Goal: Task Accomplishment & Management: Complete application form

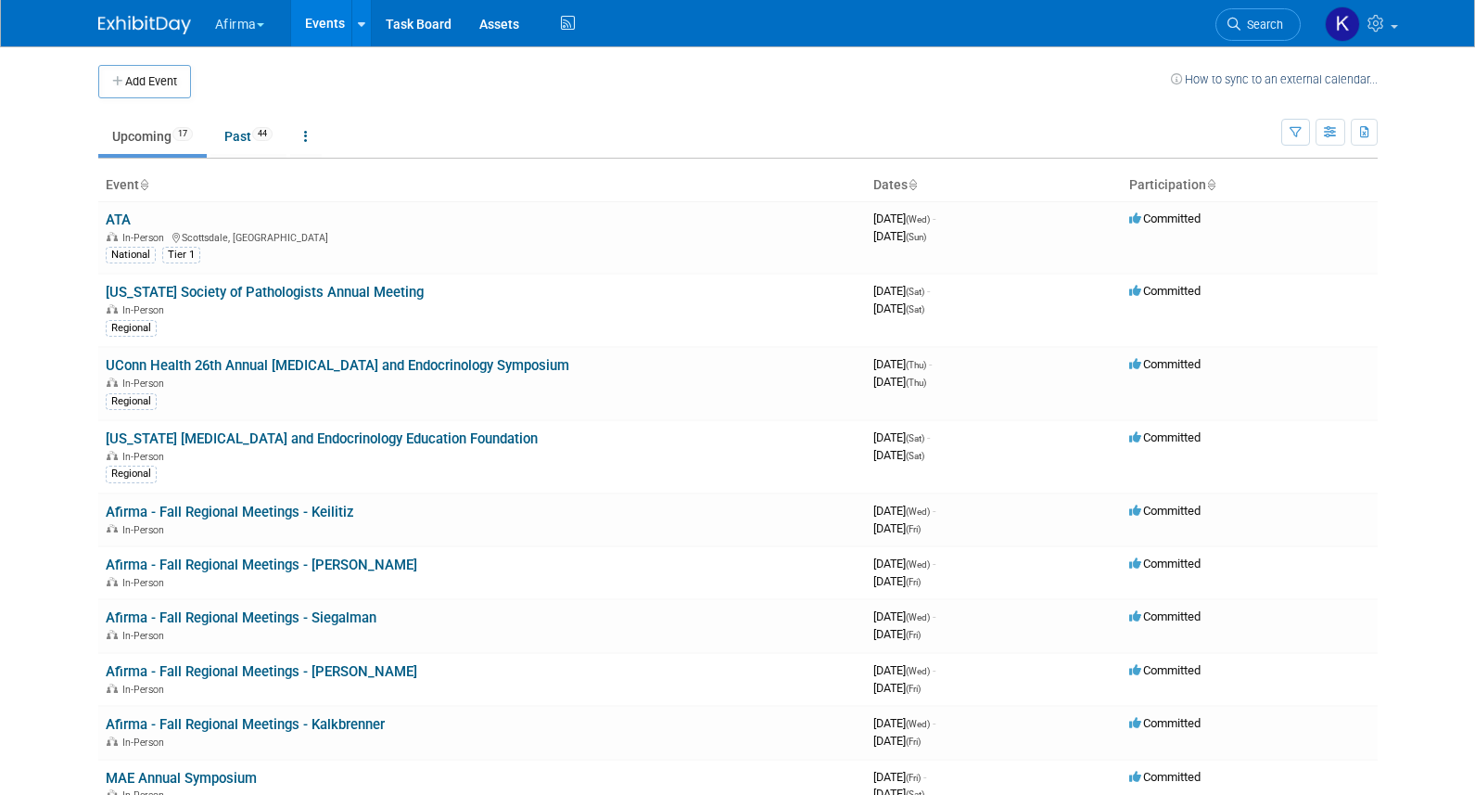
click at [237, 29] on button "Afirma" at bounding box center [250, 20] width 74 height 41
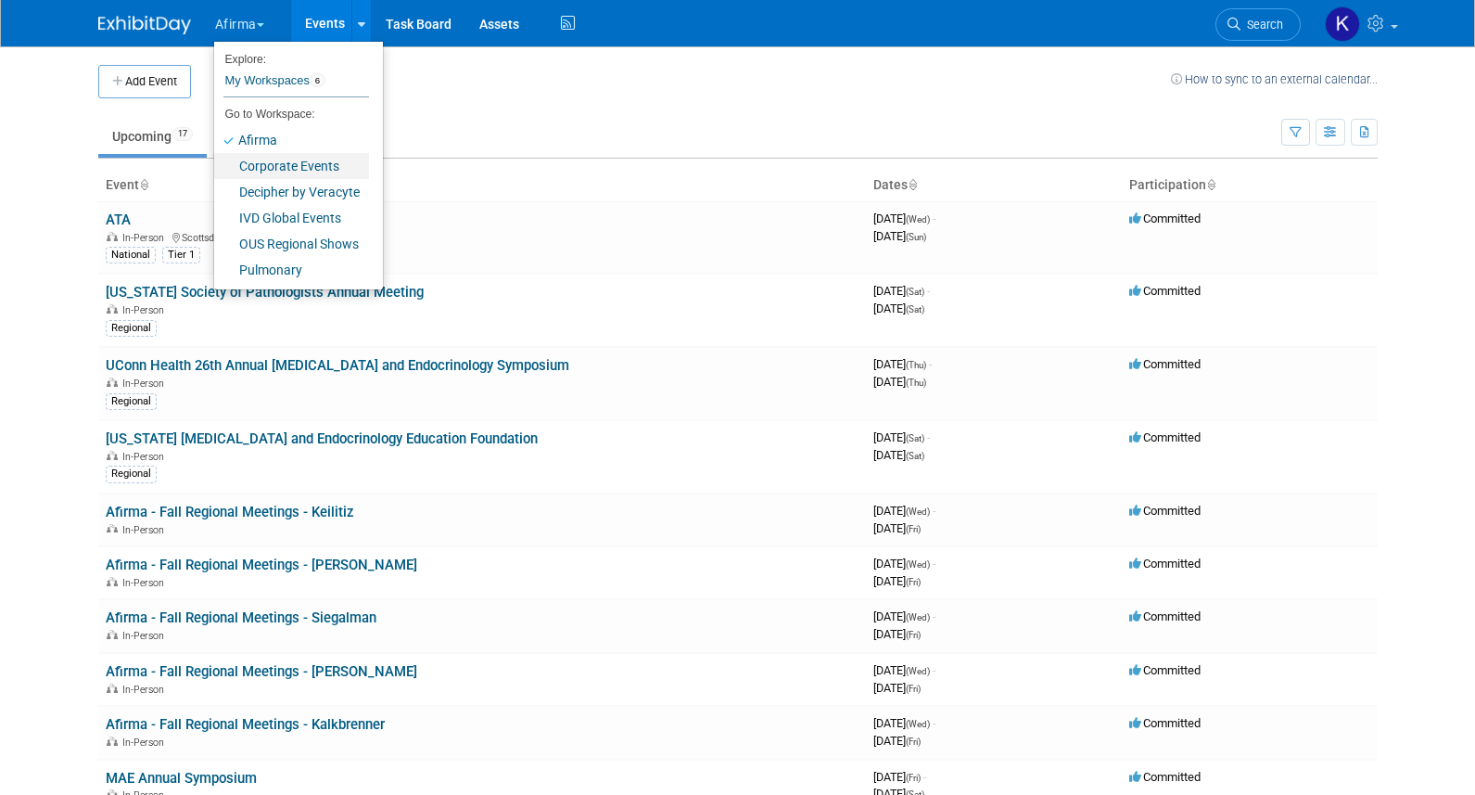
click at [293, 165] on link "Corporate Events" at bounding box center [291, 166] width 155 height 26
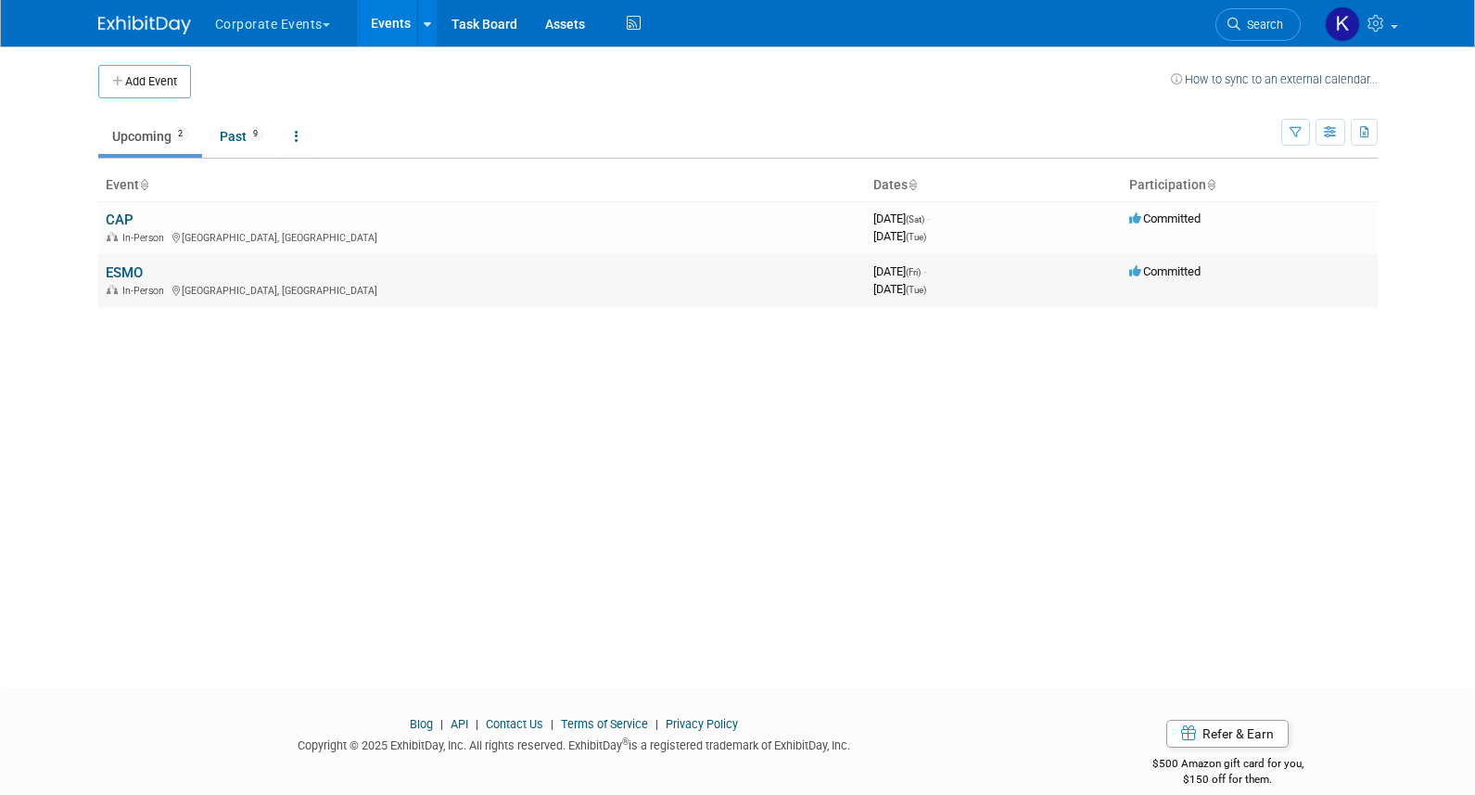
click at [122, 274] on link "ESMO" at bounding box center [124, 272] width 37 height 17
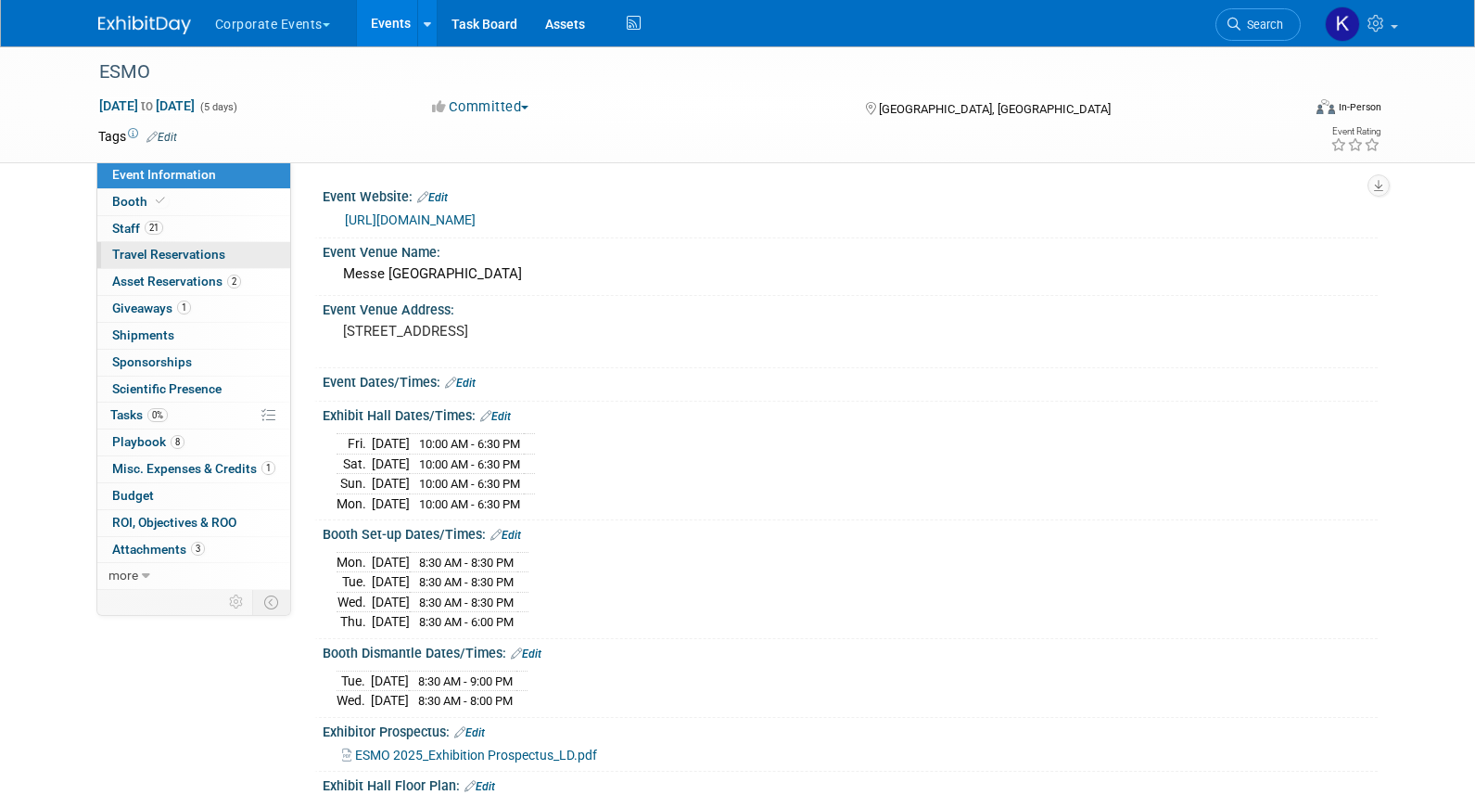
click at [193, 248] on span "Travel Reservations 0" at bounding box center [168, 254] width 113 height 15
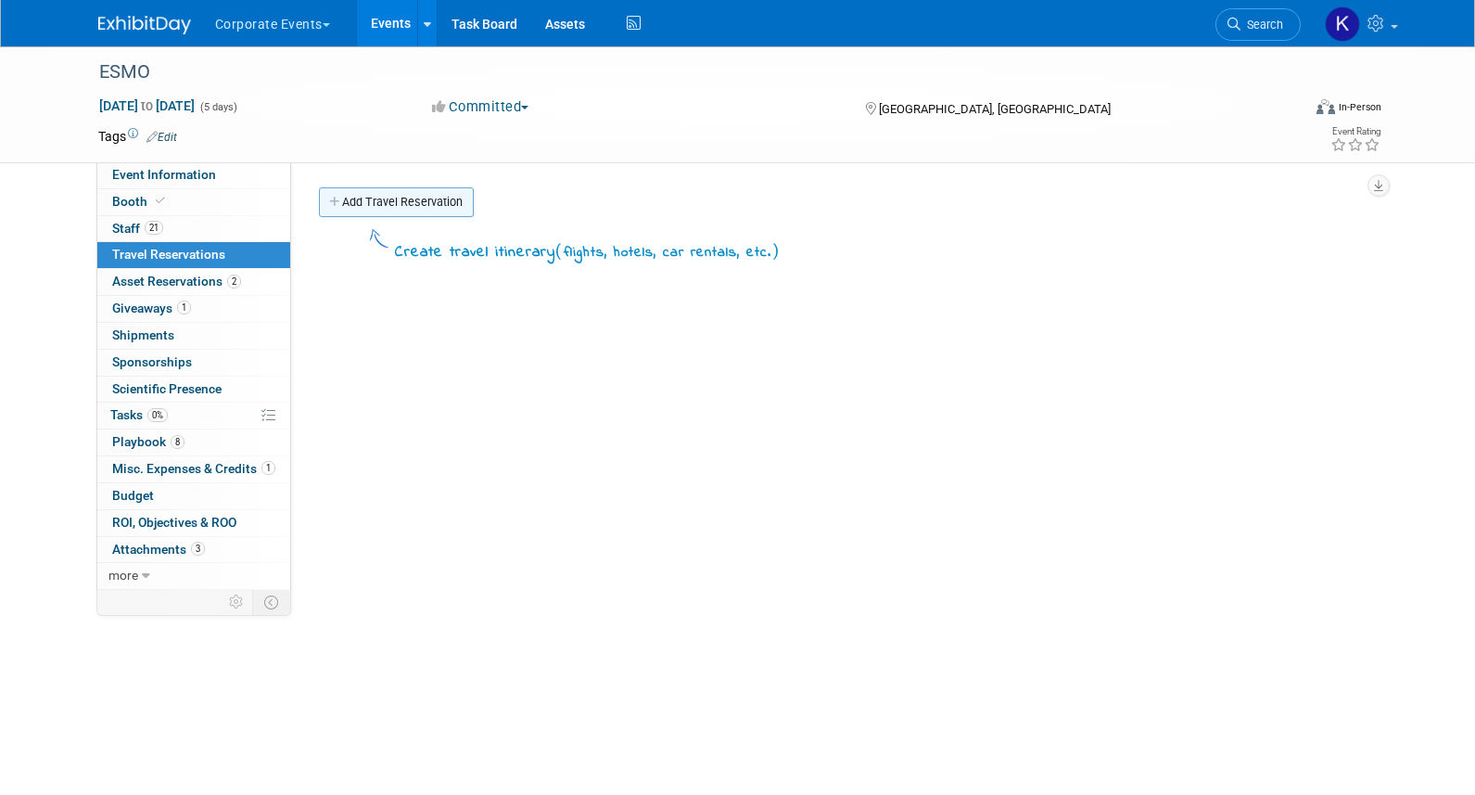
click at [355, 196] on link "Add Travel Reservation" at bounding box center [396, 202] width 155 height 30
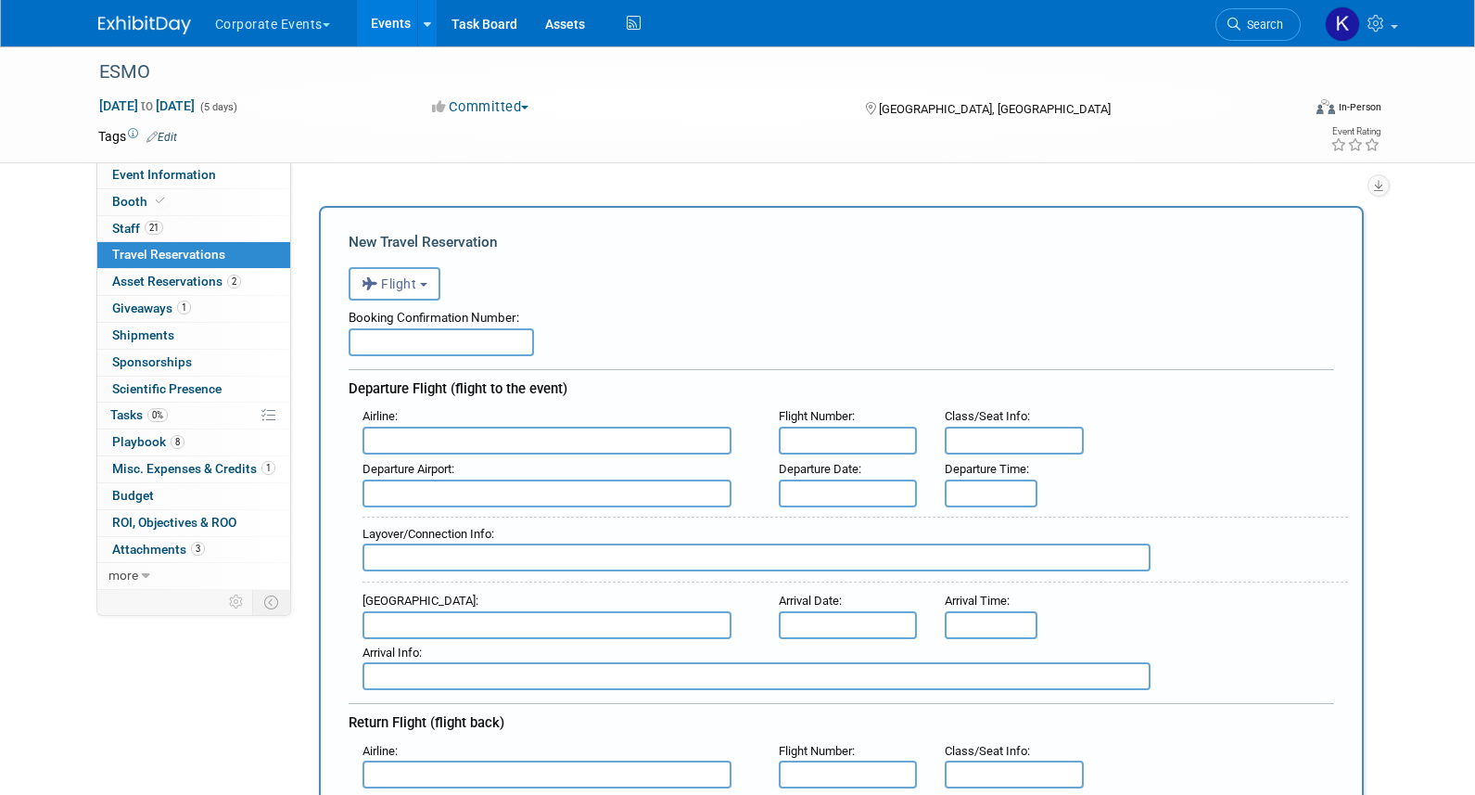
click at [411, 263] on div "<i class="fas fa-plane" style="padding: 6px 4px 6px 1px;"></i> Flight <i class=…" at bounding box center [842, 281] width 986 height 38
click at [411, 279] on span "Flight" at bounding box center [390, 283] width 56 height 15
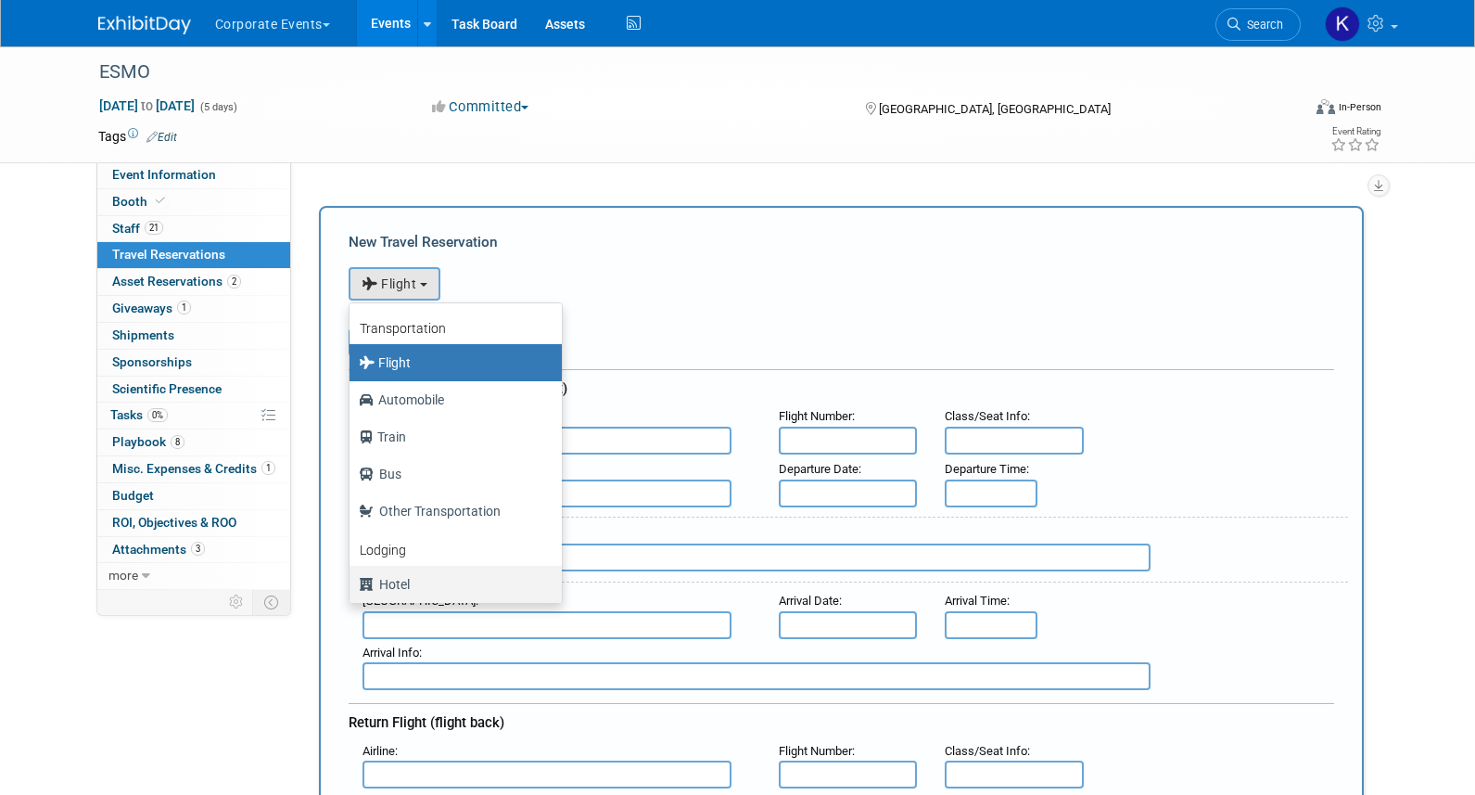
click at [413, 576] on label "Hotel" at bounding box center [451, 584] width 185 height 30
click at [352, 576] on input "Hotel" at bounding box center [346, 582] width 12 height 12
select select "6"
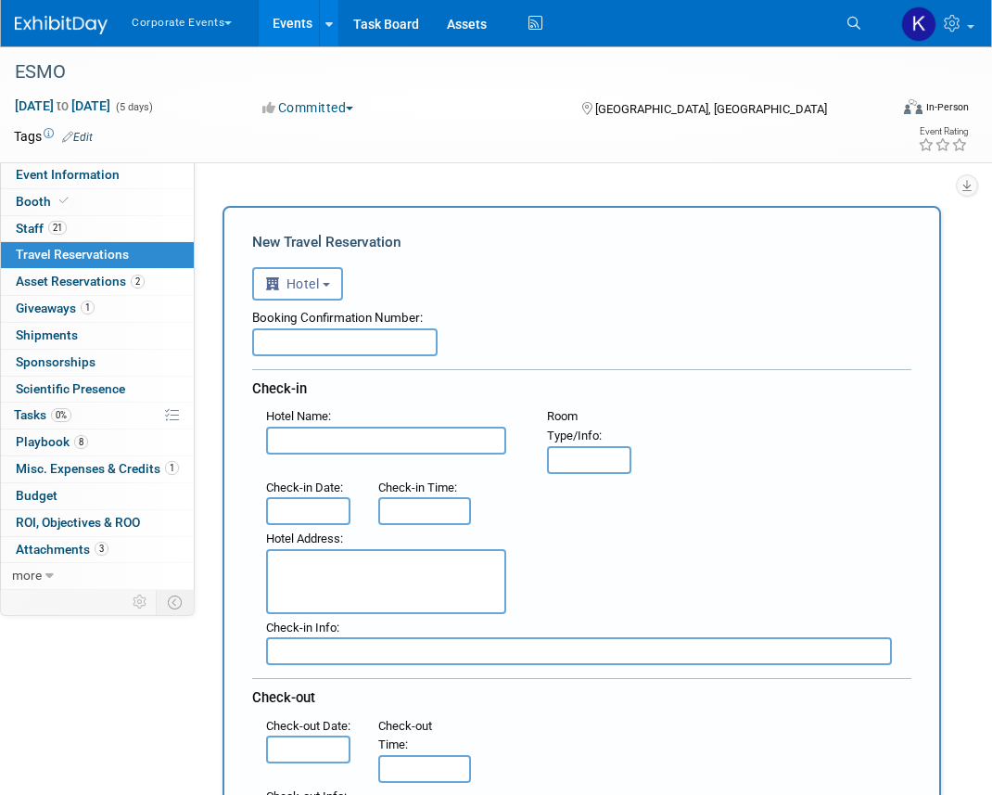
click at [309, 442] on input "text" at bounding box center [386, 441] width 240 height 28
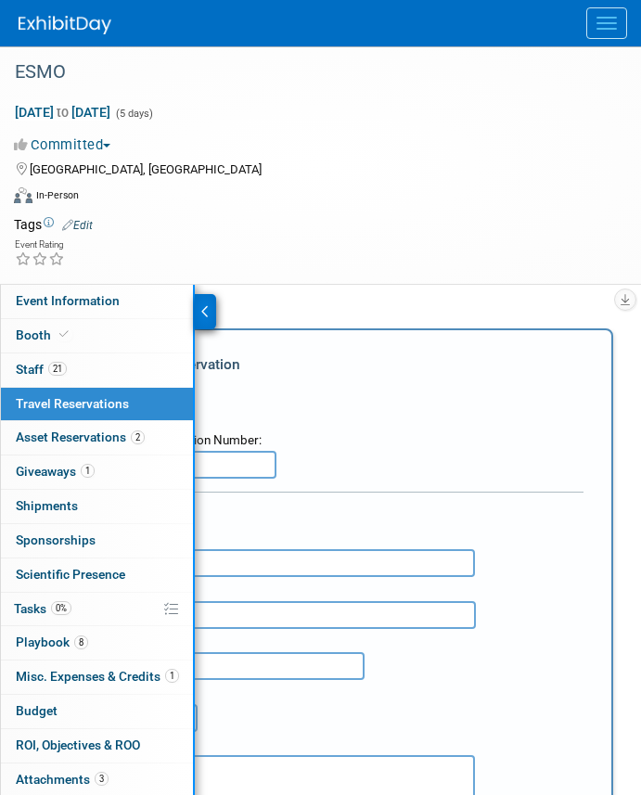
click at [255, 456] on input "text" at bounding box center [183, 465] width 185 height 28
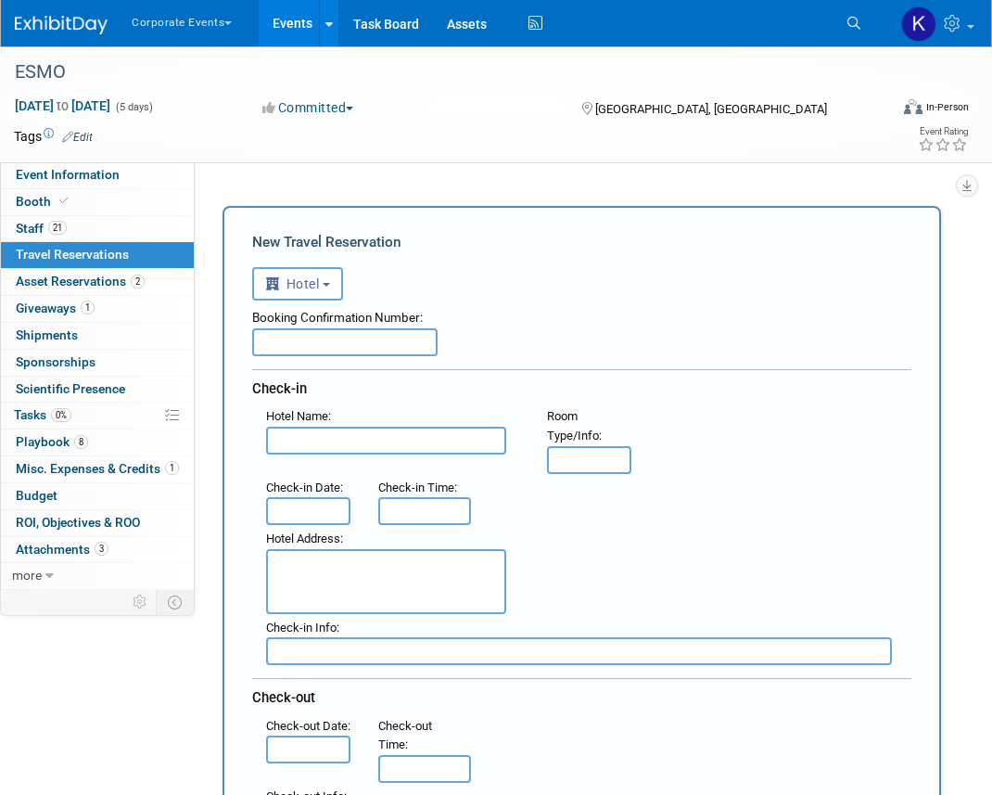
click at [362, 445] on input "text" at bounding box center [386, 441] width 240 height 28
paste input "Titanic Comfort Kurfürstendamm"
type input "Titanic Comfort Kurfürstendamm"
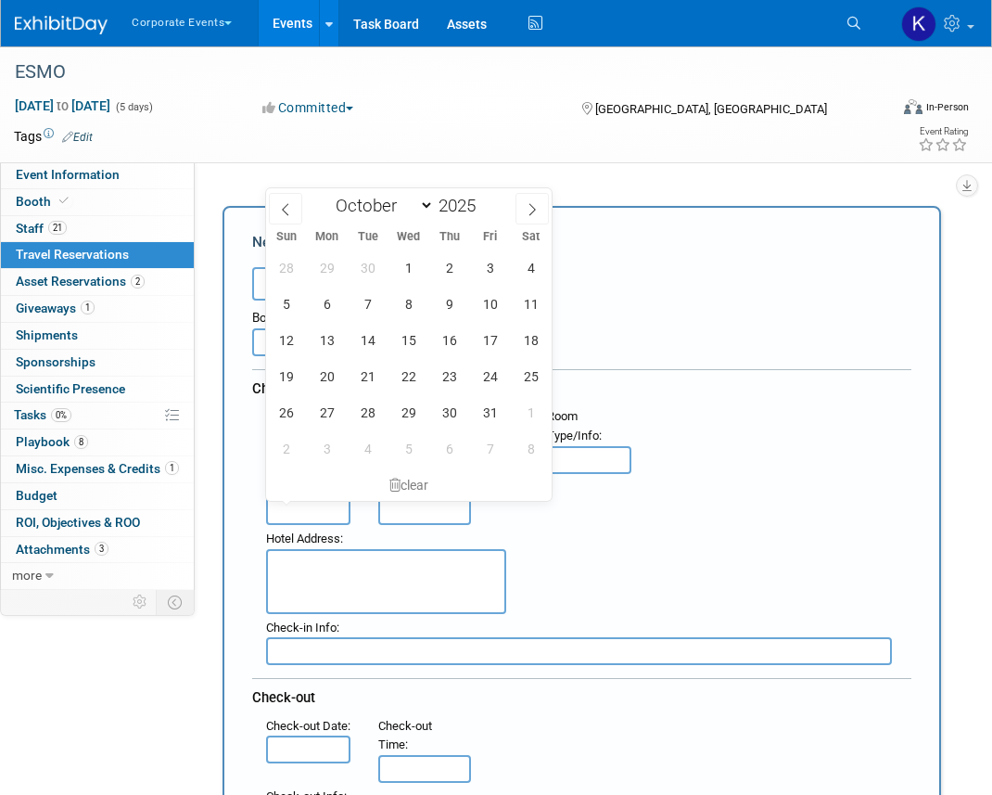
click at [290, 511] on input "text" at bounding box center [308, 511] width 84 height 28
click at [361, 346] on span "14" at bounding box center [368, 340] width 36 height 36
type input "[DATE]"
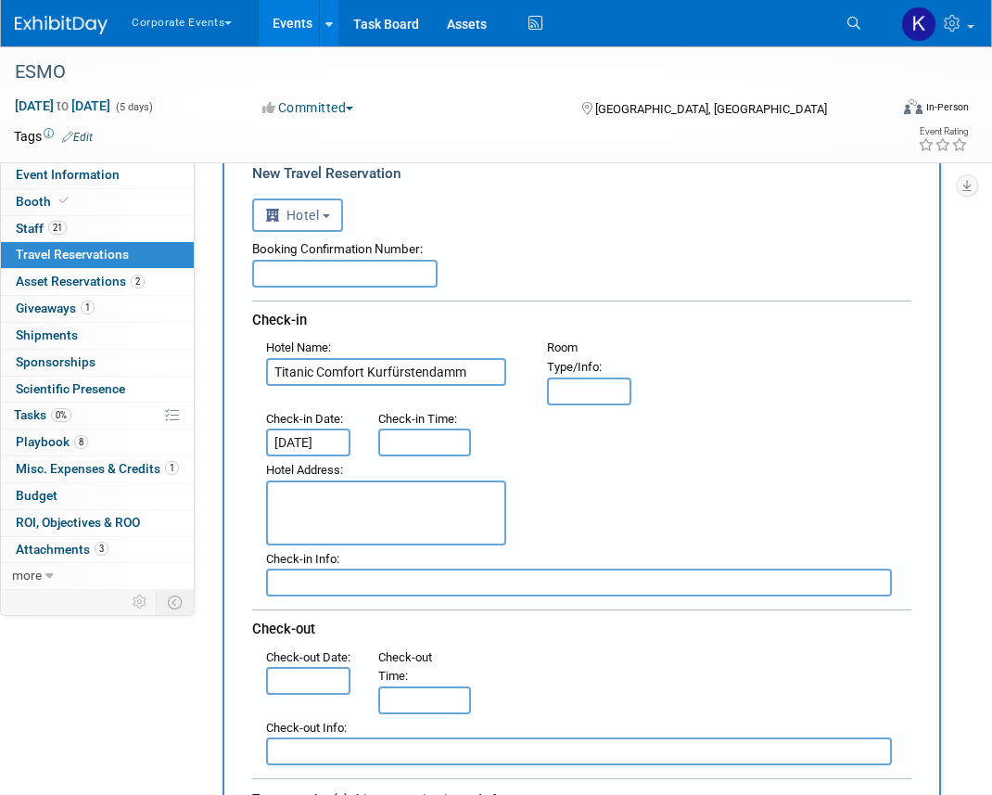
click at [310, 682] on body "Corporate Events Explore: My Workspaces 6 Go to Workspace: Afirma Corporate Eve…" at bounding box center [496, 328] width 992 height 795
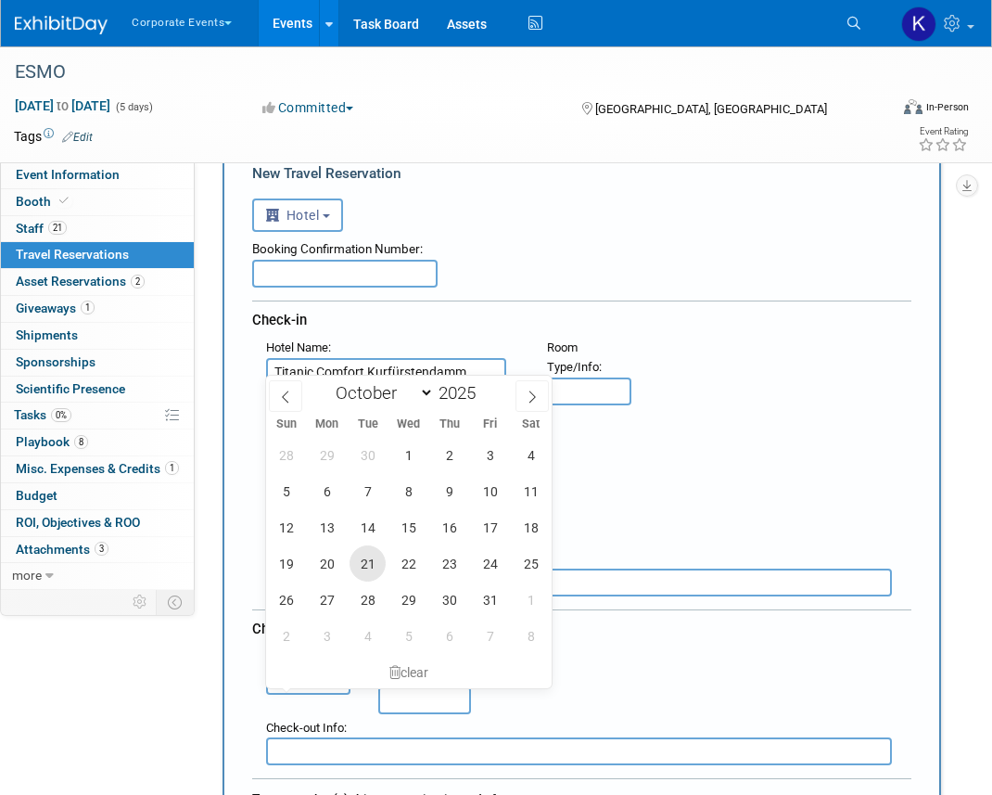
click at [373, 565] on span "21" at bounding box center [368, 563] width 36 height 36
type input "[DATE]"
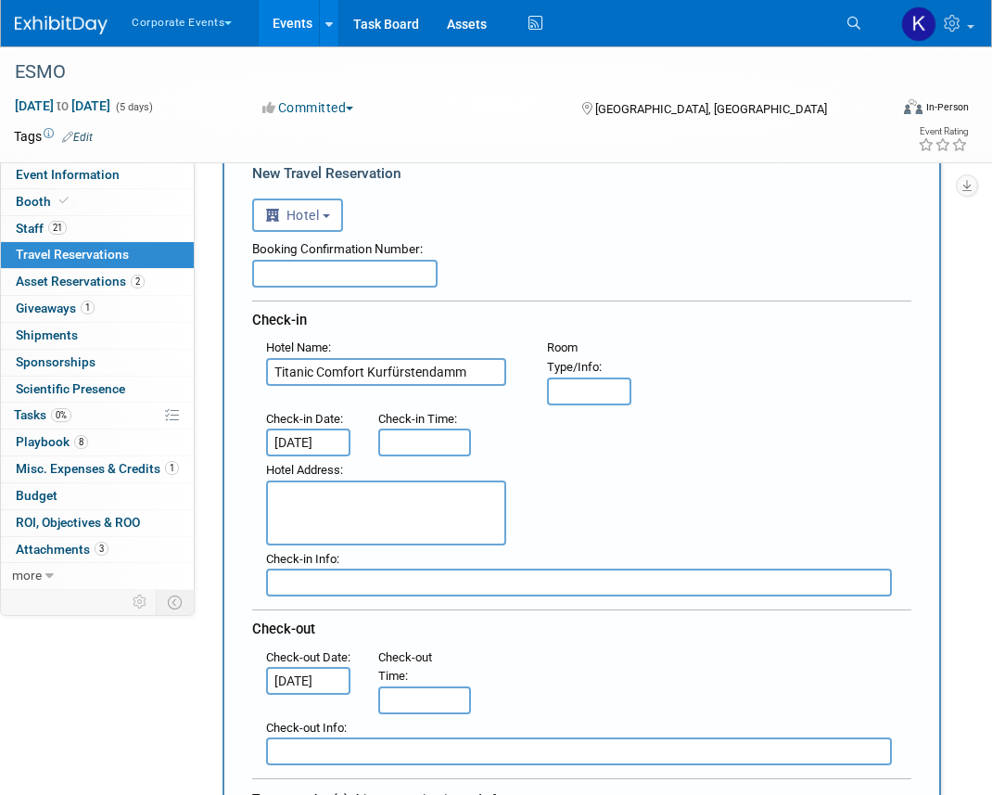
click at [363, 493] on textarea at bounding box center [386, 512] width 240 height 65
paste textarea "[STREET_ADDRESS]"
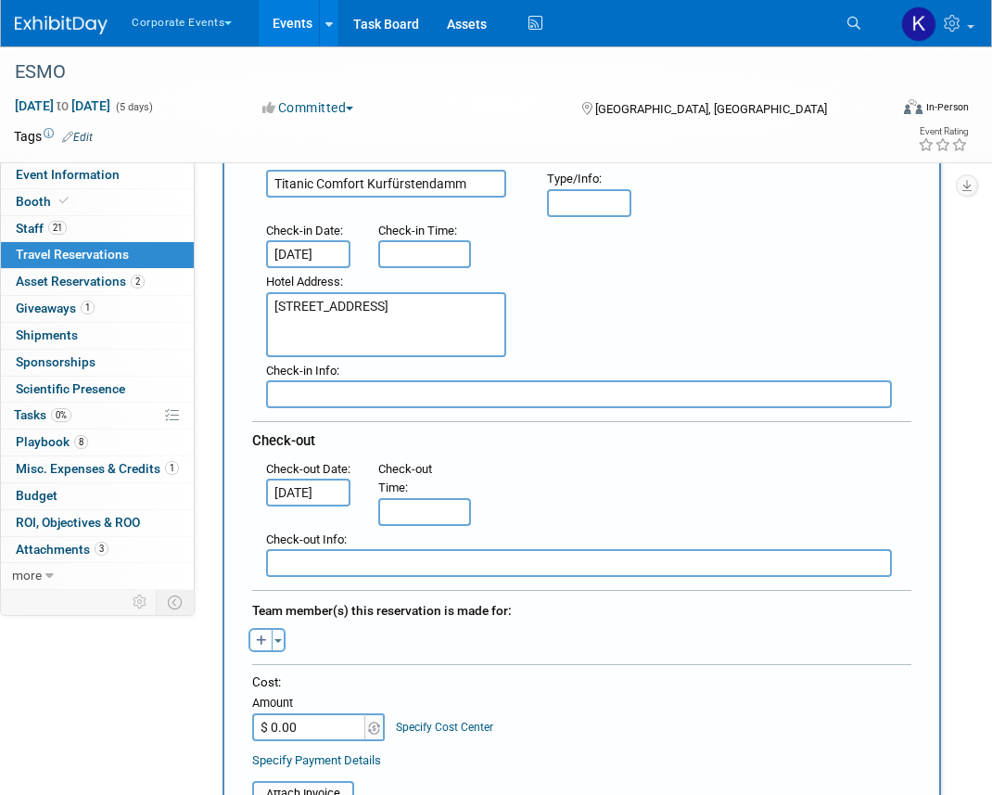
scroll to position [256, 0]
type textarea "[STREET_ADDRESS]"
click at [257, 636] on icon "button" at bounding box center [261, 642] width 11 height 12
select select
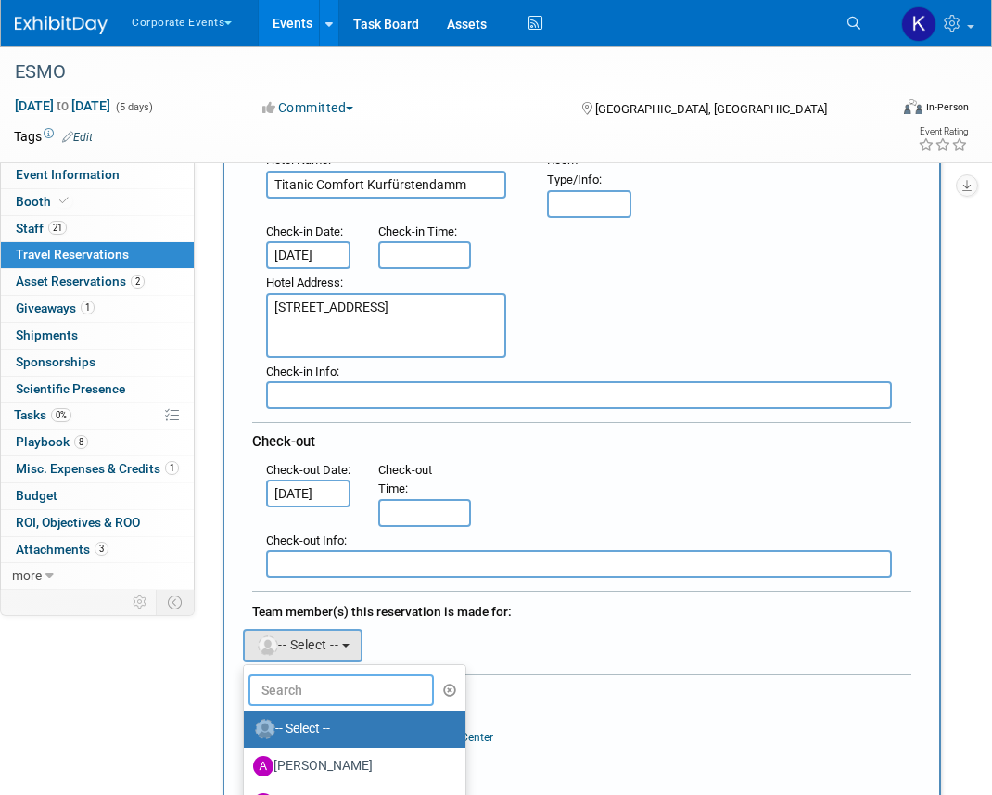
click at [300, 681] on input "text" at bounding box center [341, 690] width 185 height 32
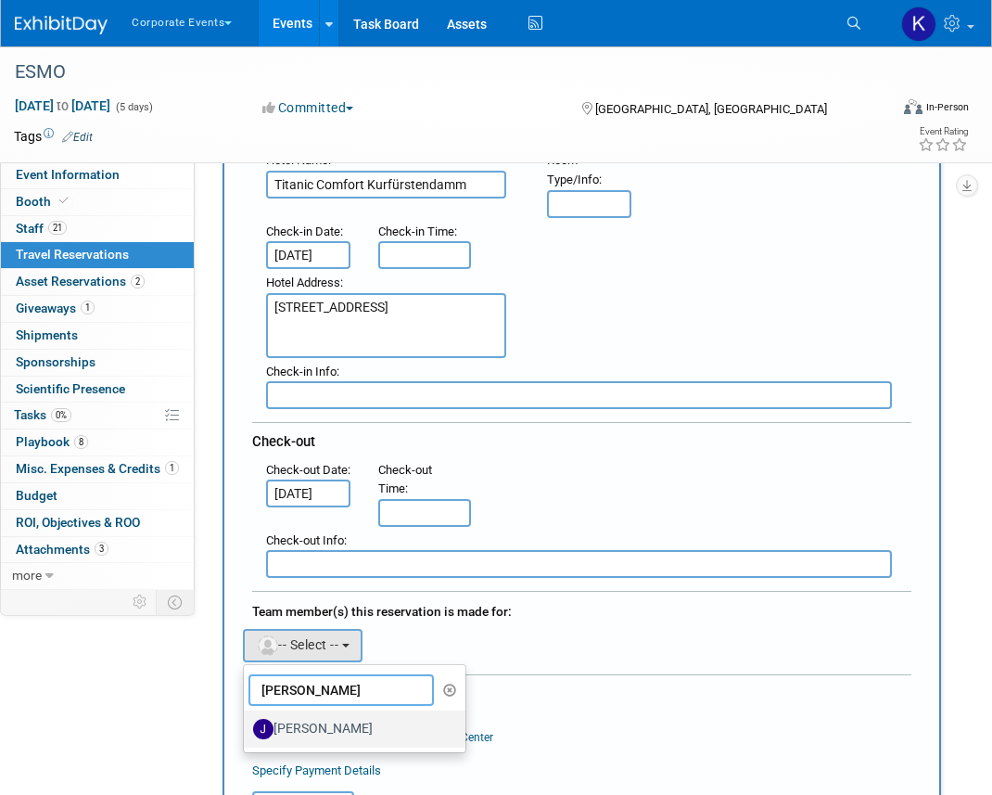
type input "[PERSON_NAME]"
click at [312, 723] on label "[PERSON_NAME]" at bounding box center [350, 729] width 194 height 30
click at [247, 723] on input "[PERSON_NAME]" at bounding box center [241, 726] width 12 height 12
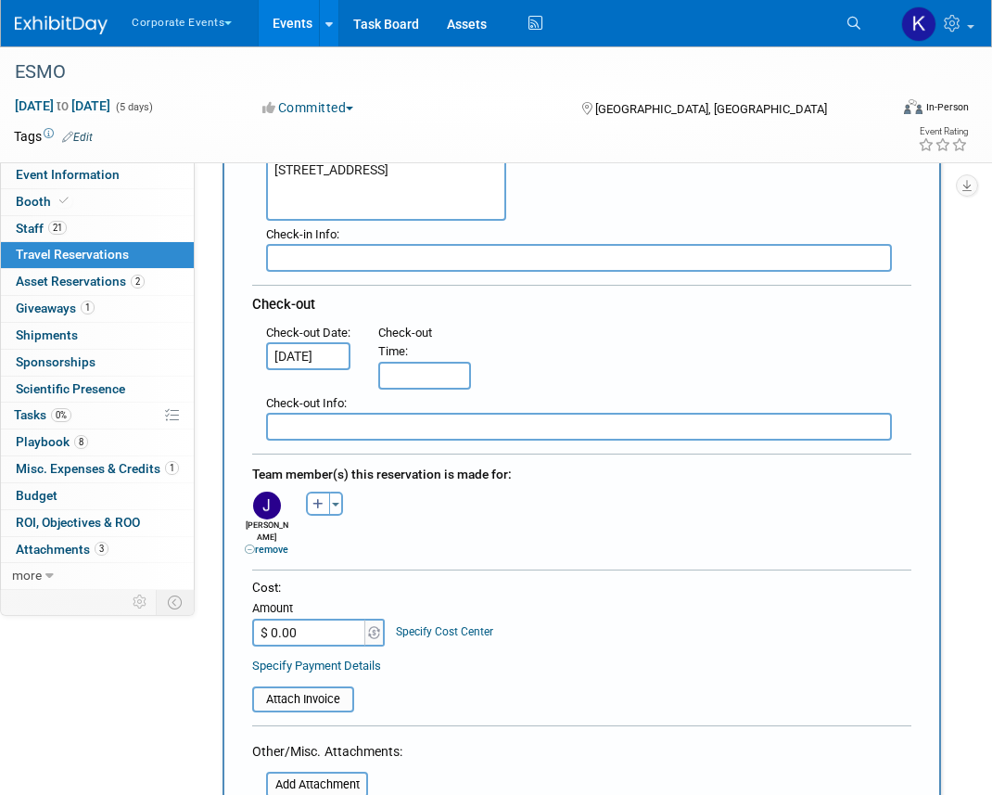
scroll to position [392, 0]
click at [319, 619] on input "$ 0.00" at bounding box center [310, 633] width 116 height 28
click at [353, 580] on div "Cost:" at bounding box center [581, 589] width 659 height 18
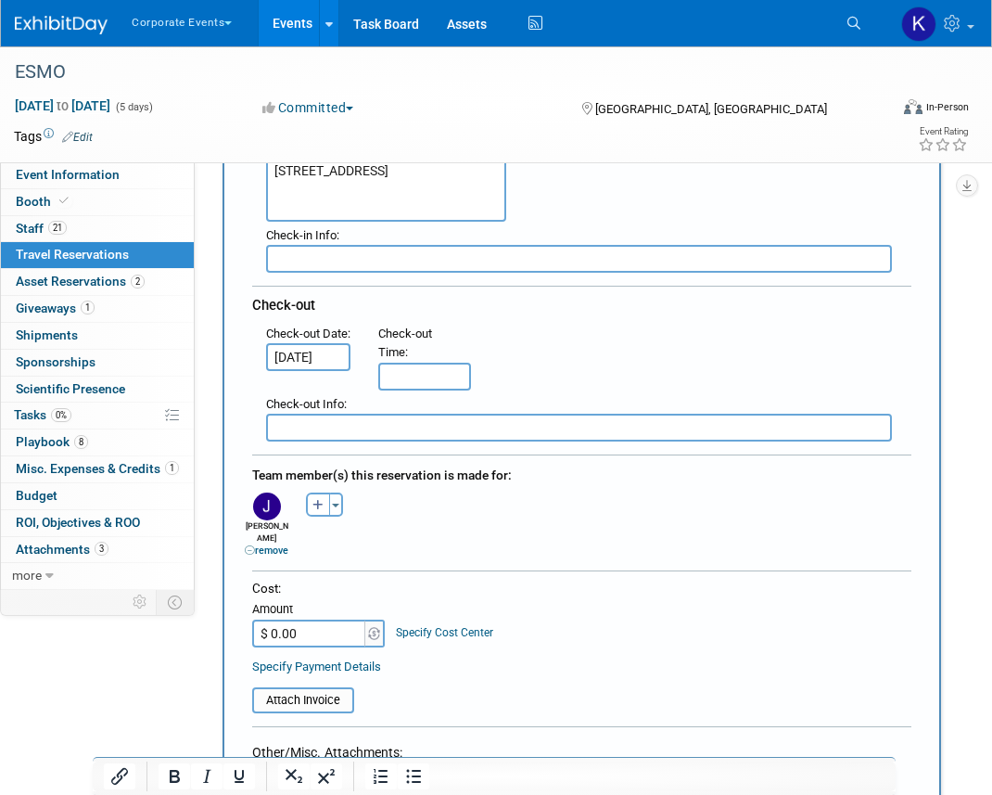
scroll to position [538, 0]
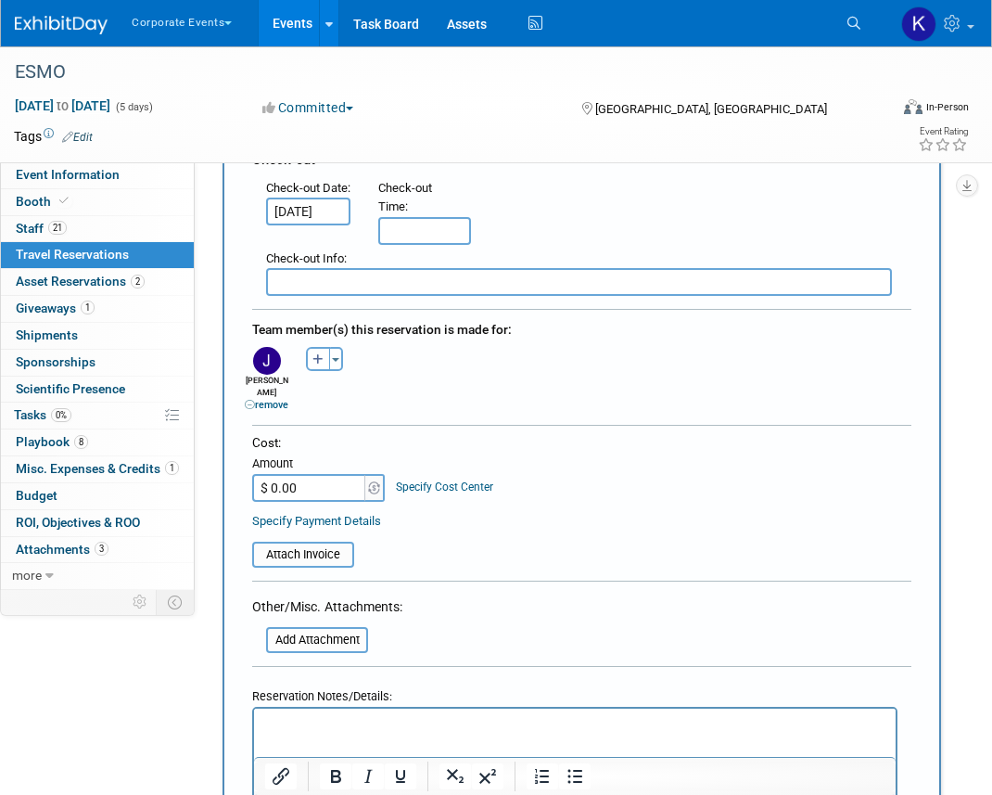
click at [312, 735] on html at bounding box center [575, 721] width 642 height 27
click at [363, 723] on p "Can edit/change dates as needed; room is prepaid for" at bounding box center [575, 725] width 620 height 19
copy p "Can edit/change dates as needed; room is prepaid for"
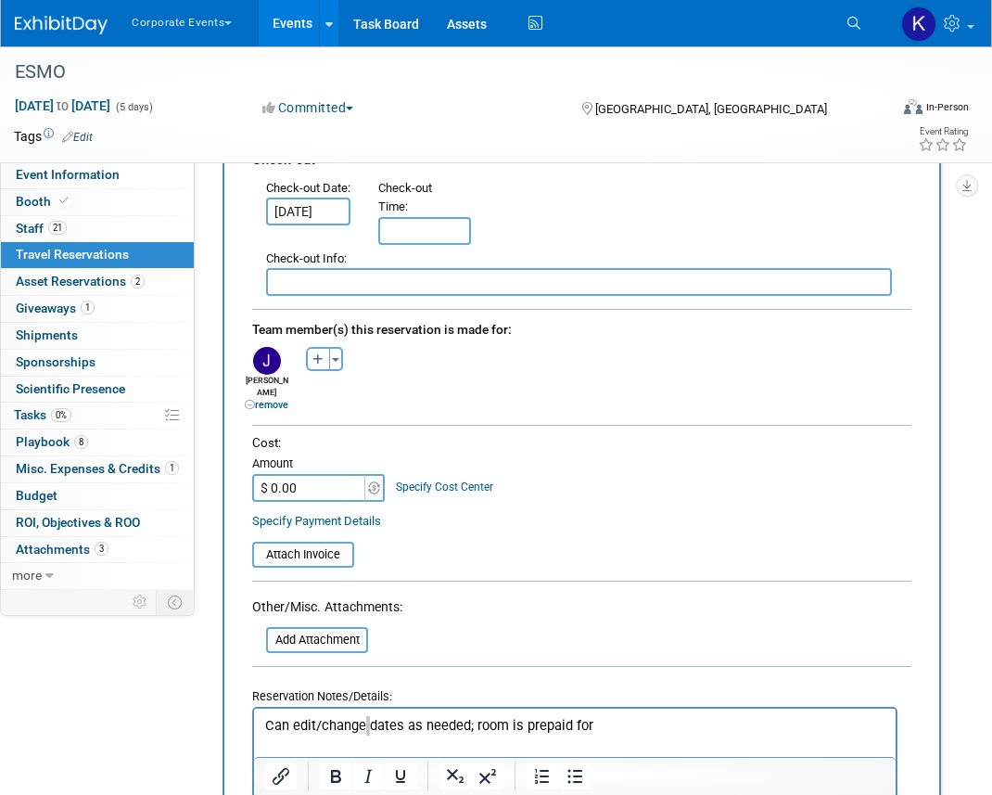
click at [532, 630] on form "<i class="fas fa-plane" style="padding: 6px 4px 6px 1px;"></i> Flight <i class=…" at bounding box center [581, 313] width 659 height 1189
click at [505, 689] on div "Reservation Notes/Details:" at bounding box center [574, 693] width 645 height 27
click at [629, 711] on html "Can edit/change dates as needed; room is prepaid for" at bounding box center [575, 721] width 642 height 27
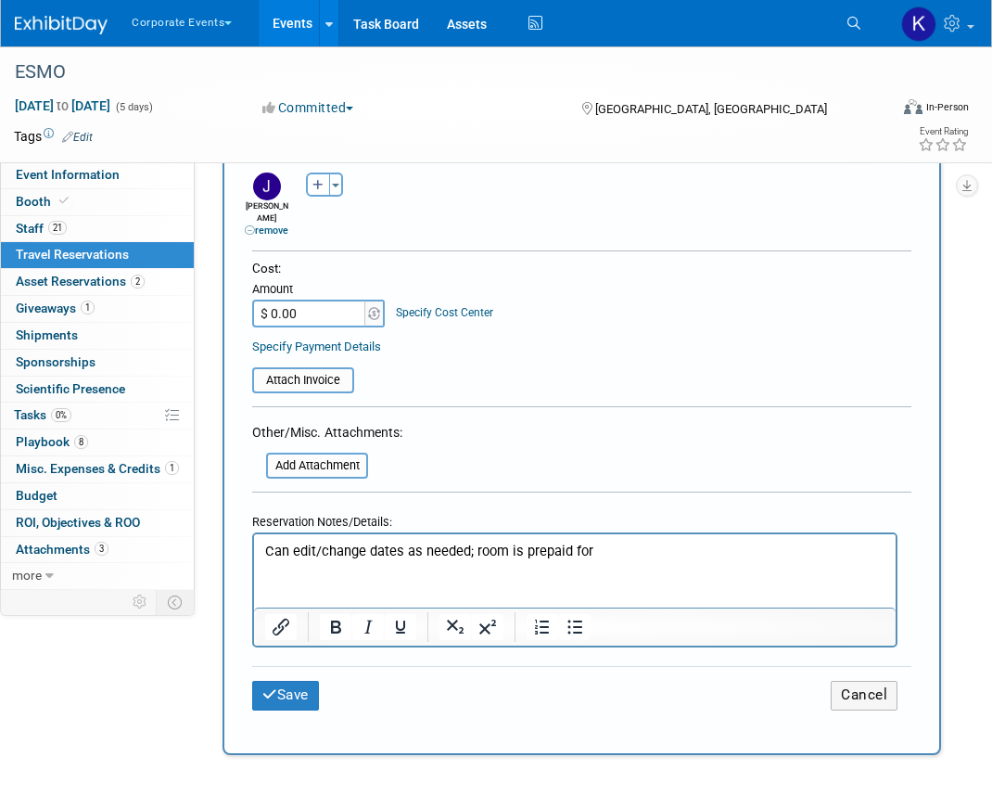
scroll to position [717, 0]
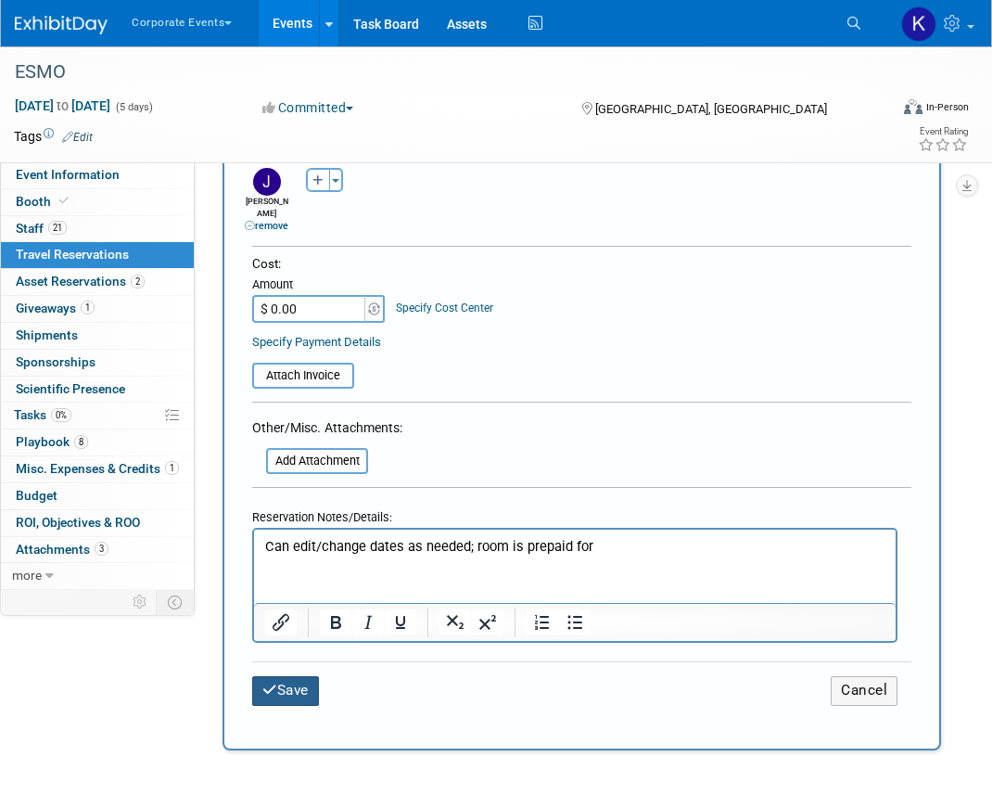
click at [283, 682] on button "Save" at bounding box center [285, 690] width 67 height 29
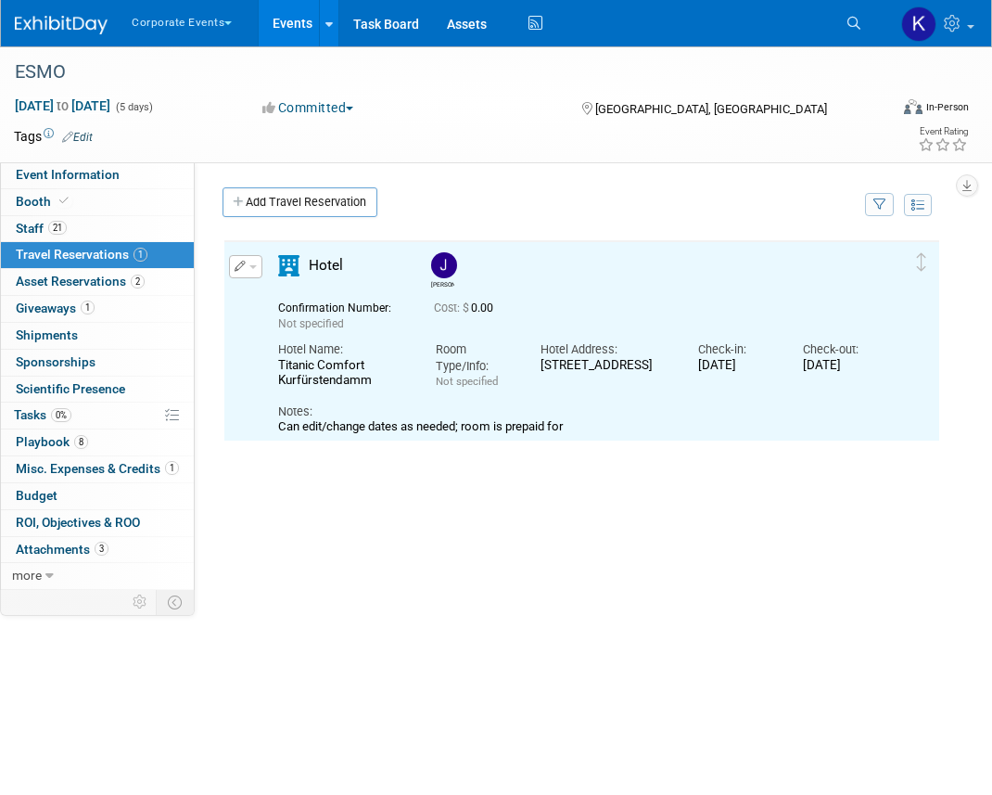
scroll to position [0, 0]
click at [298, 204] on link "Add Travel Reservation" at bounding box center [300, 202] width 155 height 30
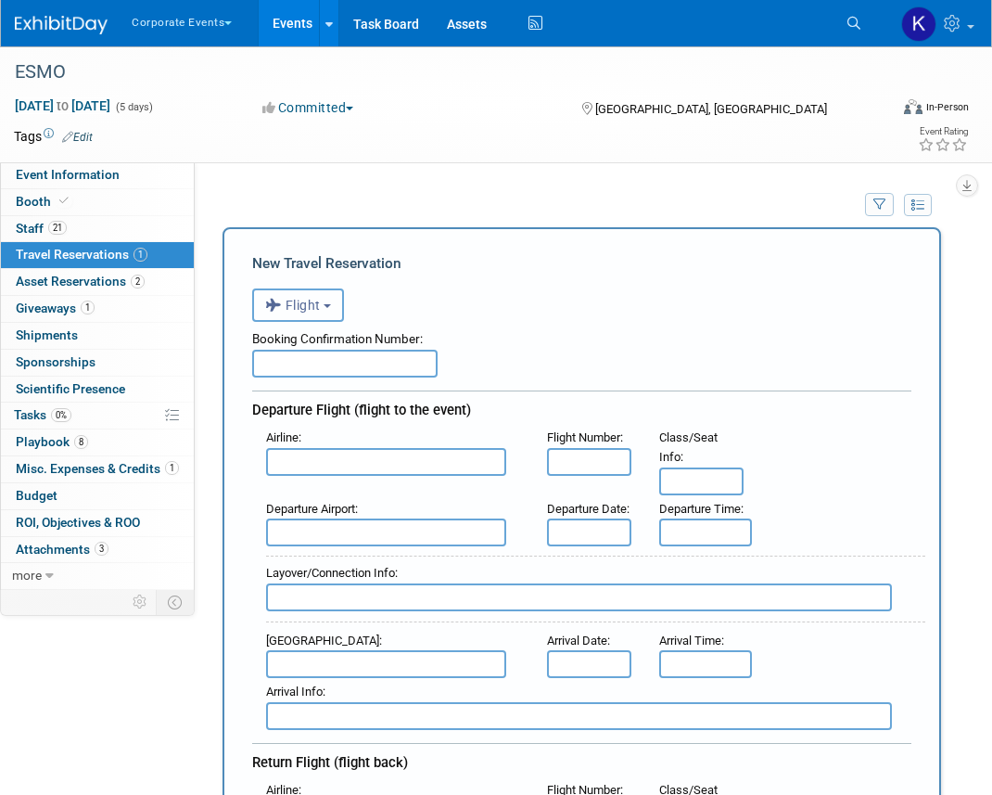
click at [299, 315] on button "Flight" at bounding box center [298, 304] width 92 height 33
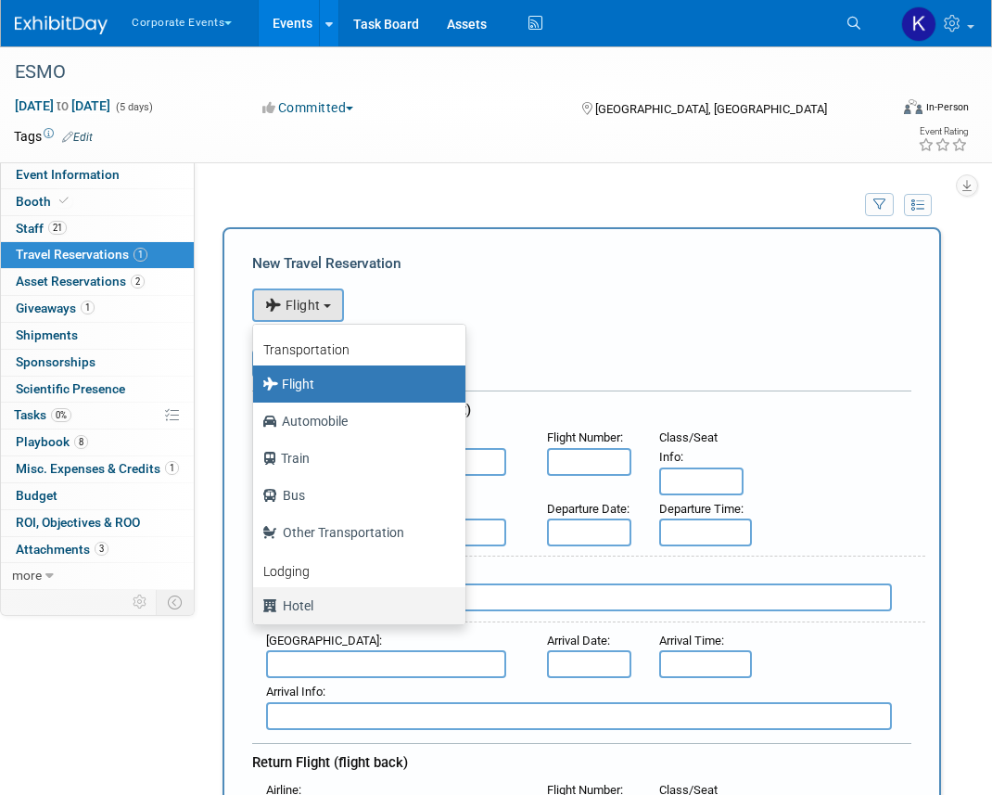
click at [308, 597] on label "Hotel" at bounding box center [354, 606] width 185 height 30
click at [256, 597] on input "Hotel" at bounding box center [250, 603] width 12 height 12
select select "6"
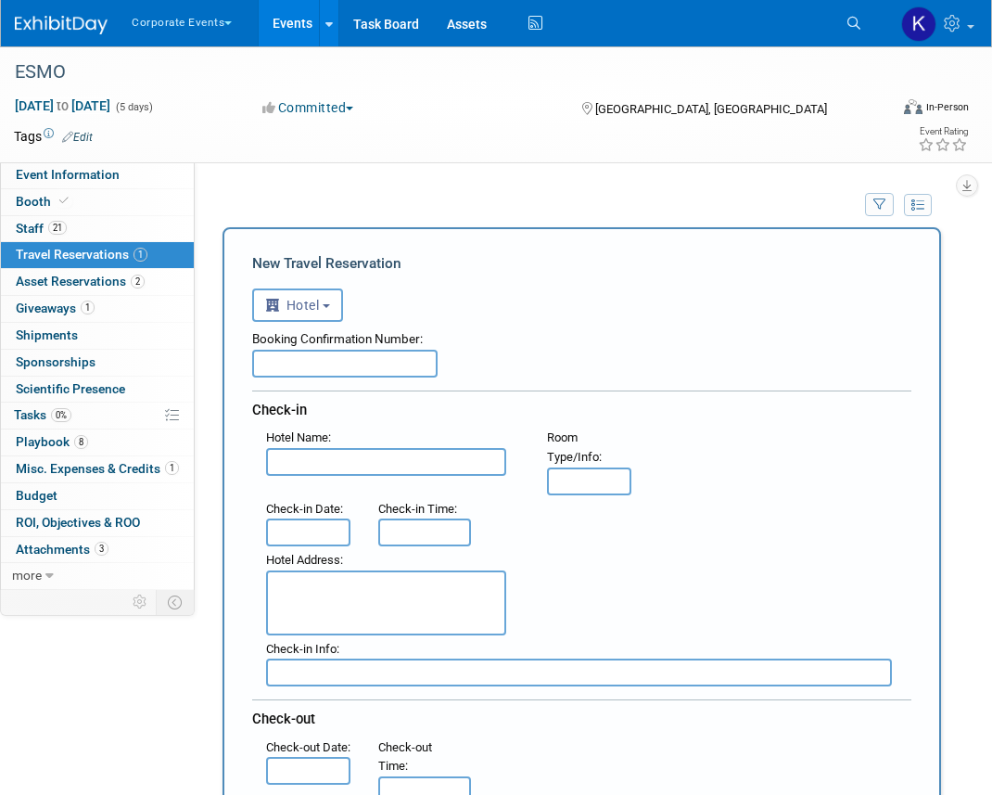
click at [317, 458] on input "text" at bounding box center [386, 462] width 240 height 28
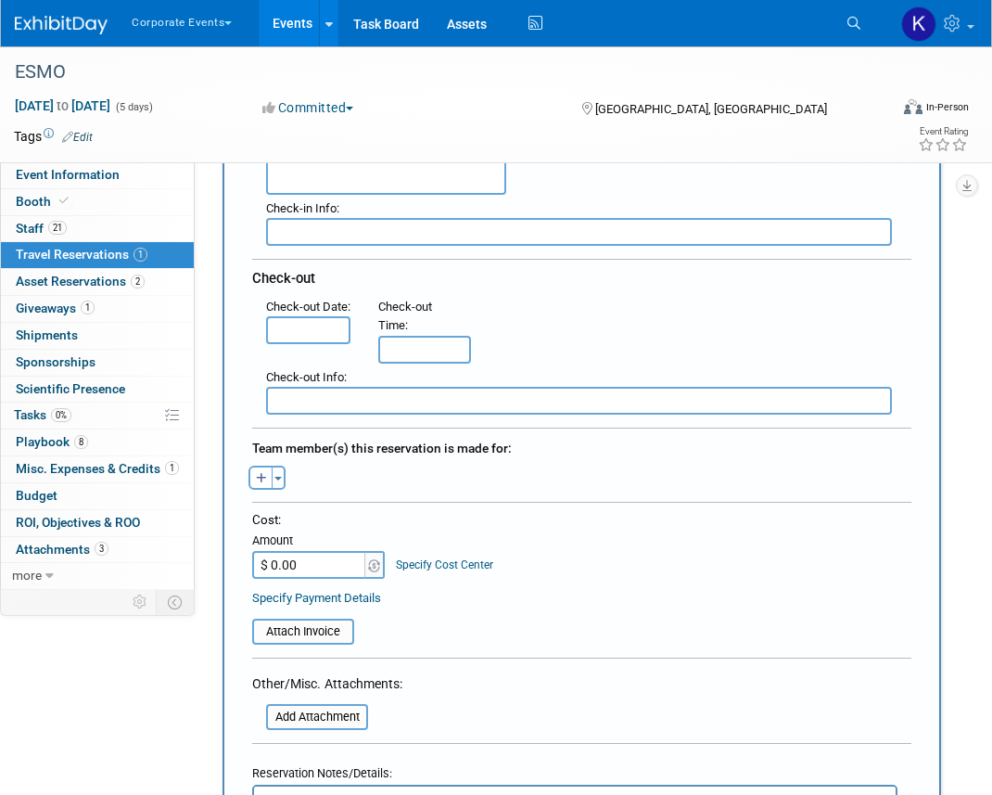
scroll to position [520, 0]
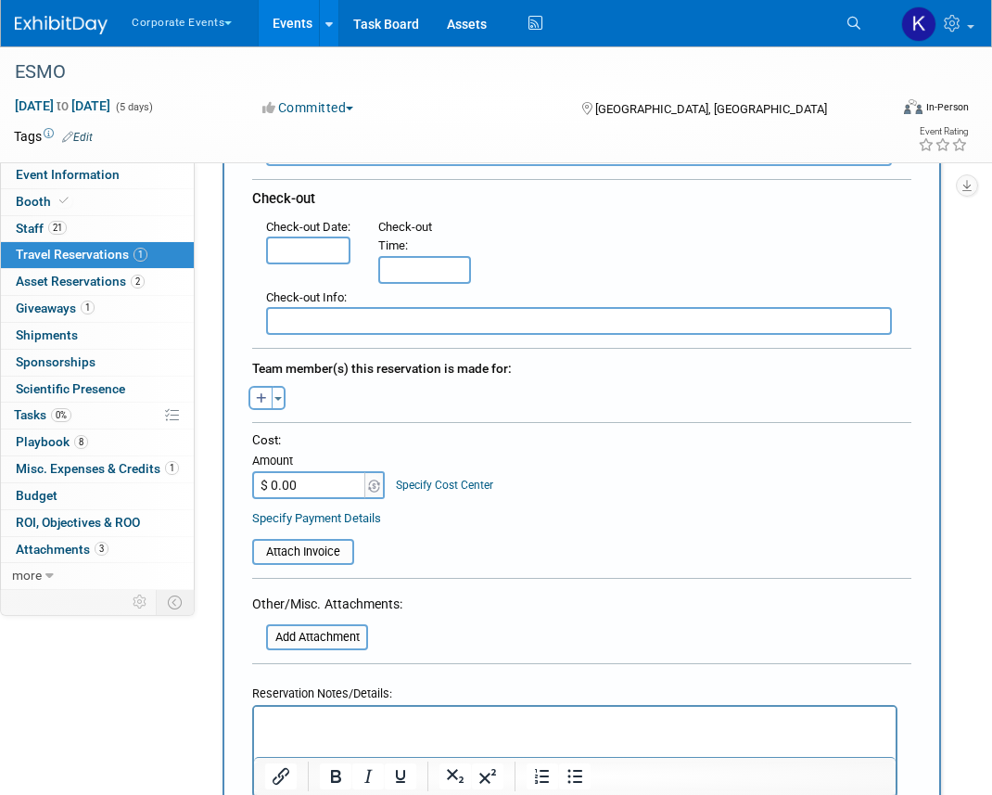
click at [296, 719] on p "Rich Text Area. Press ALT-0 for help." at bounding box center [575, 722] width 620 height 19
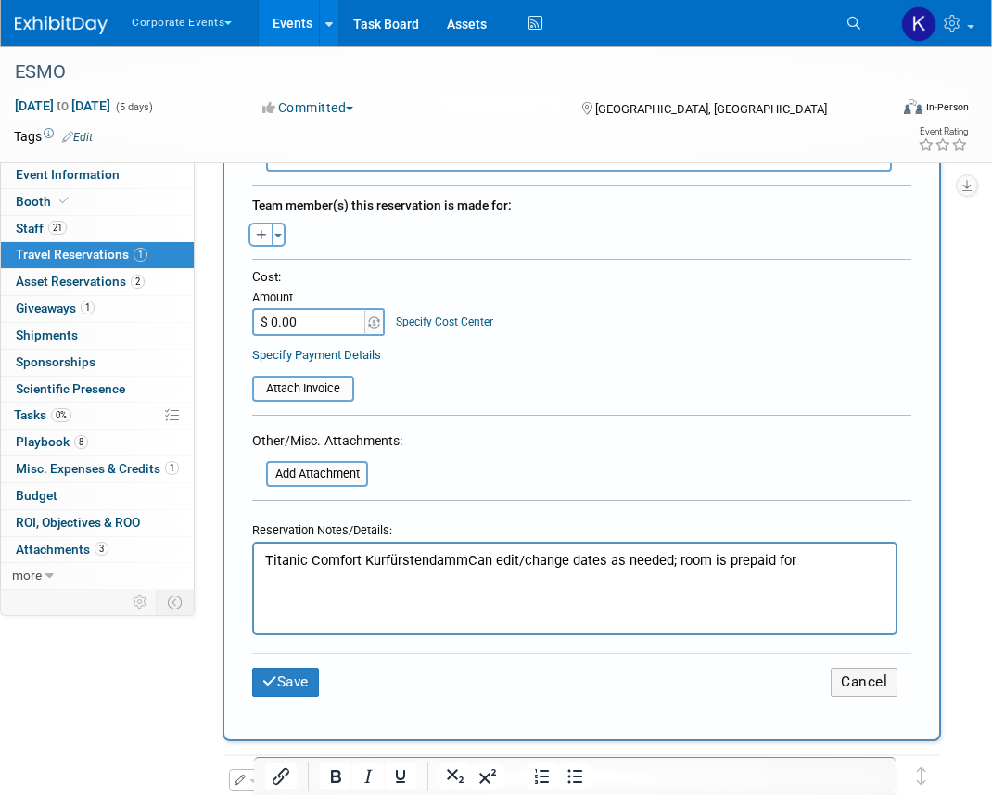
scroll to position [706, 0]
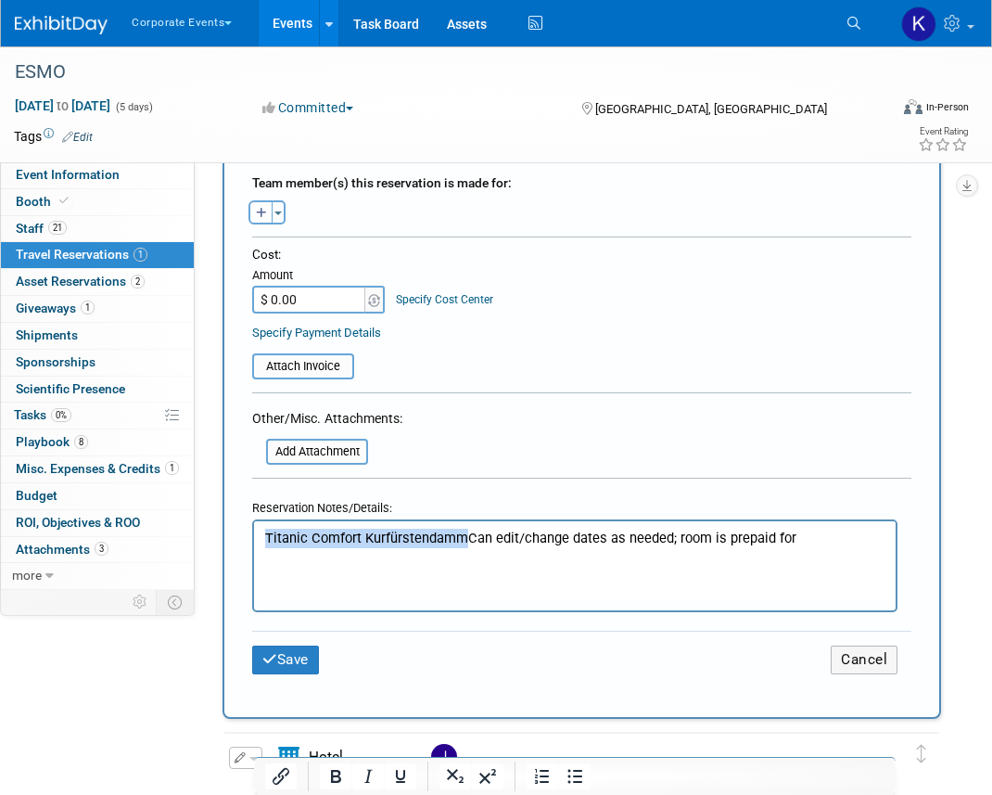
drag, startPoint x: 467, startPoint y: 534, endPoint x: 256, endPoint y: 529, distance: 211.5
click at [256, 529] on html "Titanic Comfort KurfürstendammCan edit/change dates as needed; room is prepaid …" at bounding box center [575, 533] width 642 height 27
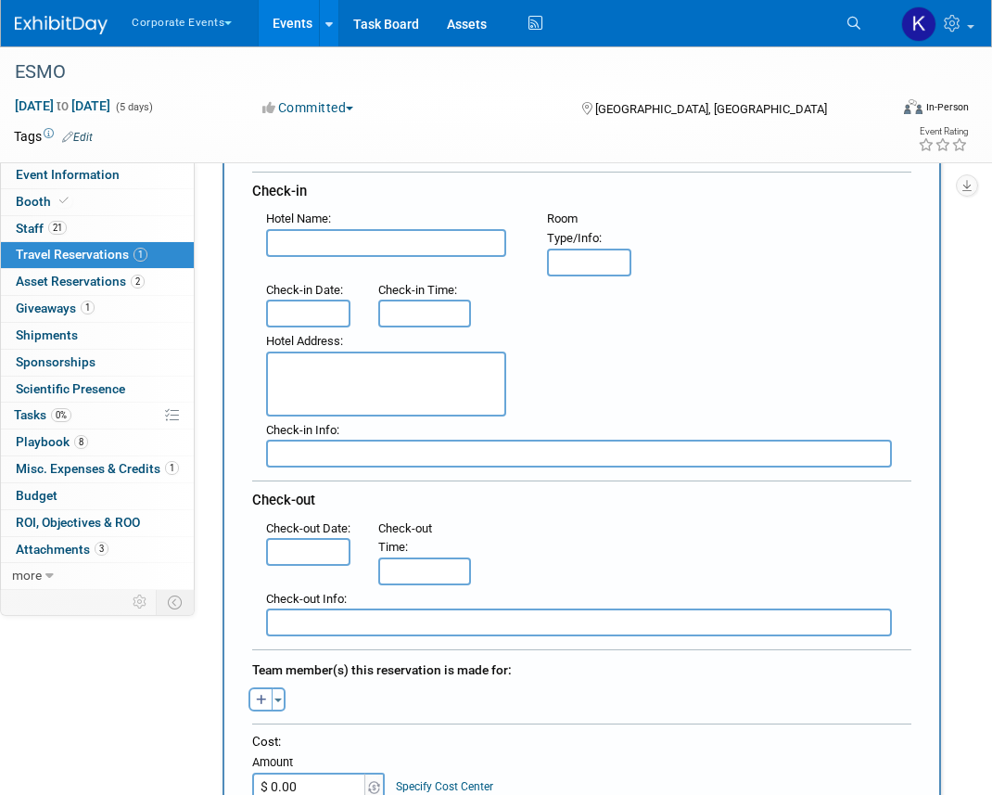
scroll to position [134, 0]
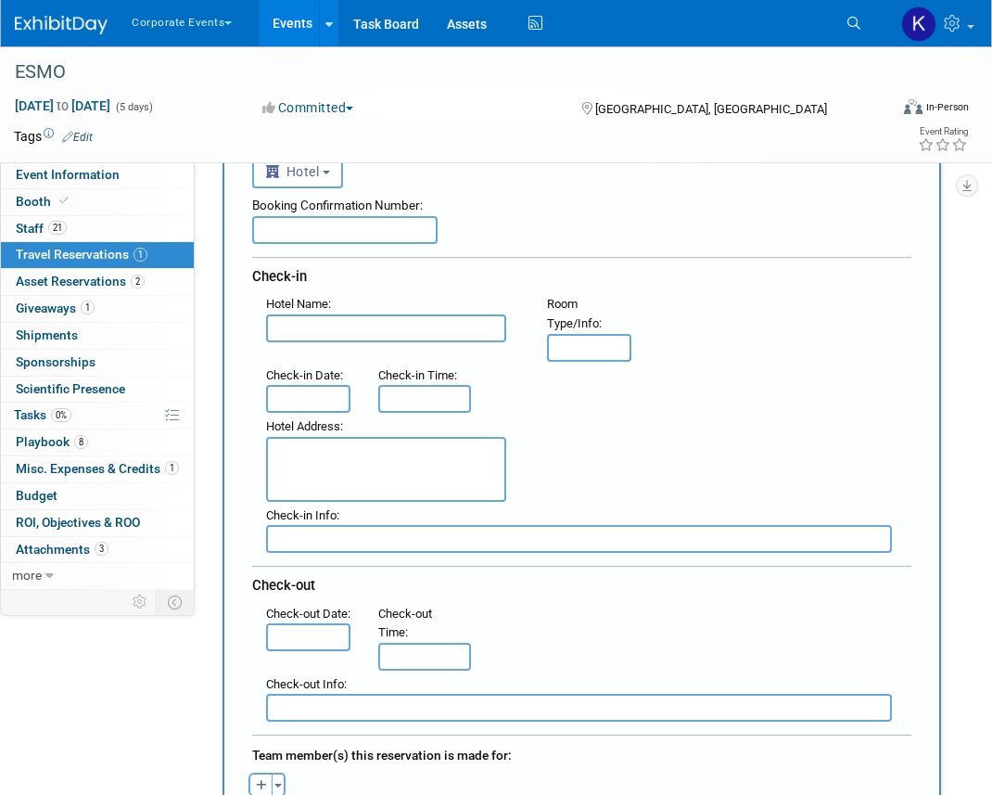
click at [317, 316] on input "text" at bounding box center [386, 328] width 240 height 28
paste input "Titanic Comfort Kurfürstendamm"
type input "Titanic Comfort Kurfürstendamm"
click at [315, 475] on textarea at bounding box center [386, 469] width 240 height 65
paste textarea "[STREET_ADDRESS]"
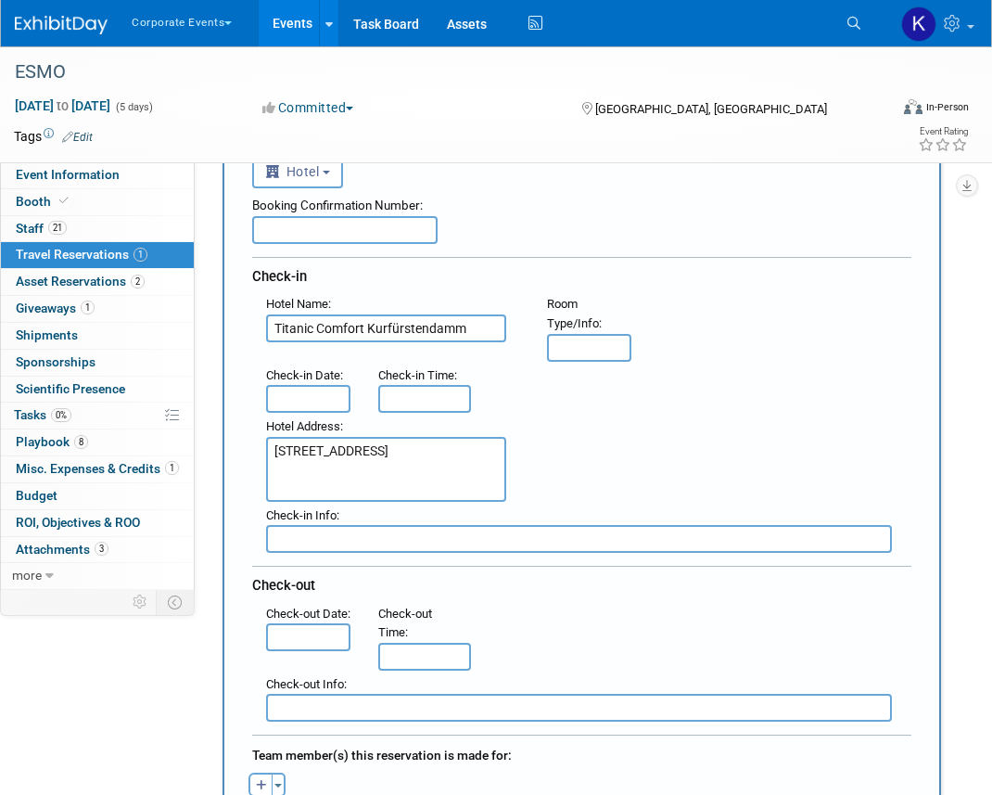
type textarea "[STREET_ADDRESS]"
click at [321, 392] on input "text" at bounding box center [308, 399] width 84 height 28
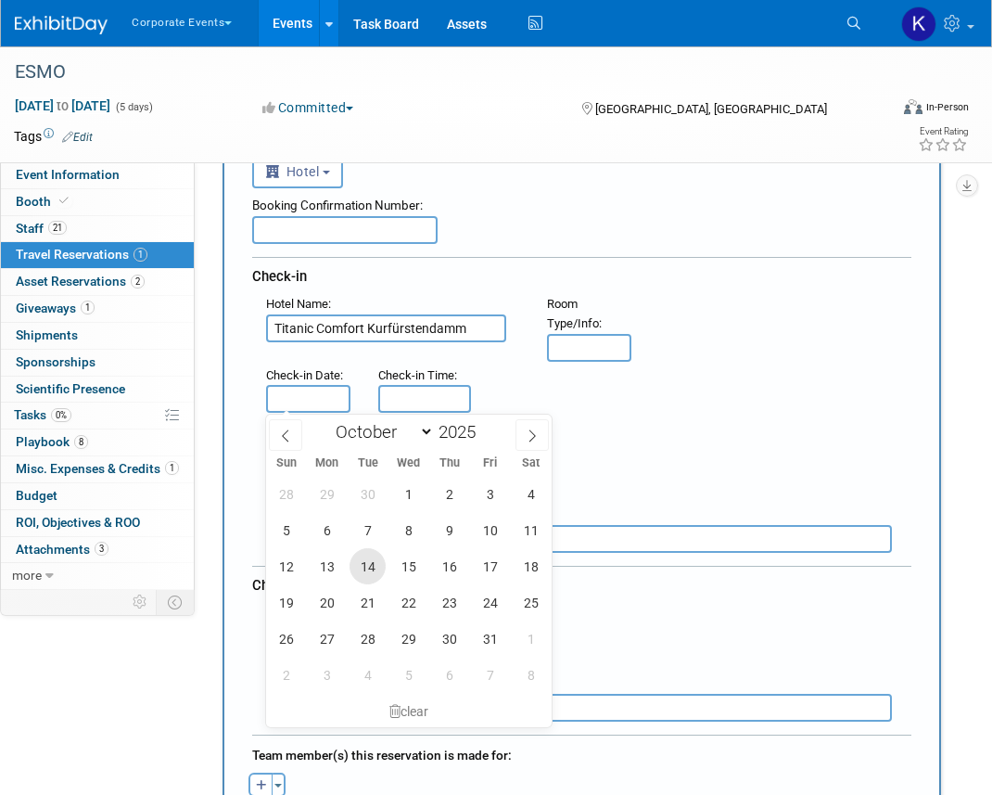
click at [367, 572] on span "14" at bounding box center [368, 566] width 36 height 36
type input "[DATE]"
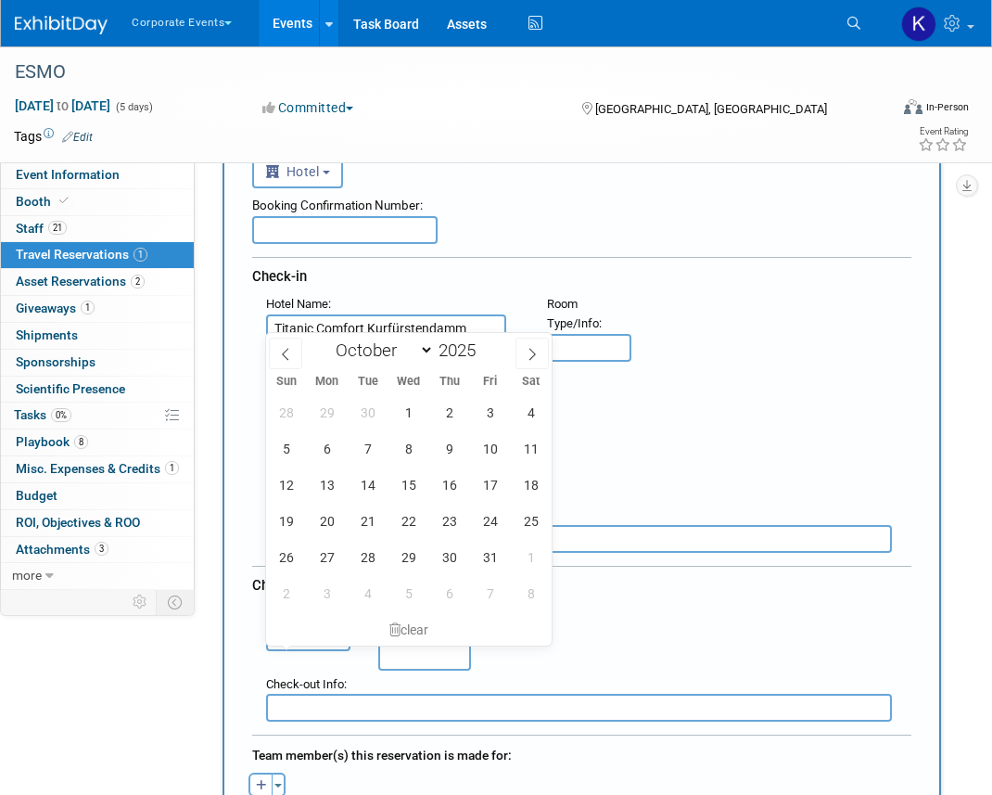
click at [317, 651] on input "text" at bounding box center [308, 637] width 84 height 28
click at [372, 520] on span "21" at bounding box center [368, 521] width 36 height 36
type input "[DATE]"
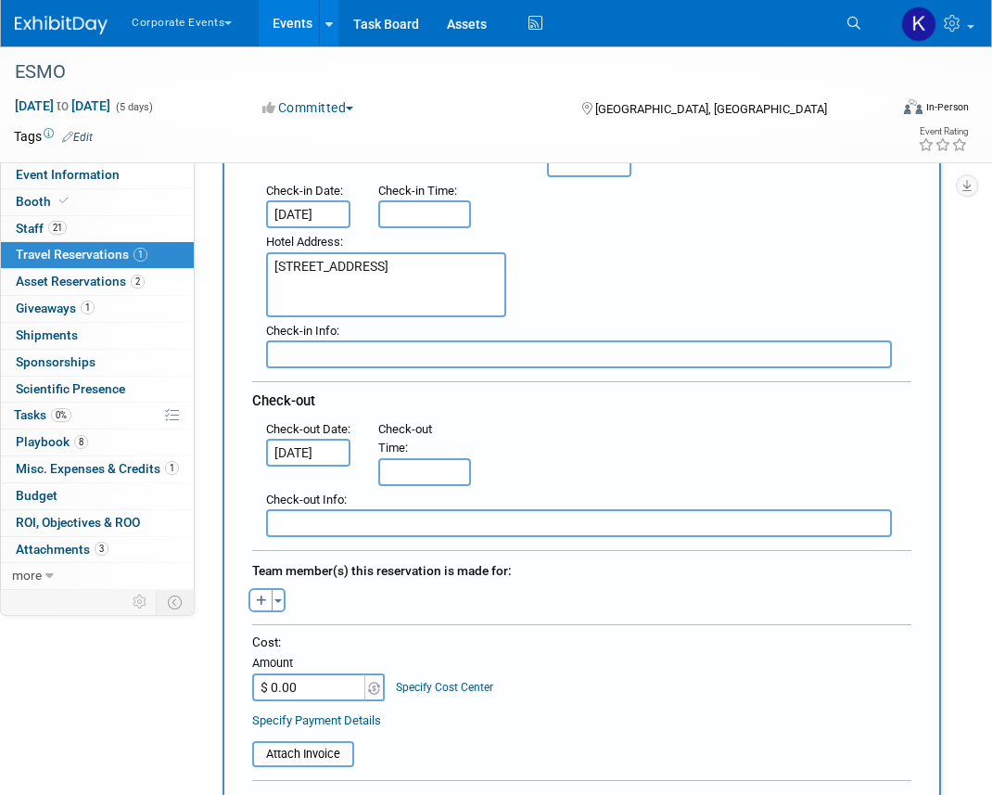
scroll to position [320, 0]
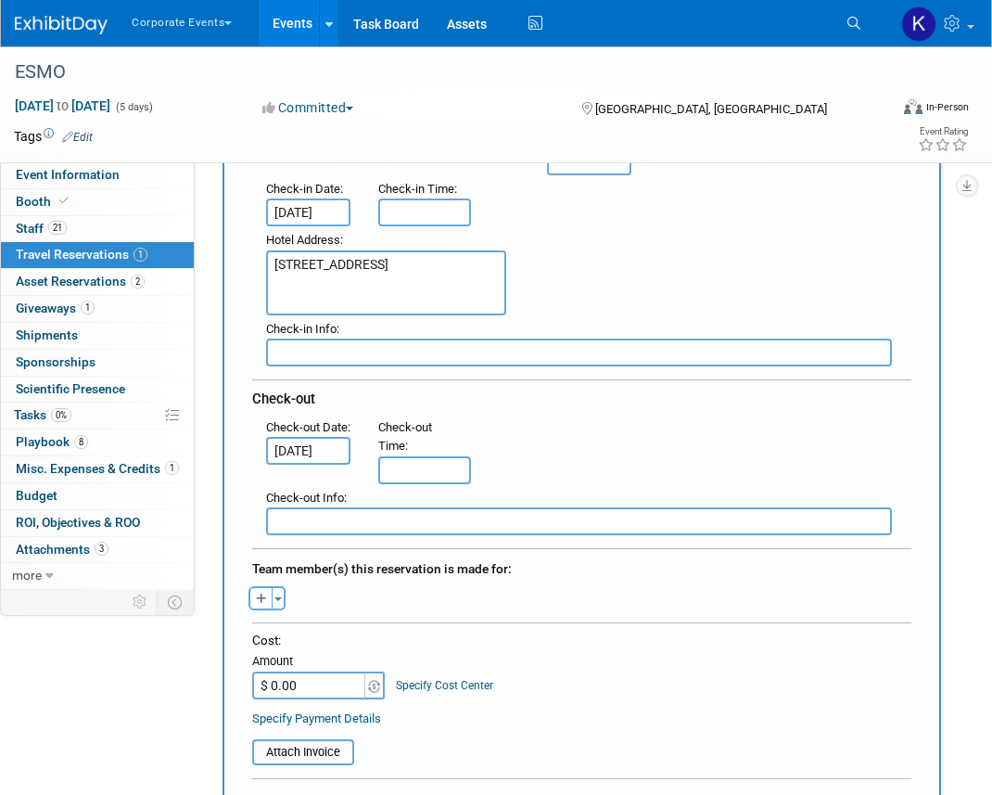
click at [255, 597] on button "button" at bounding box center [261, 598] width 24 height 24
select select
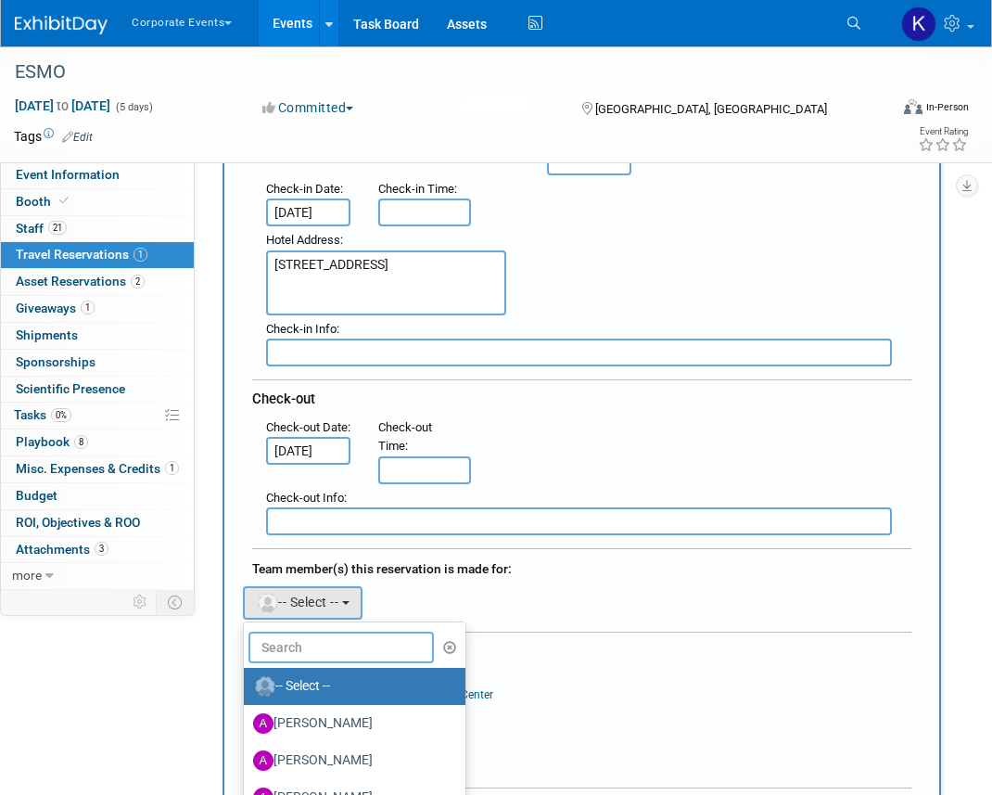
click at [287, 643] on input "text" at bounding box center [341, 647] width 185 height 32
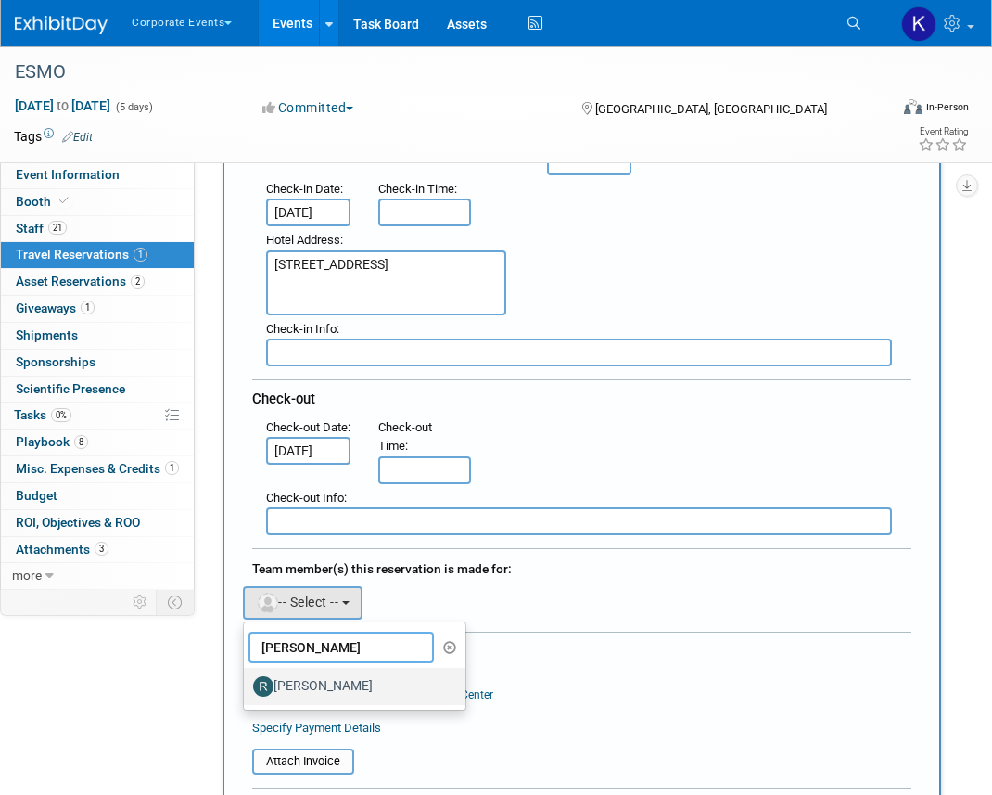
type input "[PERSON_NAME]"
click at [302, 682] on label "[PERSON_NAME]" at bounding box center [350, 686] width 194 height 30
click at [247, 682] on input "[PERSON_NAME]" at bounding box center [241, 684] width 12 height 12
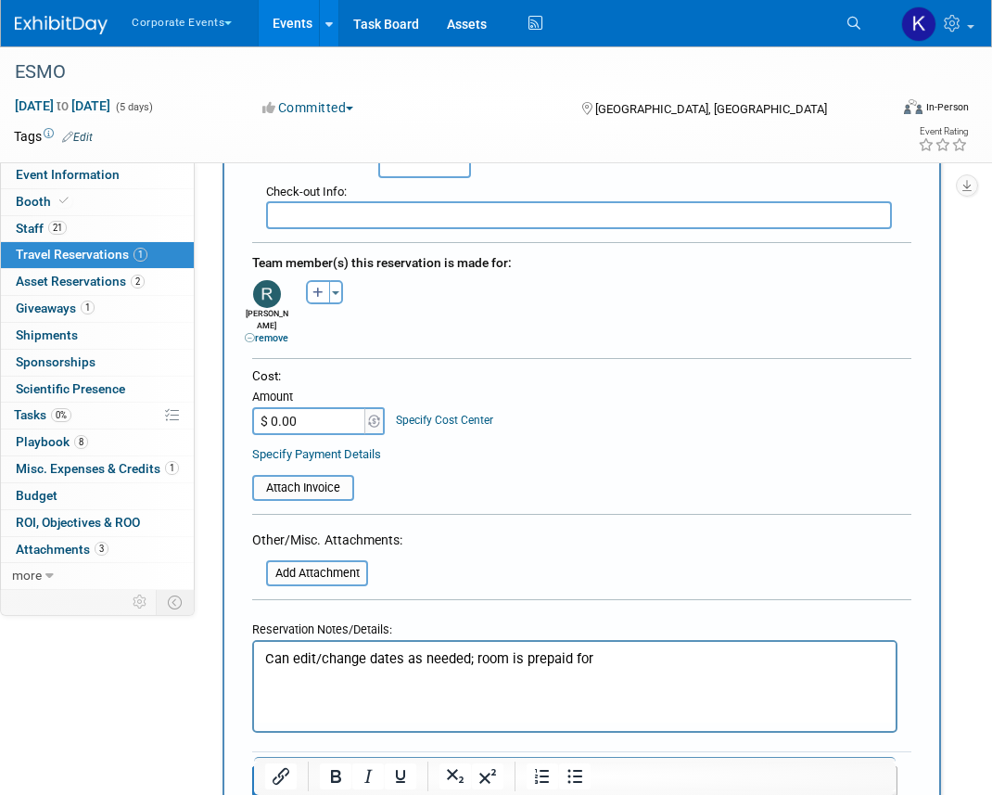
scroll to position [657, 0]
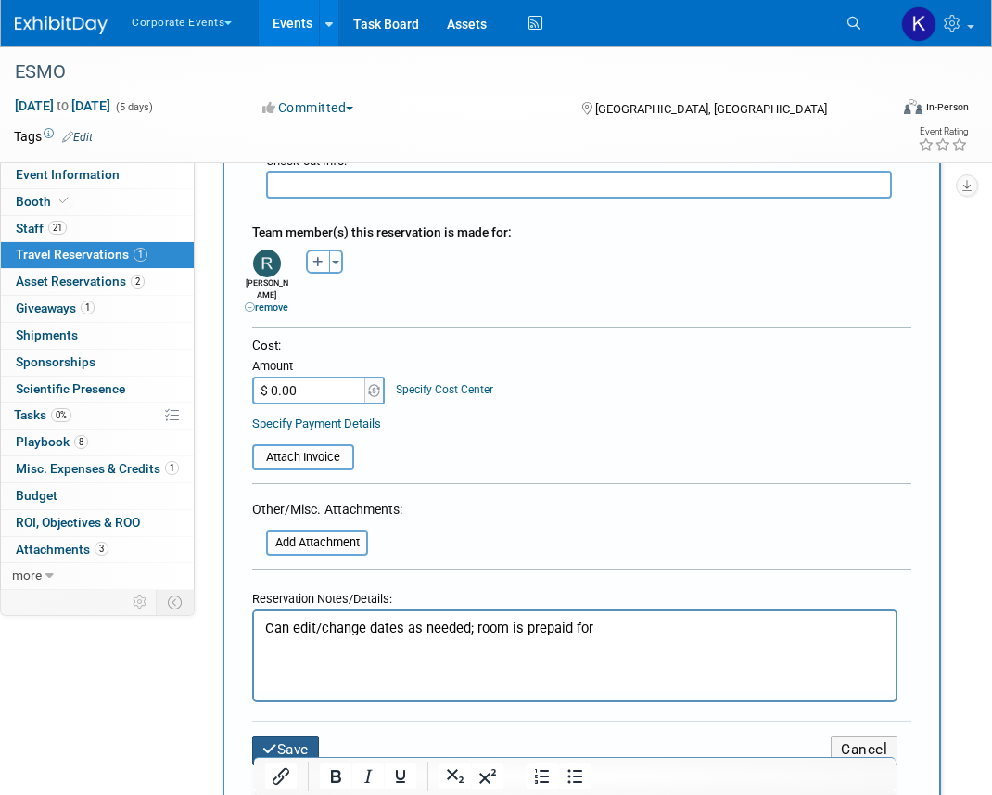
click at [287, 735] on button "Save" at bounding box center [285, 749] width 67 height 29
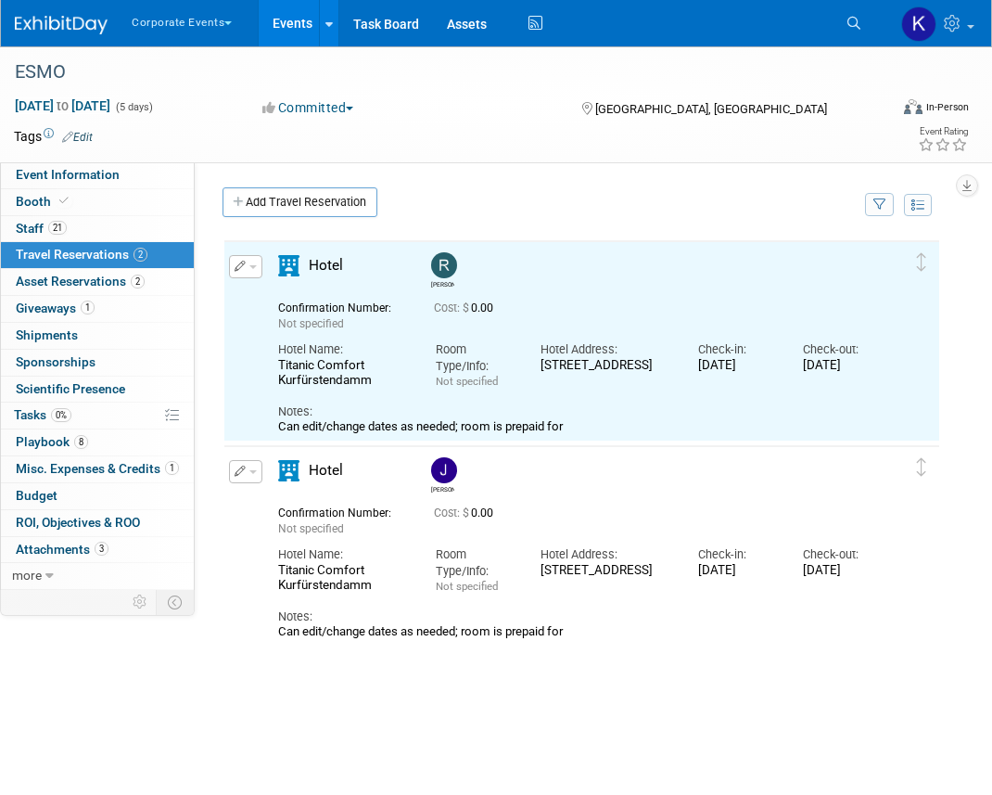
scroll to position [0, 0]
click at [324, 208] on link "Add Travel Reservation" at bounding box center [300, 202] width 155 height 30
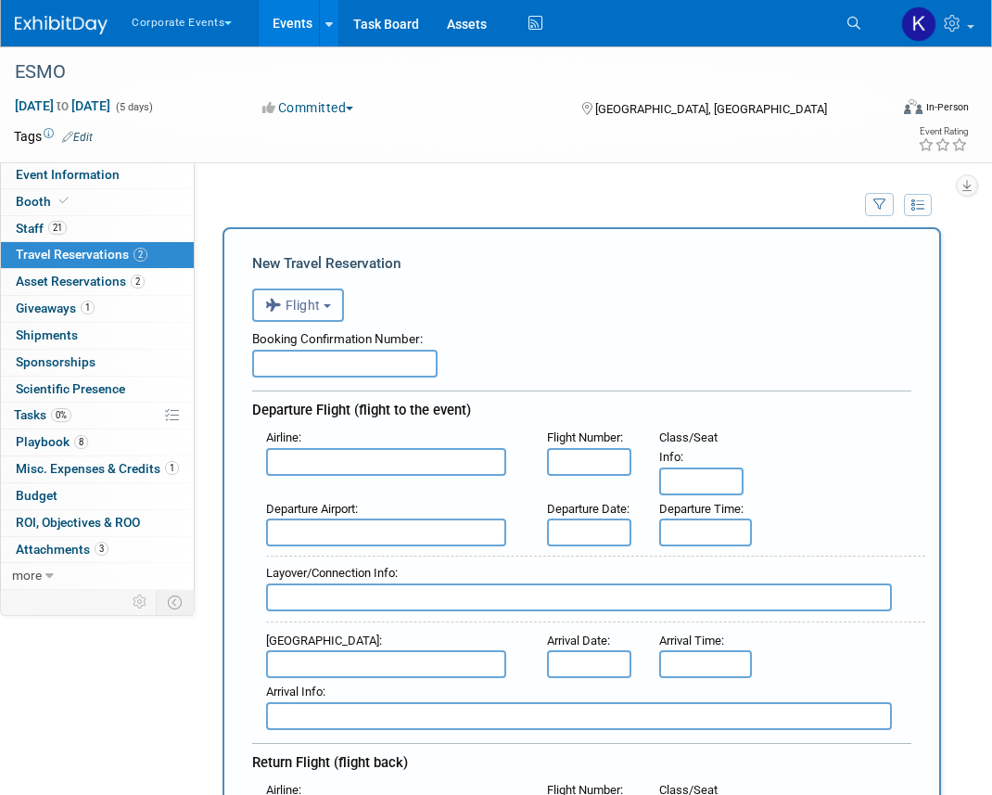
click at [303, 315] on button "Flight" at bounding box center [298, 304] width 92 height 33
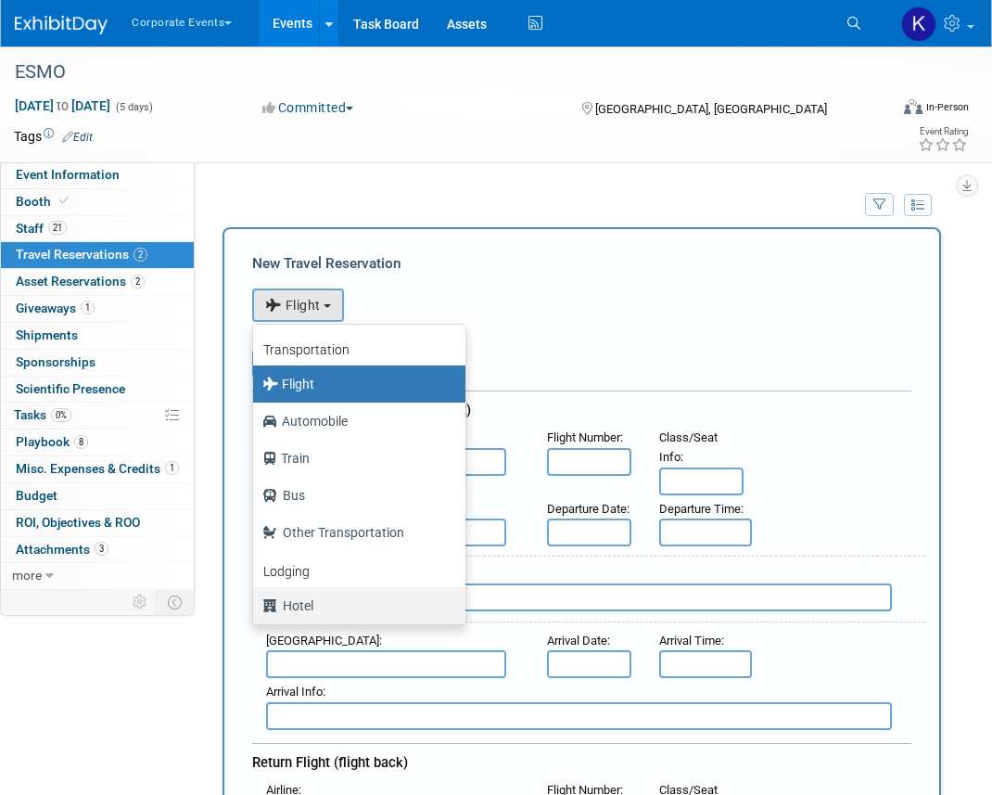
click at [303, 604] on label "Hotel" at bounding box center [354, 606] width 185 height 30
click at [256, 604] on input "Hotel" at bounding box center [250, 603] width 12 height 12
select select "6"
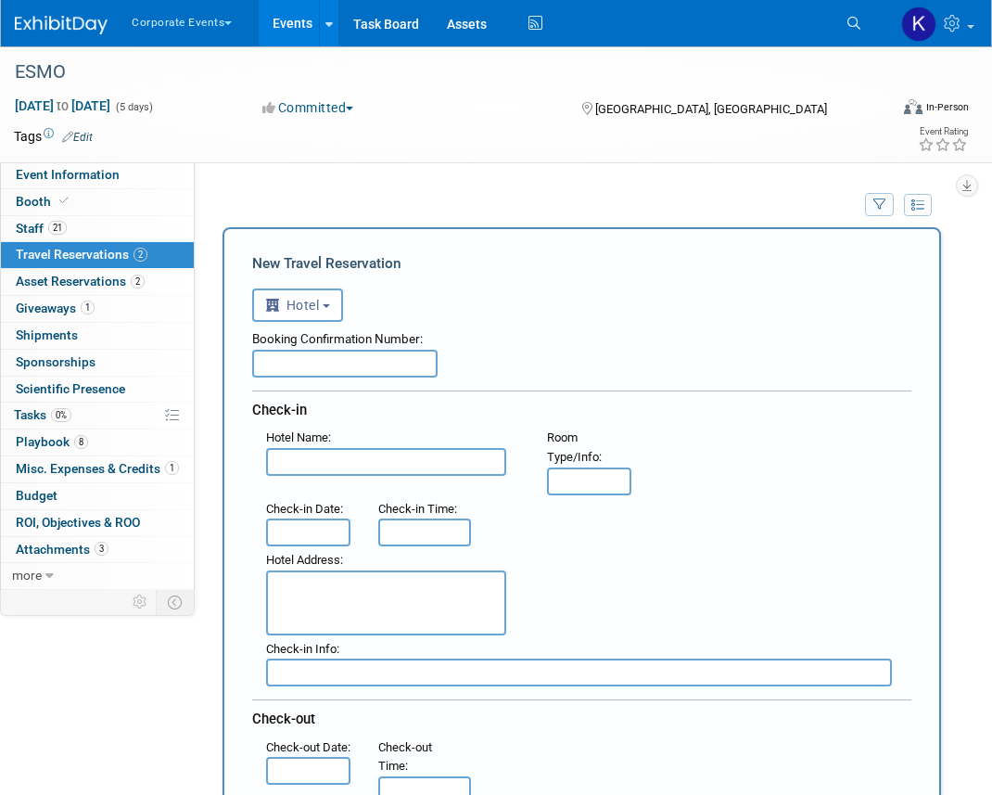
click at [303, 604] on textarea at bounding box center [386, 602] width 240 height 65
paste textarea "[STREET_ADDRESS]"
type textarea "[STREET_ADDRESS]"
click at [311, 462] on input "text" at bounding box center [386, 462] width 240 height 28
paste input "Titanic Comfort Kurfürstendamm"
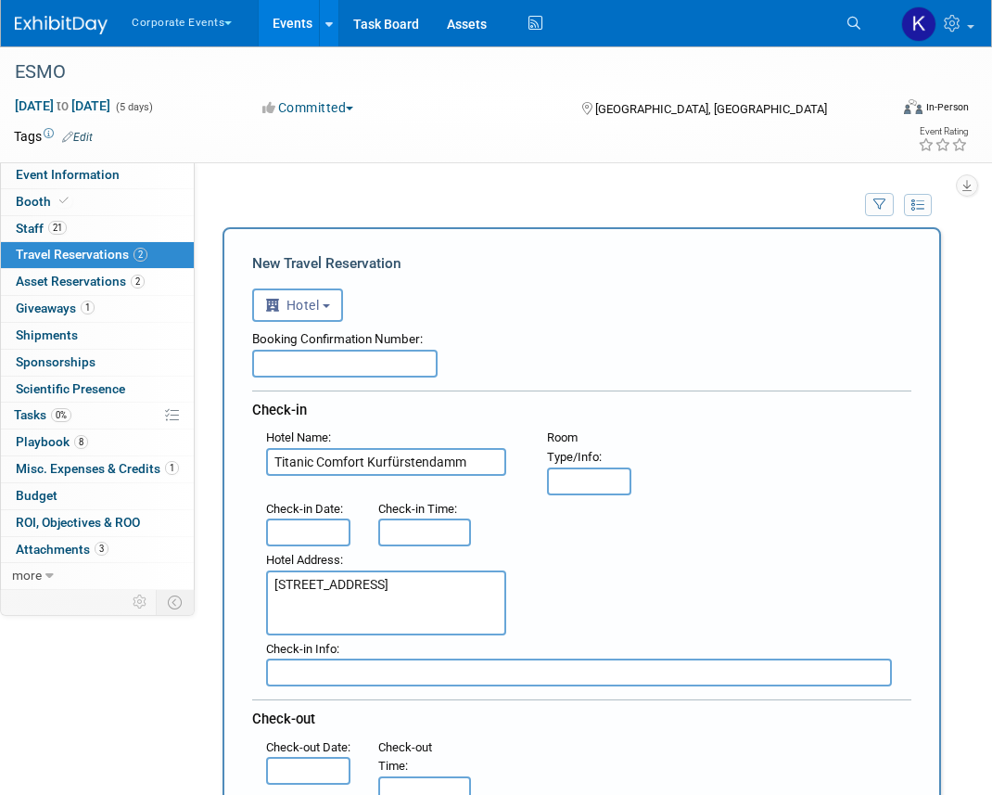
type input "Titanic Comfort Kurfürstendamm"
click at [296, 530] on input "text" at bounding box center [308, 532] width 84 height 28
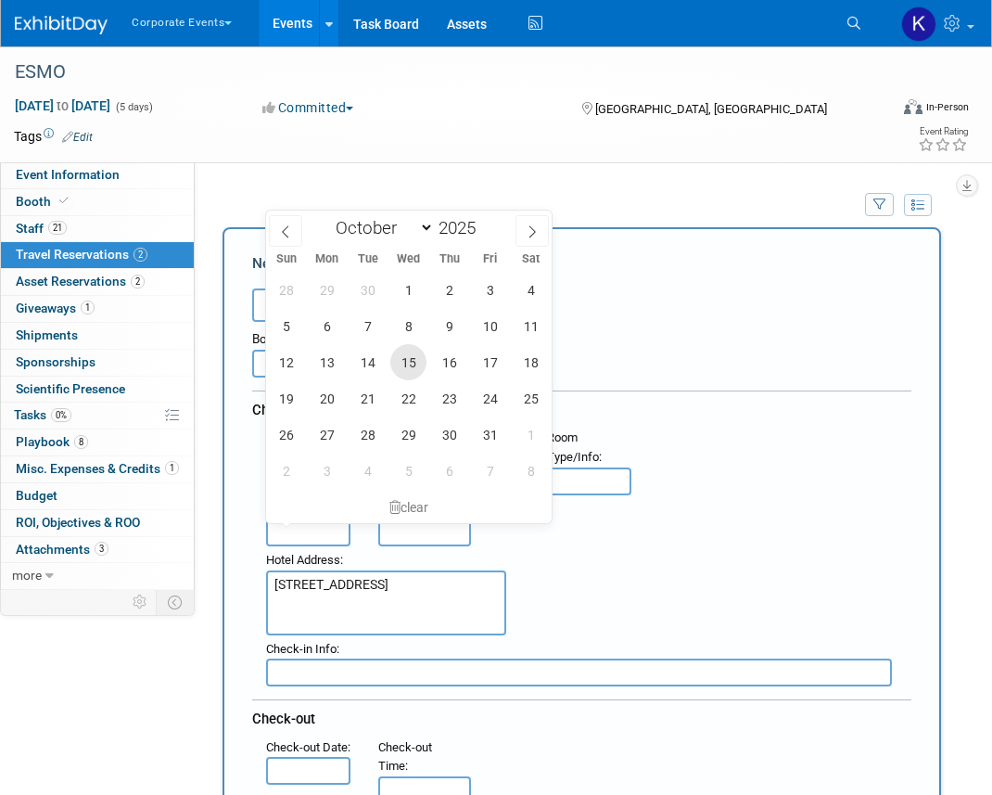
click at [414, 367] on span "15" at bounding box center [408, 362] width 36 height 36
type input "[DATE]"
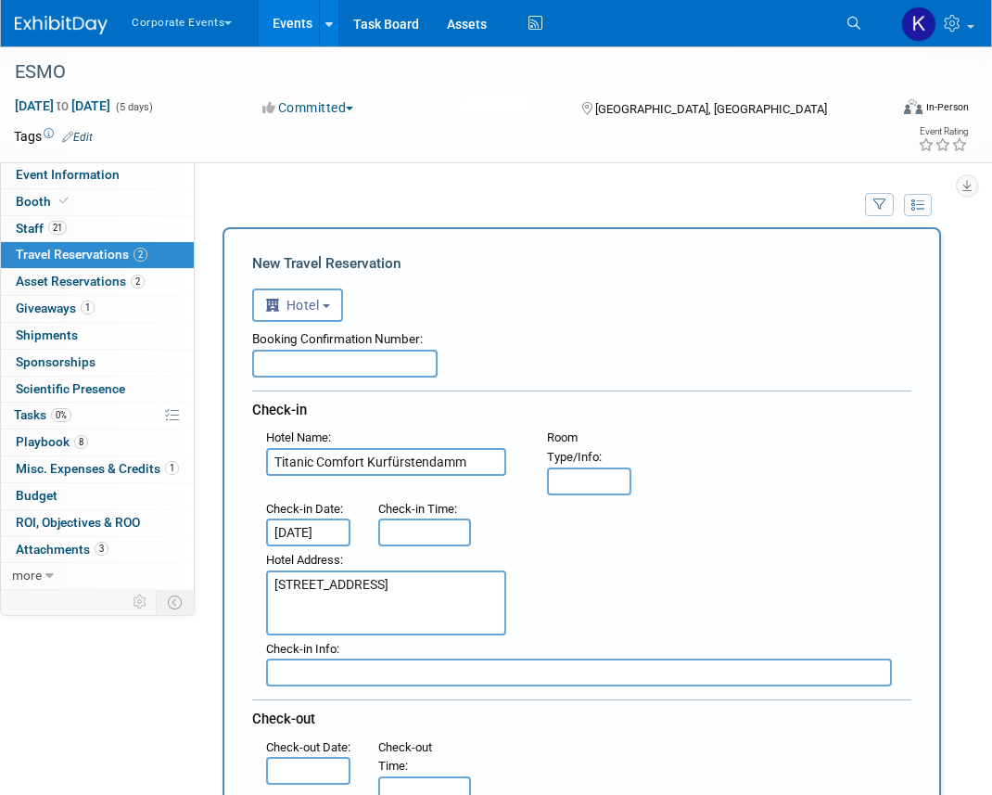
click at [306, 776] on input "text" at bounding box center [308, 771] width 84 height 28
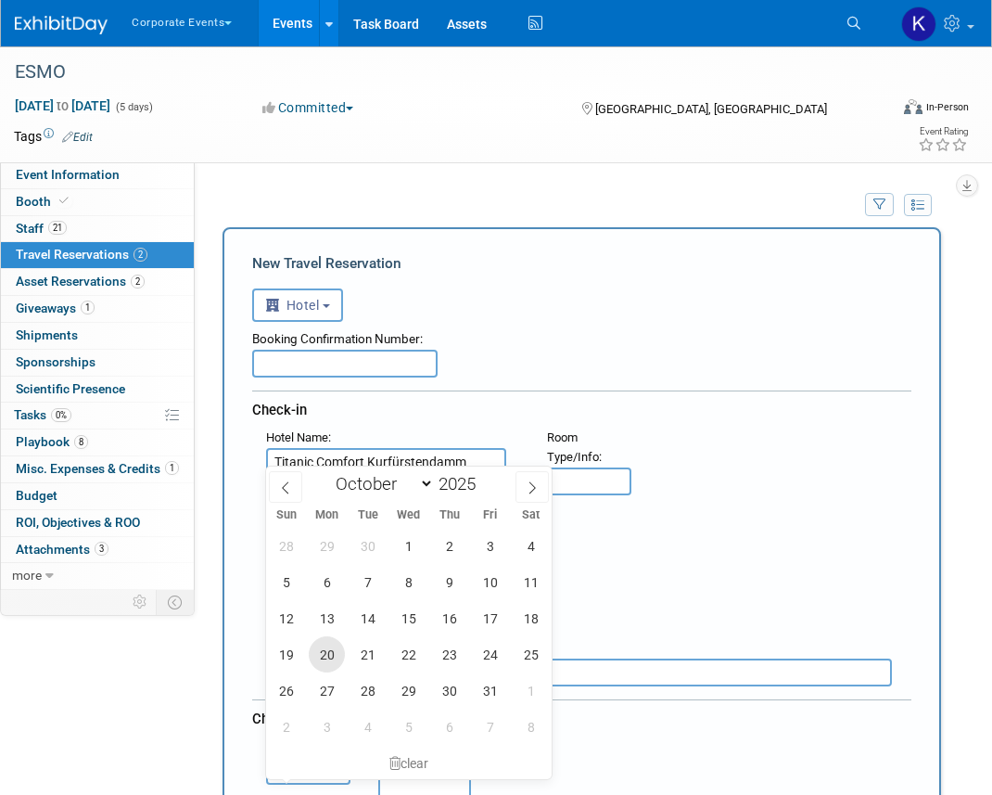
click at [338, 654] on span "20" at bounding box center [327, 654] width 36 height 36
type input "[DATE]"
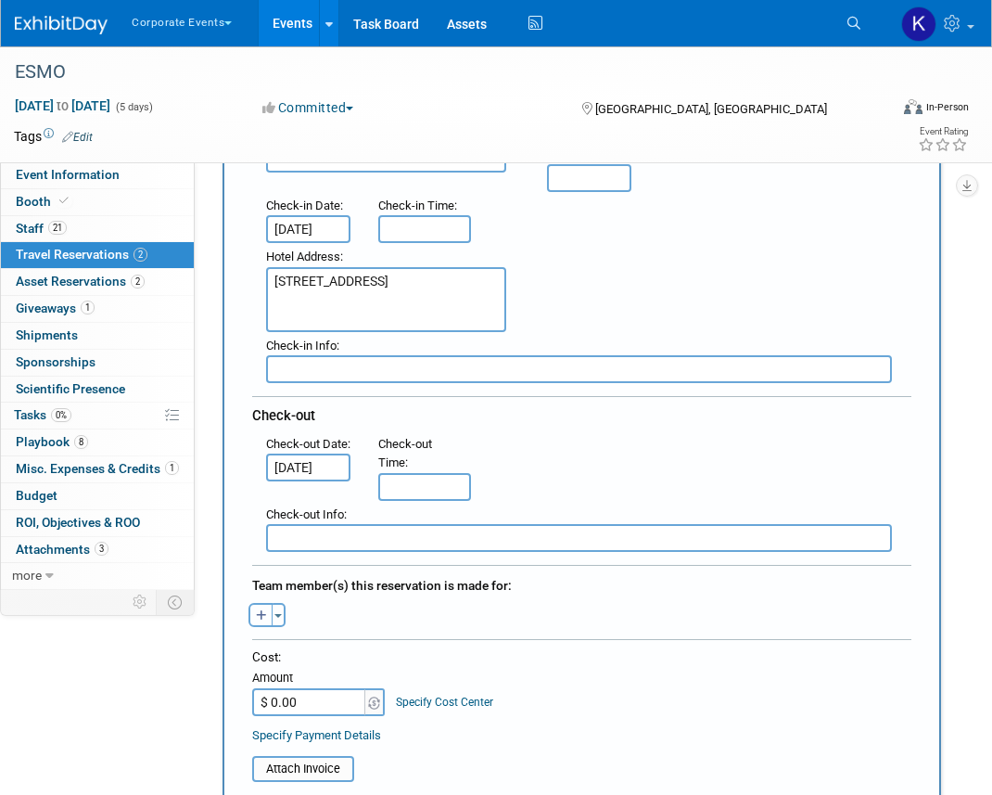
click at [262, 610] on icon "button" at bounding box center [261, 616] width 11 height 12
select select
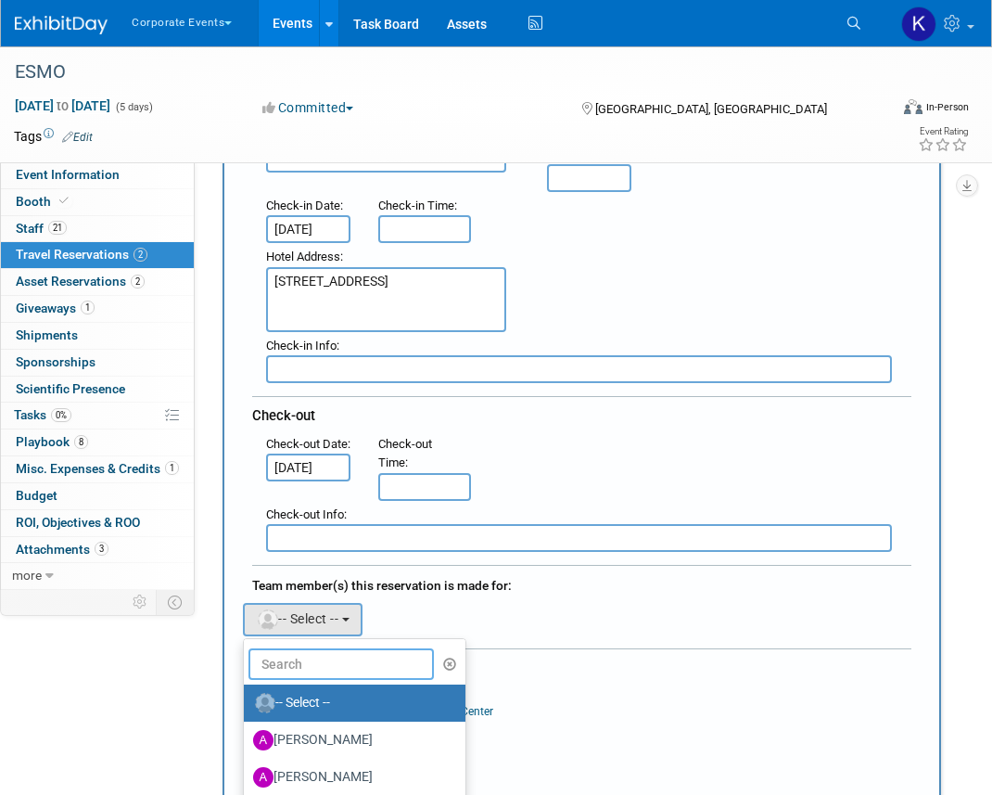
click at [312, 662] on input "text" at bounding box center [341, 664] width 185 height 32
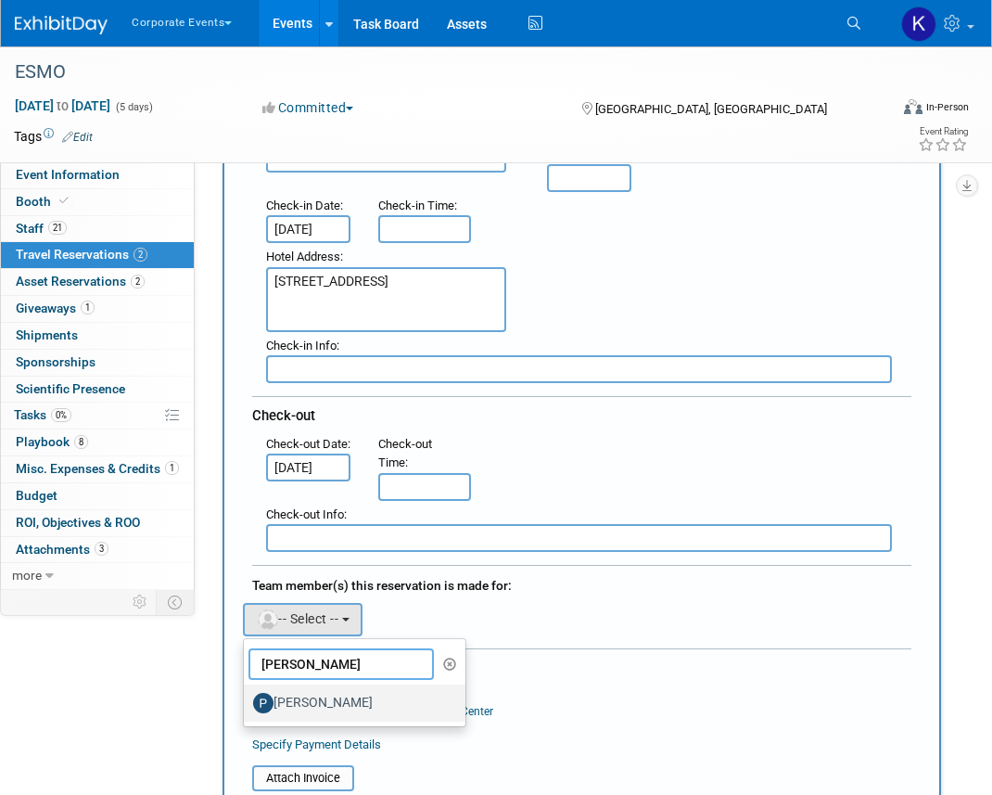
type input "[PERSON_NAME]"
click at [343, 697] on label "[PERSON_NAME]" at bounding box center [350, 703] width 194 height 30
click at [247, 697] on input "[PERSON_NAME]" at bounding box center [241, 701] width 12 height 12
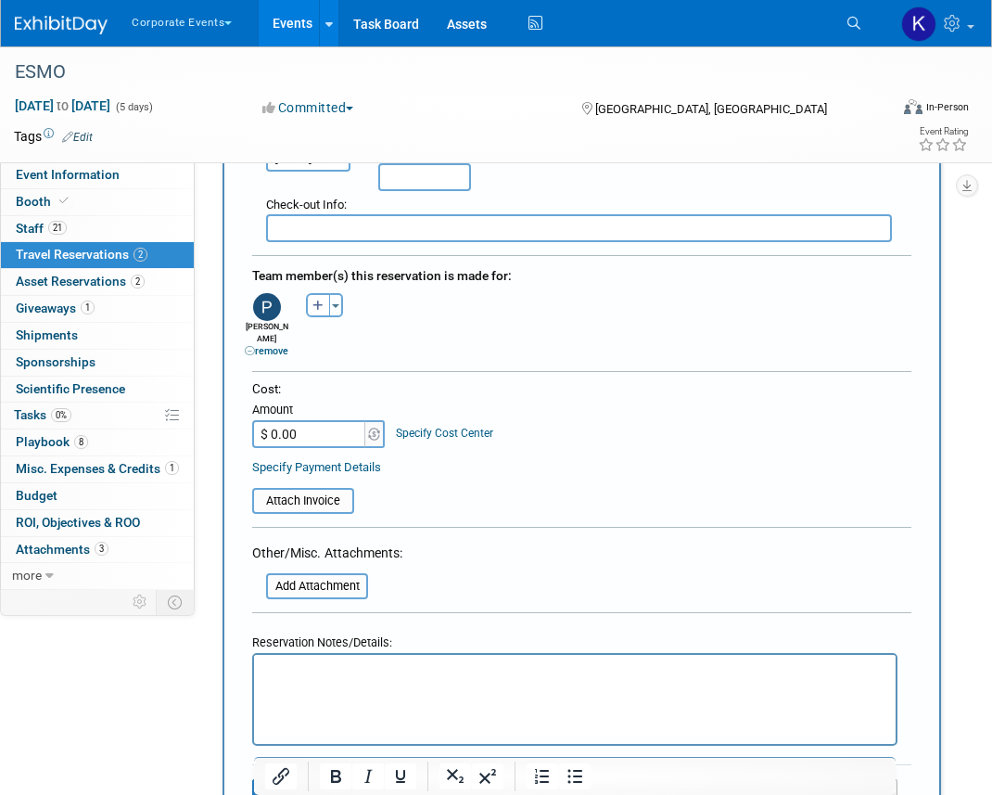
scroll to position [638, 0]
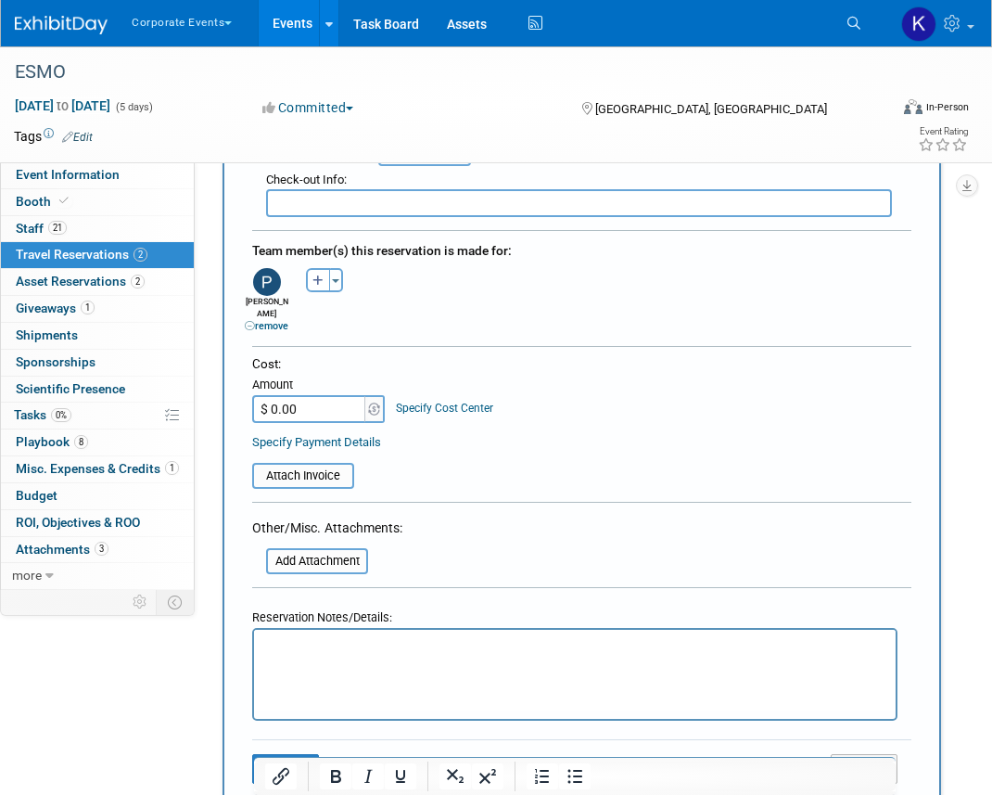
click at [340, 657] on html at bounding box center [575, 643] width 642 height 27
click at [299, 754] on button "Save" at bounding box center [285, 768] width 67 height 29
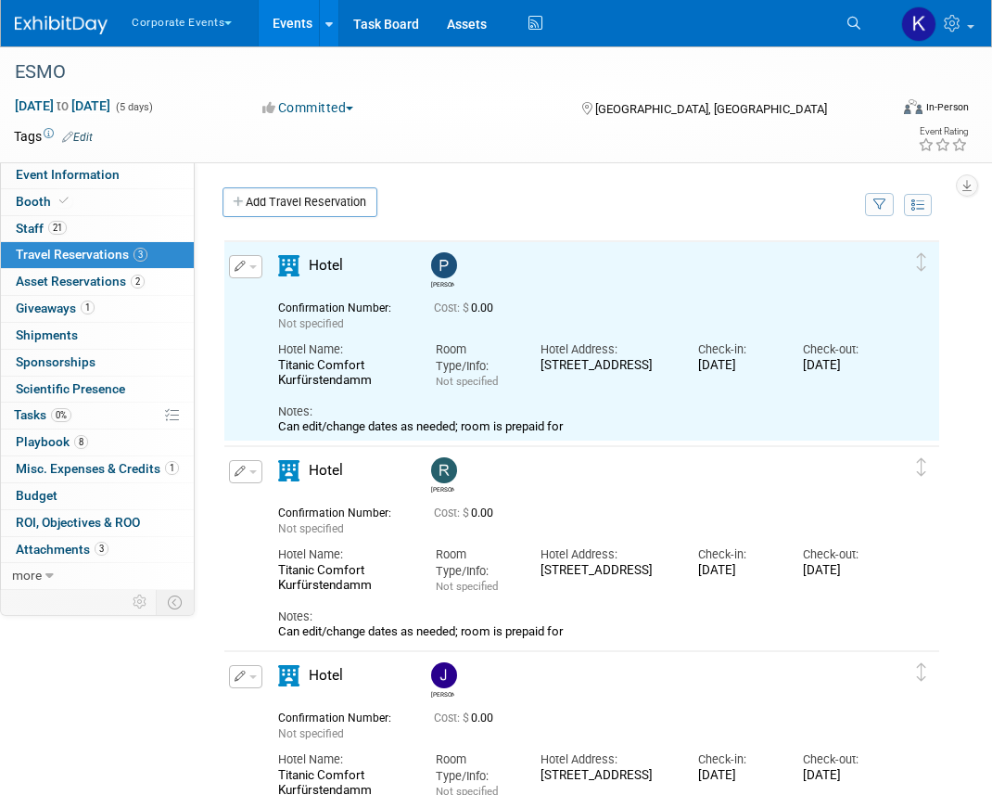
scroll to position [0, 0]
click at [296, 191] on link "Add Travel Reservation" at bounding box center [300, 202] width 155 height 30
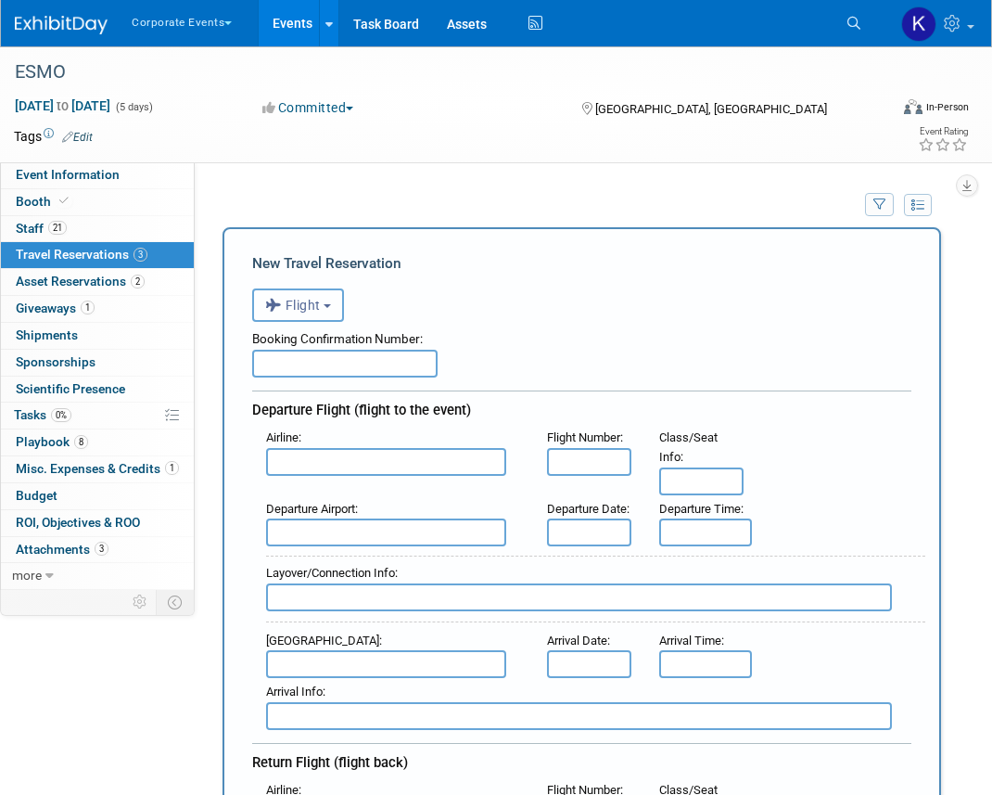
click at [303, 311] on span "Flight" at bounding box center [293, 305] width 56 height 15
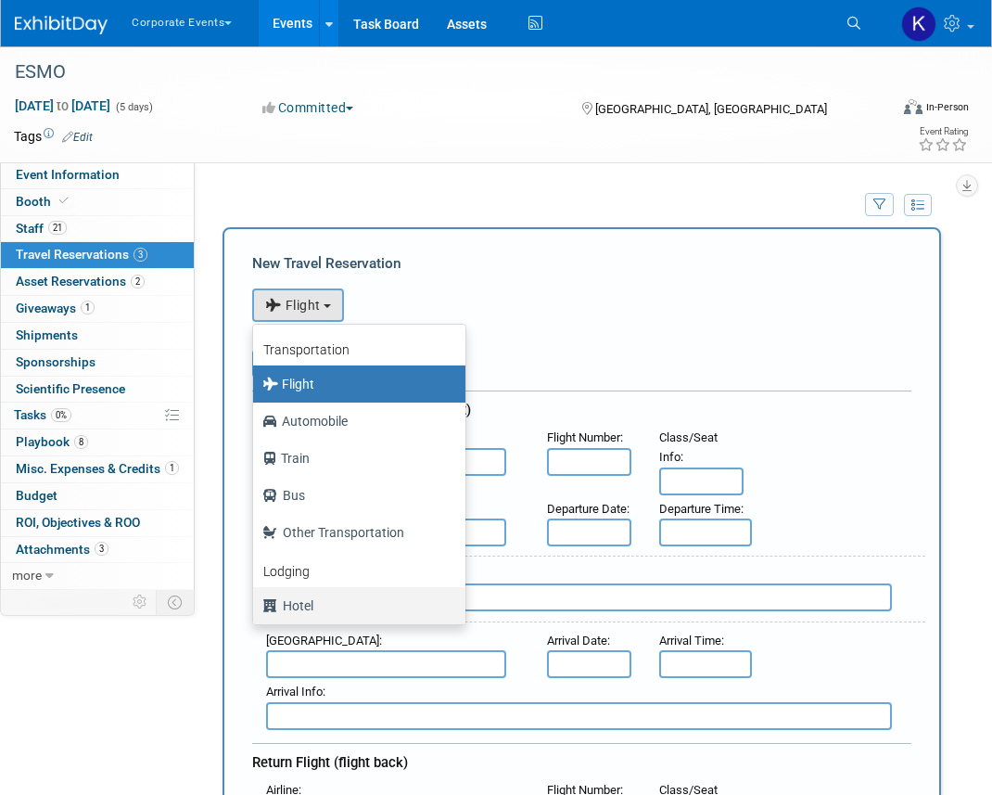
click at [307, 606] on label "Hotel" at bounding box center [354, 606] width 185 height 30
click at [256, 606] on input "Hotel" at bounding box center [250, 603] width 12 height 12
select select "6"
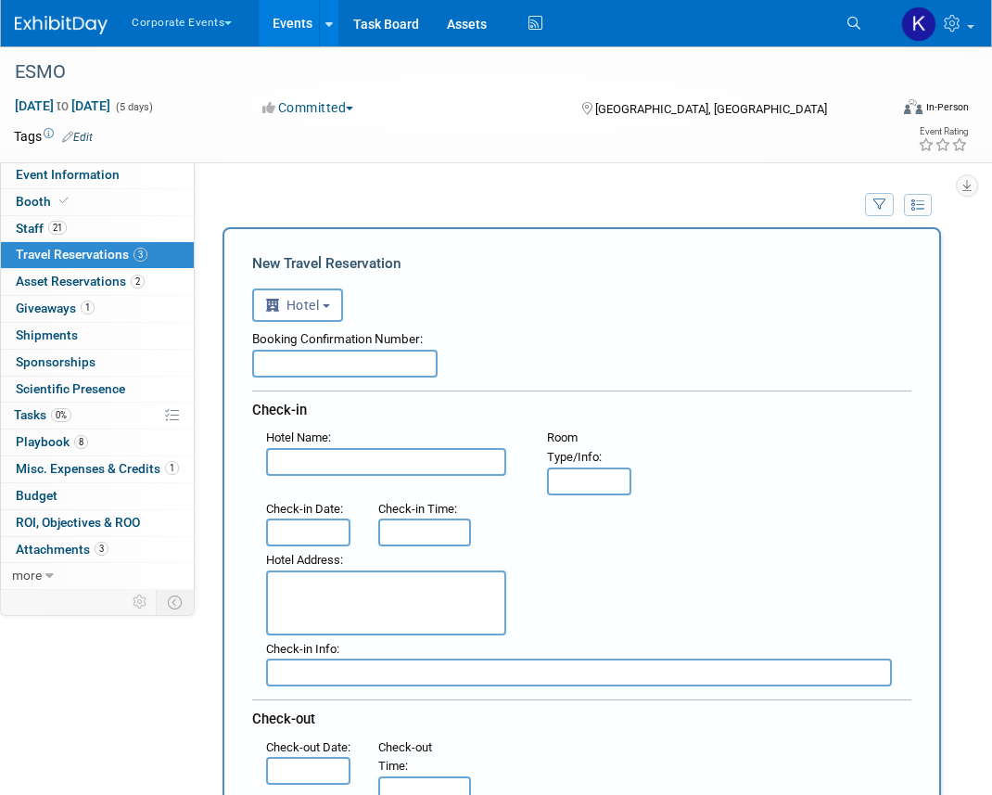
click at [321, 471] on input "text" at bounding box center [386, 462] width 240 height 28
paste input "Titanic Comfort Kurfürstendamm"
type input "Titanic Comfort Kurfürstendamm"
click at [322, 535] on input "text" at bounding box center [308, 532] width 84 height 28
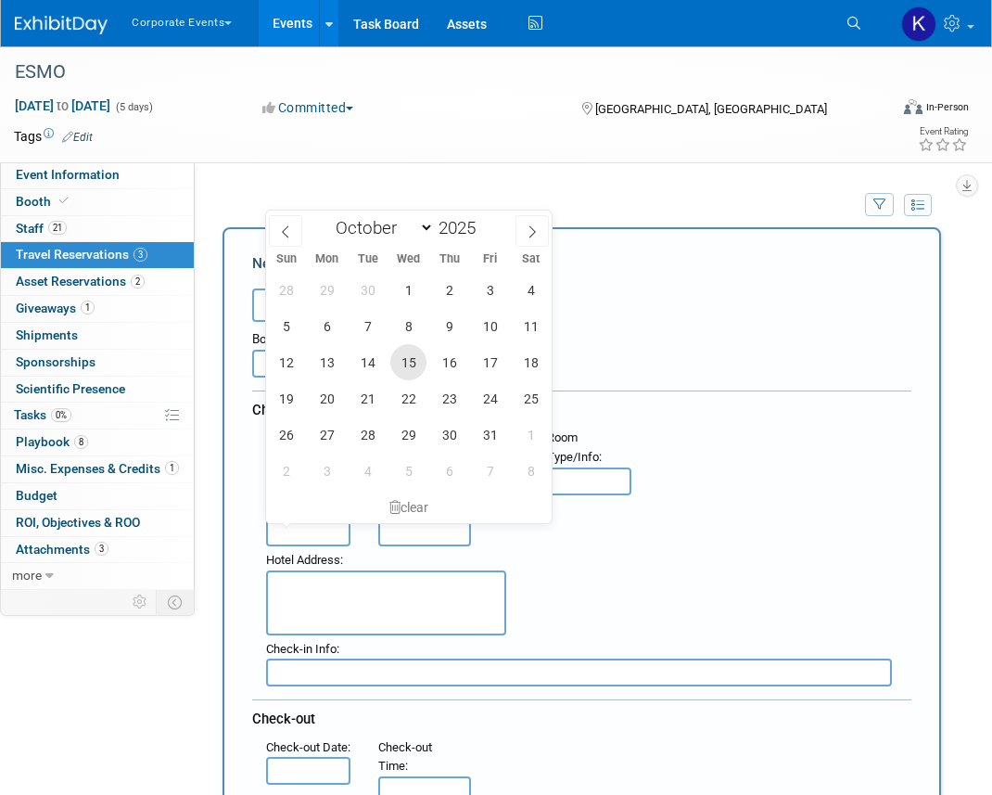
click at [403, 367] on span "15" at bounding box center [408, 362] width 36 height 36
type input "[DATE]"
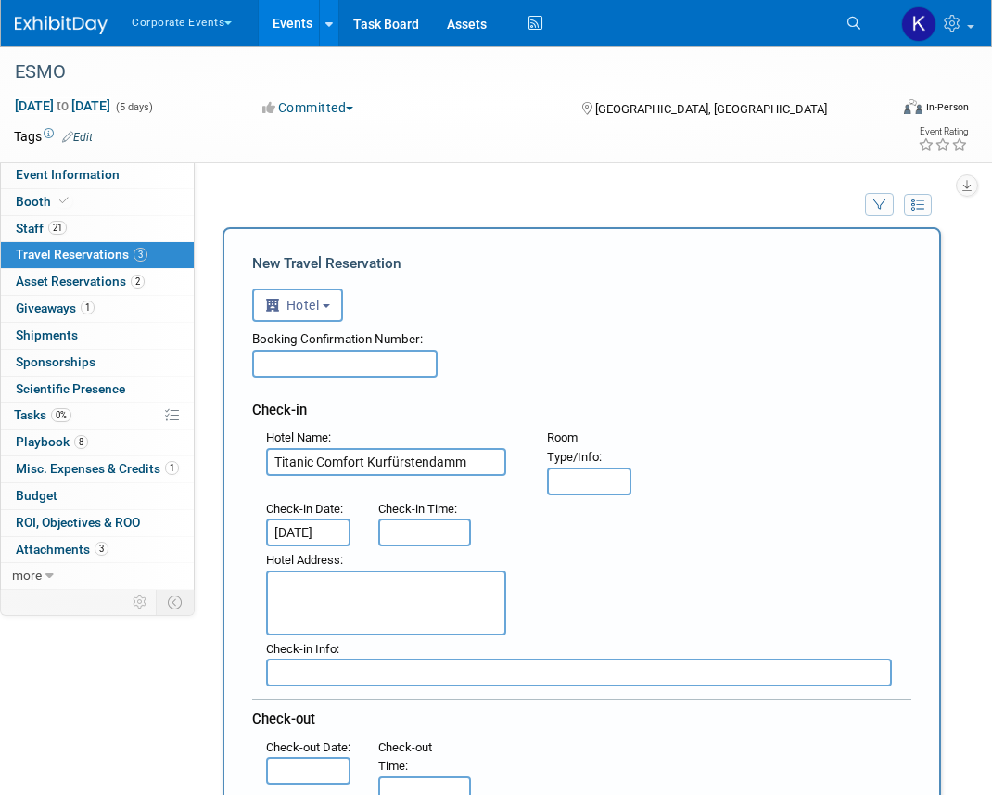
scroll to position [85, 0]
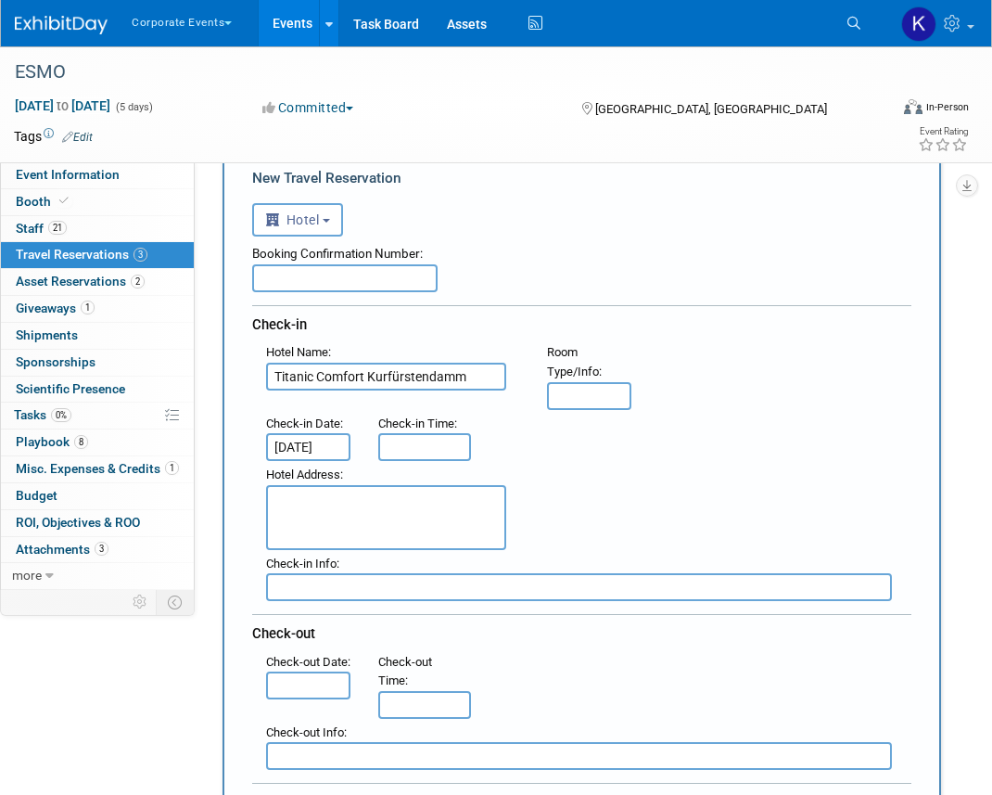
click at [312, 699] on input "text" at bounding box center [308, 685] width 84 height 28
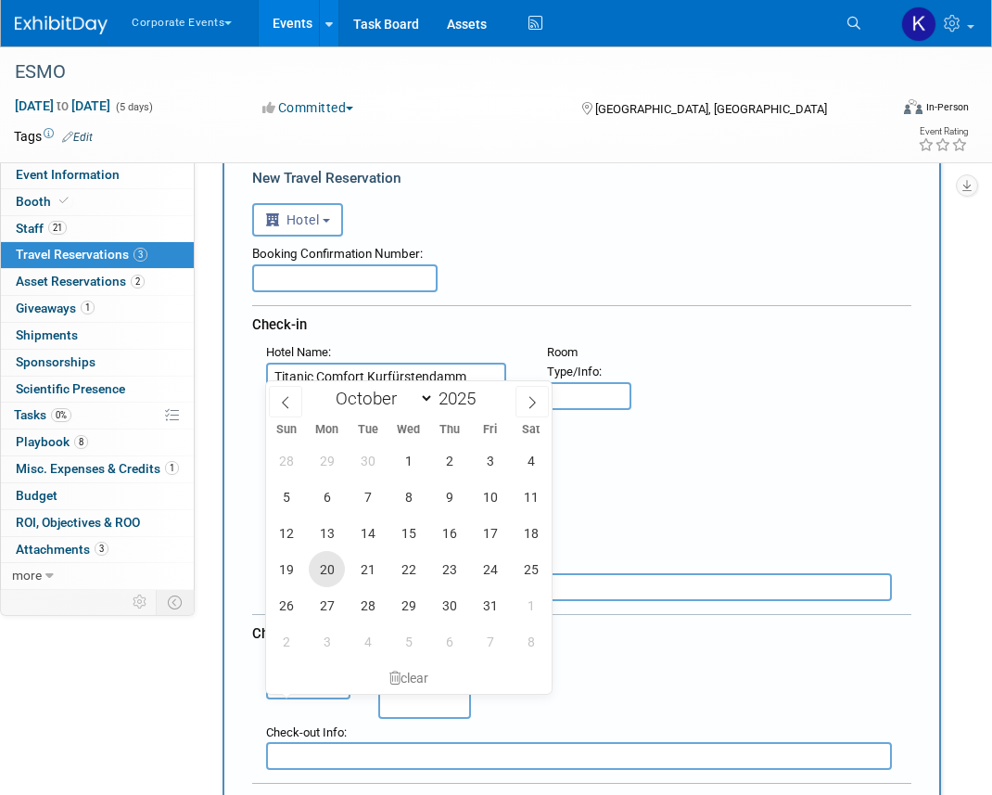
click at [316, 561] on span "20" at bounding box center [327, 569] width 36 height 36
type input "[DATE]"
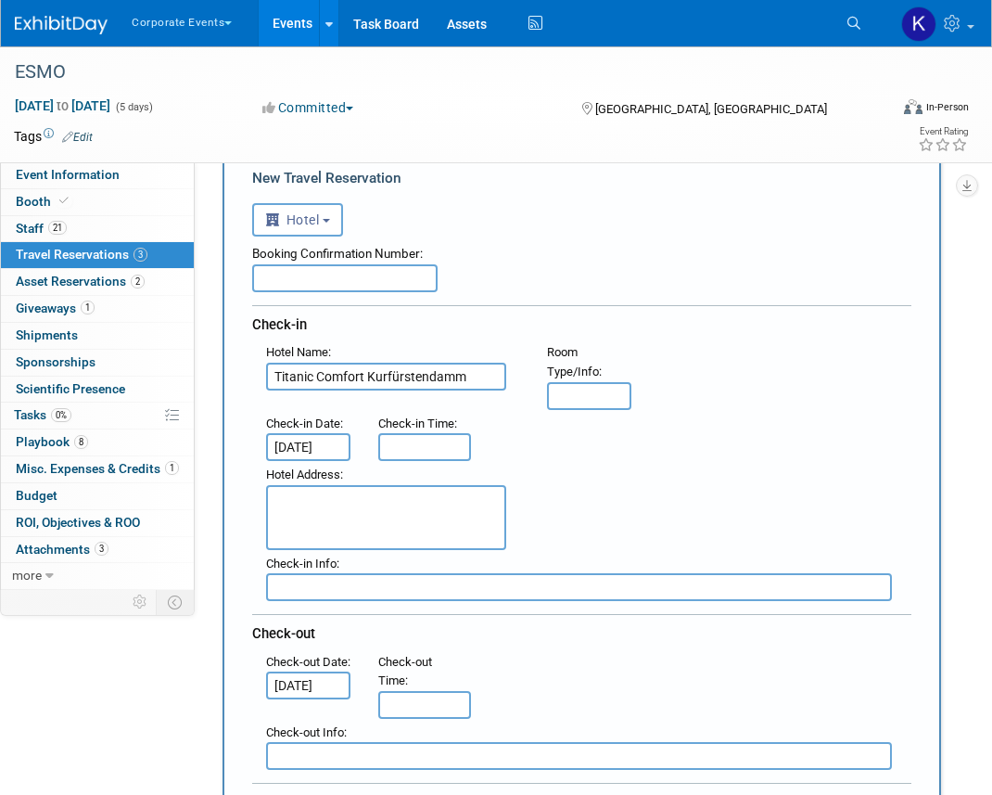
click at [610, 433] on div ": Check-in Date : [DATE] Check-in Time :" at bounding box center [588, 436] width 673 height 52
click at [343, 528] on textarea at bounding box center [386, 517] width 240 height 65
paste textarea "[STREET_ADDRESS]"
type textarea "[STREET_ADDRESS]"
click at [577, 477] on div "Hotel Address : [STREET_ADDRESS]" at bounding box center [588, 505] width 673 height 89
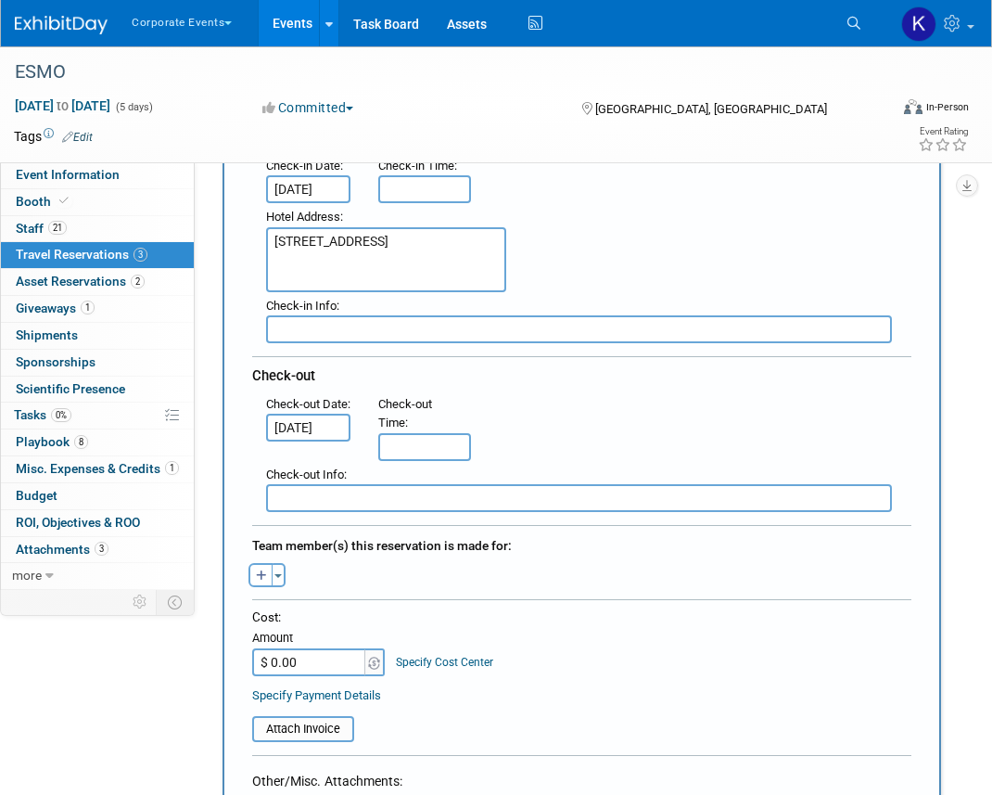
scroll to position [388, 0]
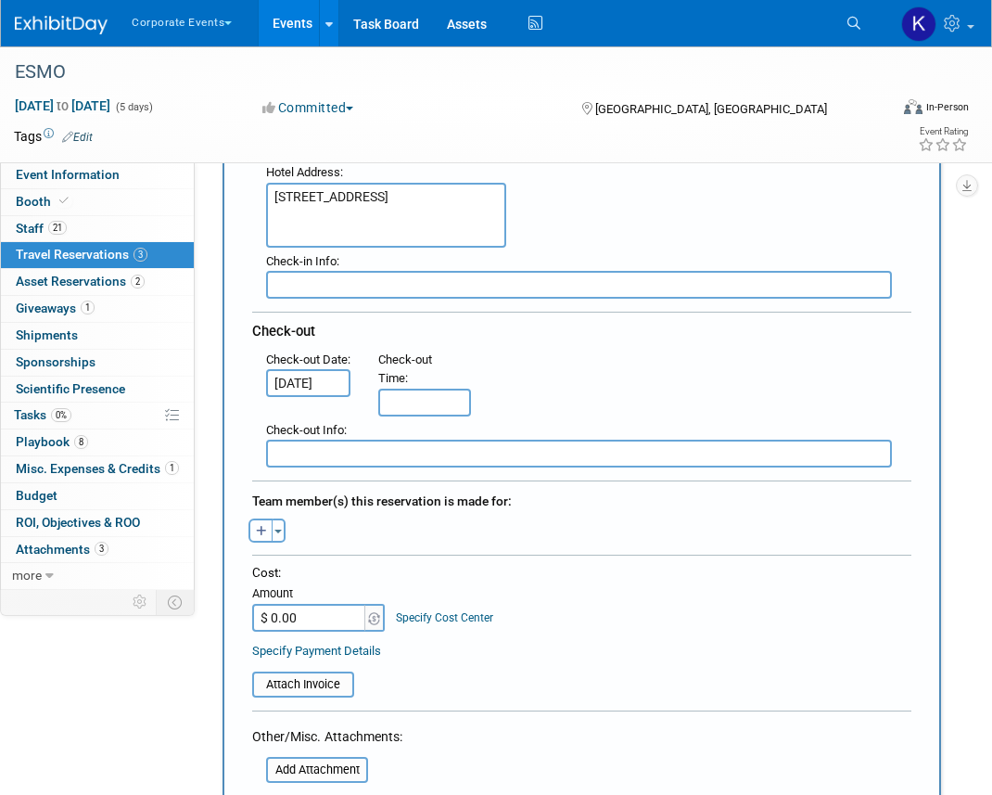
click at [256, 530] on icon "button" at bounding box center [261, 532] width 11 height 12
select select
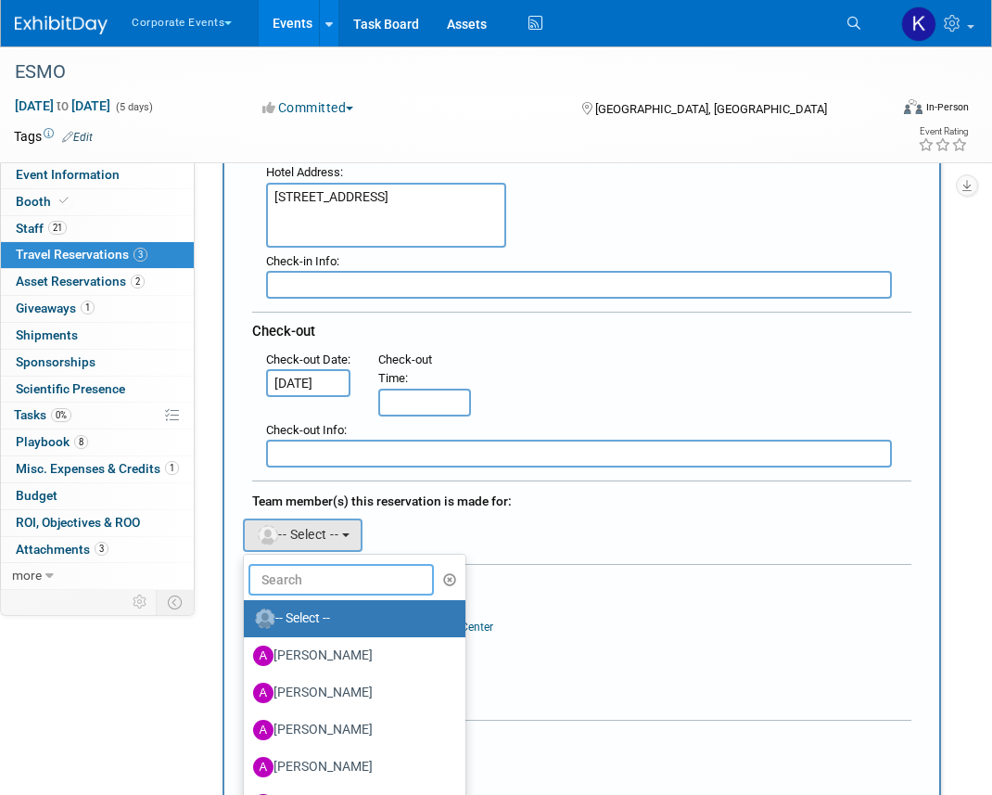
click at [304, 577] on input "text" at bounding box center [341, 580] width 185 height 32
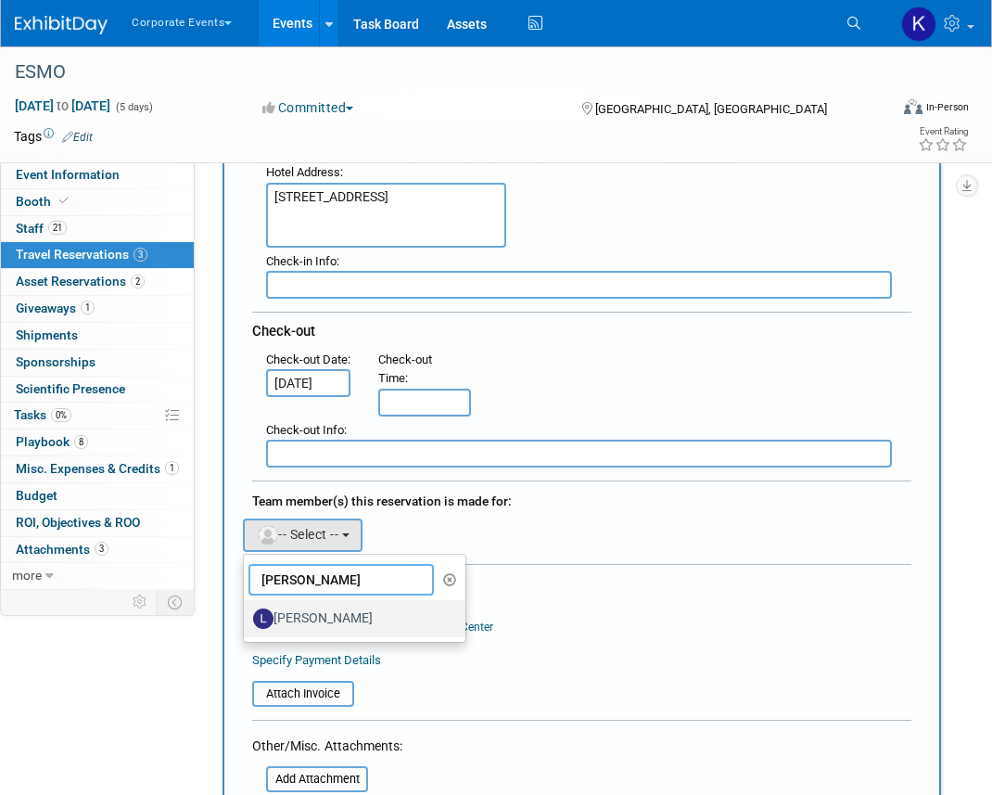
type input "[PERSON_NAME]"
click at [312, 611] on label "[PERSON_NAME]" at bounding box center [350, 619] width 194 height 30
click at [247, 611] on input "[PERSON_NAME]" at bounding box center [241, 616] width 12 height 12
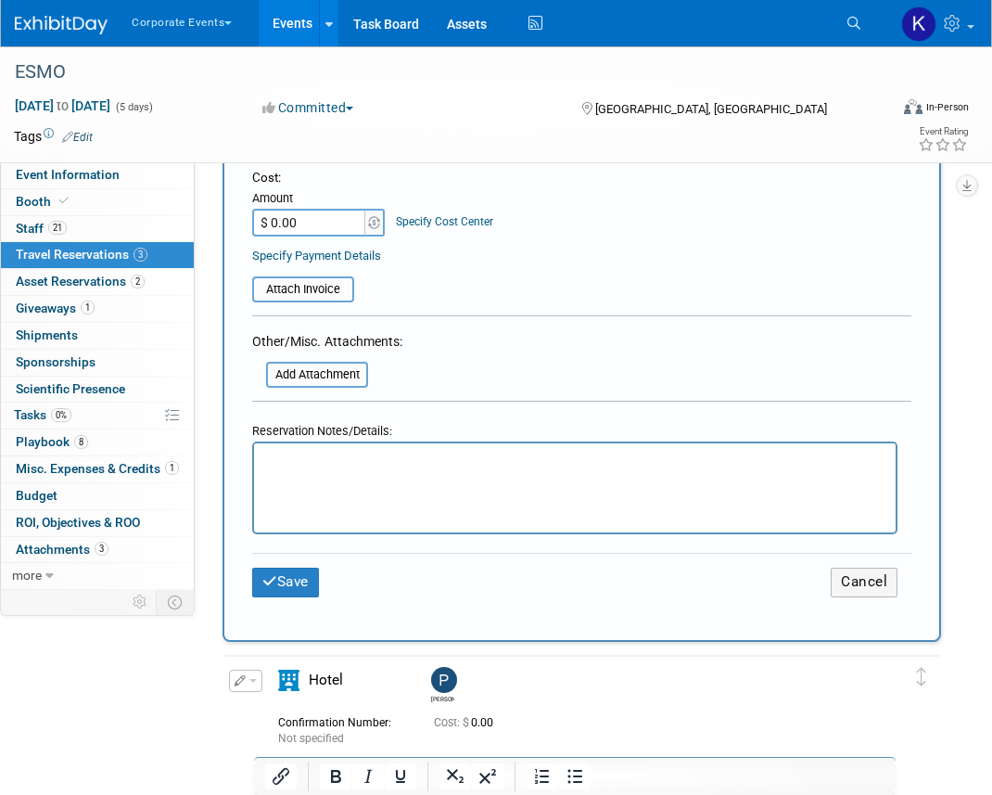
scroll to position [873, 0]
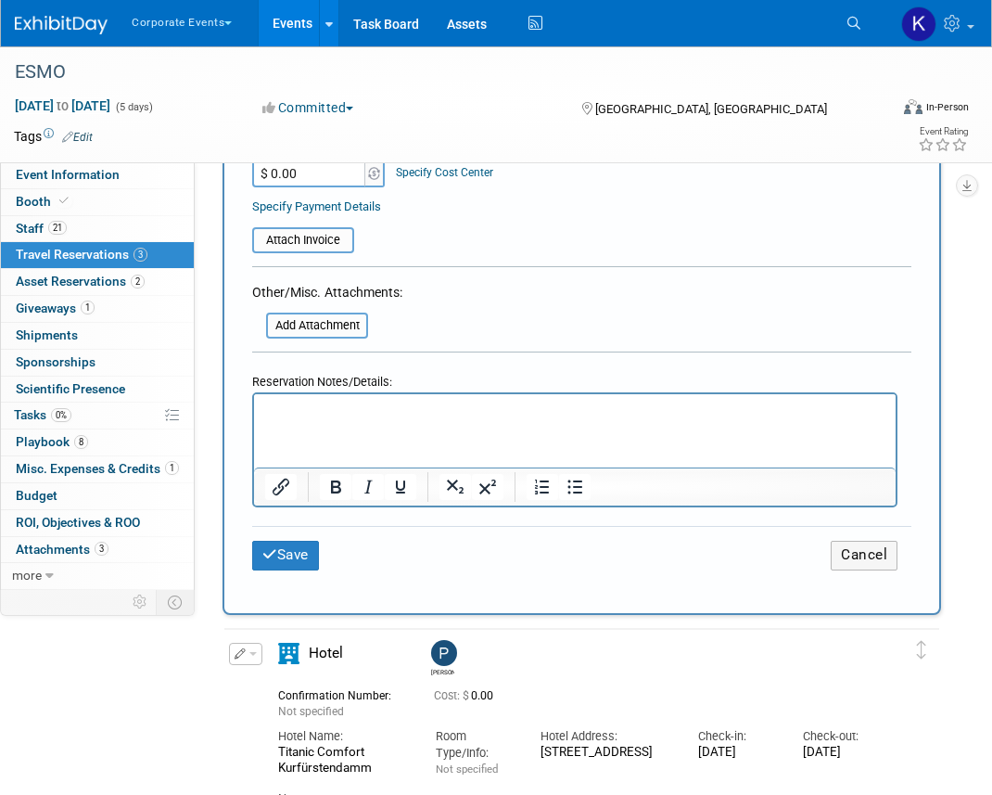
click at [329, 421] on html at bounding box center [575, 407] width 642 height 27
click at [290, 543] on button "Save" at bounding box center [285, 555] width 67 height 29
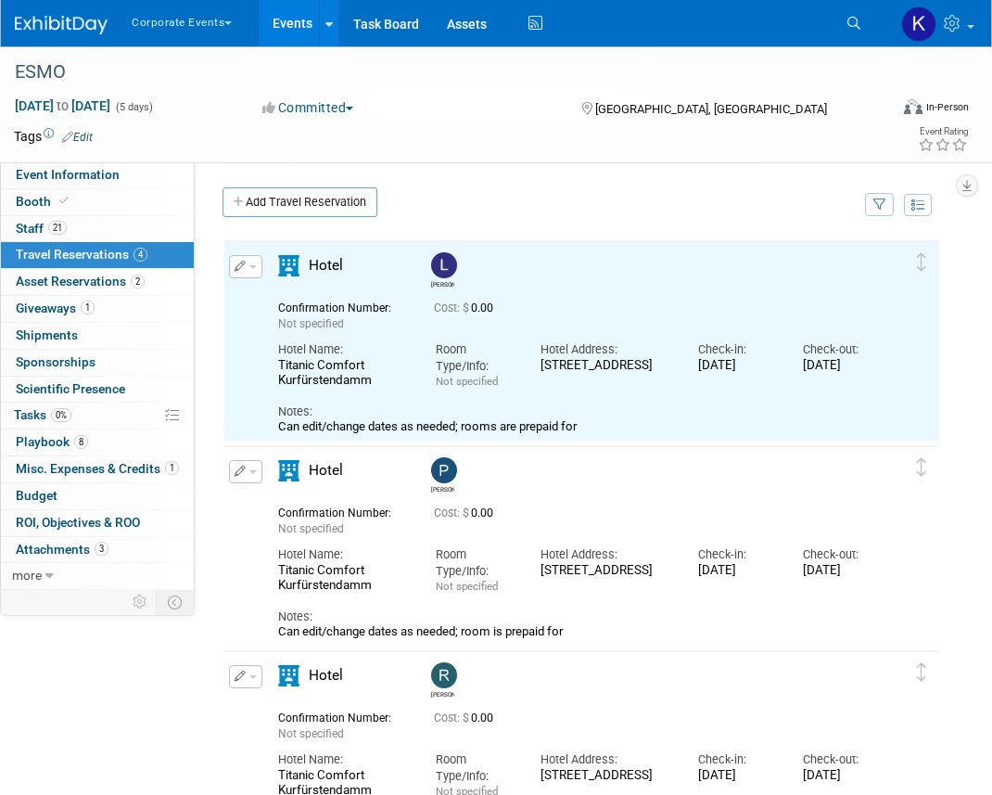
scroll to position [0, 0]
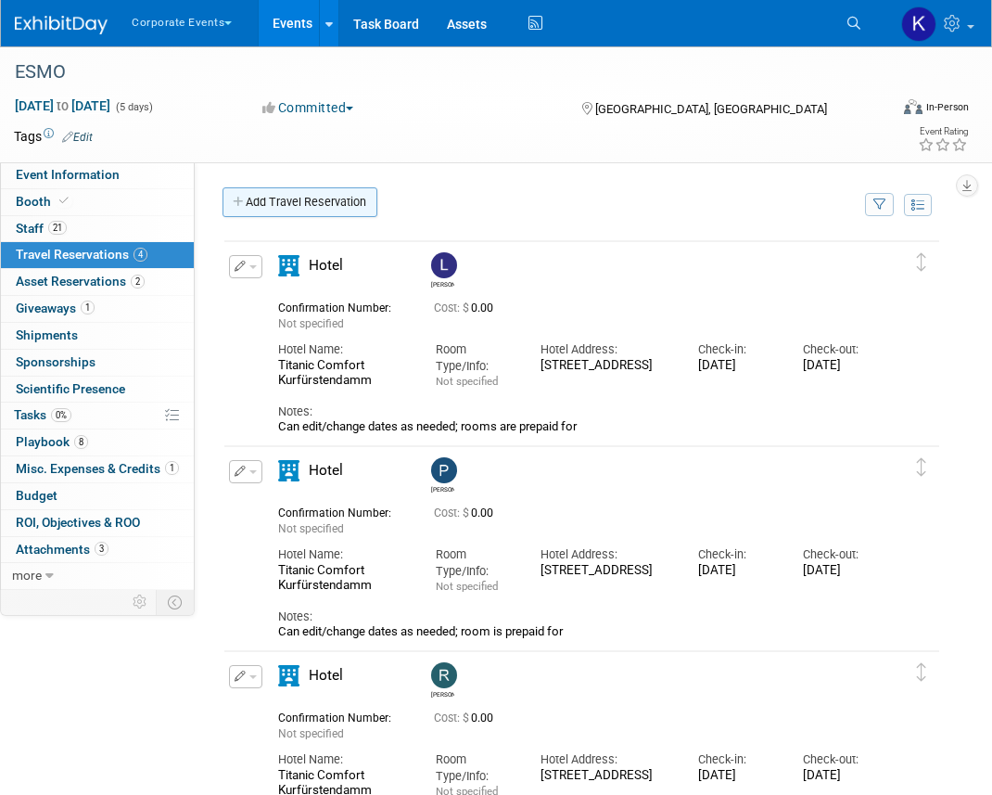
click at [330, 207] on link "Add Travel Reservation" at bounding box center [300, 202] width 155 height 30
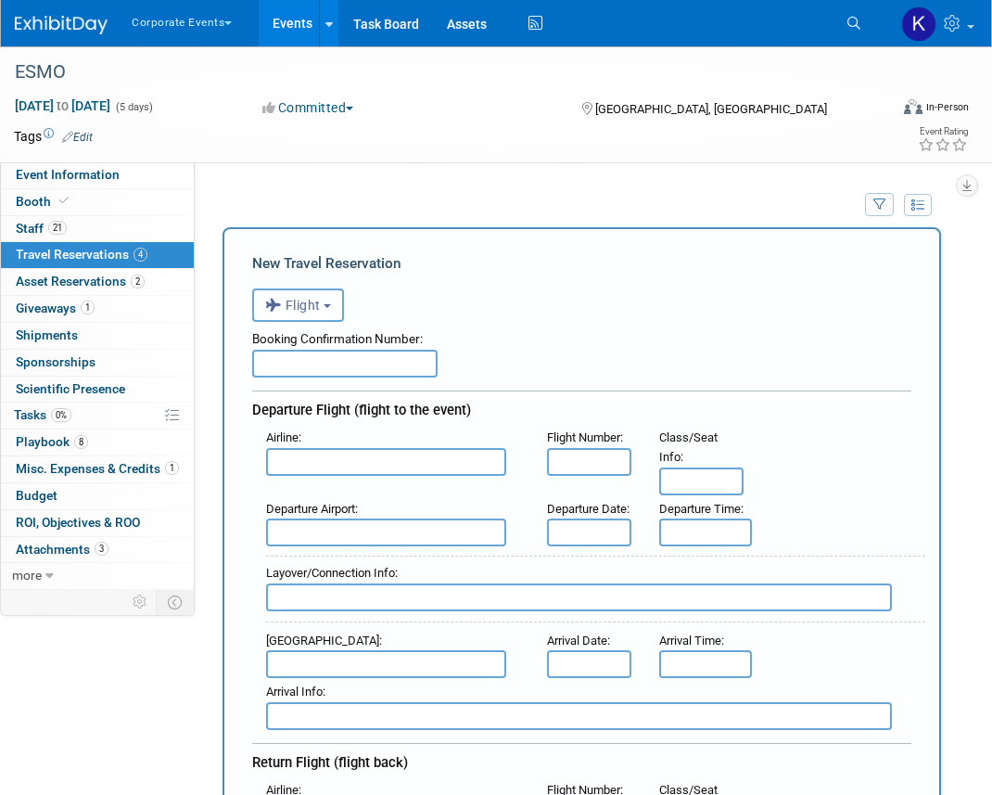
click at [320, 298] on button "Flight" at bounding box center [298, 304] width 92 height 33
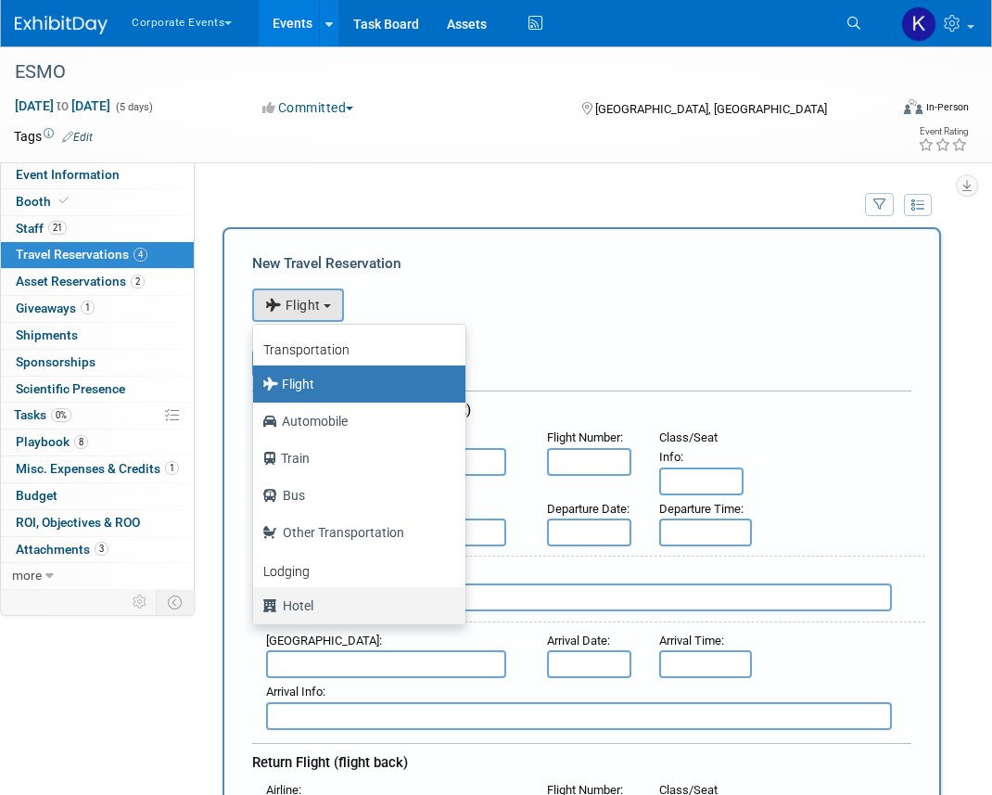
click at [310, 605] on label "Hotel" at bounding box center [354, 606] width 185 height 30
click at [256, 605] on input "Hotel" at bounding box center [250, 603] width 12 height 12
select select "6"
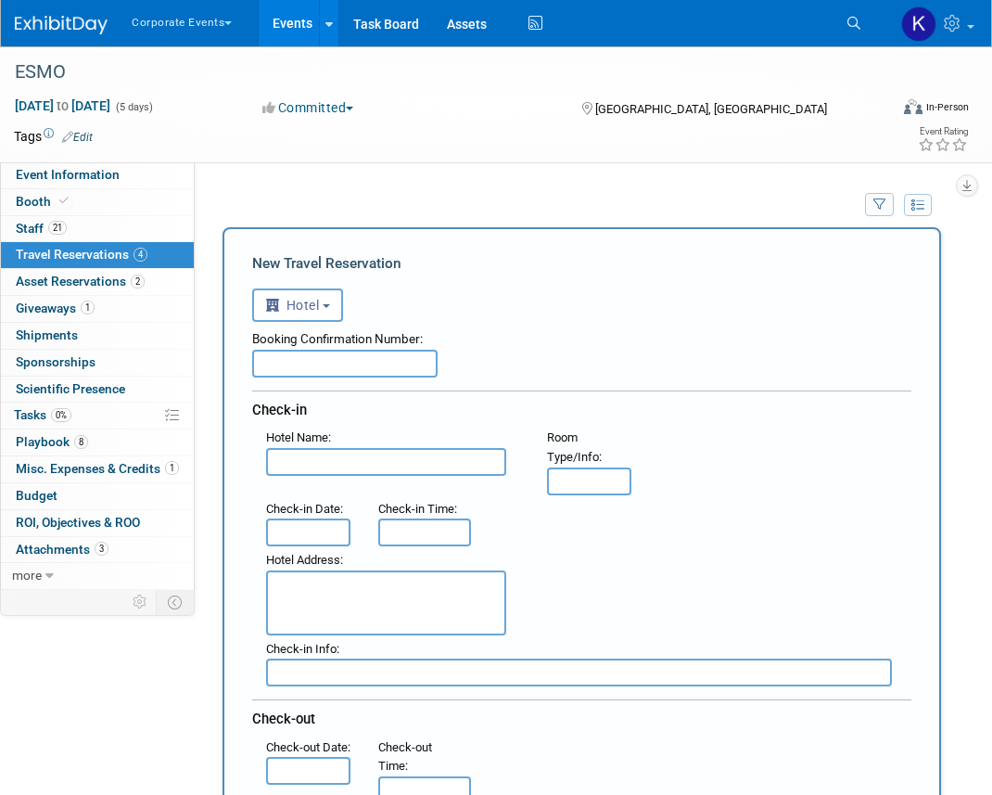
click at [332, 462] on input "text" at bounding box center [386, 462] width 240 height 28
paste input "[STREET_ADDRESS]"
click at [451, 463] on input "[STREET_ADDRESS]" at bounding box center [386, 462] width 240 height 28
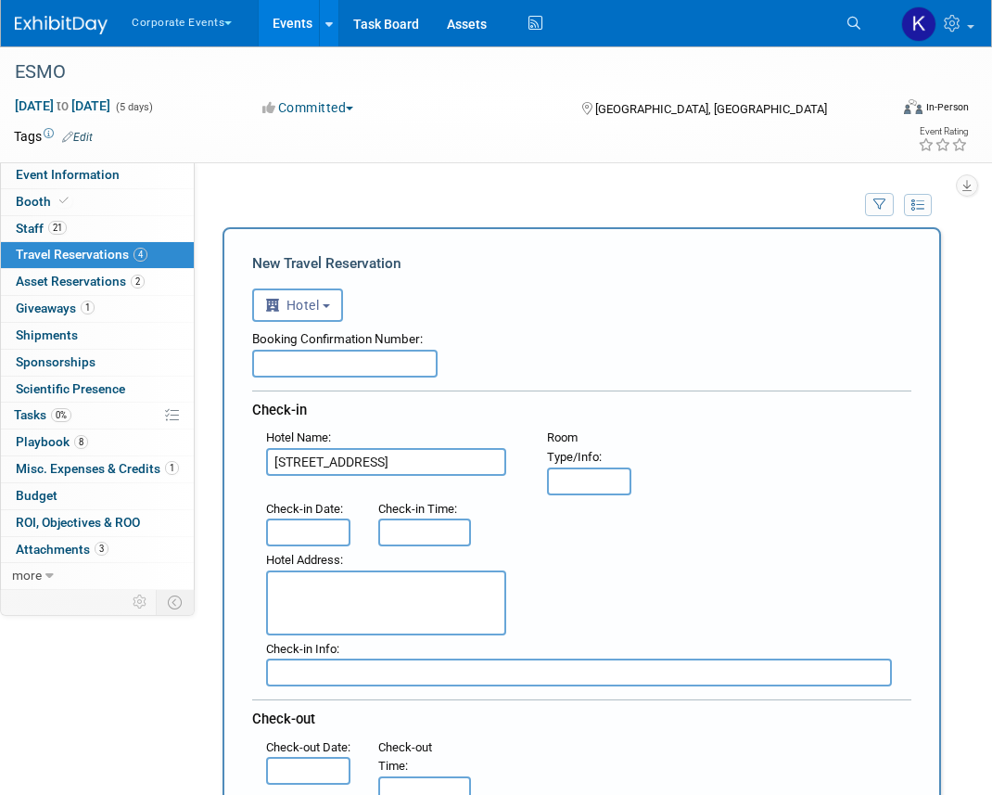
click at [451, 463] on input "[STREET_ADDRESS]" at bounding box center [386, 462] width 240 height 28
type input "[STREET_ADDRESS]"
click at [373, 632] on textarea at bounding box center [386, 602] width 240 height 65
paste textarea "[STREET_ADDRESS]"
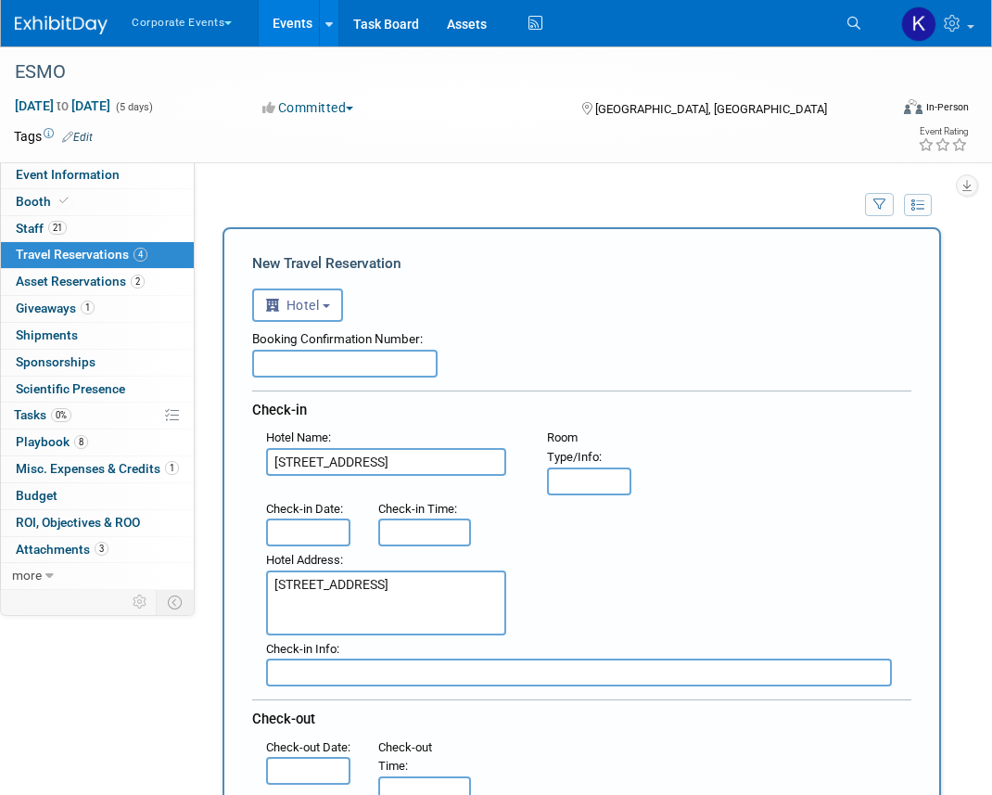
type textarea "[STREET_ADDRESS]"
click at [355, 463] on input "[STREET_ADDRESS]" at bounding box center [386, 462] width 240 height 28
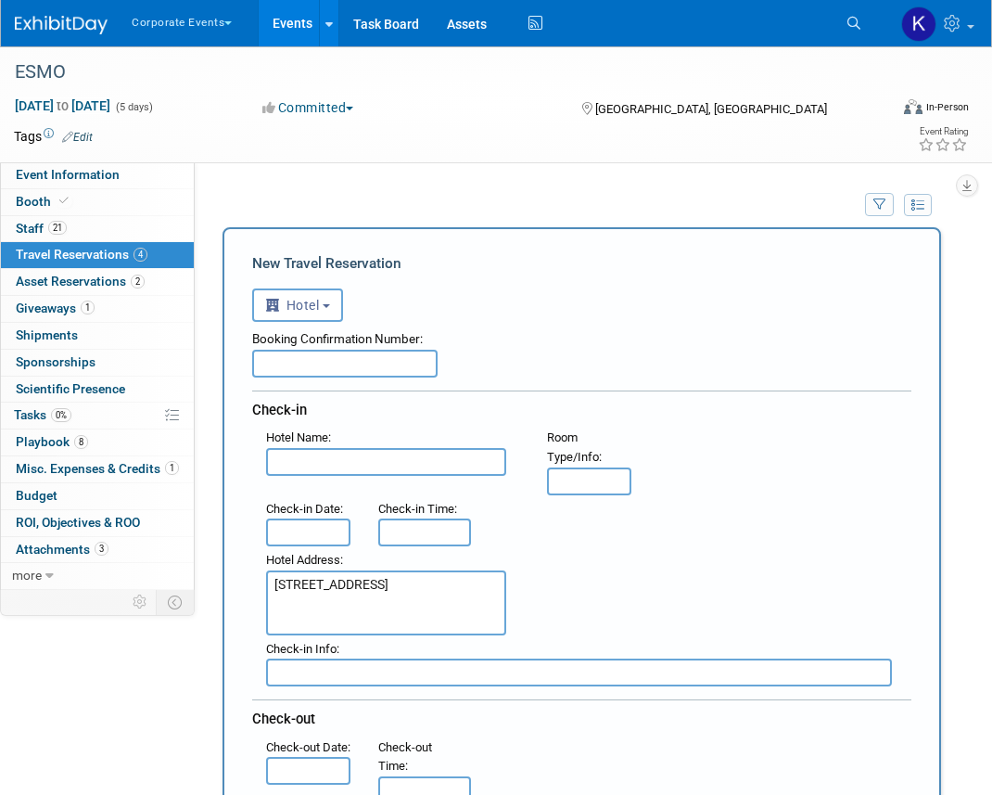
paste input "Titanic Comfort Kurfürstendamm"
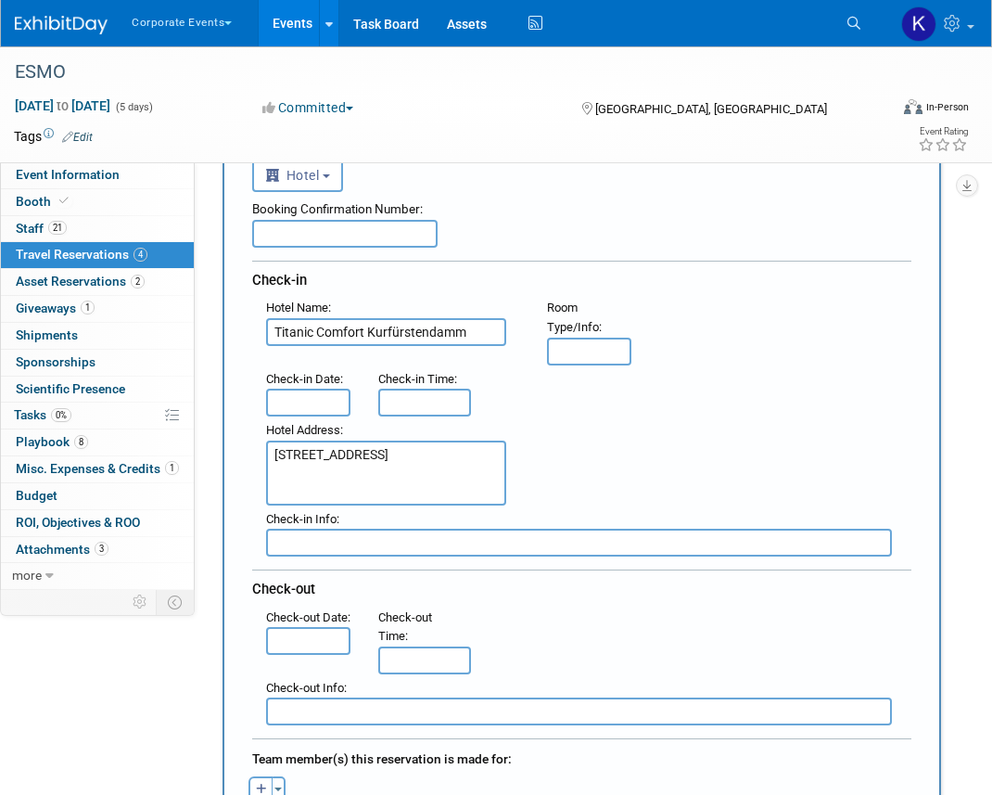
scroll to position [153, 0]
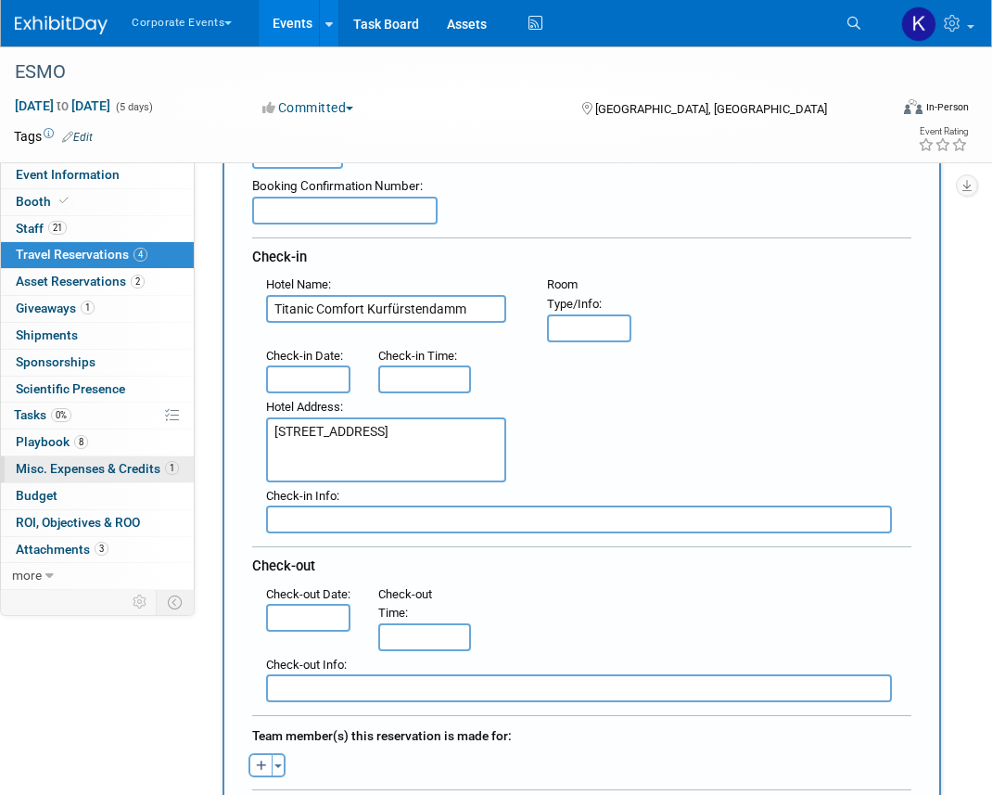
type input "Titanic Comfort Kurfürstendamm"
click at [327, 379] on body "Corporate Events Explore: My Workspaces 6 Go to Workspace: Afirma Corporate Eve…" at bounding box center [496, 244] width 992 height 795
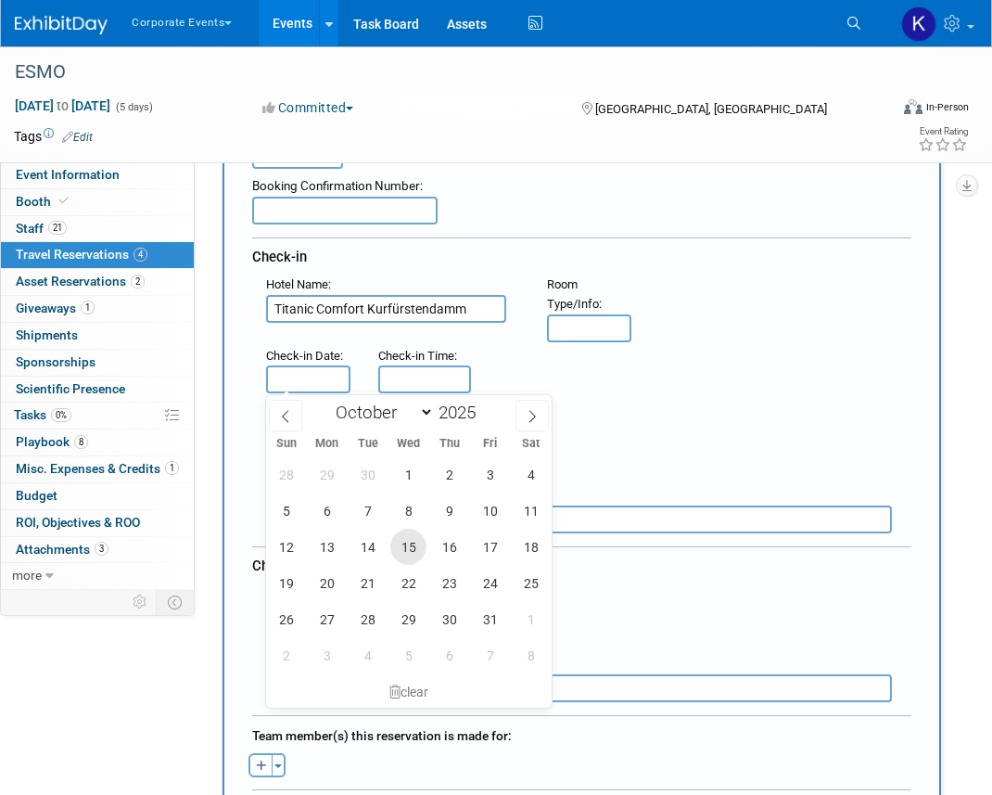
click at [420, 537] on span "15" at bounding box center [408, 547] width 36 height 36
type input "[DATE]"
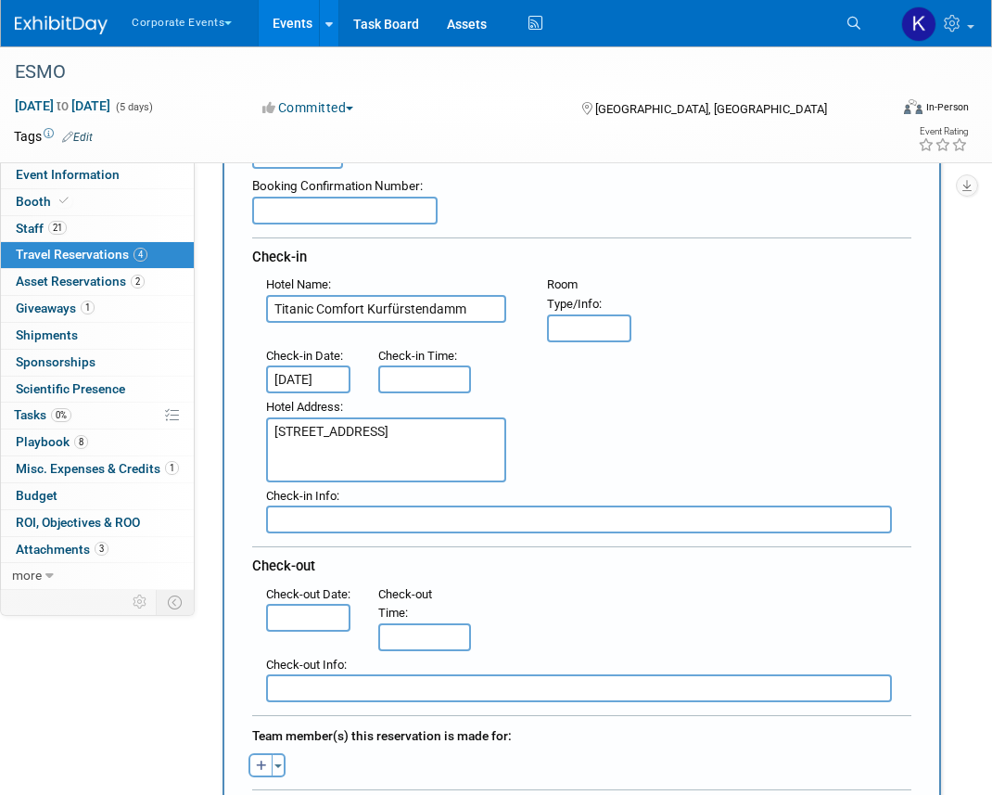
click at [313, 631] on input "text" at bounding box center [308, 618] width 84 height 28
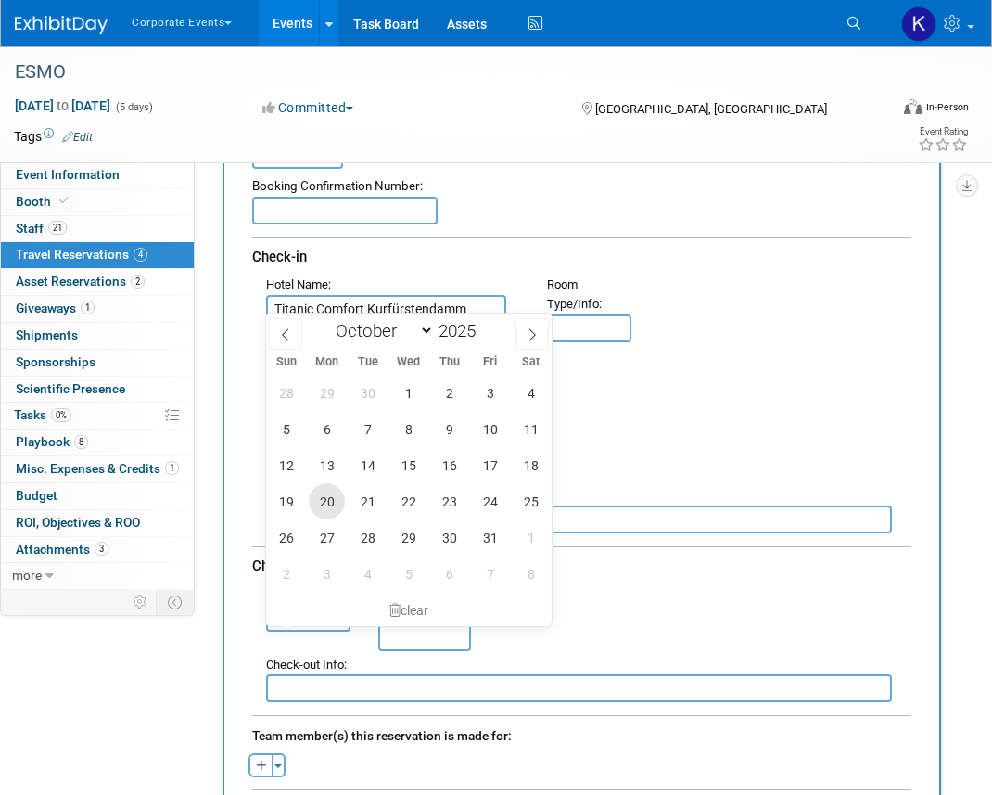
click at [323, 501] on span "20" at bounding box center [327, 501] width 36 height 36
type input "[DATE]"
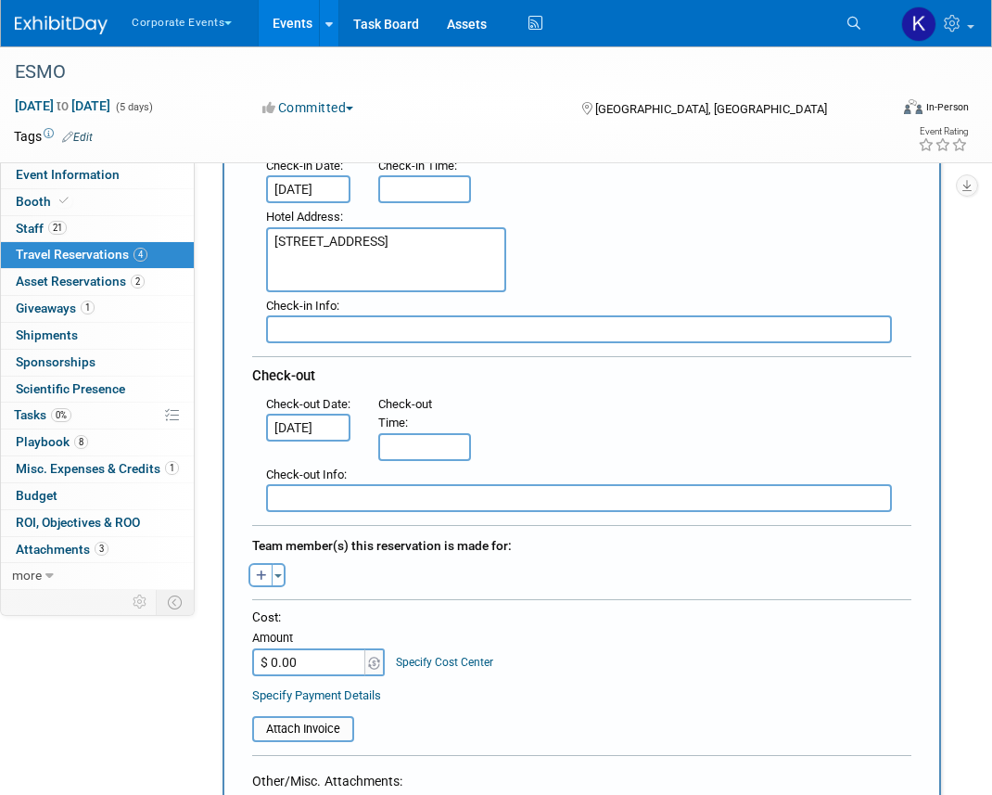
scroll to position [341, 0]
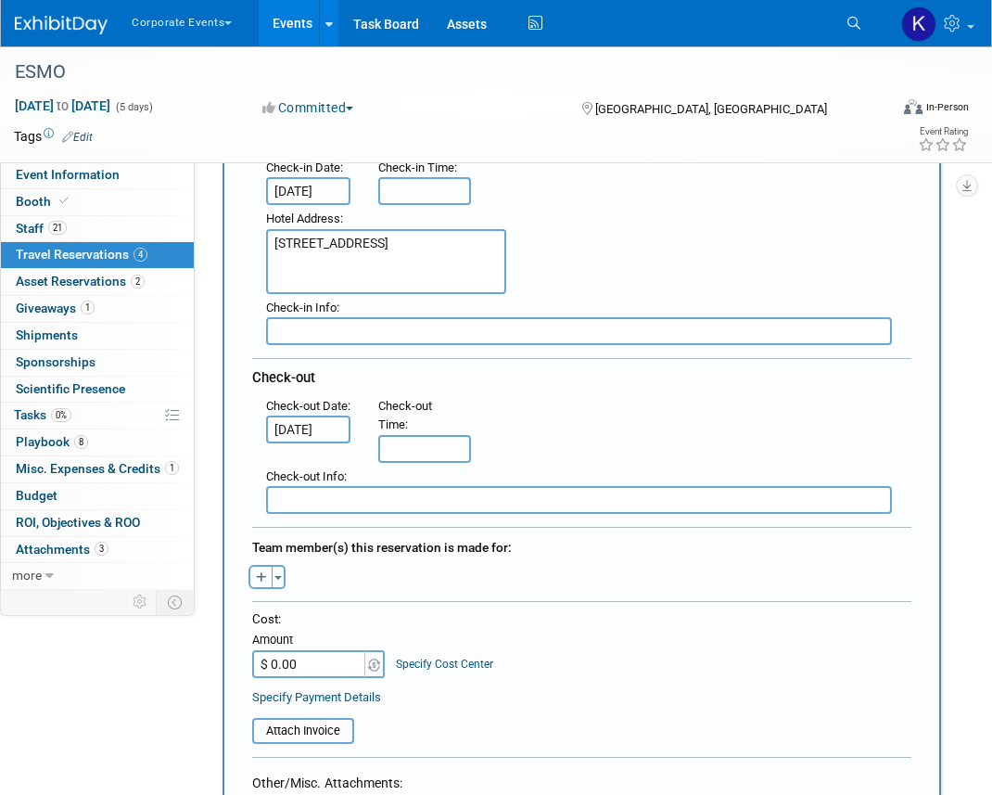
click at [261, 579] on icon "button" at bounding box center [261, 578] width 11 height 12
select select
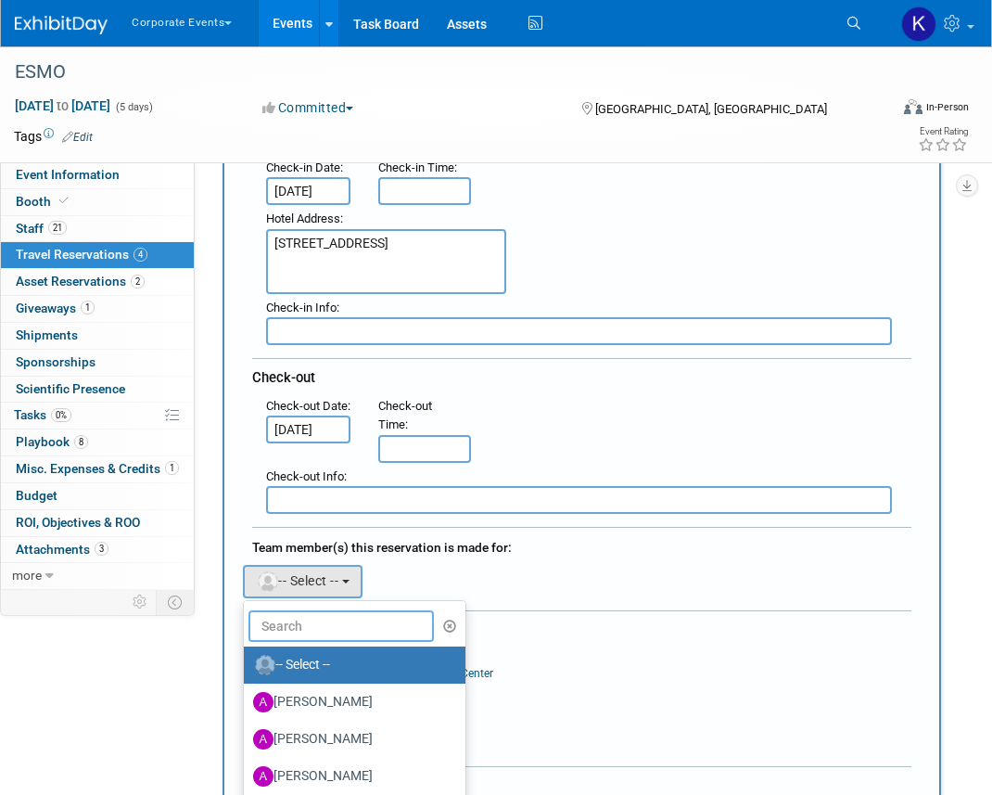
click at [283, 624] on input "text" at bounding box center [341, 626] width 185 height 32
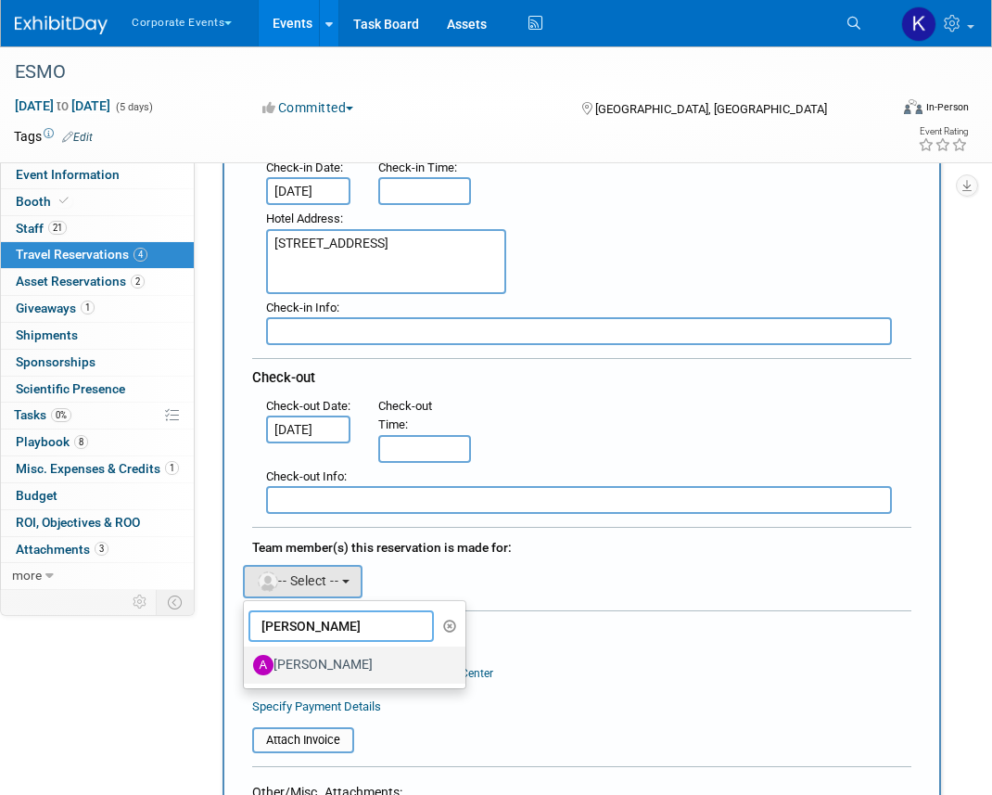
type input "[PERSON_NAME]"
click at [283, 660] on label "[PERSON_NAME]" at bounding box center [350, 665] width 194 height 30
click at [247, 660] on input "[PERSON_NAME]" at bounding box center [241, 663] width 12 height 12
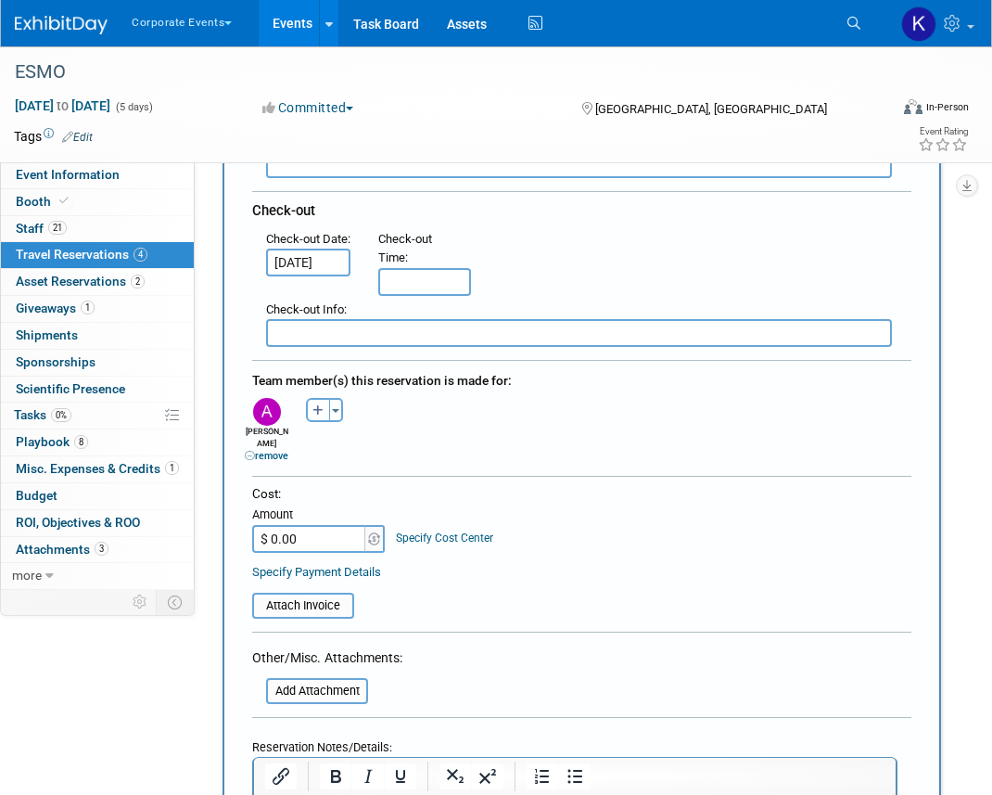
scroll to position [669, 0]
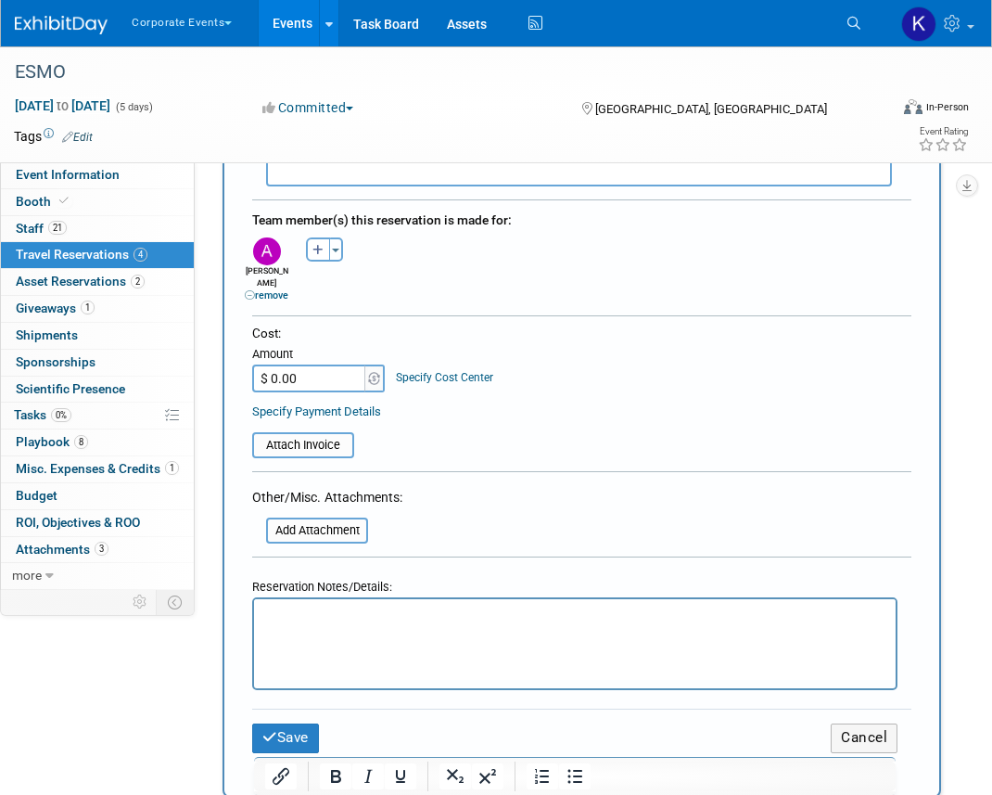
click at [288, 626] on html at bounding box center [575, 612] width 642 height 27
click at [283, 723] on button "Save" at bounding box center [285, 737] width 67 height 29
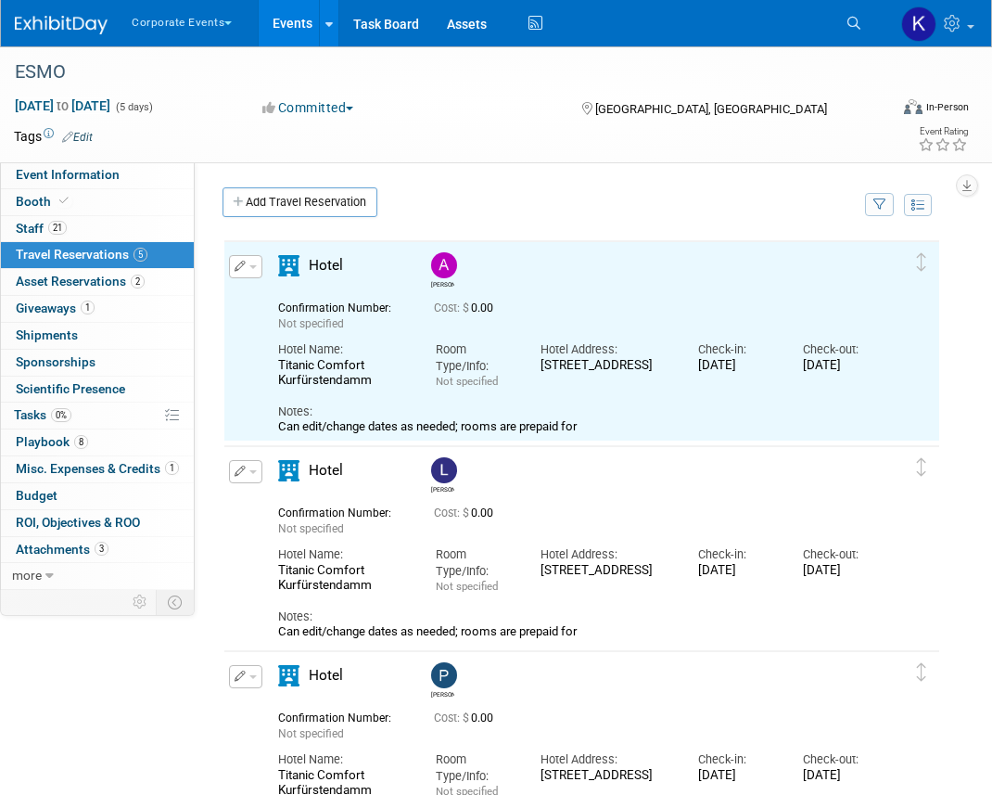
scroll to position [0, 0]
click at [292, 199] on link "Add Travel Reservation" at bounding box center [300, 202] width 155 height 30
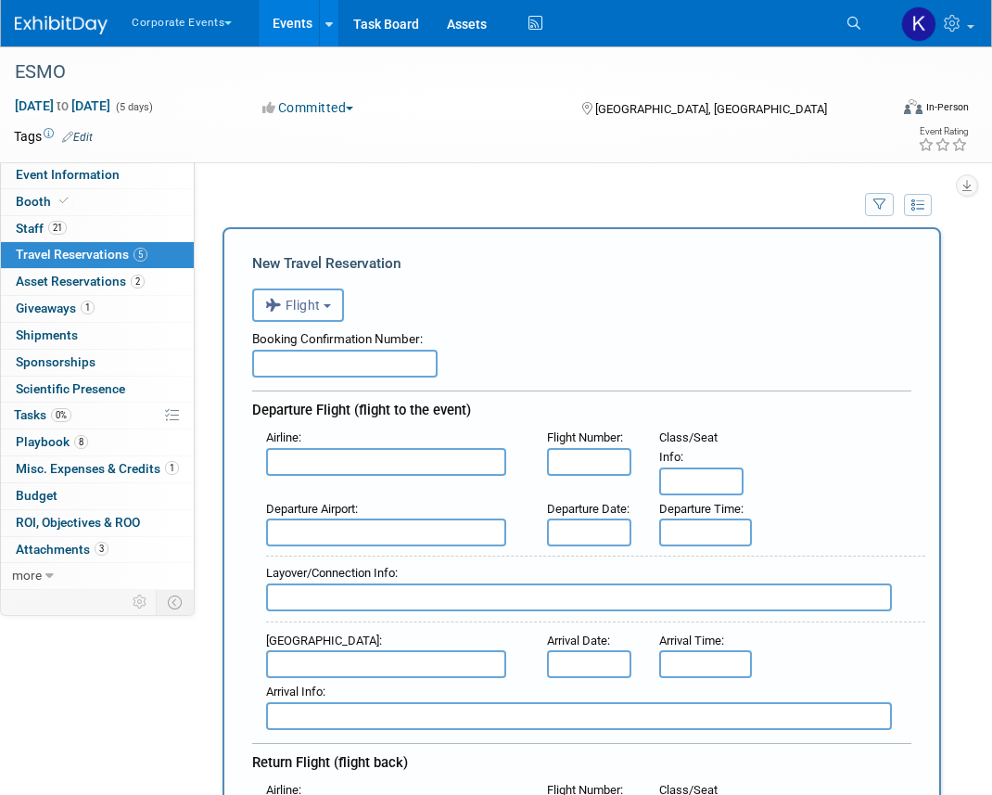
click at [301, 308] on span "Flight" at bounding box center [293, 305] width 56 height 15
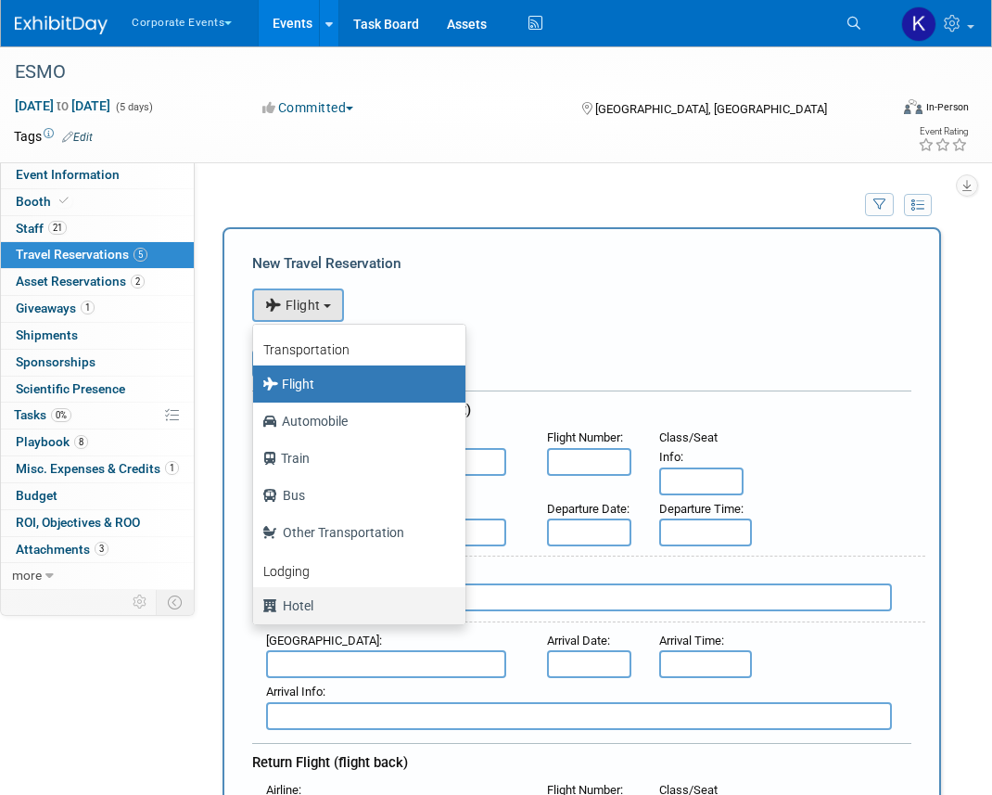
click at [312, 602] on label "Hotel" at bounding box center [354, 606] width 185 height 30
click at [256, 602] on input "Hotel" at bounding box center [250, 603] width 12 height 12
select select "6"
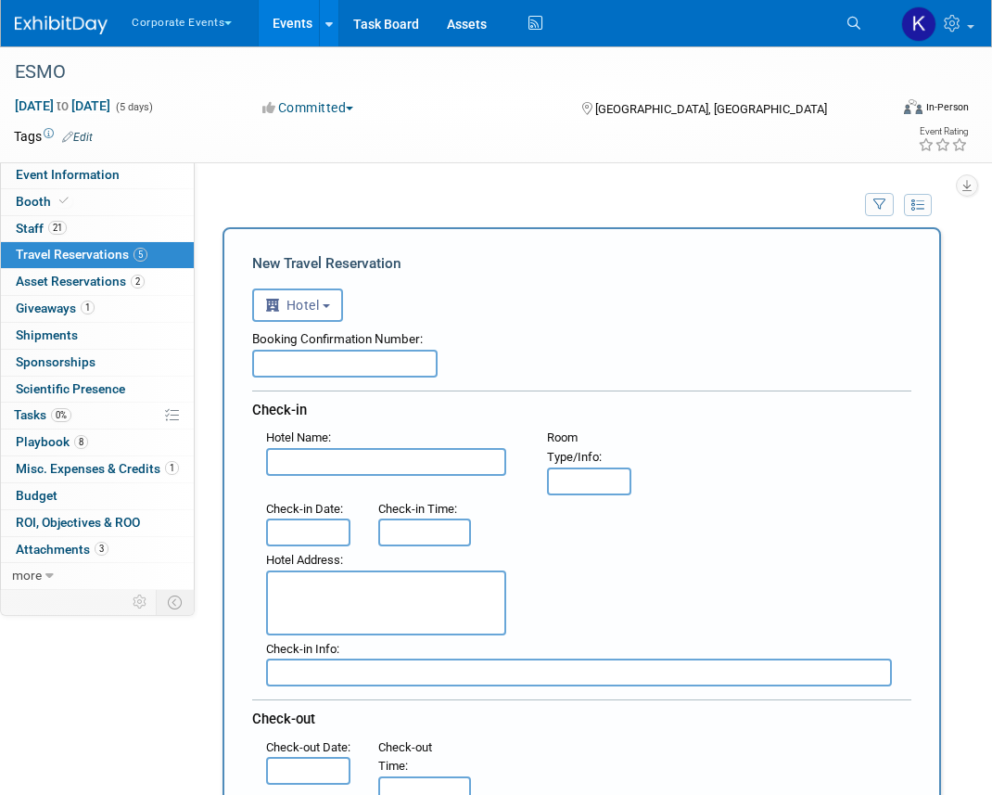
click at [344, 471] on input "text" at bounding box center [386, 462] width 240 height 28
paste input "Titanic Comfort Kurfürstendamm"
type input "Titanic Comfort Kurfürstendamm"
click at [334, 534] on input "text" at bounding box center [308, 532] width 84 height 28
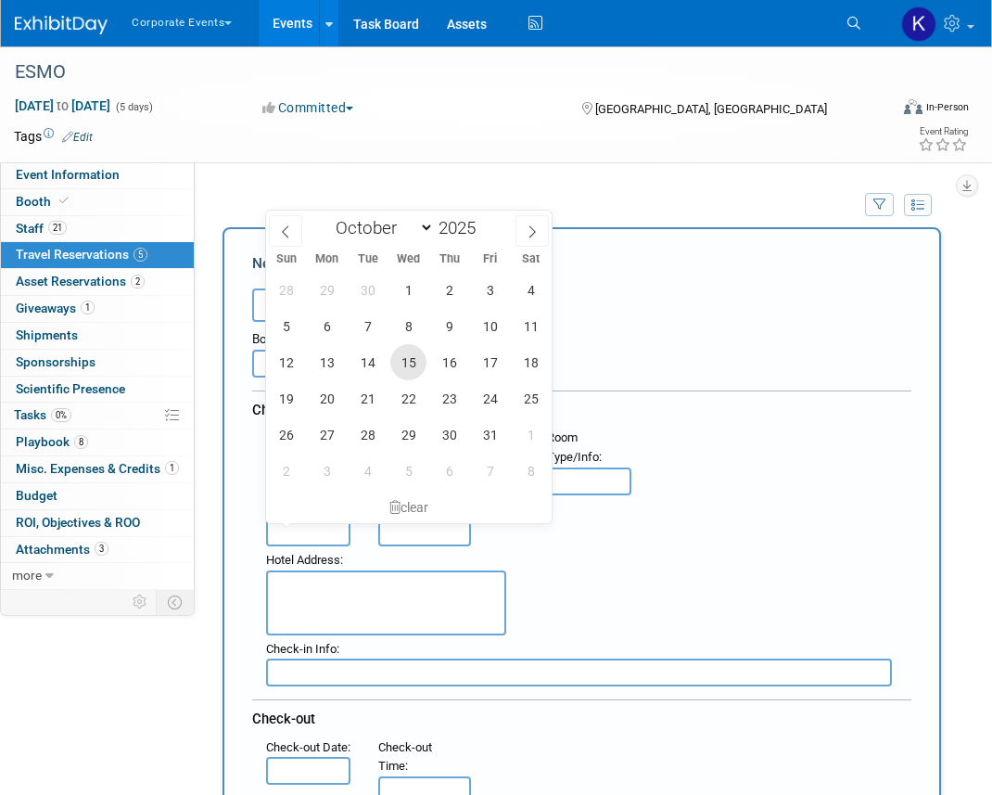
click at [405, 362] on span "15" at bounding box center [408, 362] width 36 height 36
type input "[DATE]"
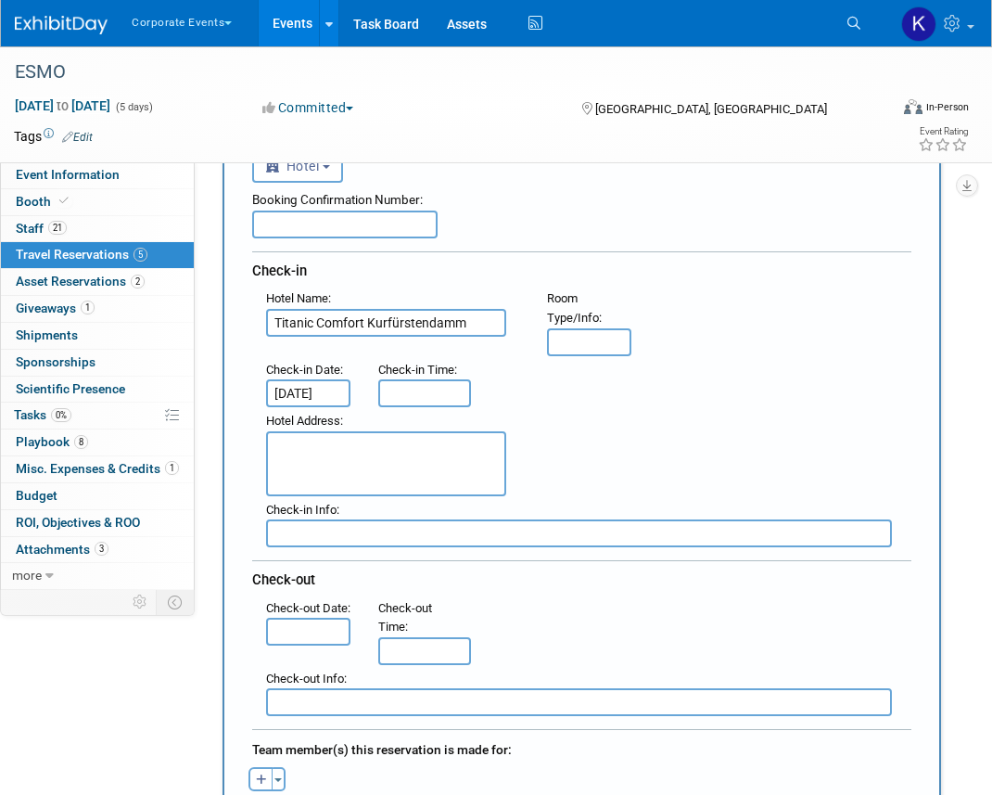
click at [305, 640] on input "text" at bounding box center [308, 632] width 84 height 28
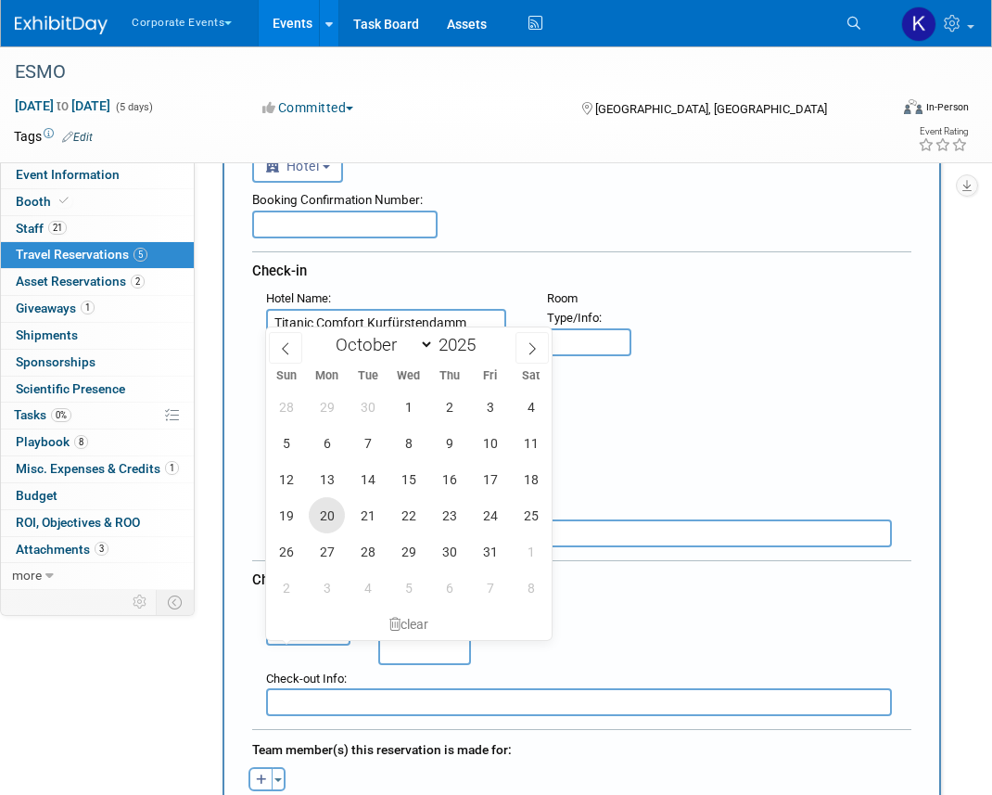
click at [323, 522] on span "20" at bounding box center [327, 515] width 36 height 36
type input "[DATE]"
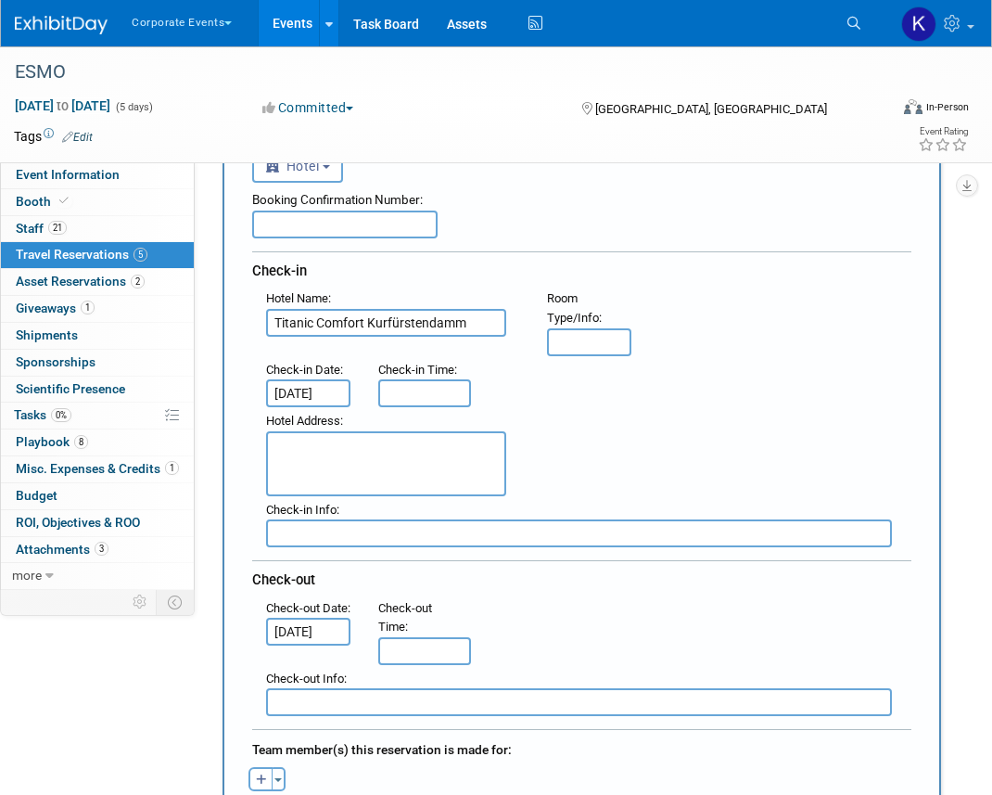
scroll to position [0, 5]
click at [314, 479] on textarea at bounding box center [386, 463] width 240 height 65
paste textarea "[STREET_ADDRESS]"
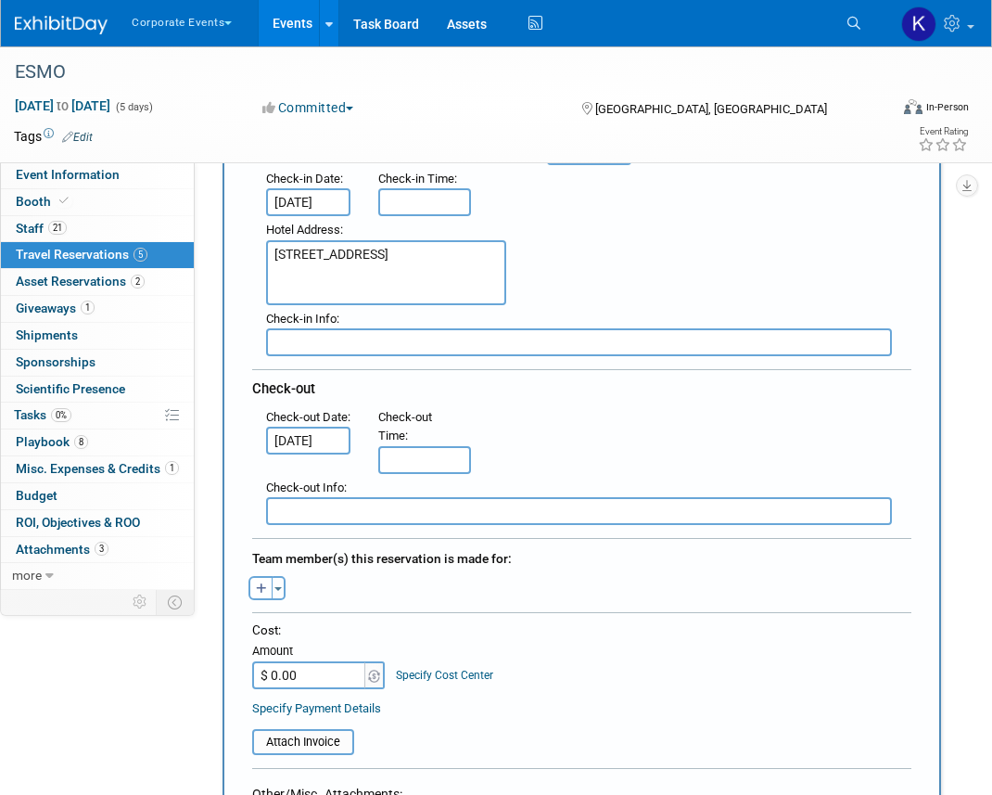
scroll to position [375, 0]
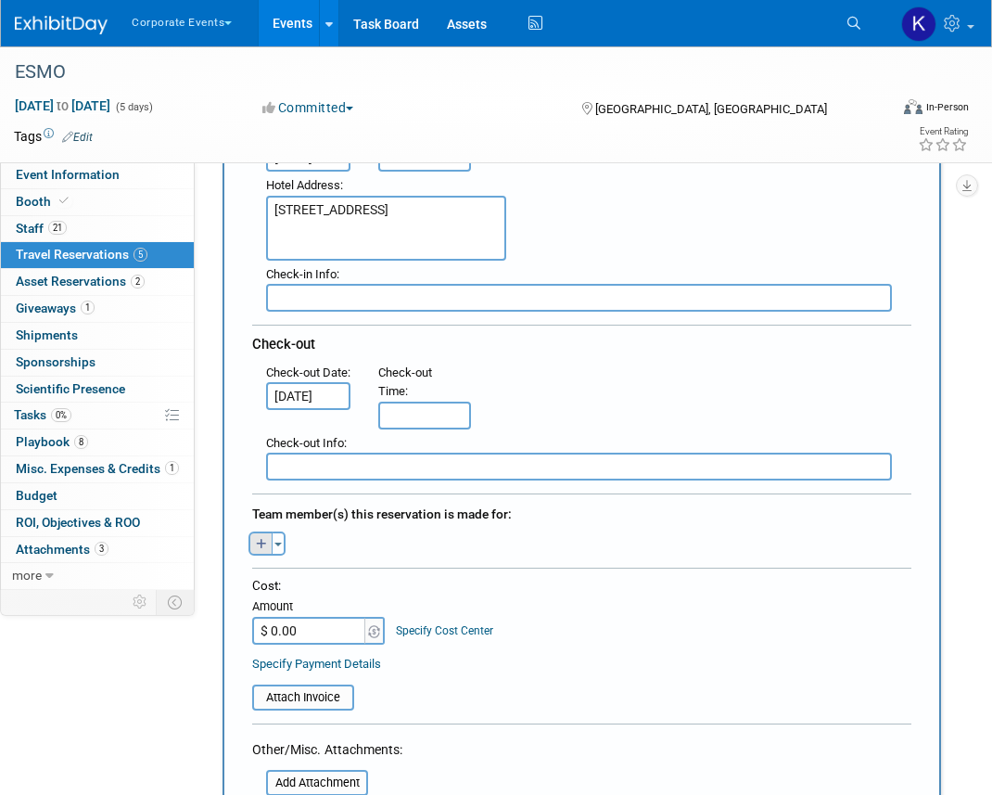
type textarea "[STREET_ADDRESS]"
click at [259, 545] on icon "button" at bounding box center [261, 545] width 11 height 12
select select
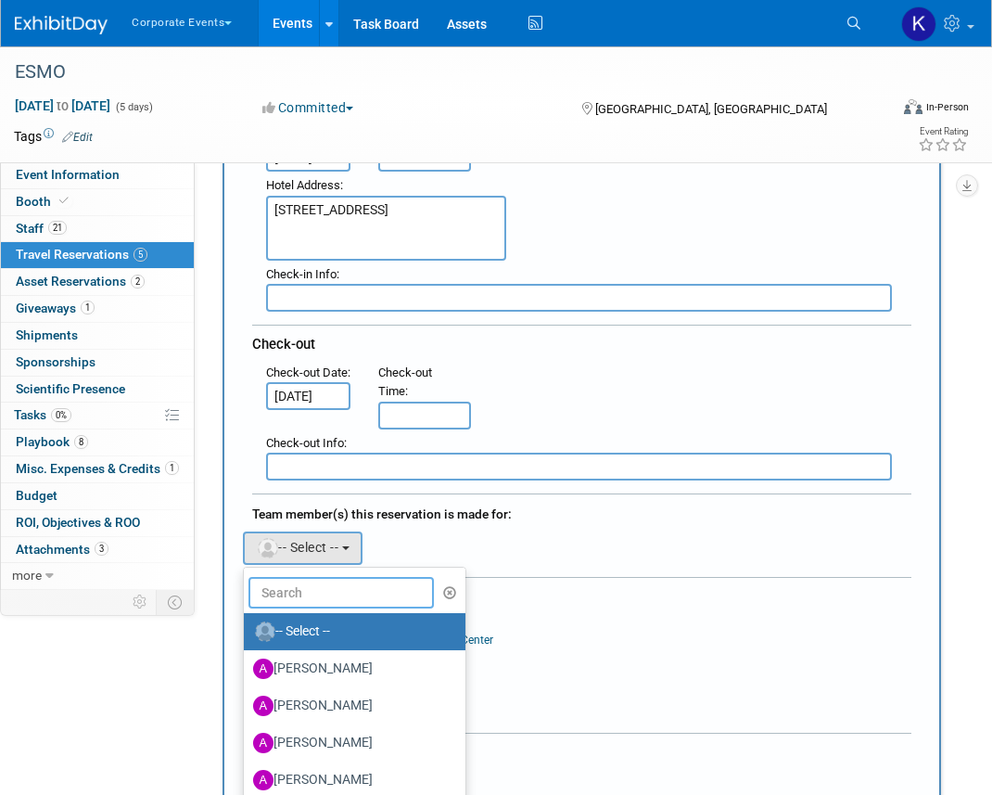
click at [317, 592] on input "text" at bounding box center [341, 593] width 185 height 32
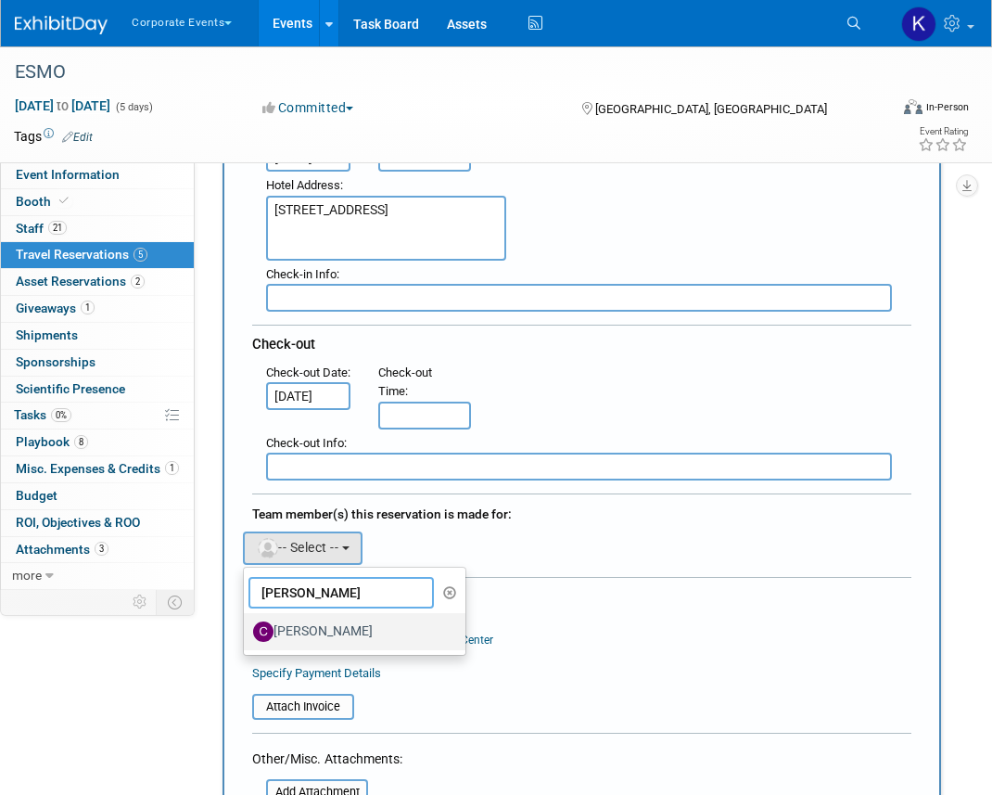
type input "[PERSON_NAME]"
click at [313, 640] on label "[PERSON_NAME]" at bounding box center [350, 632] width 194 height 30
click at [247, 635] on input "[PERSON_NAME]" at bounding box center [241, 629] width 12 height 12
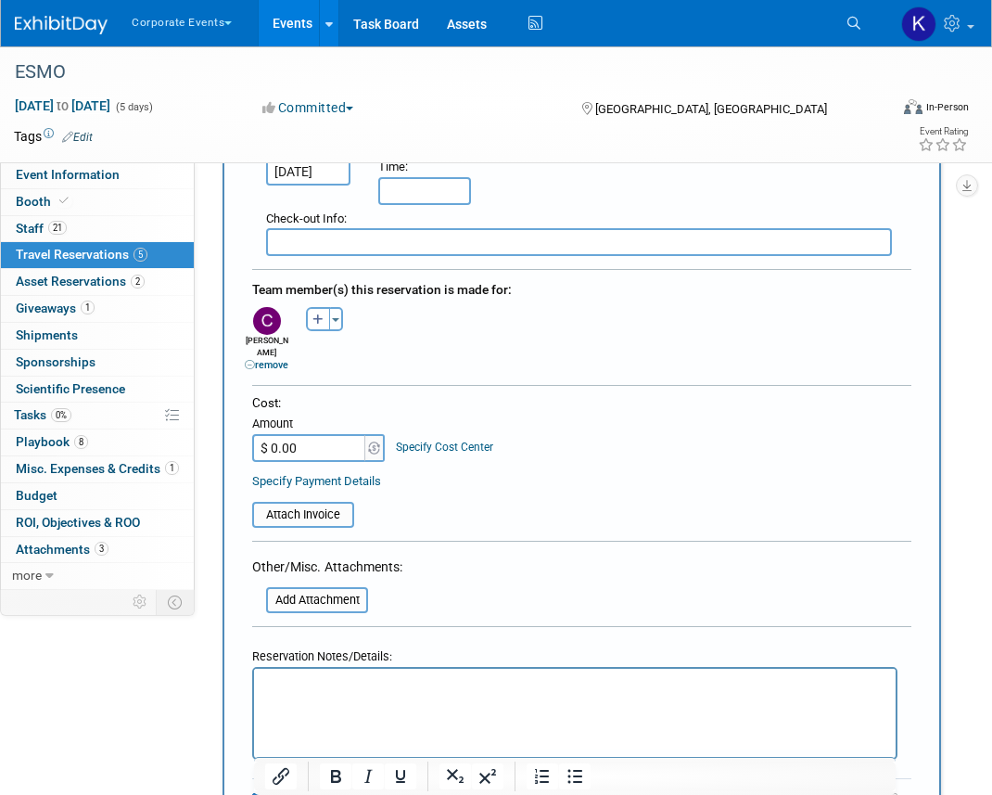
scroll to position [600, 0]
click at [316, 693] on p "Rich Text Area. Press ALT-0 for help." at bounding box center [575, 684] width 620 height 19
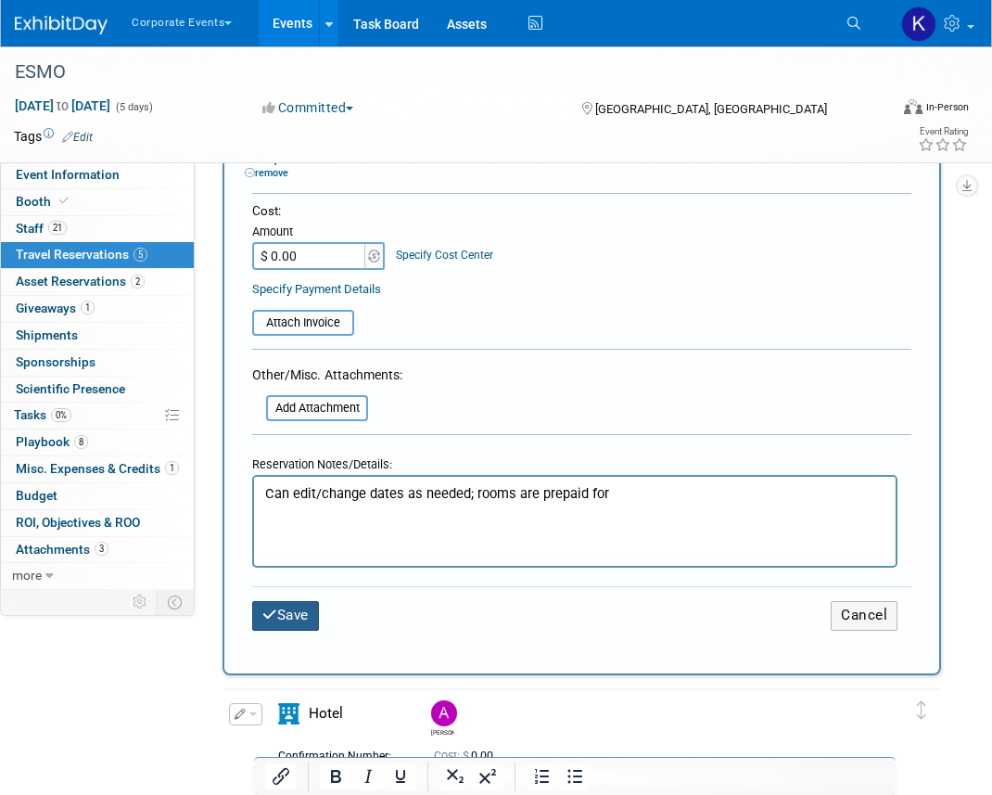
click at [294, 609] on button "Save" at bounding box center [285, 615] width 67 height 29
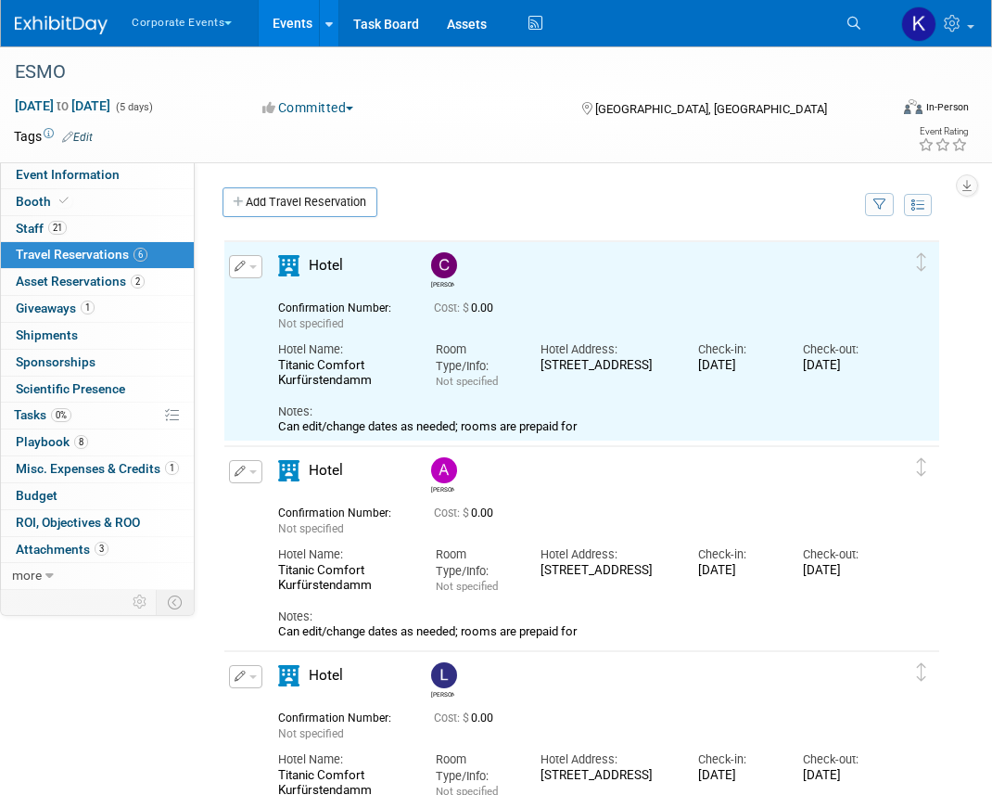
scroll to position [0, 0]
click at [310, 210] on link "Add Travel Reservation" at bounding box center [300, 202] width 155 height 30
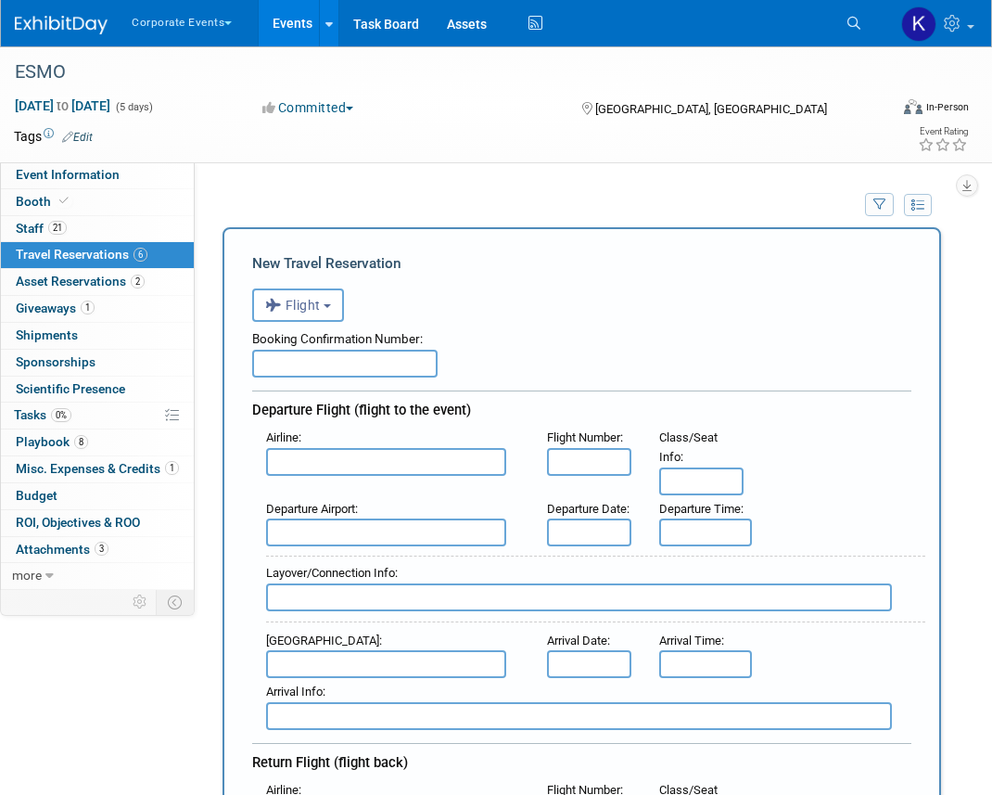
click at [301, 323] on div "Booking Confirmation Number:" at bounding box center [581, 336] width 659 height 28
click at [301, 310] on span "Flight" at bounding box center [293, 305] width 56 height 15
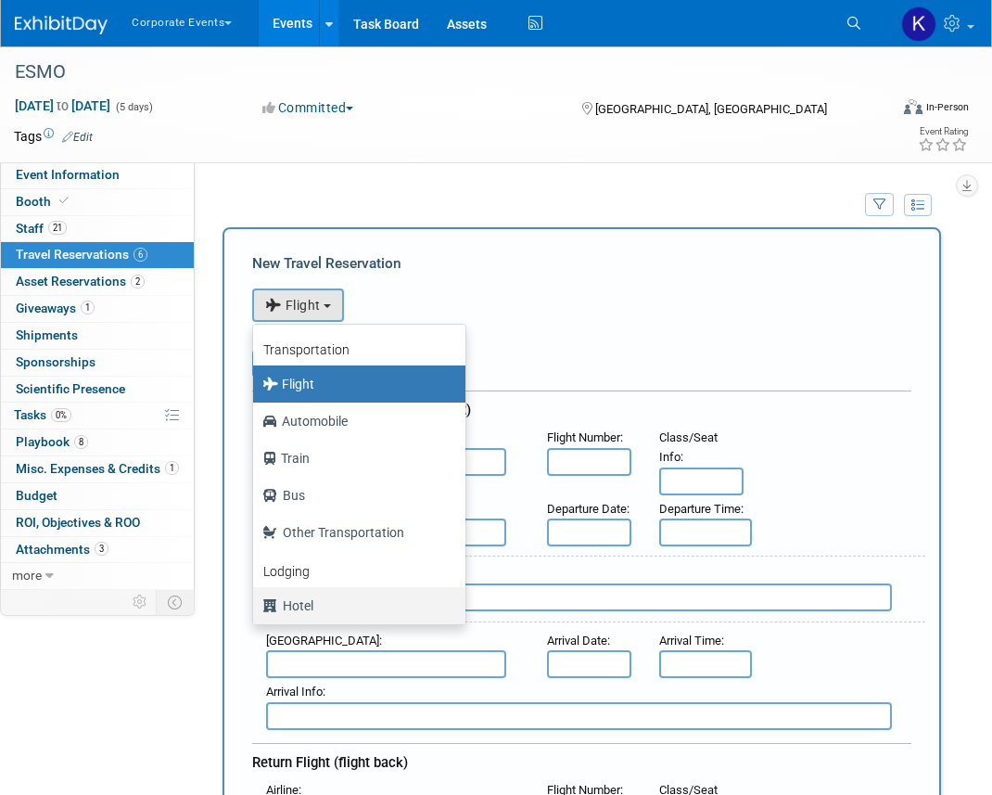
click at [306, 613] on label "Hotel" at bounding box center [354, 606] width 185 height 30
click at [256, 609] on input "Hotel" at bounding box center [250, 603] width 12 height 12
select select "6"
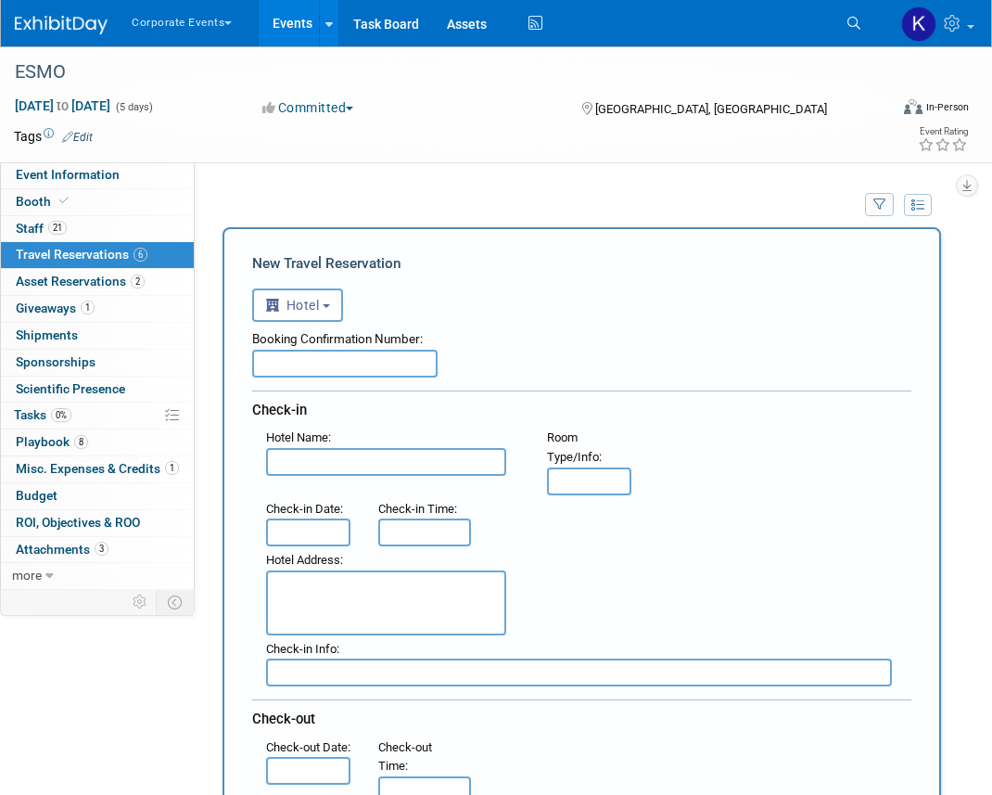
click at [325, 599] on textarea at bounding box center [386, 602] width 240 height 65
paste textarea "[STREET_ADDRESS]"
type textarea "[STREET_ADDRESS]"
click at [325, 465] on input "text" at bounding box center [386, 462] width 240 height 28
paste input "Titanic Comfort Kurfürstendamm"
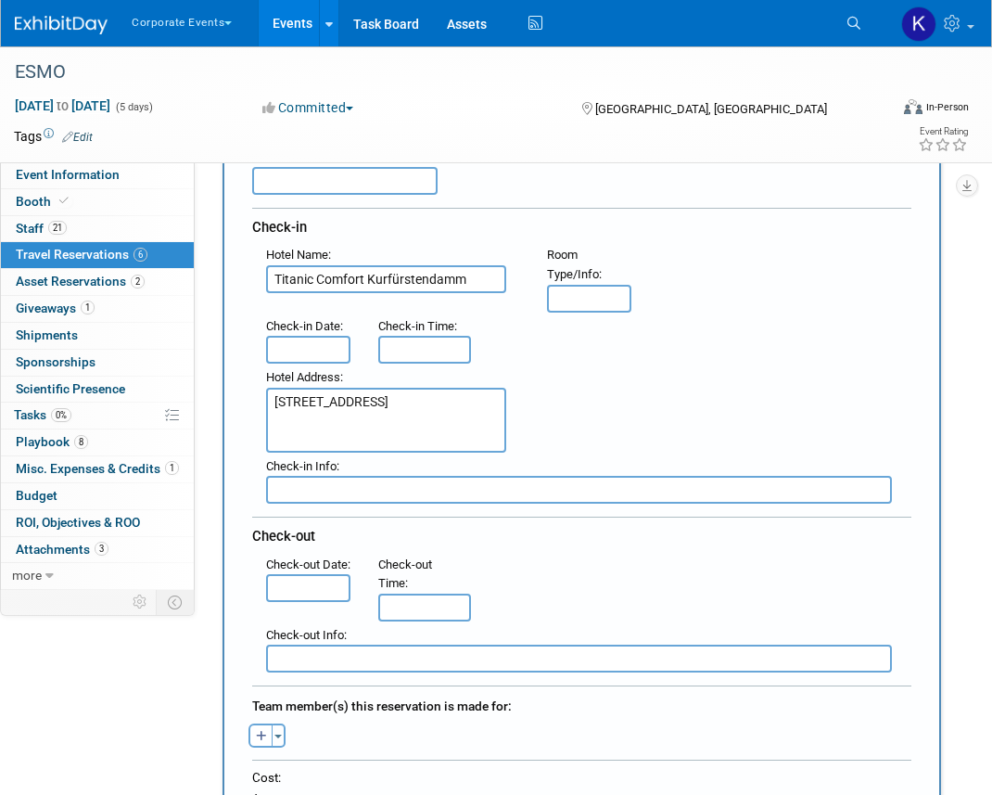
scroll to position [182, 0]
type input "Titanic Comfort Kurfürstendamm"
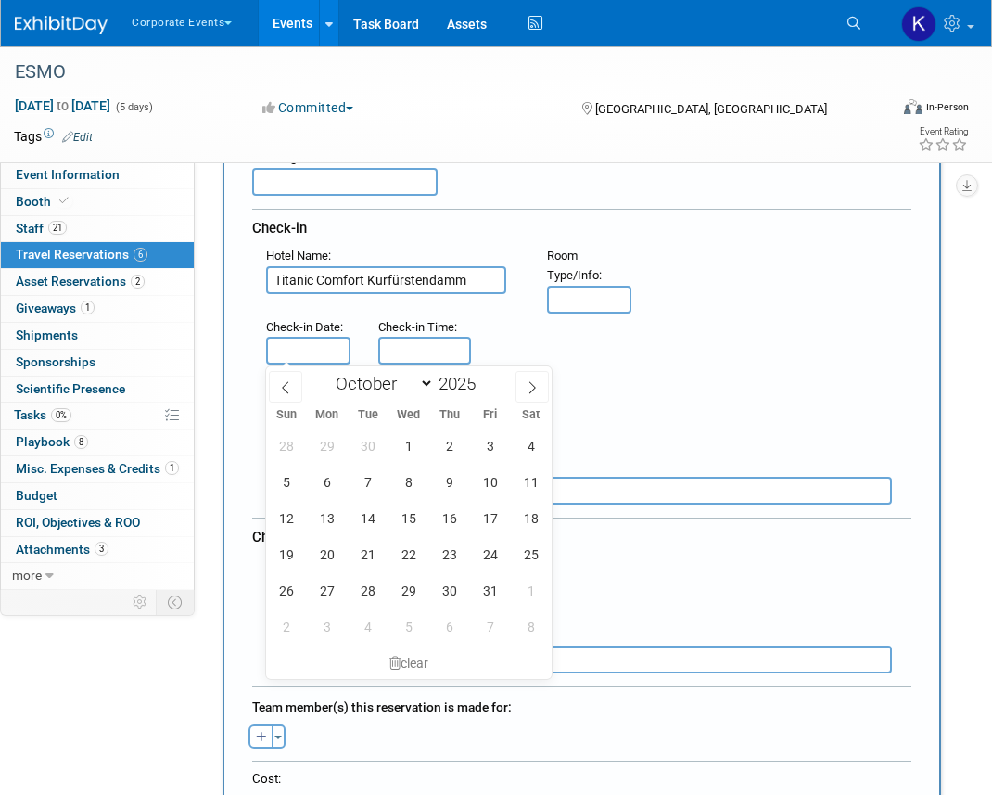
click at [302, 338] on input "text" at bounding box center [308, 351] width 84 height 28
click at [416, 520] on span "15" at bounding box center [408, 518] width 36 height 36
type input "[DATE]"
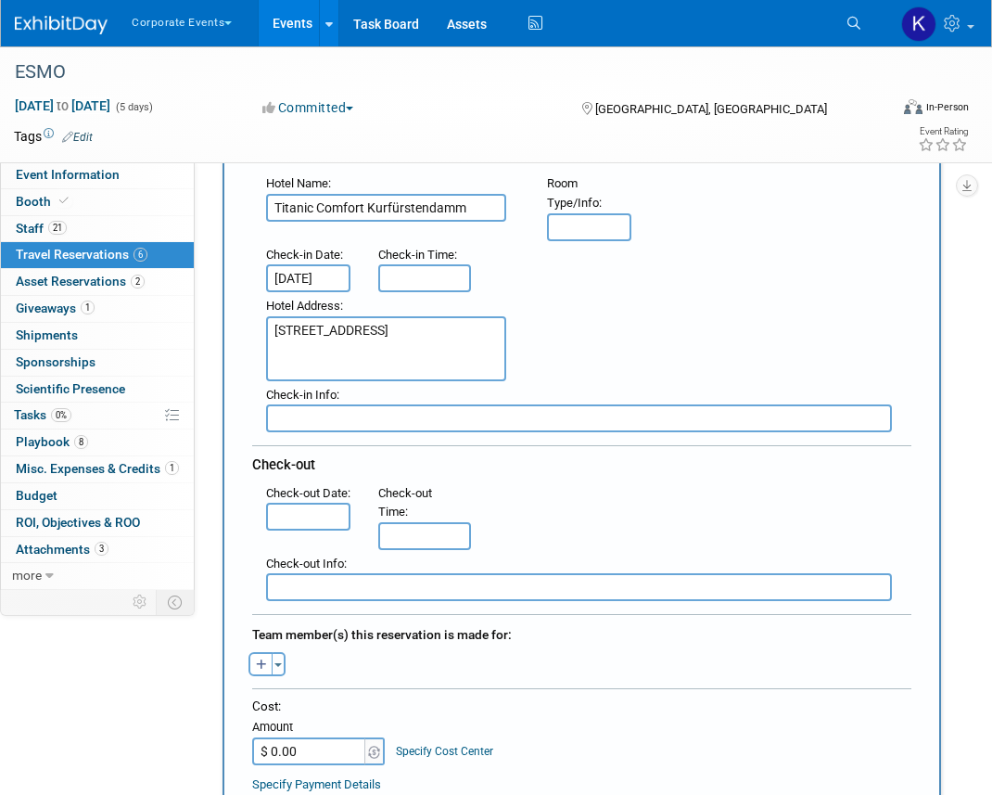
scroll to position [0, 0]
click at [335, 525] on input "text" at bounding box center [308, 517] width 84 height 28
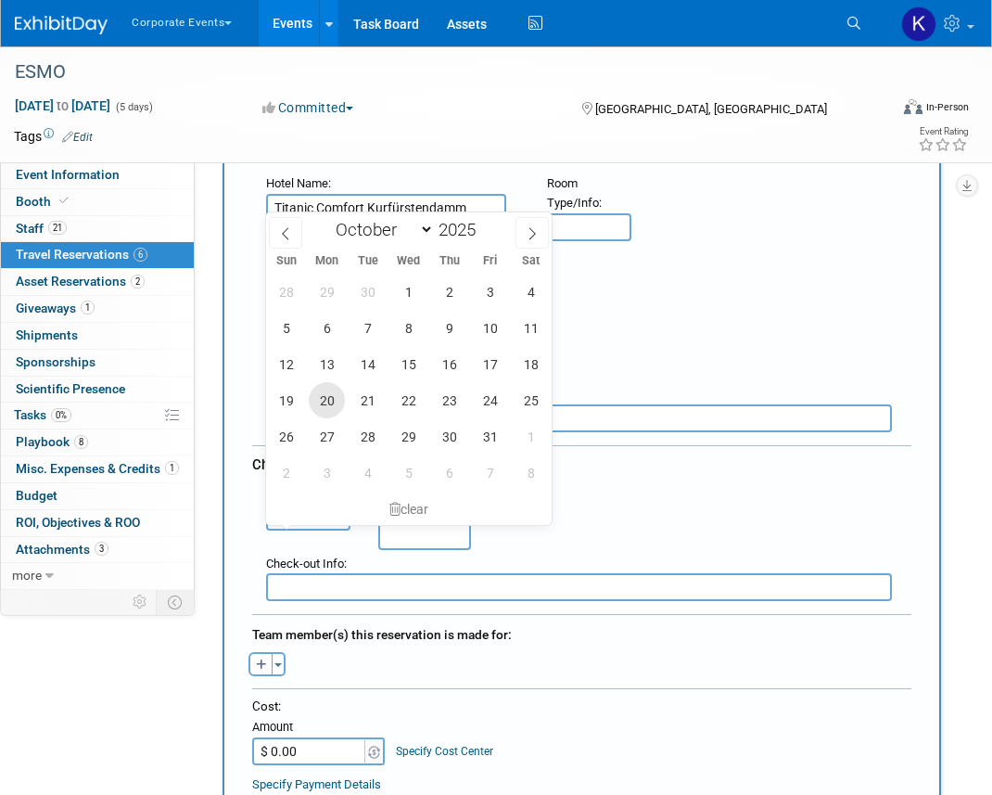
click at [332, 405] on span "20" at bounding box center [327, 400] width 36 height 36
type input "[DATE]"
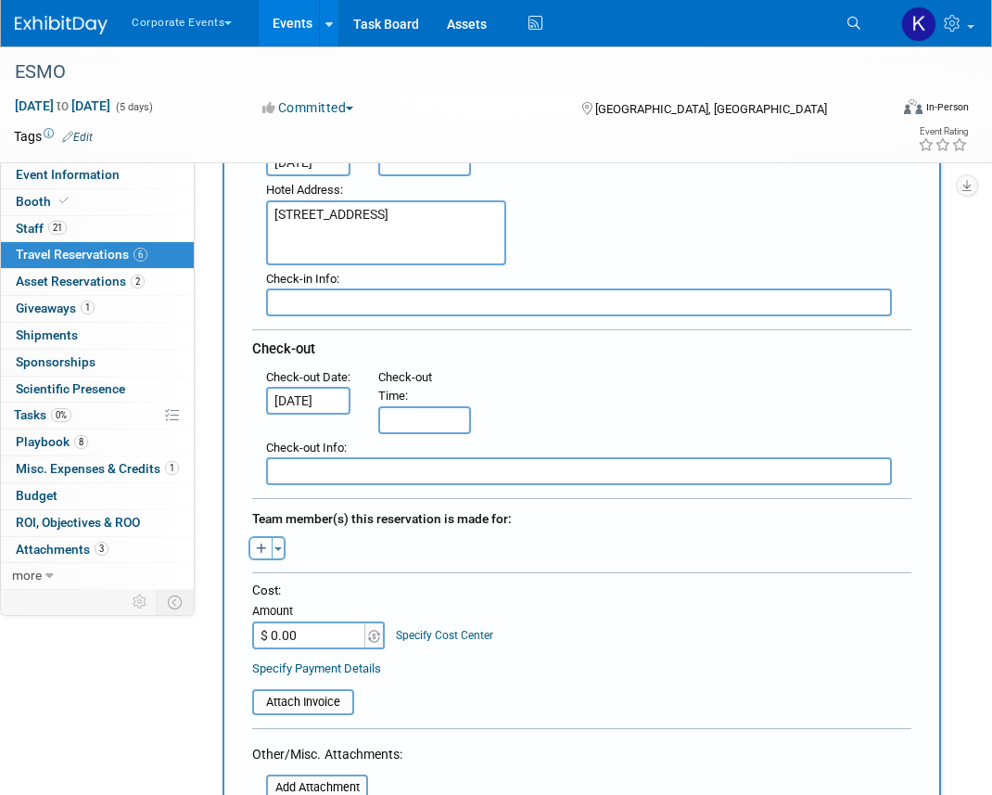
scroll to position [380, 0]
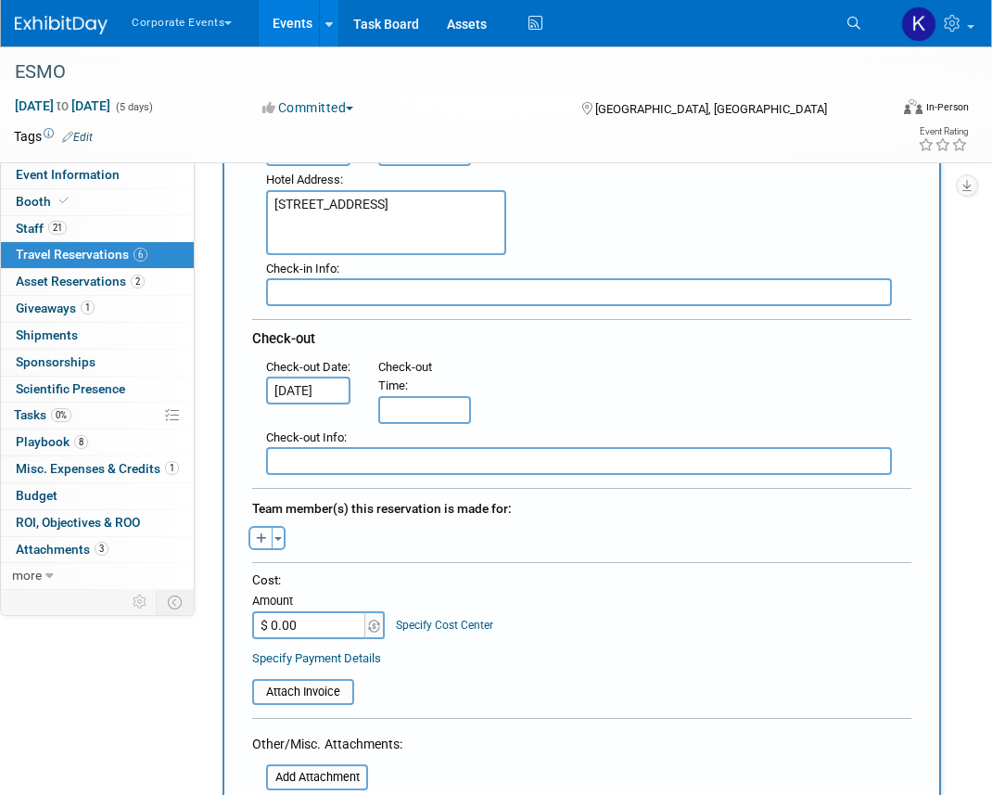
click at [261, 534] on icon "button" at bounding box center [261, 539] width 11 height 12
select select
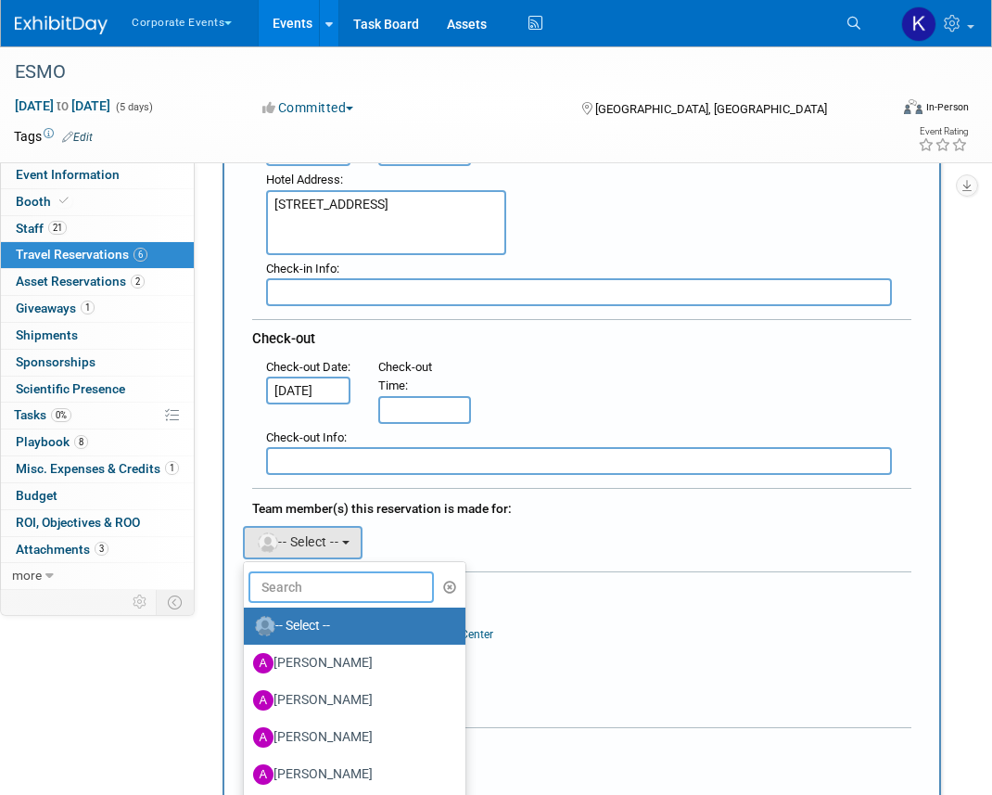
click at [276, 590] on input "text" at bounding box center [341, 587] width 185 height 32
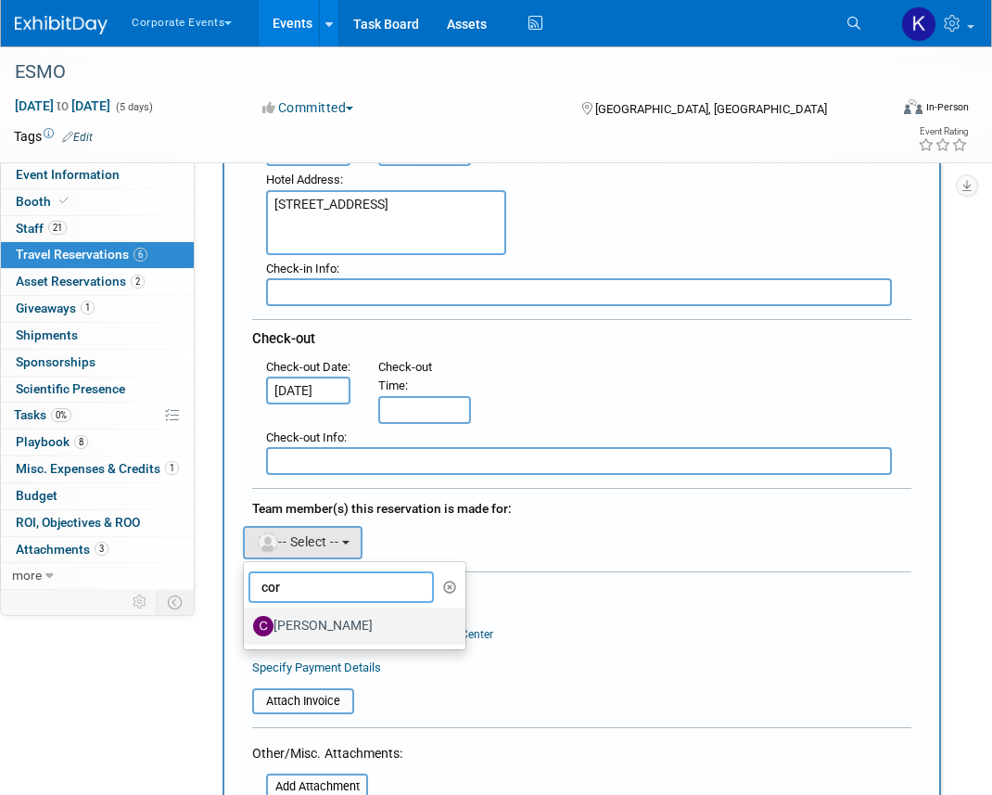
type input "cor"
click at [292, 618] on label "[PERSON_NAME]" at bounding box center [350, 626] width 194 height 30
click at [247, 618] on input "[PERSON_NAME]" at bounding box center [241, 624] width 12 height 12
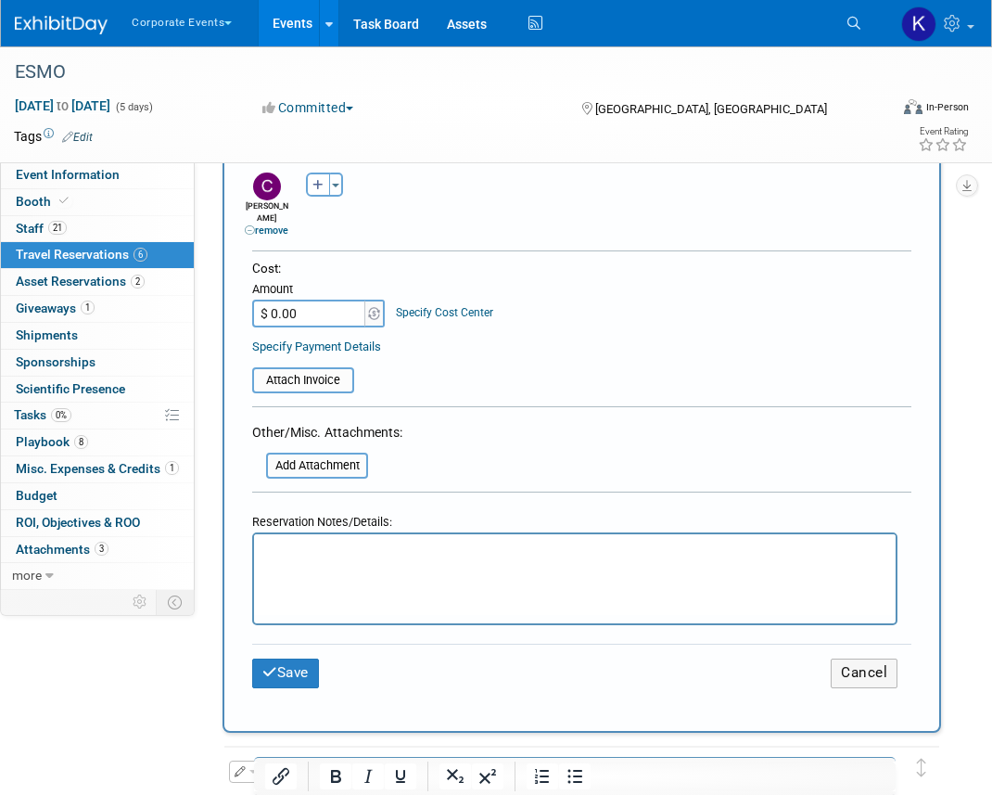
scroll to position [795, 0]
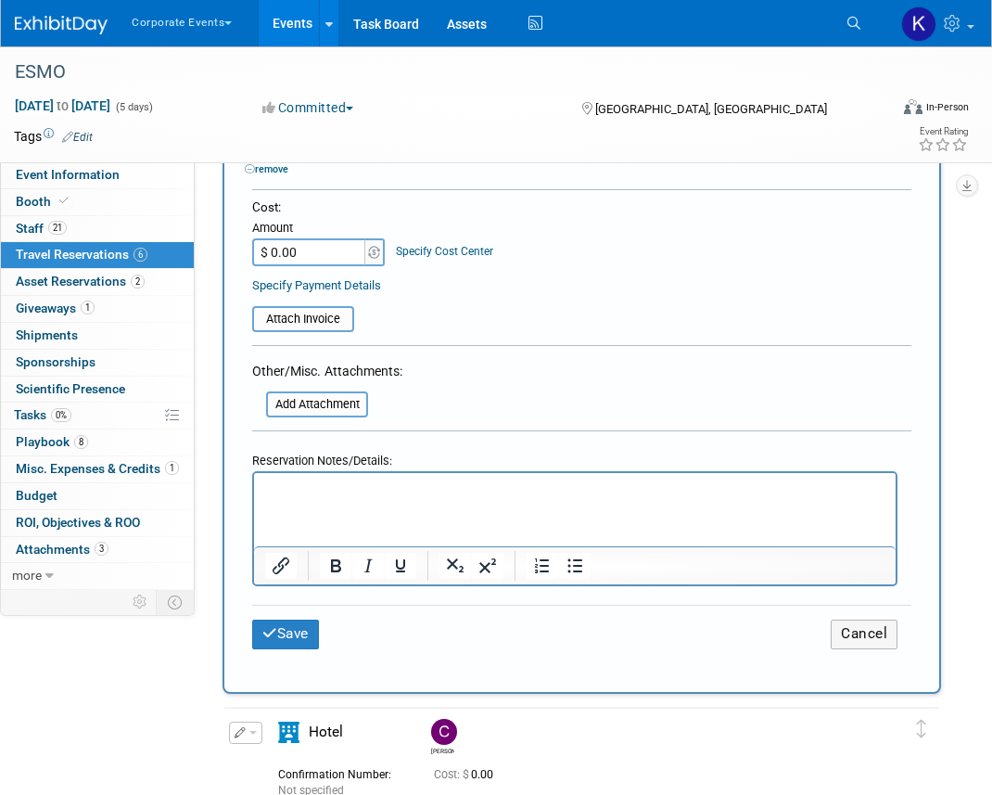
click at [313, 546] on div at bounding box center [575, 565] width 642 height 38
click at [303, 500] on html at bounding box center [575, 486] width 642 height 27
click at [287, 619] on button "Save" at bounding box center [285, 633] width 67 height 29
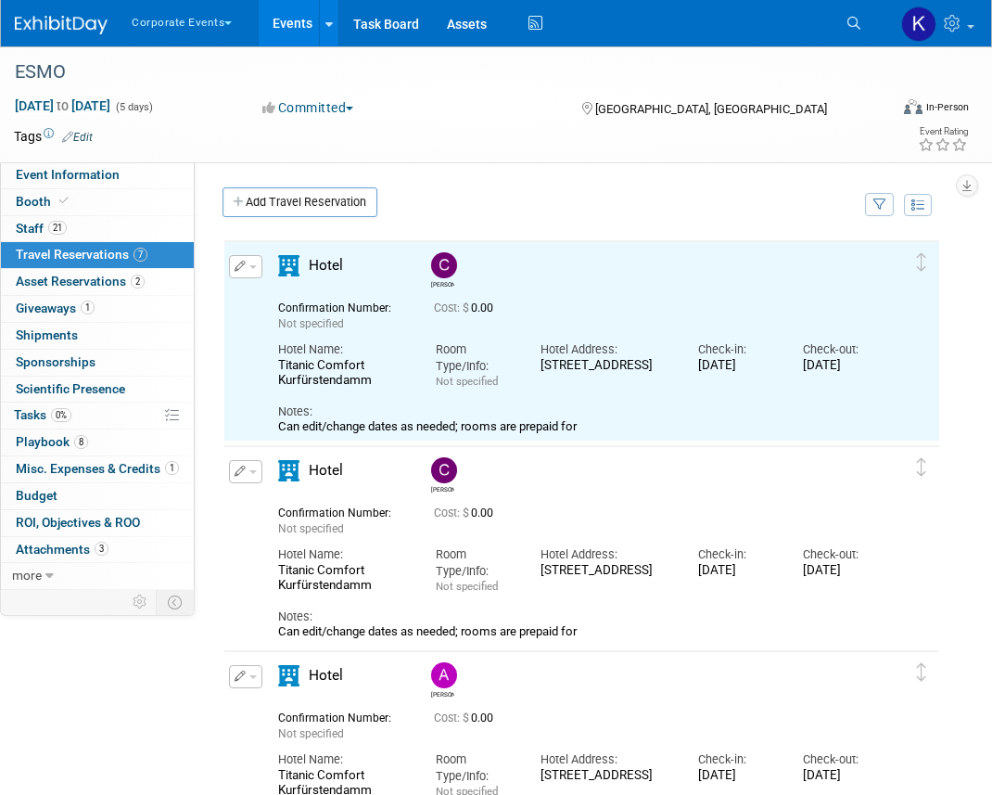
scroll to position [0, 0]
click at [350, 198] on link "Add Travel Reservation" at bounding box center [300, 202] width 155 height 30
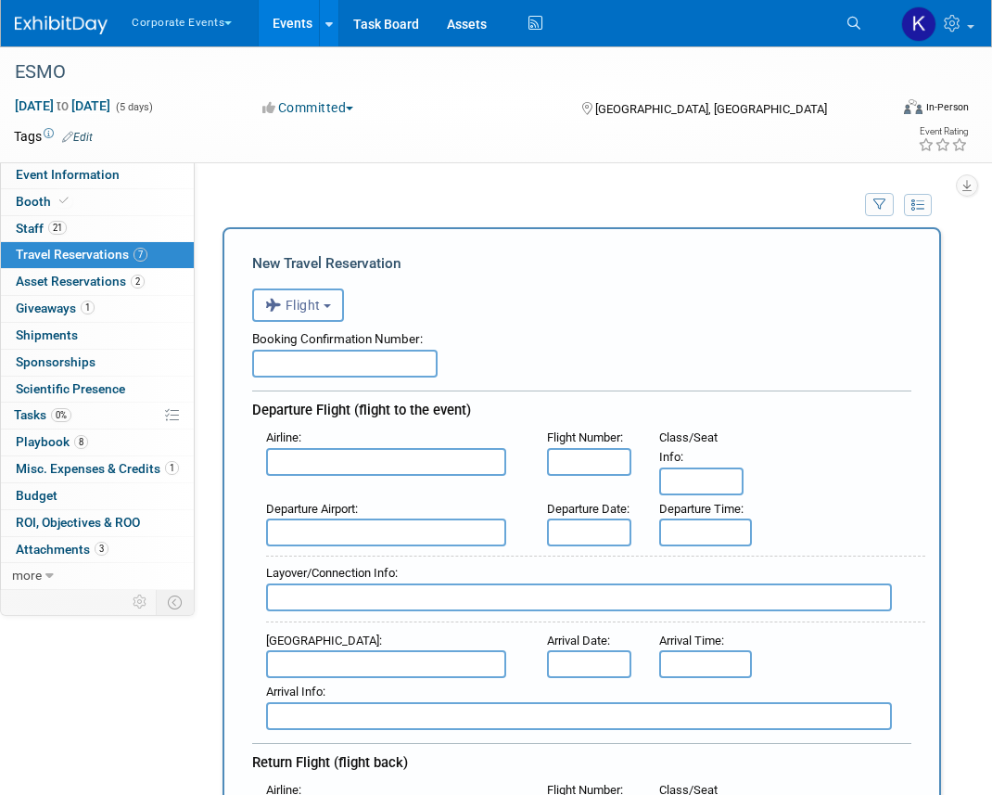
click at [301, 295] on button "Flight" at bounding box center [298, 304] width 92 height 33
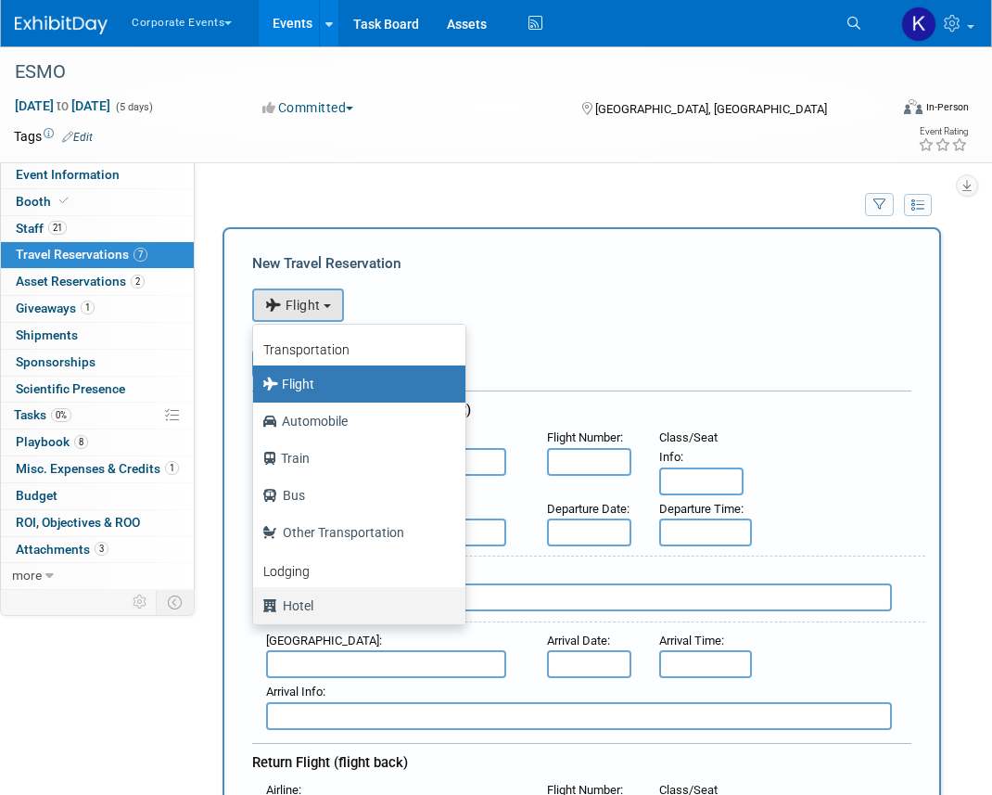
click at [312, 605] on label "Hotel" at bounding box center [354, 606] width 185 height 30
click at [256, 605] on input "Hotel" at bounding box center [250, 603] width 12 height 12
select select "6"
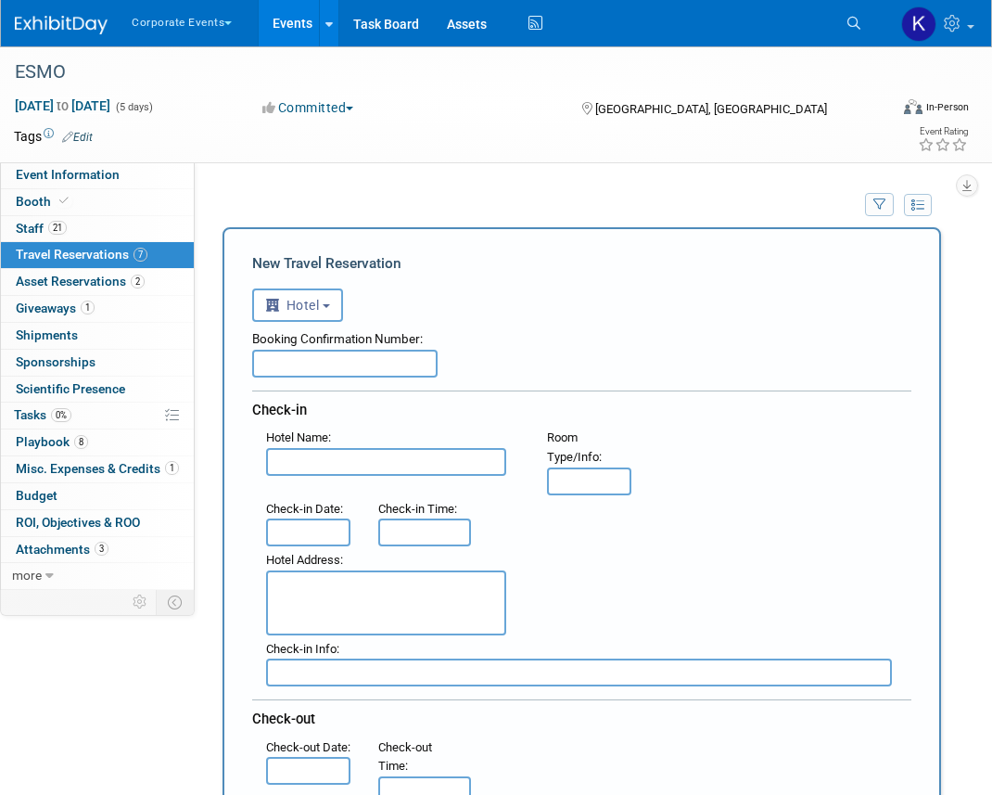
click at [305, 468] on input "text" at bounding box center [386, 462] width 240 height 28
paste input "Titanic Comfort Kurfürstendamm"
type input "Titanic Comfort Kurfürstendamm"
click at [358, 593] on textarea at bounding box center [386, 602] width 240 height 65
paste textarea "[STREET_ADDRESS]"
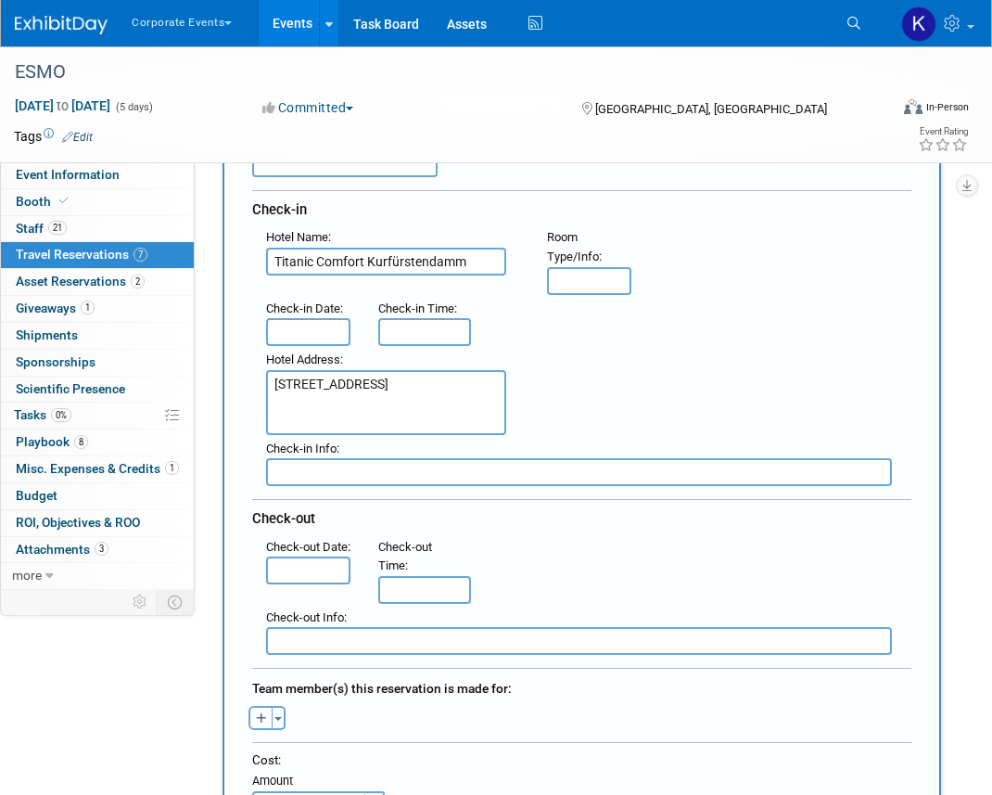
scroll to position [201, 0]
type textarea "[STREET_ADDRESS]"
click at [288, 322] on input "text" at bounding box center [308, 331] width 84 height 28
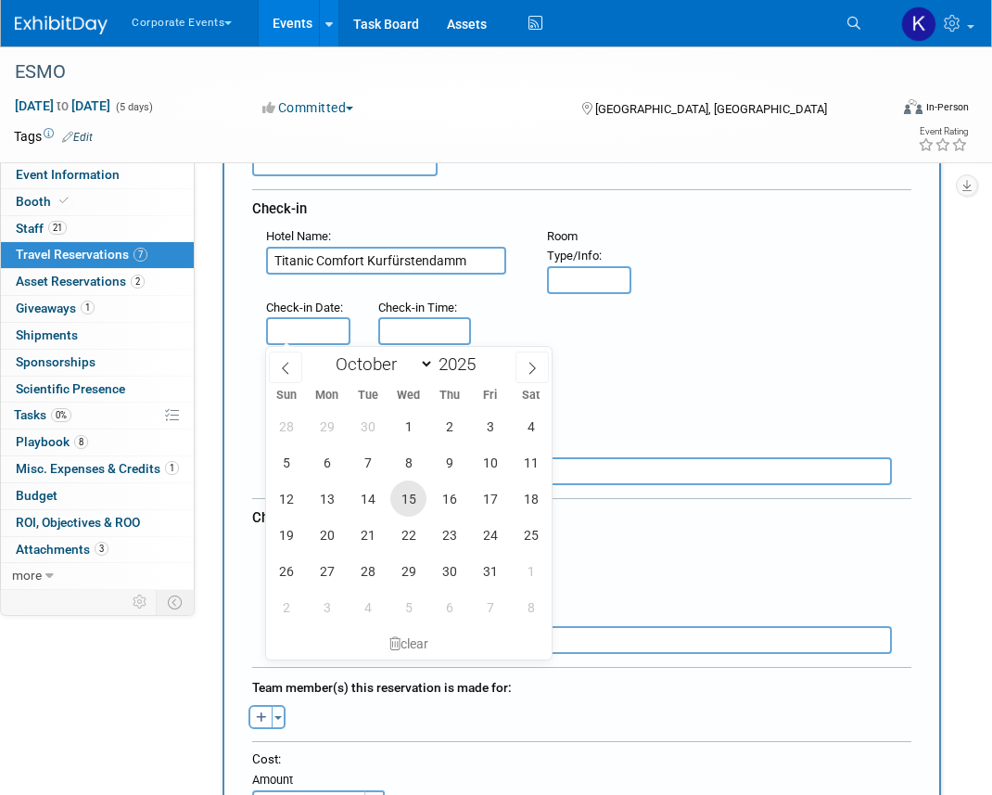
click at [414, 481] on span "15" at bounding box center [408, 498] width 36 height 36
type input "[DATE]"
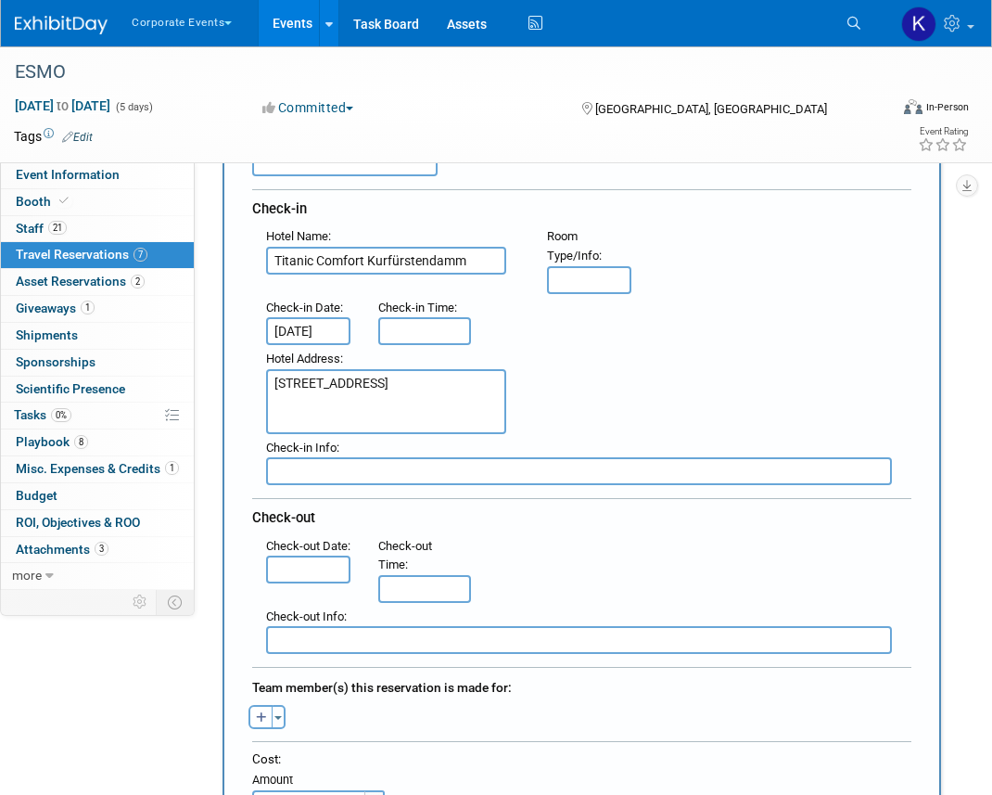
click at [329, 581] on input "text" at bounding box center [308, 569] width 84 height 28
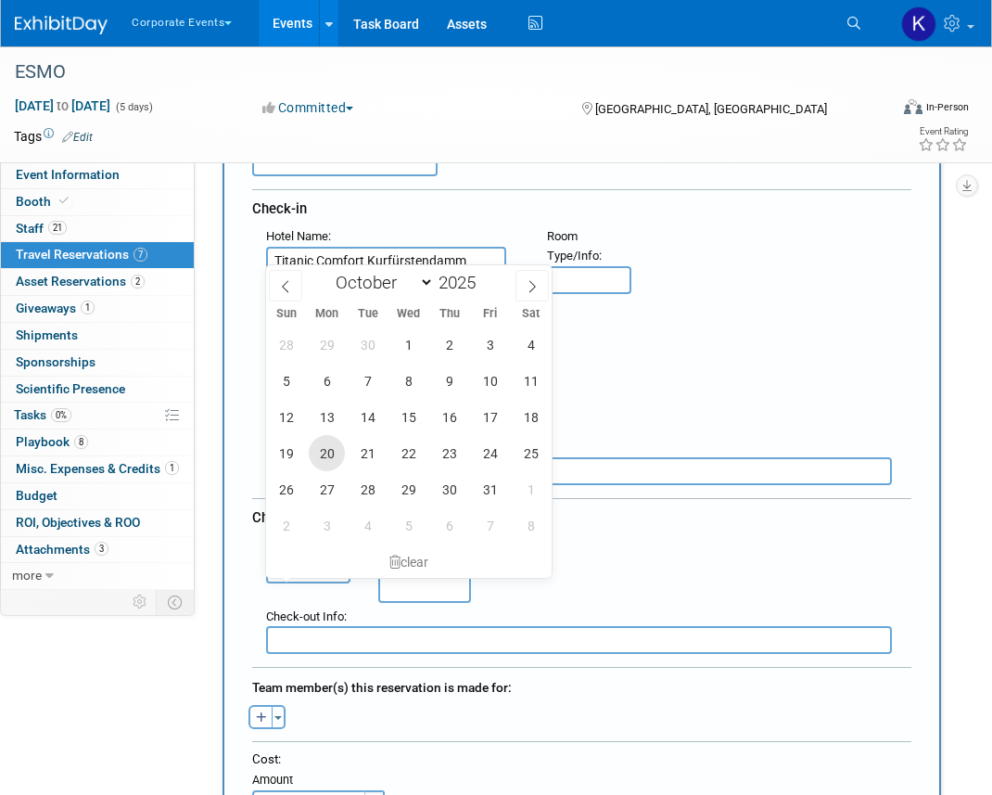
click at [326, 449] on span "20" at bounding box center [327, 453] width 36 height 36
type input "[DATE]"
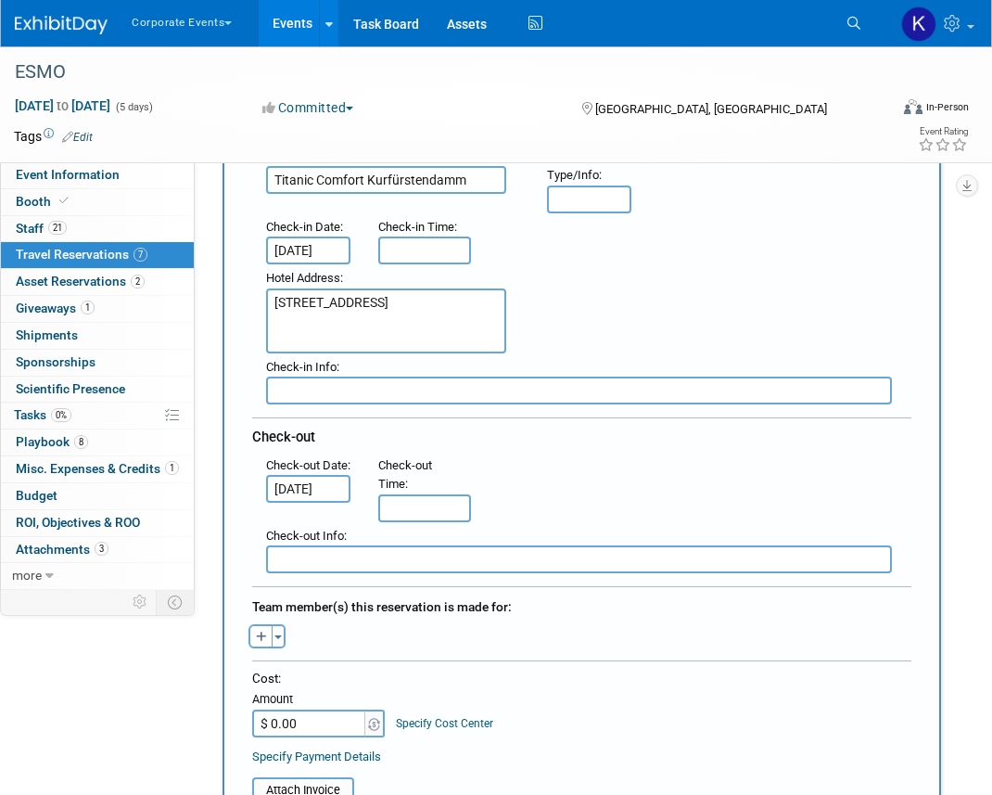
scroll to position [440, 0]
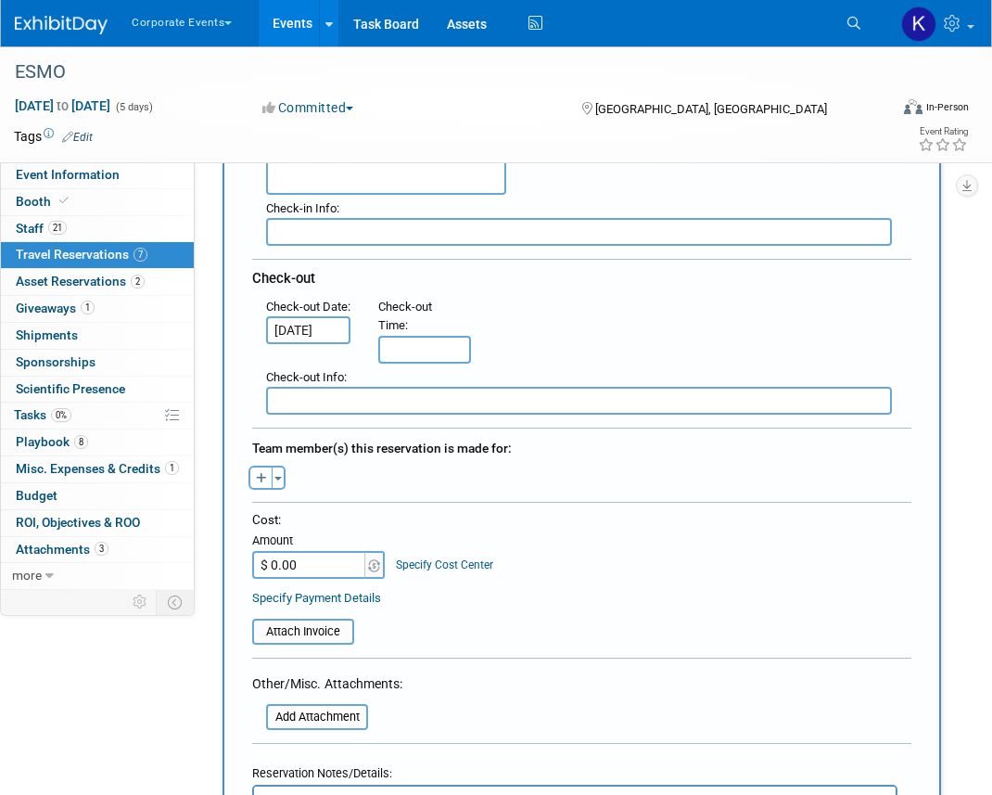
click at [258, 474] on icon "button" at bounding box center [261, 479] width 11 height 12
select select
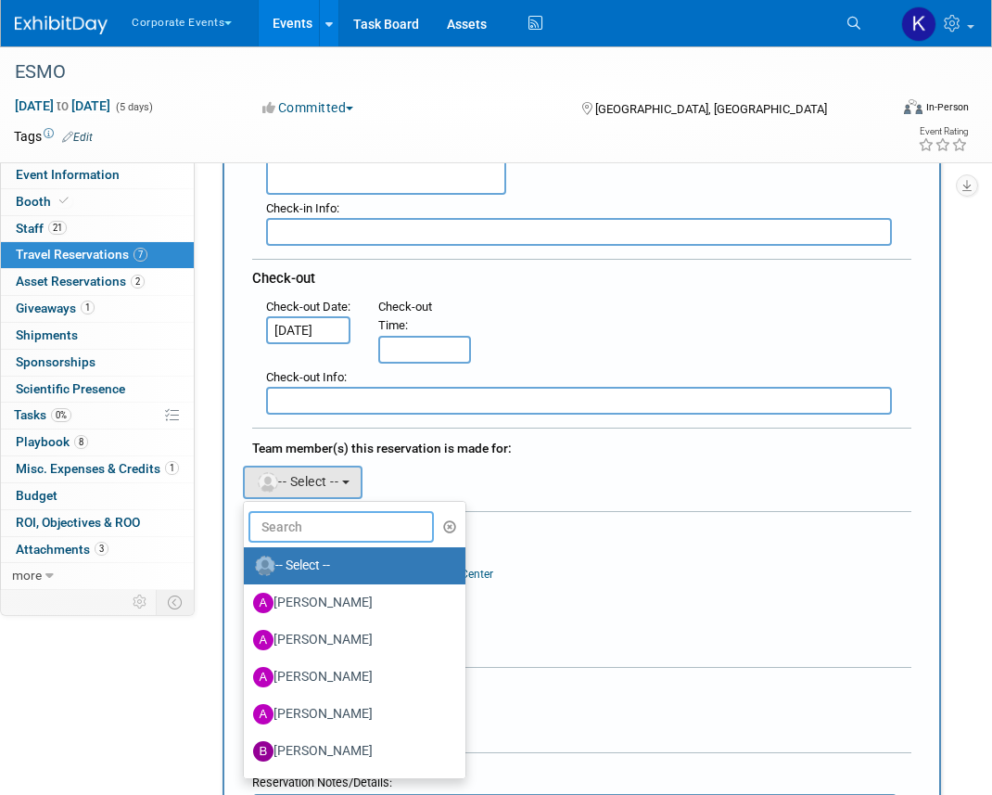
click at [316, 520] on input "text" at bounding box center [341, 527] width 185 height 32
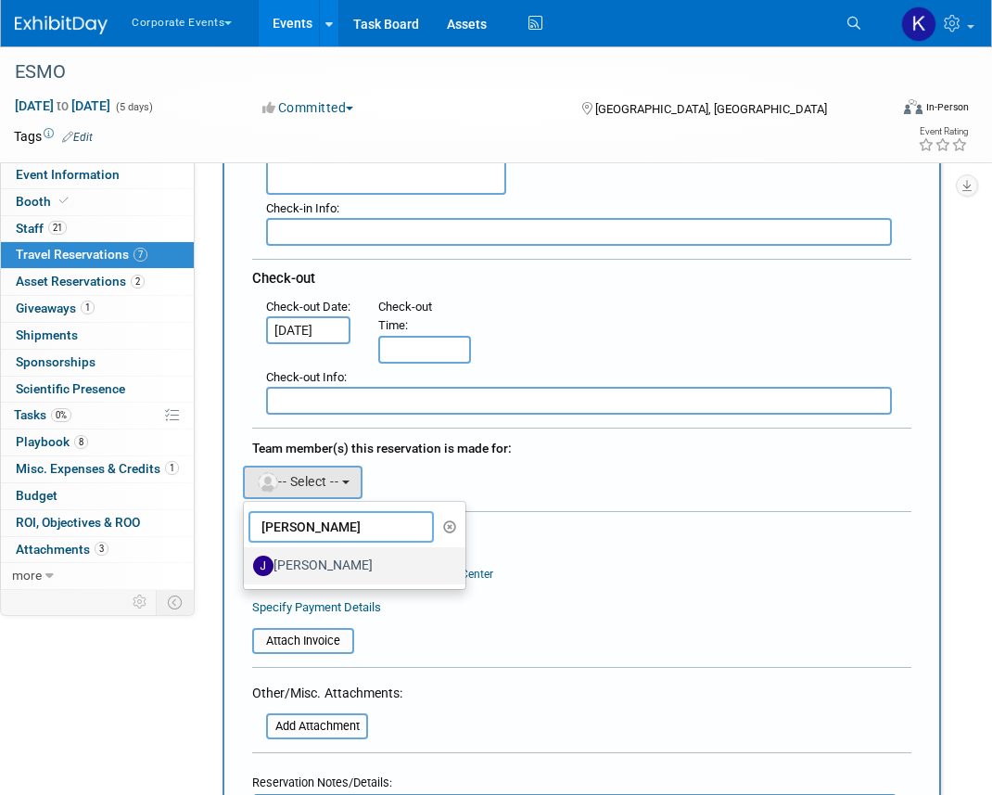
type input "[PERSON_NAME]"
click at [331, 567] on label "[PERSON_NAME]" at bounding box center [350, 566] width 194 height 30
click at [247, 567] on input "[PERSON_NAME]" at bounding box center [241, 563] width 12 height 12
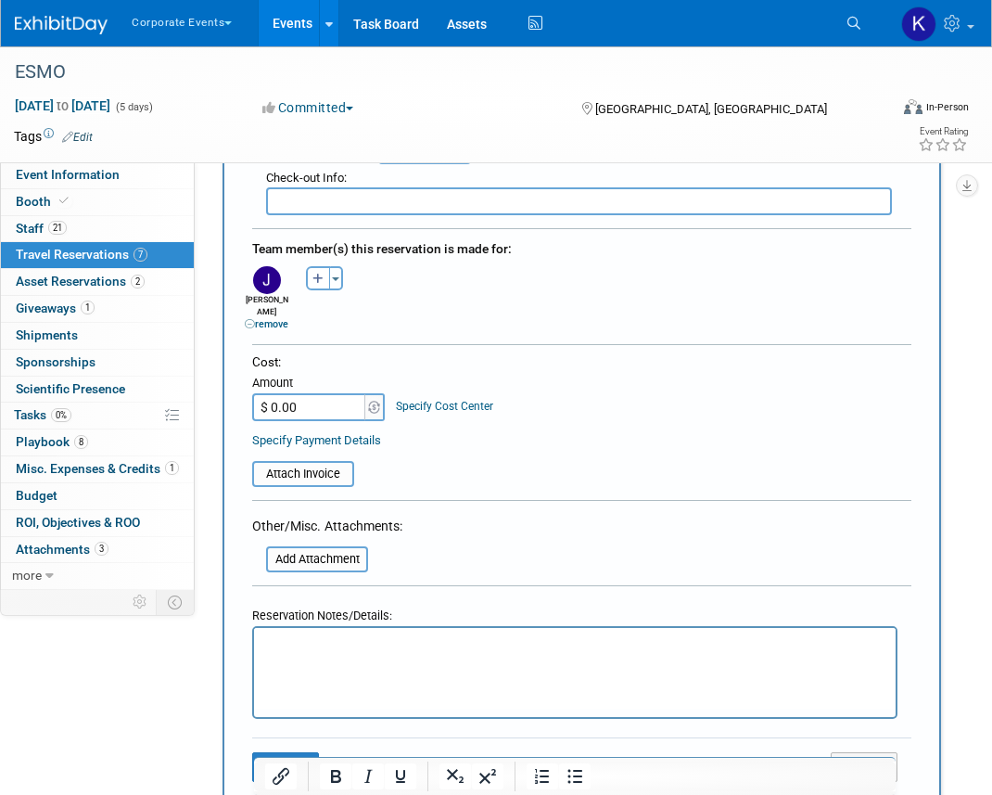
scroll to position [655, 0]
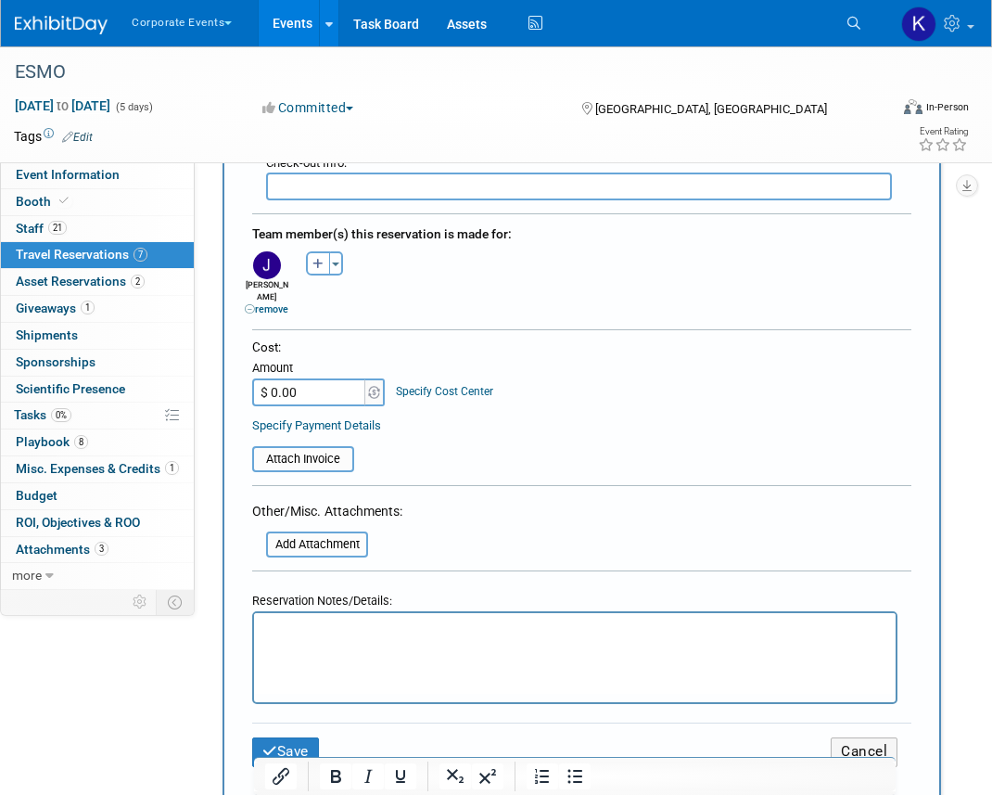
click at [317, 631] on p "Rich Text Area. Press ALT-0 for help." at bounding box center [575, 629] width 620 height 19
click at [287, 737] on button "Save" at bounding box center [285, 751] width 67 height 29
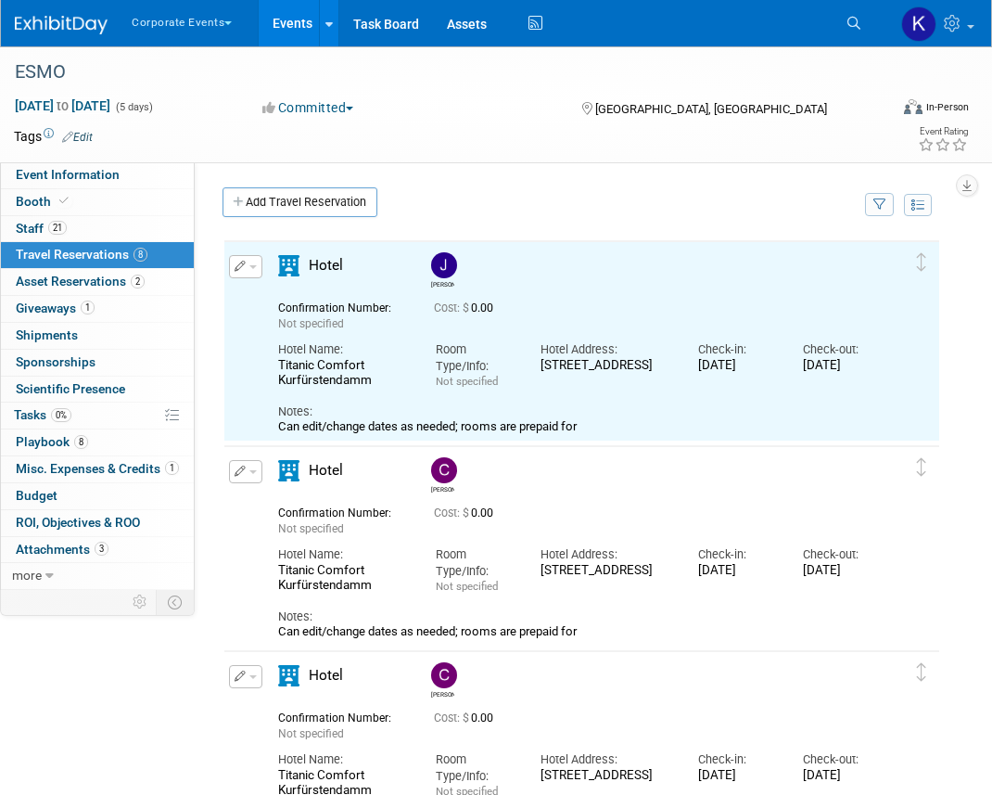
scroll to position [0, 0]
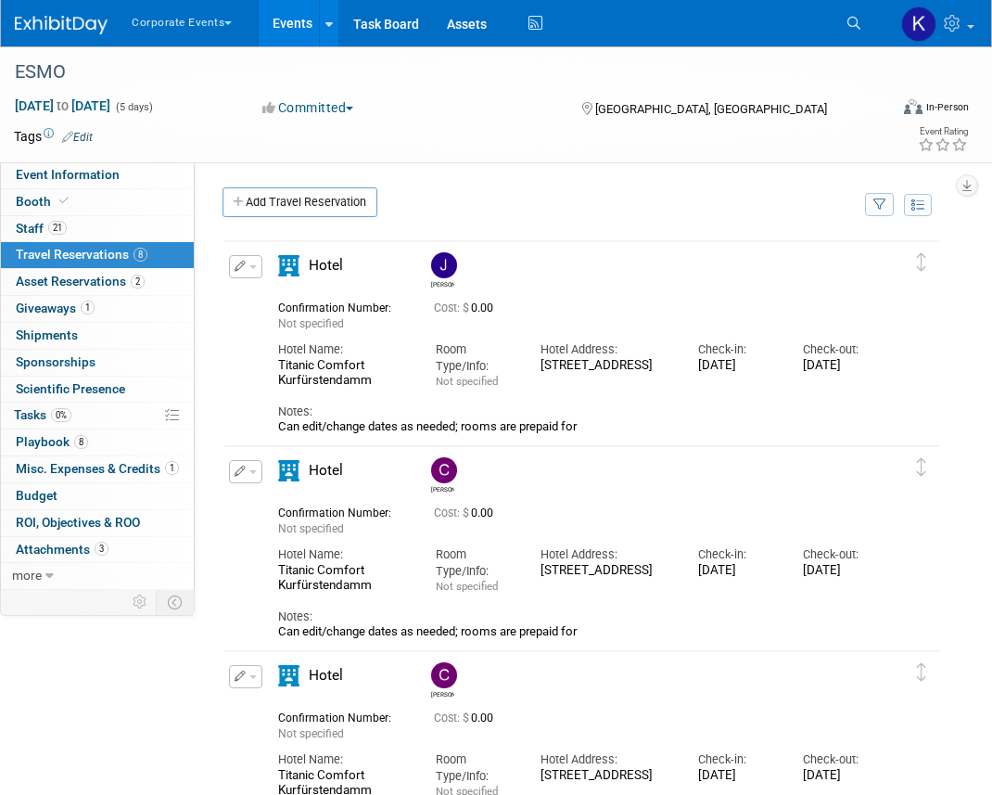
click at [278, 221] on div "Add Travel Reservation" at bounding box center [539, 204] width 642 height 34
click at [278, 206] on link "Add Travel Reservation" at bounding box center [300, 202] width 155 height 30
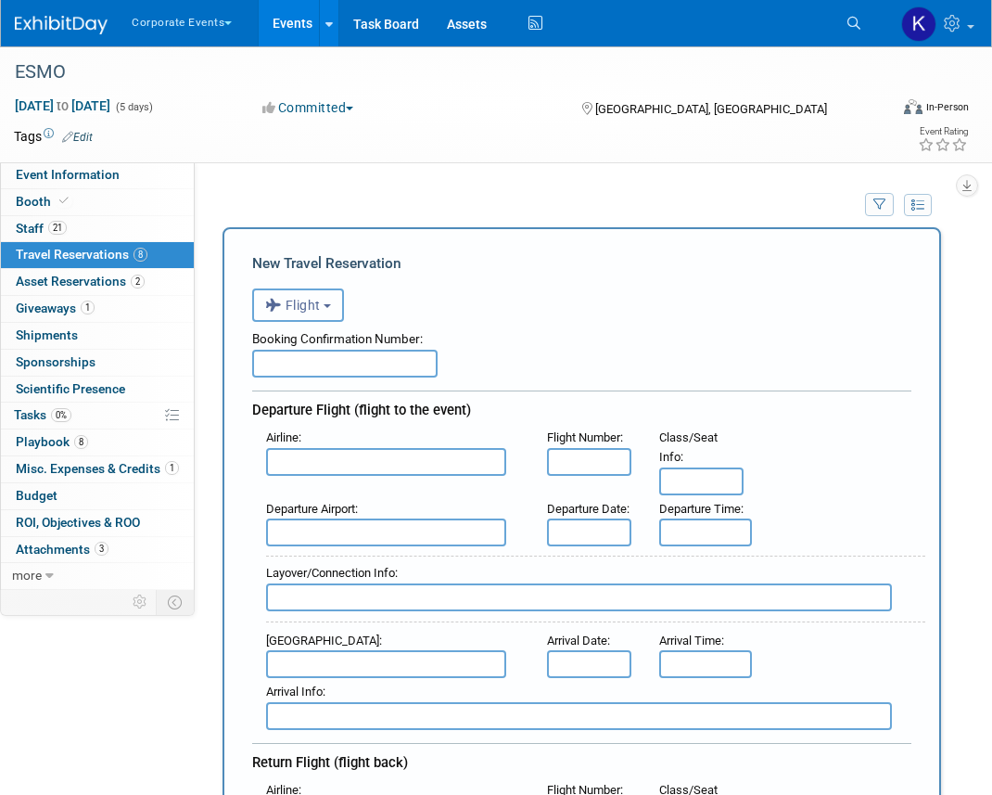
click at [314, 300] on span "Flight" at bounding box center [293, 305] width 56 height 15
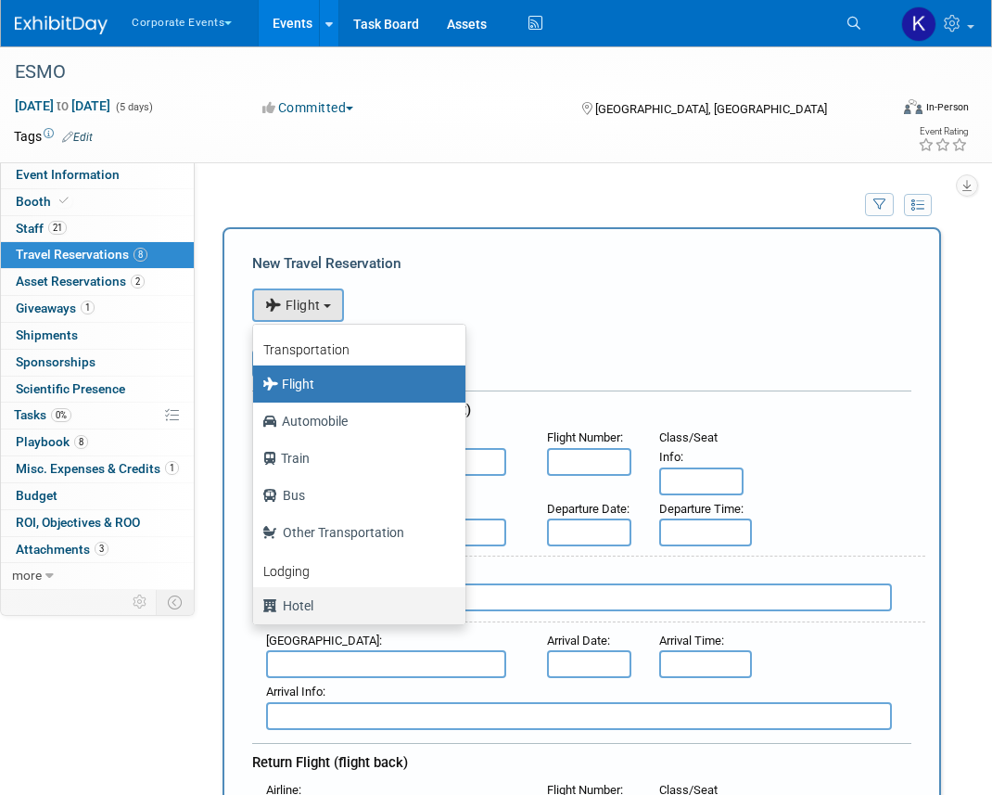
click at [323, 598] on label "Hotel" at bounding box center [354, 606] width 185 height 30
click at [256, 598] on input "Hotel" at bounding box center [250, 603] width 12 height 12
select select "6"
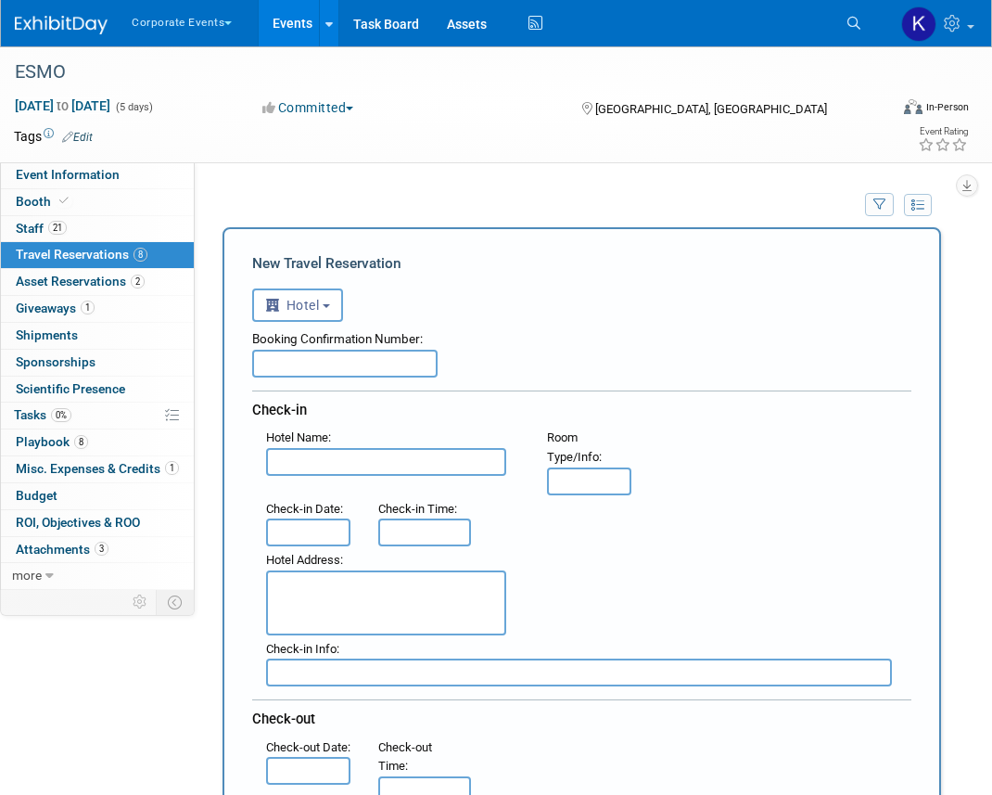
click at [329, 617] on textarea at bounding box center [386, 602] width 240 height 65
paste textarea "[STREET_ADDRESS]"
type textarea "[STREET_ADDRESS]"
click at [314, 468] on input "text" at bounding box center [386, 462] width 240 height 28
paste input "Titanic Comfort Kurfürstendamm"
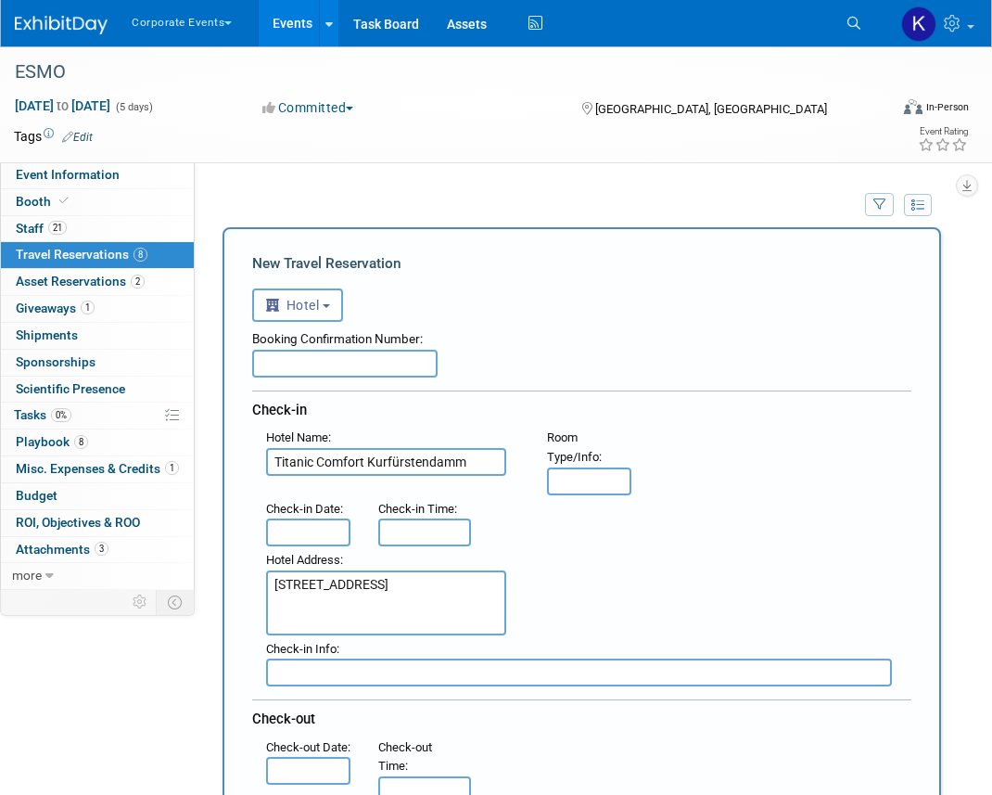
scroll to position [251, 0]
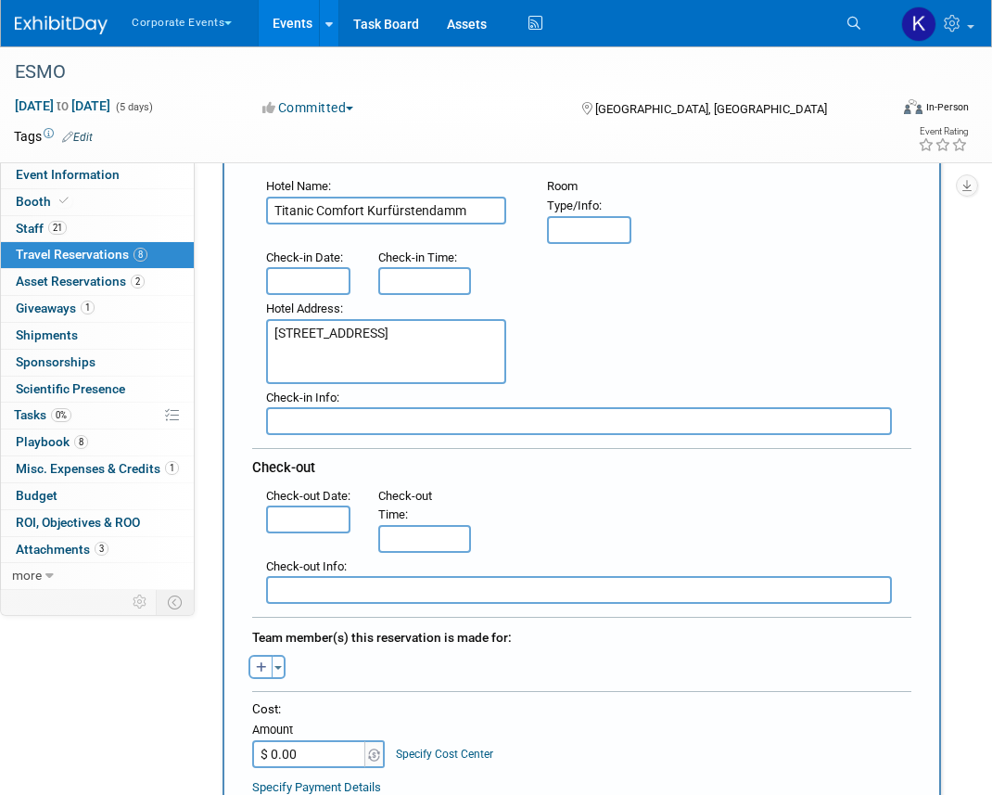
type input "Titanic Comfort Kurfürstendamm"
click at [318, 279] on input "text" at bounding box center [308, 281] width 84 height 28
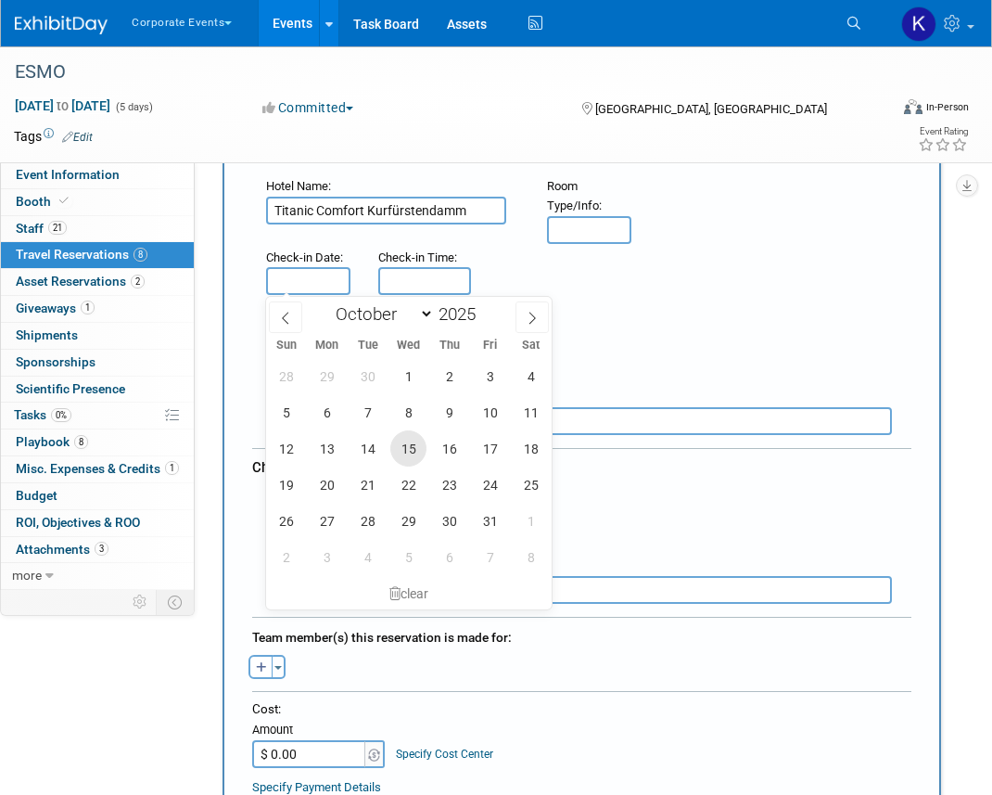
click at [418, 455] on span "15" at bounding box center [408, 448] width 36 height 36
type input "[DATE]"
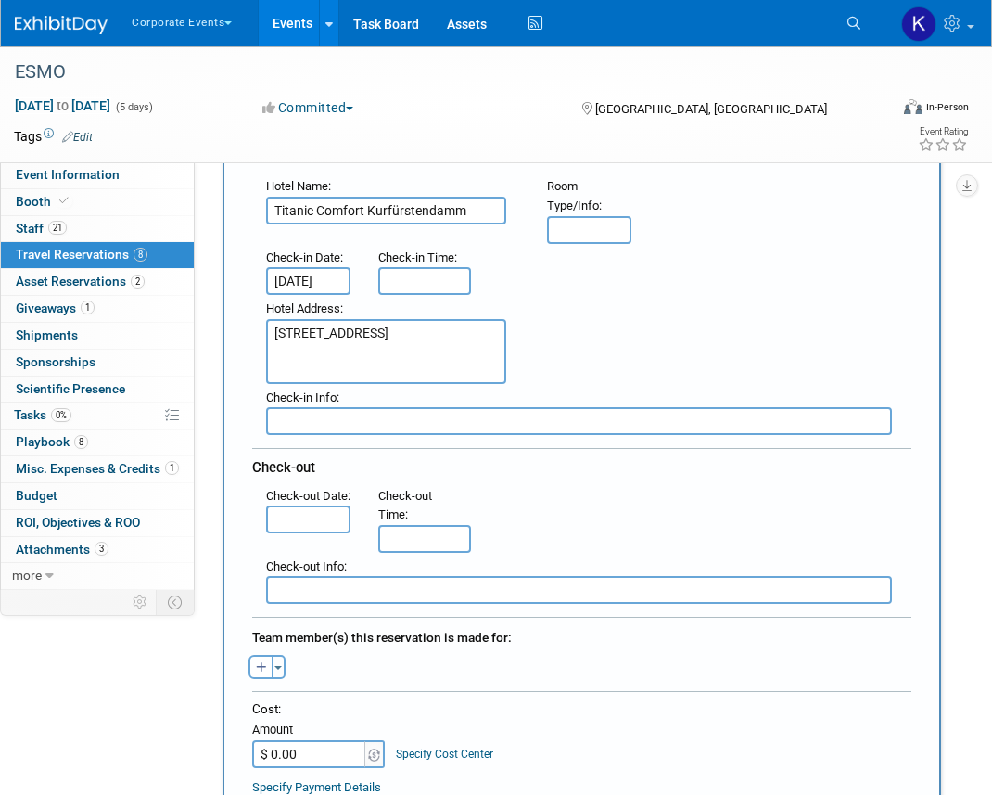
scroll to position [0, 5]
click at [317, 533] on input "text" at bounding box center [308, 519] width 84 height 28
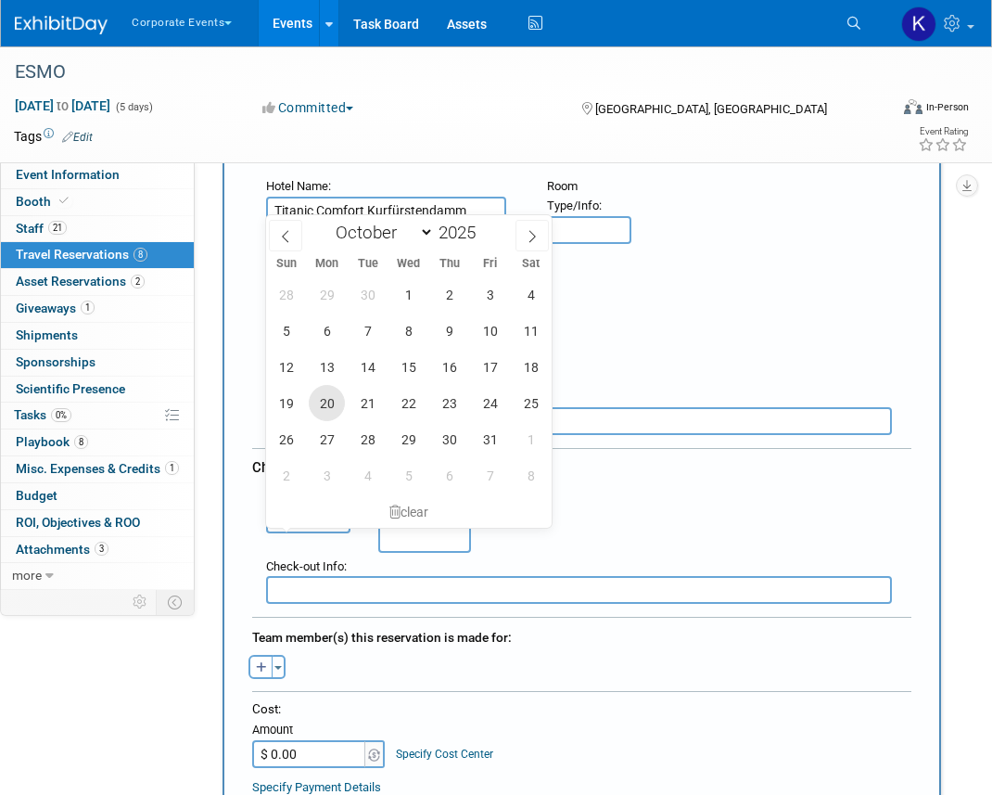
click at [325, 408] on span "20" at bounding box center [327, 403] width 36 height 36
type input "[DATE]"
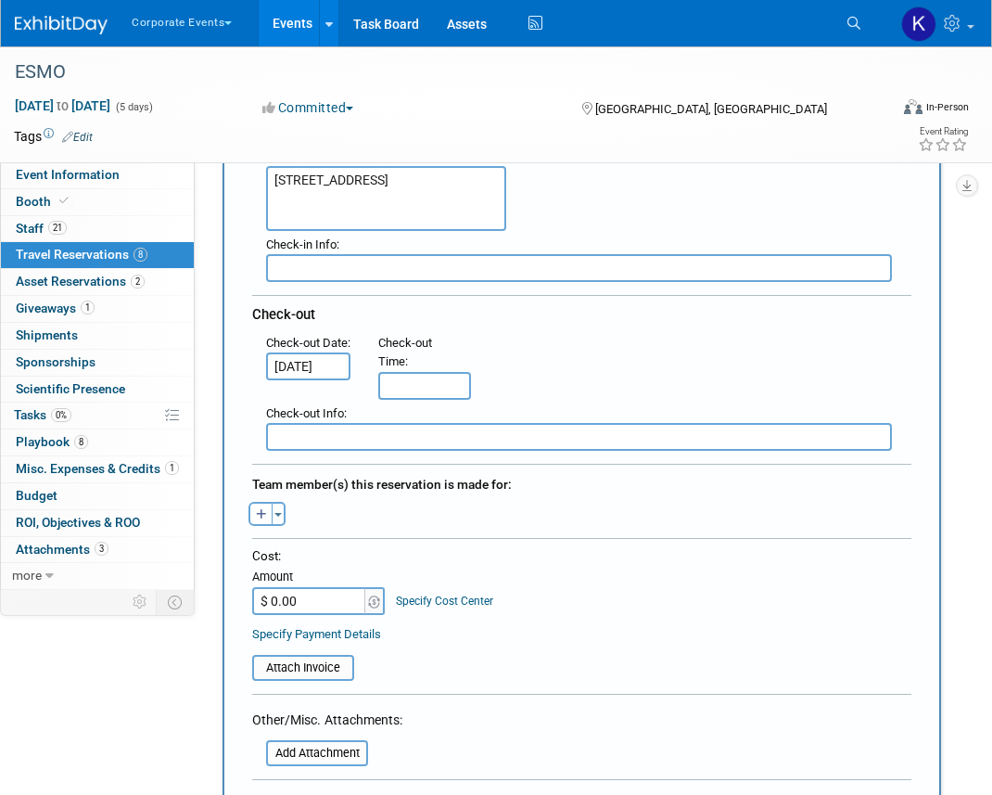
scroll to position [402, 0]
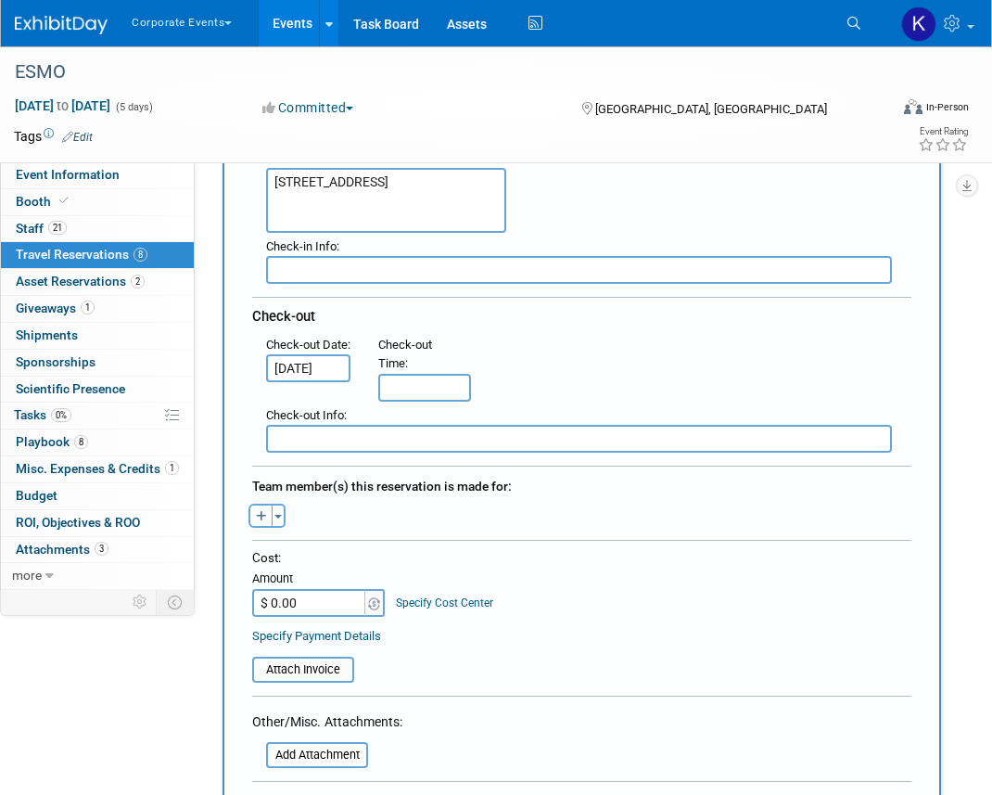
click at [260, 518] on icon "button" at bounding box center [261, 517] width 11 height 12
select select
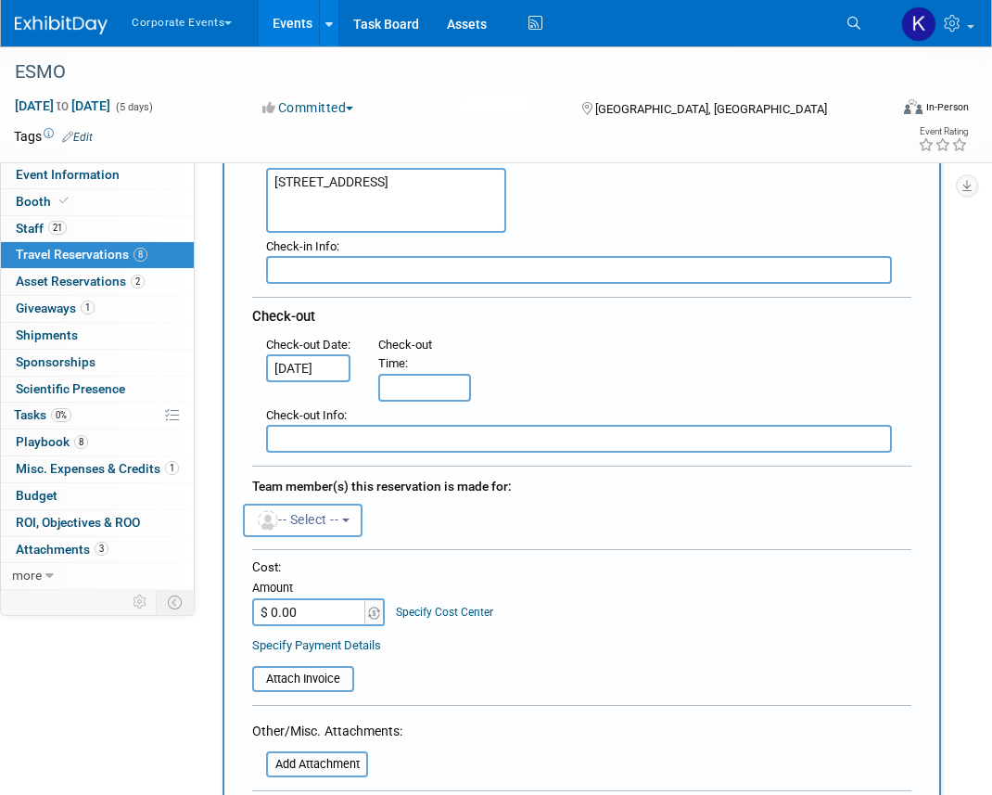
scroll to position [0, 0]
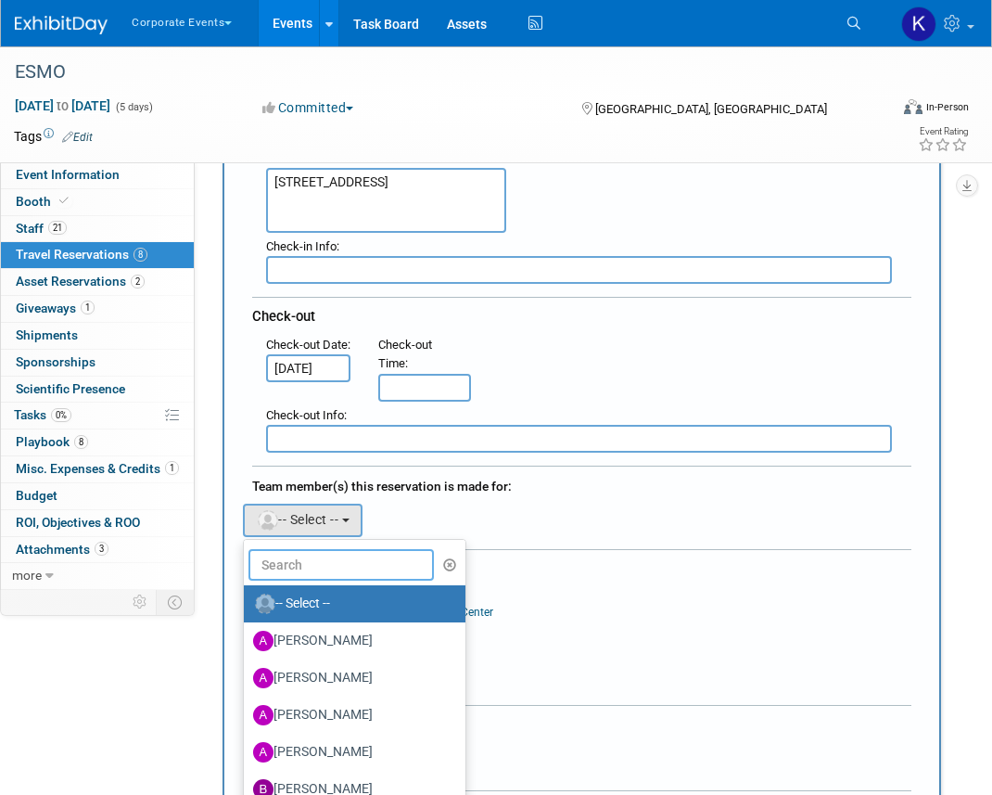
click at [296, 560] on input "text" at bounding box center [341, 565] width 185 height 32
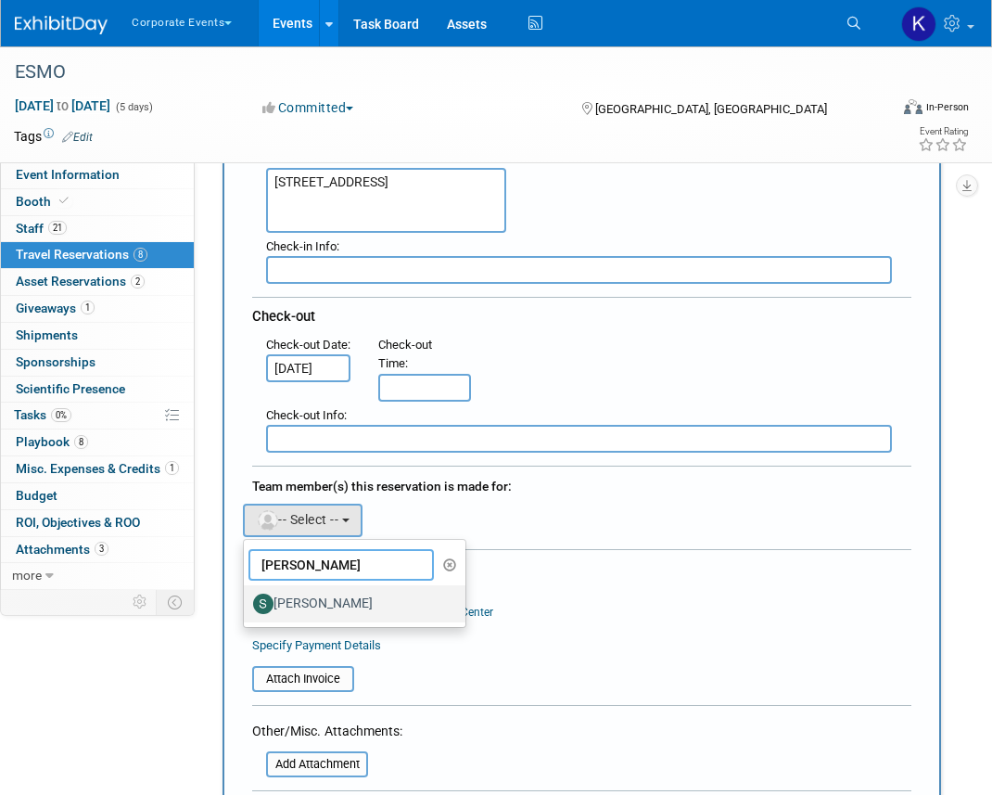
type input "[PERSON_NAME]"
click at [298, 592] on label "[PERSON_NAME]" at bounding box center [350, 604] width 194 height 30
click at [247, 595] on input "[PERSON_NAME]" at bounding box center [241, 601] width 12 height 12
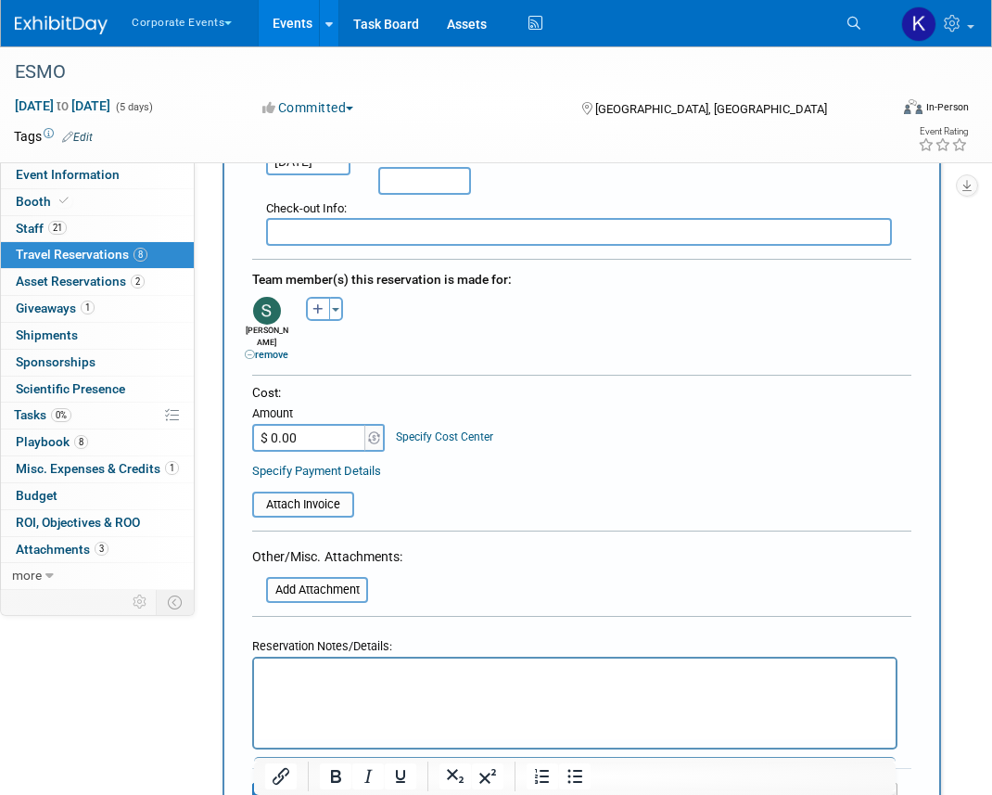
scroll to position [610, 0]
click at [301, 684] on html at bounding box center [575, 670] width 642 height 27
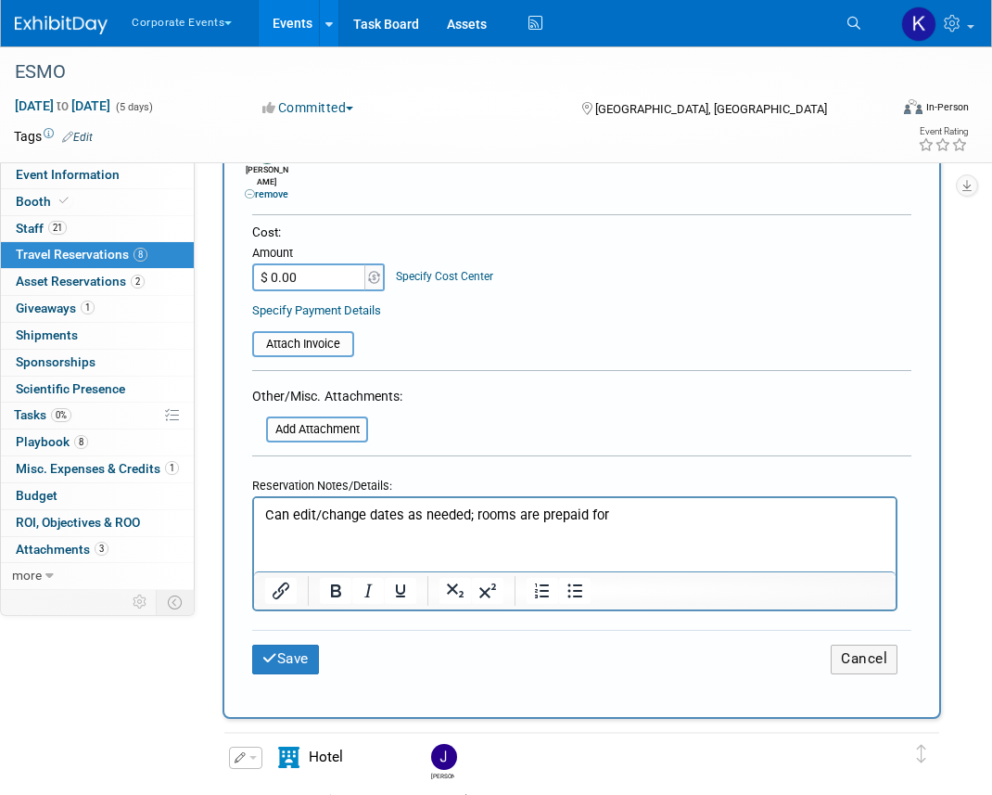
scroll to position [826, 0]
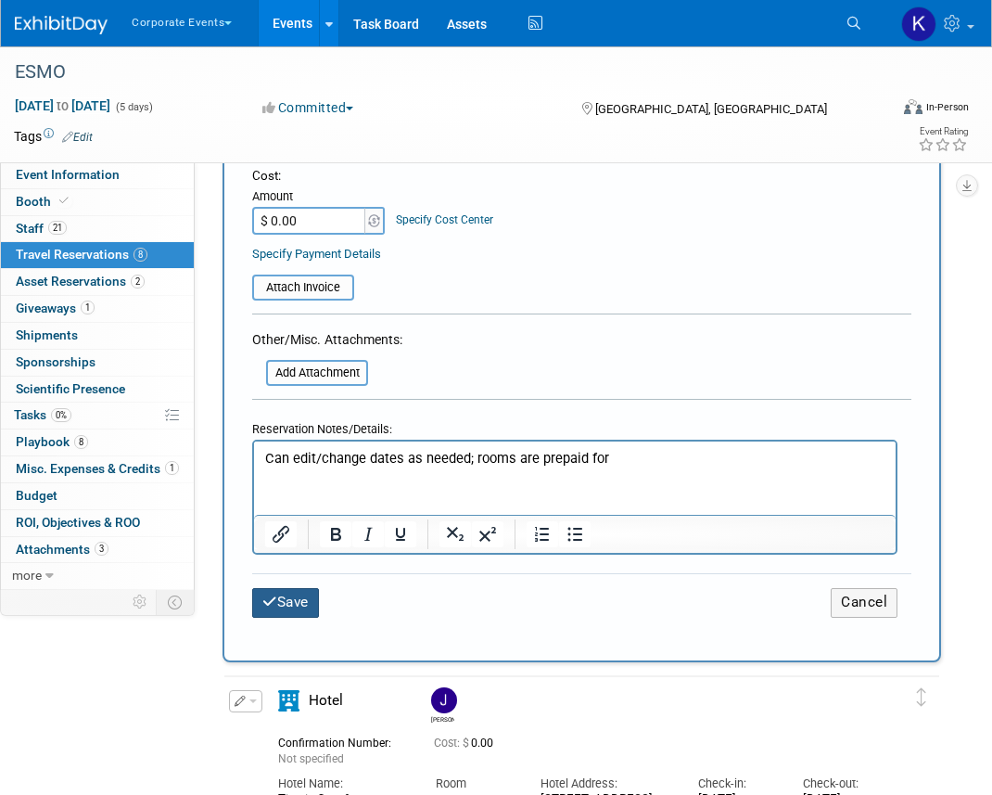
click at [294, 588] on button "Save" at bounding box center [285, 602] width 67 height 29
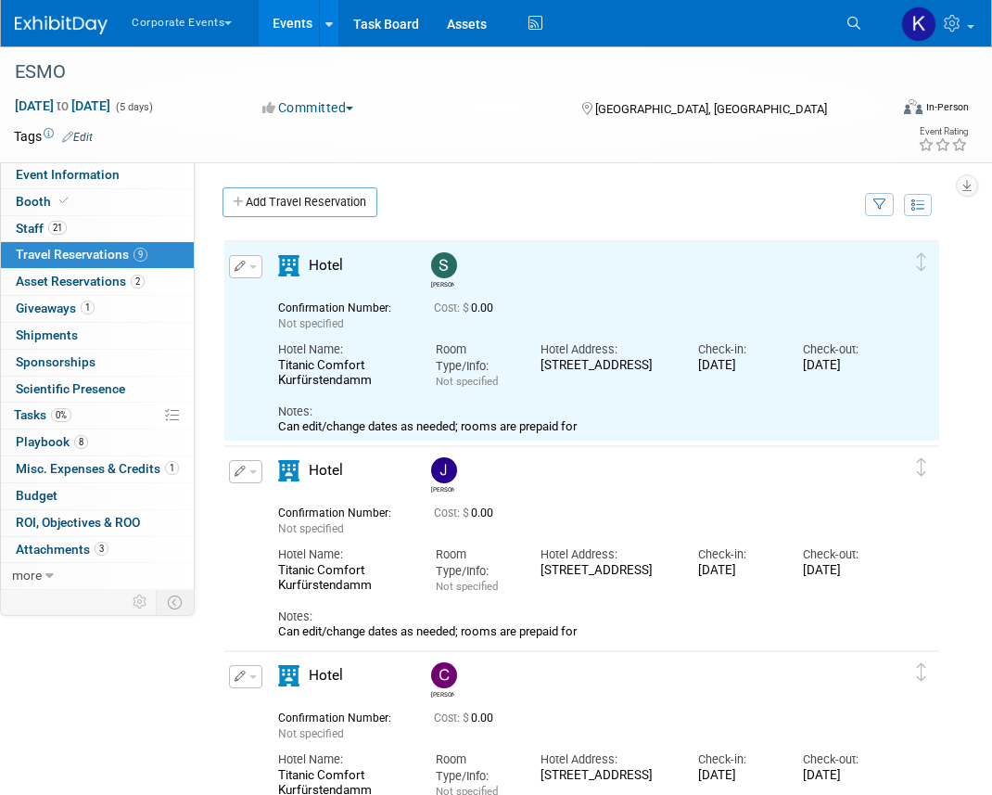
scroll to position [0, 0]
click at [325, 185] on div "Event Website: Edit [URL][DOMAIN_NAME] Event Venue Name: [GEOGRAPHIC_DATA] Even…" at bounding box center [575, 375] width 760 height 427
click at [325, 197] on link "Add Travel Reservation" at bounding box center [300, 202] width 155 height 30
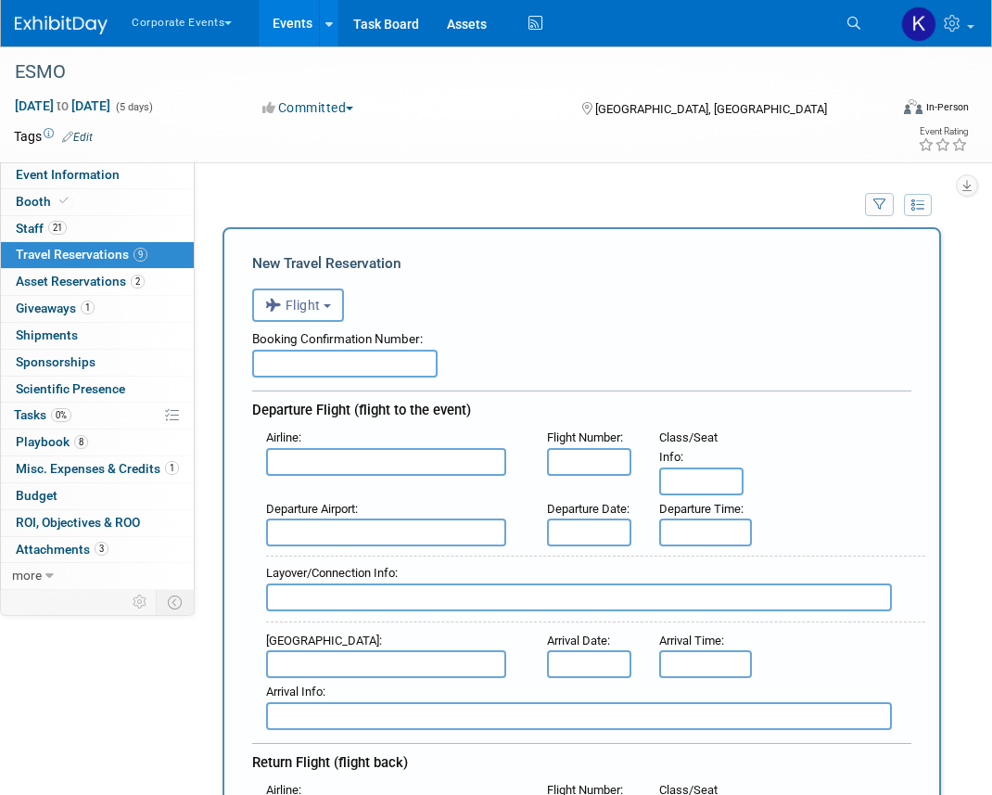
click at [310, 312] on span "Flight" at bounding box center [293, 305] width 56 height 15
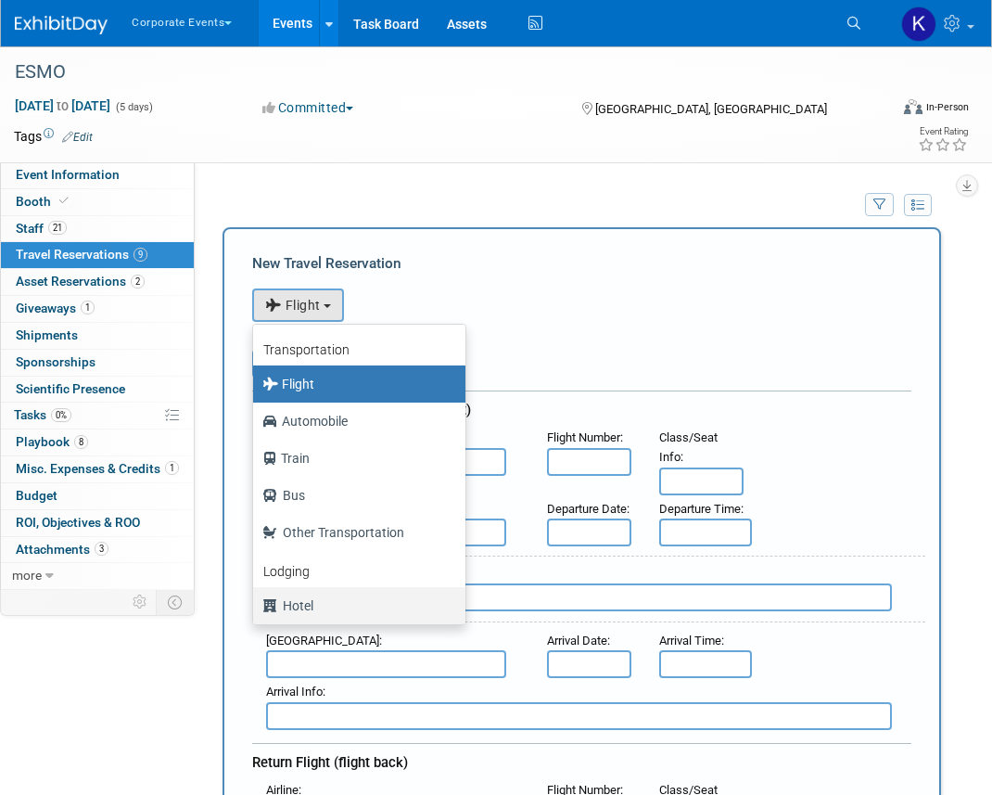
click at [319, 606] on label "Hotel" at bounding box center [354, 606] width 185 height 30
click at [256, 606] on input "Hotel" at bounding box center [250, 603] width 12 height 12
select select "6"
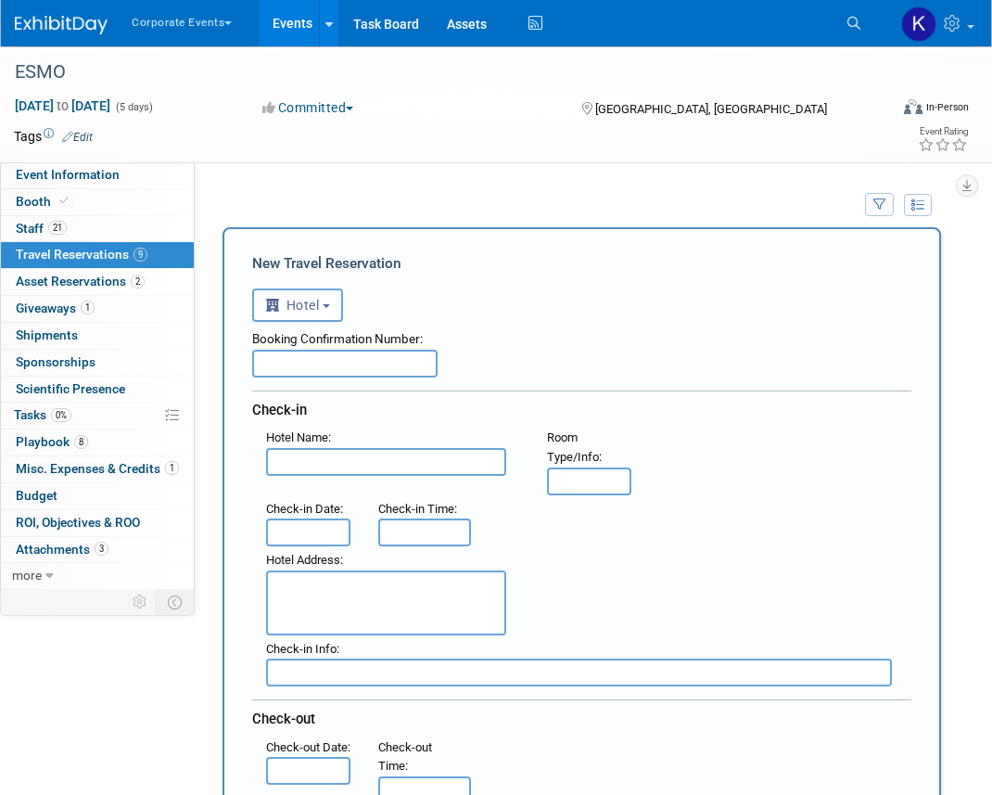
click at [319, 459] on input "text" at bounding box center [386, 462] width 240 height 28
paste input "Titanic Comfort Kurfürstendamm"
type input "Titanic Comfort Kurfürstendamm"
click at [327, 630] on textarea at bounding box center [386, 602] width 240 height 65
paste textarea "[STREET_ADDRESS]"
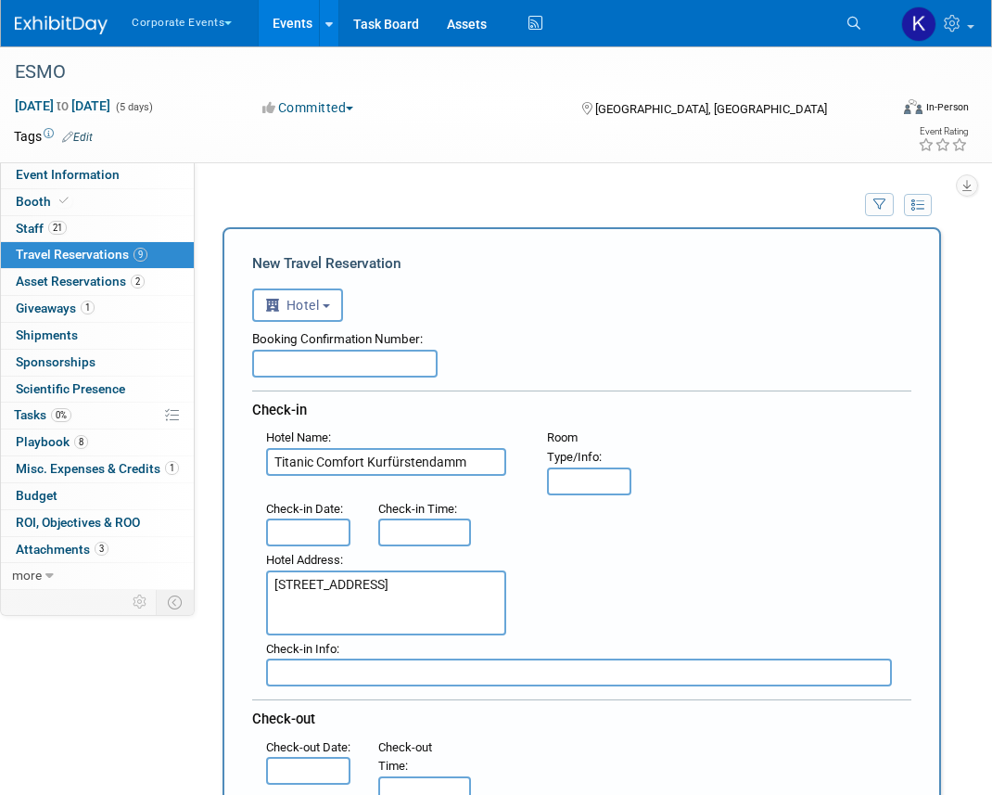
type textarea "[STREET_ADDRESS]"
click at [284, 529] on input "text" at bounding box center [308, 532] width 84 height 28
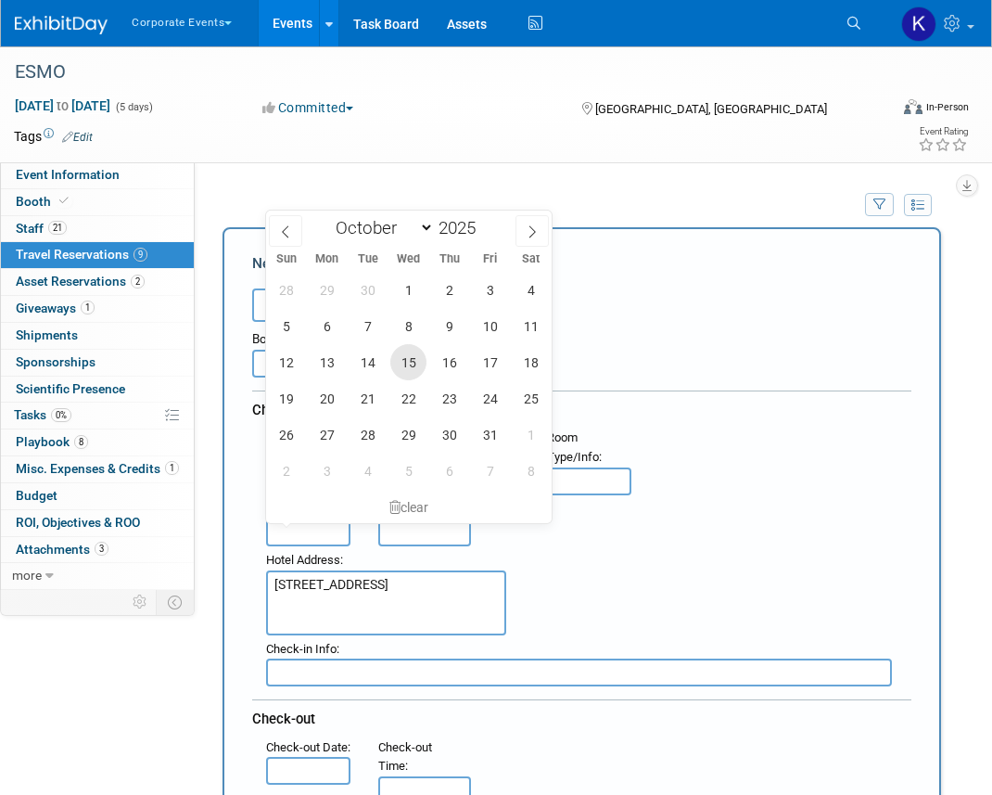
click at [408, 351] on span "15" at bounding box center [408, 362] width 36 height 36
type input "[DATE]"
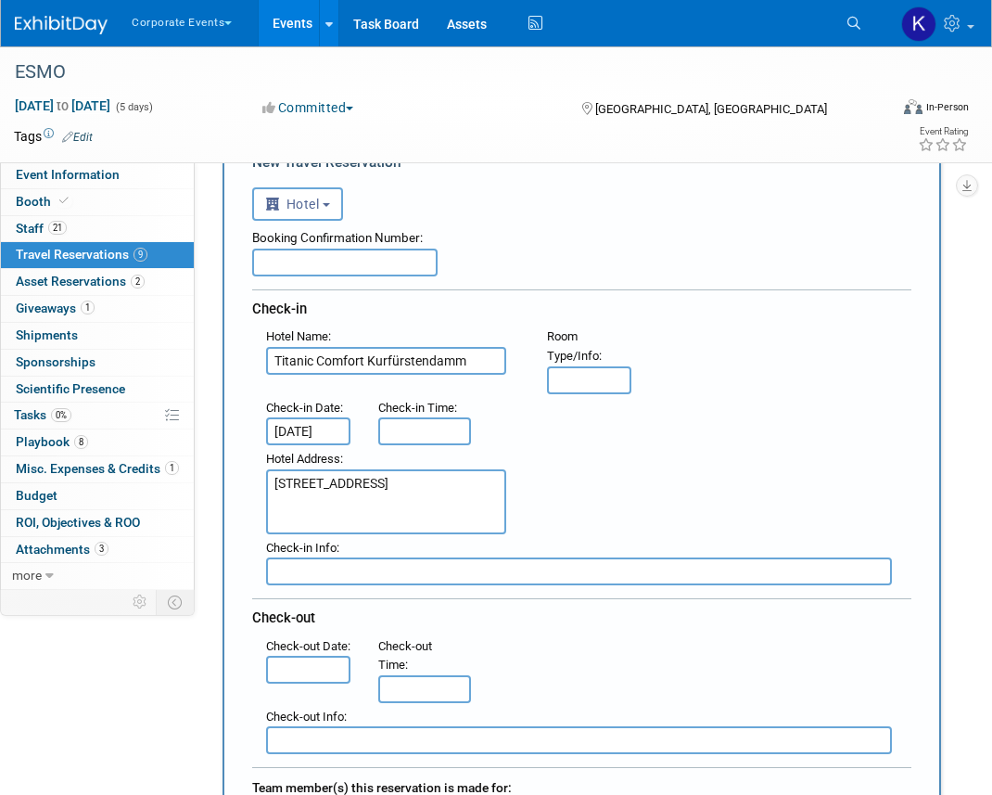
scroll to position [155, 0]
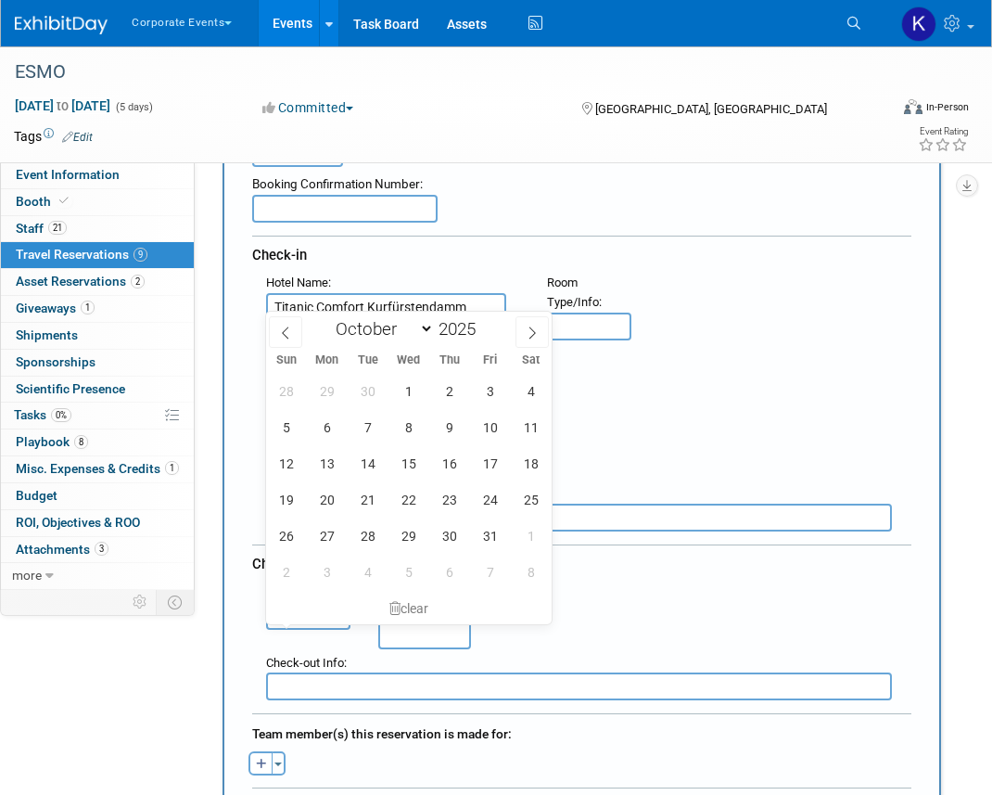
click at [319, 630] on input "text" at bounding box center [308, 616] width 84 height 28
click at [334, 499] on span "20" at bounding box center [327, 499] width 36 height 36
type input "[DATE]"
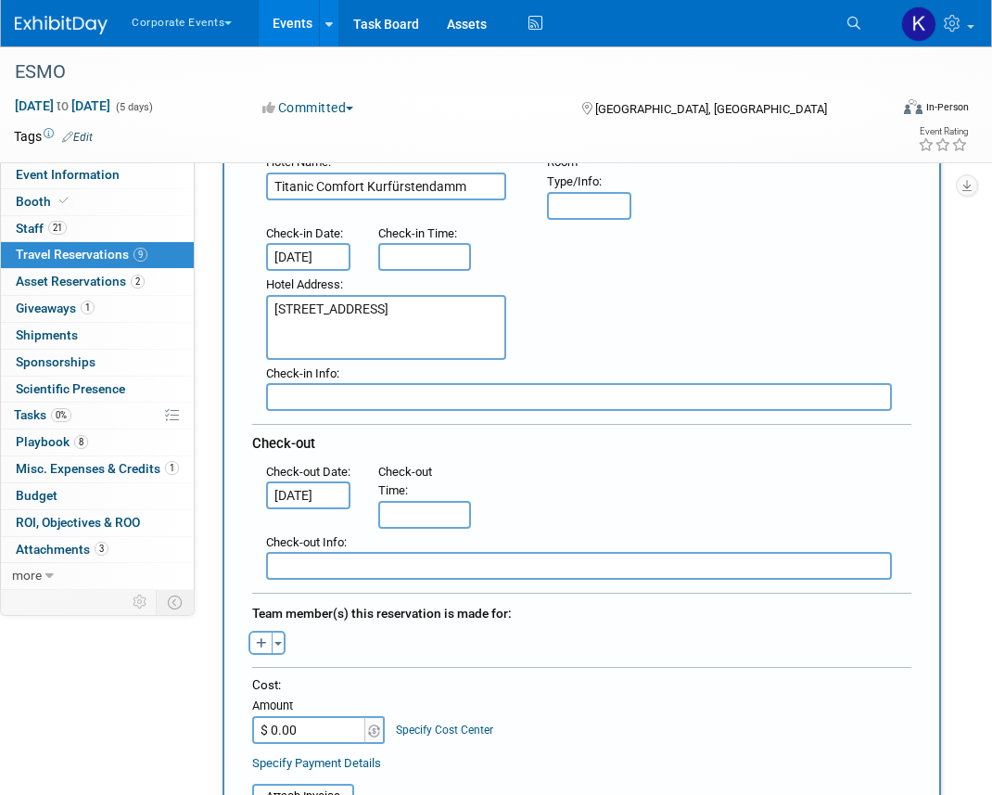
scroll to position [274, 0]
click at [263, 640] on icon "button" at bounding box center [261, 645] width 11 height 12
select select
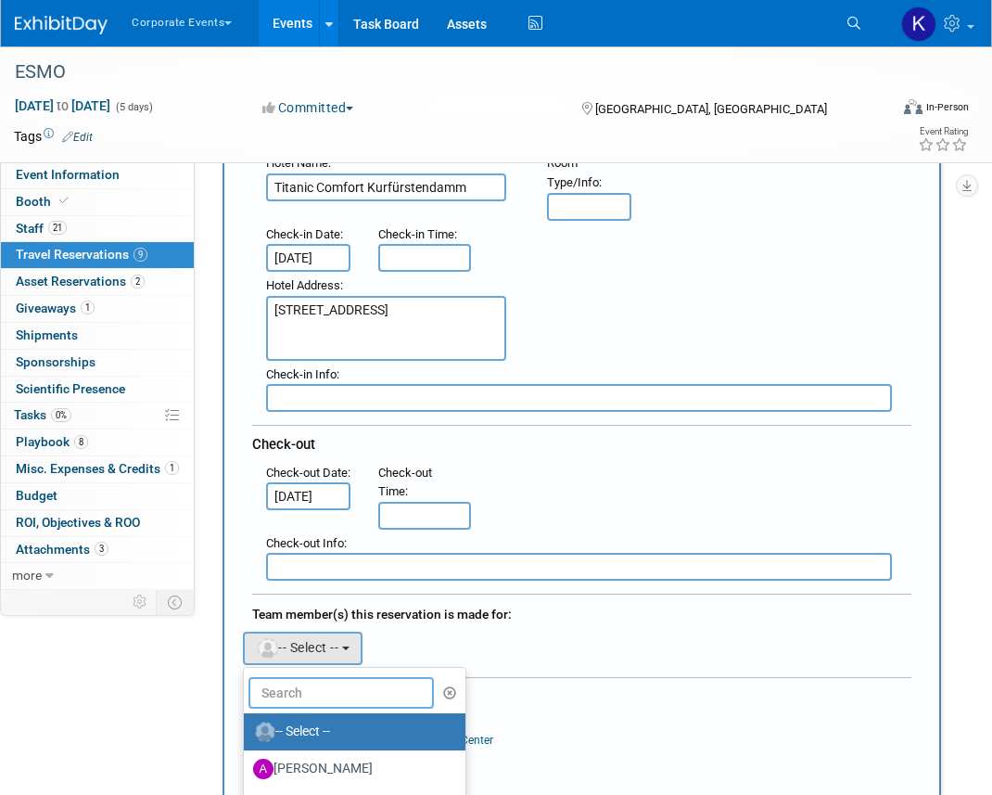
click at [313, 683] on input "text" at bounding box center [341, 693] width 185 height 32
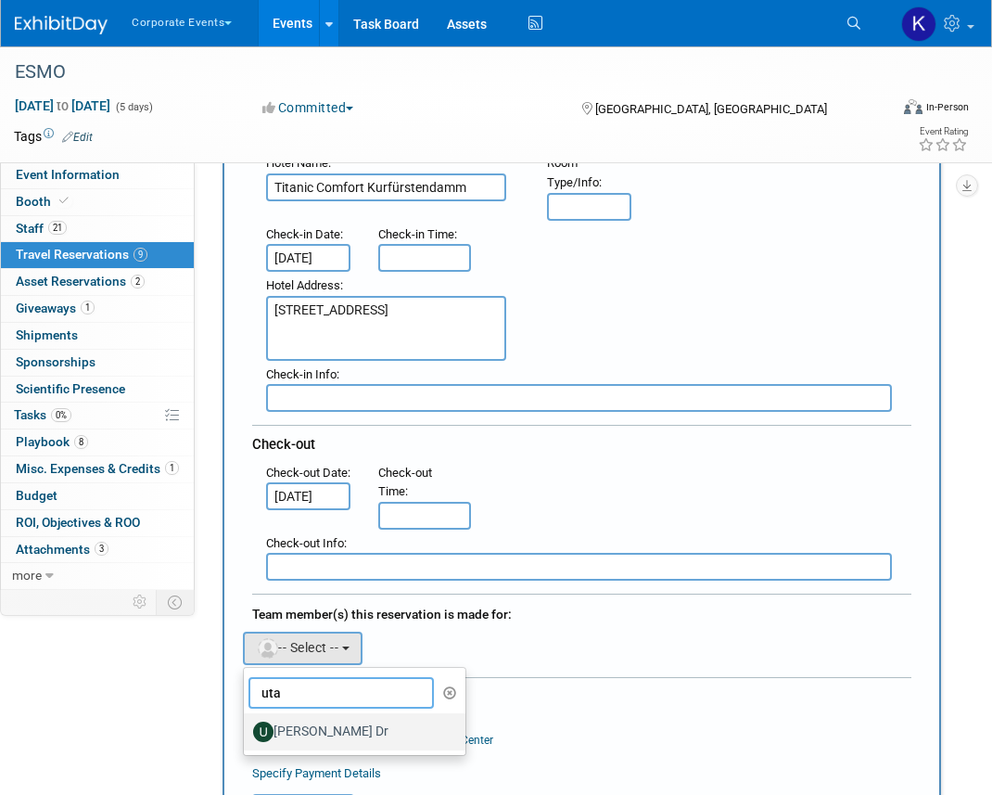
type input "uta"
click at [313, 720] on label "[PERSON_NAME] Dr" at bounding box center [350, 732] width 194 height 30
click at [247, 723] on input "[PERSON_NAME] Dr" at bounding box center [241, 729] width 12 height 12
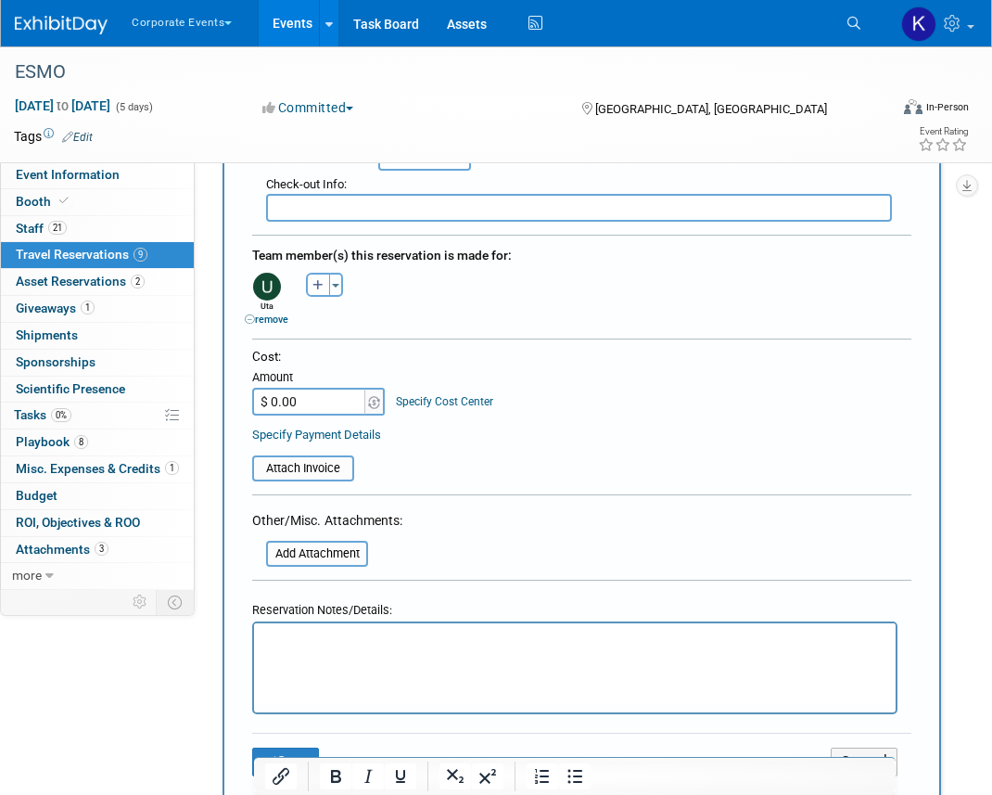
scroll to position [634, 0]
click at [314, 640] on p "Rich Text Area. Press ALT-0 for help." at bounding box center [575, 638] width 620 height 19
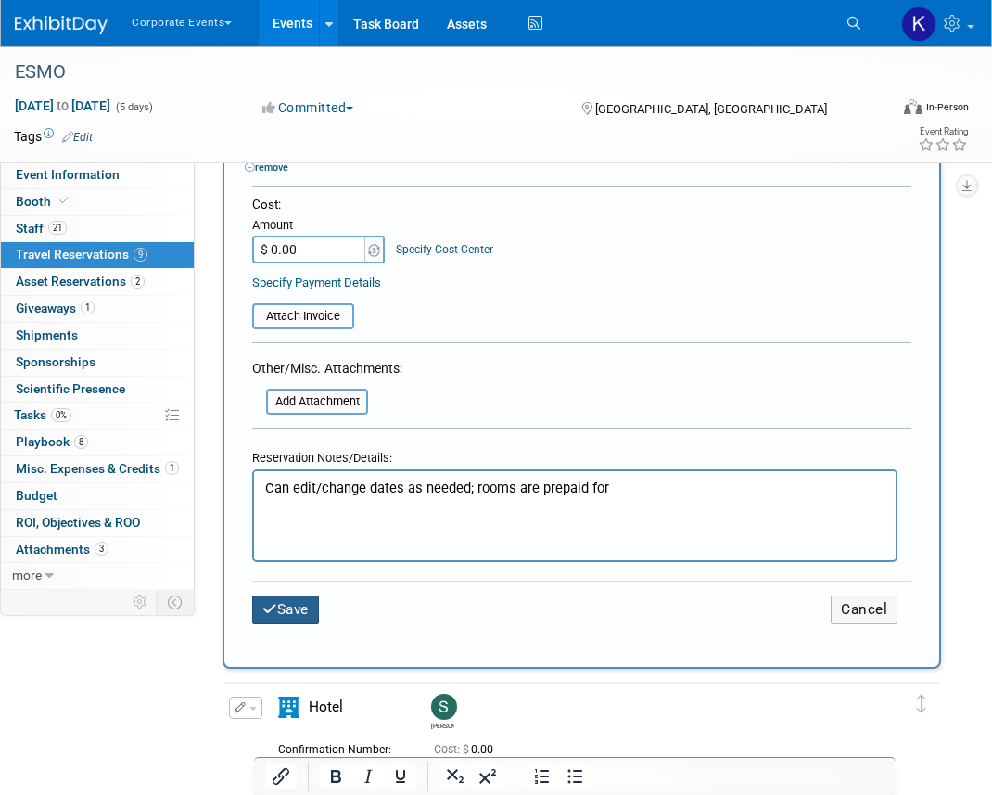
click at [295, 615] on button "Save" at bounding box center [285, 609] width 67 height 29
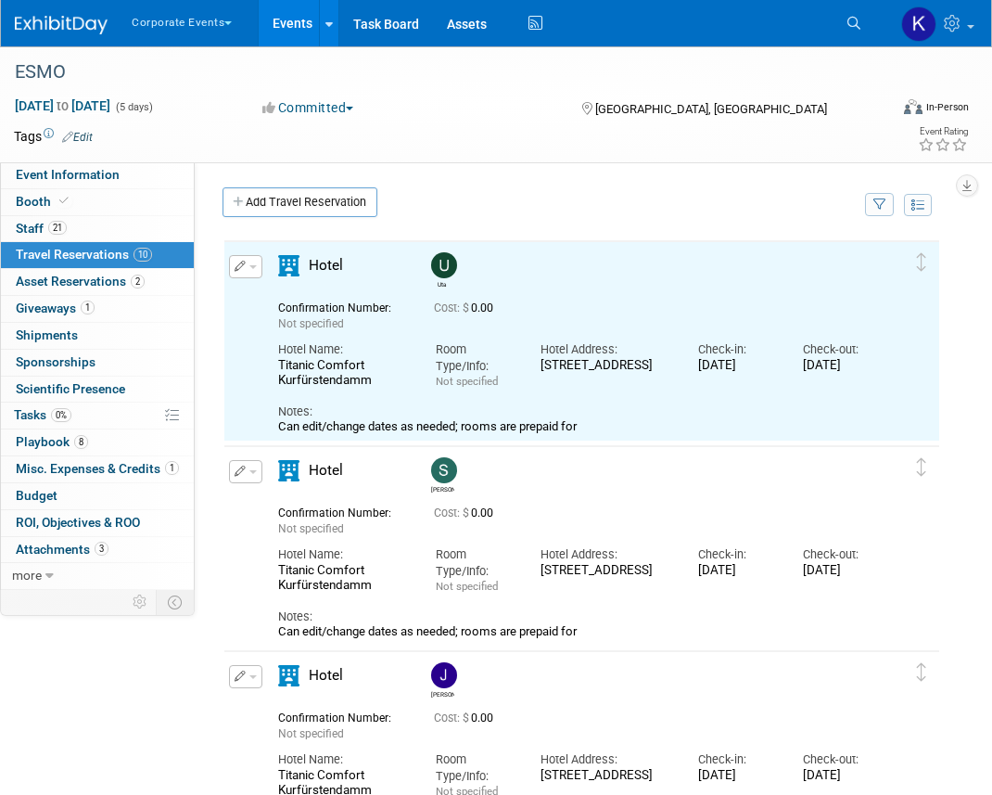
scroll to position [0, 0]
click at [299, 197] on link "Add Travel Reservation" at bounding box center [300, 202] width 155 height 30
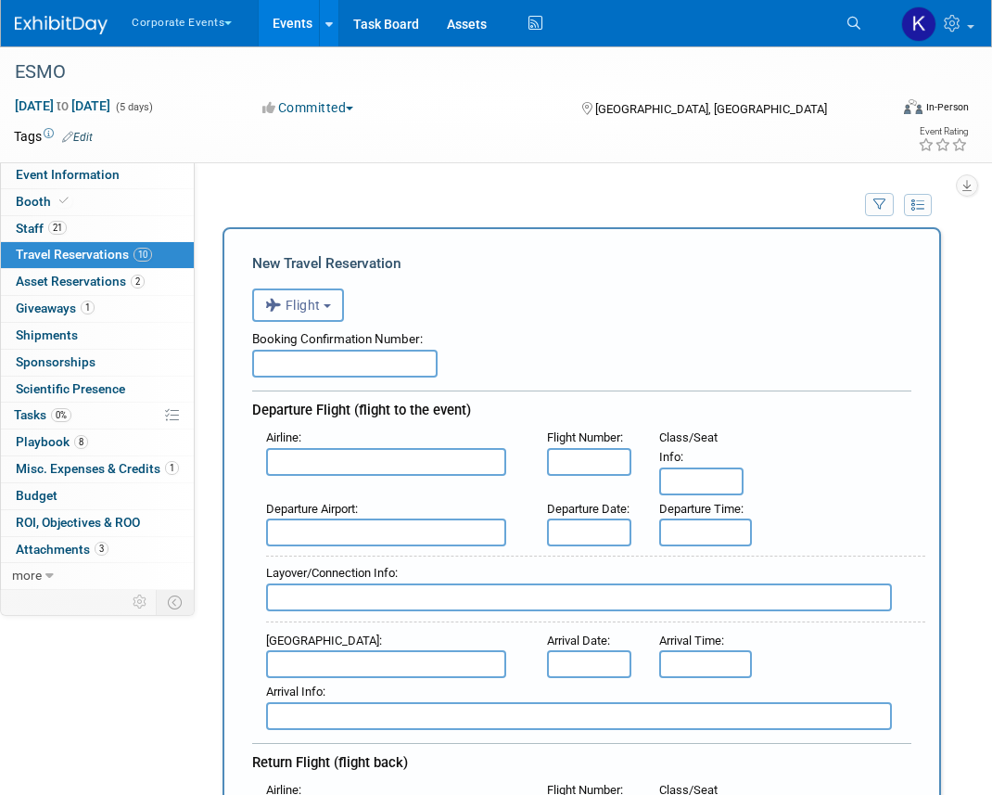
click at [292, 303] on span "Flight" at bounding box center [293, 305] width 56 height 15
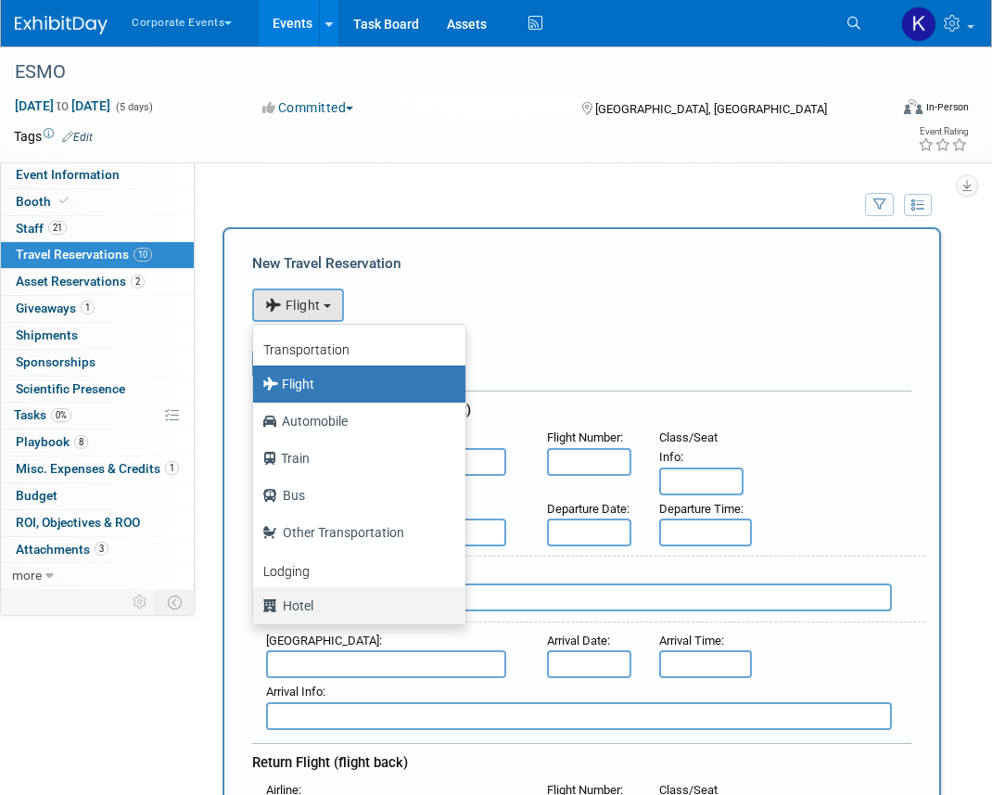
click at [303, 600] on label "Hotel" at bounding box center [354, 606] width 185 height 30
click at [256, 600] on input "Hotel" at bounding box center [250, 603] width 12 height 12
select select "6"
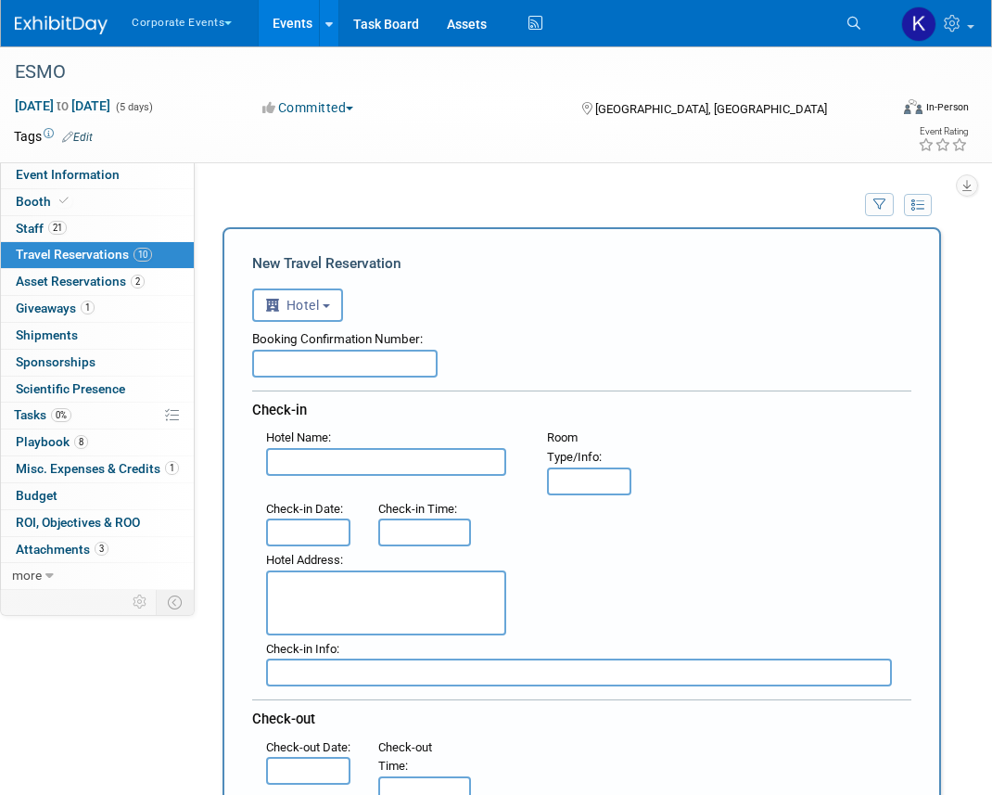
click at [302, 472] on input "text" at bounding box center [386, 462] width 240 height 28
paste input "[STREET_ADDRESS]"
type input "[STREET_ADDRESS]"
click at [302, 461] on input "[STREET_ADDRESS]" at bounding box center [386, 462] width 240 height 28
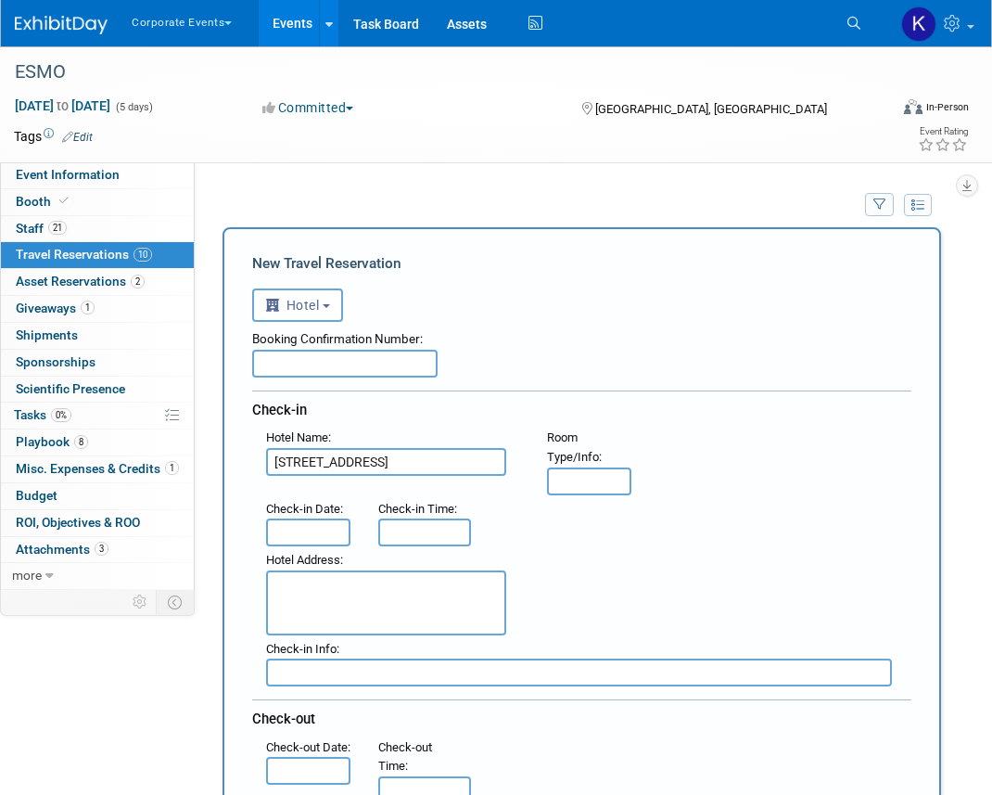
click at [302, 461] on input "[STREET_ADDRESS]" at bounding box center [386, 462] width 240 height 28
click at [318, 630] on textarea at bounding box center [386, 602] width 240 height 65
paste textarea "[STREET_ADDRESS]"
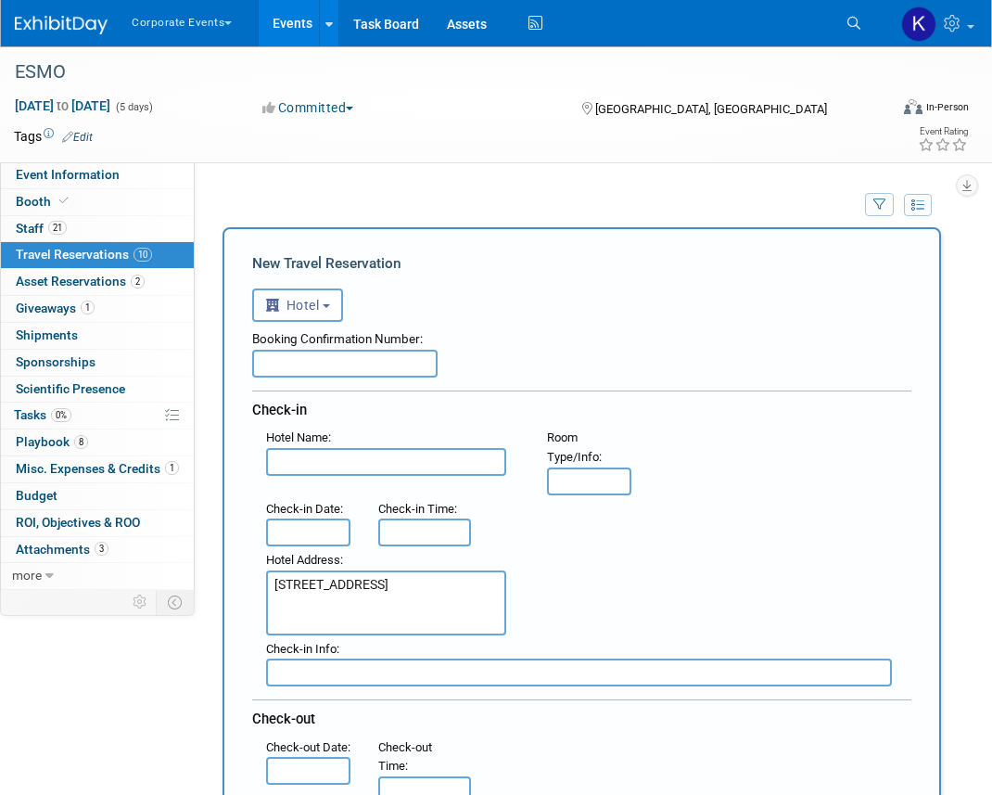
type textarea "[STREET_ADDRESS]"
click at [344, 468] on input "text" at bounding box center [386, 462] width 240 height 28
paste input "Titanic Comfort Kurfürstendamm"
type input "Titanic Comfort Kurfürstendamm"
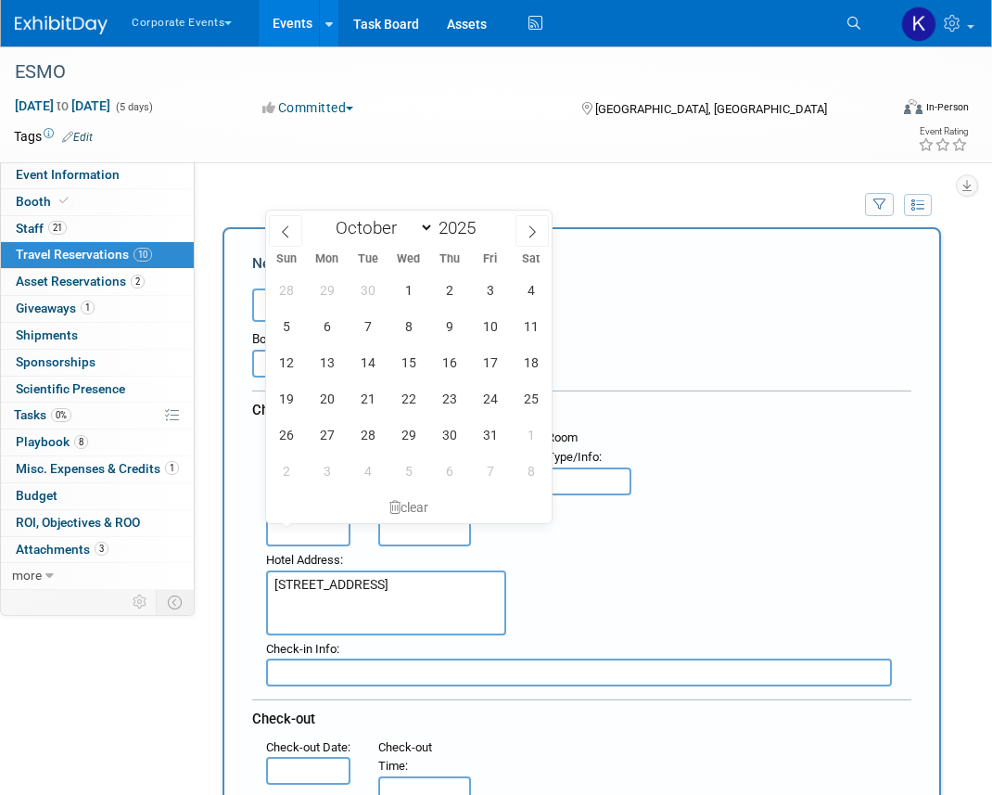
click at [310, 539] on input "text" at bounding box center [308, 532] width 84 height 28
click at [415, 361] on span "15" at bounding box center [408, 362] width 36 height 36
type input "[DATE]"
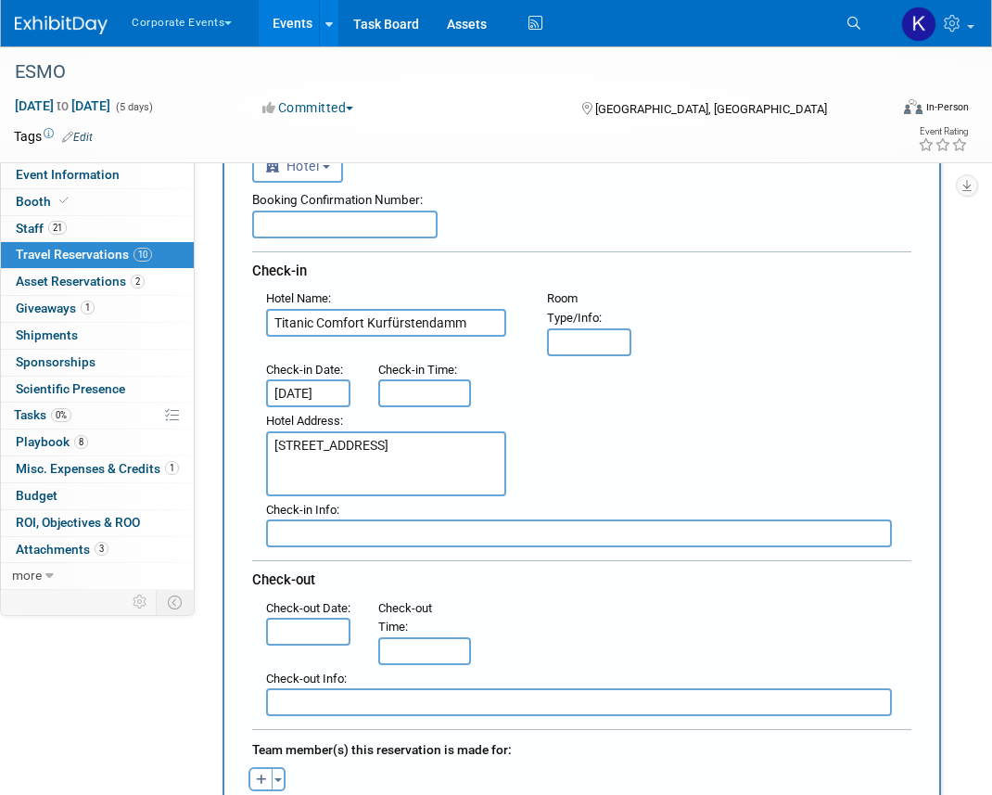
scroll to position [138, 0]
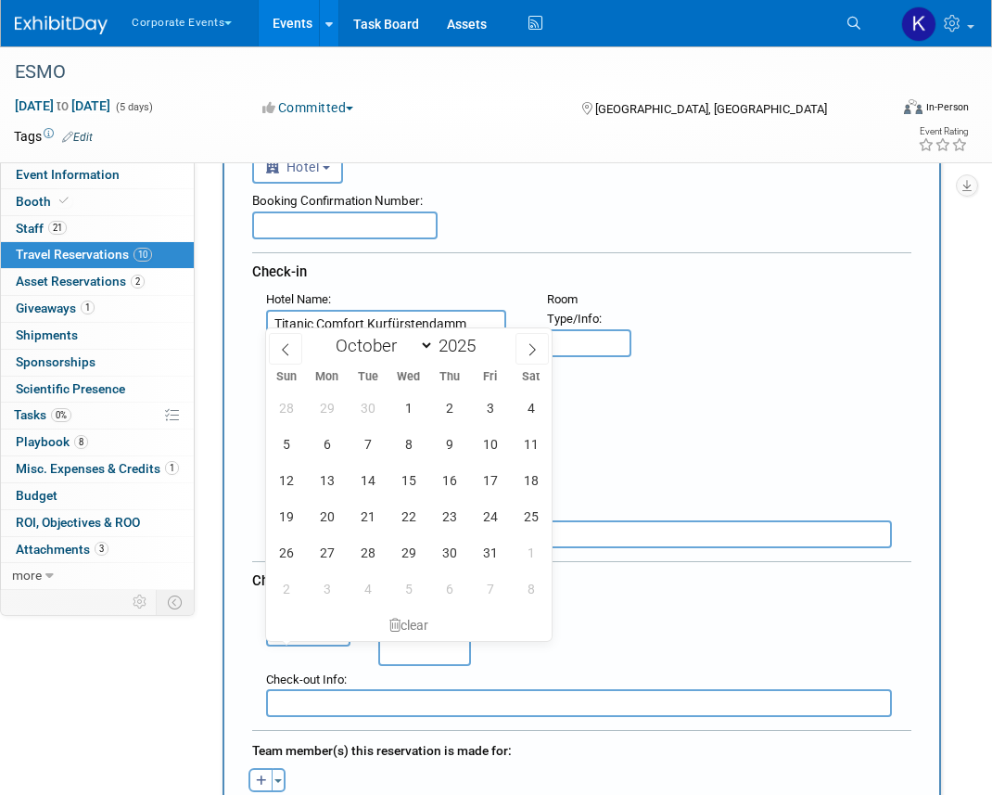
click at [308, 646] on input "text" at bounding box center [308, 632] width 84 height 28
click at [326, 517] on span "20" at bounding box center [327, 516] width 36 height 36
type input "[DATE]"
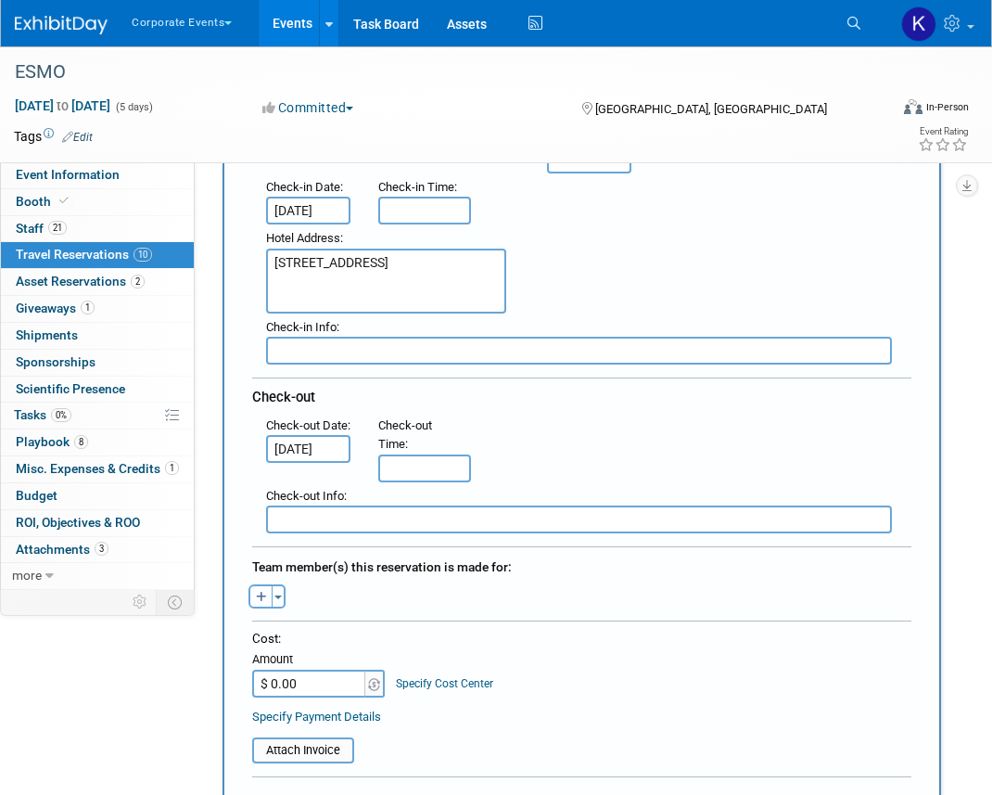
click at [254, 595] on button "button" at bounding box center [261, 596] width 24 height 24
select select
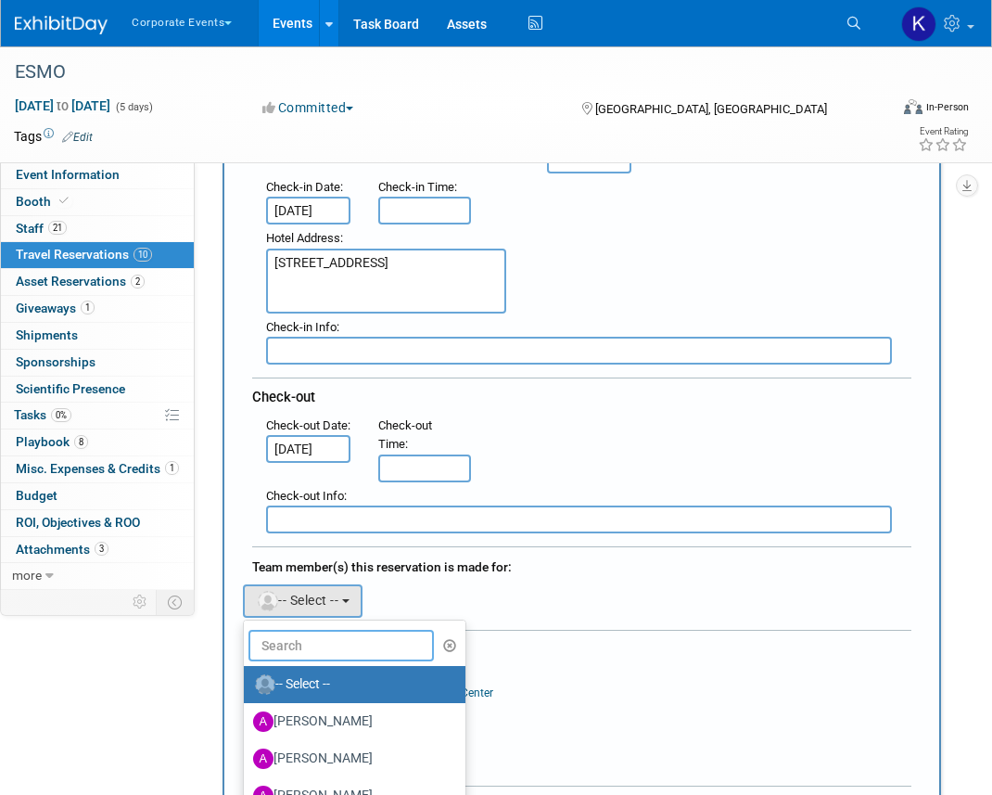
click at [295, 644] on input "text" at bounding box center [341, 646] width 185 height 32
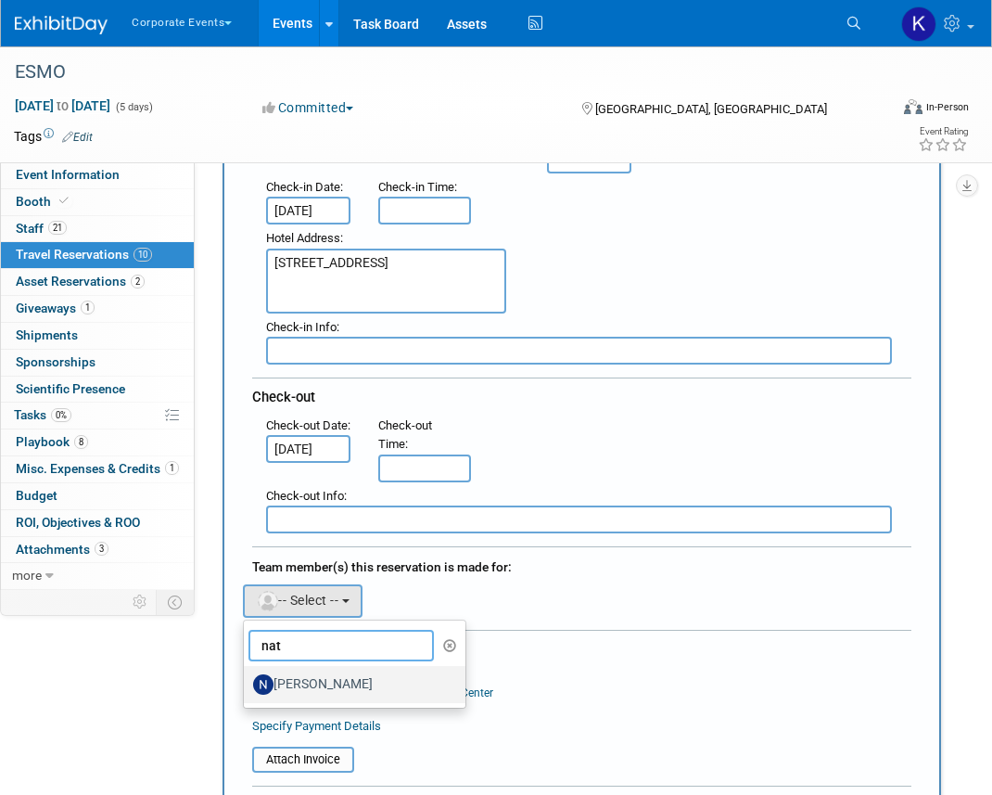
type input "nat"
click at [335, 682] on label "[PERSON_NAME]" at bounding box center [350, 684] width 194 height 30
click at [247, 682] on input "[PERSON_NAME]" at bounding box center [241, 682] width 12 height 12
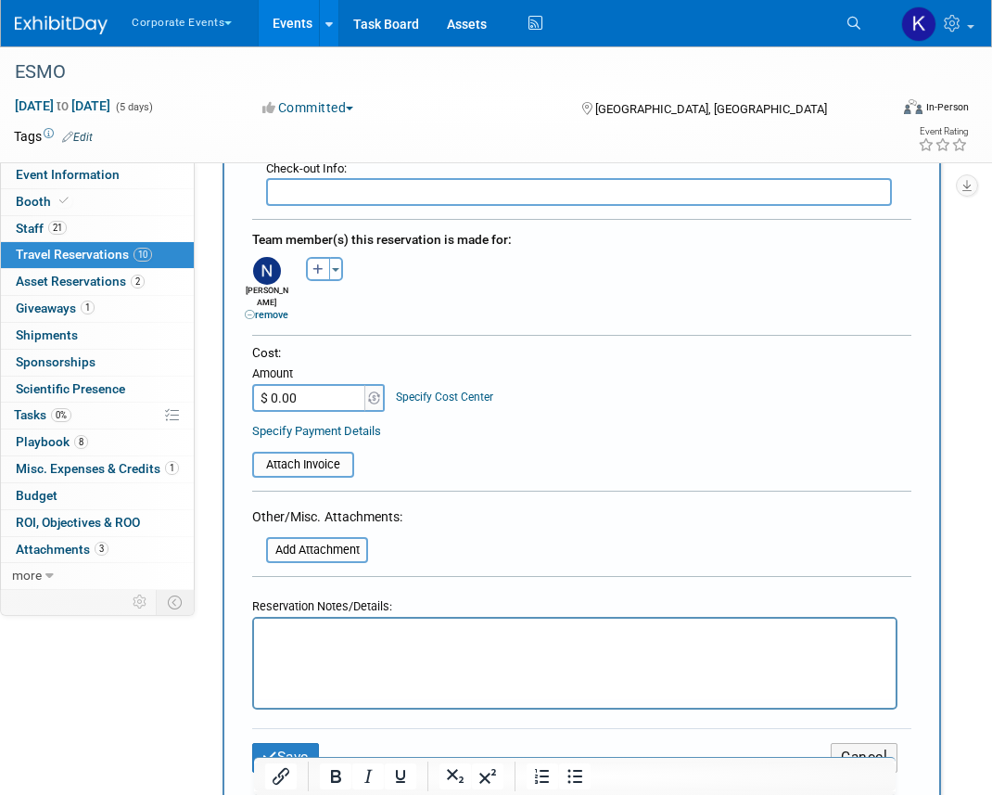
scroll to position [672, 0]
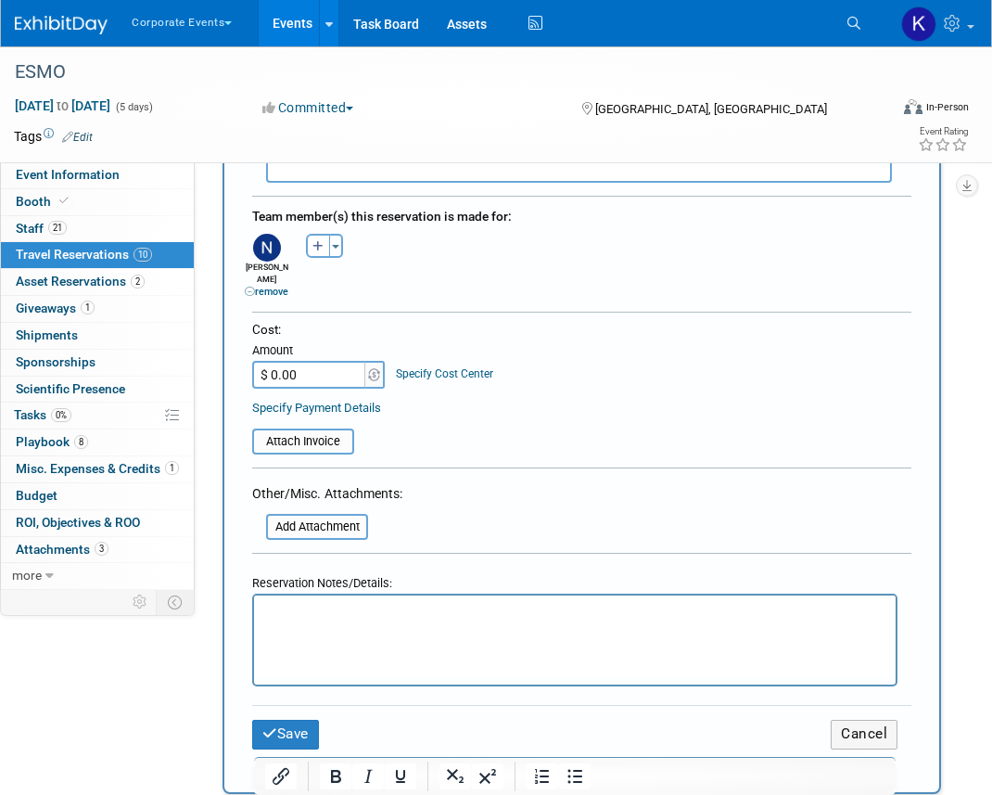
click at [331, 612] on p "Rich Text Area. Press ALT-0 for help." at bounding box center [575, 612] width 620 height 19
click at [286, 720] on button "Save" at bounding box center [285, 734] width 67 height 29
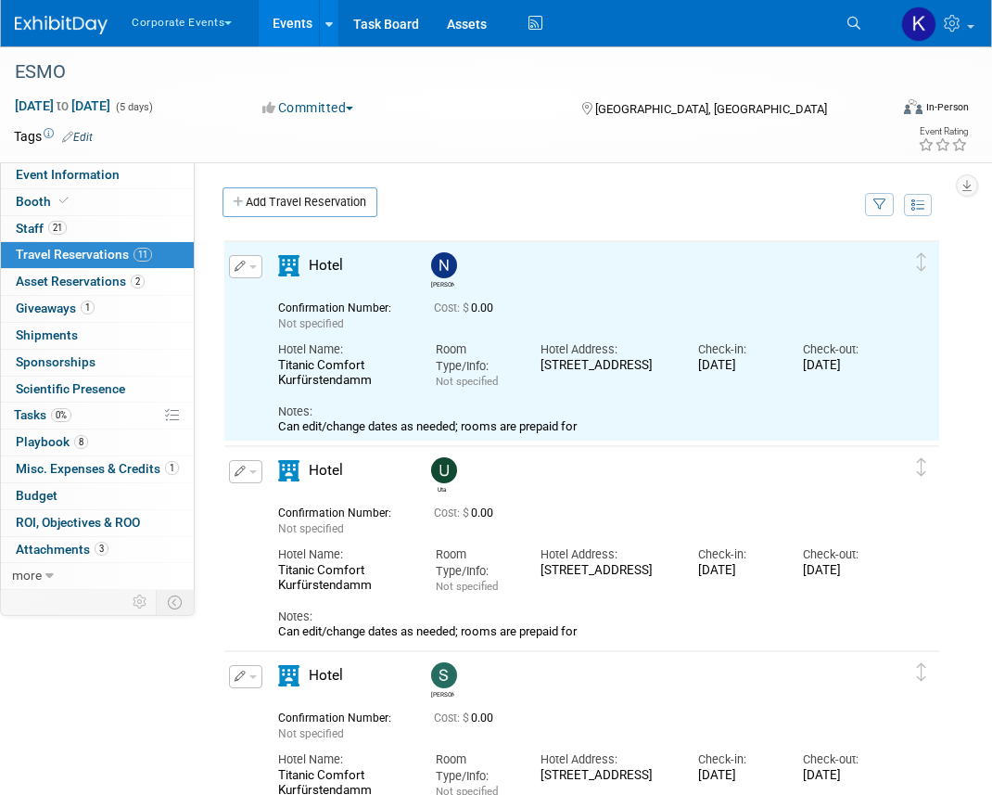
scroll to position [0, 0]
click at [308, 195] on link "Add Travel Reservation" at bounding box center [300, 202] width 155 height 30
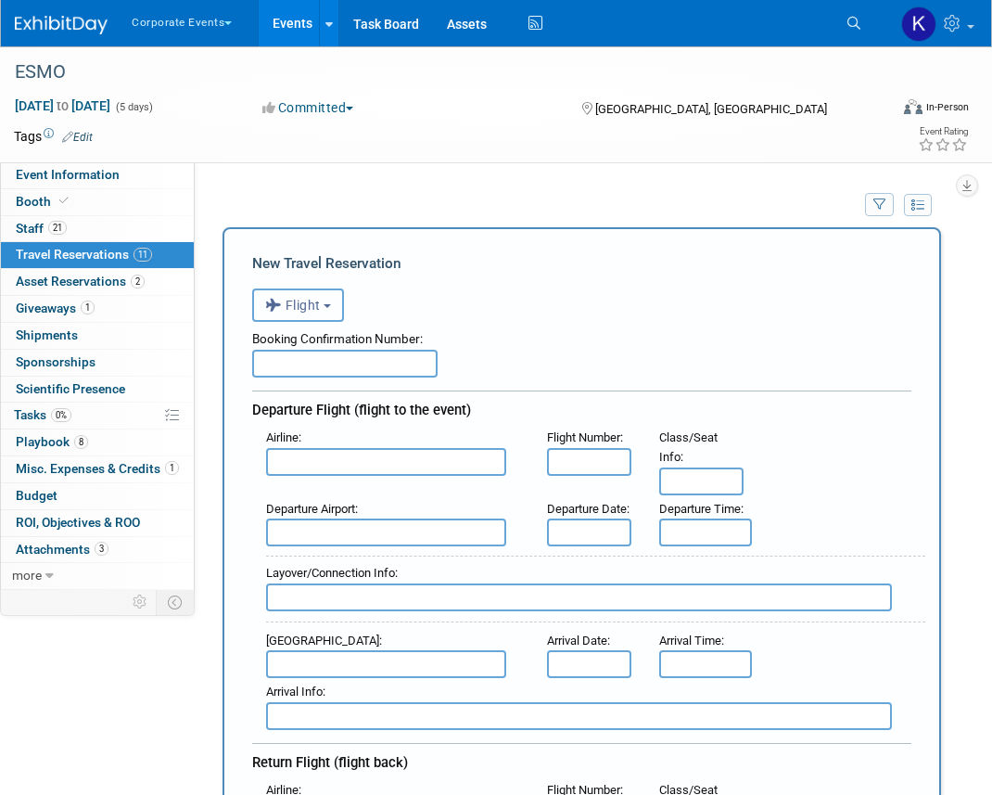
click at [306, 295] on button "Flight" at bounding box center [298, 304] width 92 height 33
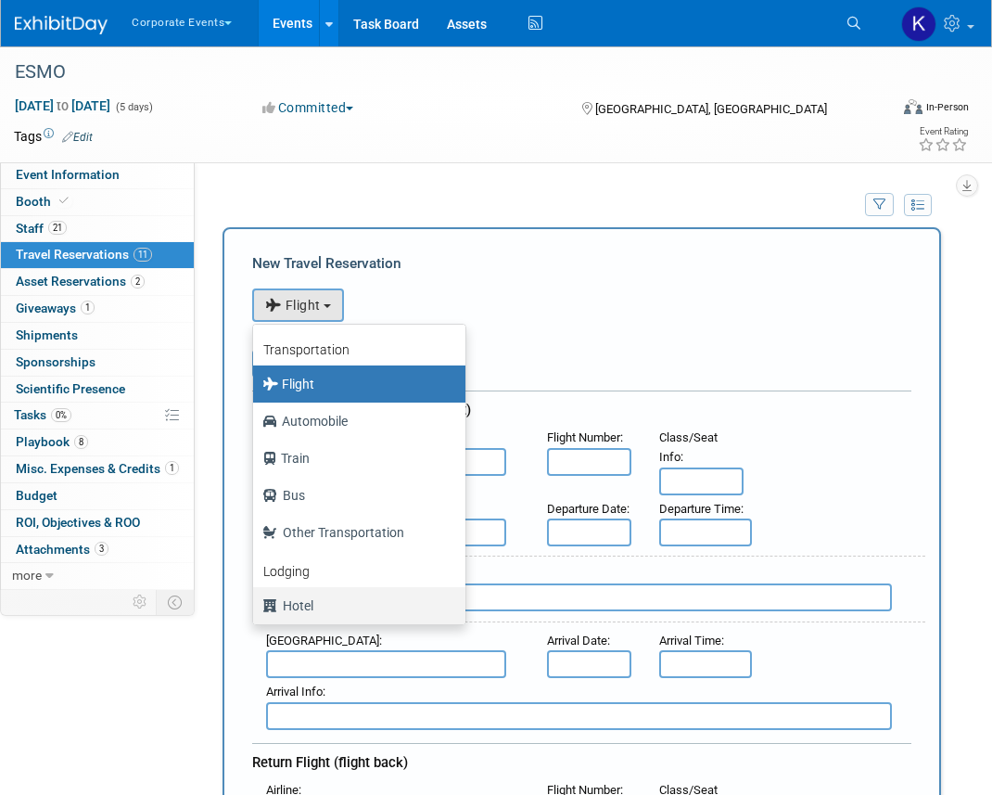
click at [332, 591] on link "Hotel" at bounding box center [359, 605] width 212 height 37
click at [333, 596] on label "Hotel" at bounding box center [354, 606] width 185 height 30
click at [256, 597] on input "Hotel" at bounding box center [250, 603] width 12 height 12
select select "6"
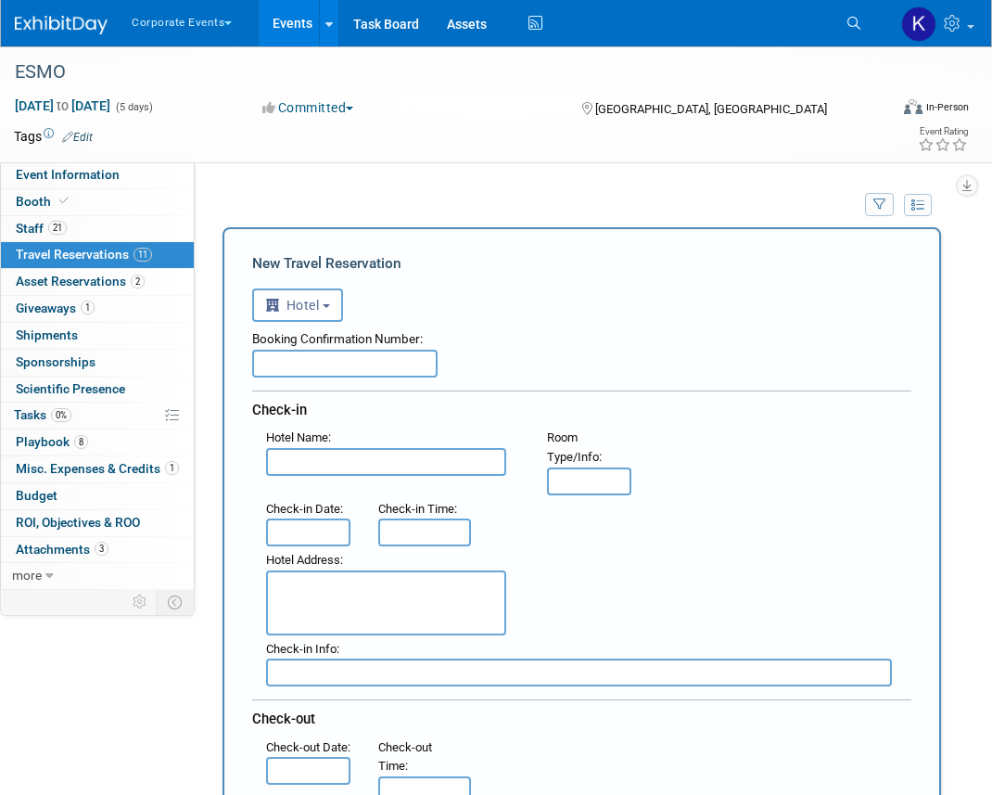
click at [312, 464] on input "text" at bounding box center [386, 462] width 240 height 28
paste input "Titanic Comfort Kurfürstendamm"
type input "Titanic Comfort Kurfürstendamm"
click at [306, 612] on textarea at bounding box center [386, 602] width 240 height 65
paste textarea "[STREET_ADDRESS]"
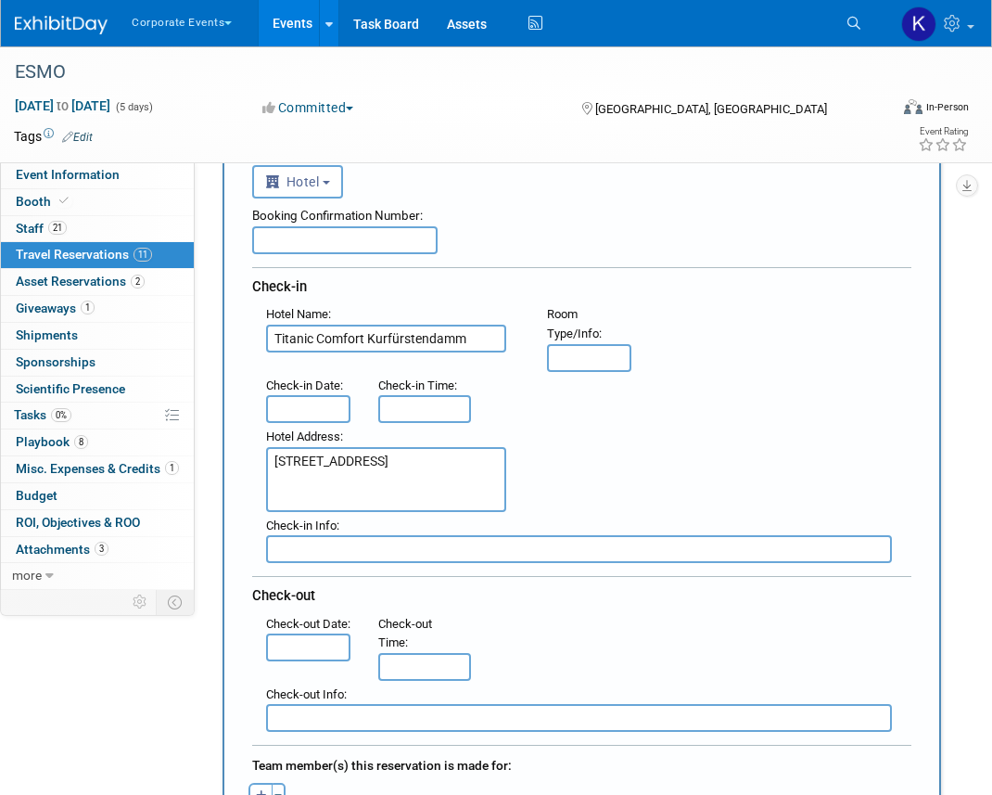
scroll to position [198, 0]
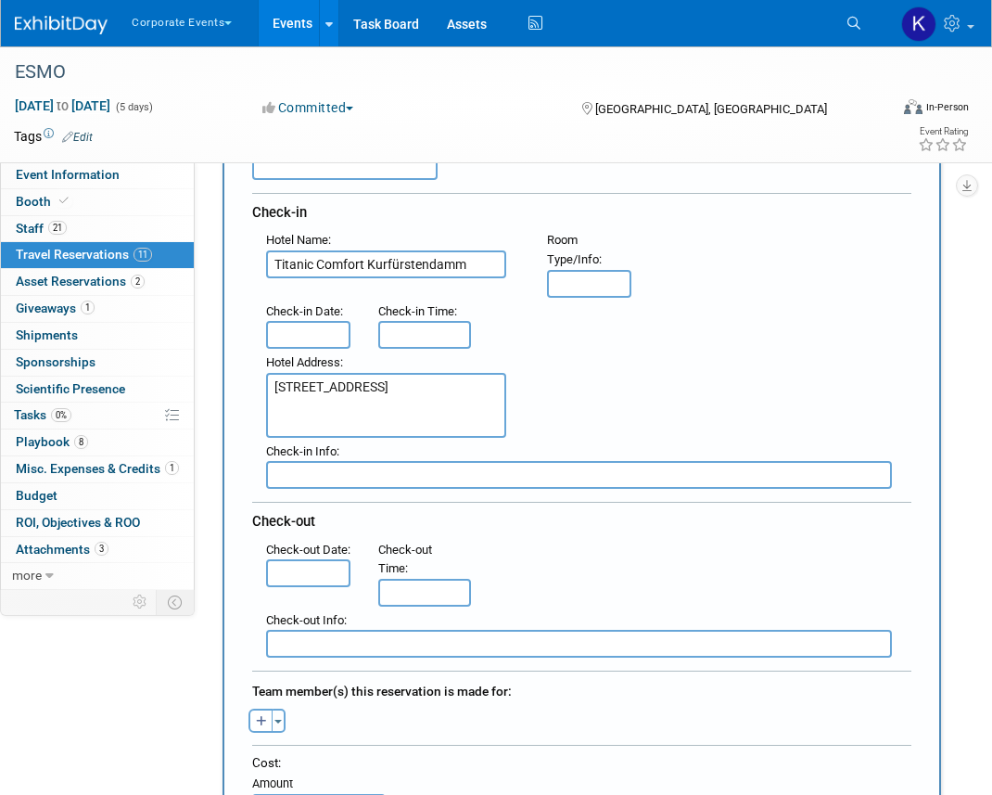
type textarea "[STREET_ADDRESS]"
click at [300, 334] on input "text" at bounding box center [308, 335] width 84 height 28
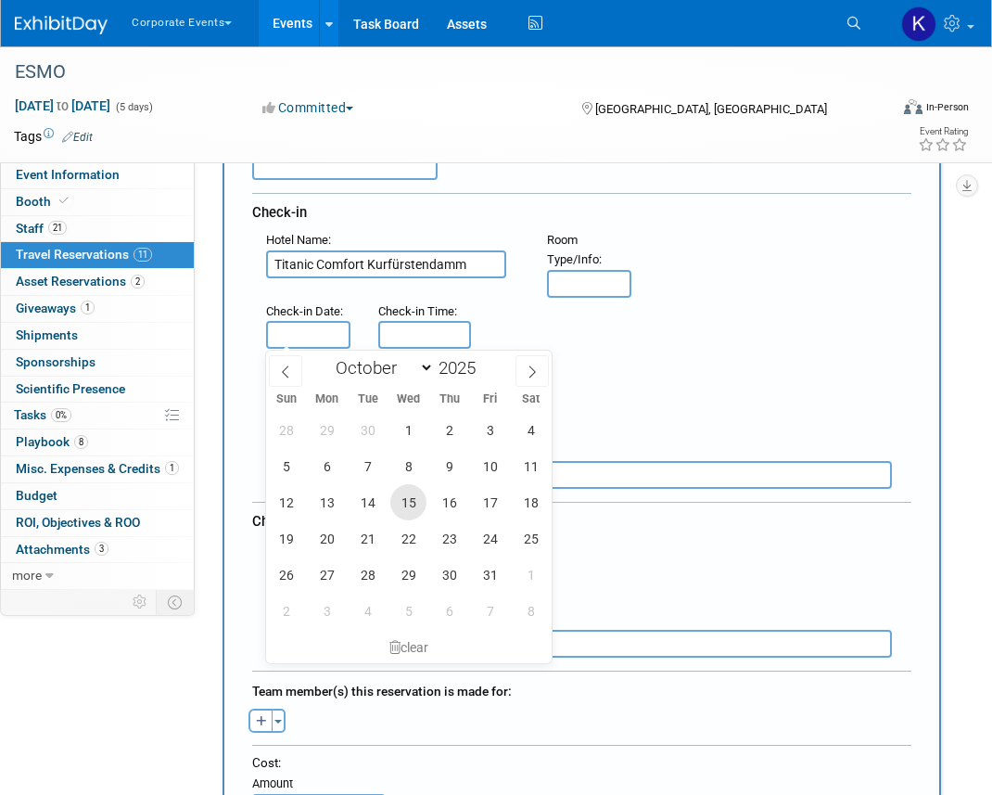
click at [409, 505] on span "15" at bounding box center [408, 502] width 36 height 36
type input "[DATE]"
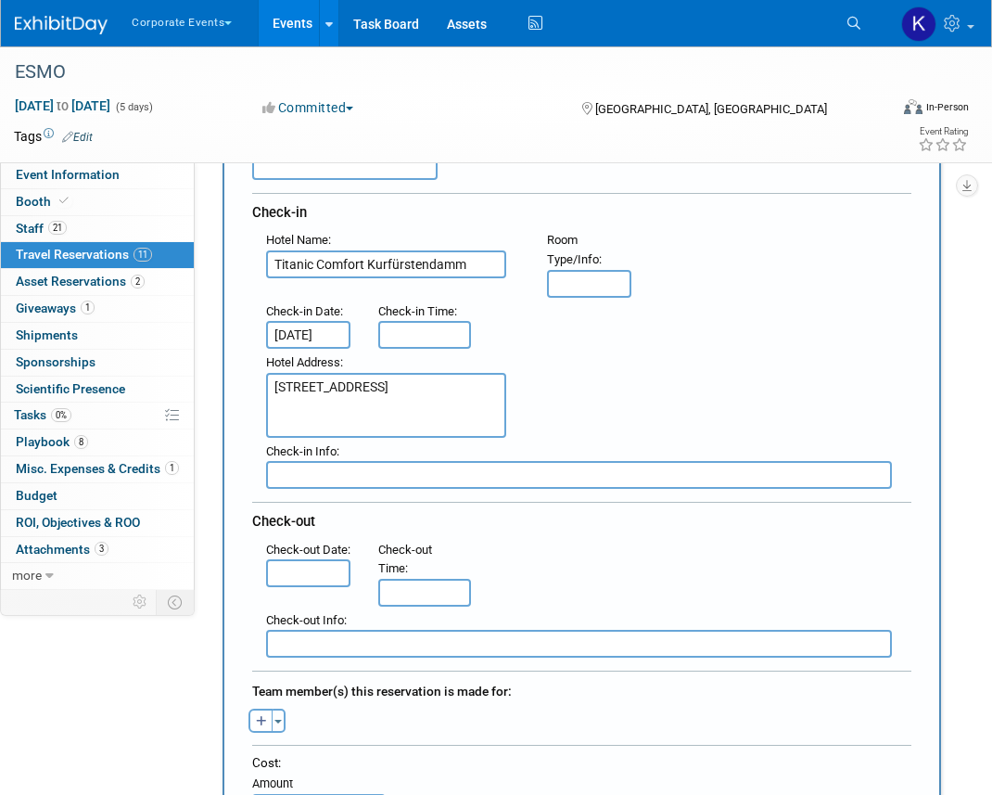
scroll to position [0, 5]
click at [326, 587] on input "text" at bounding box center [308, 573] width 84 height 28
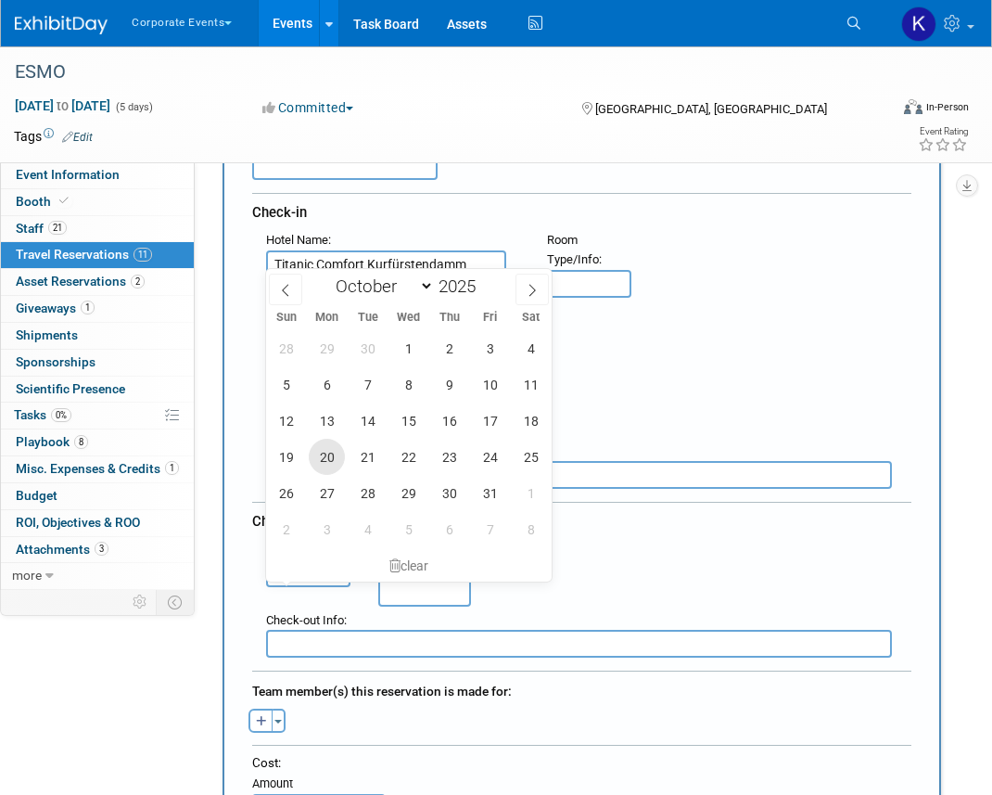
click at [317, 458] on span "20" at bounding box center [327, 457] width 36 height 36
type input "[DATE]"
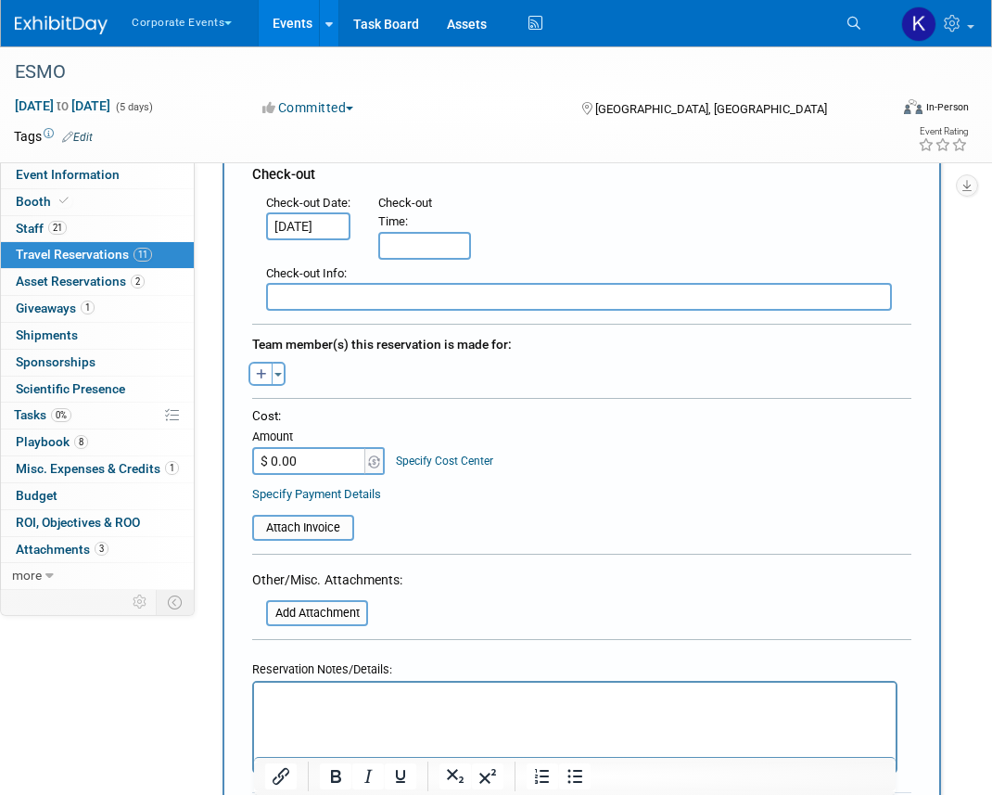
click at [298, 708] on html at bounding box center [575, 695] width 642 height 27
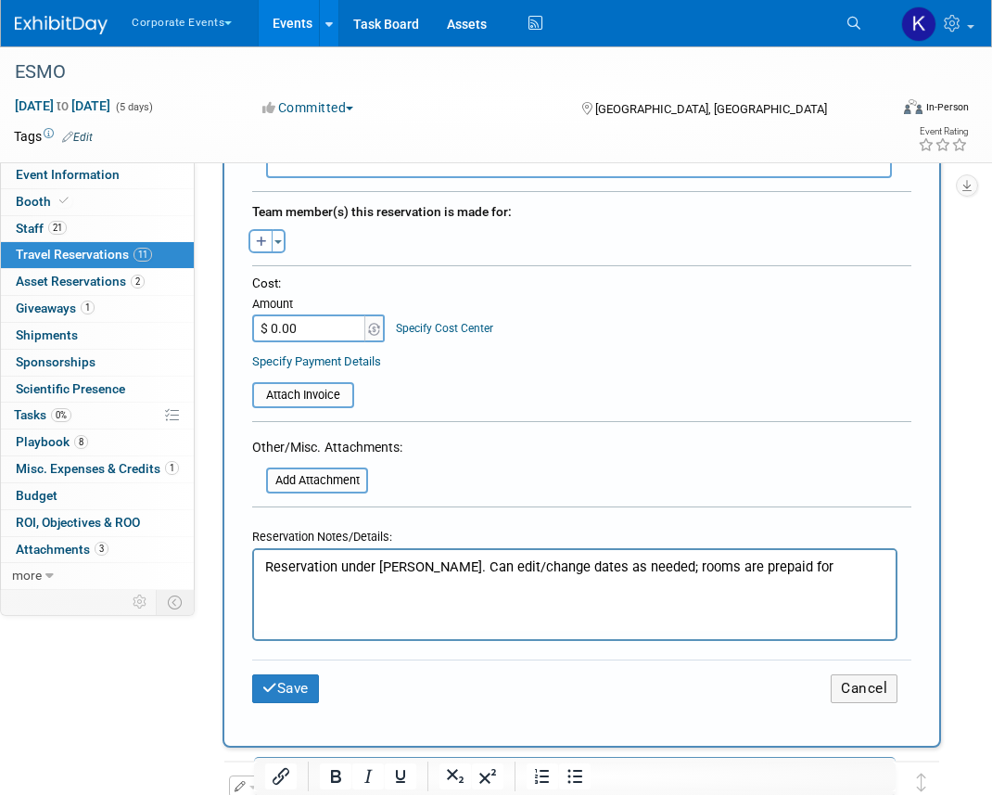
scroll to position [717, 0]
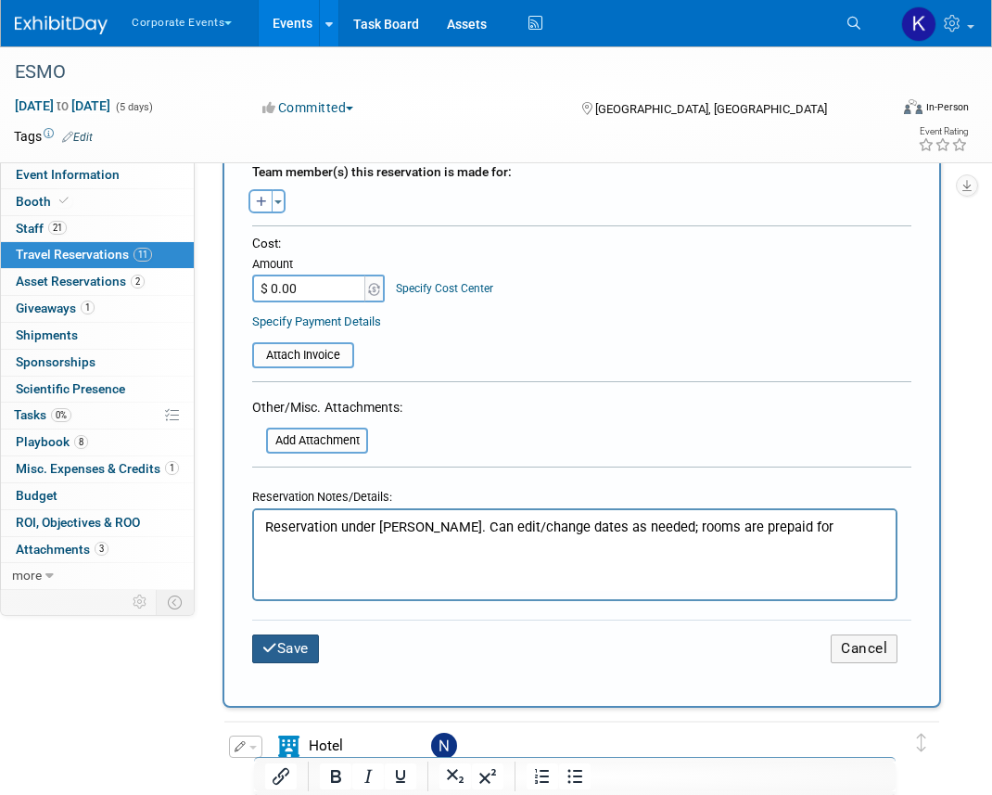
click at [303, 640] on button "Save" at bounding box center [285, 648] width 67 height 29
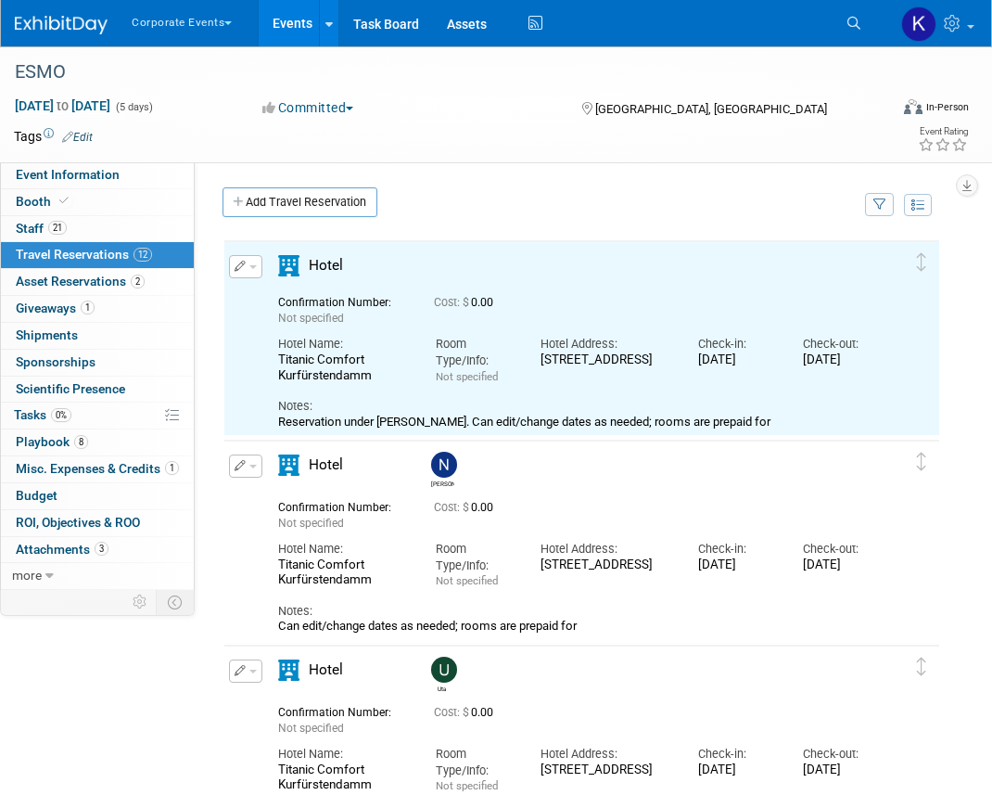
scroll to position [0, 0]
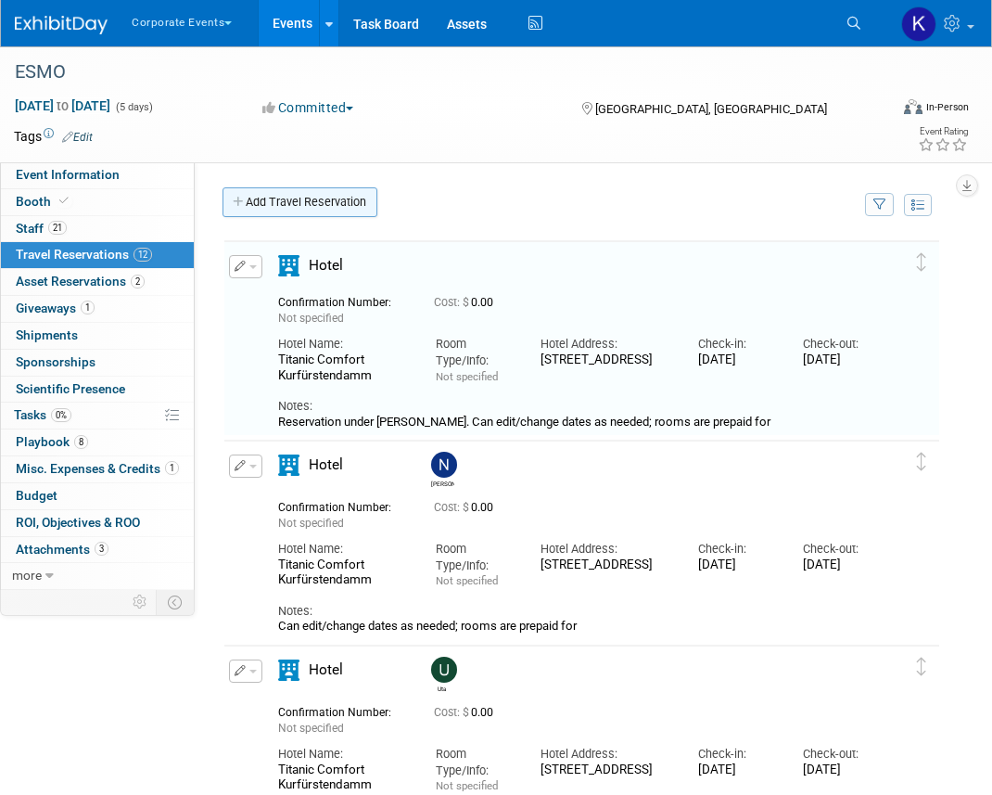
click at [304, 202] on link "Add Travel Reservation" at bounding box center [300, 202] width 155 height 30
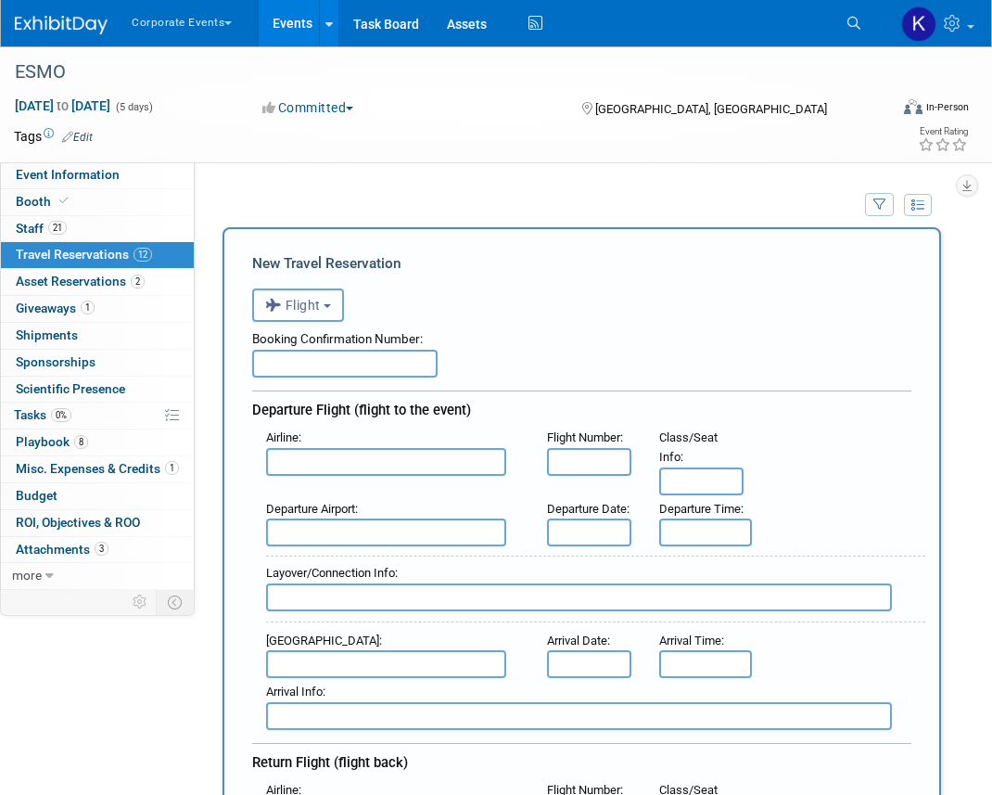
click at [306, 317] on button "Flight" at bounding box center [298, 304] width 92 height 33
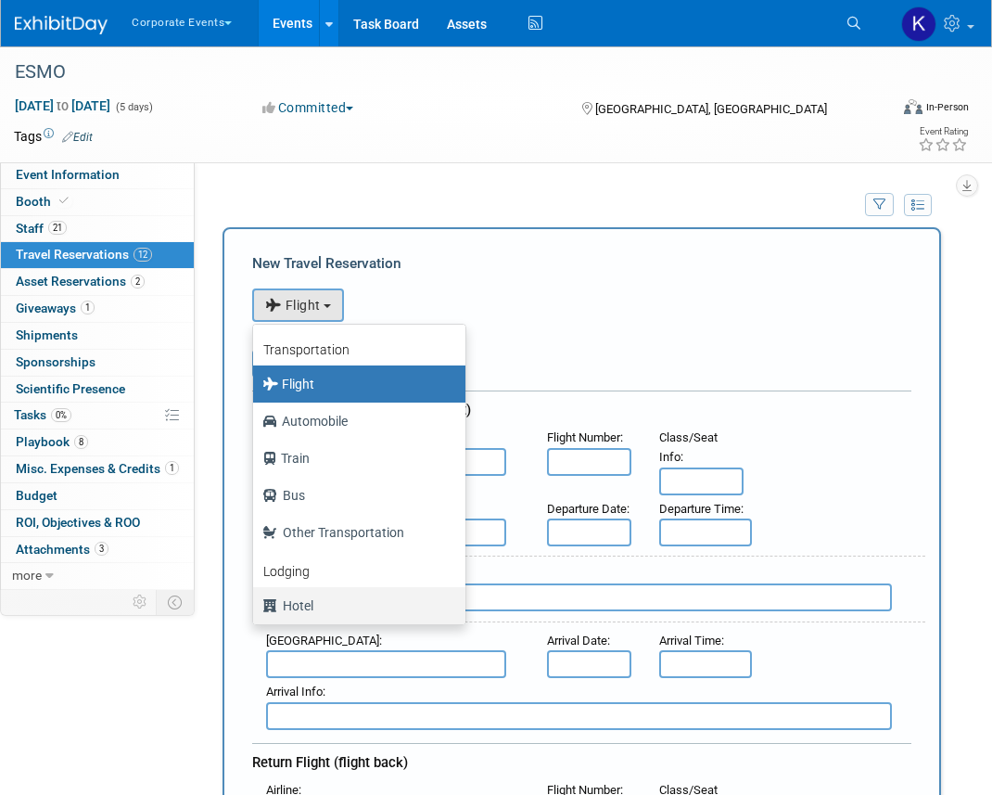
click at [311, 605] on label "Hotel" at bounding box center [354, 606] width 185 height 30
click at [256, 605] on input "Hotel" at bounding box center [250, 603] width 12 height 12
select select "6"
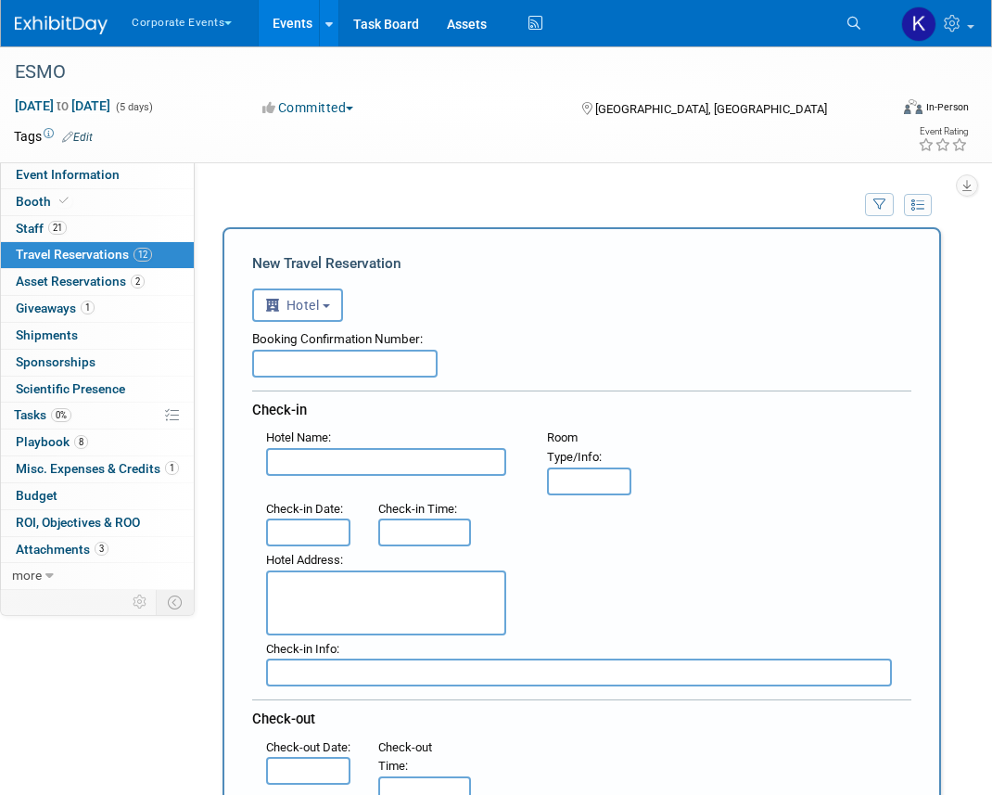
click at [314, 457] on input "text" at bounding box center [386, 462] width 240 height 28
paste input "[STREET_ADDRESS]"
type input "[STREET_ADDRESS]"
click at [314, 457] on input "[STREET_ADDRESS]" at bounding box center [386, 462] width 240 height 28
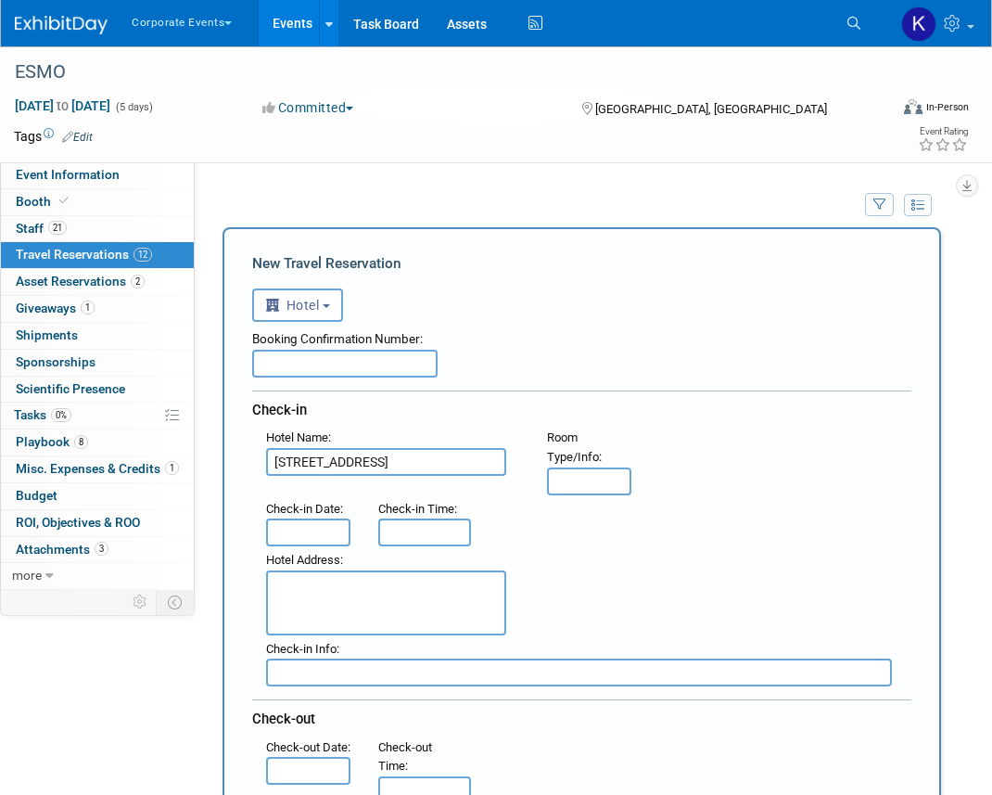
click at [314, 457] on input "[STREET_ADDRESS]" at bounding box center [386, 462] width 240 height 28
click at [331, 613] on textarea at bounding box center [386, 602] width 240 height 65
paste textarea "[STREET_ADDRESS]"
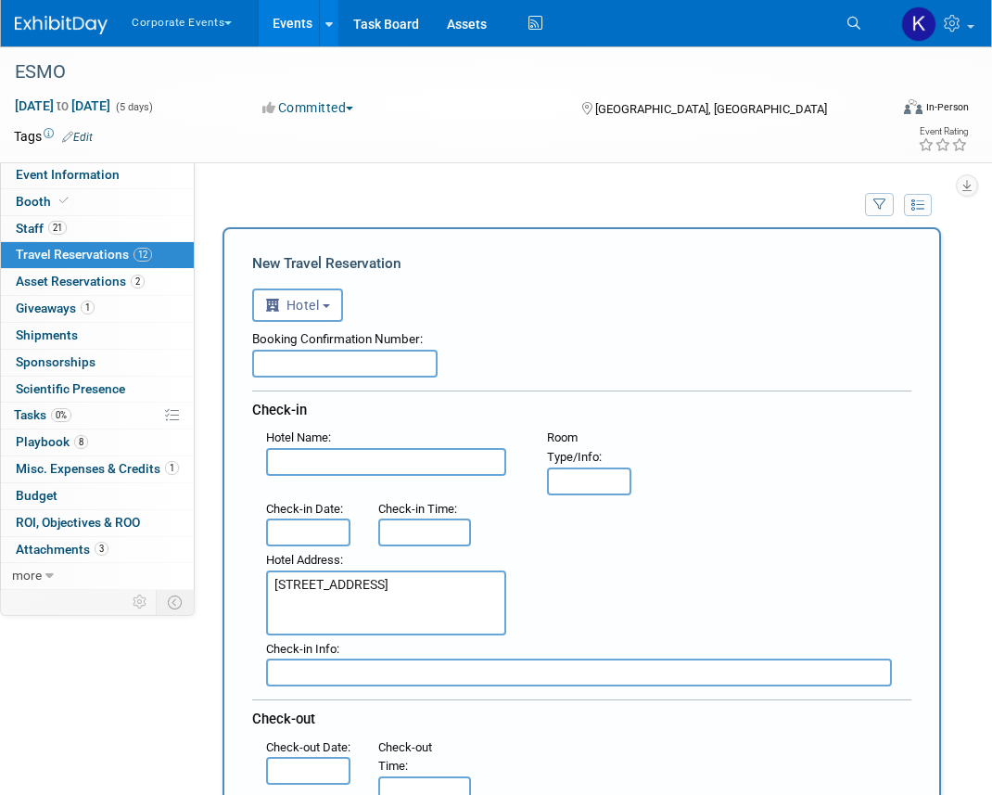
type textarea "[STREET_ADDRESS]"
click at [357, 455] on input "text" at bounding box center [386, 462] width 240 height 28
paste input "Titanic Comfort Kurfürstendamm"
type input "Titanic Comfort Kurfürstendamm"
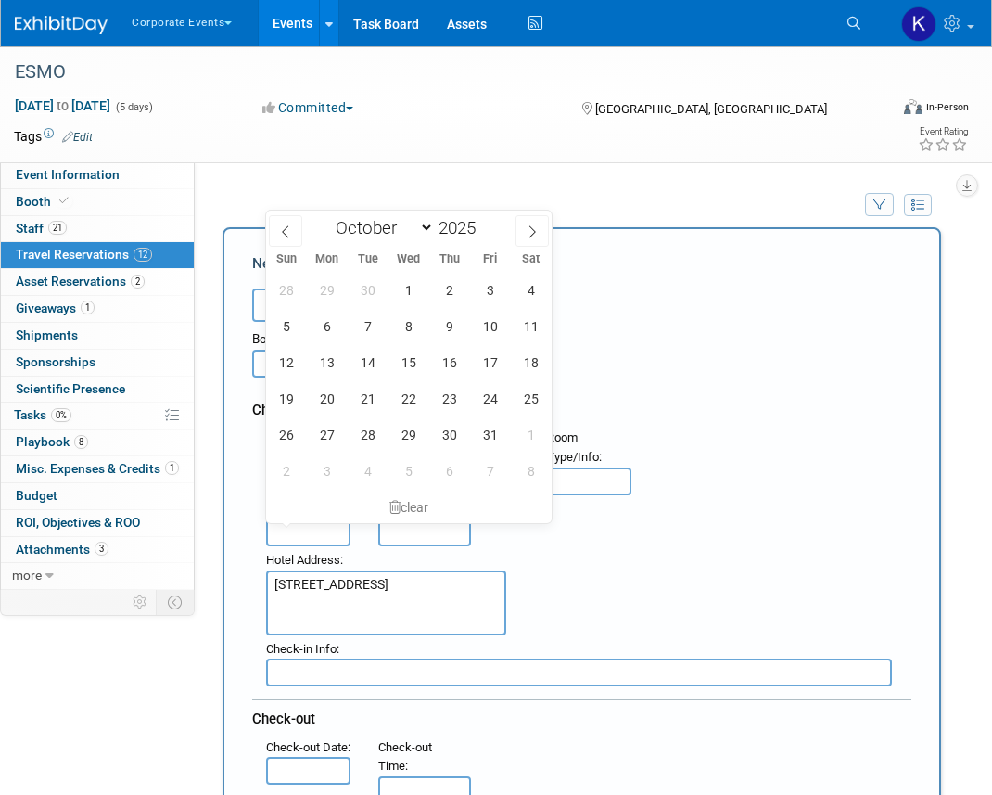
click at [320, 519] on input "text" at bounding box center [308, 532] width 84 height 28
click at [484, 365] on span "17" at bounding box center [490, 362] width 36 height 36
type input "[DATE]"
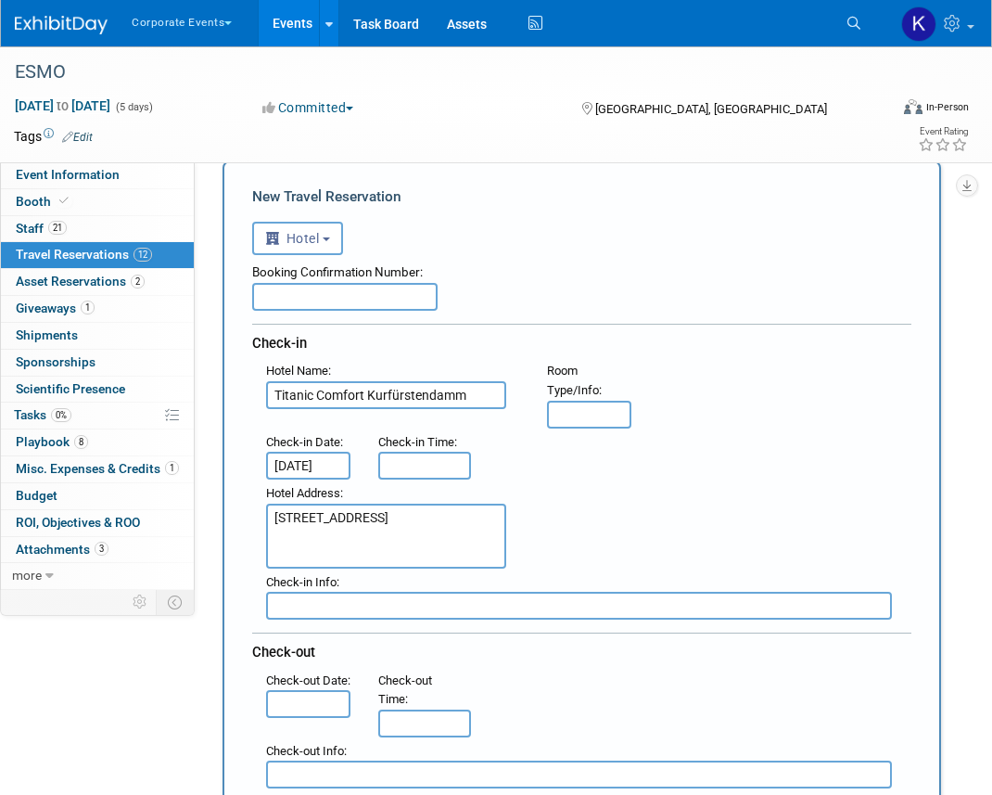
scroll to position [82, 0]
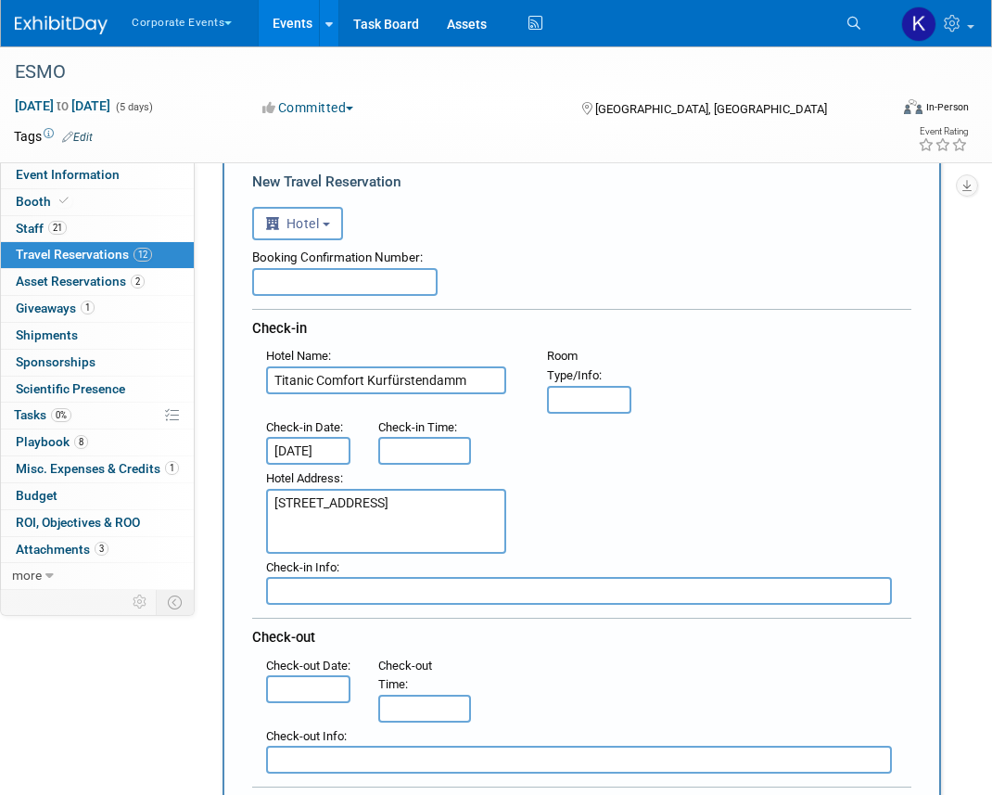
click at [314, 703] on input "text" at bounding box center [308, 689] width 84 height 28
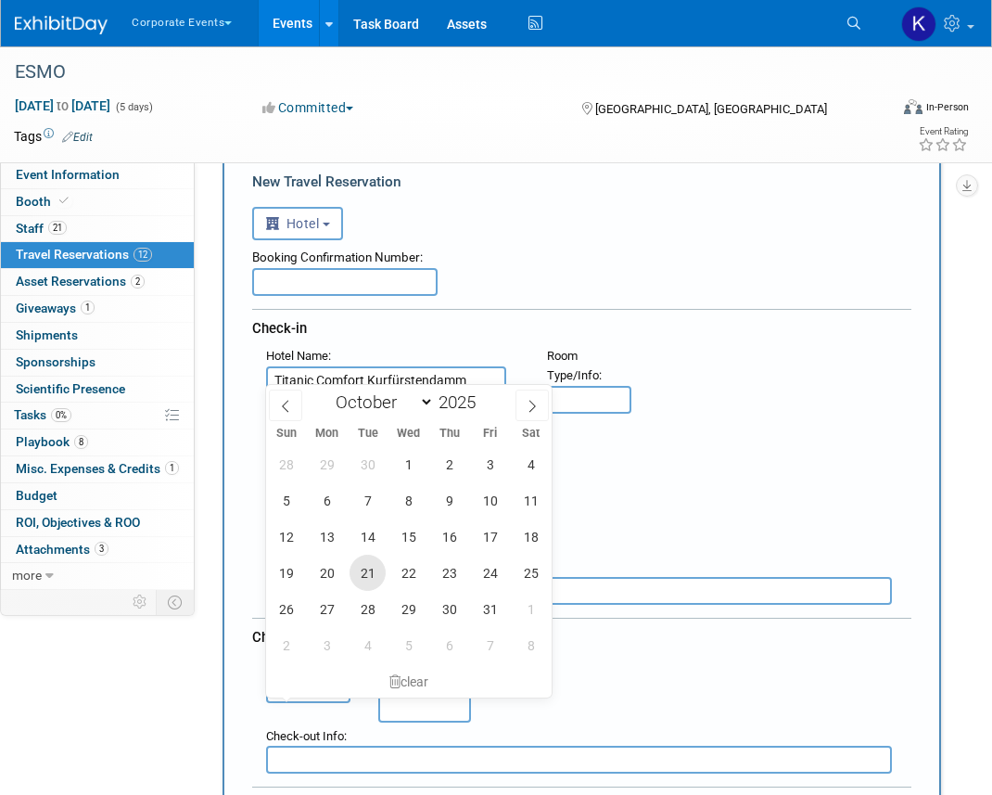
click at [376, 573] on span "21" at bounding box center [368, 573] width 36 height 36
type input "[DATE]"
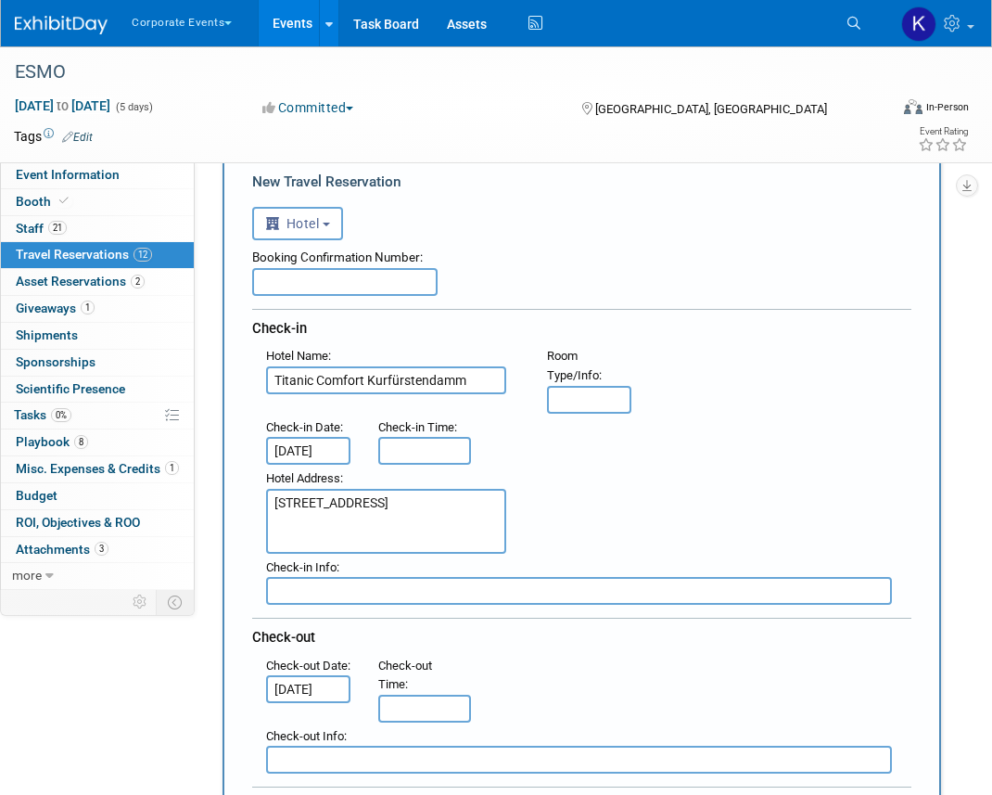
scroll to position [239, 0]
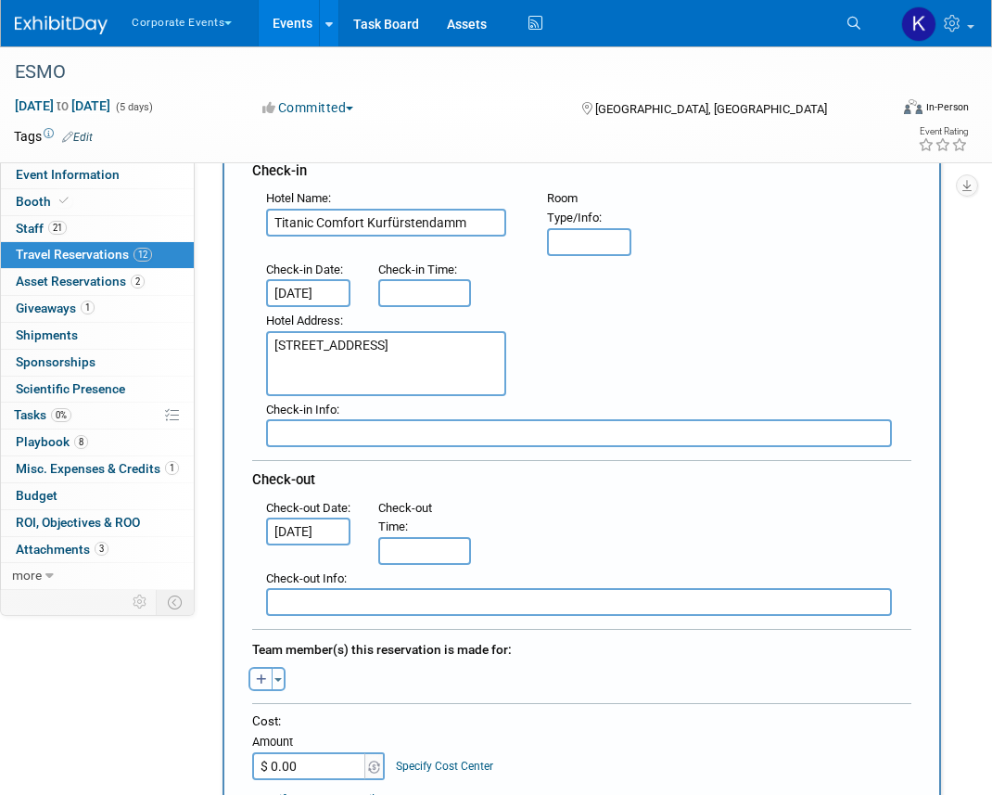
click at [259, 674] on icon "button" at bounding box center [261, 680] width 11 height 12
select select
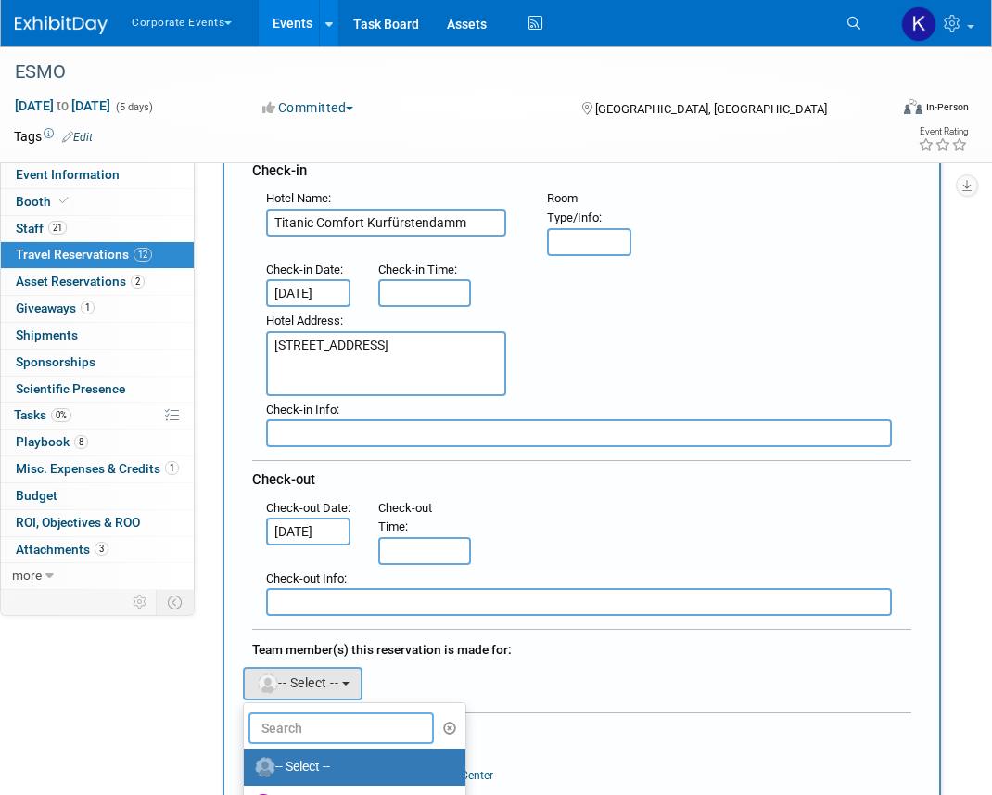
click at [288, 721] on input "text" at bounding box center [341, 728] width 185 height 32
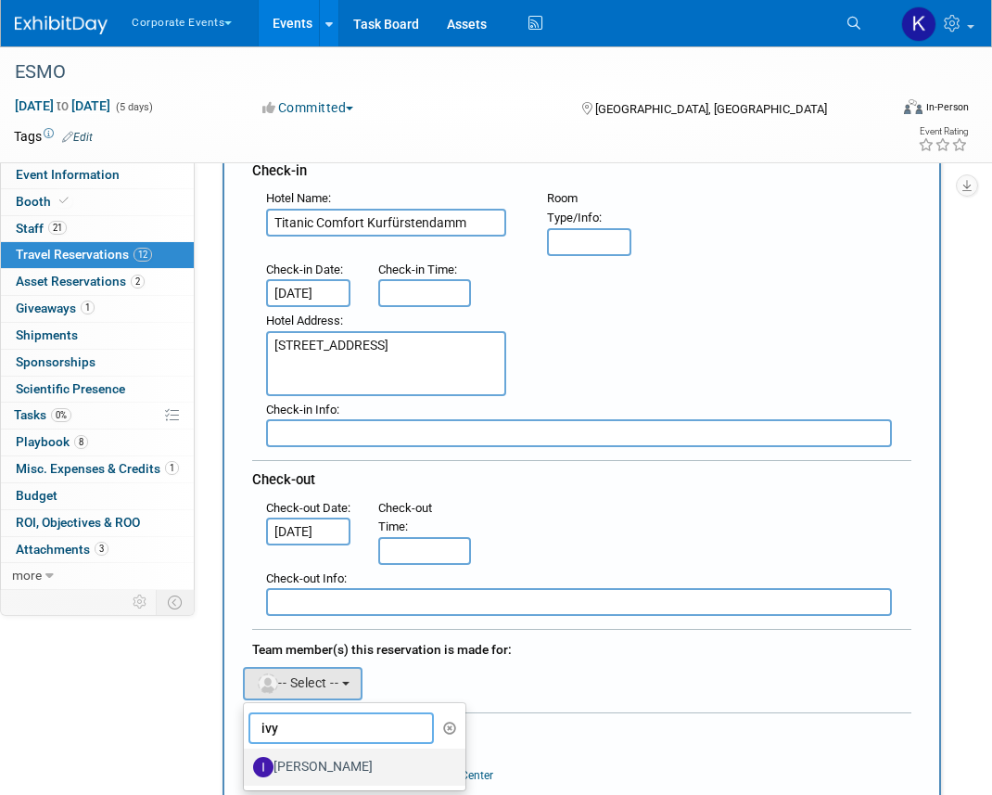
type input "ivy"
click at [337, 764] on label "[PERSON_NAME]" at bounding box center [350, 767] width 194 height 30
click at [247, 764] on input "[PERSON_NAME]" at bounding box center [241, 765] width 12 height 12
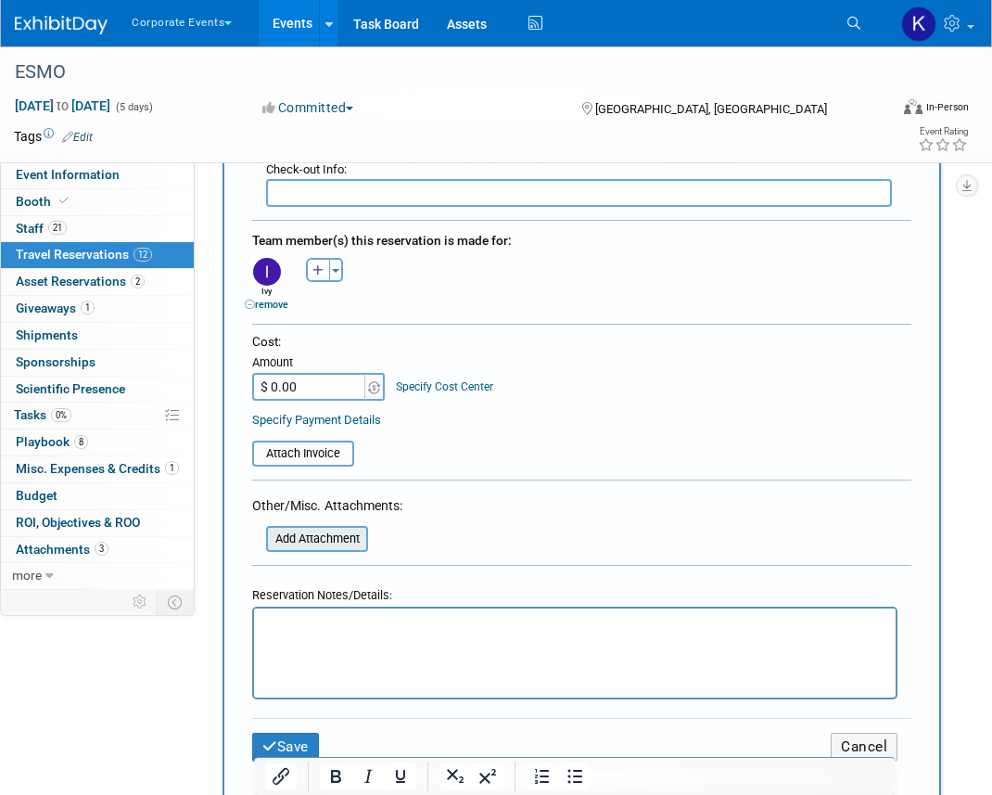
scroll to position [651, 0]
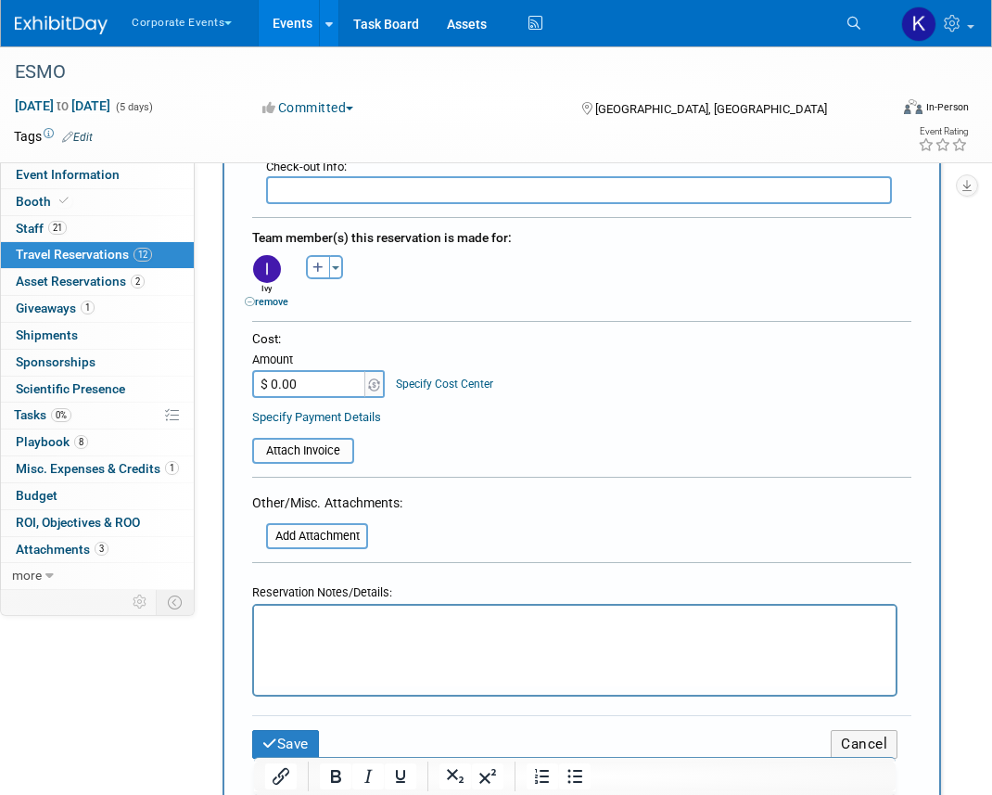
click at [330, 625] on p "Rich Text Area. Press ALT-0 for help." at bounding box center [575, 621] width 620 height 19
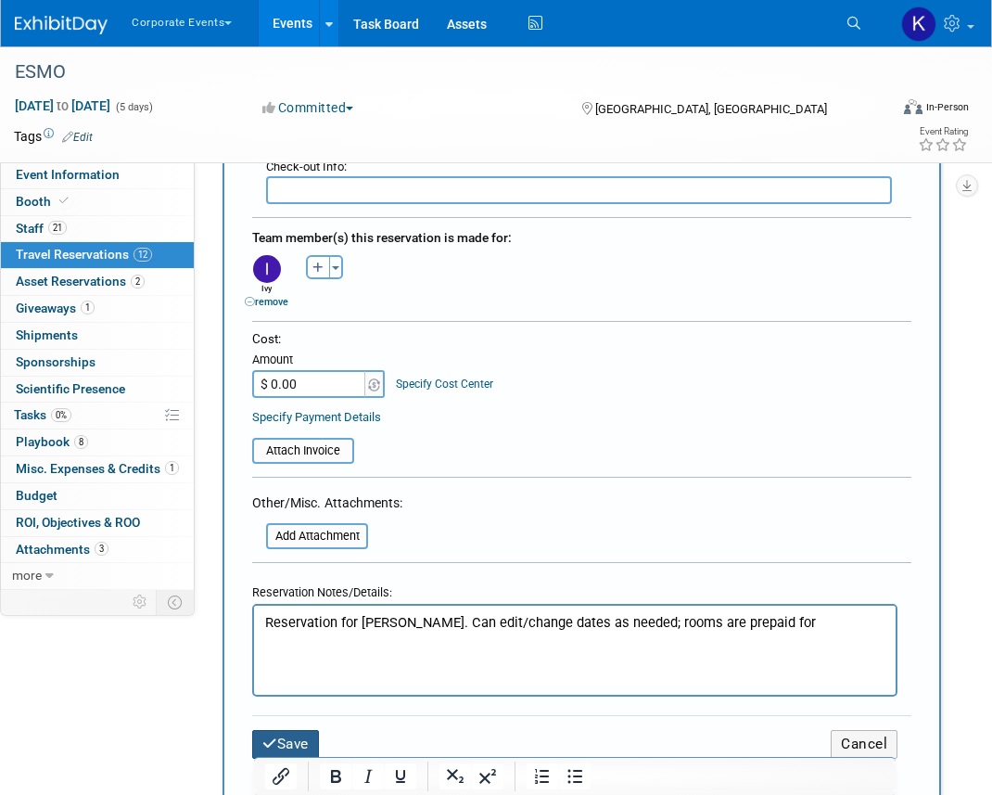
click at [287, 740] on button "Save" at bounding box center [285, 744] width 67 height 29
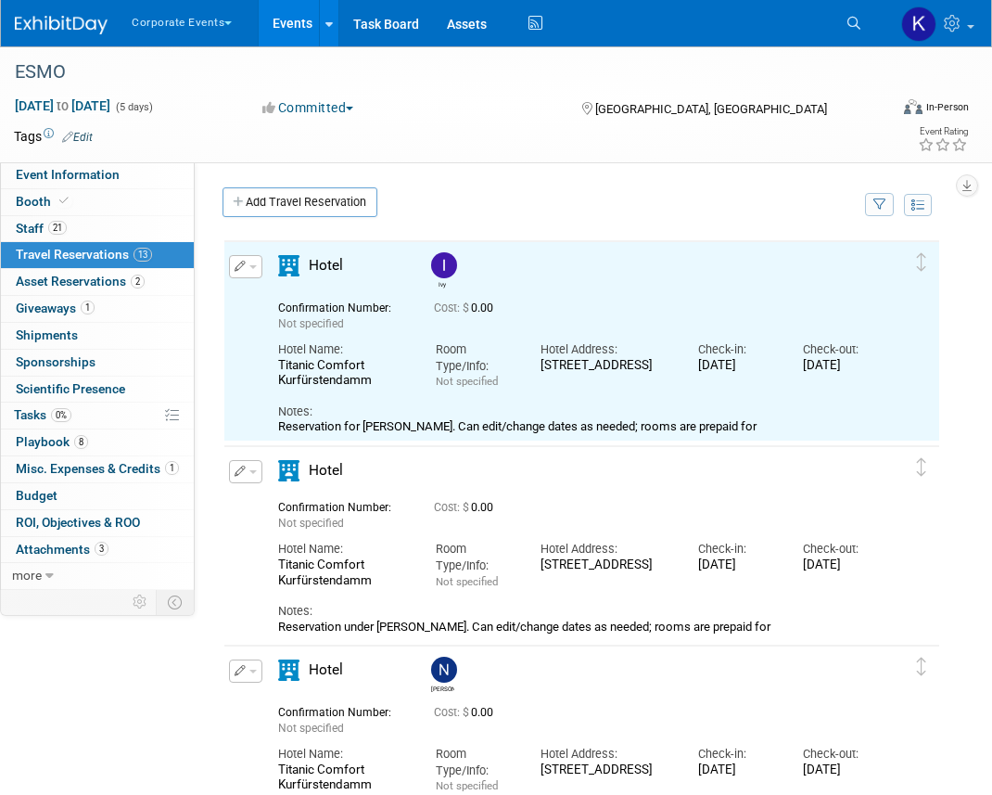
scroll to position [0, 0]
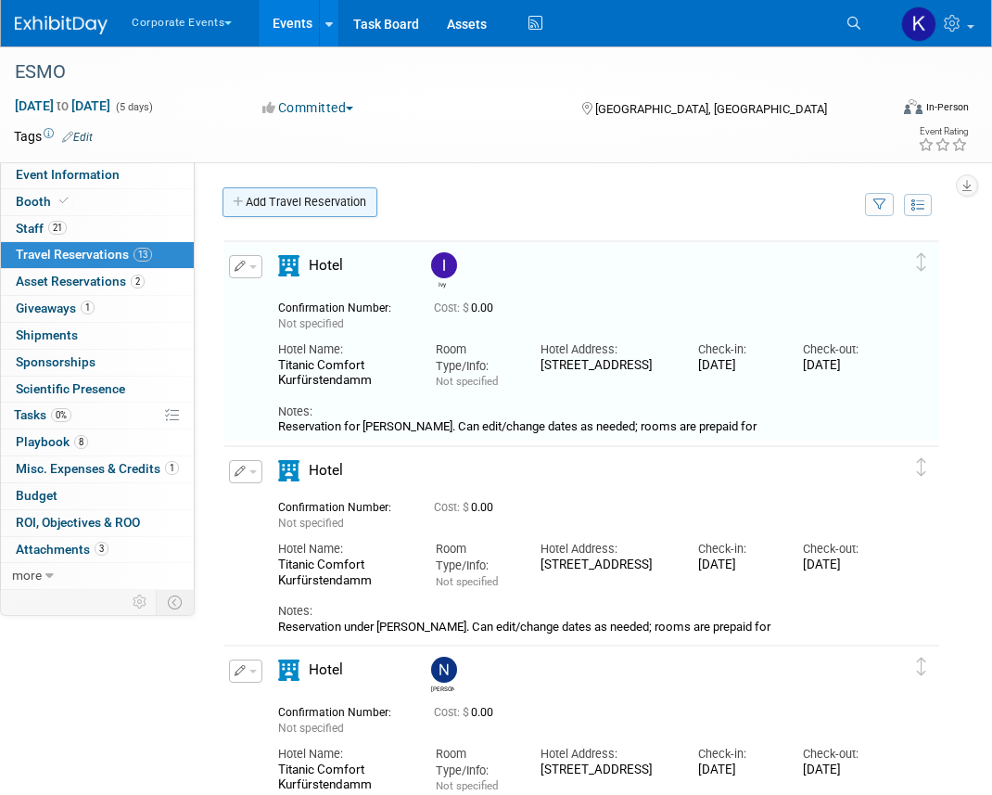
click at [280, 202] on link "Add Travel Reservation" at bounding box center [300, 202] width 155 height 30
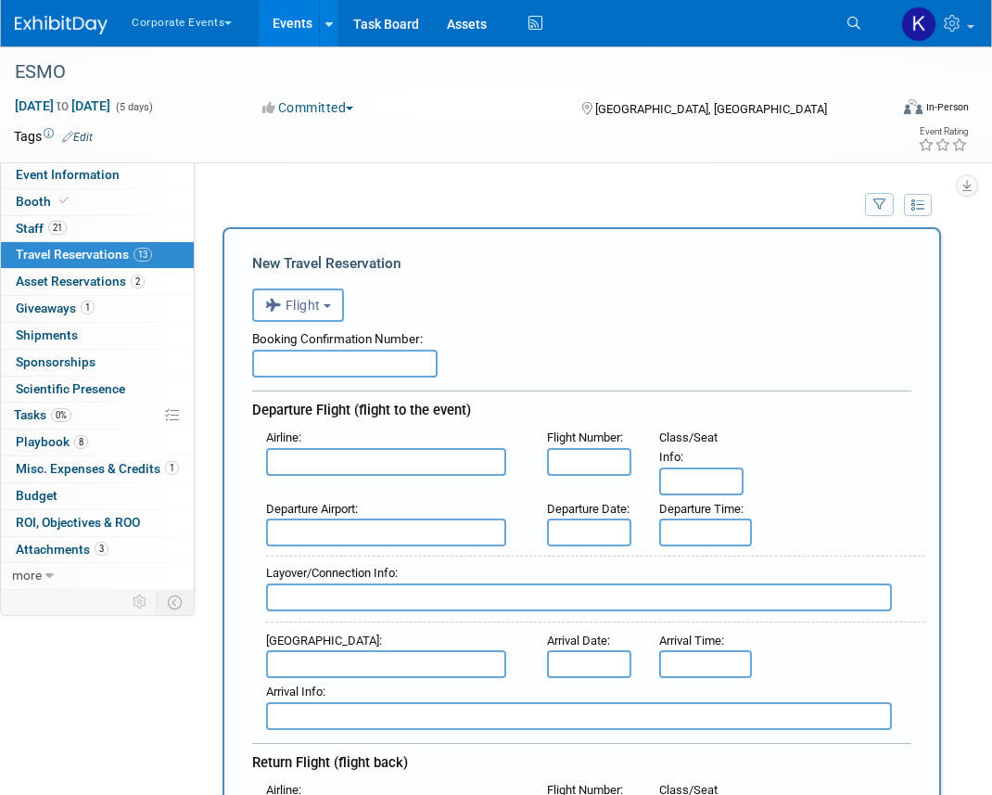
click at [293, 304] on span "Flight" at bounding box center [293, 305] width 56 height 15
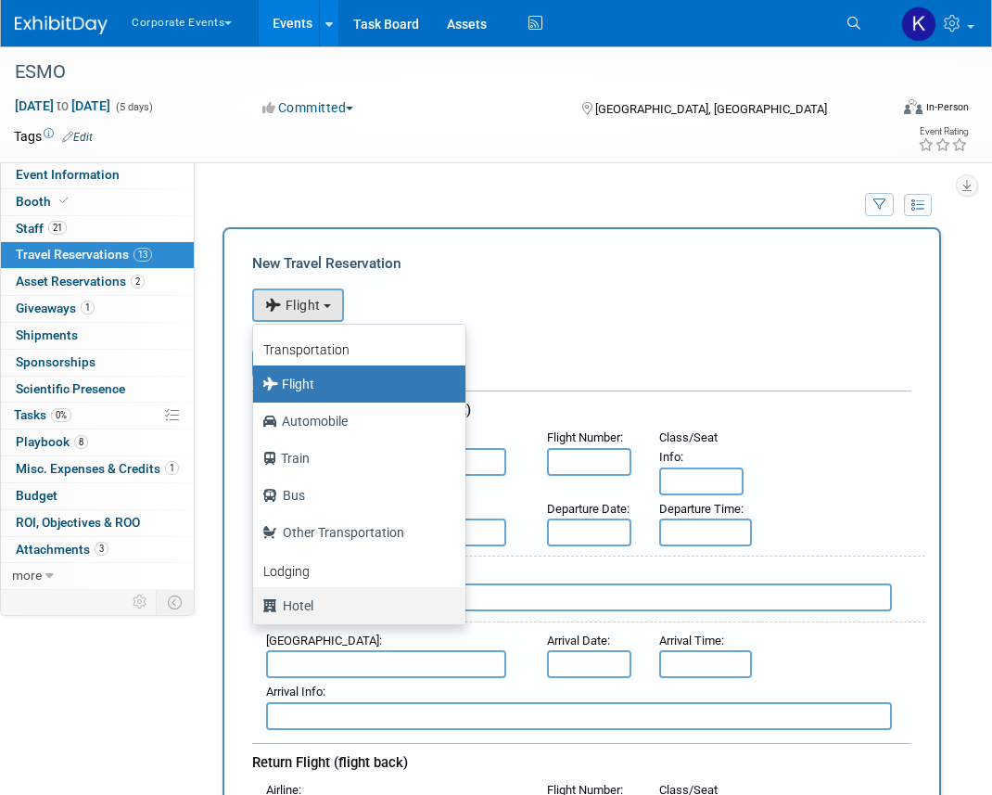
click at [310, 607] on label "Hotel" at bounding box center [354, 606] width 185 height 30
click at [256, 607] on input "Hotel" at bounding box center [250, 603] width 12 height 12
select select "6"
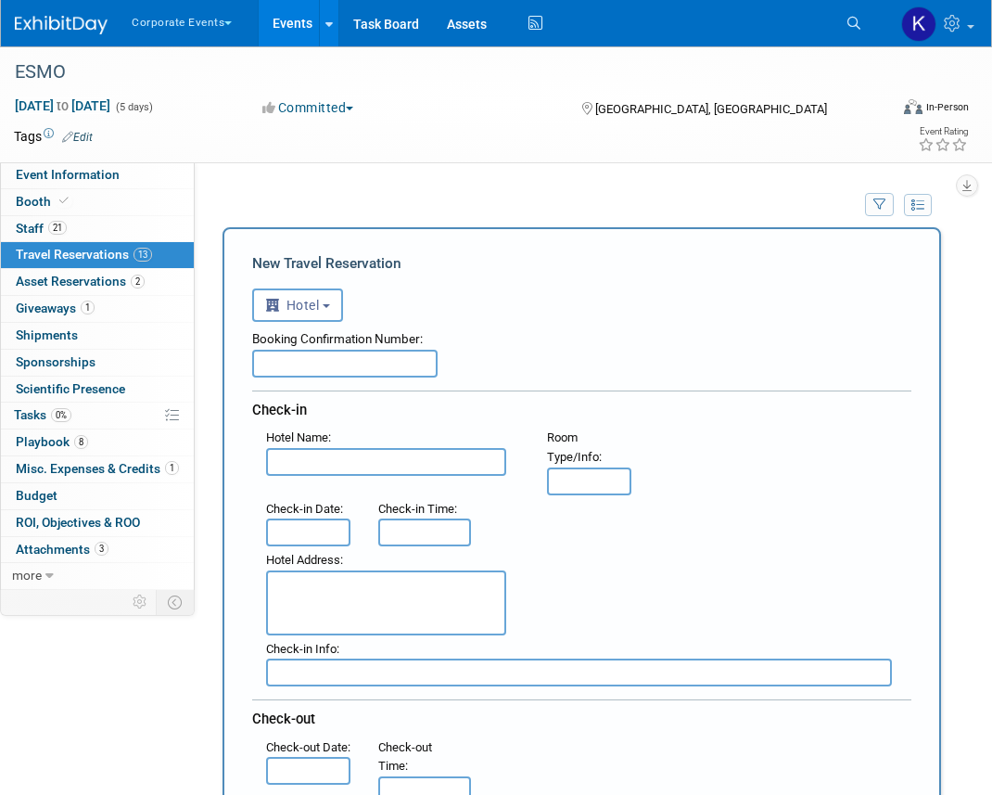
click at [296, 472] on input "text" at bounding box center [386, 462] width 240 height 28
paste input "Titanic Comfort Kurfürstendamm"
type input "Titanic Comfort Kurfürstendamm"
click at [304, 620] on textarea at bounding box center [386, 602] width 240 height 65
paste textarea "[STREET_ADDRESS]"
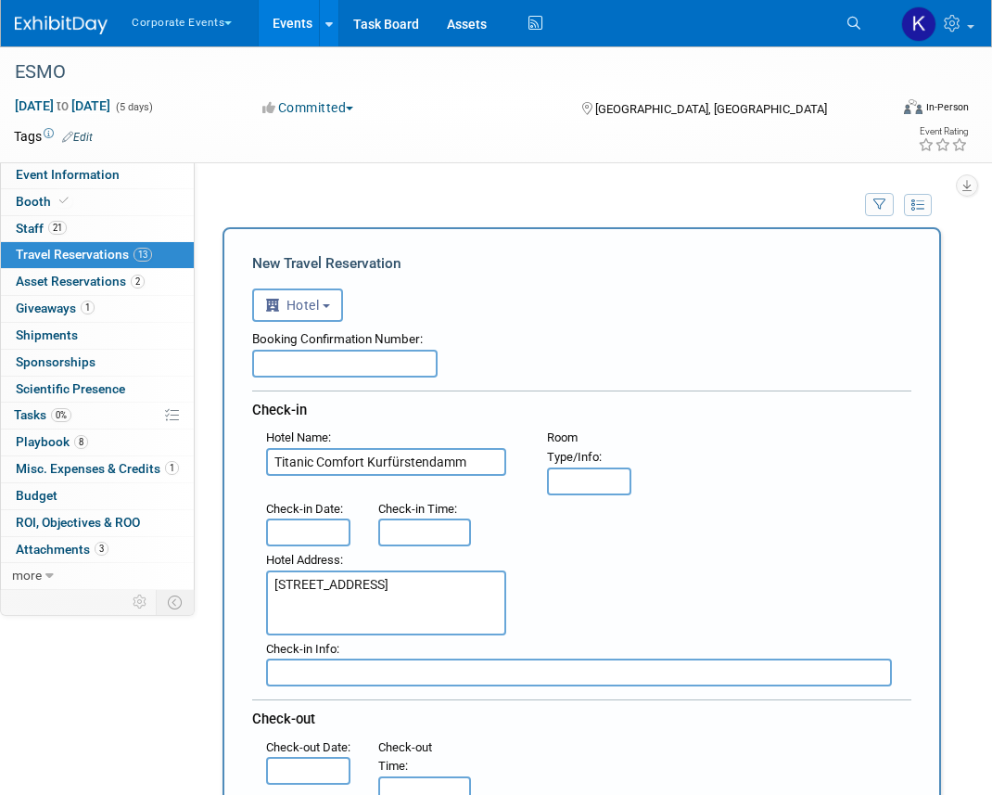
type textarea "[STREET_ADDRESS]"
click at [329, 539] on input "text" at bounding box center [308, 532] width 84 height 28
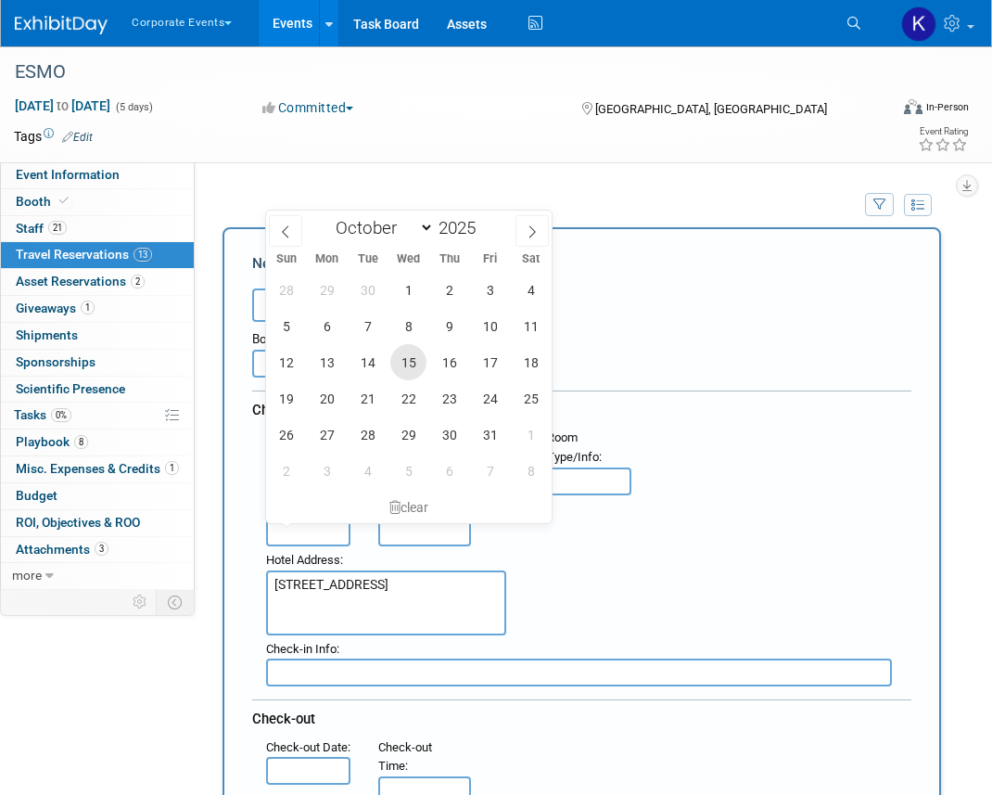
click at [406, 364] on span "15" at bounding box center [408, 362] width 36 height 36
type input "[DATE]"
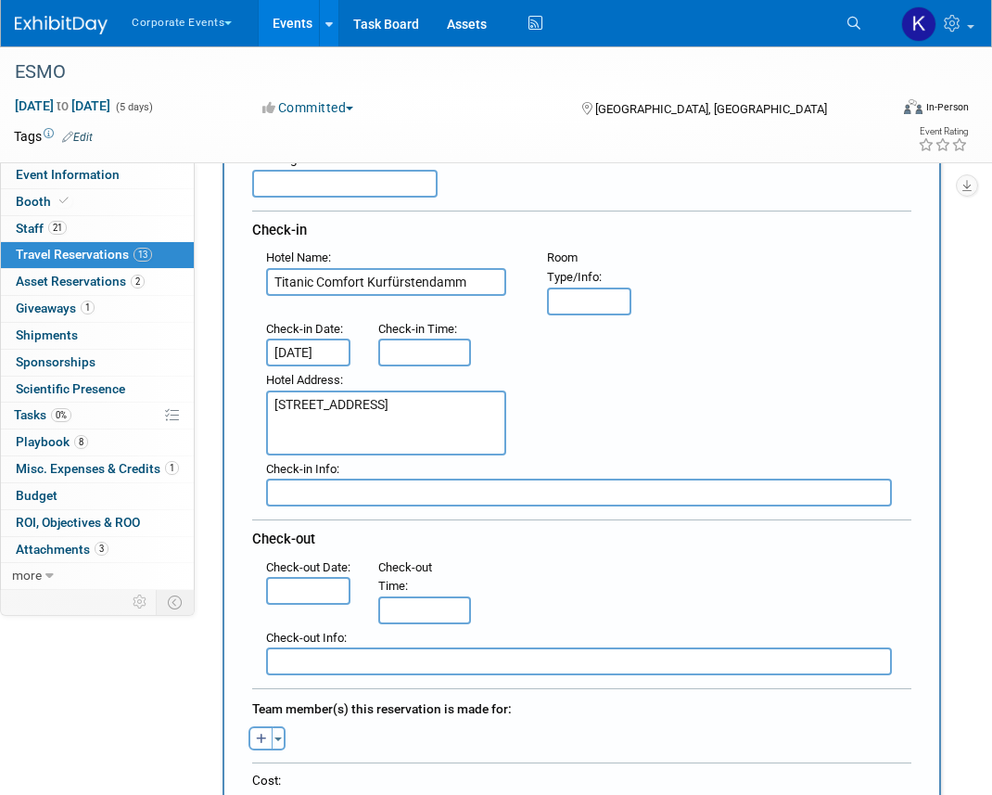
scroll to position [181, 0]
click at [312, 604] on input "text" at bounding box center [308, 590] width 84 height 28
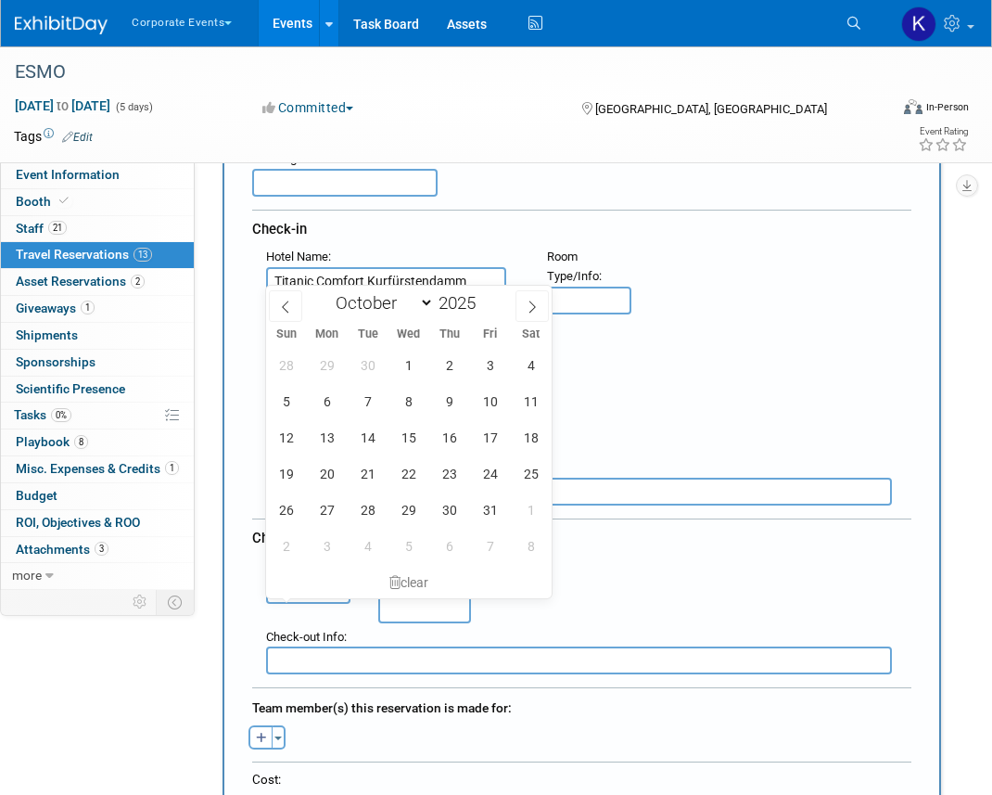
scroll to position [0, 0]
click at [371, 473] on span "21" at bounding box center [368, 473] width 36 height 36
type input "[DATE]"
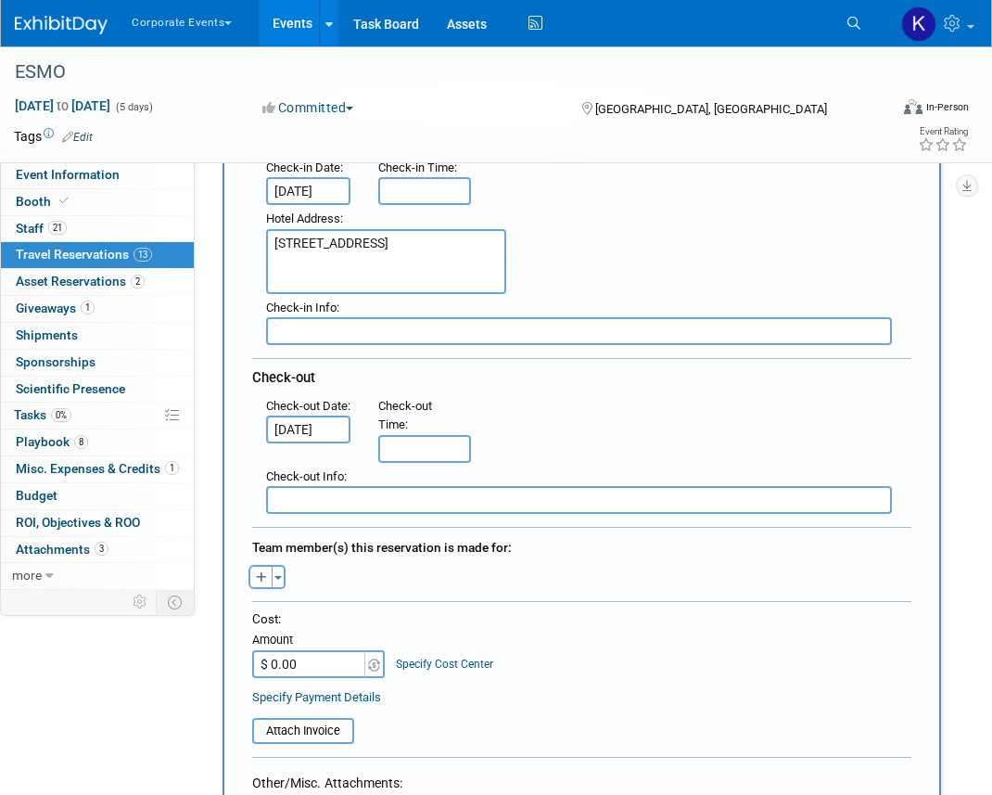
click at [267, 571] on button "button" at bounding box center [261, 577] width 24 height 24
select select
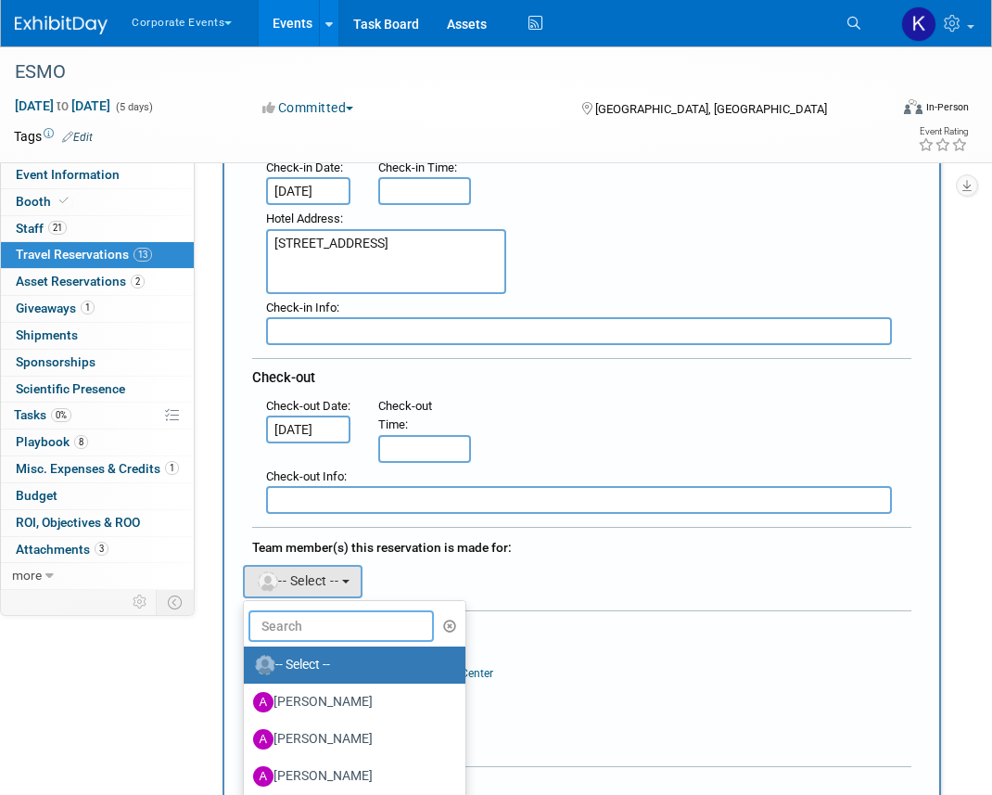
click at [300, 610] on input "text" at bounding box center [341, 626] width 185 height 32
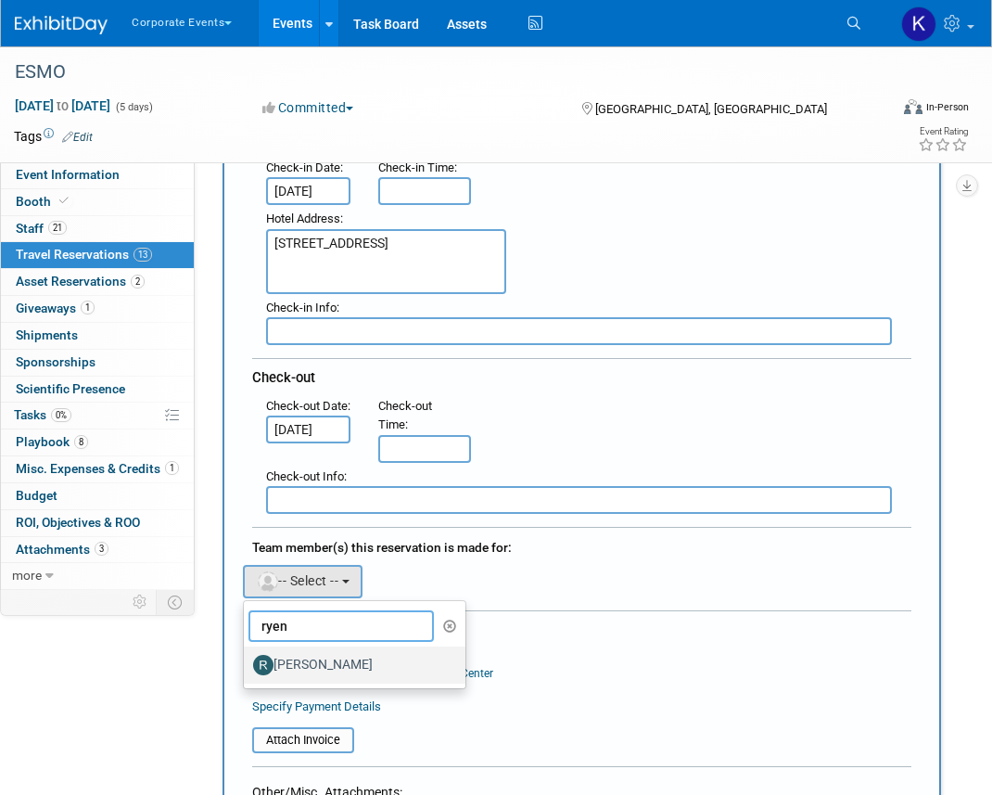
type input "ryen"
click at [294, 660] on label "[PERSON_NAME]" at bounding box center [350, 665] width 194 height 30
click at [247, 660] on input "[PERSON_NAME]" at bounding box center [241, 663] width 12 height 12
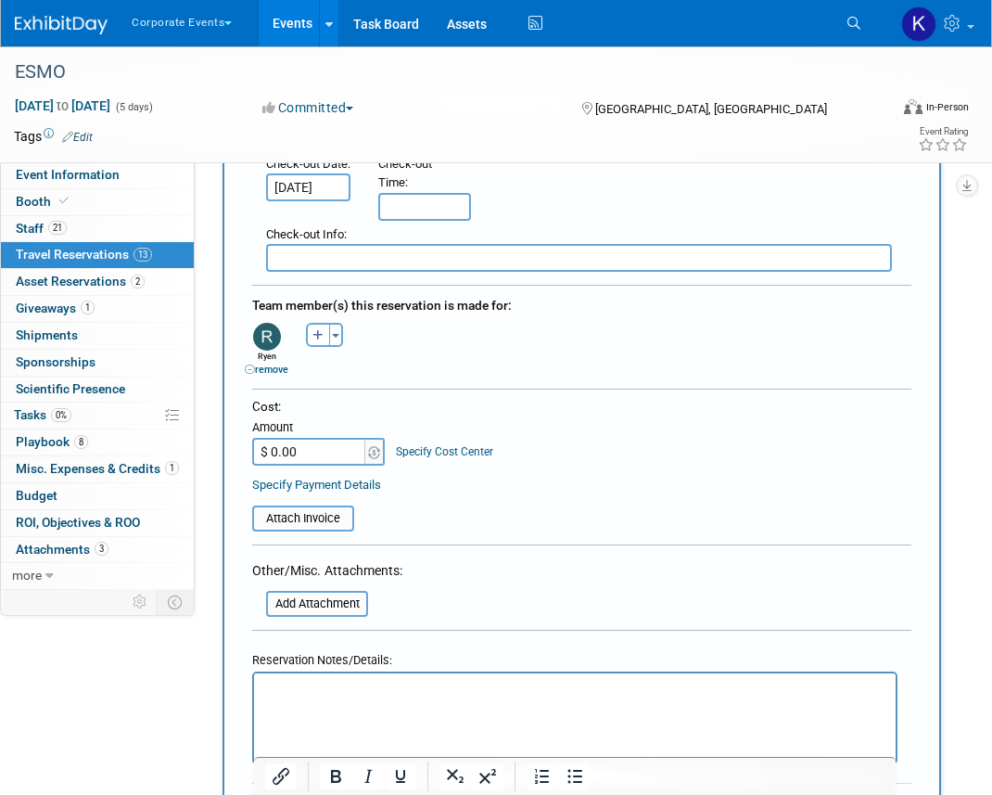
scroll to position [584, 0]
click at [304, 698] on html at bounding box center [575, 684] width 642 height 27
click at [502, 616] on form "<i class="fas fa-plane" style="padding: 6px 4px 6px 1px;"></i> Flight <i class=…" at bounding box center [581, 271] width 659 height 1154
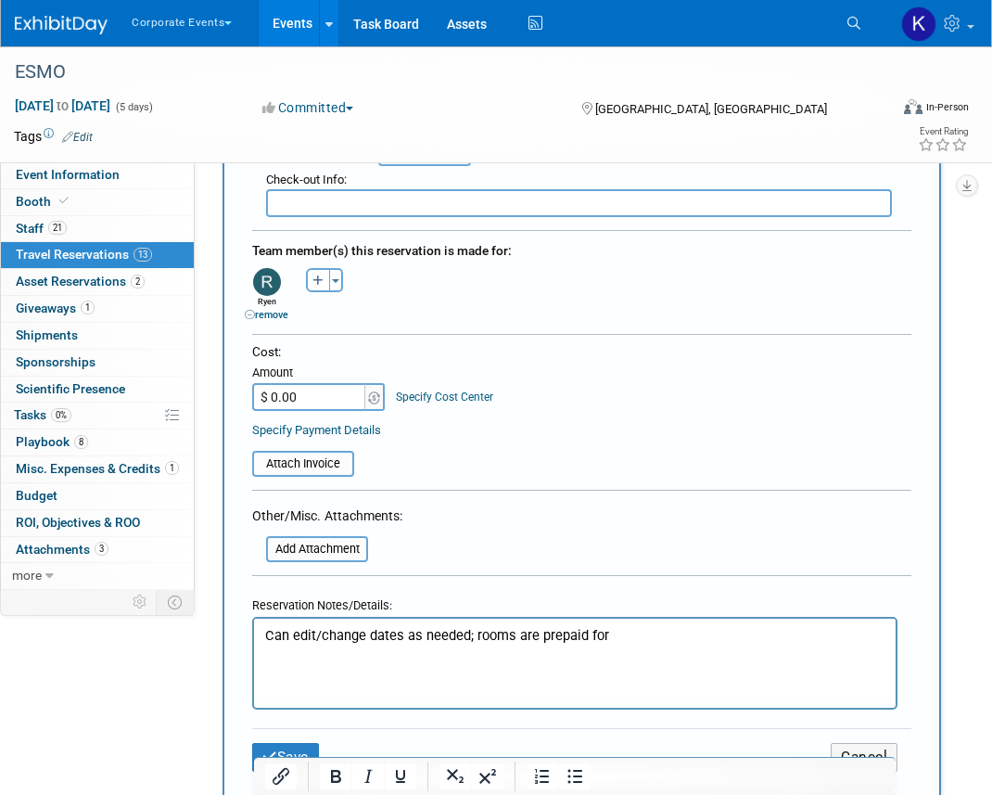
scroll to position [742, 0]
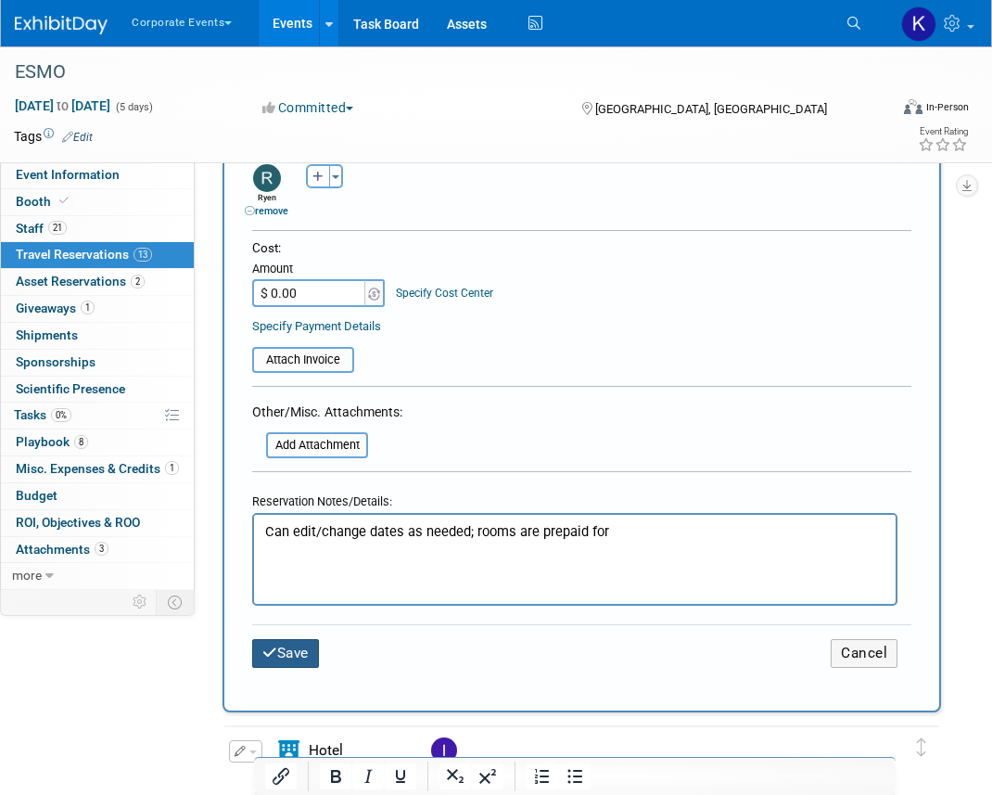
click at [312, 644] on button "Save" at bounding box center [285, 653] width 67 height 29
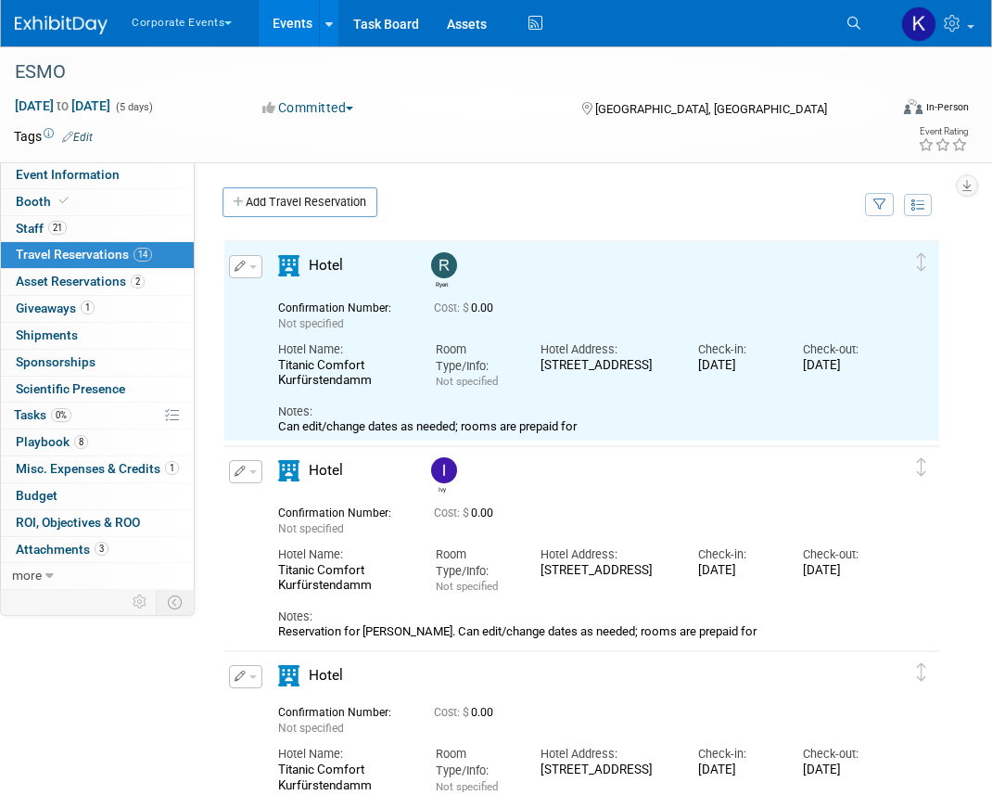
scroll to position [0, 0]
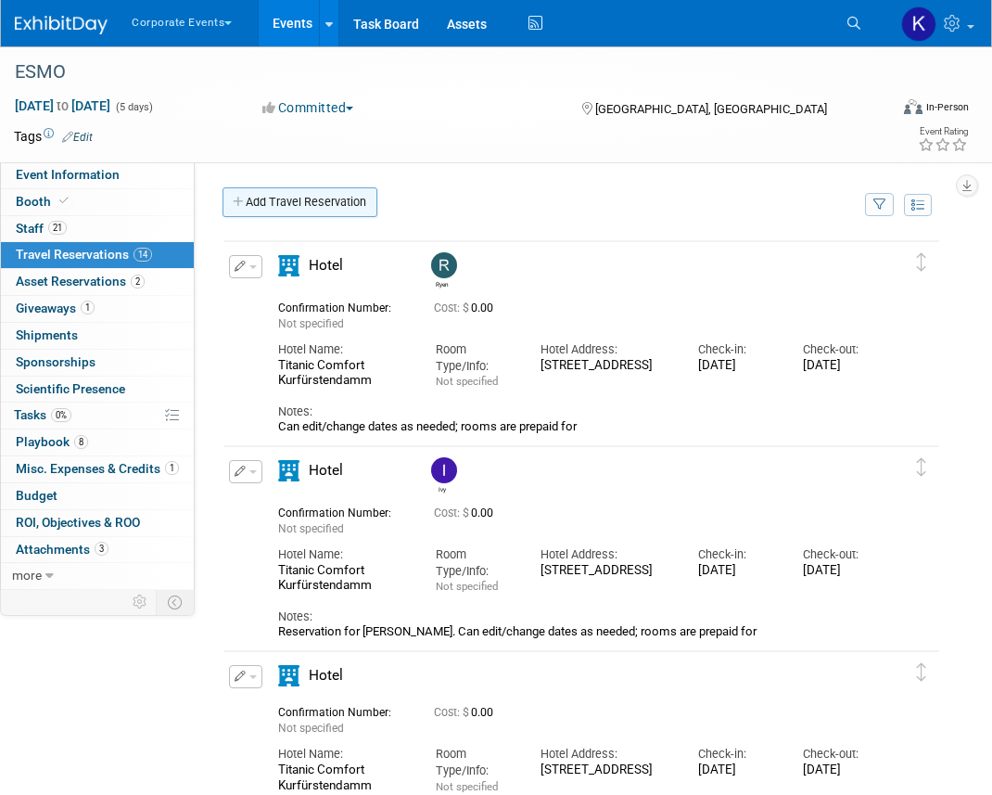
click at [325, 201] on link "Add Travel Reservation" at bounding box center [300, 202] width 155 height 30
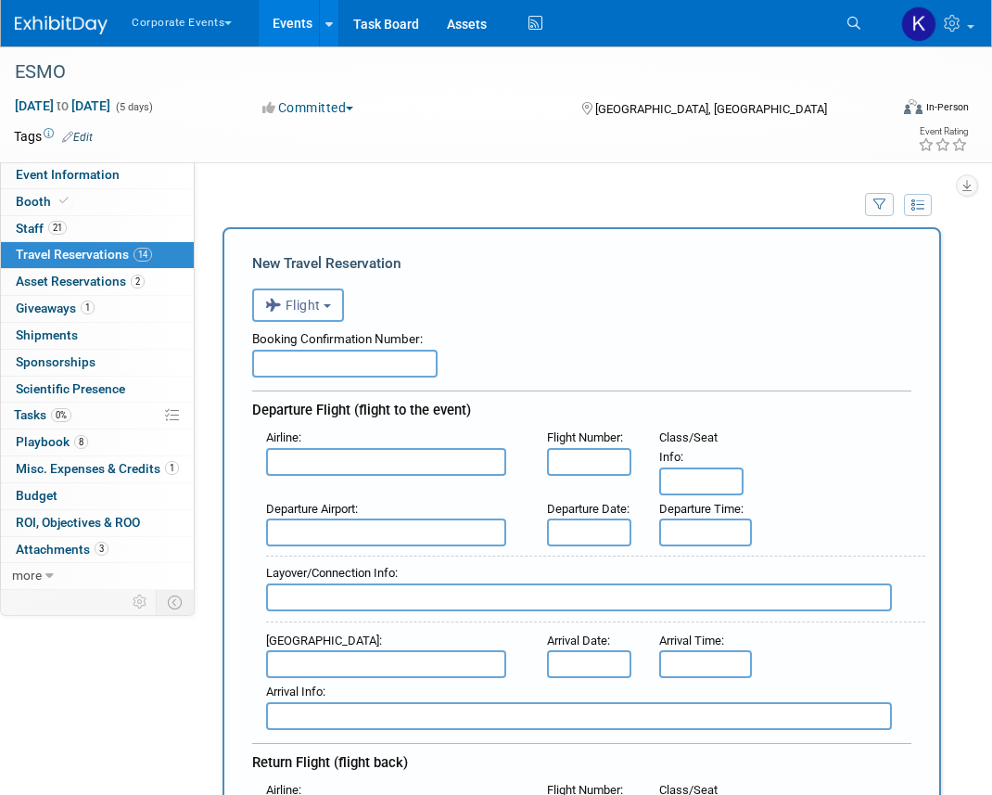
click at [318, 294] on button "Flight" at bounding box center [298, 304] width 92 height 33
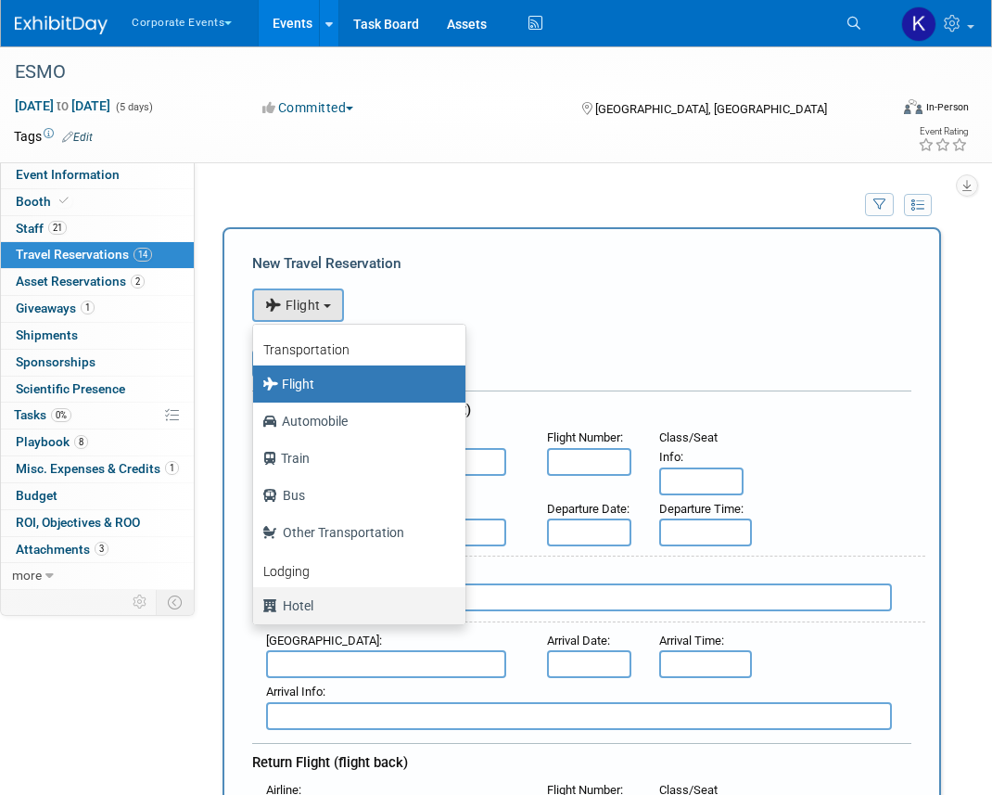
click at [331, 601] on label "Hotel" at bounding box center [354, 606] width 185 height 30
click at [256, 601] on input "Hotel" at bounding box center [250, 603] width 12 height 12
select select "6"
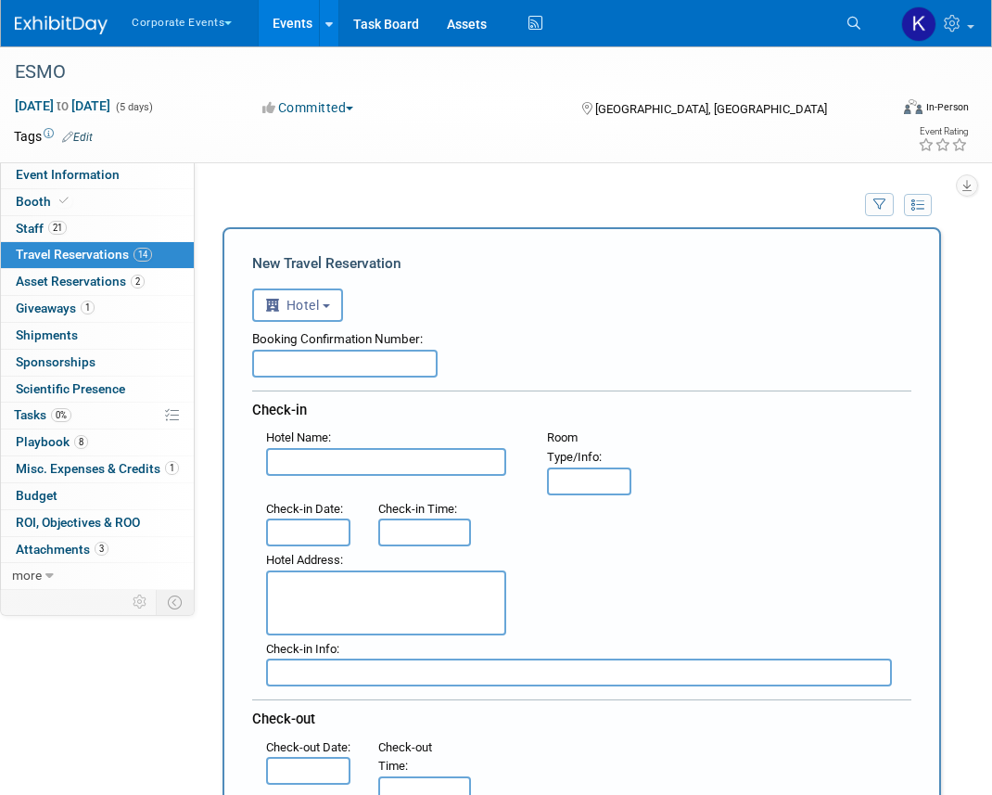
click at [345, 364] on input "text" at bounding box center [344, 364] width 185 height 28
click at [326, 464] on input "text" at bounding box center [386, 462] width 240 height 28
paste input "[STREET_ADDRESS]"
type input "[STREET_ADDRESS]"
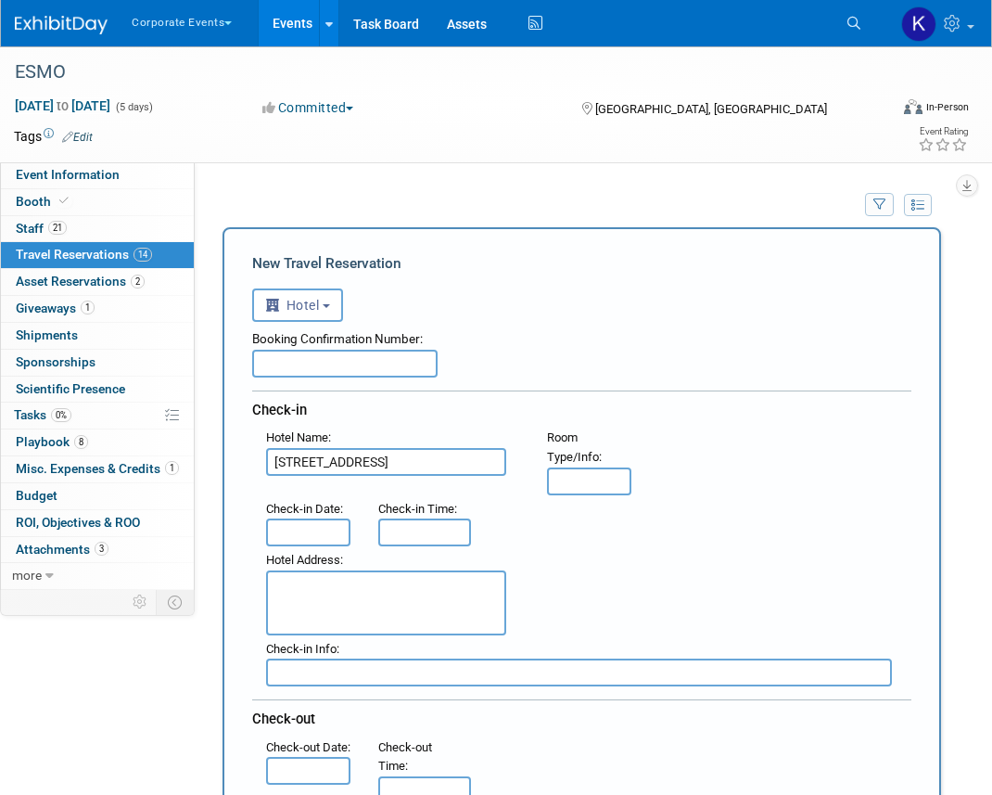
click at [326, 464] on input "[STREET_ADDRESS]" at bounding box center [386, 462] width 240 height 28
click at [379, 612] on textarea at bounding box center [386, 602] width 240 height 65
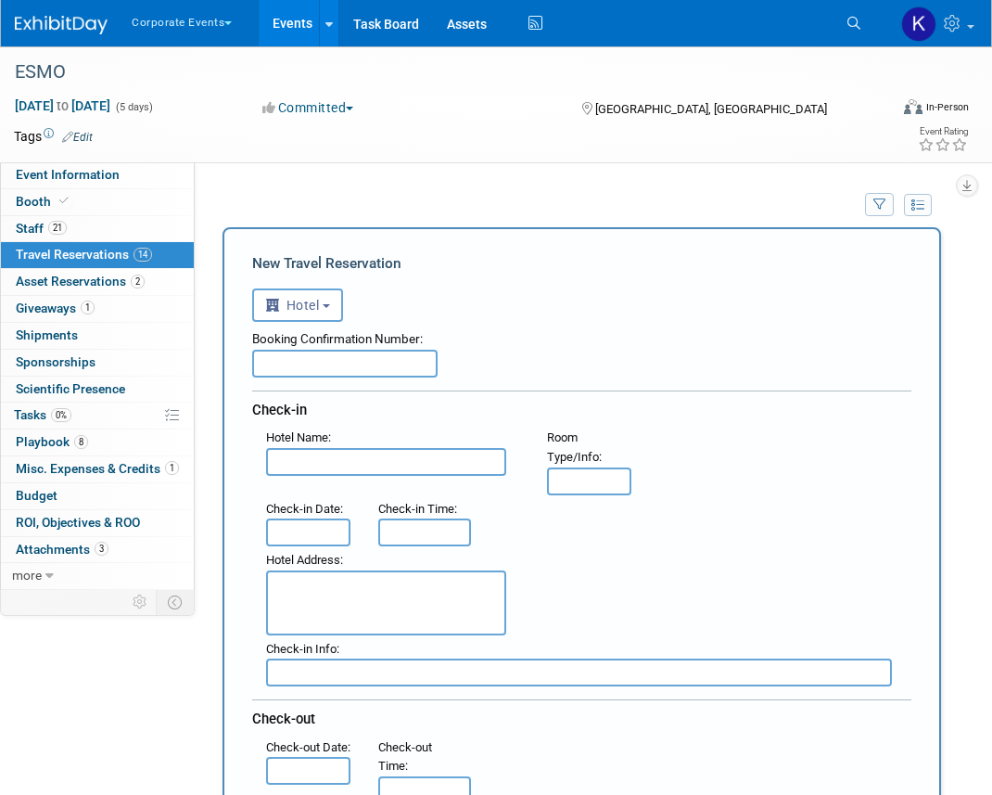
paste textarea "[STREET_ADDRESS]"
type textarea "[STREET_ADDRESS]"
click at [312, 455] on input "text" at bounding box center [386, 462] width 240 height 28
paste input "Titanic Comfort Kurfürstendamm"
type input "Titanic Comfort Kurfürstendamm"
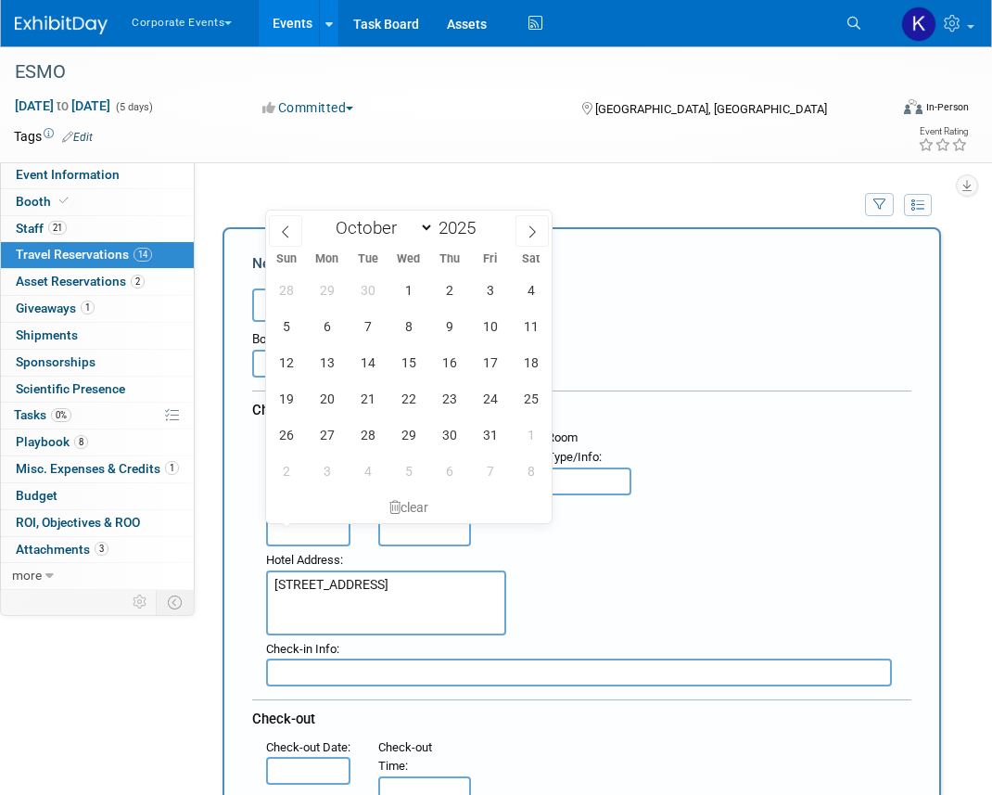
click at [305, 536] on input "text" at bounding box center [308, 532] width 84 height 28
click at [374, 361] on span "14" at bounding box center [368, 362] width 36 height 36
type input "[DATE]"
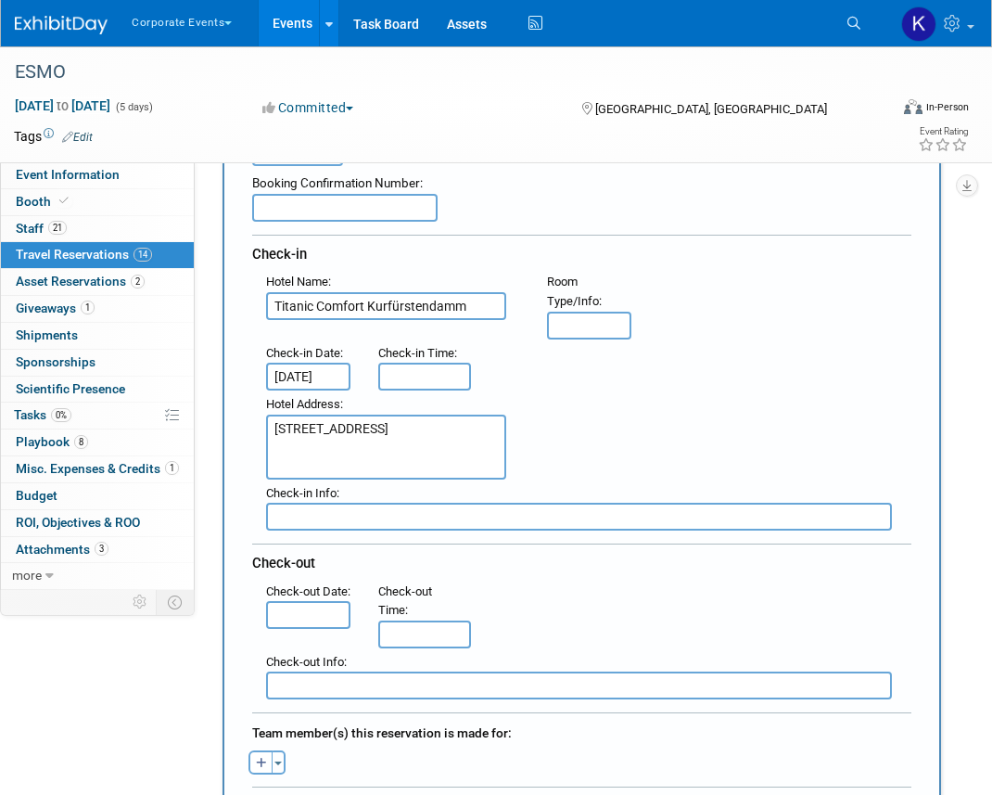
scroll to position [159, 0]
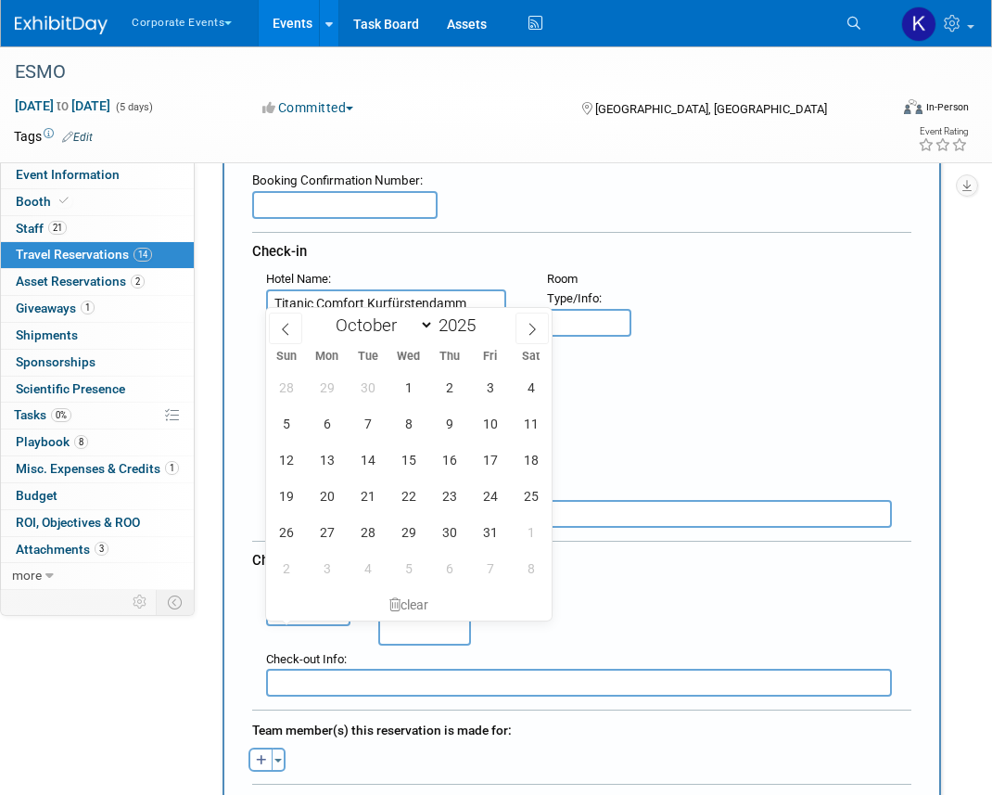
click at [314, 626] on input "text" at bounding box center [308, 612] width 84 height 28
click at [371, 495] on span "21" at bounding box center [368, 496] width 36 height 36
type input "[DATE]"
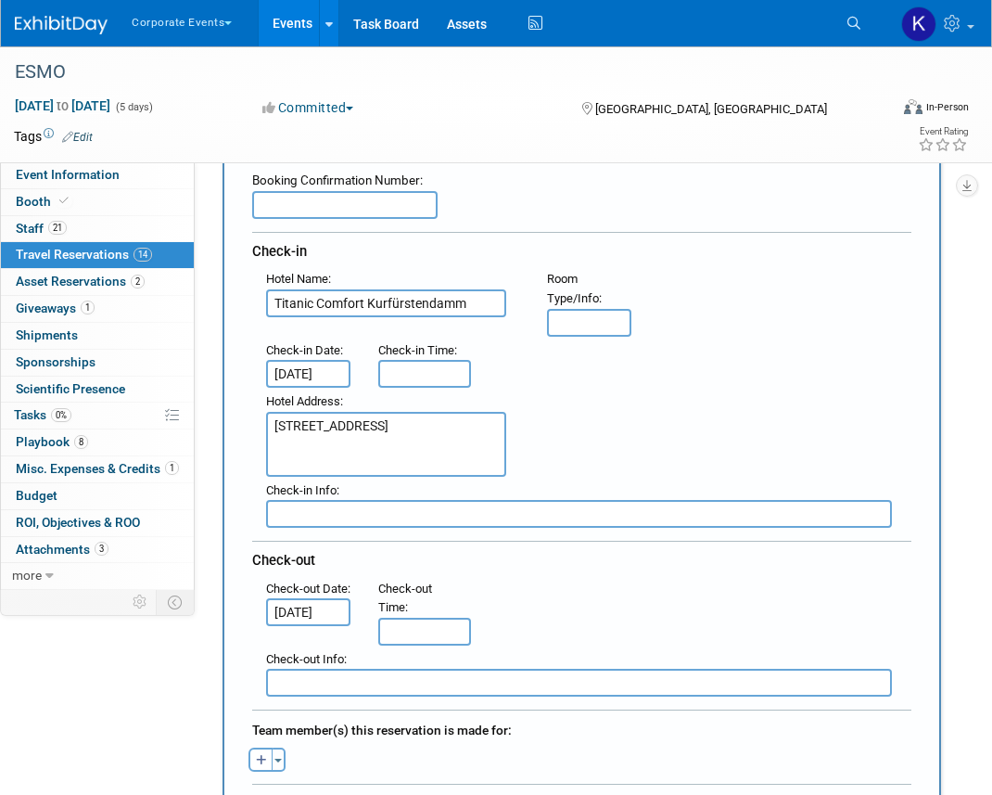
scroll to position [285, 0]
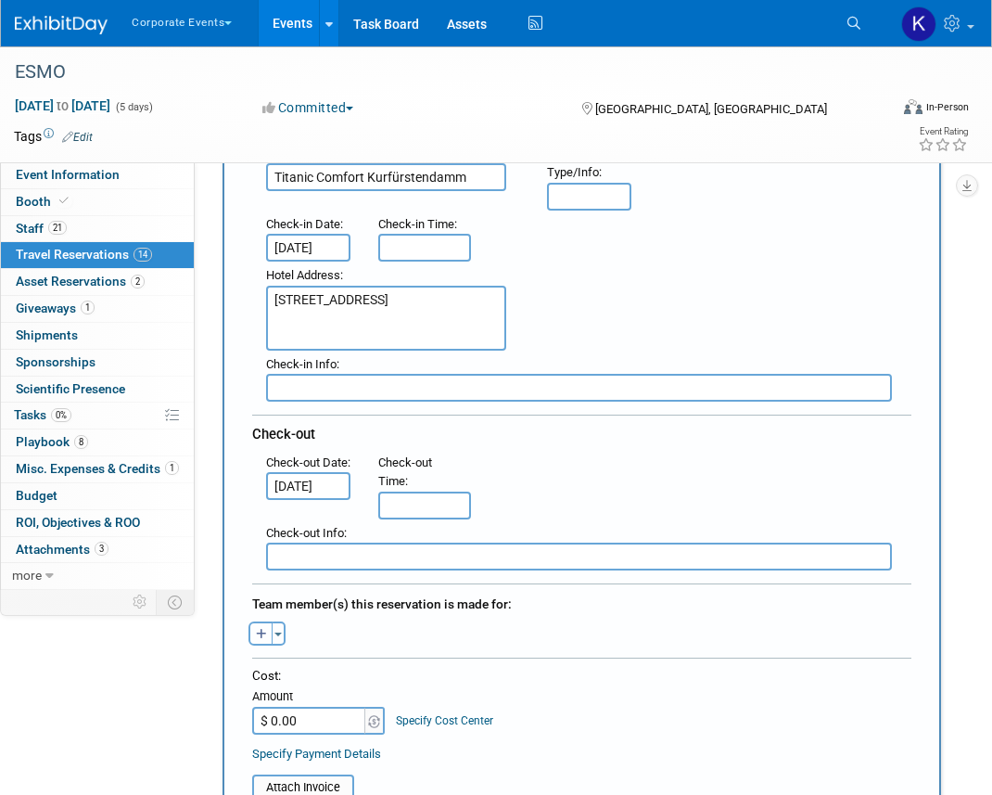
click at [260, 629] on icon "button" at bounding box center [261, 635] width 11 height 12
select select
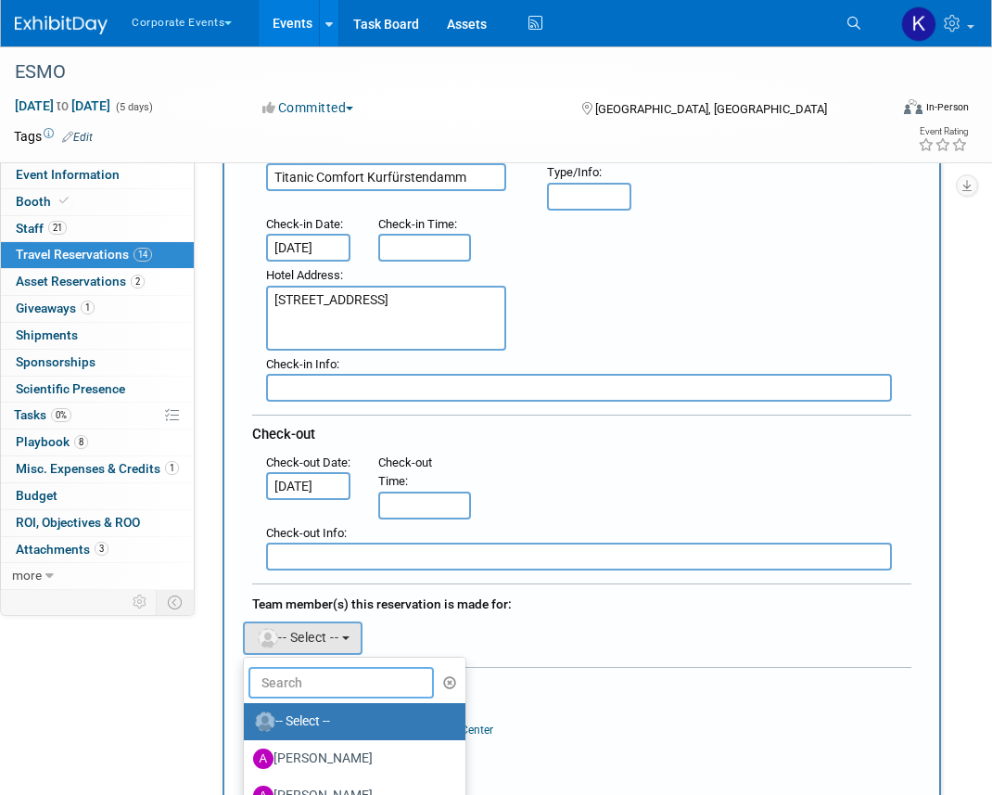
click at [292, 673] on input "text" at bounding box center [341, 683] width 185 height 32
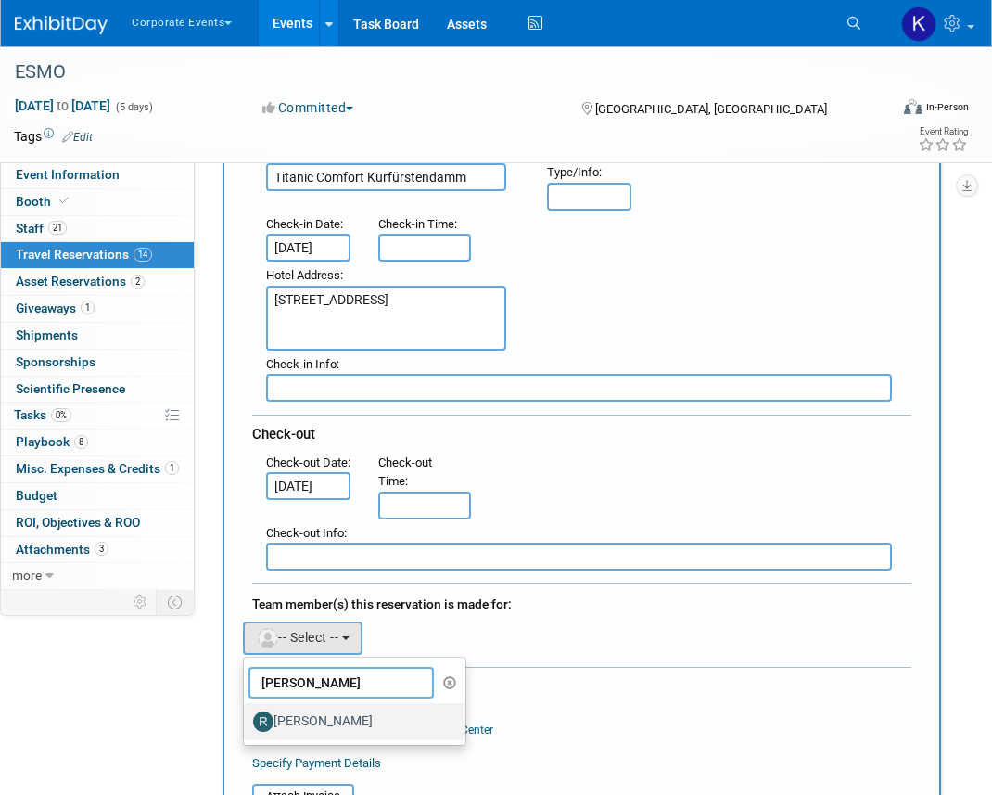
type input "[PERSON_NAME]"
click at [306, 725] on label "[PERSON_NAME]" at bounding box center [350, 722] width 194 height 30
click at [247, 725] on input "[PERSON_NAME]" at bounding box center [241, 719] width 12 height 12
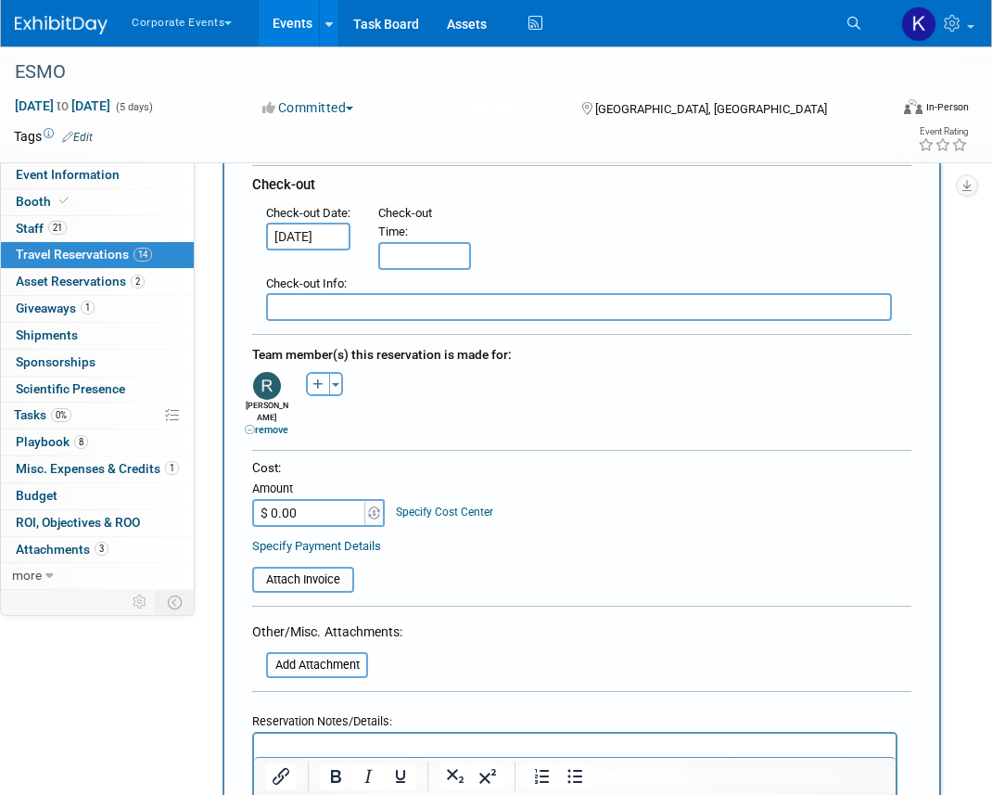
scroll to position [609, 0]
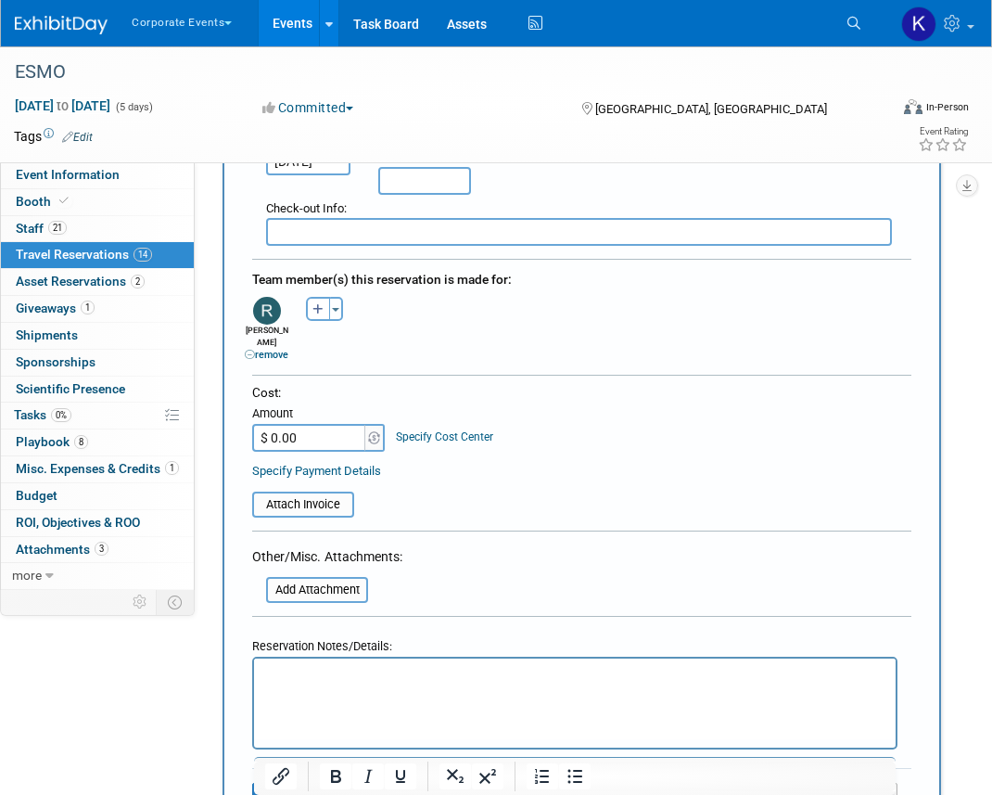
click at [329, 670] on p "Rich Text Area. Press ALT-0 for help." at bounding box center [575, 675] width 620 height 19
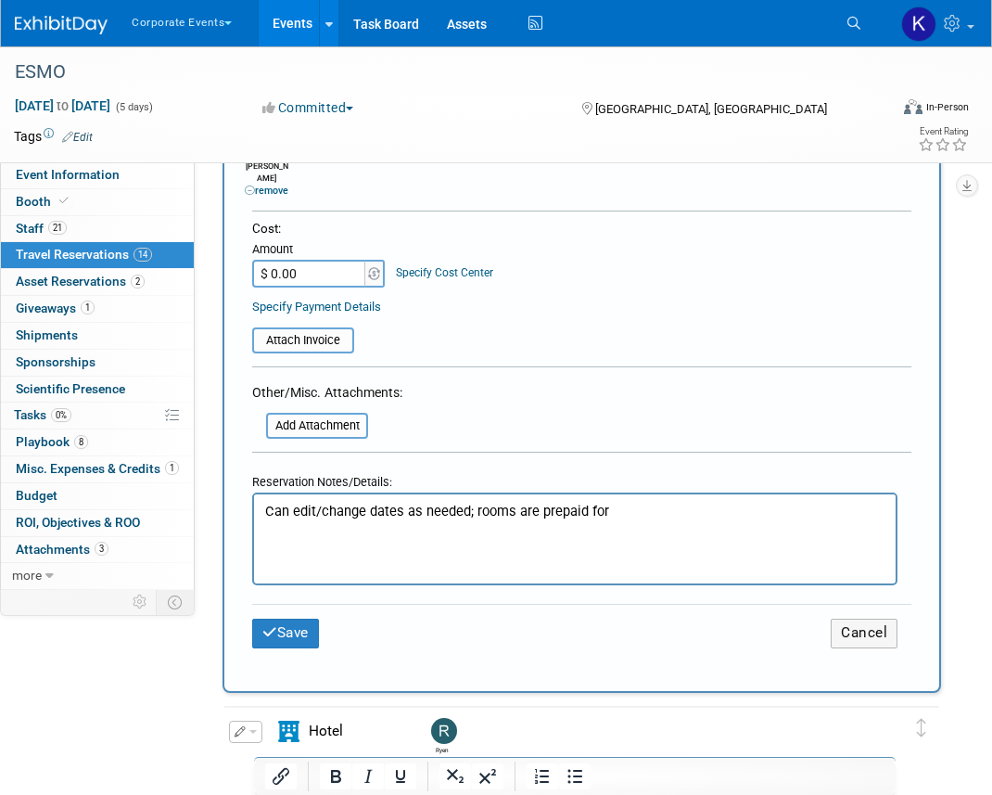
scroll to position [777, 0]
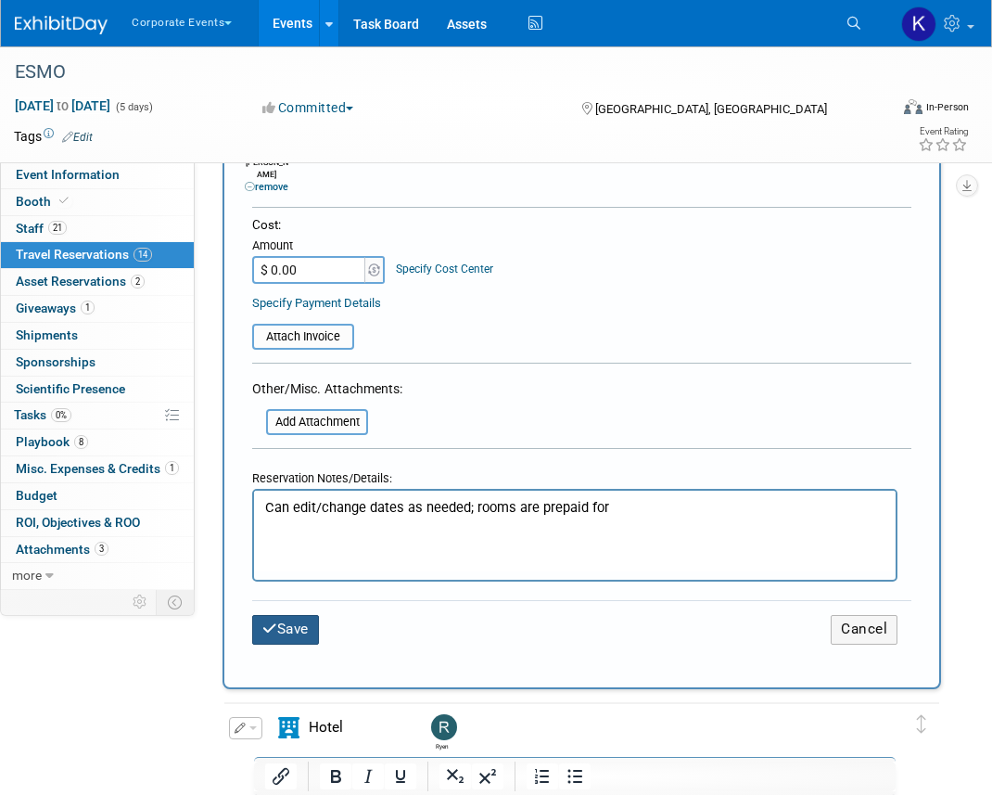
click at [298, 615] on button "Save" at bounding box center [285, 629] width 67 height 29
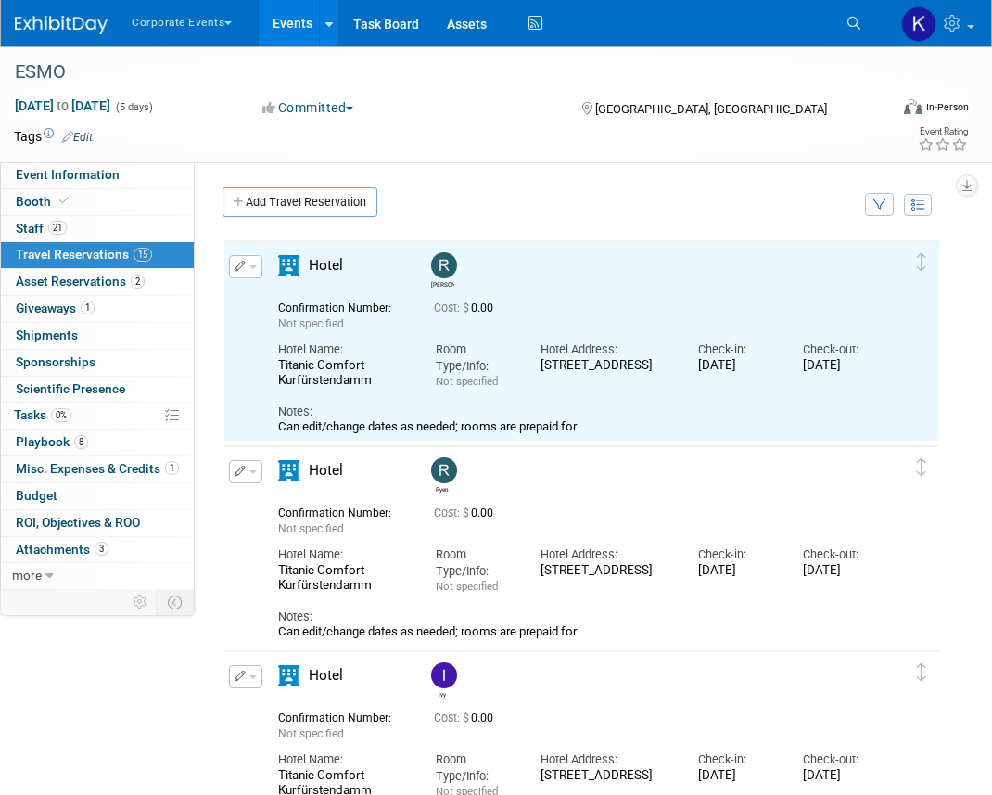
scroll to position [0, 0]
click at [342, 213] on link "Add Travel Reservation" at bounding box center [300, 202] width 155 height 30
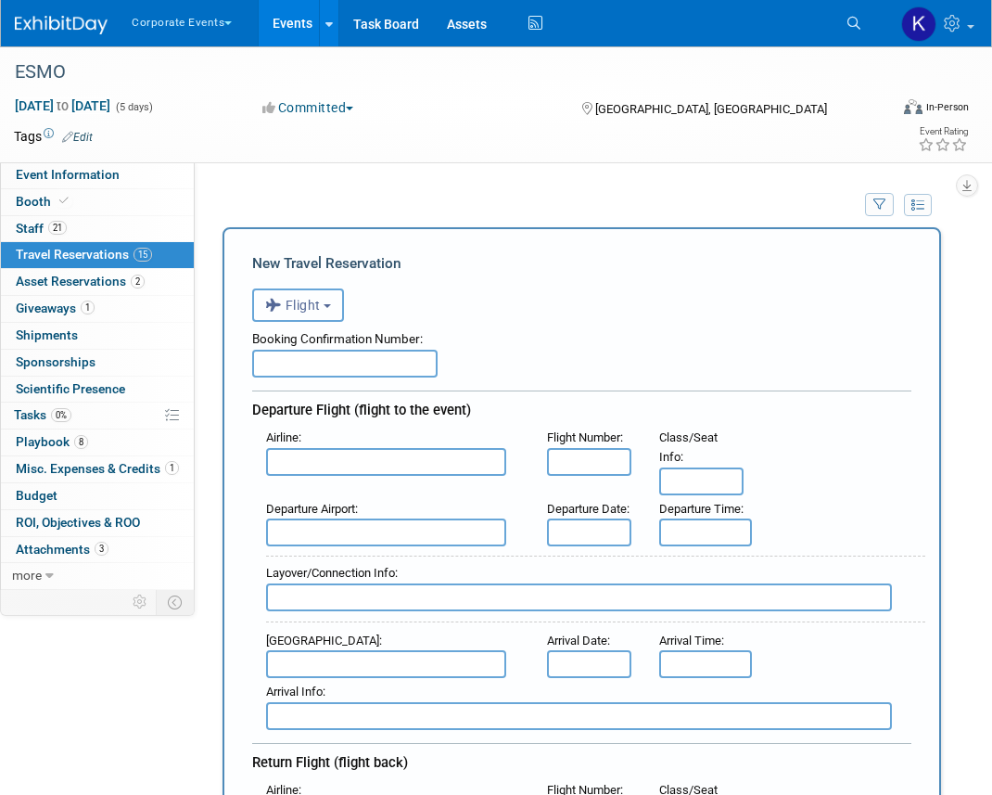
click at [332, 299] on button "Flight" at bounding box center [298, 304] width 92 height 33
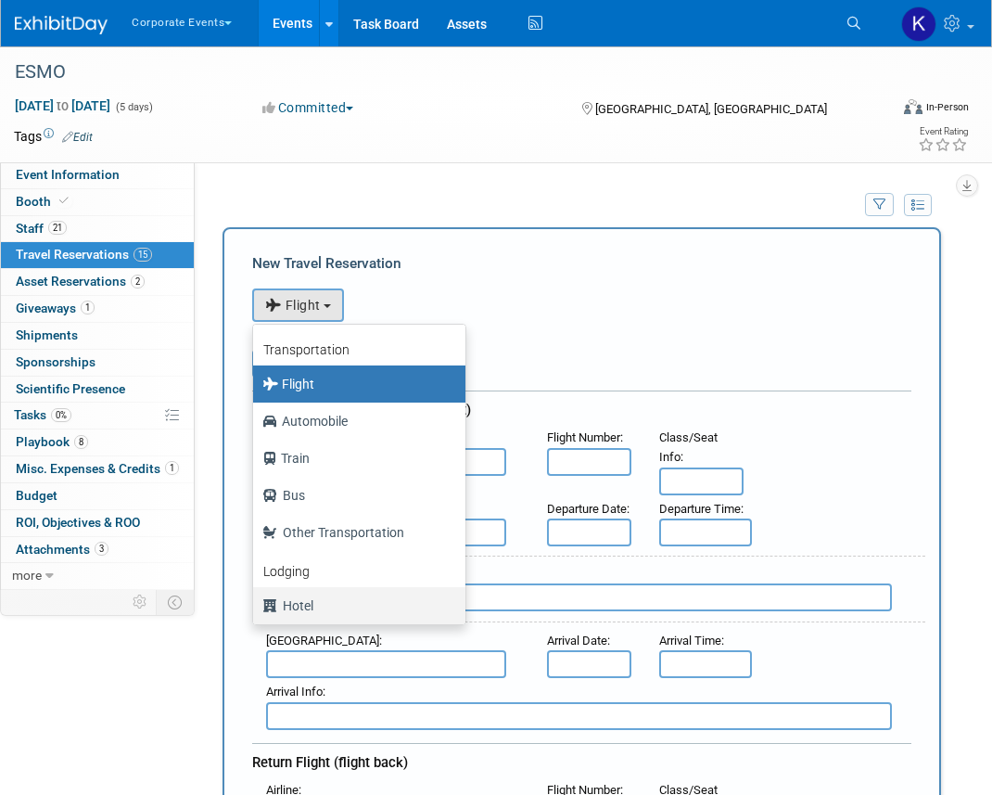
click at [319, 601] on label "Hotel" at bounding box center [354, 606] width 185 height 30
click at [256, 601] on input "Hotel" at bounding box center [250, 603] width 12 height 12
select select "6"
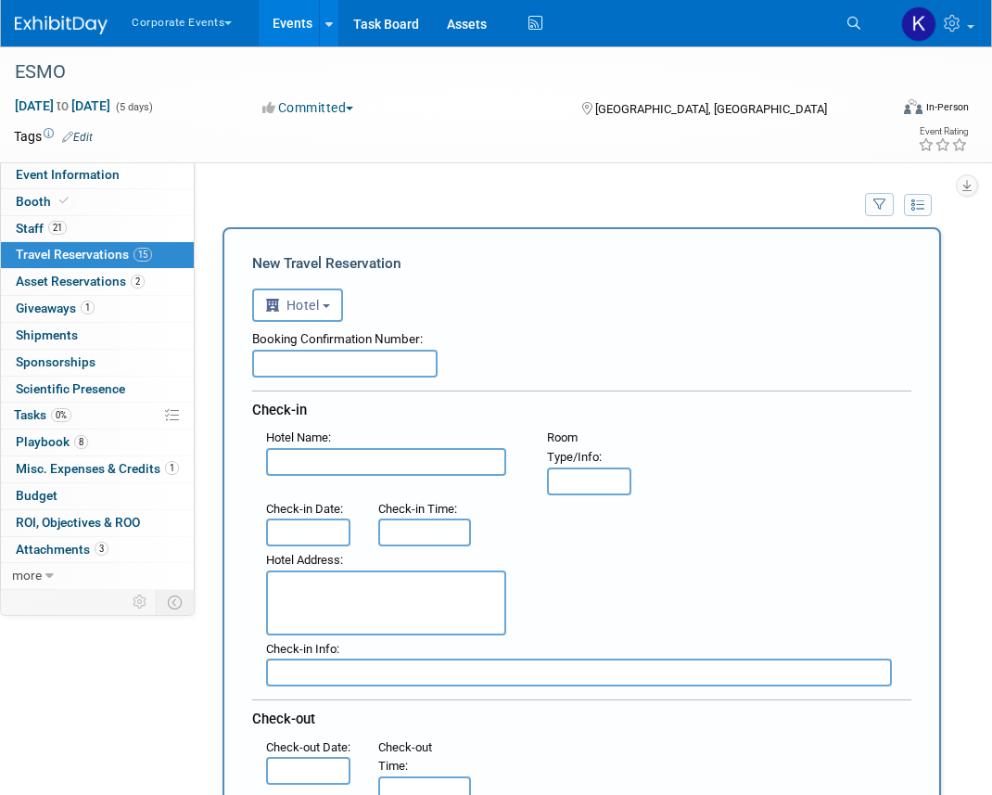
click at [321, 466] on input "text" at bounding box center [386, 462] width 240 height 28
paste input "Titanic Comfort Kurfürstendamm"
type input "Titanic Comfort Kurfürstendamm"
click at [312, 529] on input "text" at bounding box center [308, 532] width 84 height 28
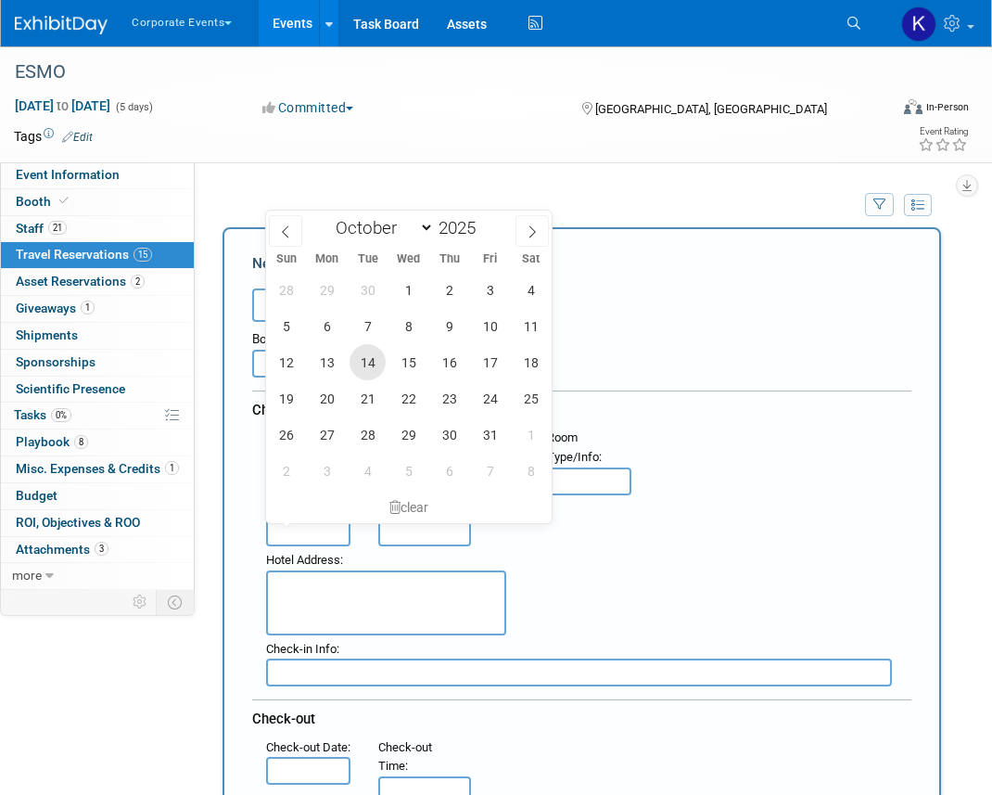
click at [372, 358] on span "14" at bounding box center [368, 362] width 36 height 36
type input "[DATE]"
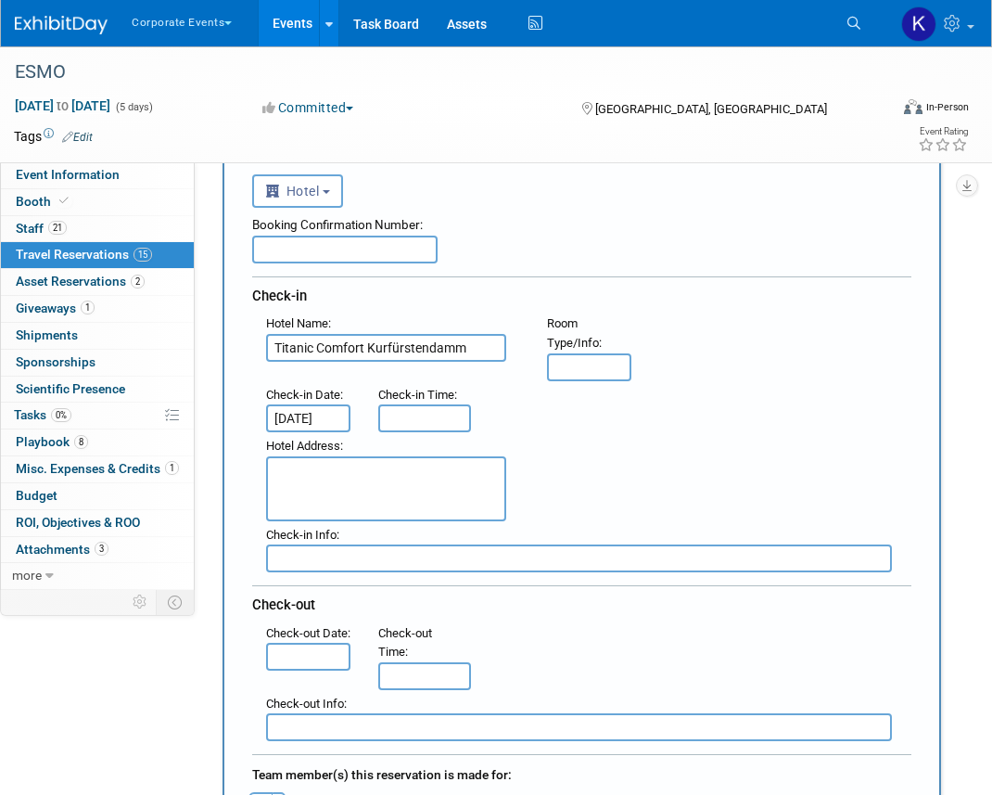
scroll to position [113, 0]
click at [302, 671] on input "text" at bounding box center [308, 658] width 84 height 28
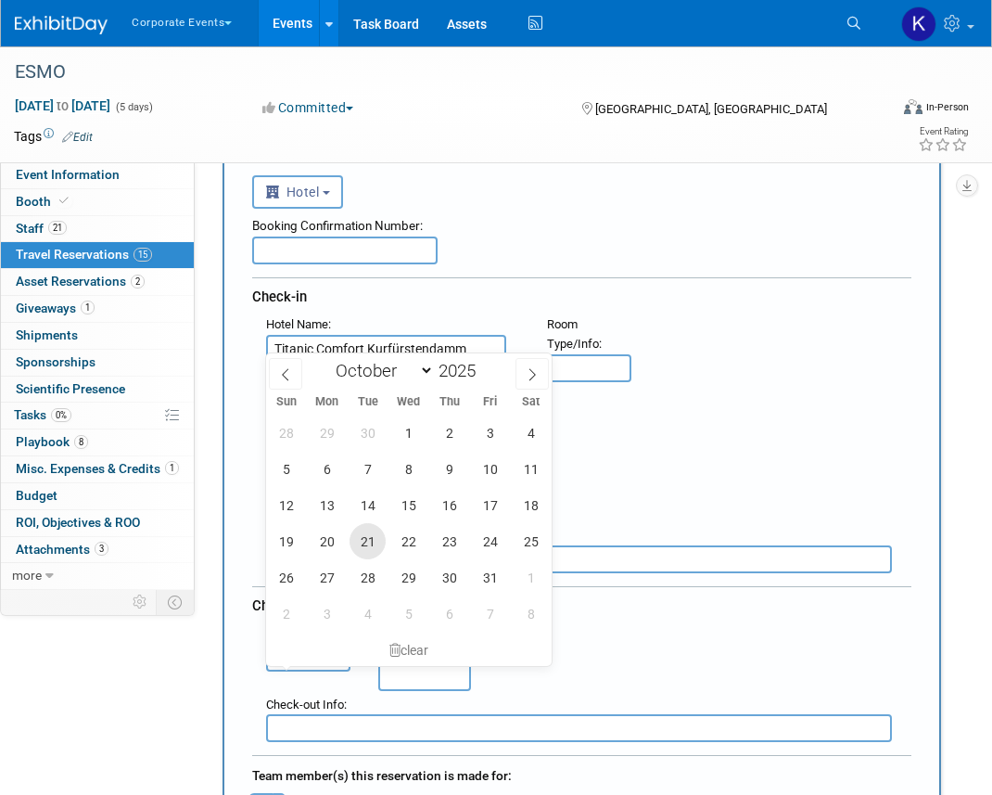
click at [365, 537] on span "21" at bounding box center [368, 541] width 36 height 36
type input "[DATE]"
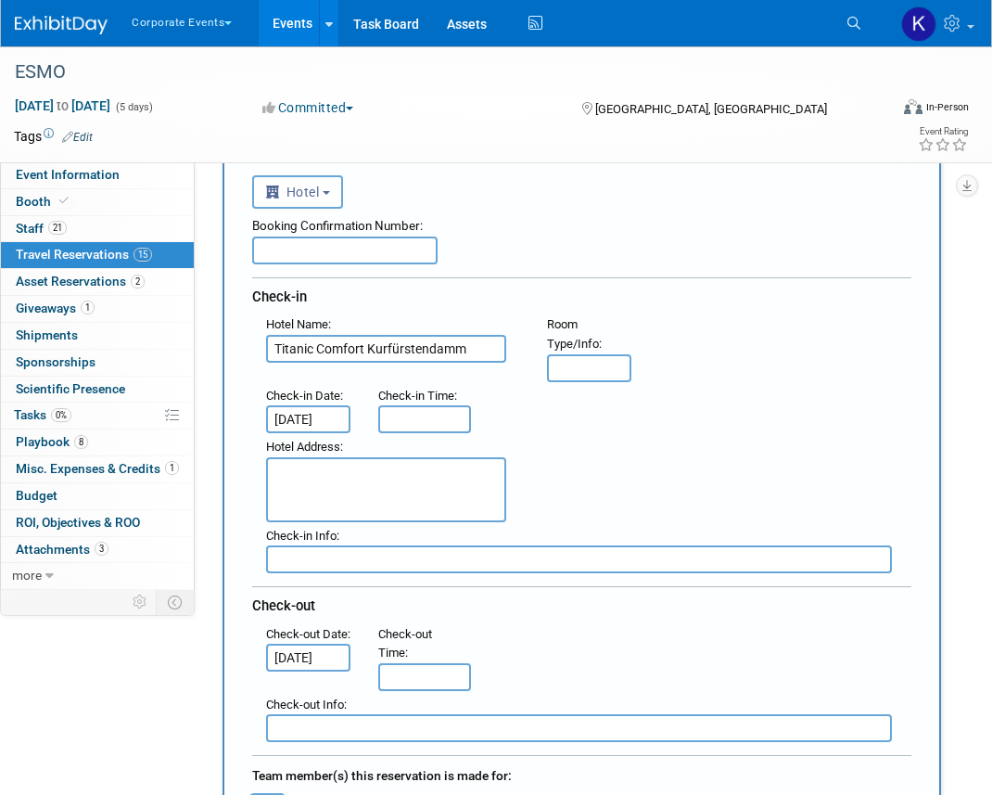
click at [356, 474] on textarea at bounding box center [386, 489] width 240 height 65
paste textarea "[STREET_ADDRESS]"
type textarea "[STREET_ADDRESS]"
click at [575, 223] on div "Booking Confirmation Number:" at bounding box center [581, 223] width 659 height 28
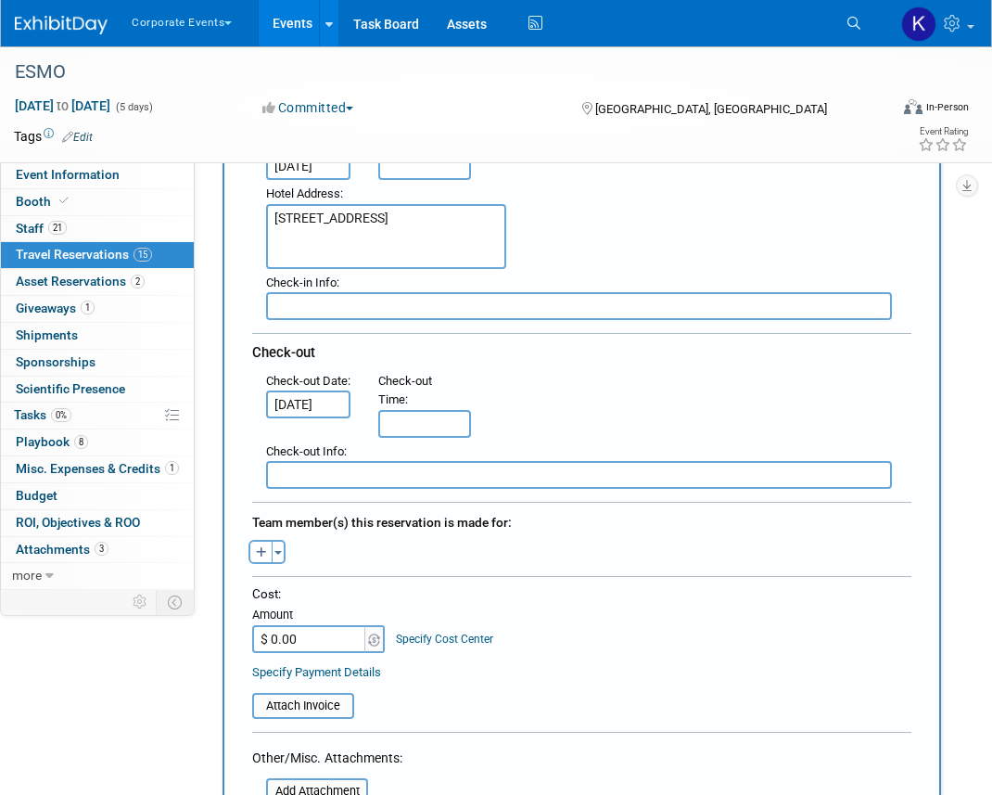
scroll to position [439, 0]
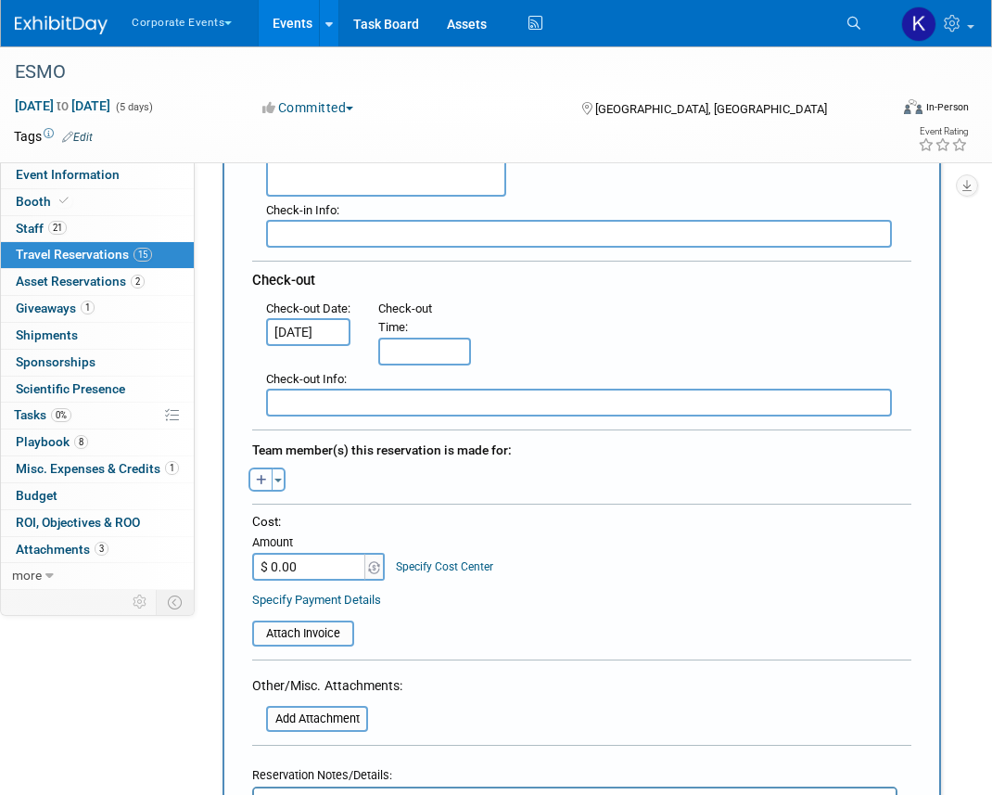
click at [251, 484] on button "button" at bounding box center [261, 479] width 24 height 24
select select
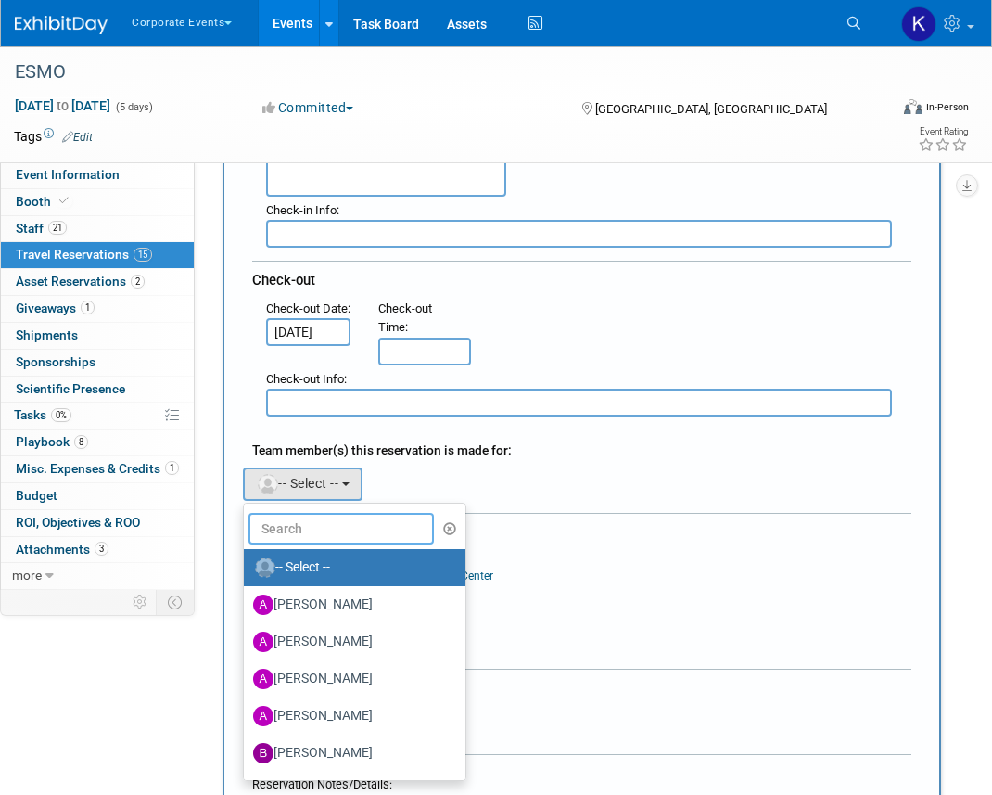
click at [292, 528] on input "text" at bounding box center [341, 529] width 185 height 32
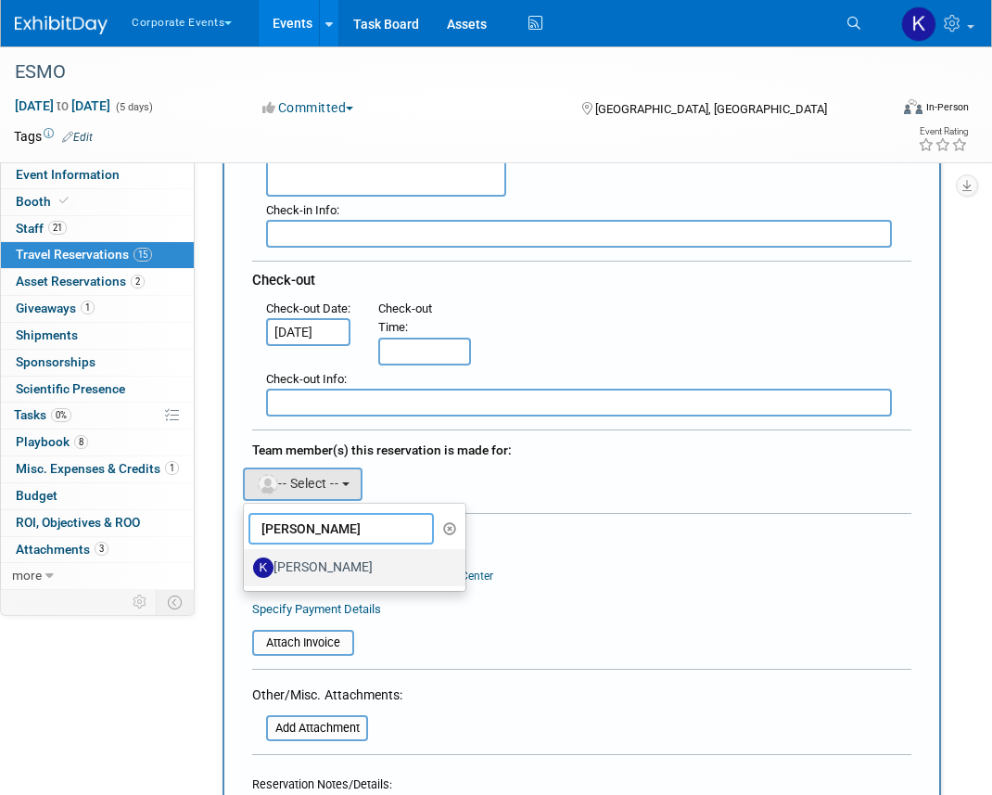
type input "[PERSON_NAME]"
click at [314, 565] on label "[PERSON_NAME]" at bounding box center [350, 568] width 194 height 30
click at [247, 565] on input "[PERSON_NAME]" at bounding box center [241, 565] width 12 height 12
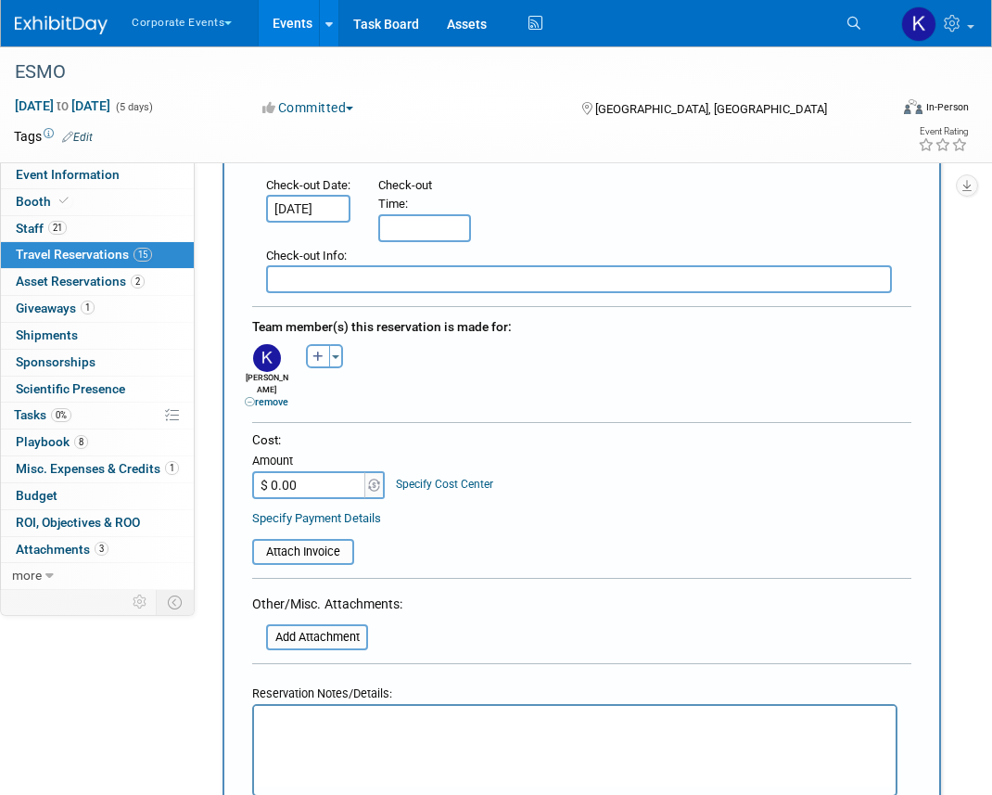
scroll to position [577, 0]
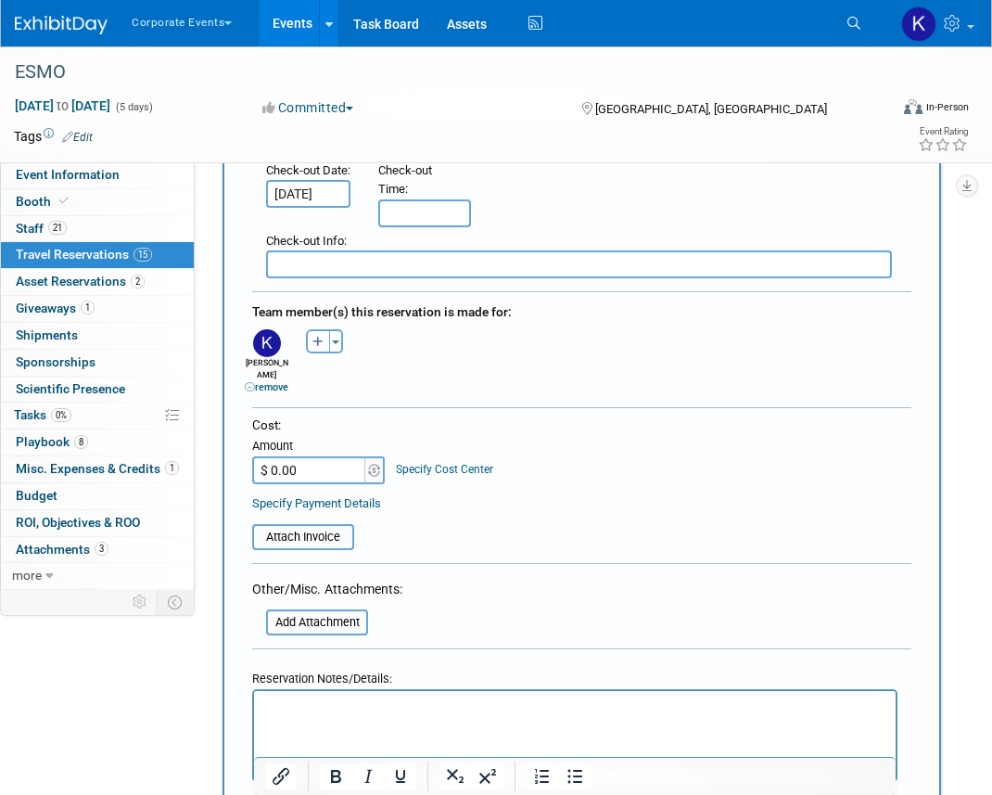
click at [311, 718] on html at bounding box center [575, 704] width 642 height 27
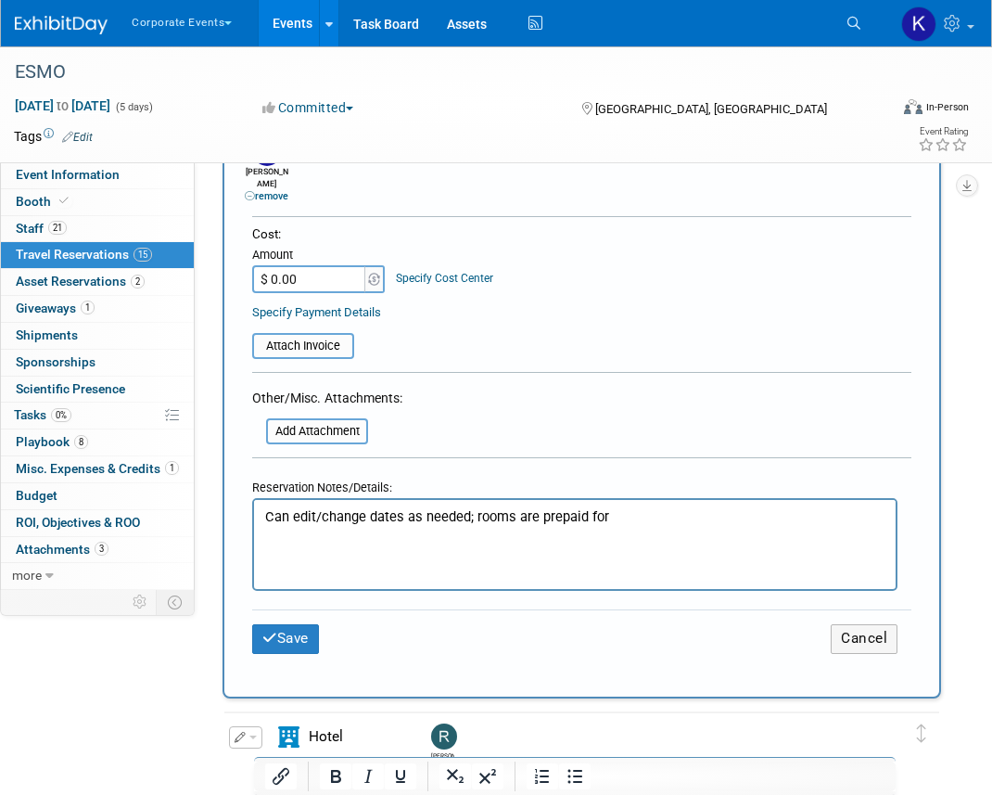
scroll to position [767, 0]
click at [283, 625] on button "Save" at bounding box center [285, 639] width 67 height 29
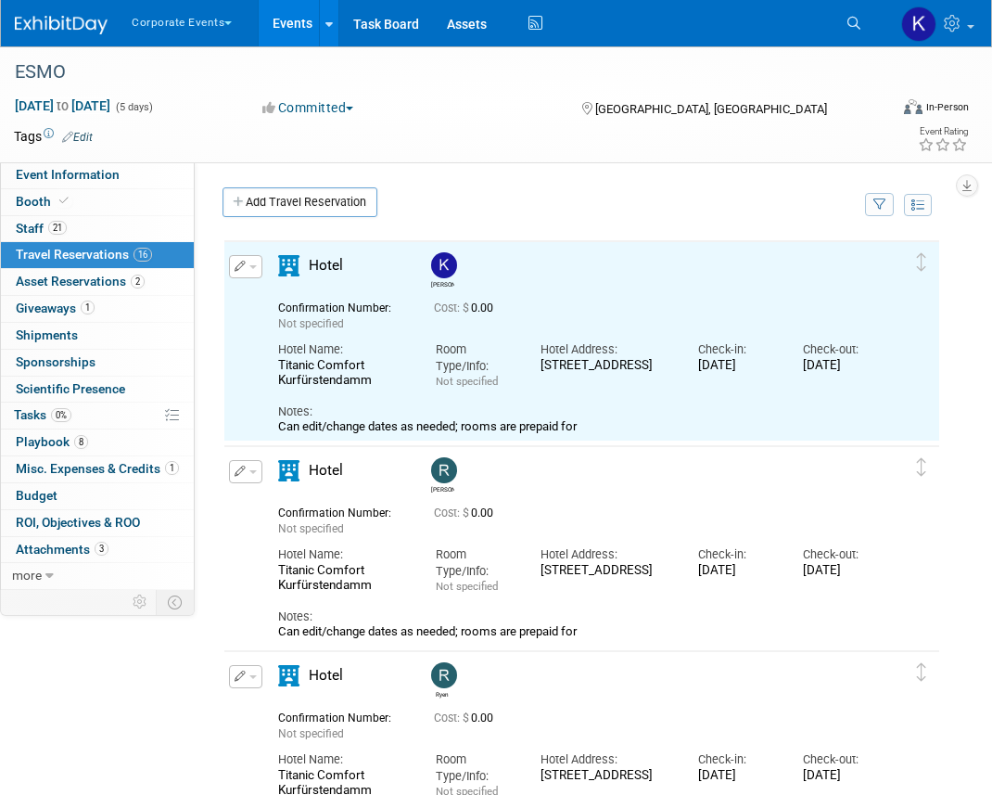
scroll to position [0, 0]
click at [302, 205] on link "Add Travel Reservation" at bounding box center [300, 202] width 155 height 30
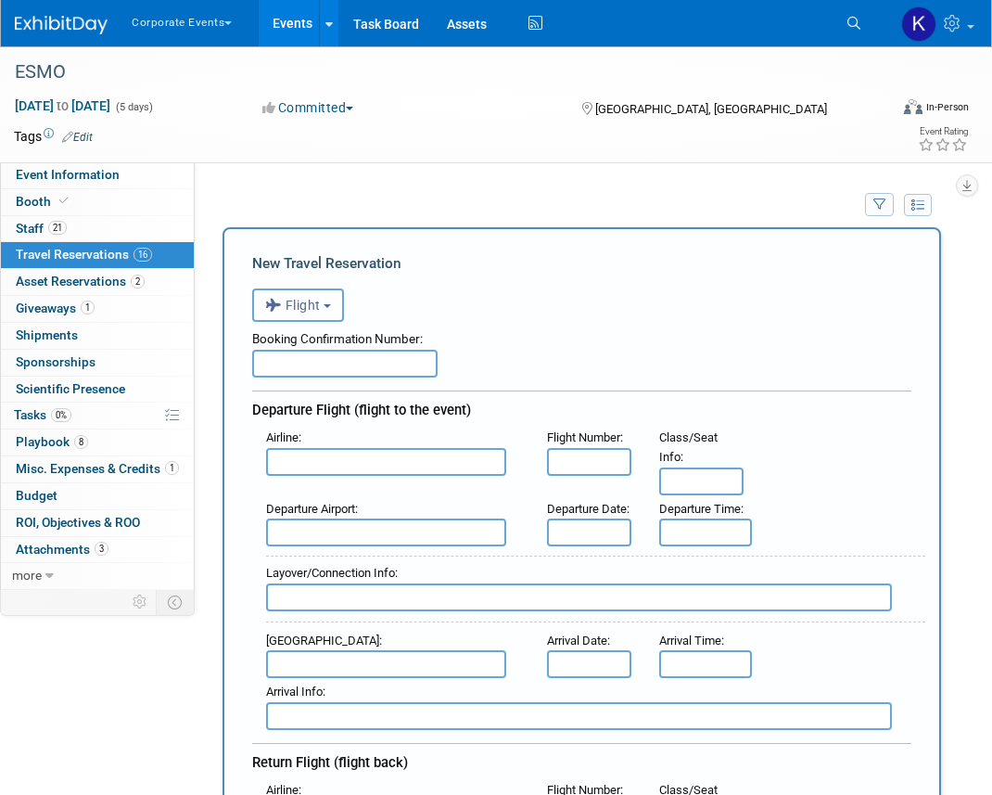
click at [301, 312] on span "Flight" at bounding box center [293, 305] width 56 height 15
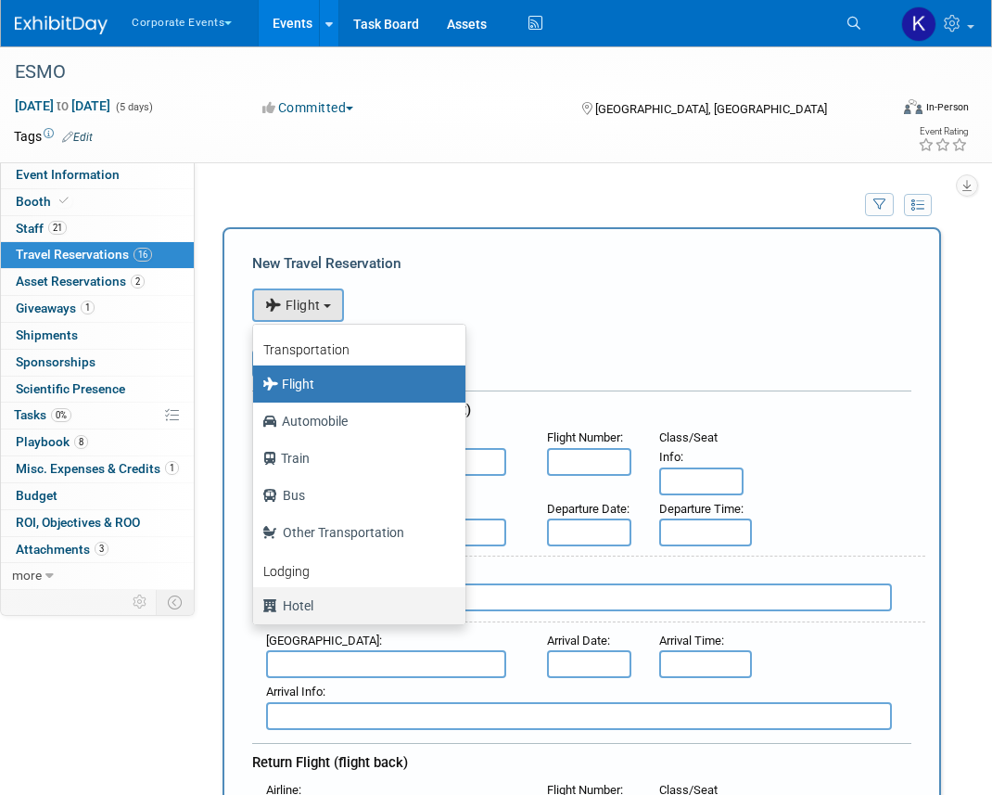
click at [296, 608] on label "Hotel" at bounding box center [354, 606] width 185 height 30
click at [256, 608] on input "Hotel" at bounding box center [250, 603] width 12 height 12
select select "6"
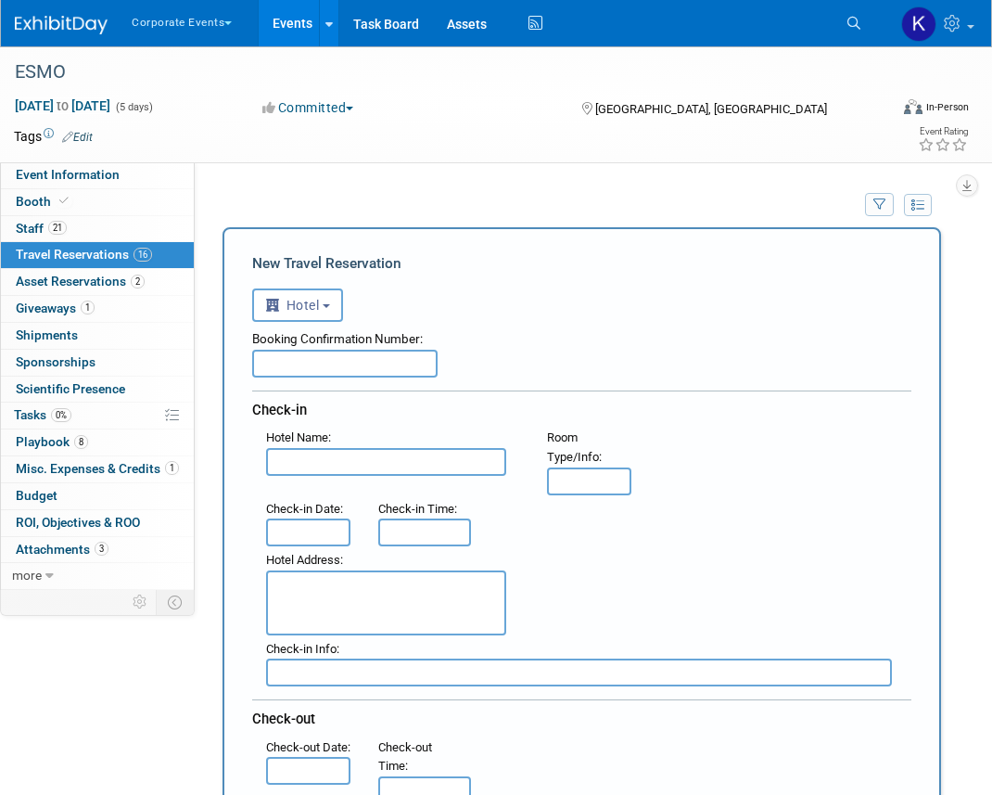
click at [299, 458] on input "text" at bounding box center [386, 462] width 240 height 28
paste input "[STREET_ADDRESS]"
type input "[STREET_ADDRESS]"
click at [301, 467] on input "[STREET_ADDRESS]" at bounding box center [386, 462] width 240 height 28
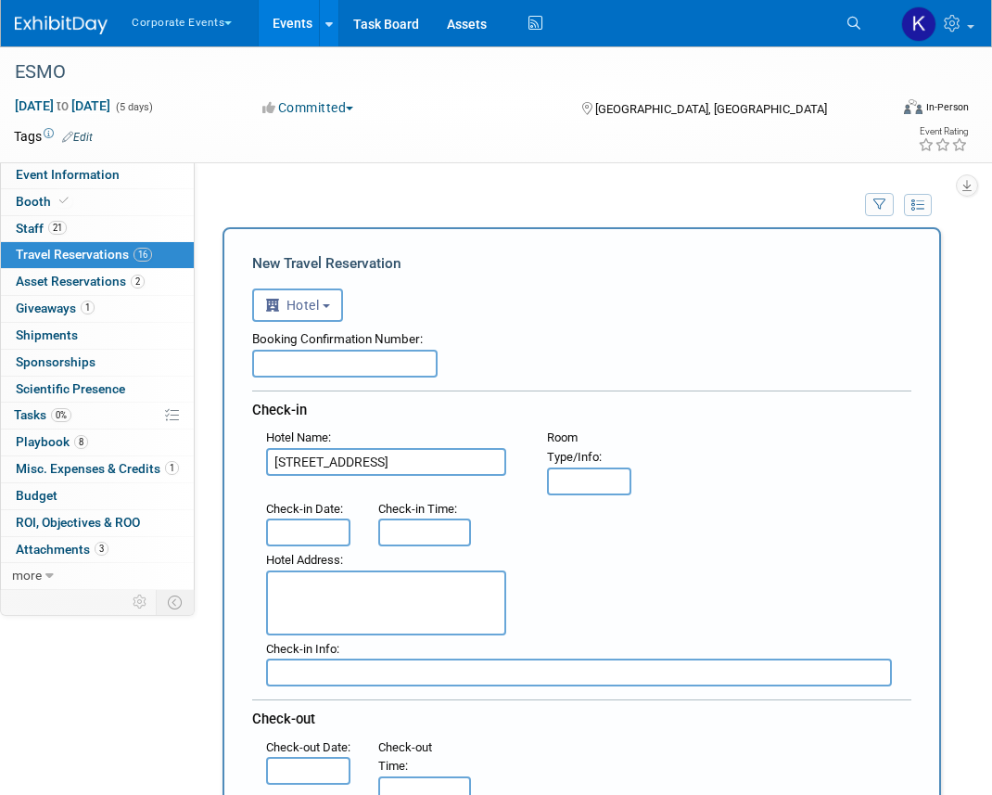
click at [301, 467] on input "[STREET_ADDRESS]" at bounding box center [386, 462] width 240 height 28
click at [338, 600] on textarea at bounding box center [386, 602] width 240 height 65
paste textarea "[STREET_ADDRESS]"
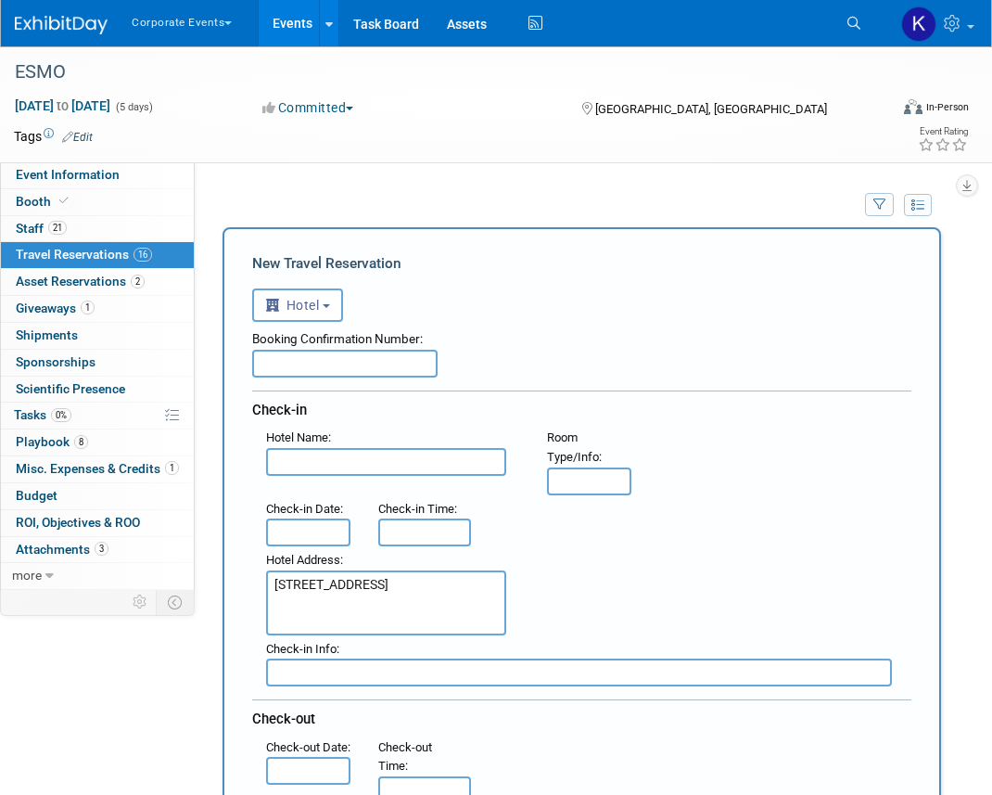
type textarea "[STREET_ADDRESS]"
click at [317, 464] on input "text" at bounding box center [386, 462] width 240 height 28
paste input "Titanic Comfort Kurfürstendamm"
type input "Titanic Comfort Kurfürstendamm"
click at [306, 525] on input "text" at bounding box center [308, 532] width 84 height 28
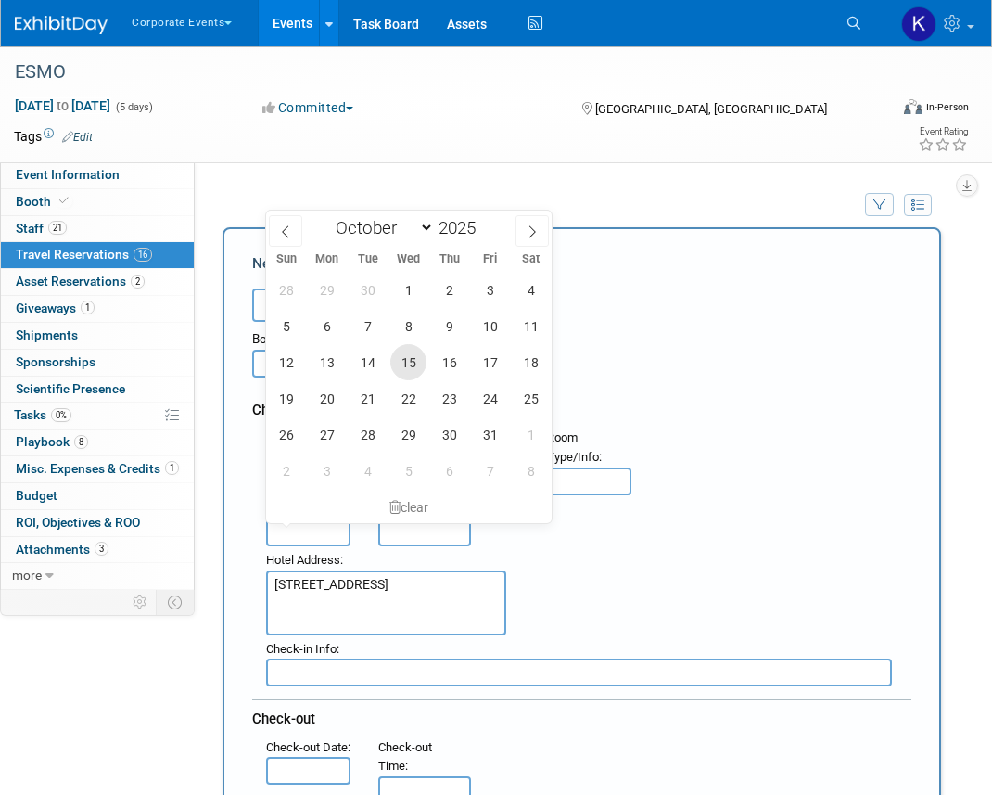
click at [413, 362] on span "15" at bounding box center [408, 362] width 36 height 36
type input "[DATE]"
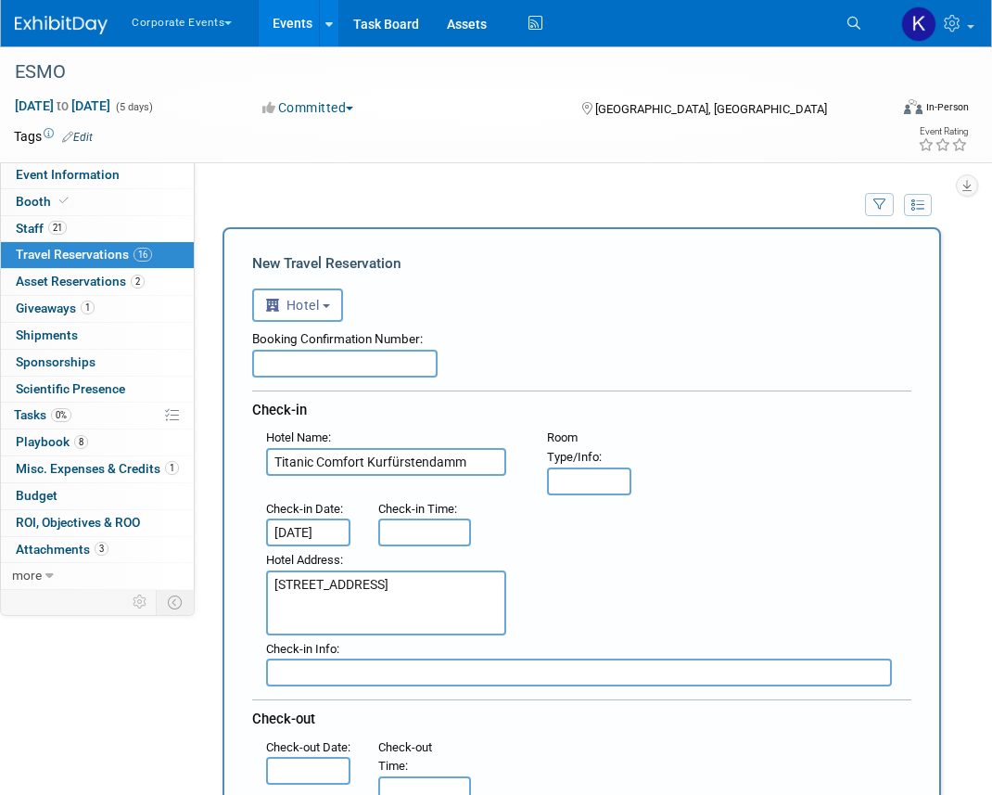
click at [296, 777] on input "text" at bounding box center [308, 771] width 84 height 28
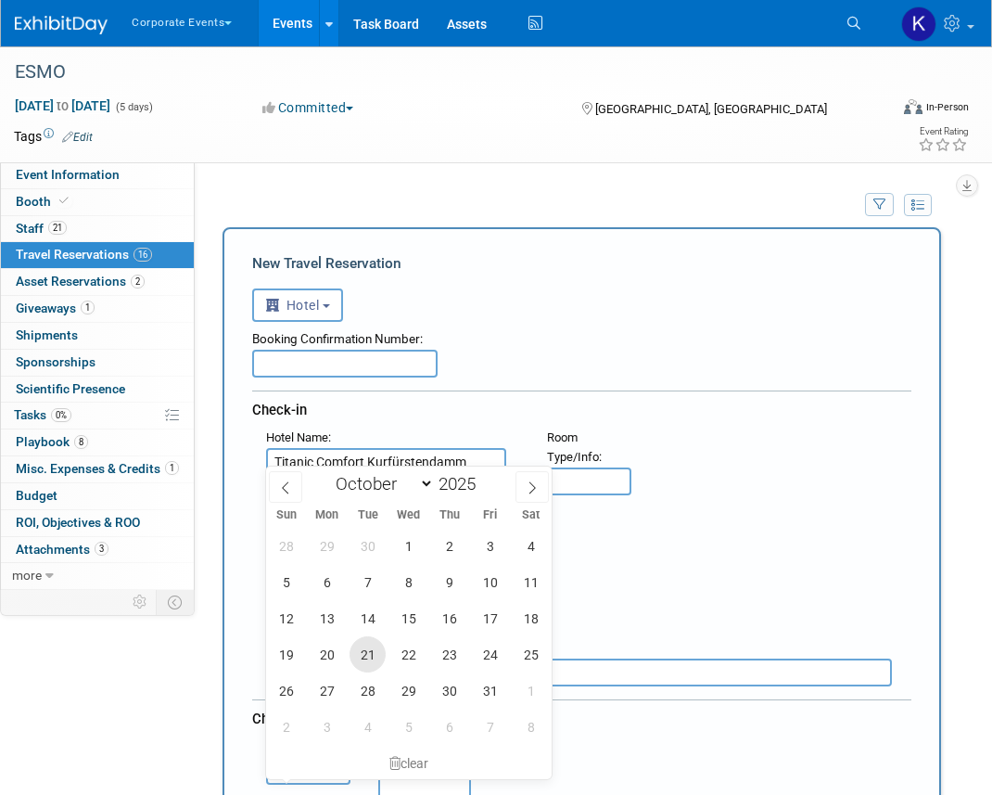
click at [372, 643] on span "21" at bounding box center [368, 654] width 36 height 36
type input "[DATE]"
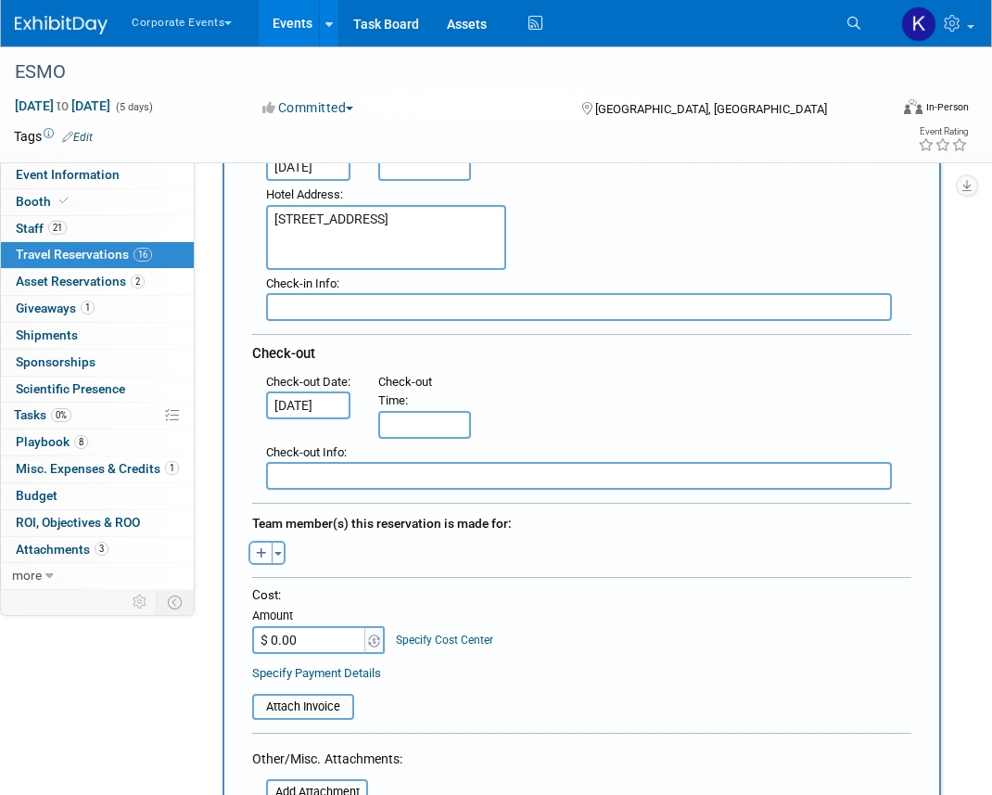
click at [259, 554] on icon "button" at bounding box center [261, 554] width 11 height 12
select select
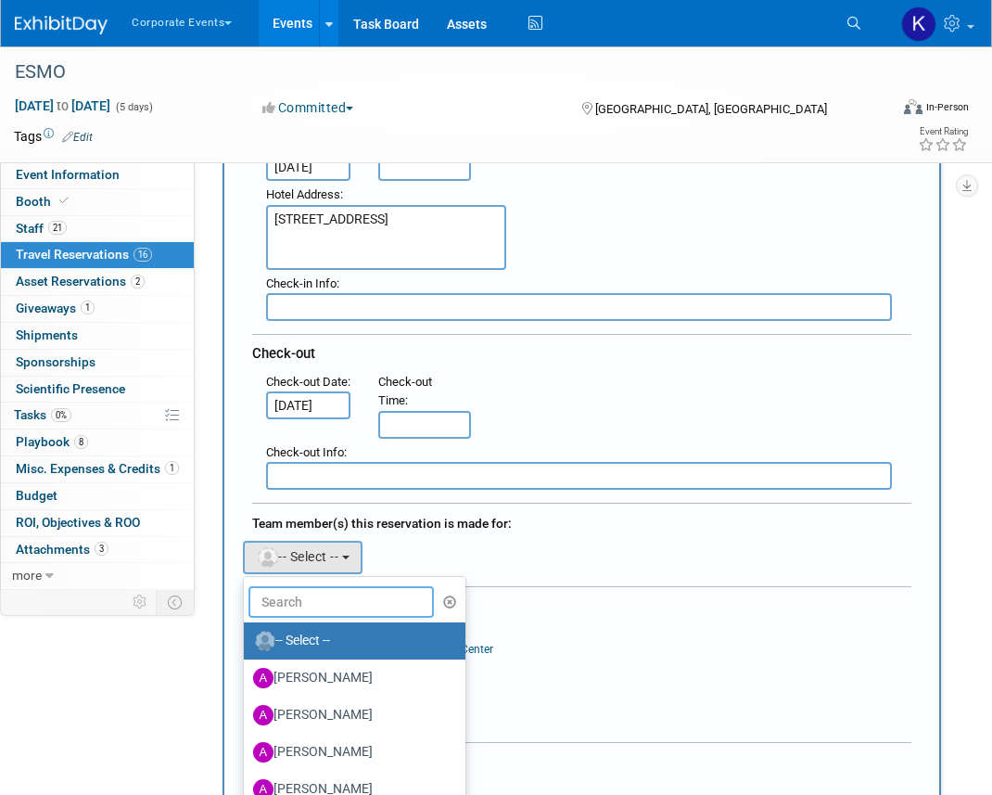
click at [287, 602] on input "text" at bounding box center [341, 602] width 185 height 32
type input "m"
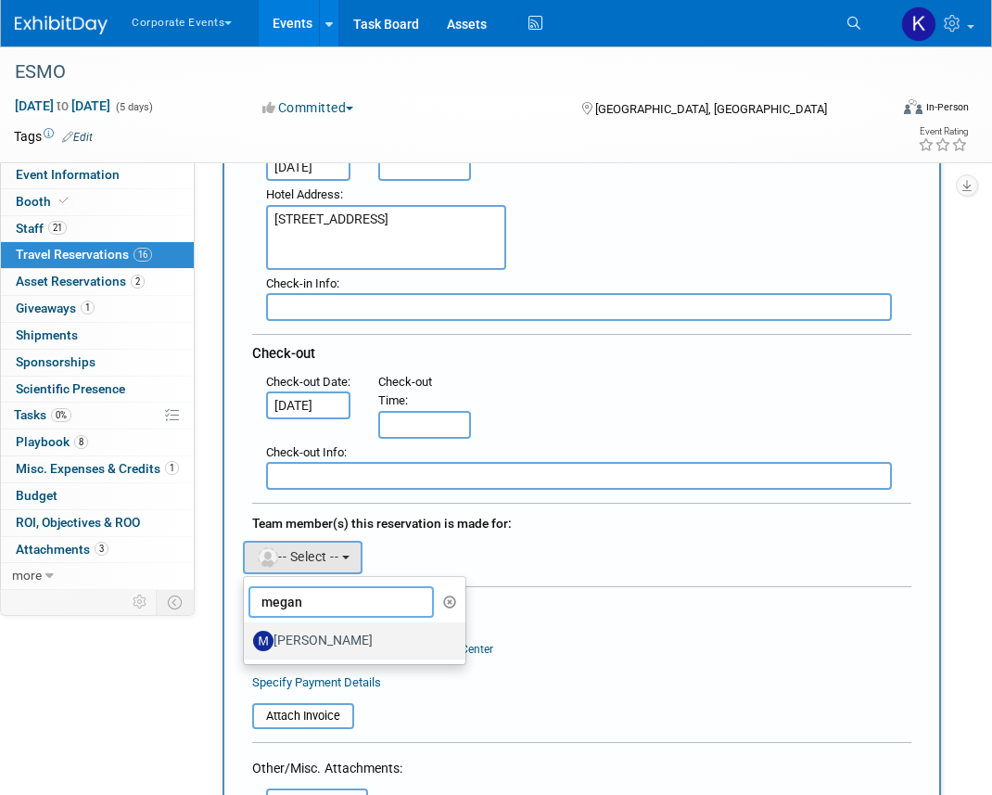
type input "megan"
click at [291, 641] on label "[PERSON_NAME]" at bounding box center [350, 641] width 194 height 30
click at [247, 641] on input "[PERSON_NAME]" at bounding box center [241, 638] width 12 height 12
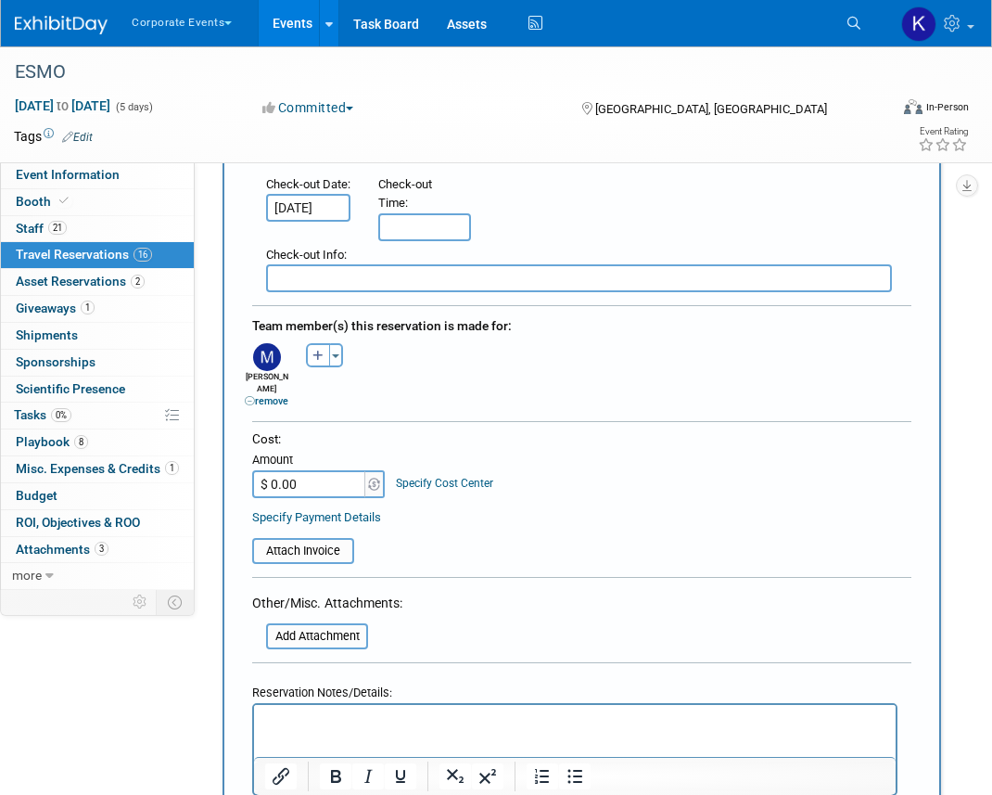
scroll to position [561, 0]
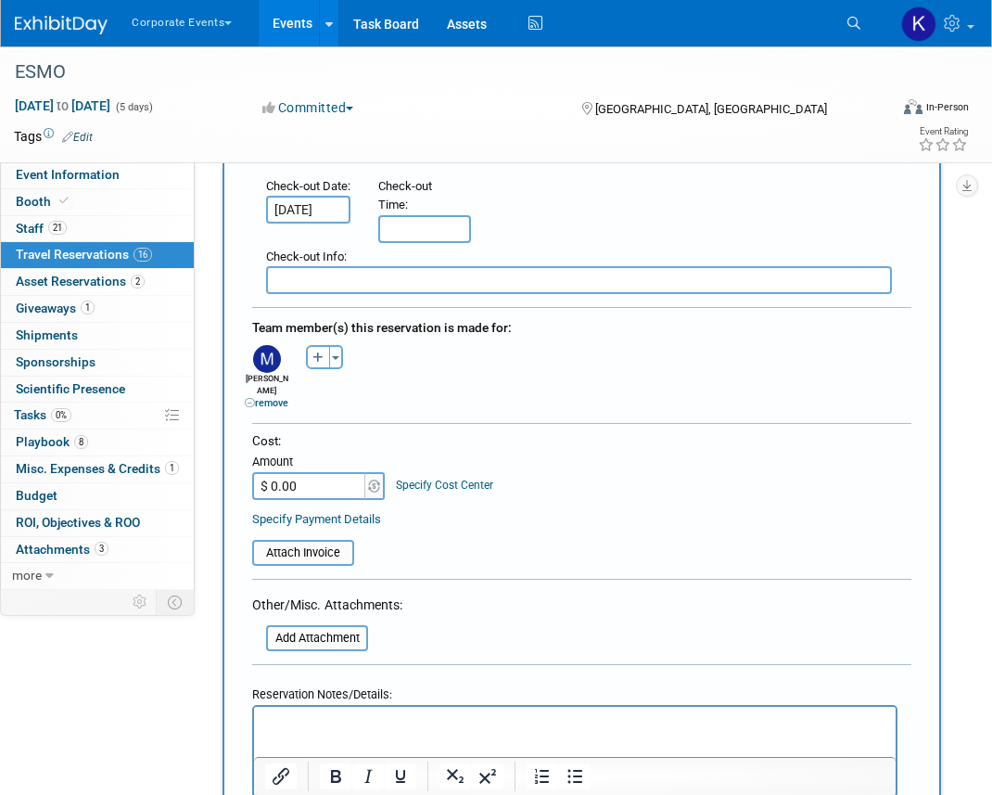
click at [287, 733] on html at bounding box center [575, 720] width 642 height 27
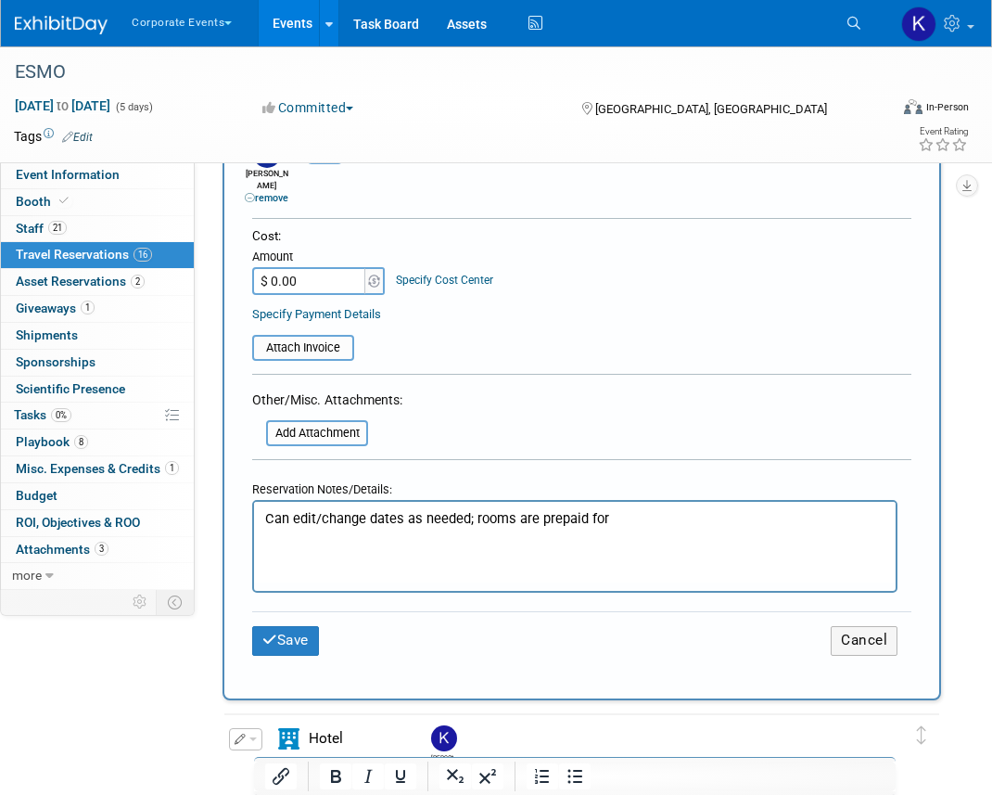
scroll to position [769, 0]
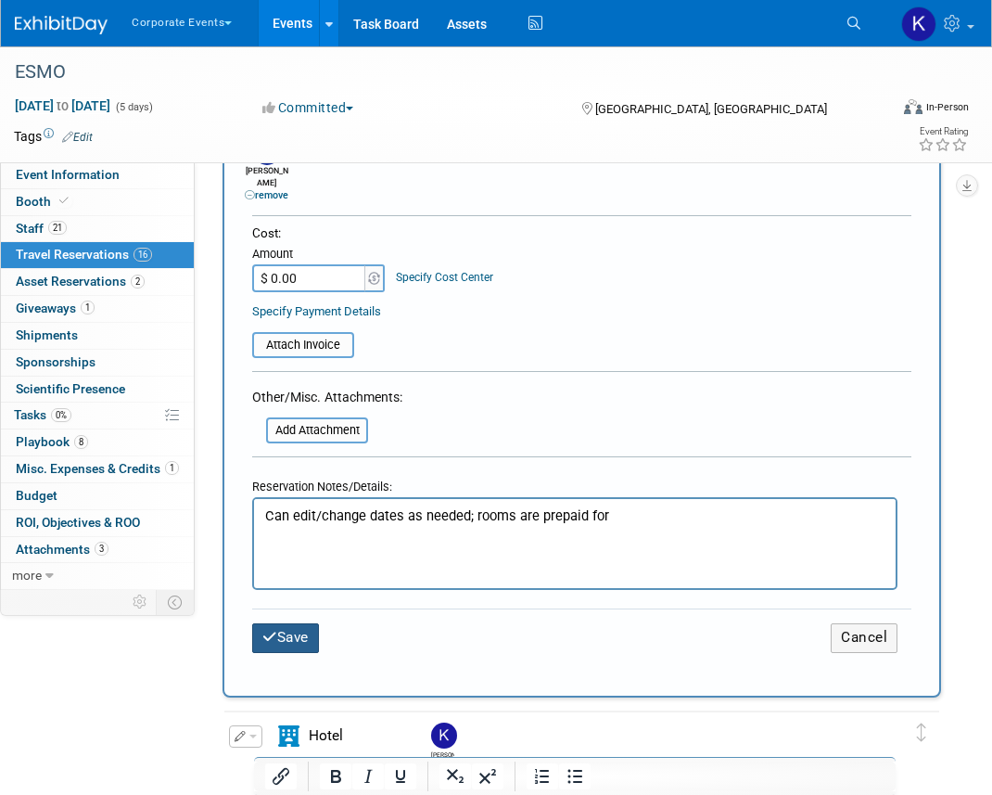
click at [287, 636] on button "Save" at bounding box center [285, 637] width 67 height 29
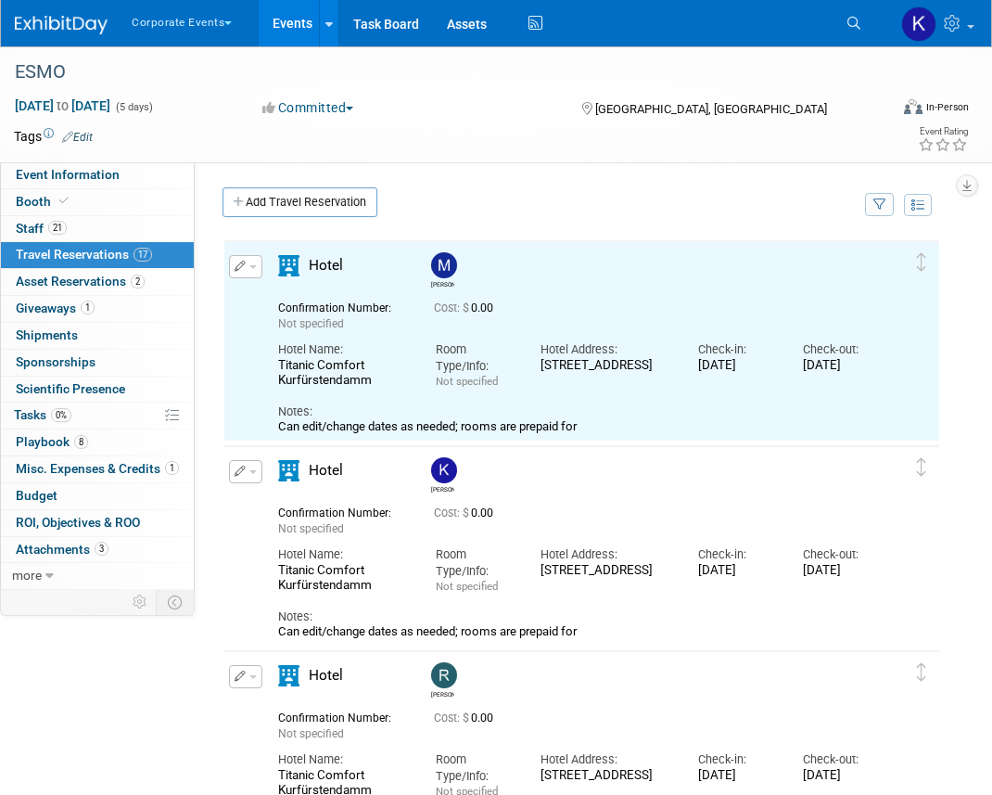
scroll to position [0, 0]
click at [336, 197] on link "Add Travel Reservation" at bounding box center [300, 202] width 155 height 30
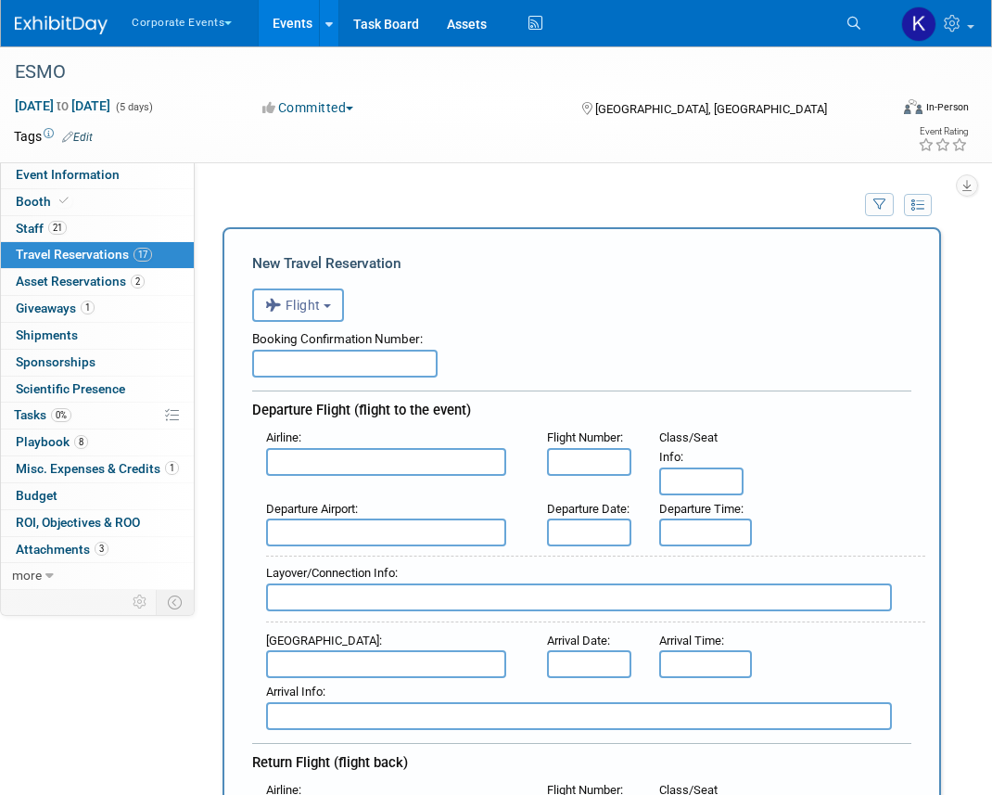
click at [326, 304] on button "Flight" at bounding box center [298, 304] width 92 height 33
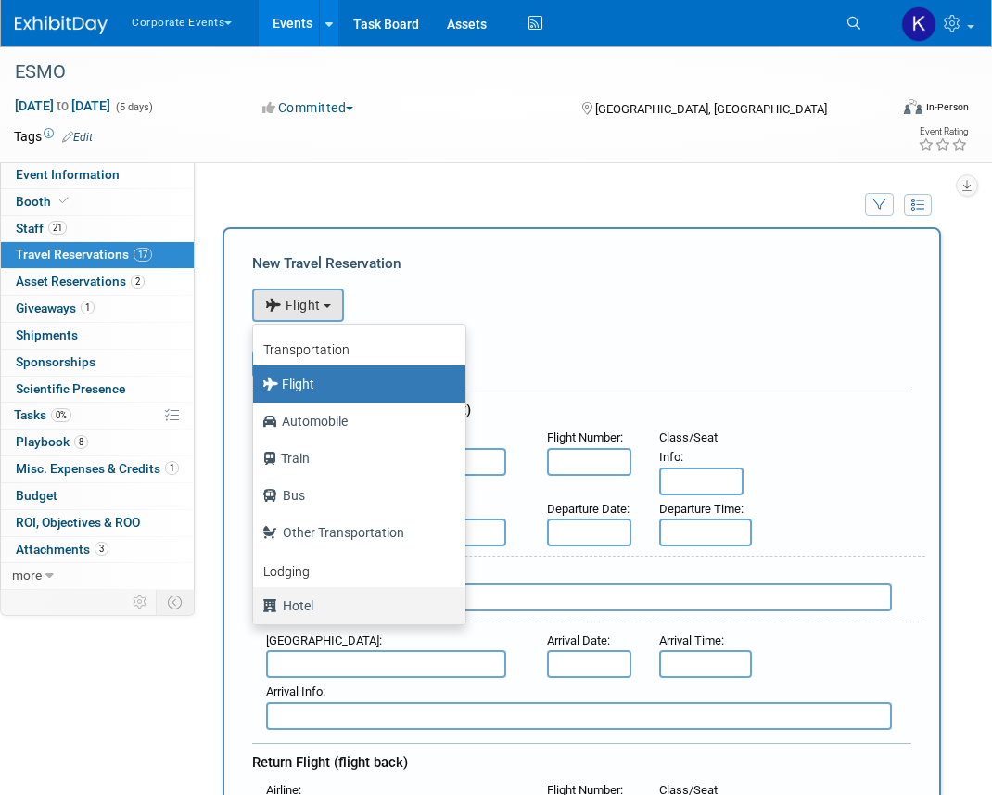
click at [338, 606] on label "Hotel" at bounding box center [354, 606] width 185 height 30
click at [256, 606] on input "Hotel" at bounding box center [250, 603] width 12 height 12
select select "6"
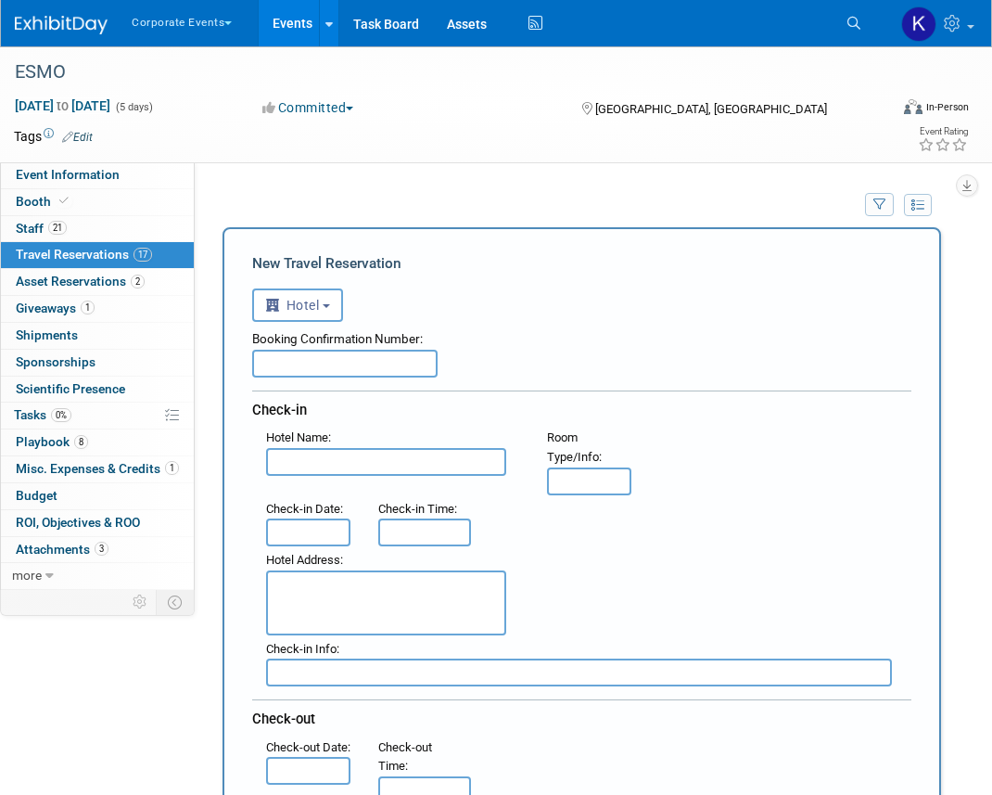
click at [332, 474] on input "text" at bounding box center [386, 462] width 240 height 28
paste input "Titanic Comfort Kurfürstendamm"
type input "Titanic Comfort Kurfürstendamm"
click at [315, 592] on textarea at bounding box center [386, 602] width 240 height 65
paste textarea "[STREET_ADDRESS]"
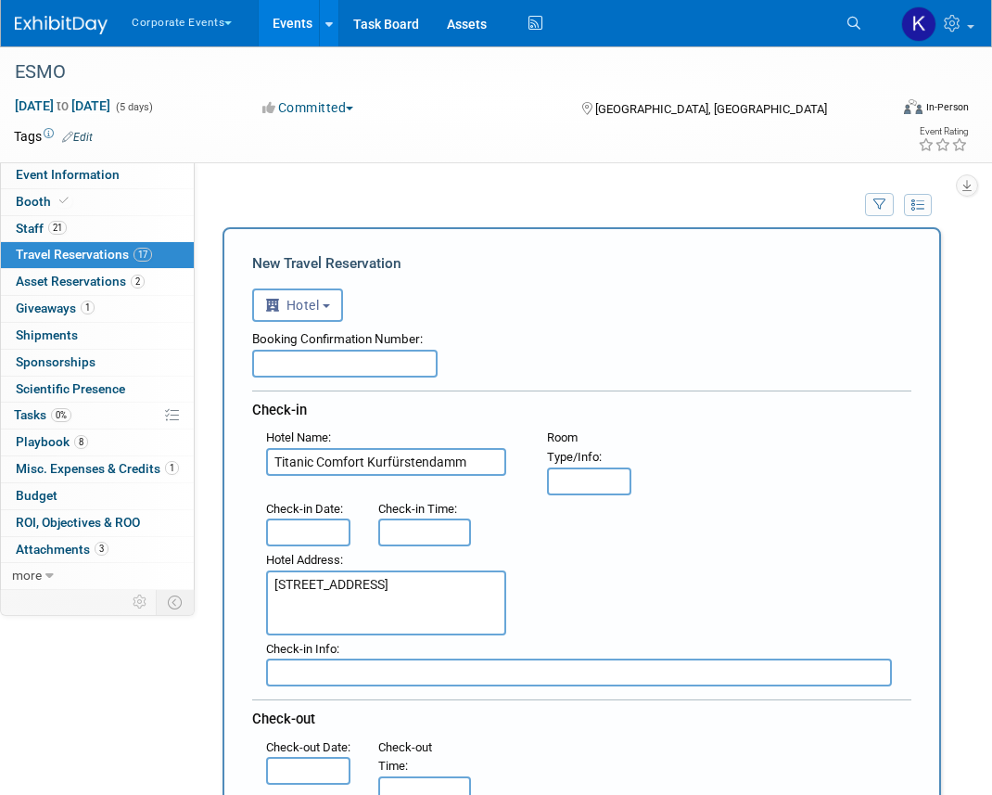
type textarea "[STREET_ADDRESS]"
click at [295, 527] on input "text" at bounding box center [308, 532] width 84 height 28
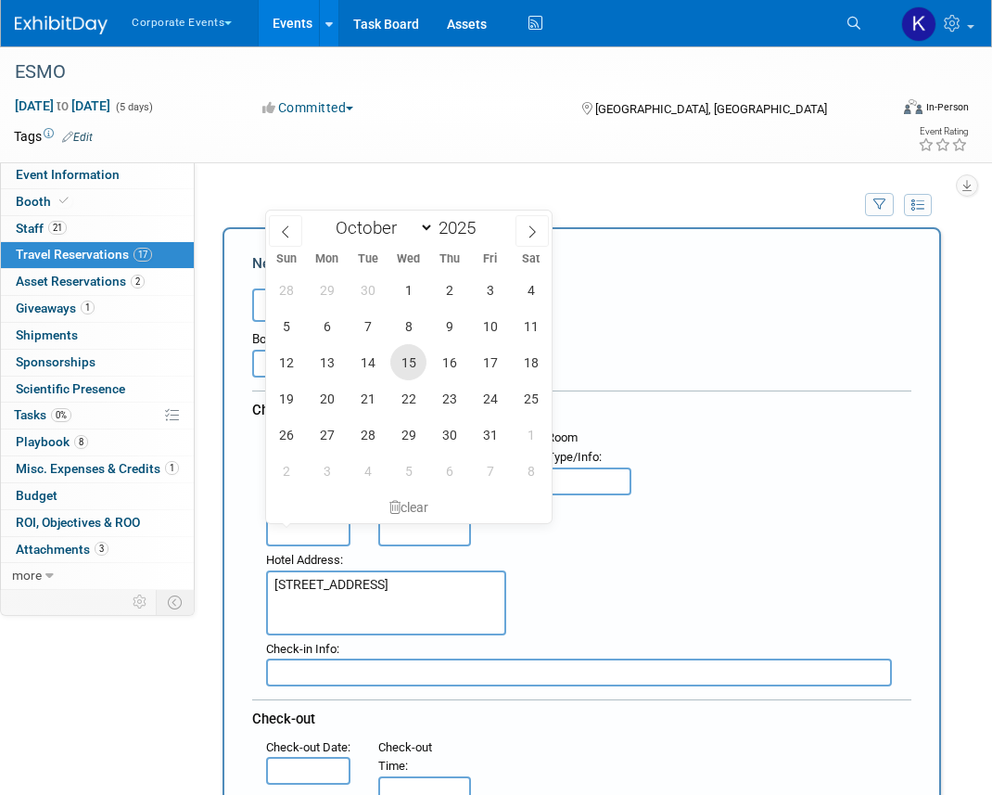
click at [412, 356] on span "15" at bounding box center [408, 362] width 36 height 36
type input "[DATE]"
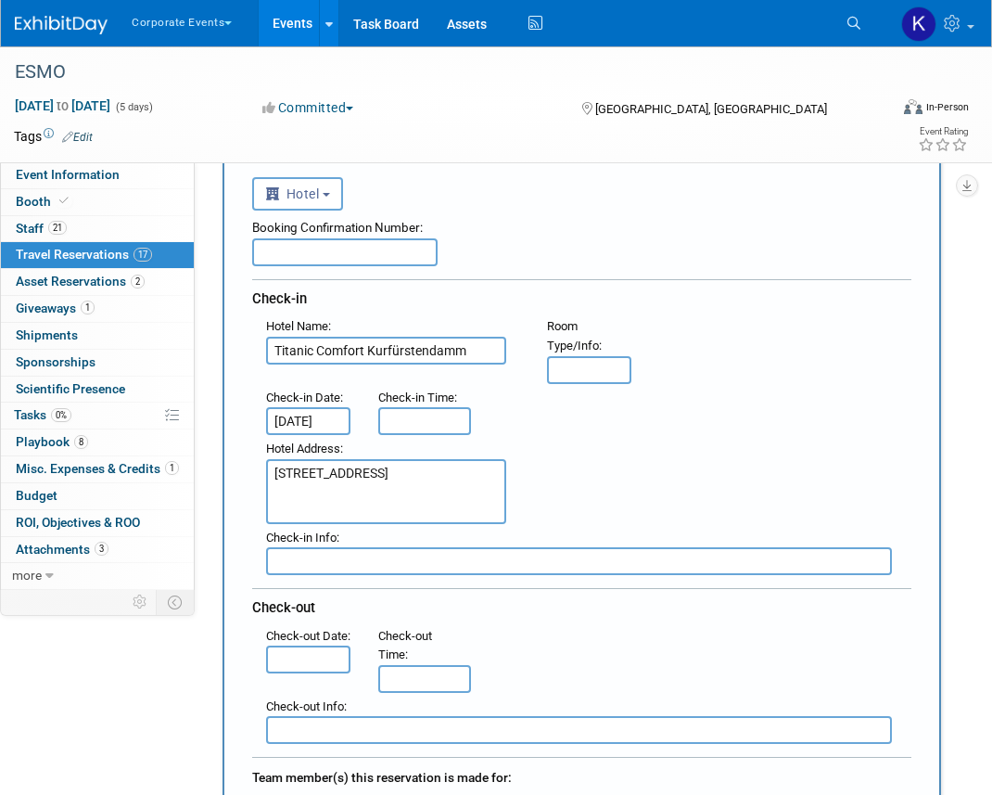
click at [303, 673] on input "text" at bounding box center [308, 659] width 84 height 28
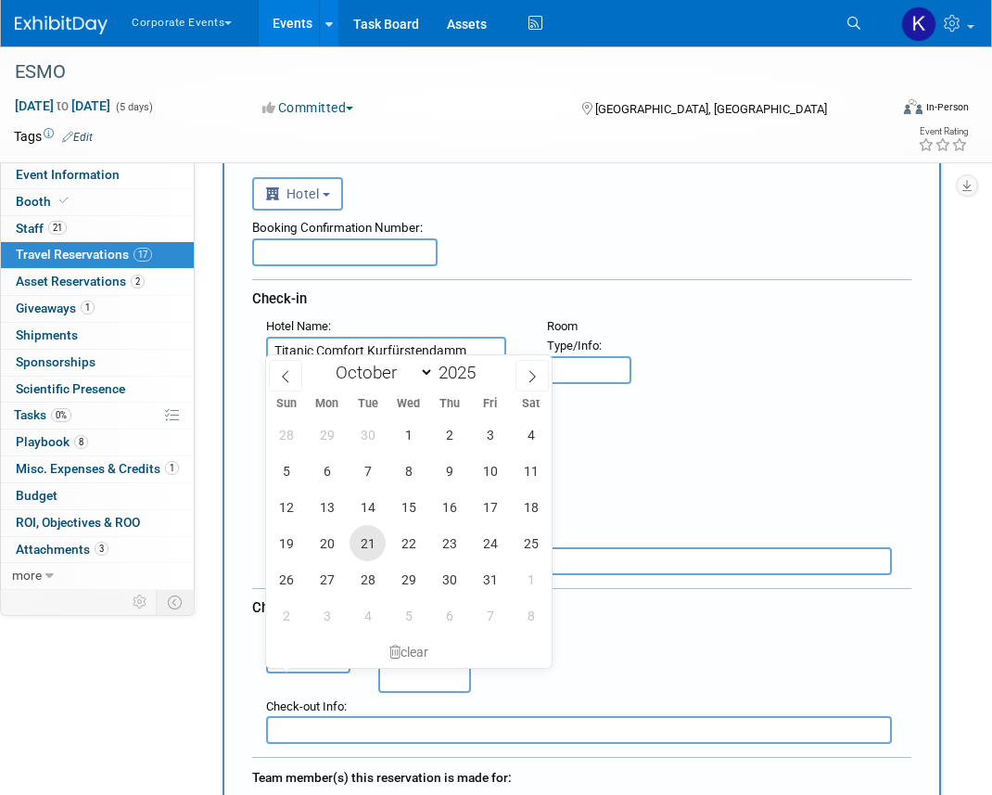
click at [363, 539] on span "21" at bounding box center [368, 543] width 36 height 36
click at [341, 537] on span "20" at bounding box center [327, 543] width 36 height 36
type input "[DATE]"
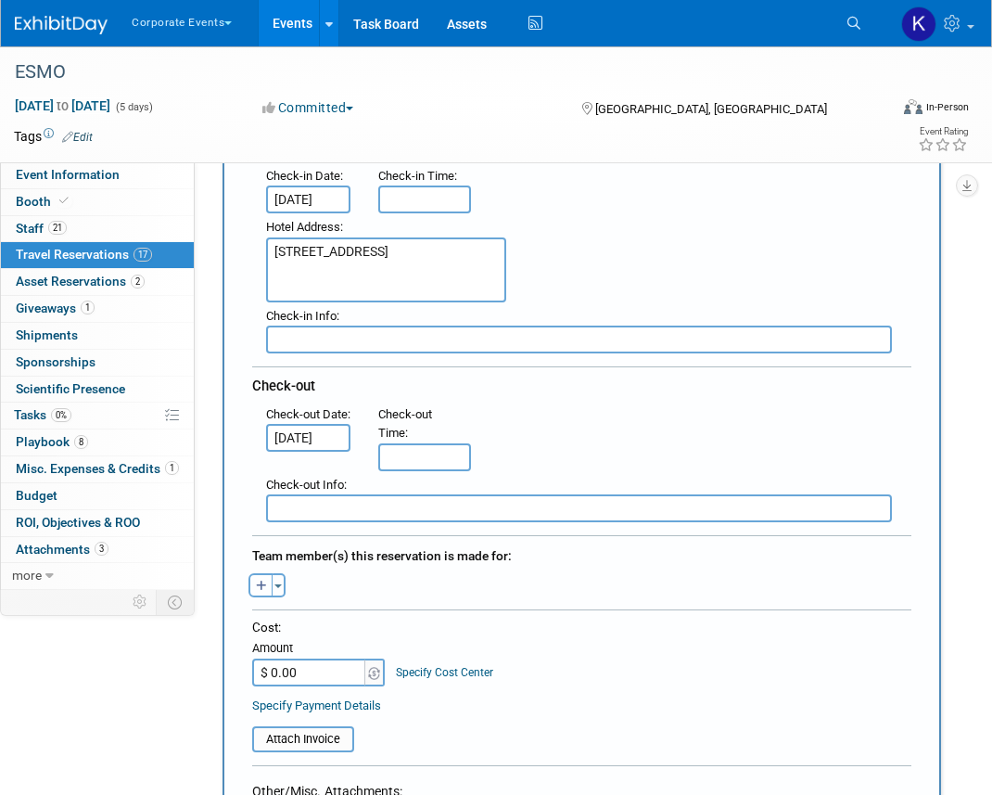
click at [253, 586] on button "button" at bounding box center [261, 585] width 24 height 24
select select
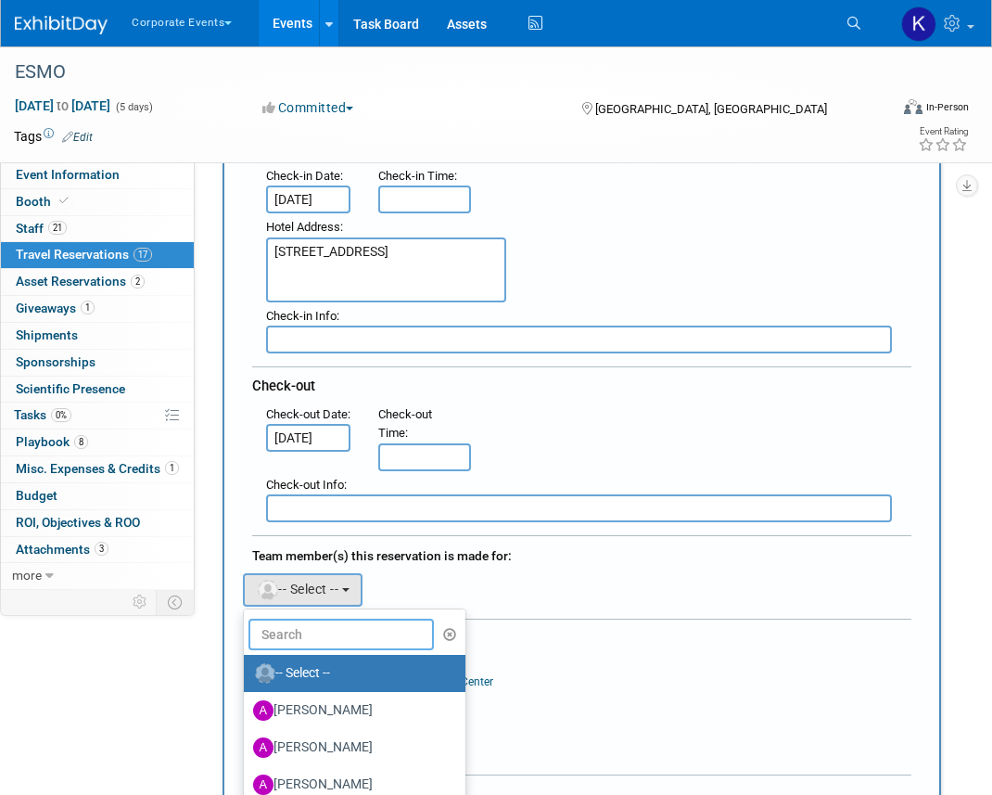
click at [302, 635] on input "text" at bounding box center [341, 634] width 185 height 32
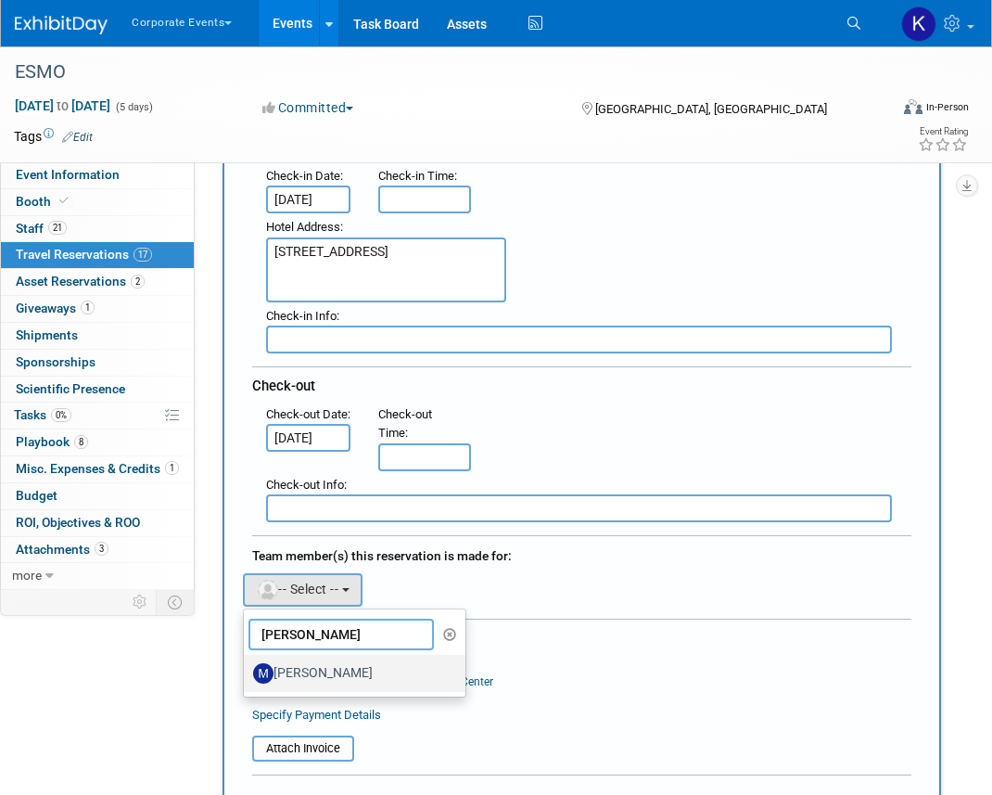
type input "[PERSON_NAME]"
click at [345, 663] on label "[PERSON_NAME]" at bounding box center [350, 673] width 194 height 30
click at [247, 665] on input "[PERSON_NAME]" at bounding box center [241, 671] width 12 height 12
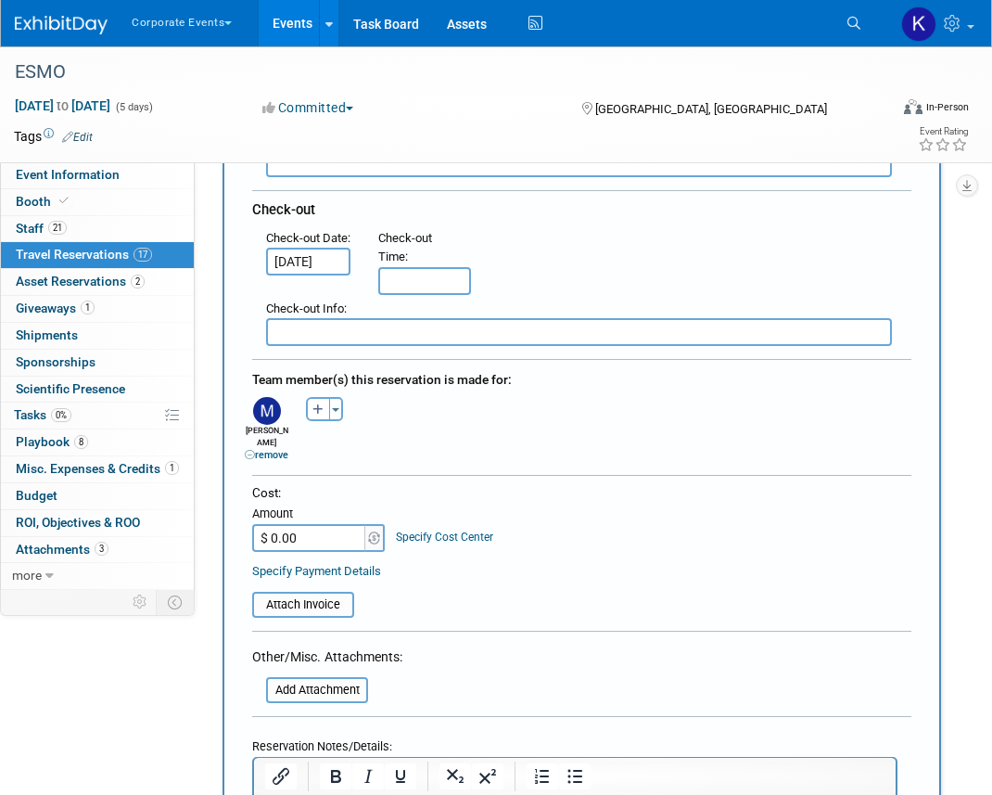
scroll to position [574, 0]
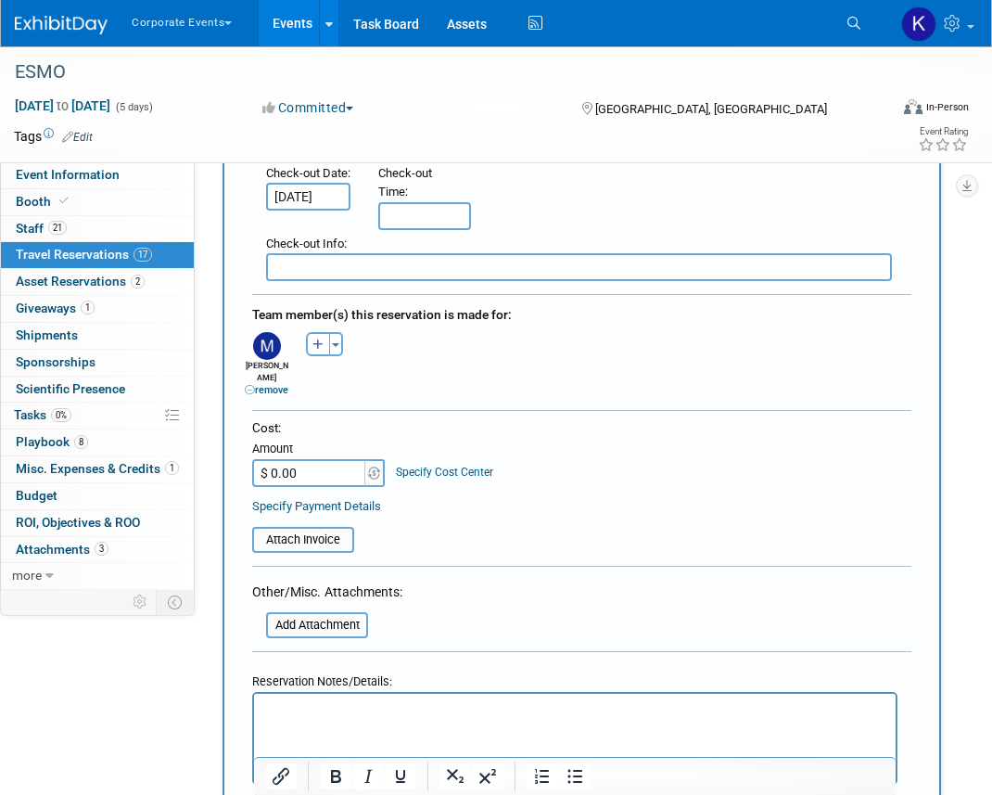
click at [343, 720] on html at bounding box center [575, 707] width 642 height 27
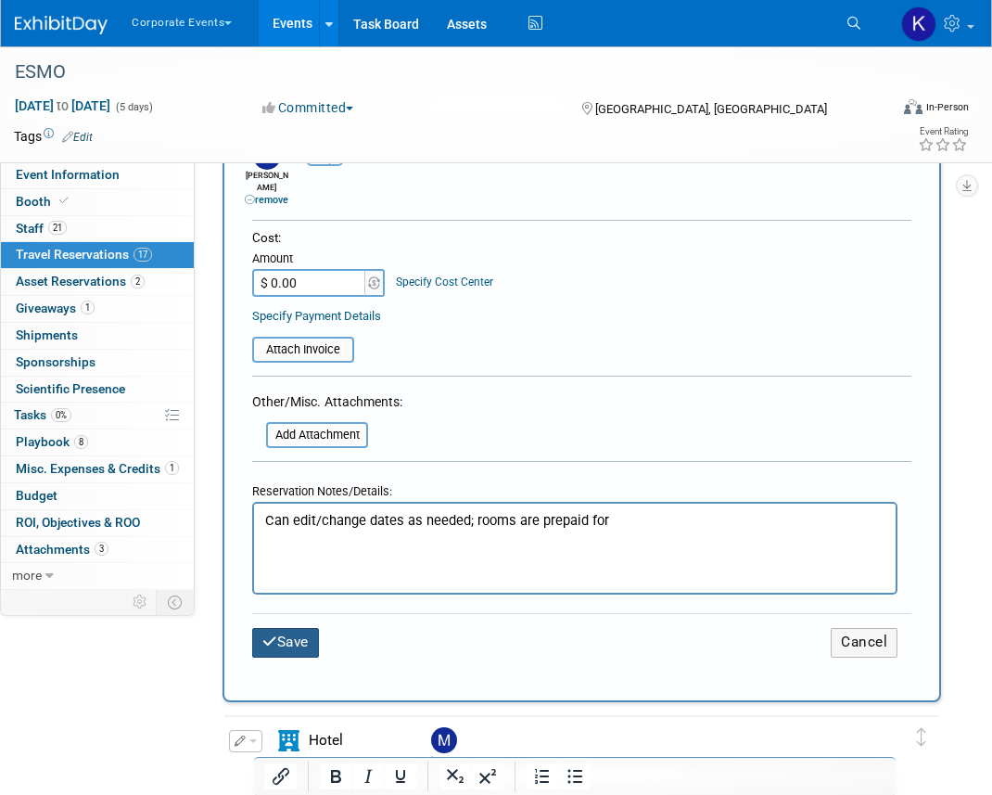
click at [293, 629] on button "Save" at bounding box center [285, 642] width 67 height 29
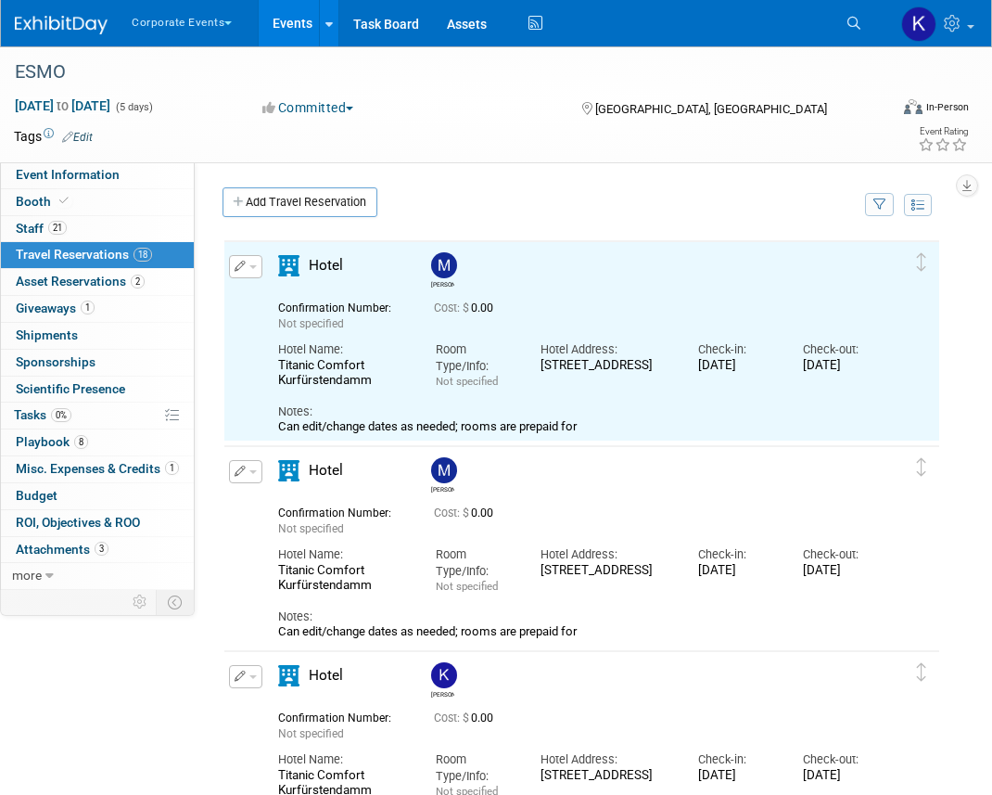
scroll to position [0, 0]
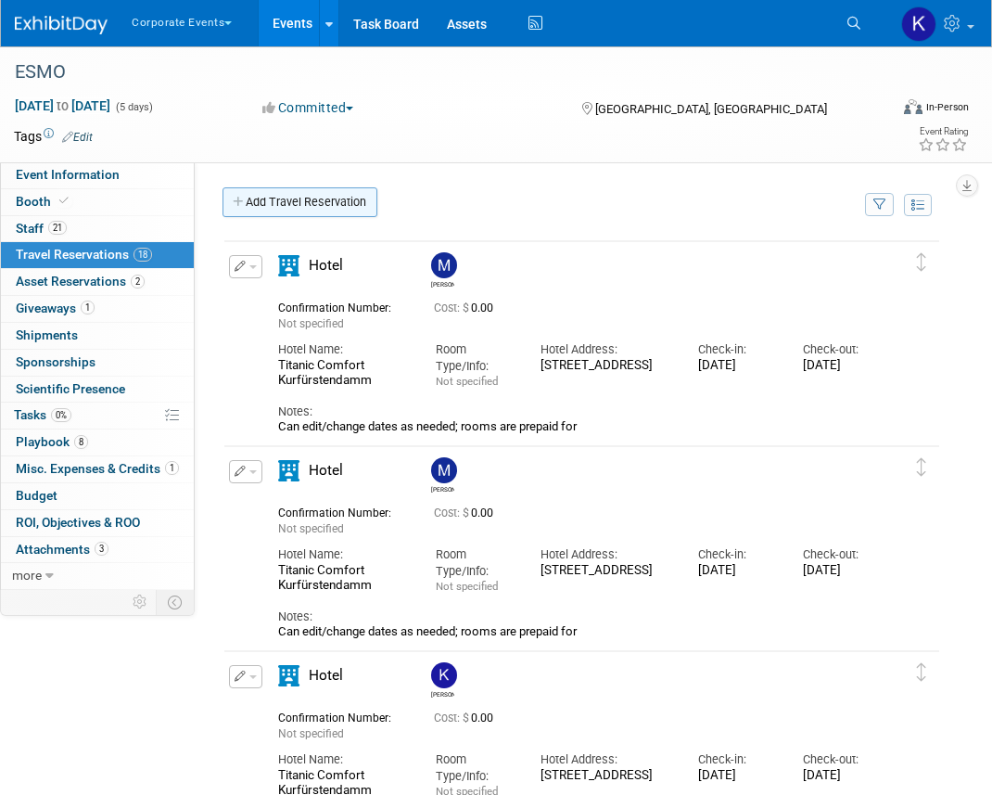
click at [345, 208] on link "Add Travel Reservation" at bounding box center [300, 202] width 155 height 30
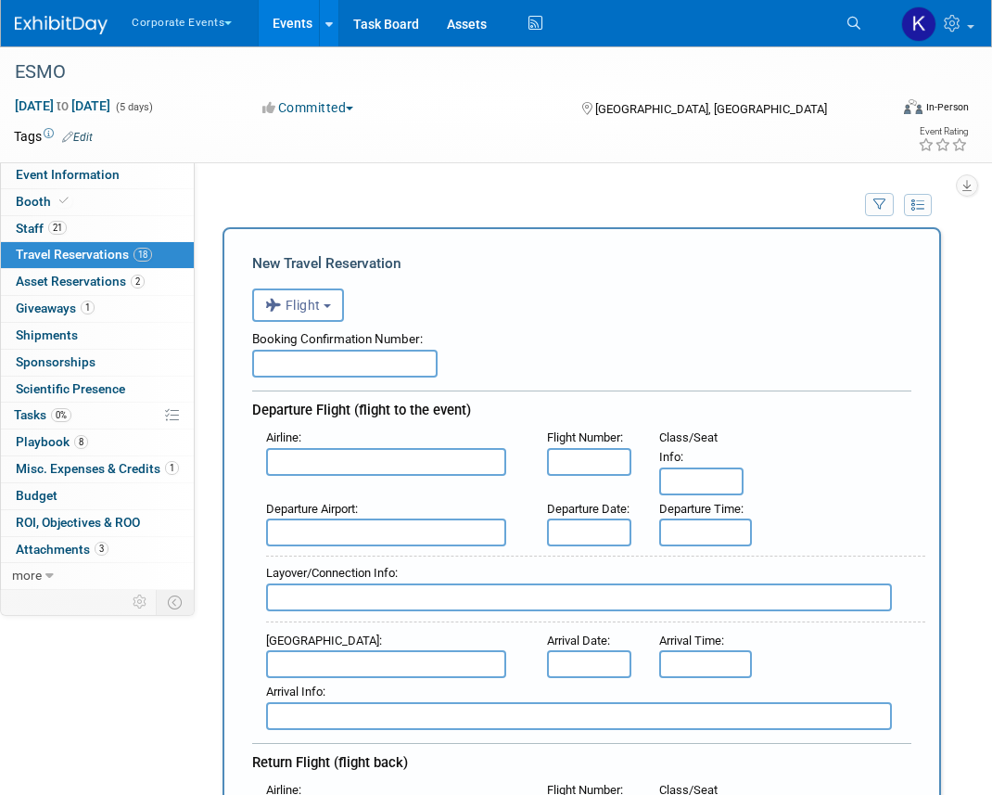
click at [315, 328] on div "Booking Confirmation Number:" at bounding box center [581, 336] width 659 height 28
click at [311, 312] on span "Flight" at bounding box center [293, 305] width 56 height 15
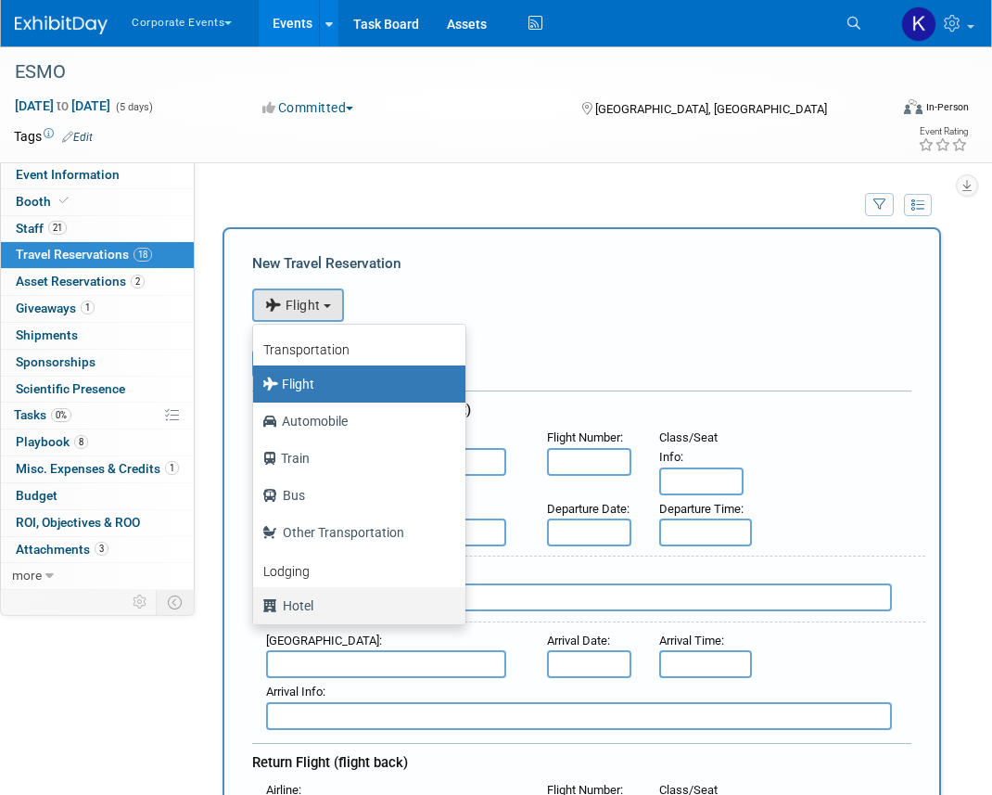
click at [333, 597] on label "Hotel" at bounding box center [354, 606] width 185 height 30
click at [256, 597] on input "Hotel" at bounding box center [250, 603] width 12 height 12
select select "6"
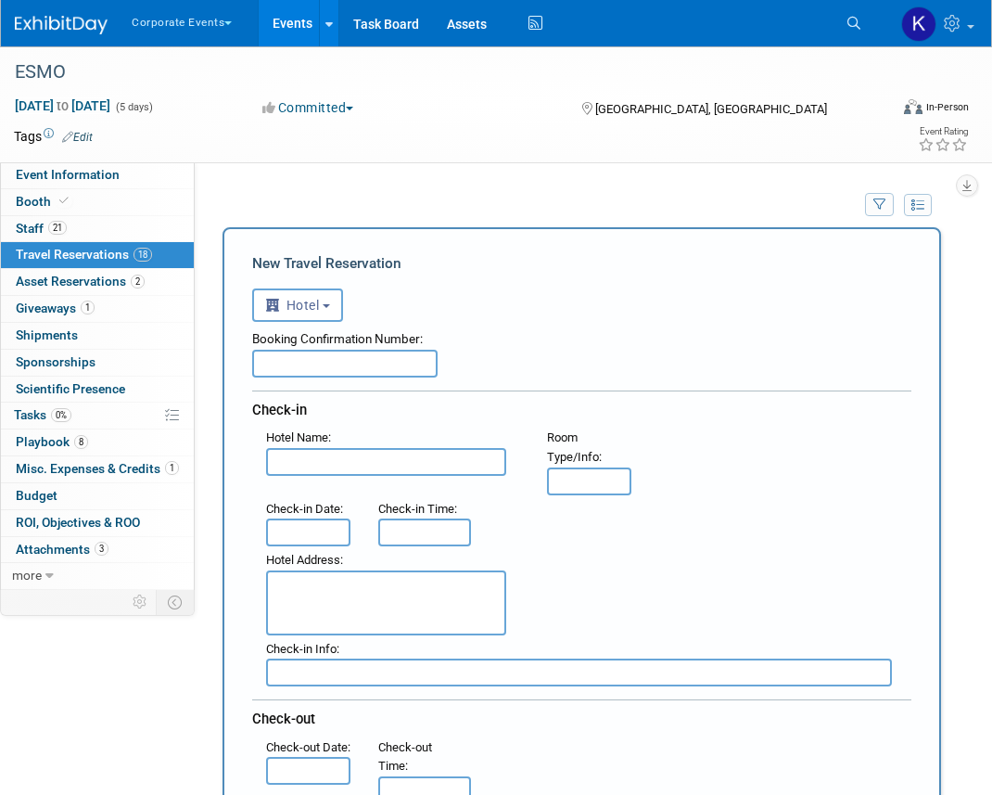
click at [329, 480] on div "Hotel Name : Flight Number : Room Type/Info :" at bounding box center [588, 459] width 673 height 70
click at [327, 469] on input "text" at bounding box center [386, 462] width 240 height 28
paste input "[STREET_ADDRESS]"
type input "[STREET_ADDRESS]"
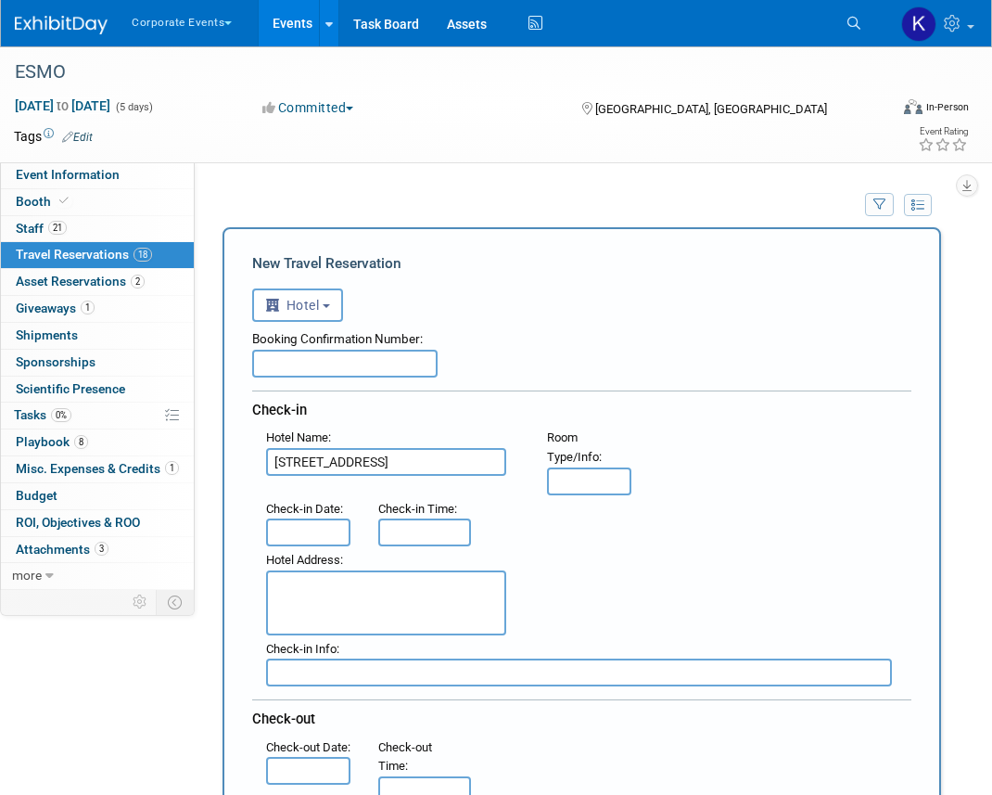
click at [327, 469] on input "[STREET_ADDRESS]" at bounding box center [386, 462] width 240 height 28
paste input "Titanic Comfort Kurfürstendamm"
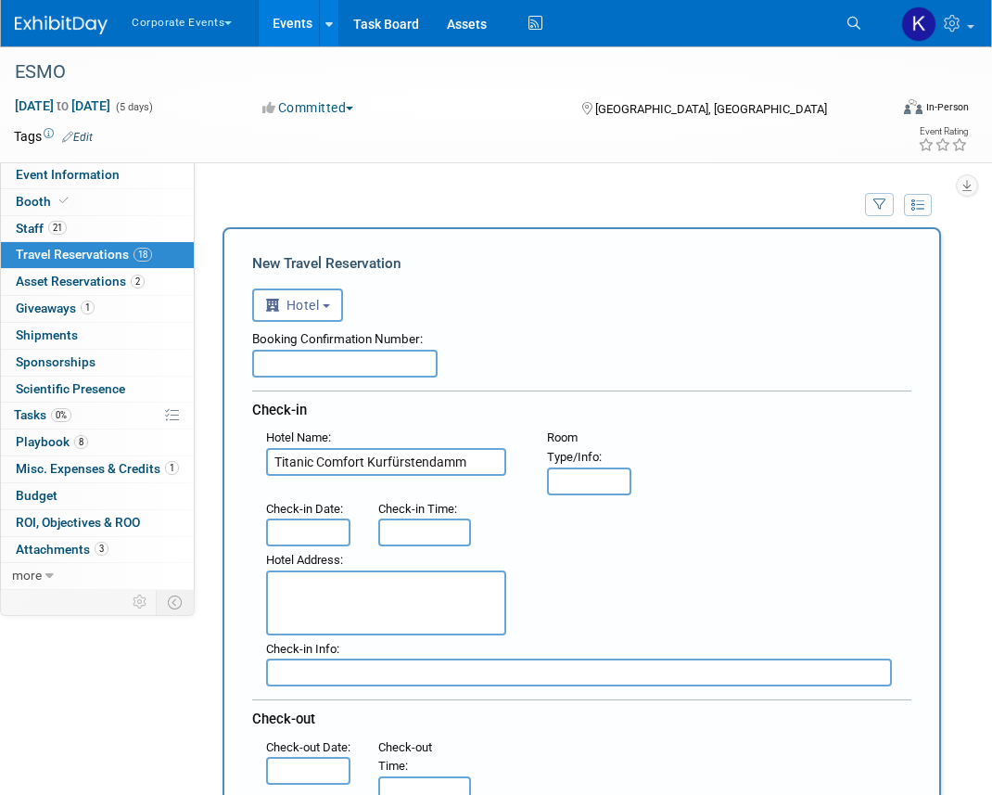
type input "Titanic Comfort Kurfürstendamm"
click at [323, 529] on input "text" at bounding box center [308, 532] width 84 height 28
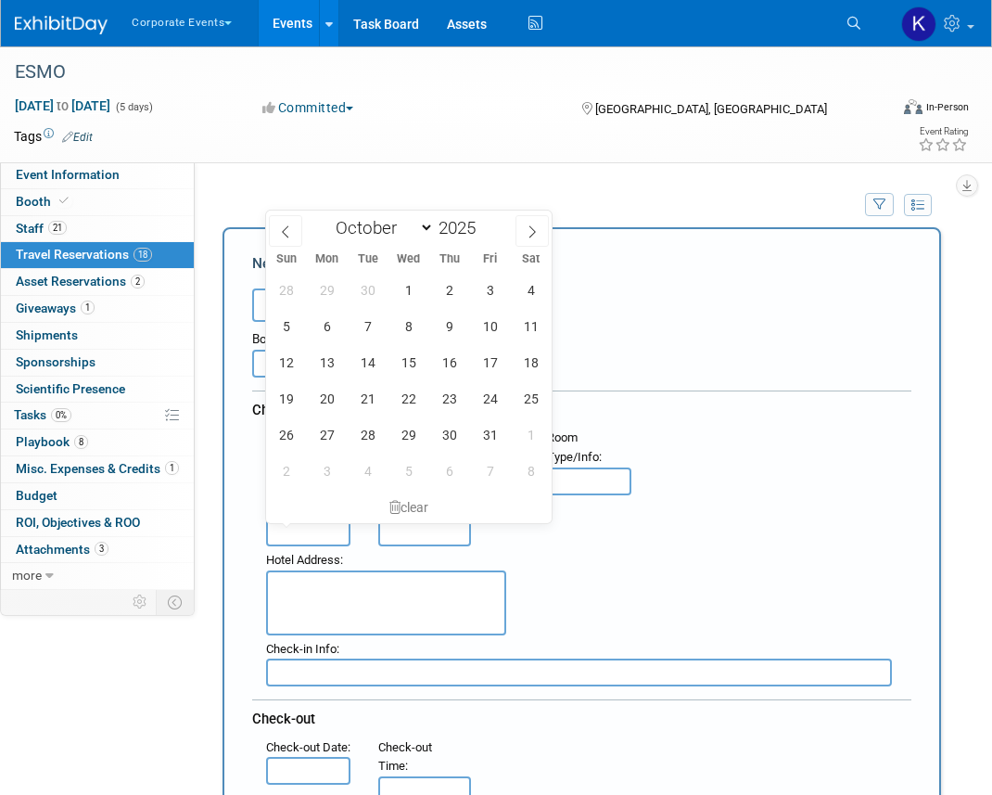
click at [422, 348] on div "28 29 30 1 2 3 4 5 6 7 8 9 10 11 12 13 14 15 16 17 18 19 20 21 22 23 24 25 26 2…" at bounding box center [409, 380] width 286 height 217
click at [421, 362] on span "15" at bounding box center [408, 362] width 36 height 36
type input "[DATE]"
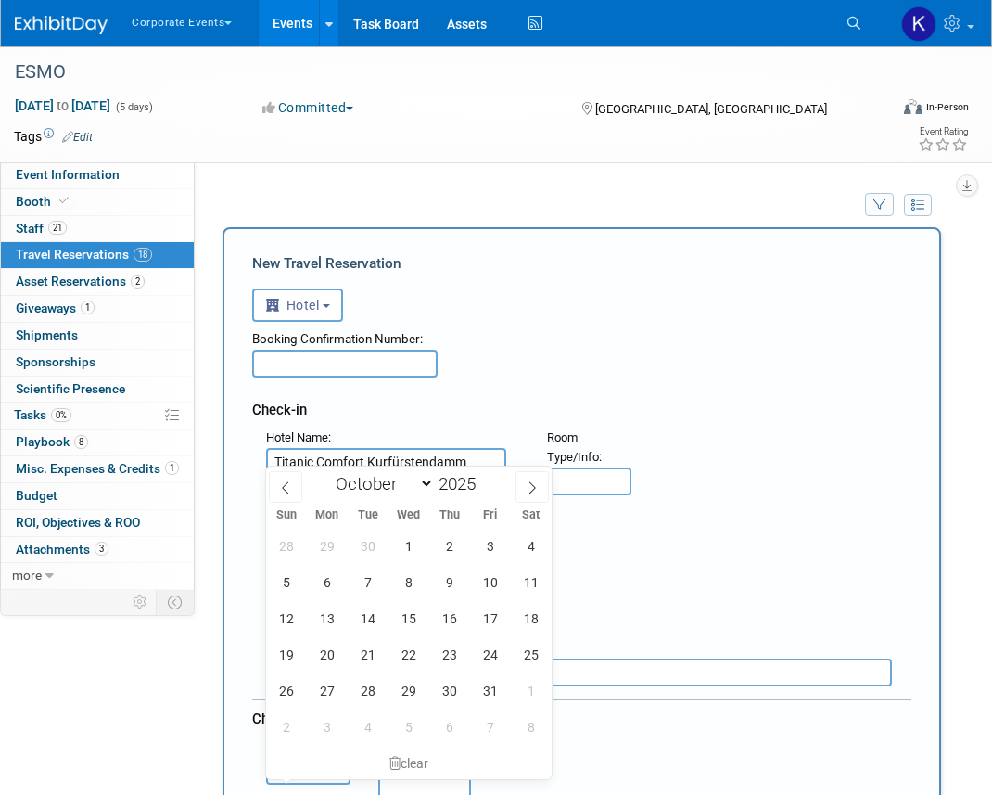
click at [292, 775] on body "Corporate Events Explore: My Workspaces 6 Go to Workspace: Afirma Corporate Eve…" at bounding box center [496, 397] width 992 height 795
click at [335, 646] on span "20" at bounding box center [327, 654] width 36 height 36
type input "[DATE]"
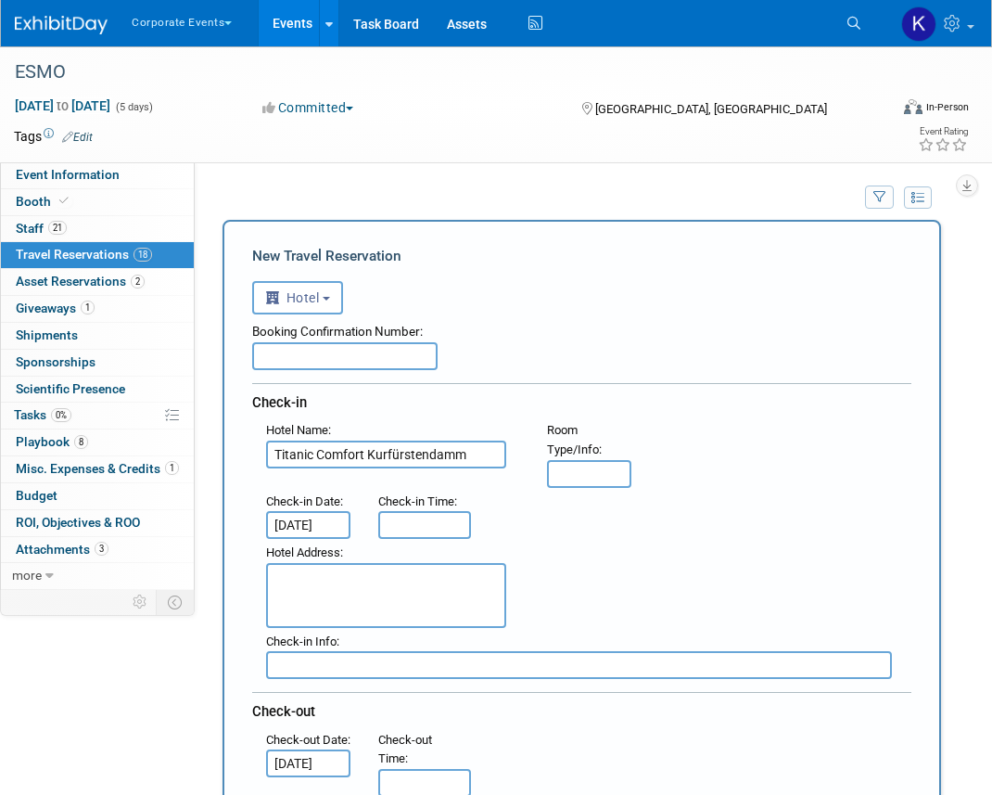
click at [334, 563] on textarea at bounding box center [386, 595] width 240 height 65
paste textarea "[STREET_ADDRESS]"
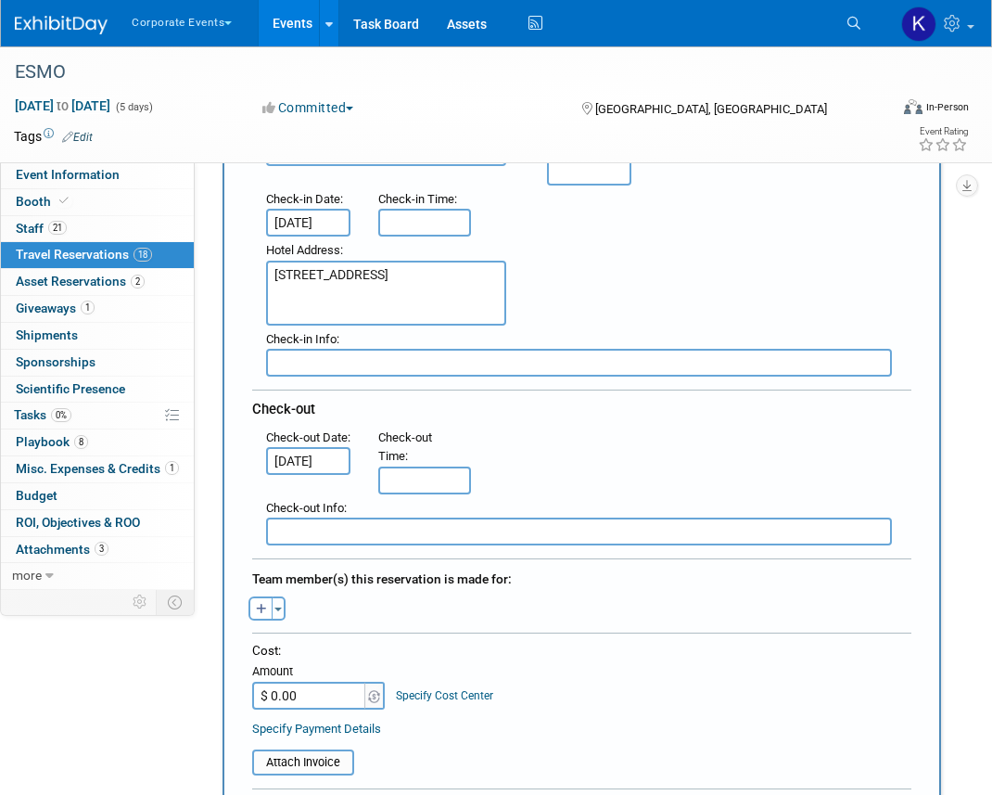
scroll to position [322, 0]
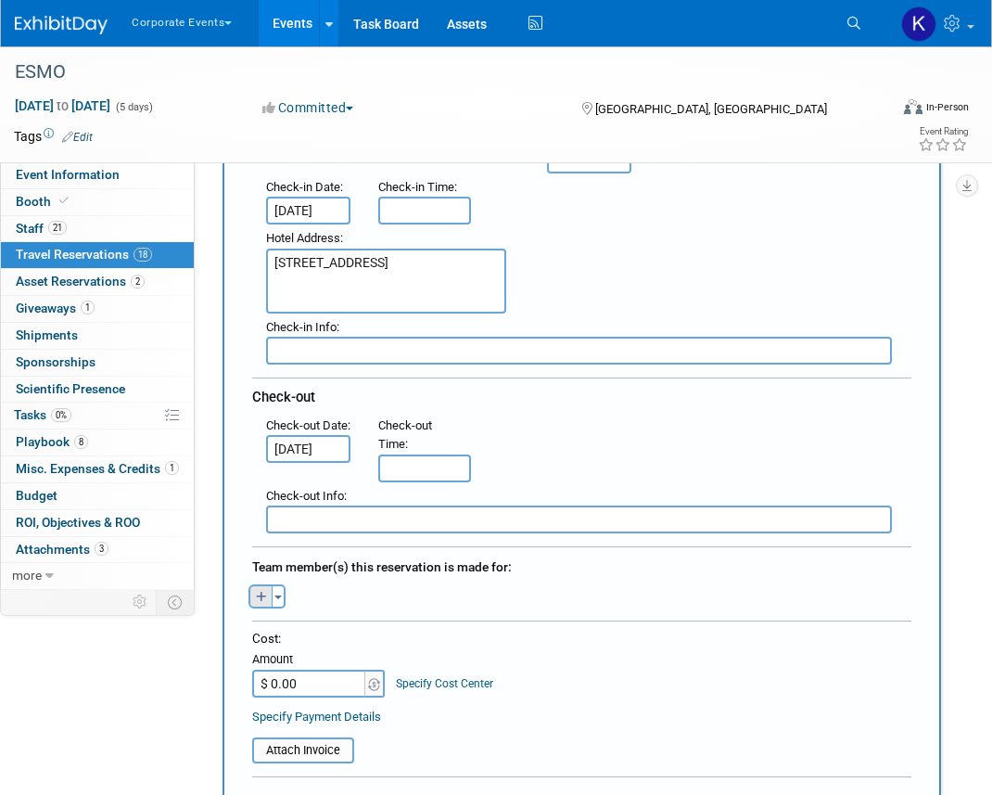
type textarea "[STREET_ADDRESS]"
click at [257, 592] on icon "button" at bounding box center [261, 598] width 11 height 12
select select
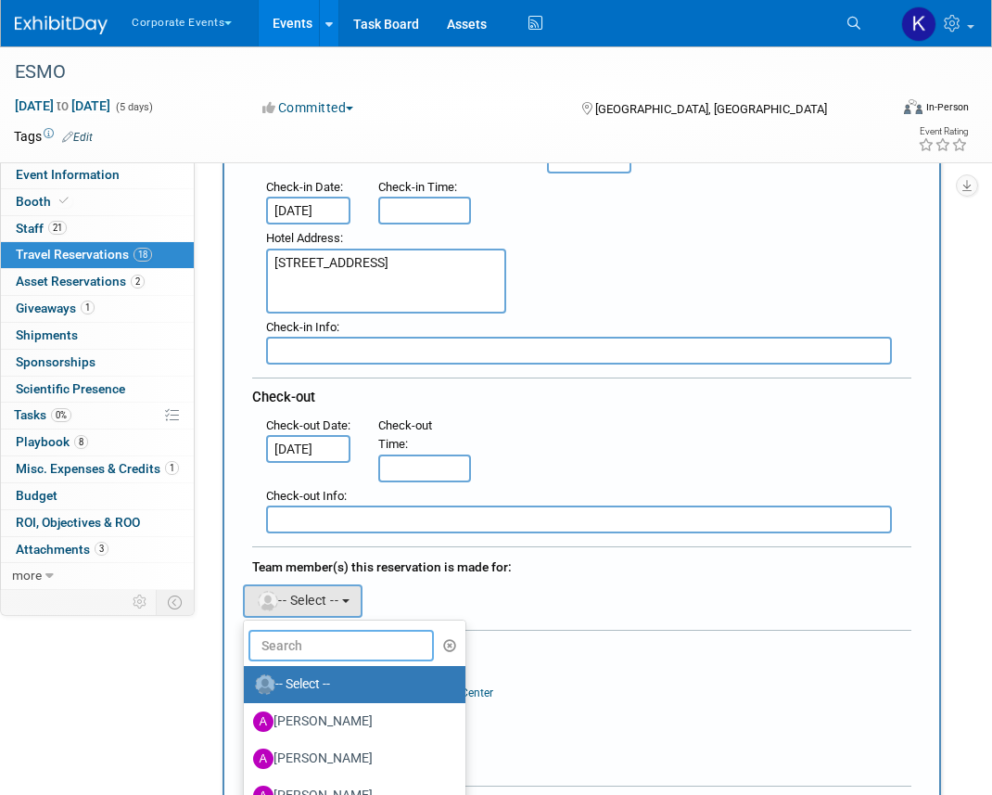
click at [300, 640] on input "text" at bounding box center [341, 646] width 185 height 32
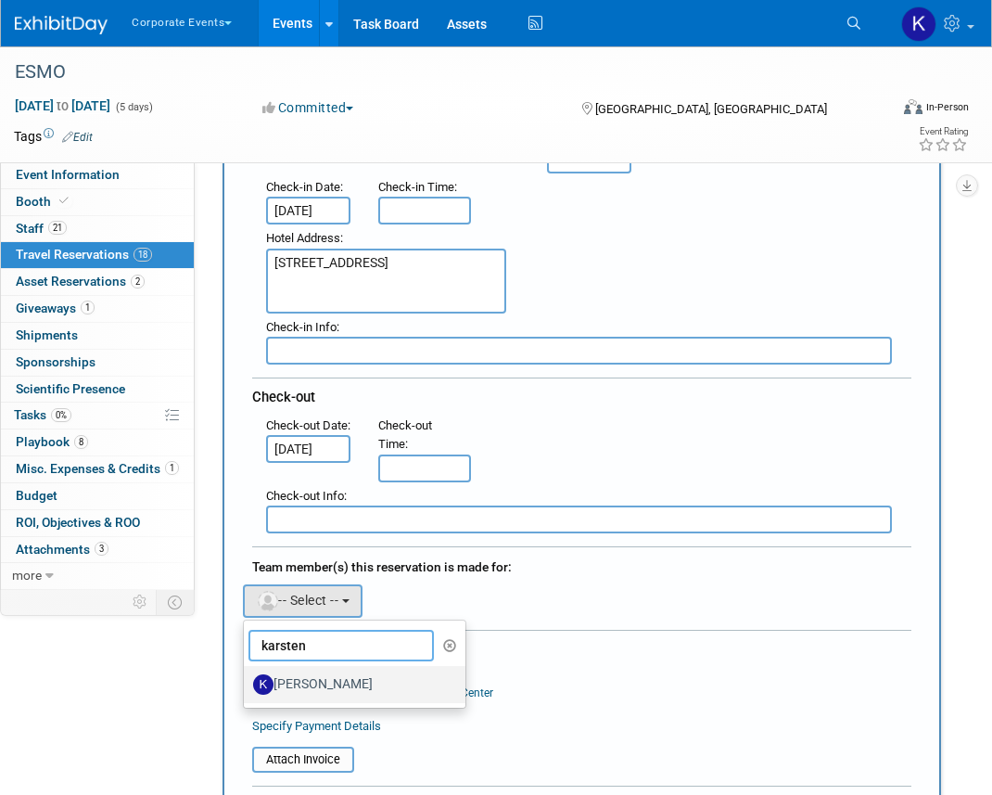
type input "karsten"
click at [310, 682] on label "[PERSON_NAME]" at bounding box center [350, 684] width 194 height 30
click at [247, 682] on input "[PERSON_NAME]" at bounding box center [241, 682] width 12 height 12
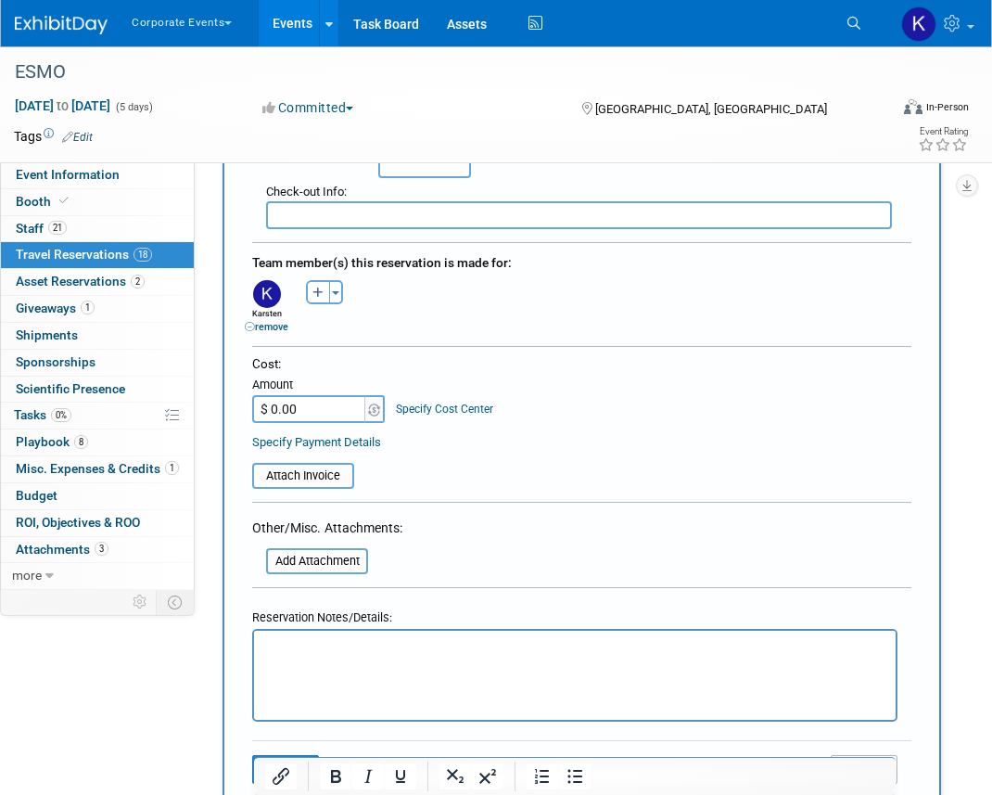
scroll to position [631, 0]
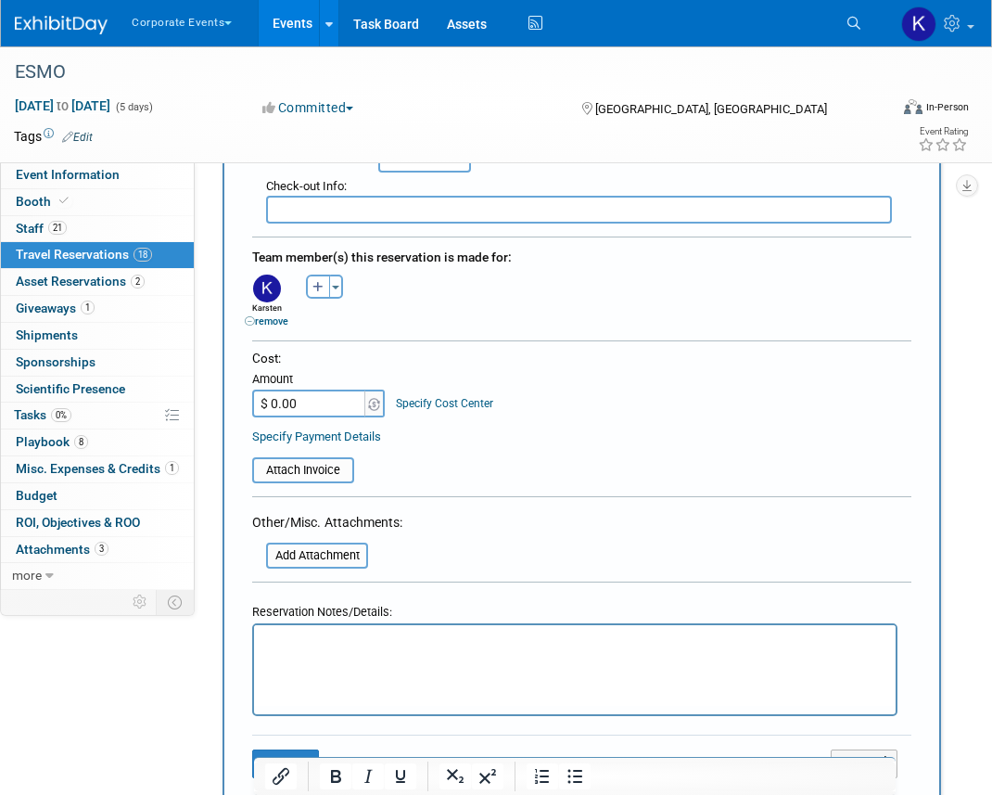
click at [300, 651] on html at bounding box center [575, 637] width 642 height 27
click at [293, 752] on button "Save" at bounding box center [285, 763] width 67 height 29
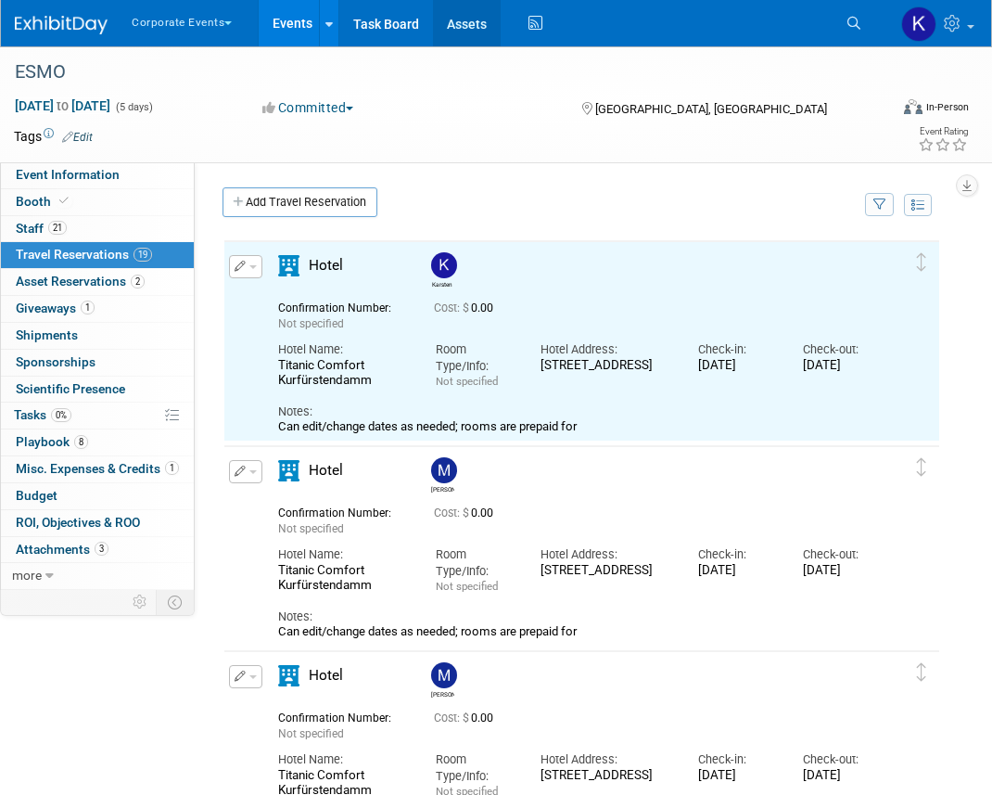
scroll to position [0, 0]
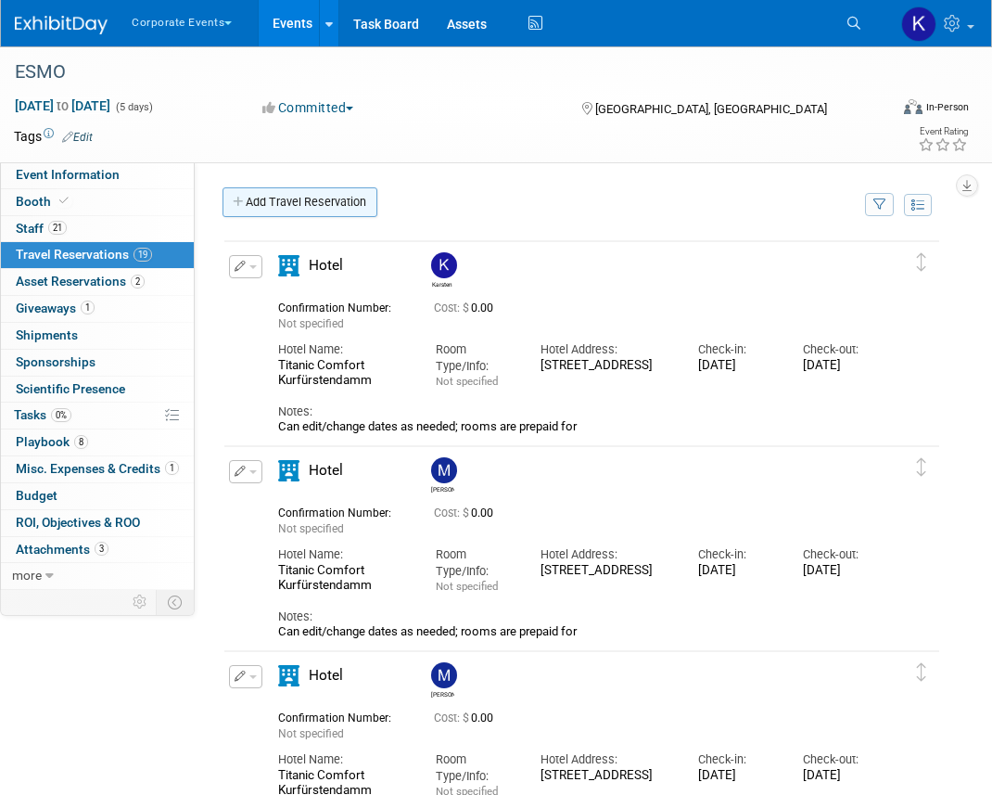
click at [282, 197] on link "Add Travel Reservation" at bounding box center [300, 202] width 155 height 30
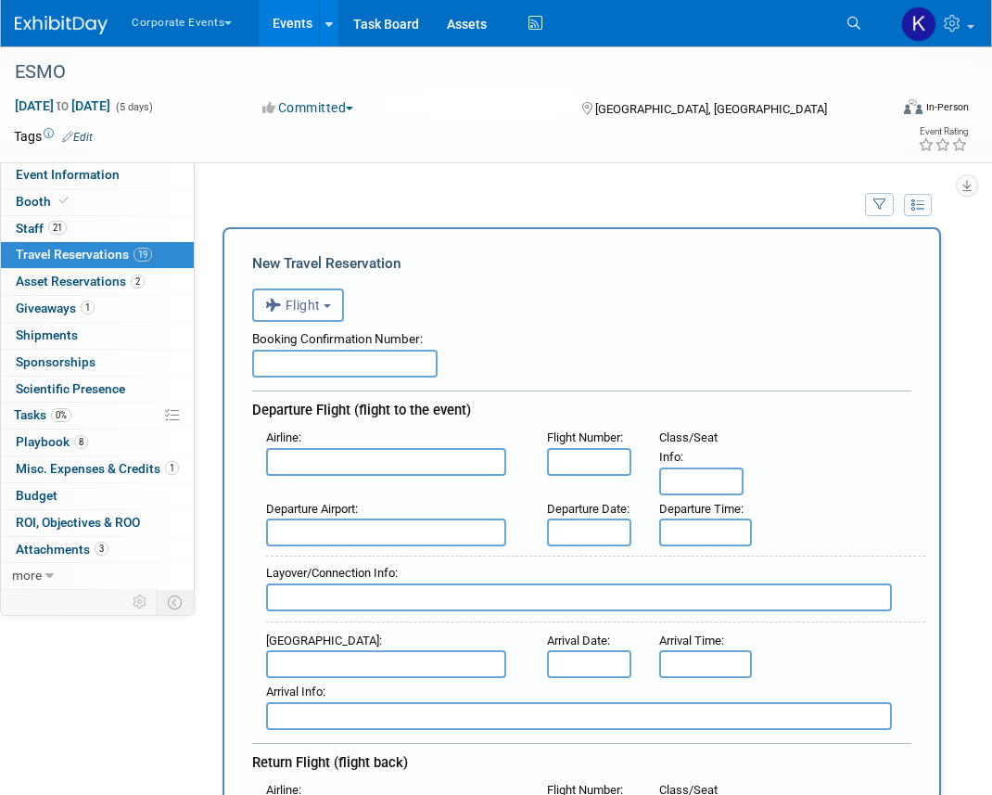
click at [304, 307] on span "Flight" at bounding box center [293, 305] width 56 height 15
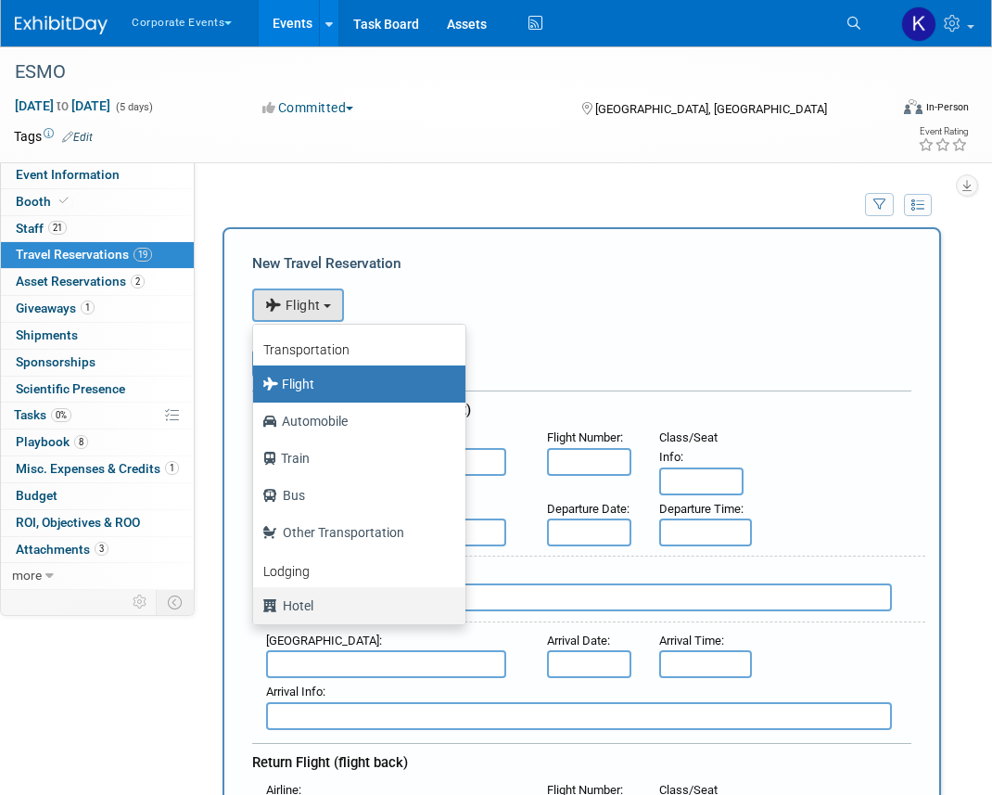
click at [312, 608] on label "Hotel" at bounding box center [354, 606] width 185 height 30
click at [256, 608] on input "Hotel" at bounding box center [250, 603] width 12 height 12
select select "6"
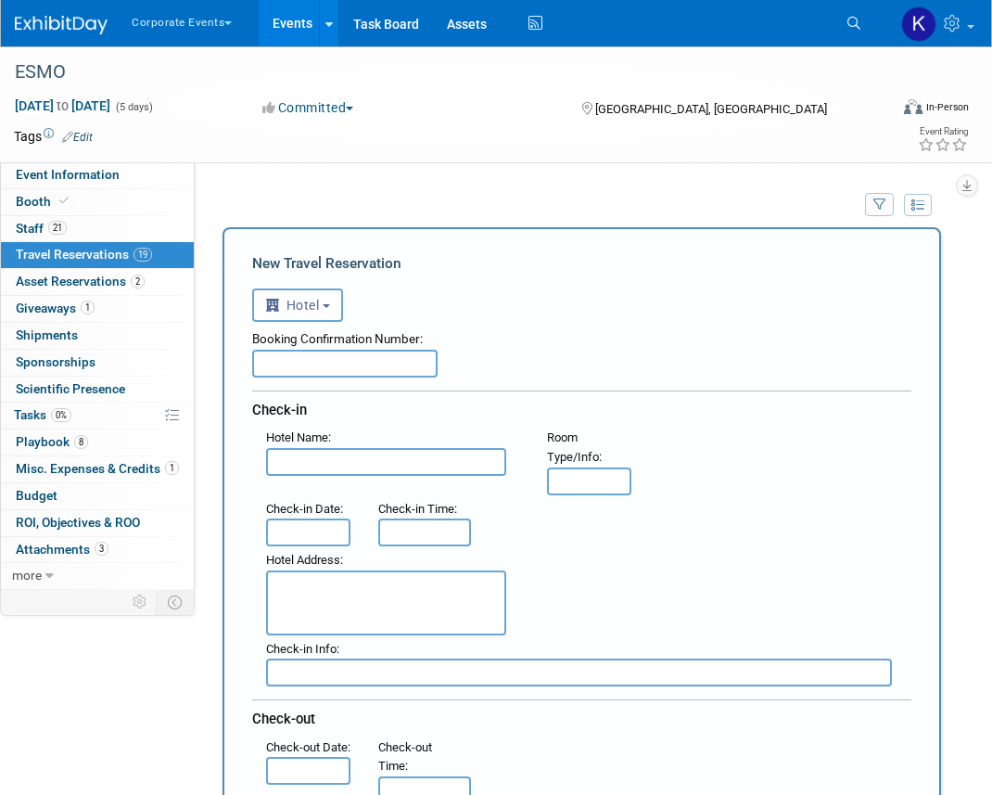
click at [312, 467] on input "text" at bounding box center [386, 462] width 240 height 28
paste input "[STREET_ADDRESS]"
type input "[STREET_ADDRESS]"
click at [312, 467] on input "[STREET_ADDRESS]" at bounding box center [386, 462] width 240 height 28
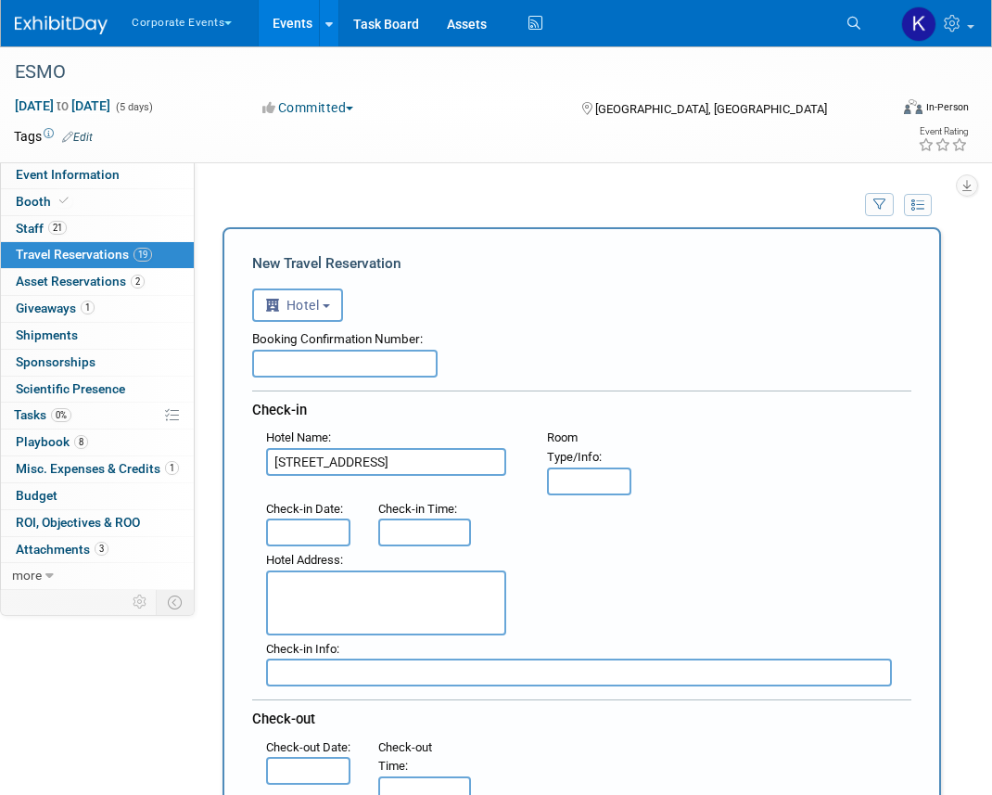
click at [312, 467] on input "[STREET_ADDRESS]" at bounding box center [386, 462] width 240 height 28
click at [347, 600] on textarea at bounding box center [386, 602] width 240 height 65
paste textarea "[STREET_ADDRESS]"
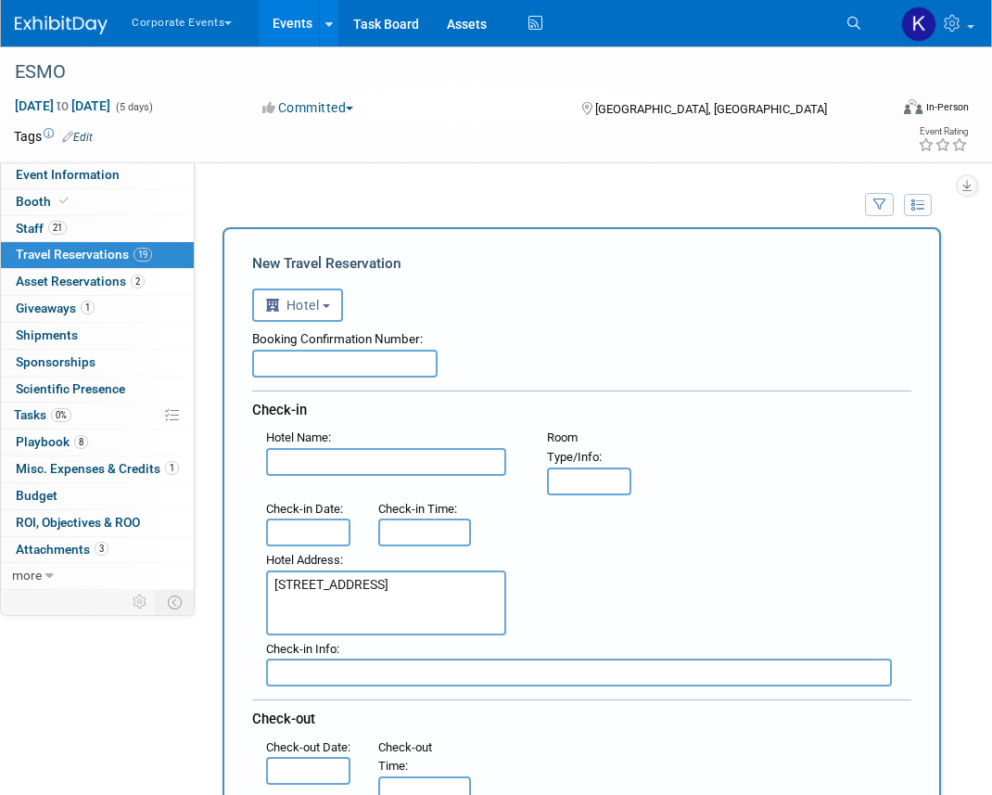
type textarea "[STREET_ADDRESS]"
click at [350, 465] on input "text" at bounding box center [386, 462] width 240 height 28
paste input "Titanic Comfort Kurfürstendamm"
type input "Titanic Comfort Kurfürstendamm"
click at [319, 523] on input "text" at bounding box center [308, 532] width 84 height 28
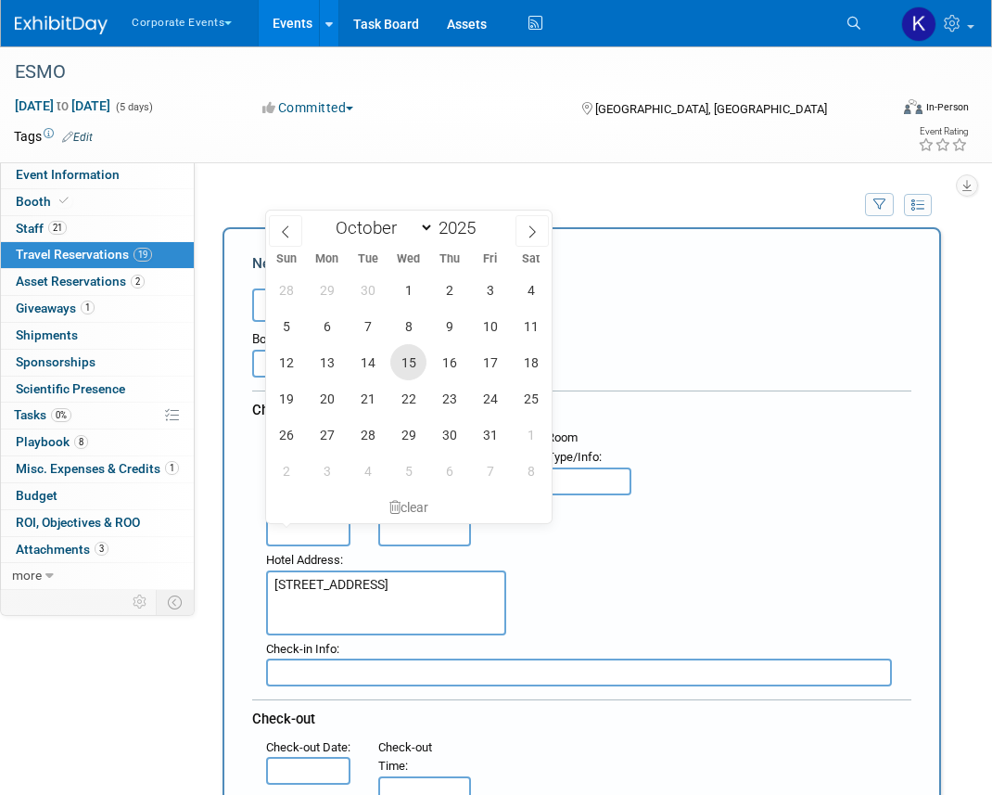
click at [413, 371] on span "15" at bounding box center [408, 362] width 36 height 36
type input "[DATE]"
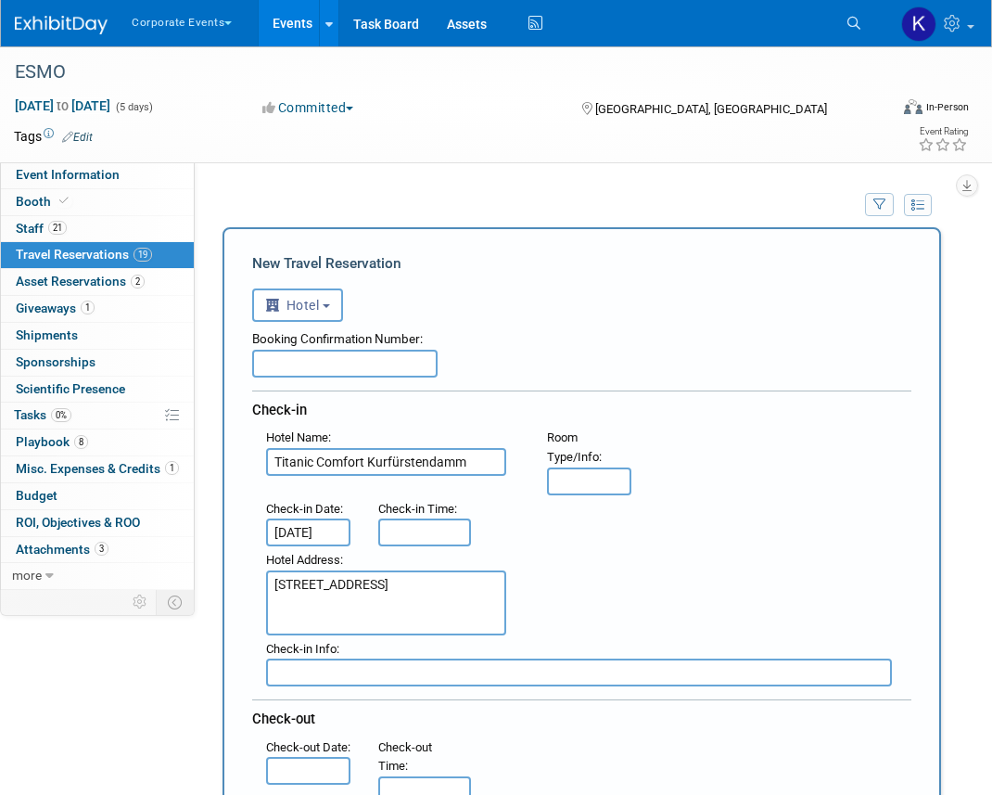
scroll to position [64, 0]
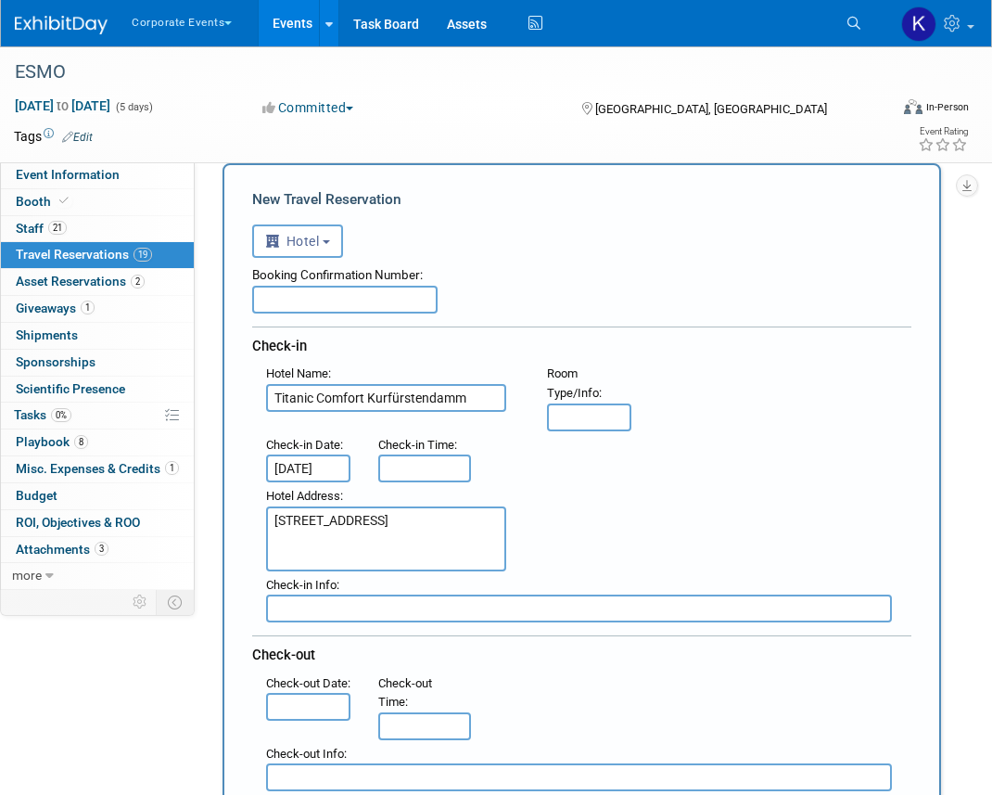
click at [300, 720] on input "text" at bounding box center [308, 707] width 84 height 28
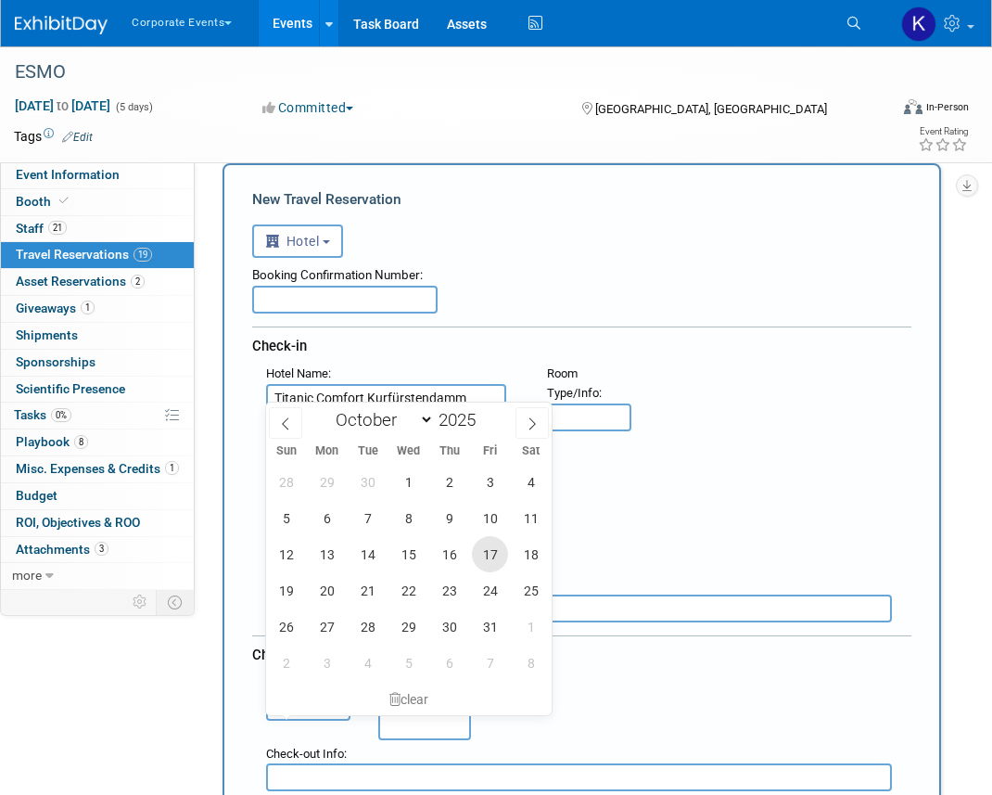
click at [483, 552] on span "17" at bounding box center [490, 554] width 36 height 36
type input "[DATE]"
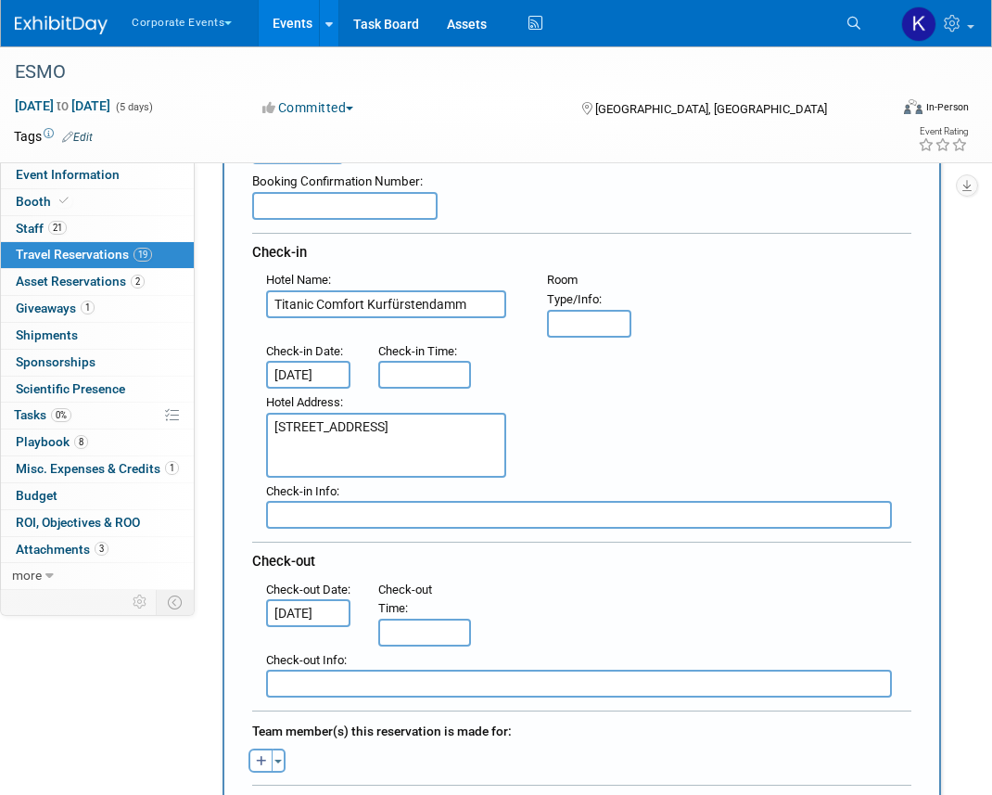
scroll to position [174, 0]
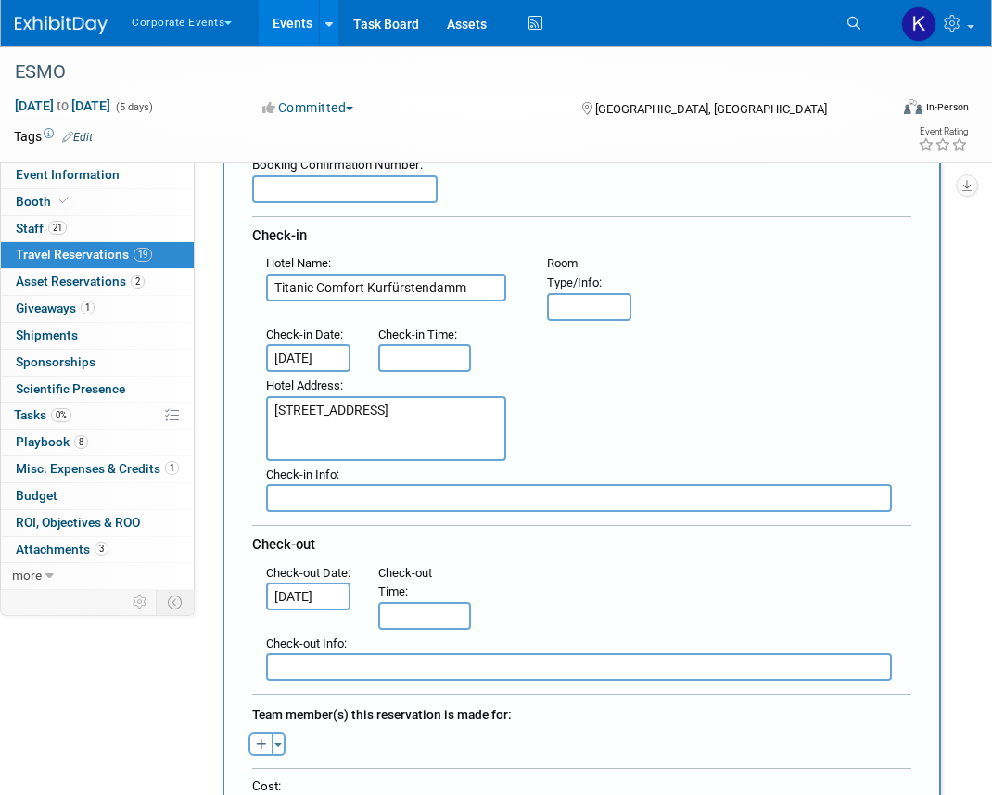
click at [259, 747] on icon "button" at bounding box center [261, 745] width 11 height 12
select select
click at [292, 780] on input "text" at bounding box center [341, 793] width 185 height 32
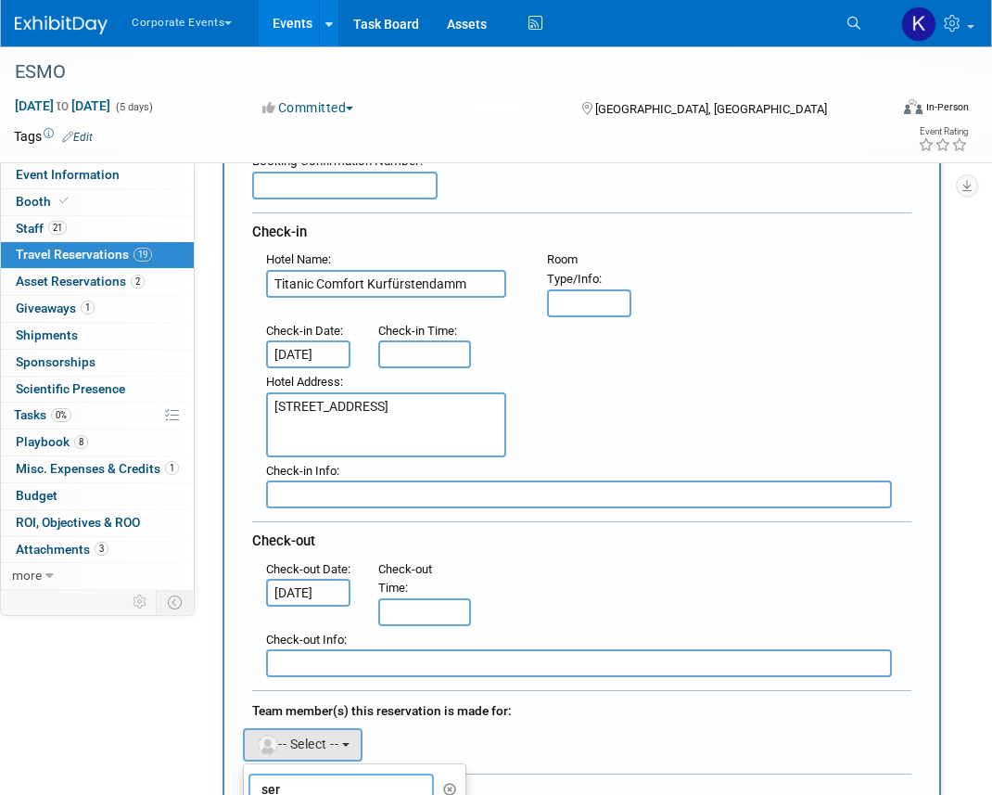
scroll to position [352, 0]
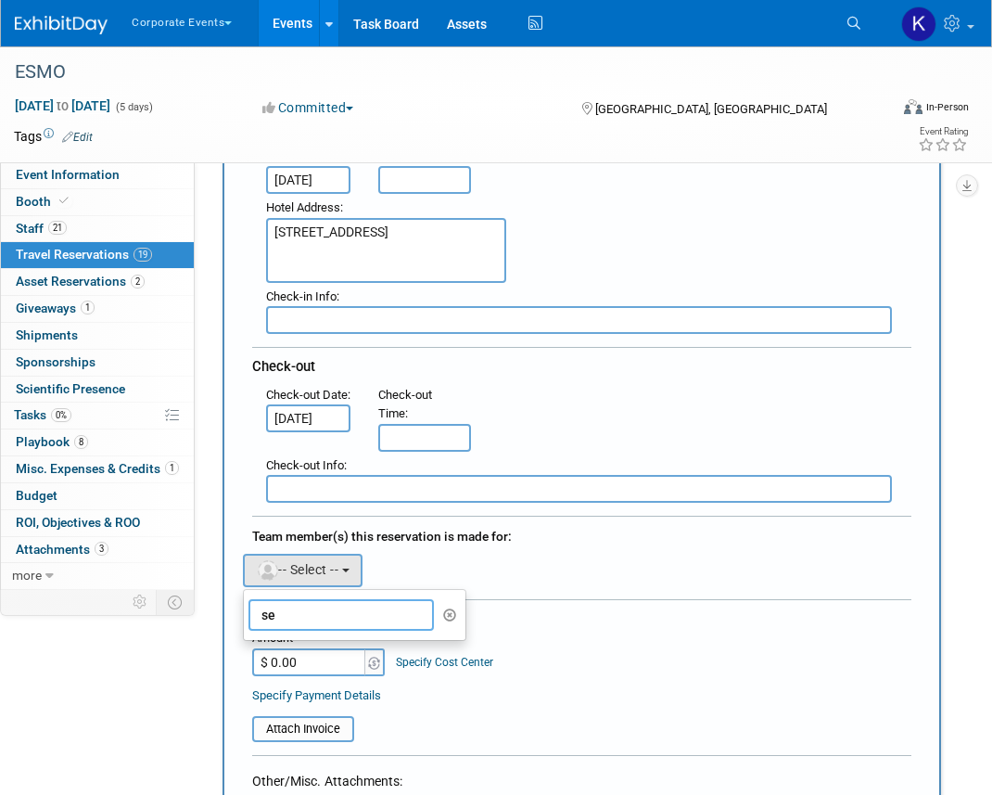
type input "s"
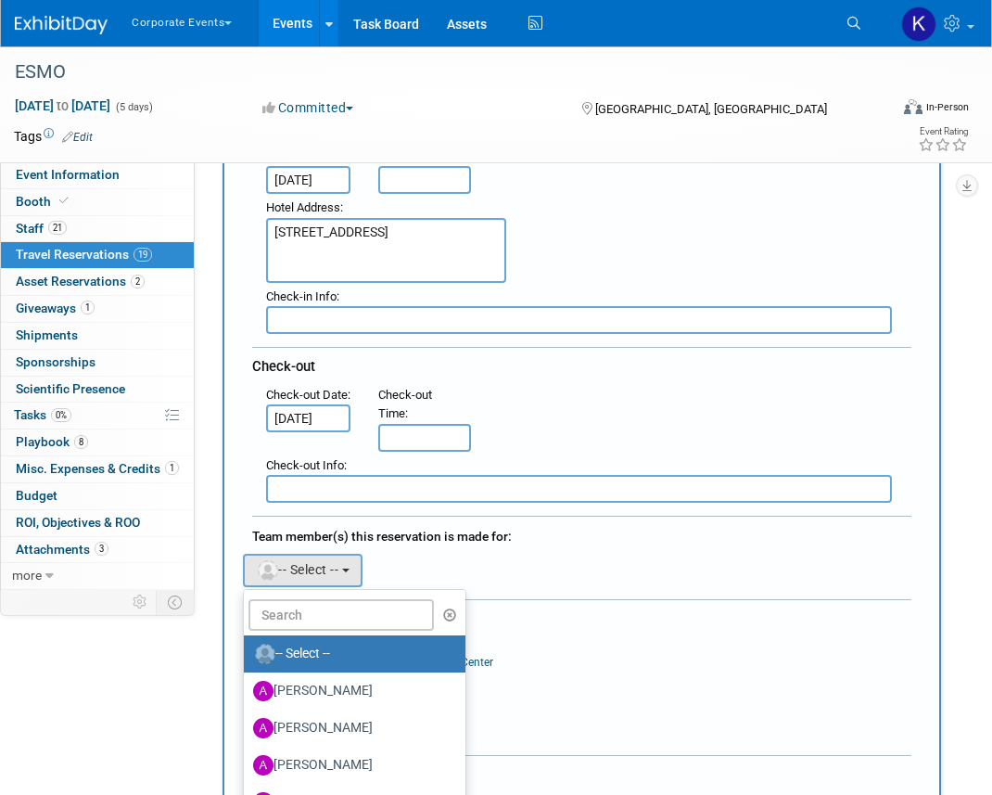
click at [681, 388] on div ": Check-out Date : [DATE] Check-out Time :" at bounding box center [588, 416] width 673 height 70
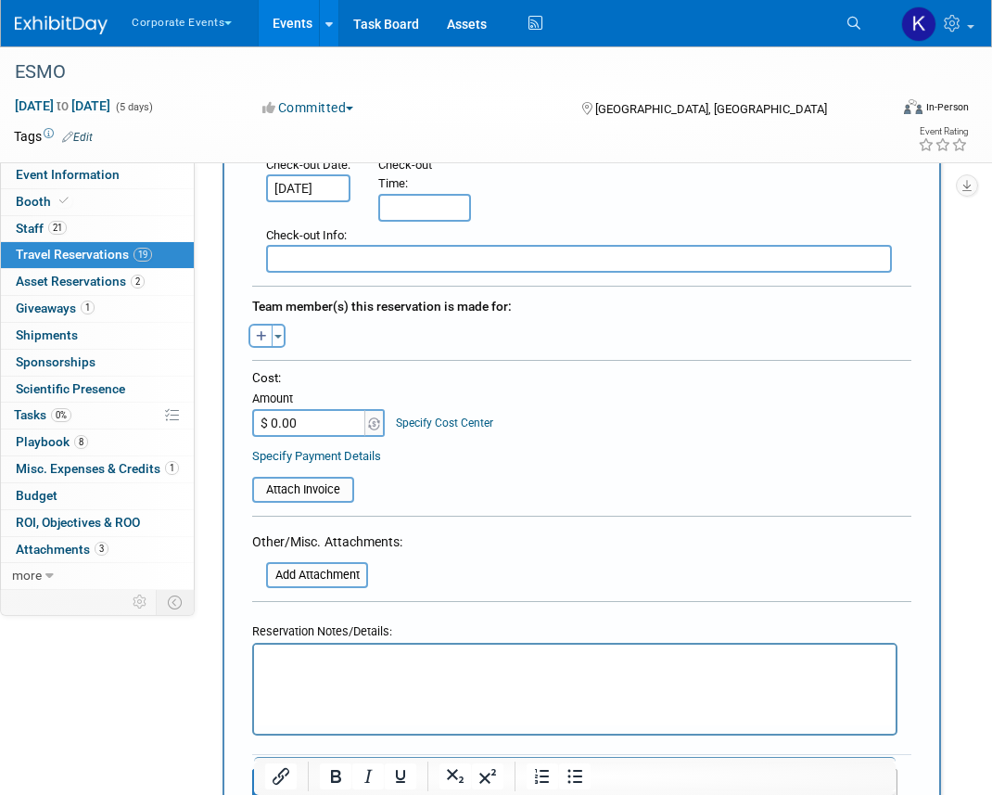
scroll to position [583, 0]
click at [400, 662] on p "Rich Text Area. Press ALT-0 for help." at bounding box center [575, 659] width 620 height 19
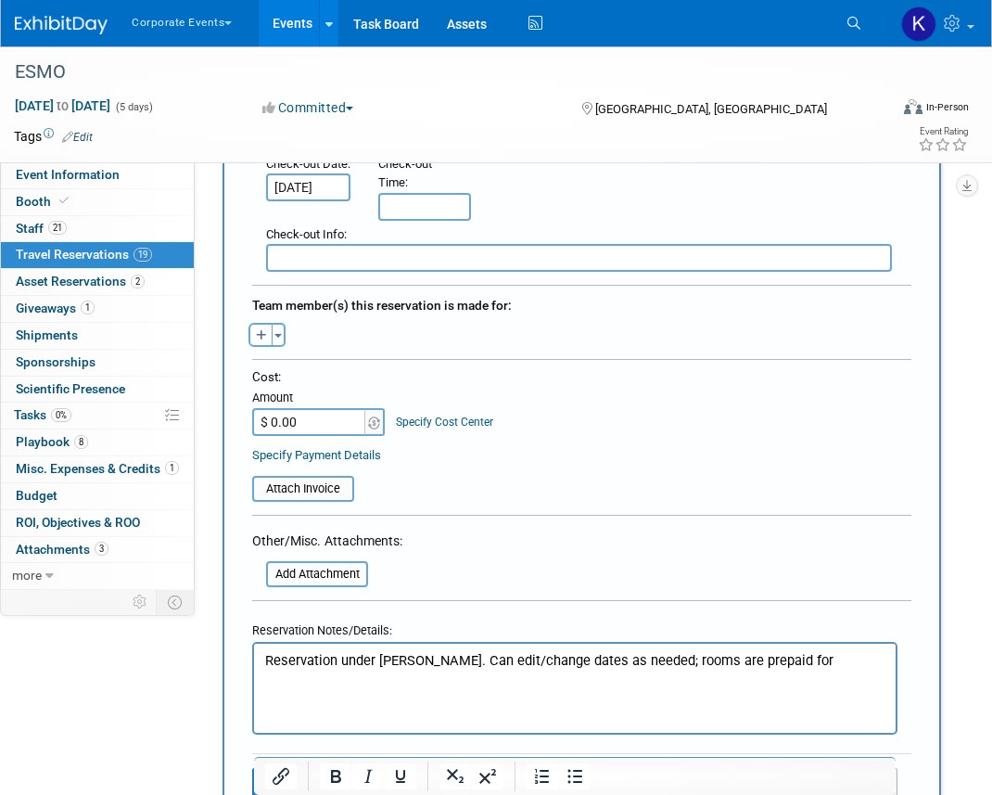
scroll to position [765, 0]
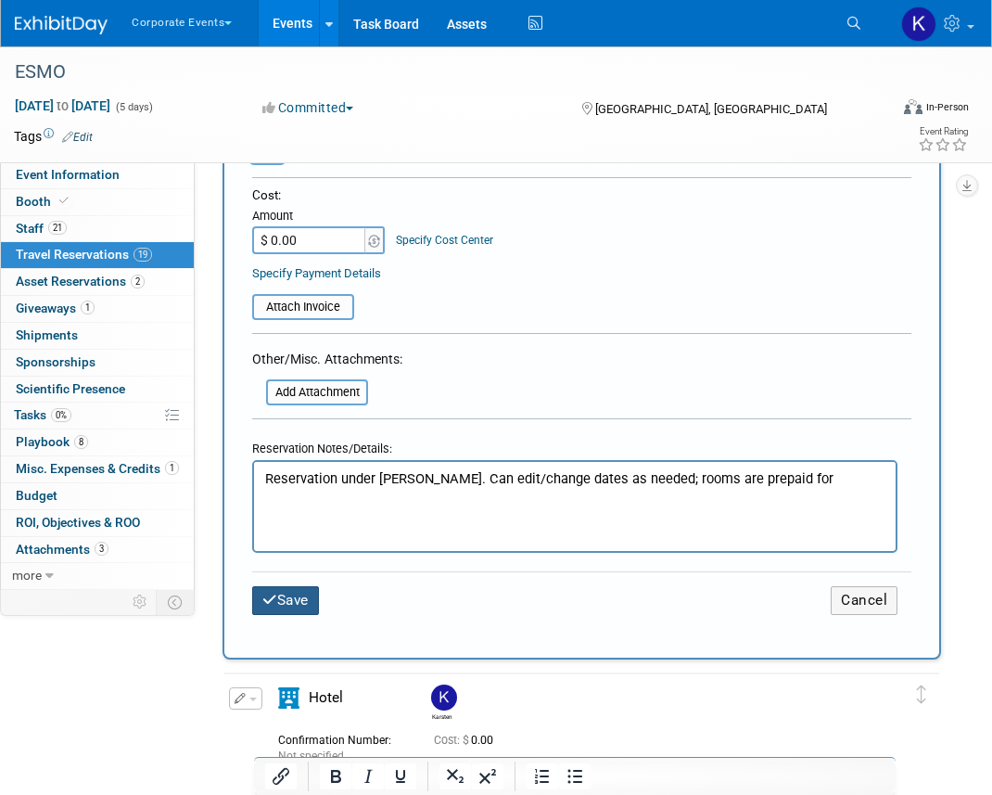
click at [311, 601] on button "Save" at bounding box center [285, 600] width 67 height 29
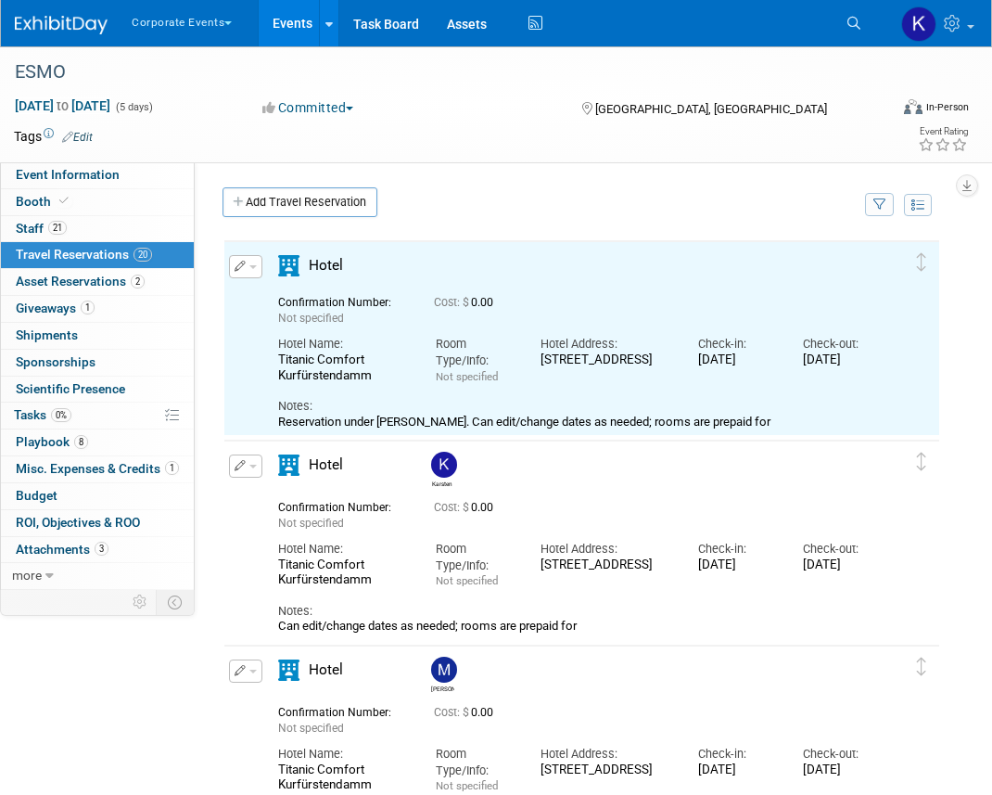
scroll to position [0, 0]
click at [273, 211] on link "Add Travel Reservation" at bounding box center [300, 202] width 155 height 30
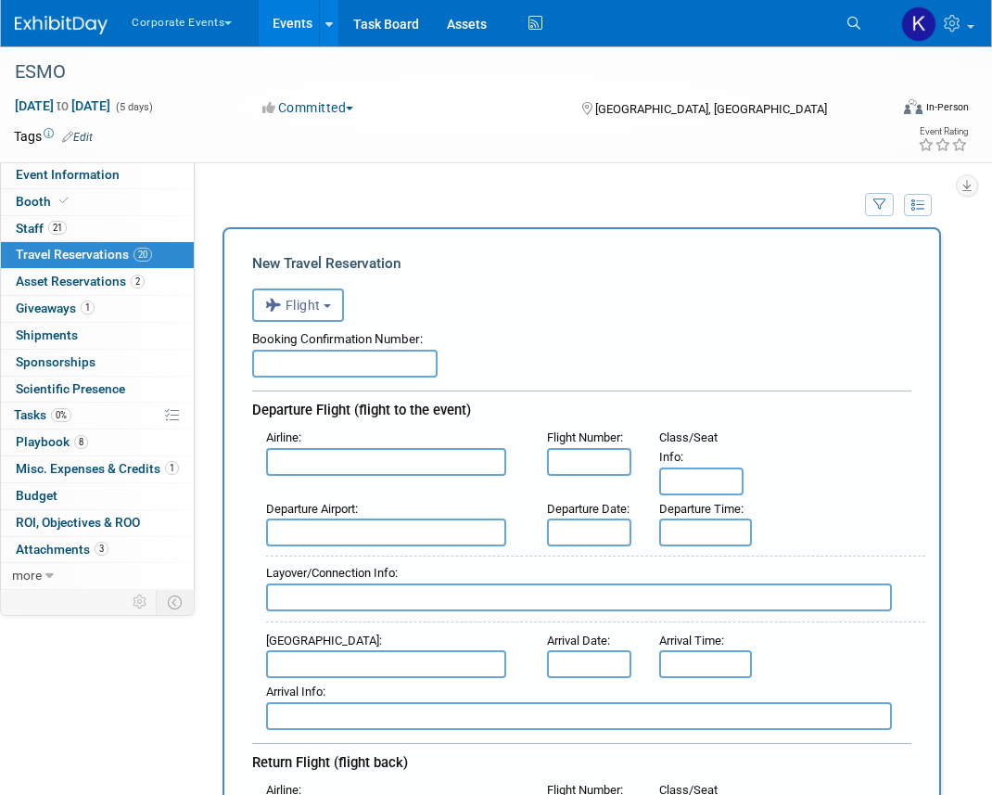
click at [303, 302] on span "Flight" at bounding box center [293, 305] width 56 height 15
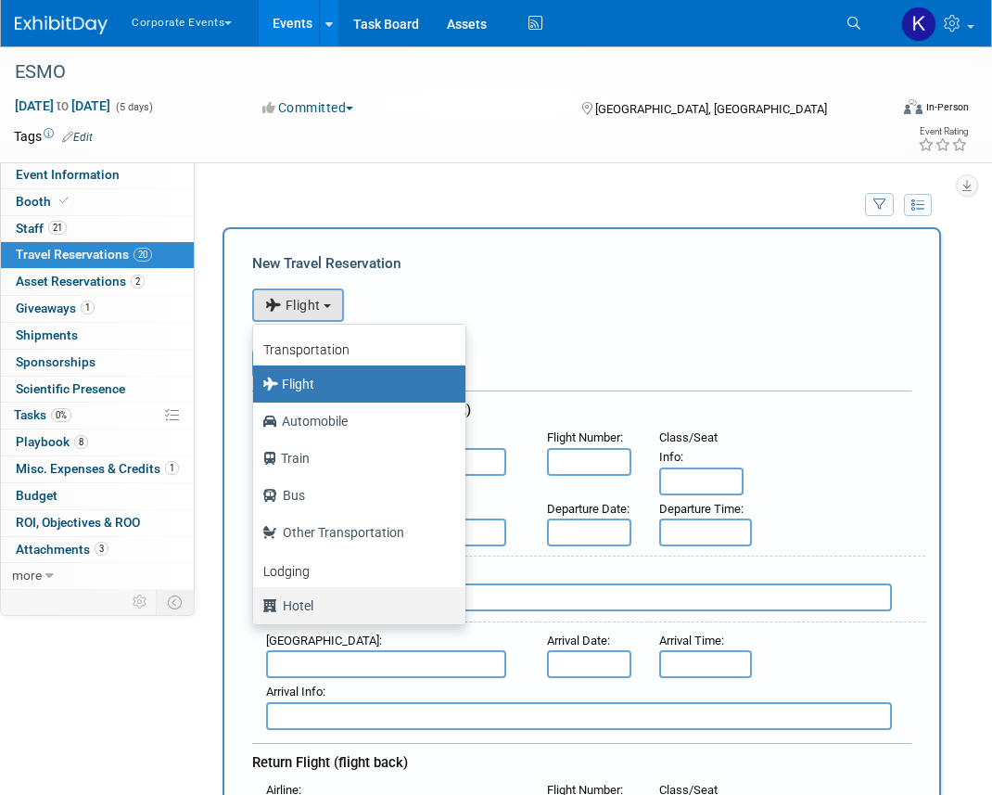
click at [308, 604] on label "Hotel" at bounding box center [354, 606] width 185 height 30
click at [256, 604] on input "Hotel" at bounding box center [250, 603] width 12 height 12
select select "6"
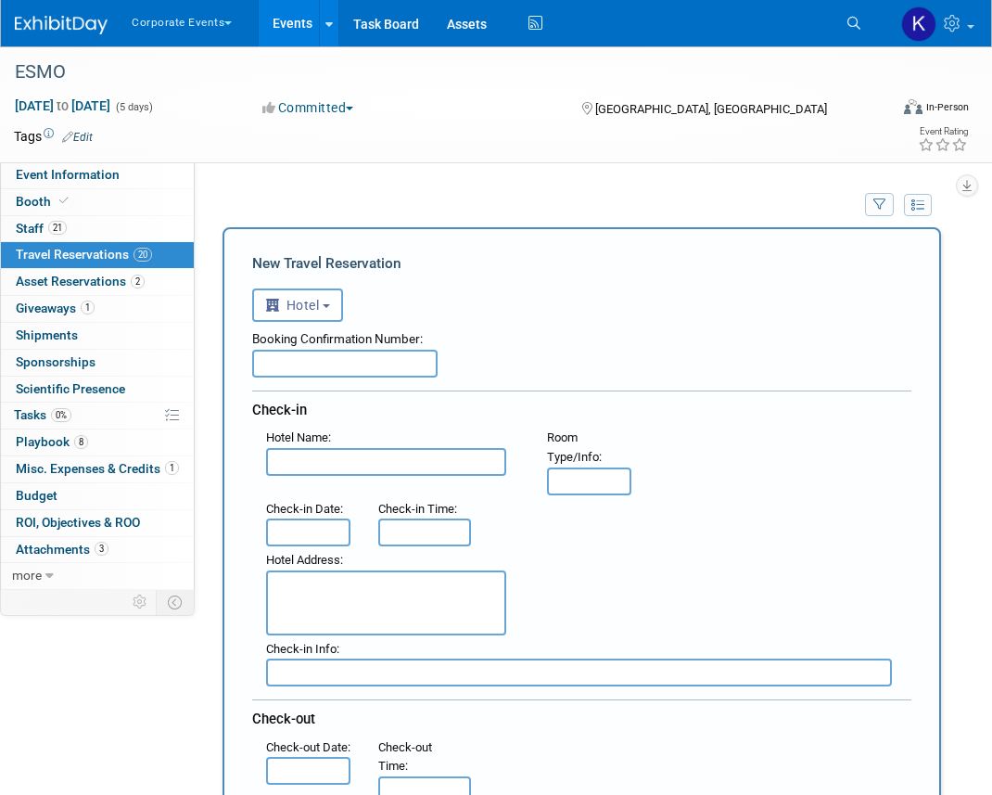
click at [317, 462] on input "text" at bounding box center [386, 462] width 240 height 28
paste input "Titanic Comfort Kurfürstendamm"
type input "Titanic Comfort Kurfürstendamm"
select select "6"
click at [339, 606] on textarea at bounding box center [386, 602] width 240 height 65
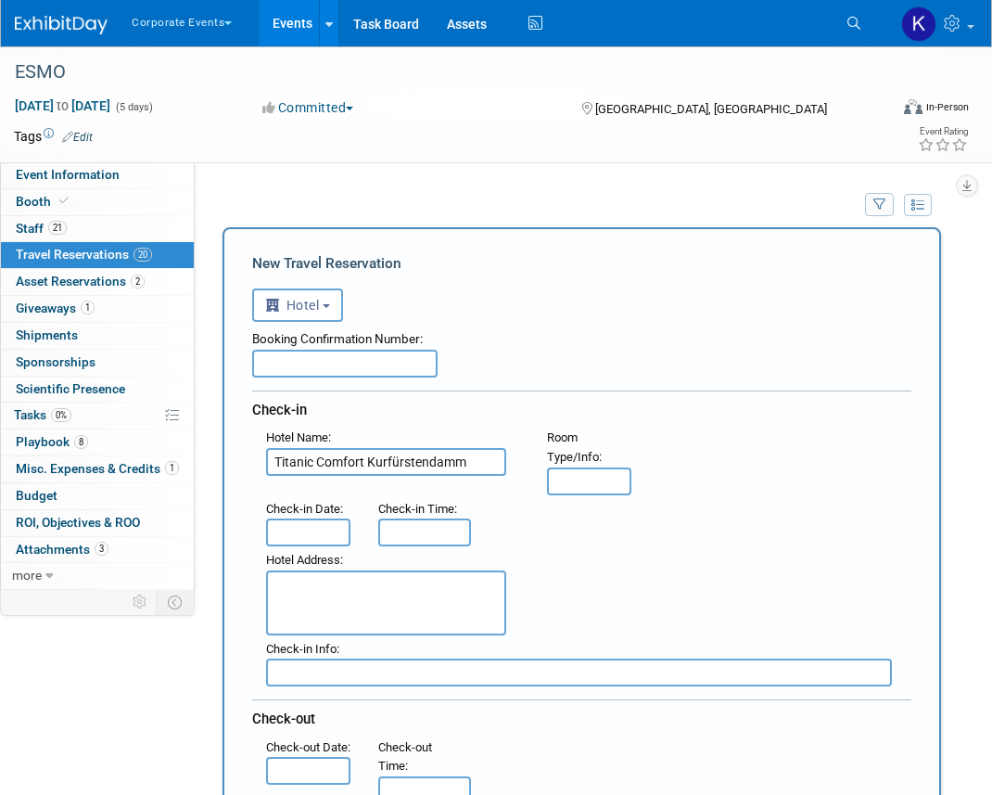
paste textarea "[STREET_ADDRESS]"
type textarea "[STREET_ADDRESS]"
click at [291, 529] on input "text" at bounding box center [308, 532] width 84 height 28
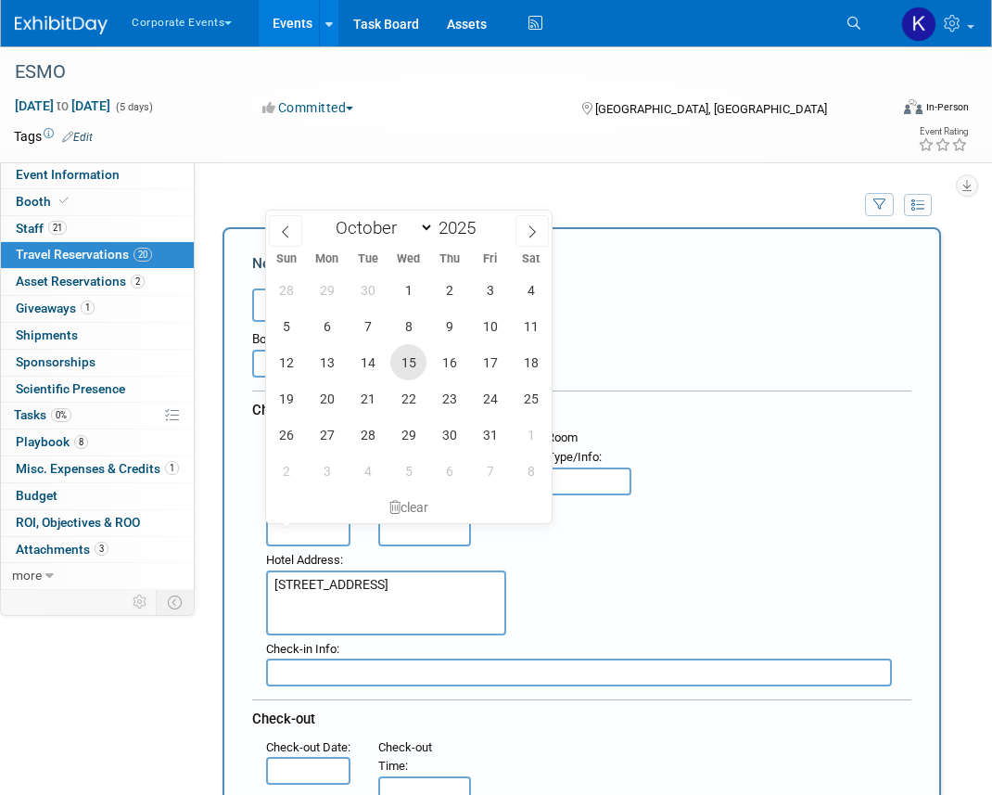
click at [402, 348] on span "15" at bounding box center [408, 362] width 36 height 36
type input "[DATE]"
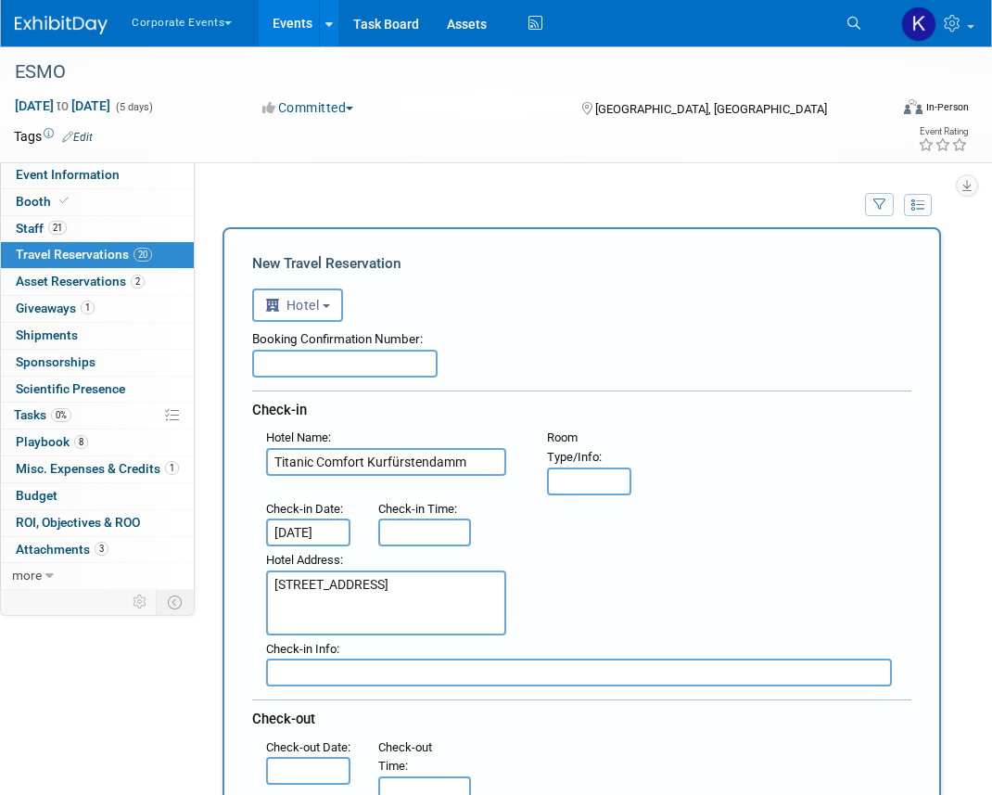
scroll to position [108, 0]
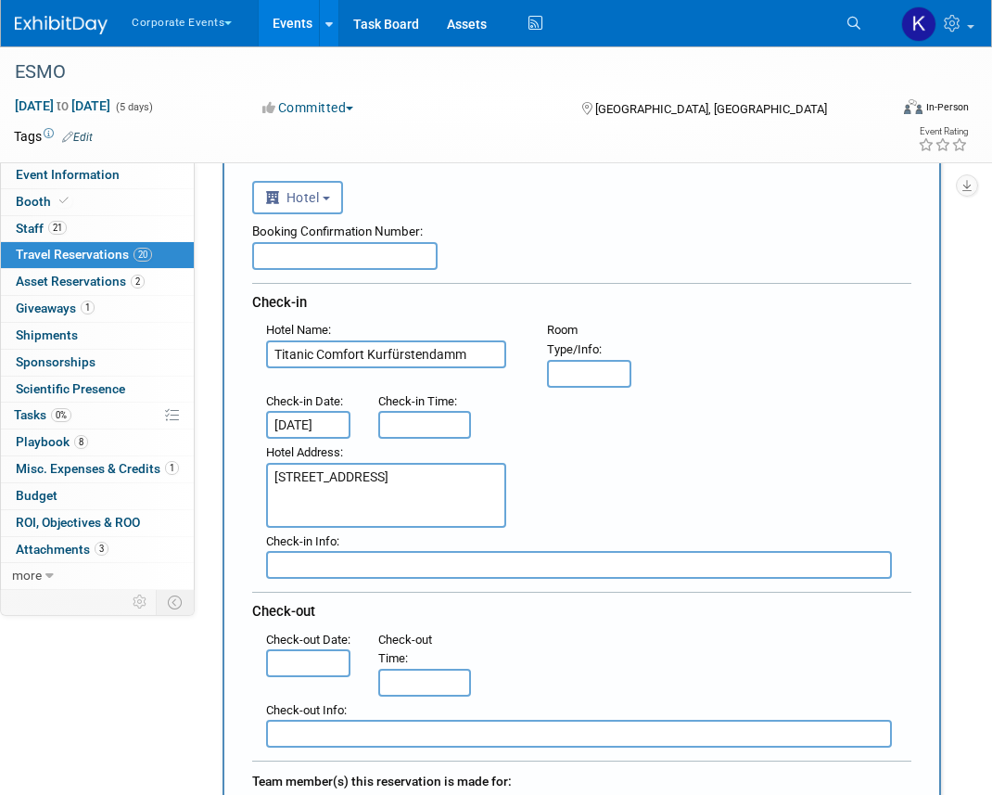
click at [287, 677] on input "text" at bounding box center [308, 663] width 84 height 28
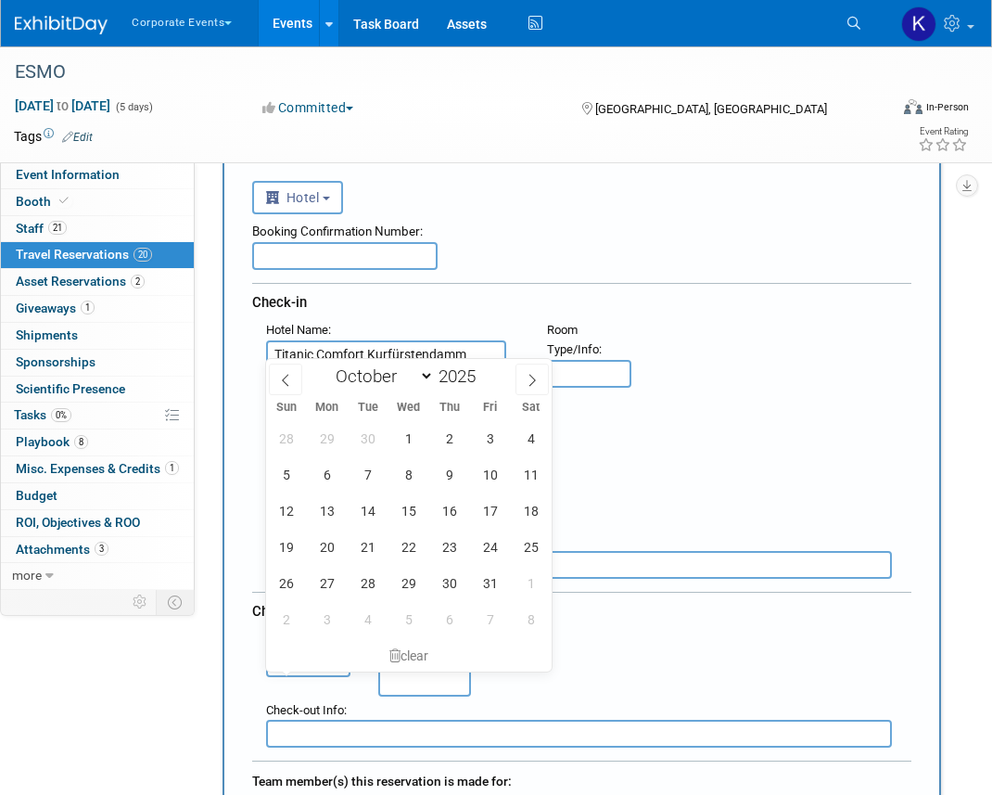
scroll to position [0, 0]
click at [483, 504] on span "17" at bounding box center [490, 510] width 36 height 36
type input "[DATE]"
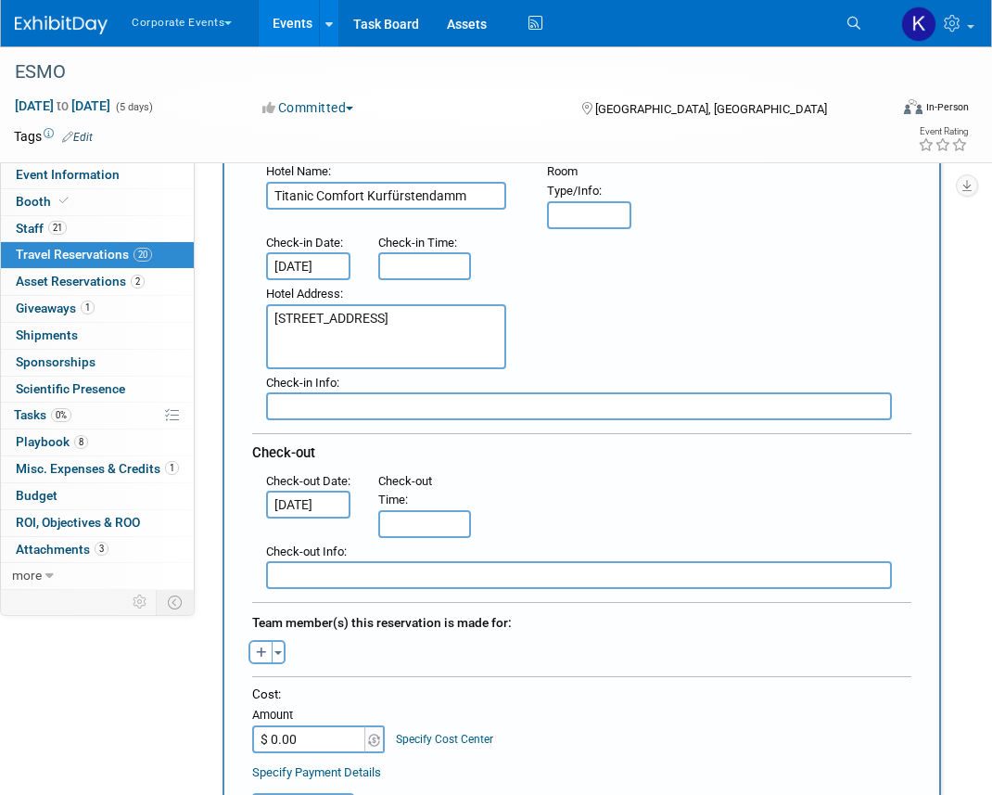
scroll to position [270, 0]
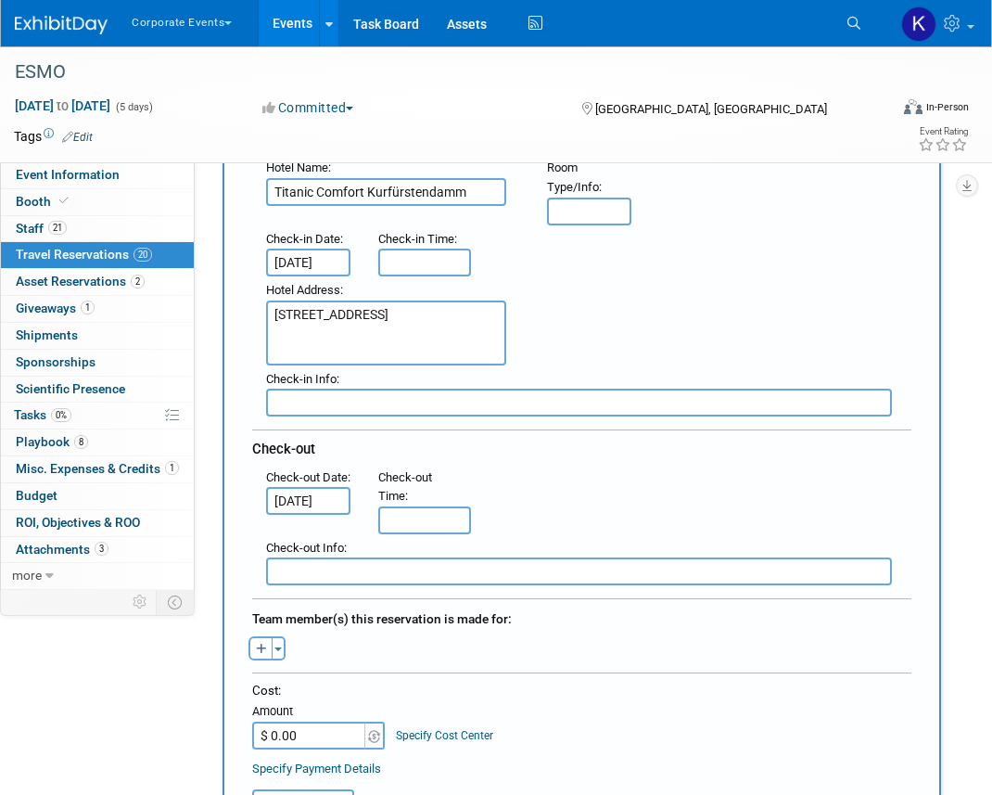
click at [248, 653] on div "Toggle Dropdown Select Anyone Tag a user or a resource Quick (me) -- Select -- …" at bounding box center [266, 648] width 57 height 24
click at [252, 653] on button "button" at bounding box center [261, 648] width 24 height 24
select select
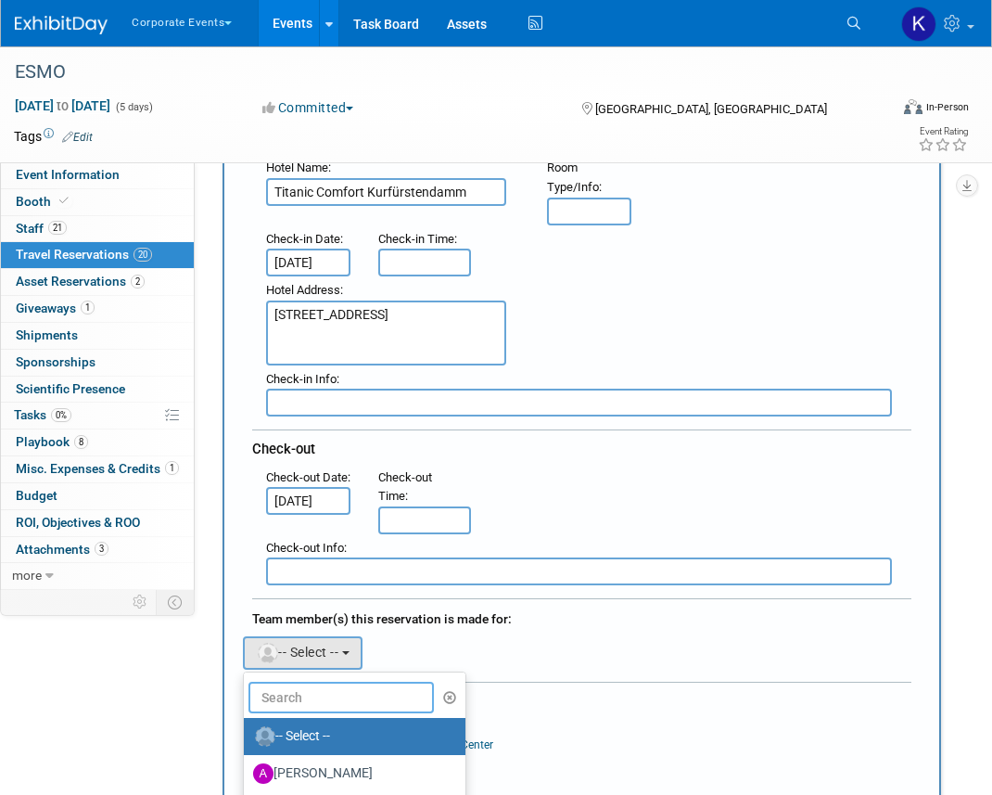
click at [301, 691] on input "text" at bounding box center [341, 698] width 185 height 32
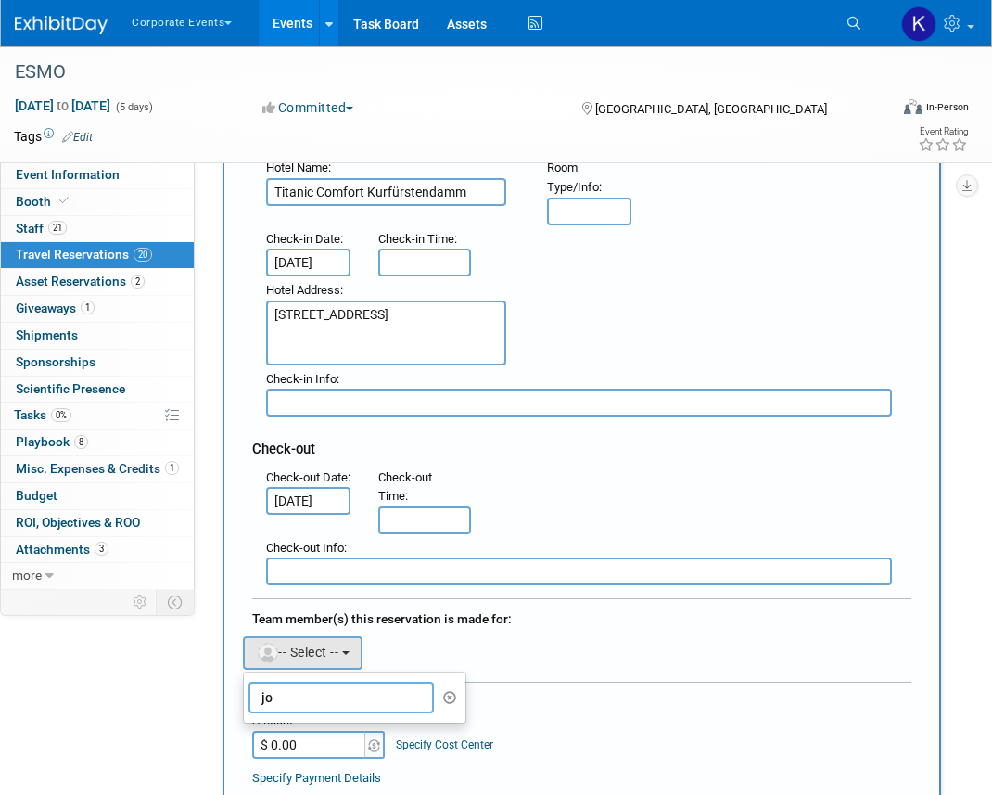
type input "j"
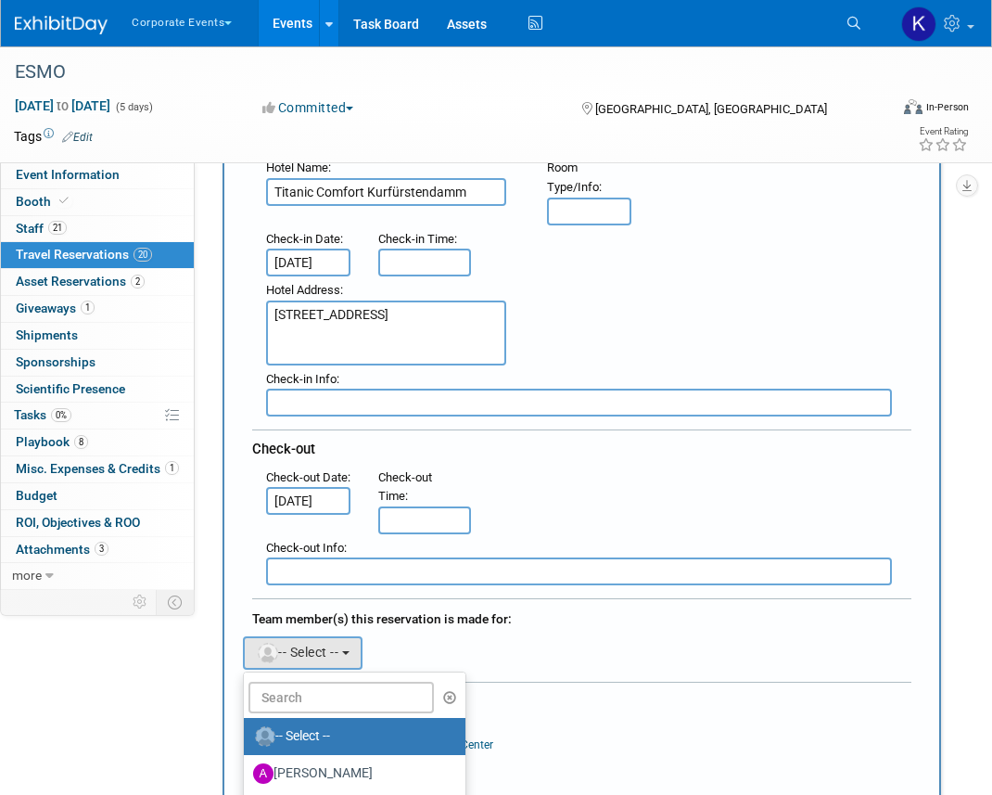
click at [450, 657] on div "Adeeb remove Adrian remove amine remove" at bounding box center [581, 650] width 687 height 38
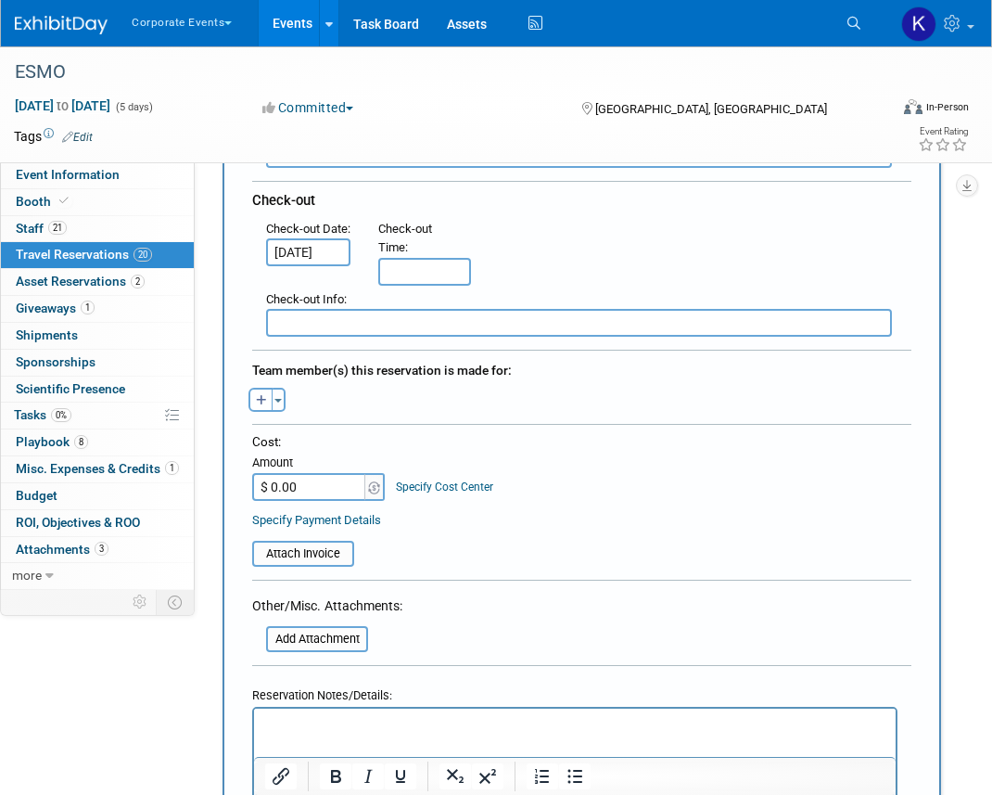
scroll to position [532, 0]
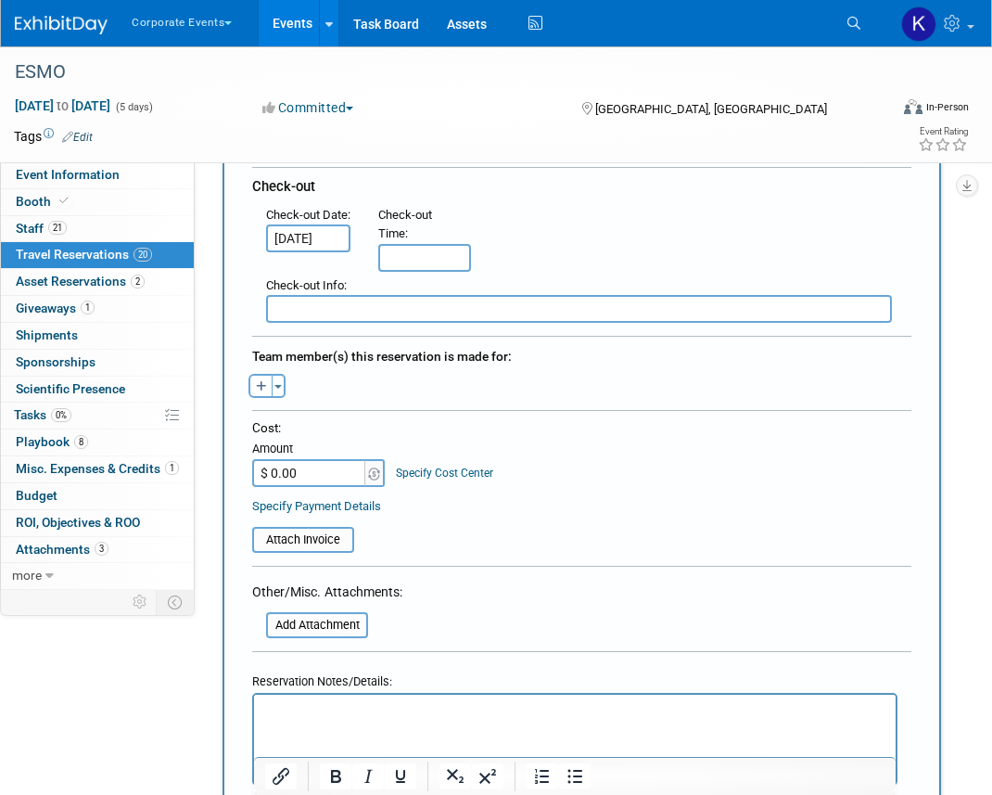
click at [418, 720] on html at bounding box center [575, 707] width 642 height 27
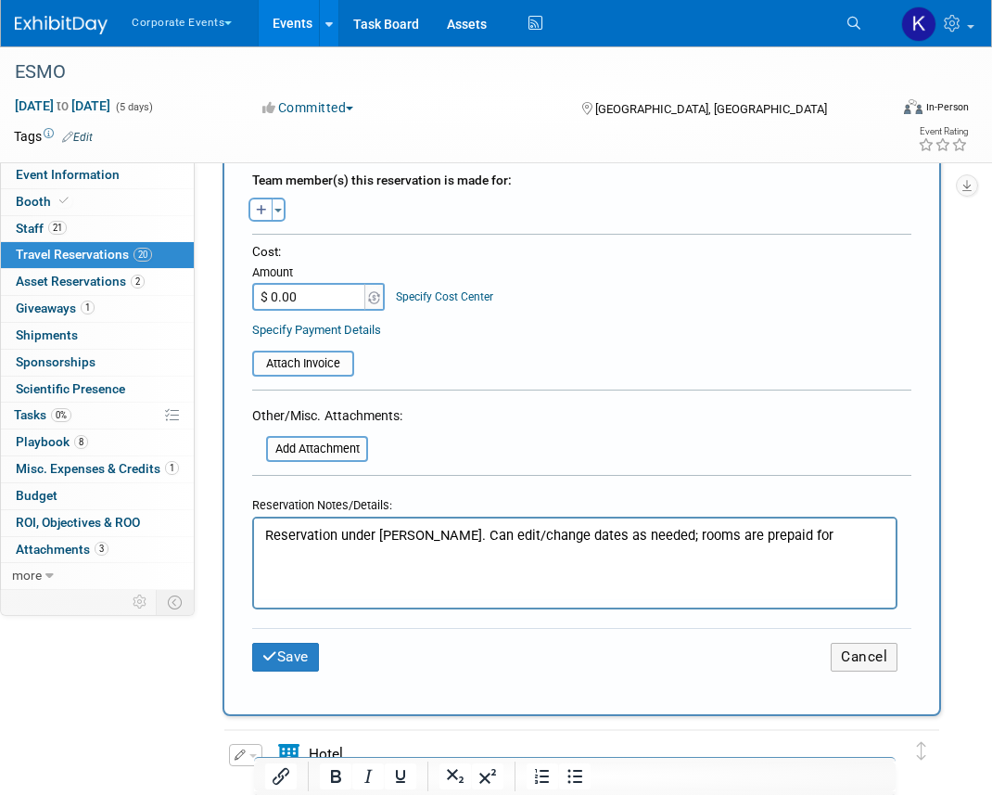
scroll to position [709, 0]
click at [289, 649] on button "Save" at bounding box center [285, 656] width 67 height 29
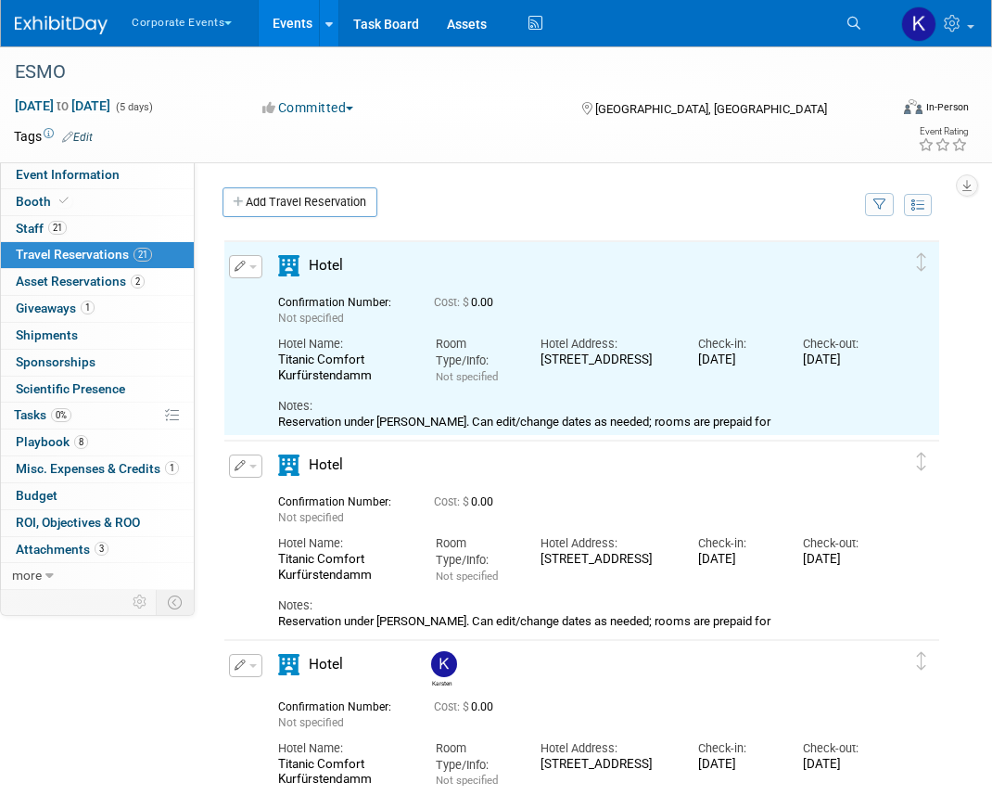
scroll to position [0, 0]
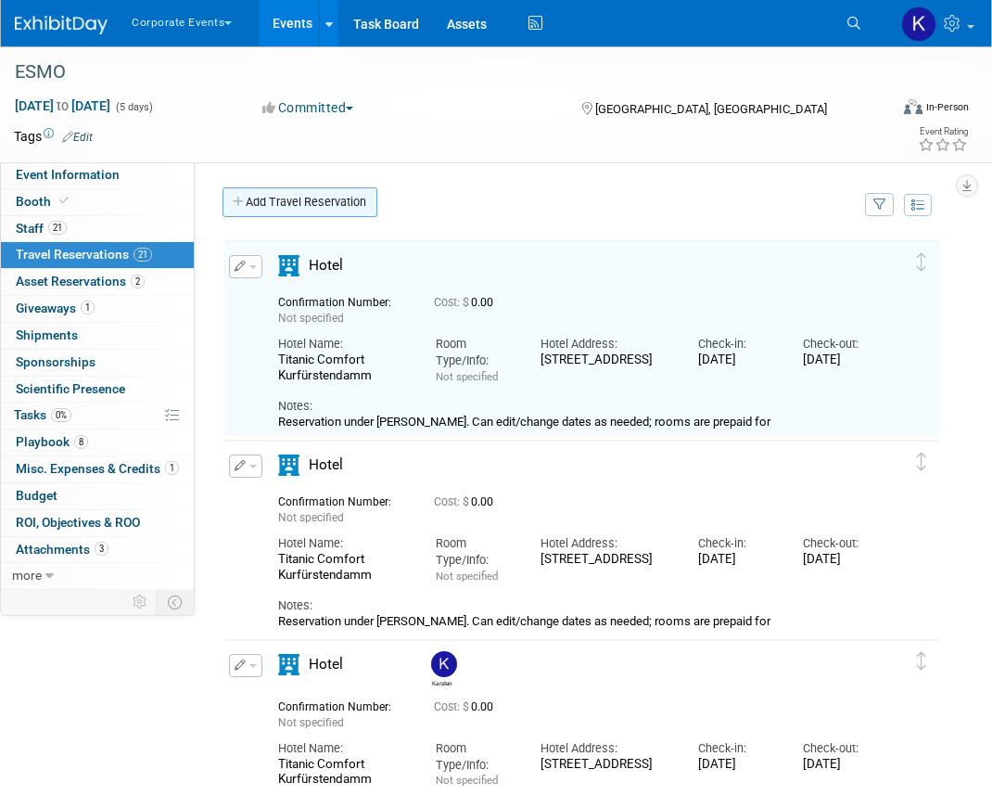
click at [331, 201] on link "Add Travel Reservation" at bounding box center [300, 202] width 155 height 30
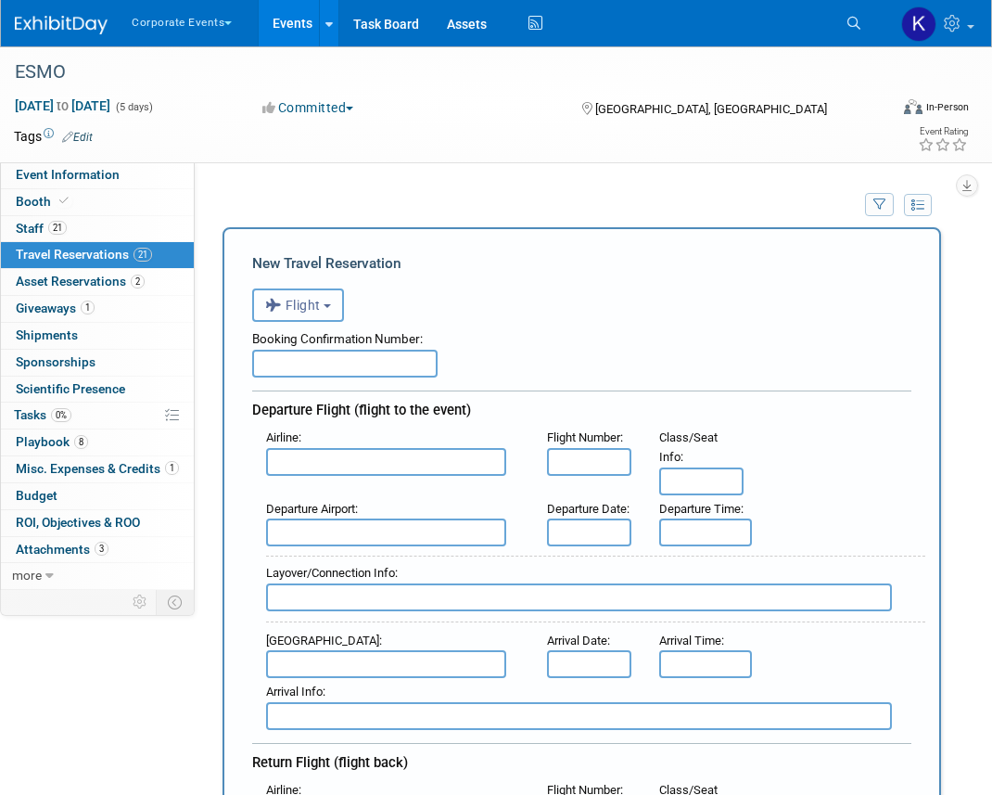
click at [318, 294] on button "Flight" at bounding box center [298, 304] width 92 height 33
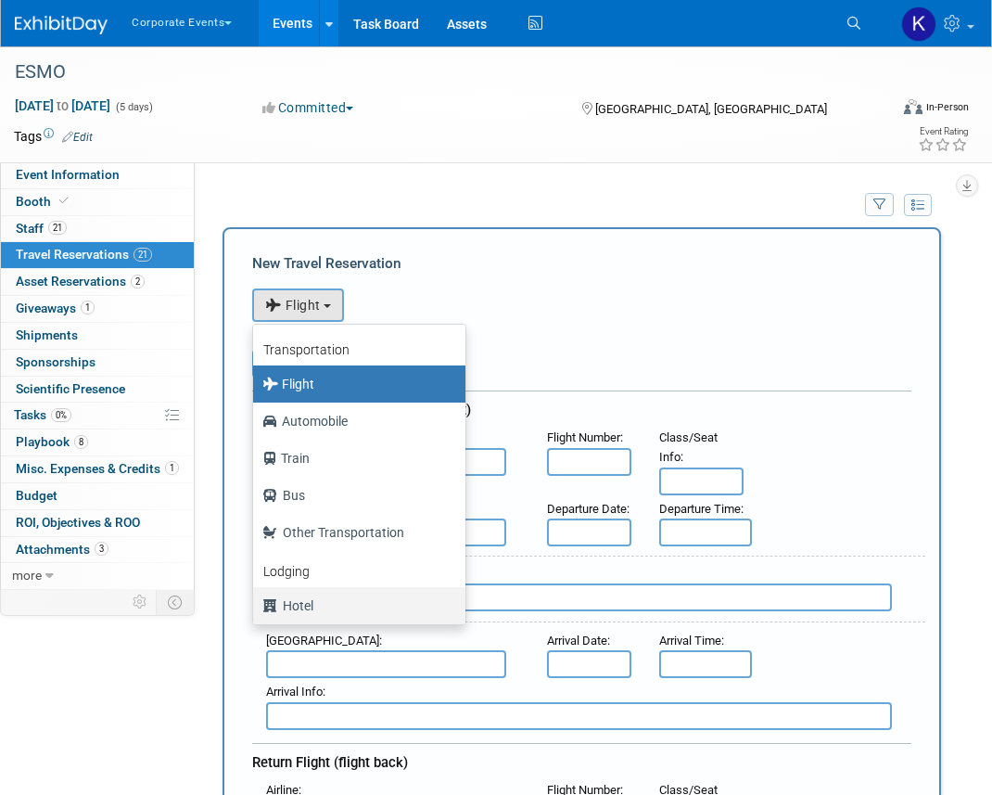
click at [330, 600] on label "Hotel" at bounding box center [354, 606] width 185 height 30
click at [256, 600] on input "Hotel" at bounding box center [250, 603] width 12 height 12
select select "6"
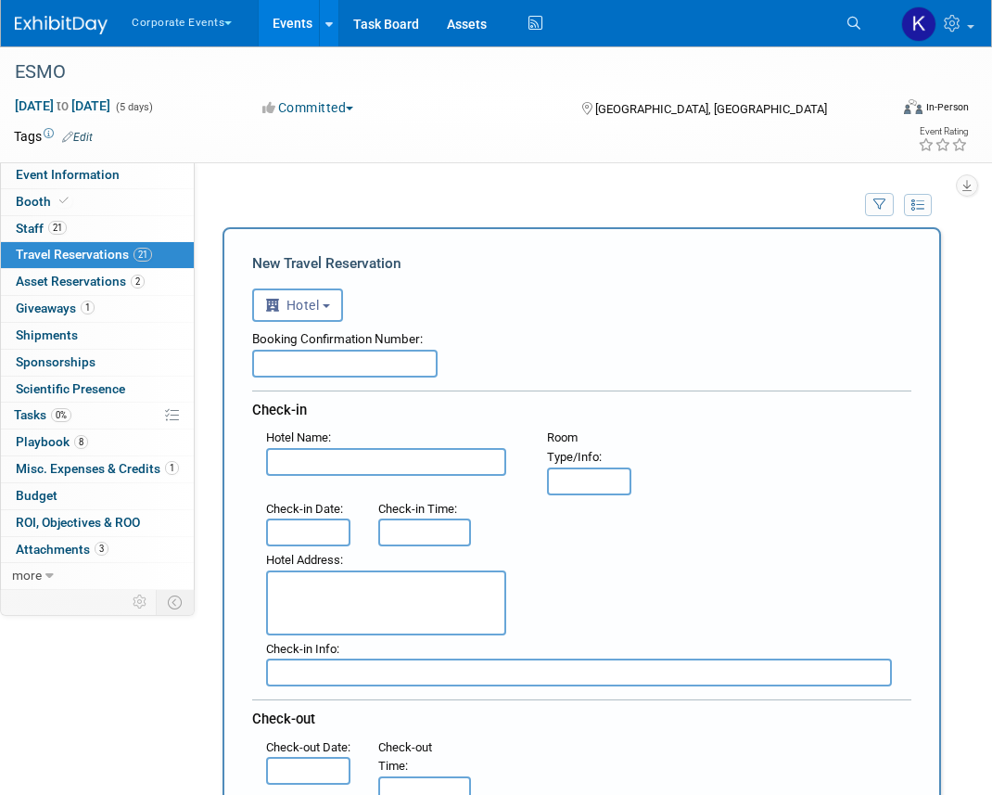
click at [346, 465] on input "text" at bounding box center [386, 462] width 240 height 28
paste input "[STREET_ADDRESS]"
type input "[STREET_ADDRESS]"
click at [426, 462] on input "[STREET_ADDRESS]" at bounding box center [386, 462] width 240 height 28
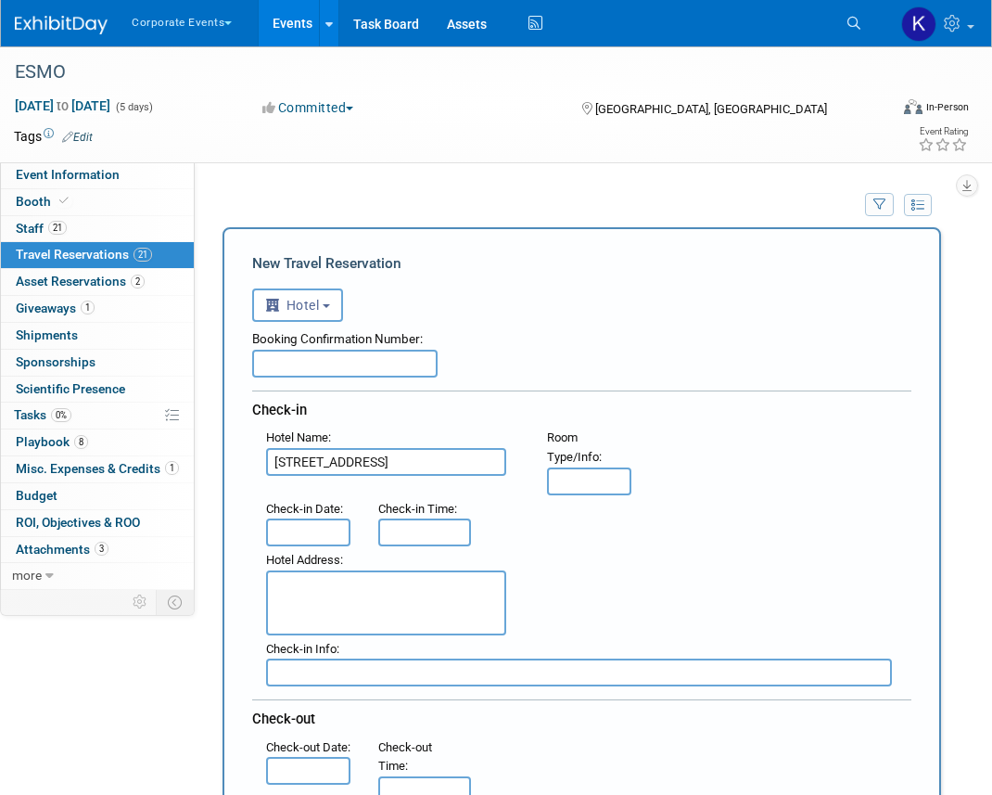
click at [426, 462] on input "[STREET_ADDRESS]" at bounding box center [386, 462] width 240 height 28
click at [407, 619] on textarea at bounding box center [386, 602] width 240 height 65
paste textarea "[STREET_ADDRESS]"
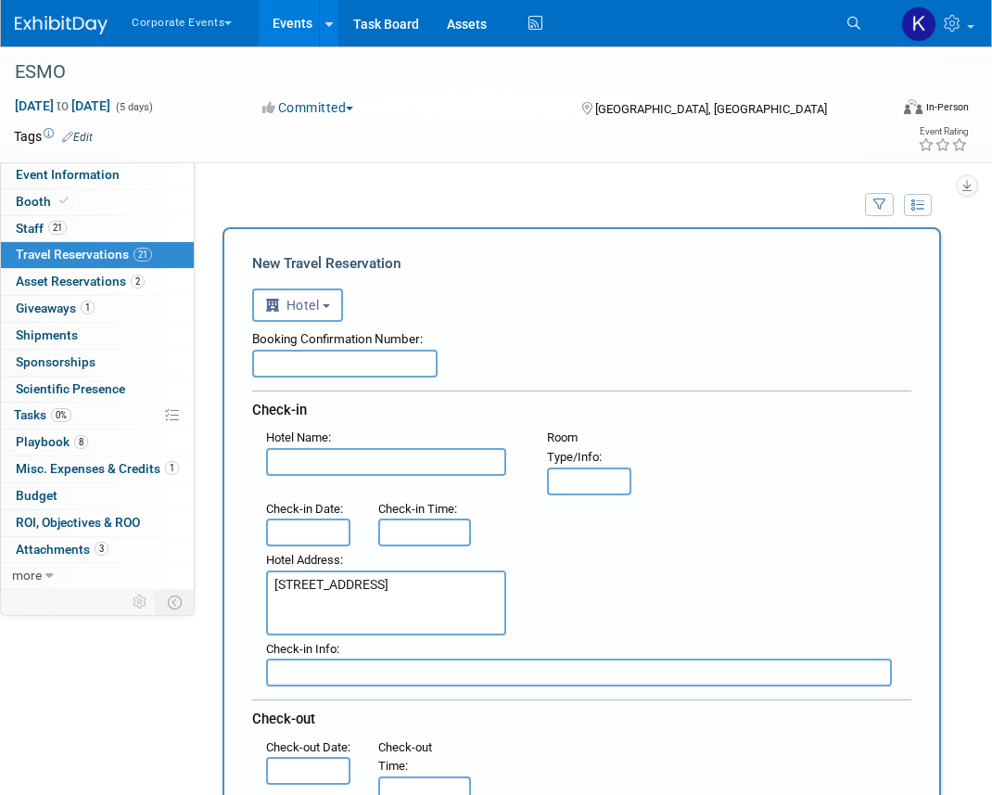
type textarea "[STREET_ADDRESS]"
click at [287, 466] on input "text" at bounding box center [386, 462] width 240 height 28
paste input "Titanic Comfort Kurfürstendamm"
type input "Titanic Comfort Kurfürstendamm"
click at [312, 535] on input "text" at bounding box center [308, 532] width 84 height 28
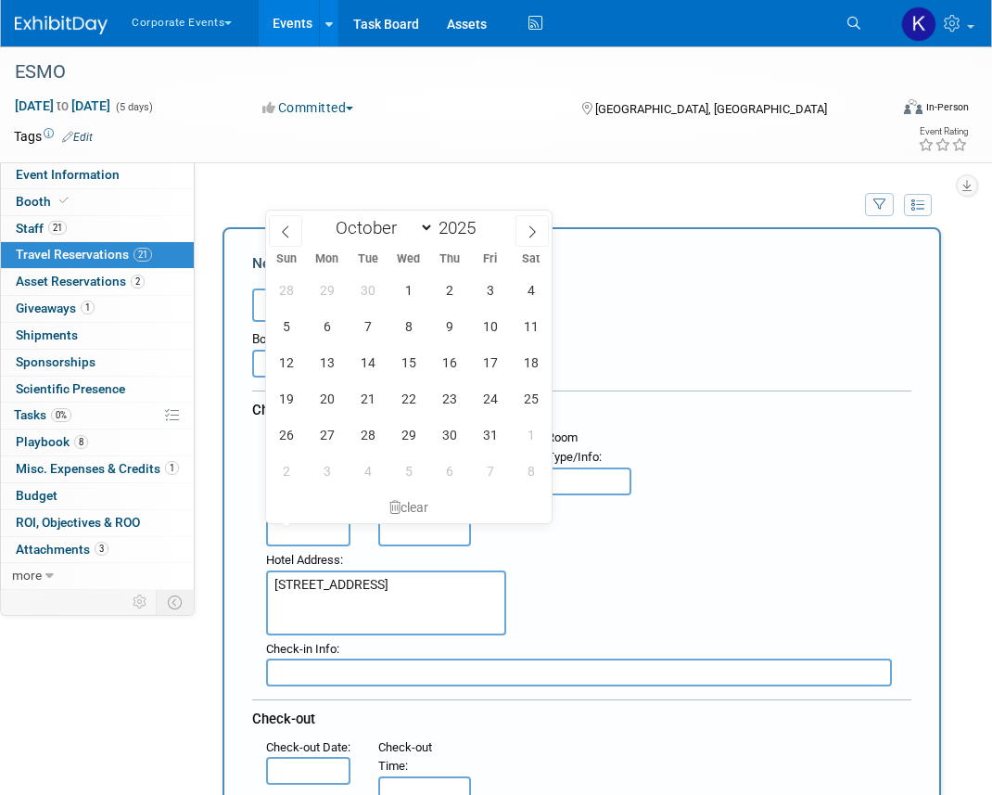
click at [312, 535] on input "text" at bounding box center [308, 532] width 84 height 28
click at [408, 370] on span "15" at bounding box center [408, 362] width 36 height 36
type input "[DATE]"
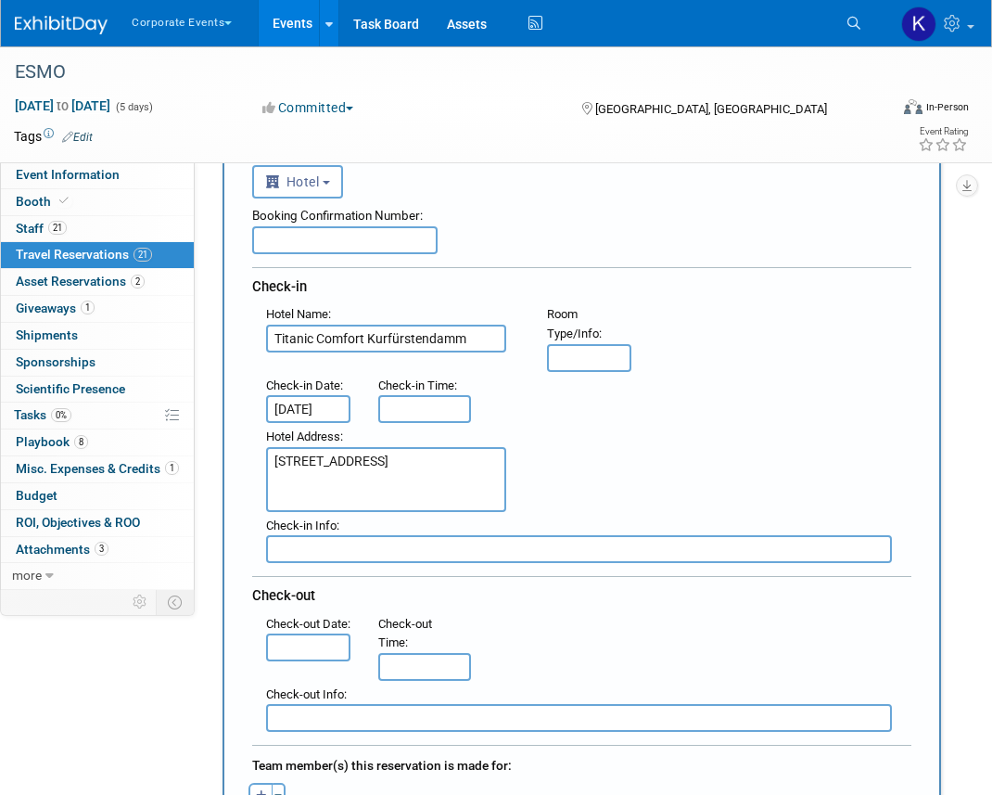
scroll to position [155, 0]
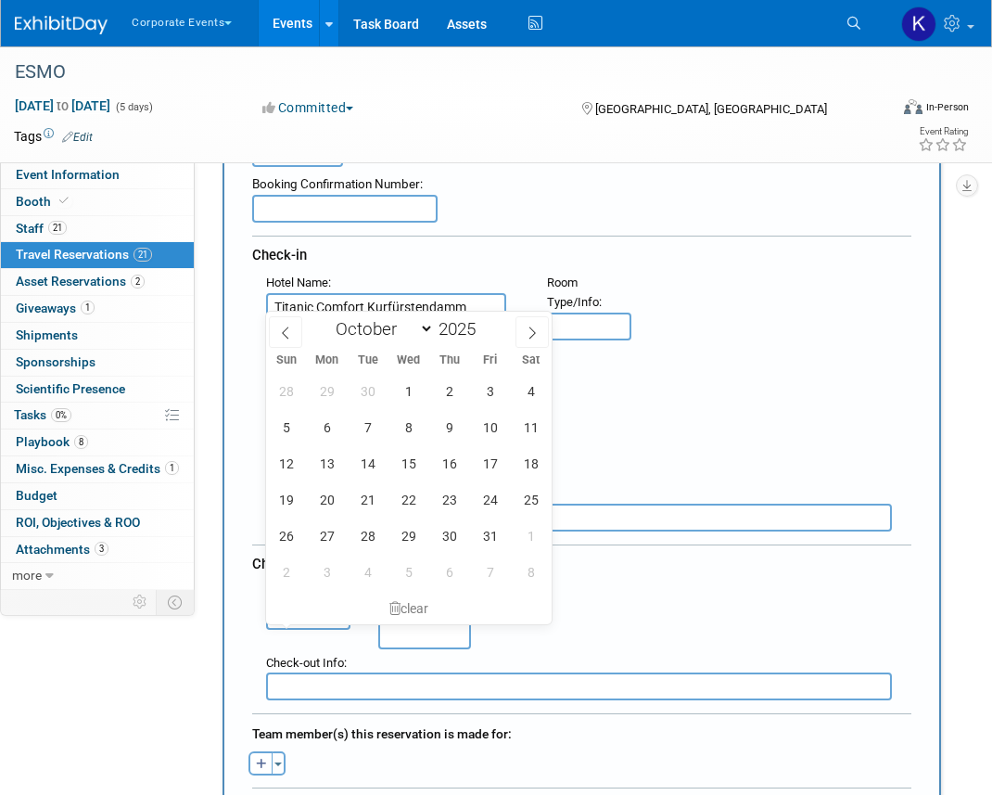
click at [333, 630] on input "text" at bounding box center [308, 616] width 84 height 28
click at [504, 459] on span "17" at bounding box center [490, 463] width 36 height 36
type input "[DATE]"
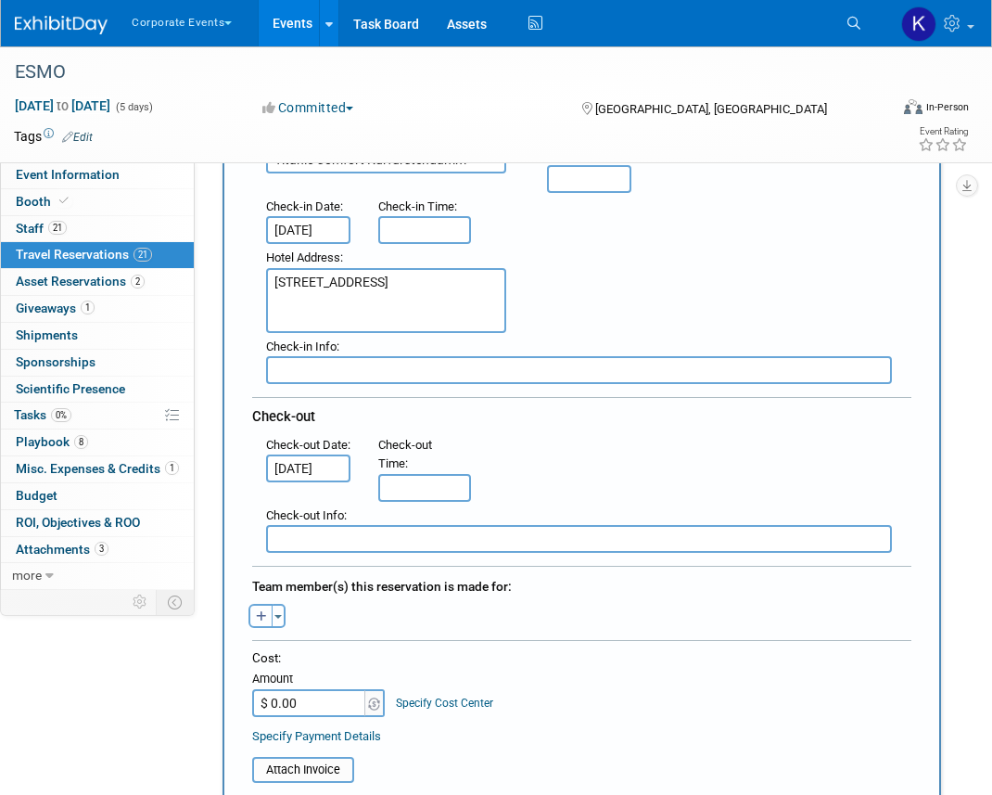
click at [257, 611] on icon "button" at bounding box center [261, 617] width 11 height 12
select select
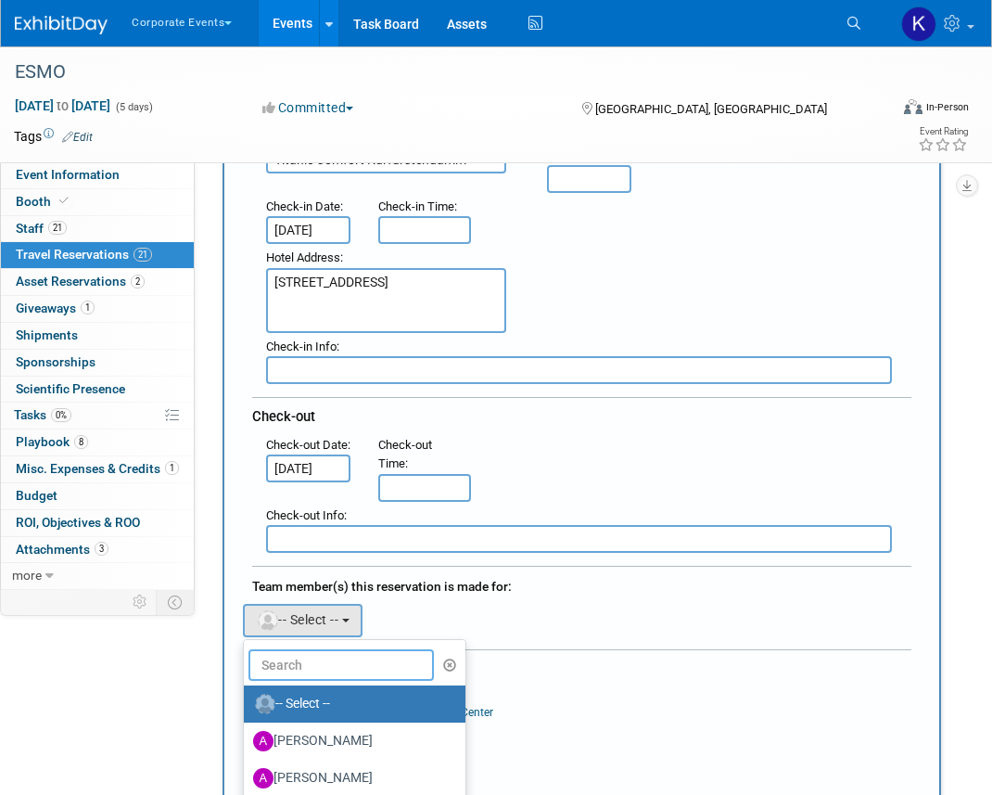
click at [311, 653] on input "text" at bounding box center [341, 665] width 185 height 32
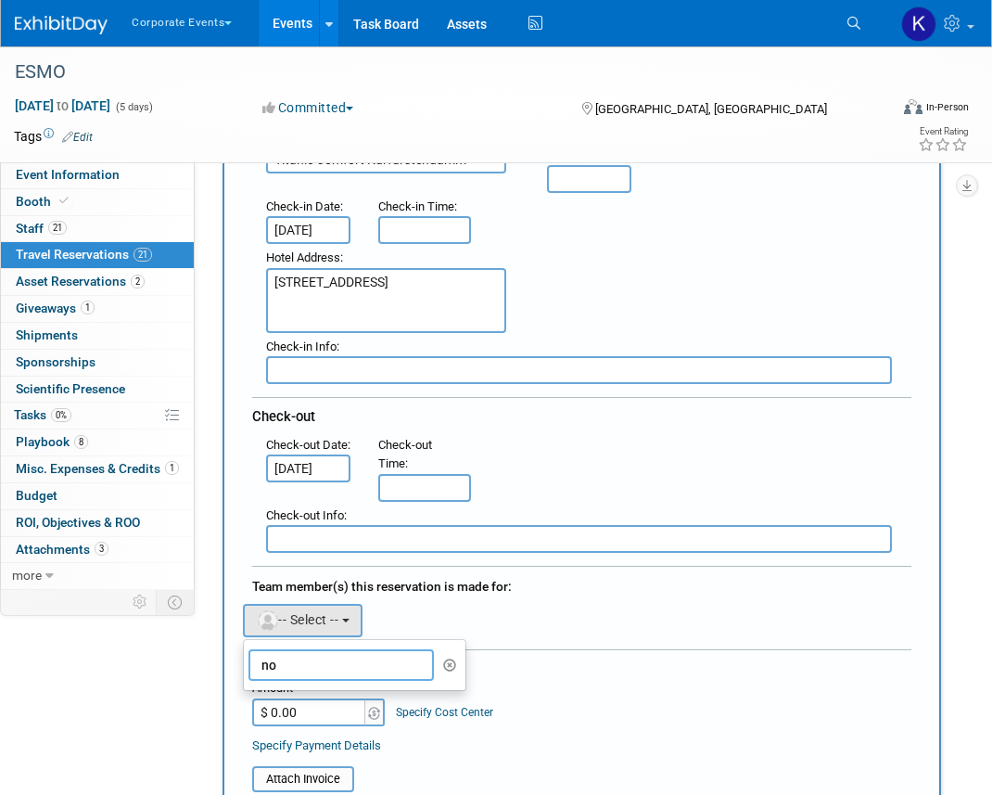
type input "n"
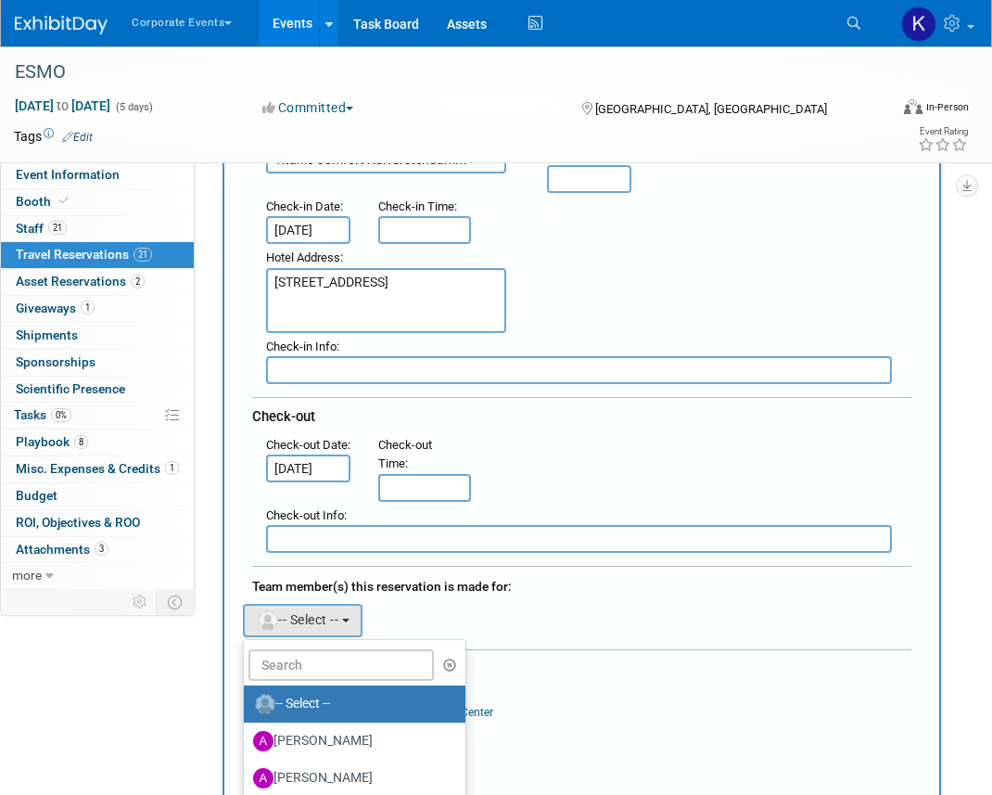
click at [443, 609] on div "Adeeb remove Adrian remove amine remove" at bounding box center [581, 618] width 687 height 38
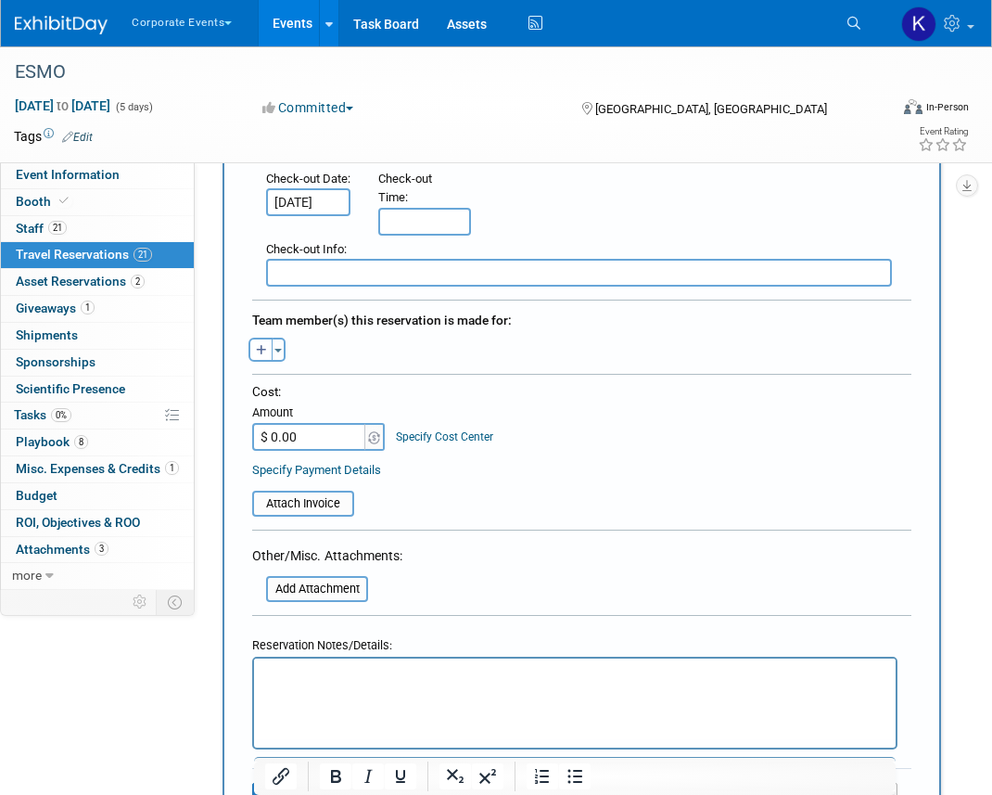
scroll to position [642, 0]
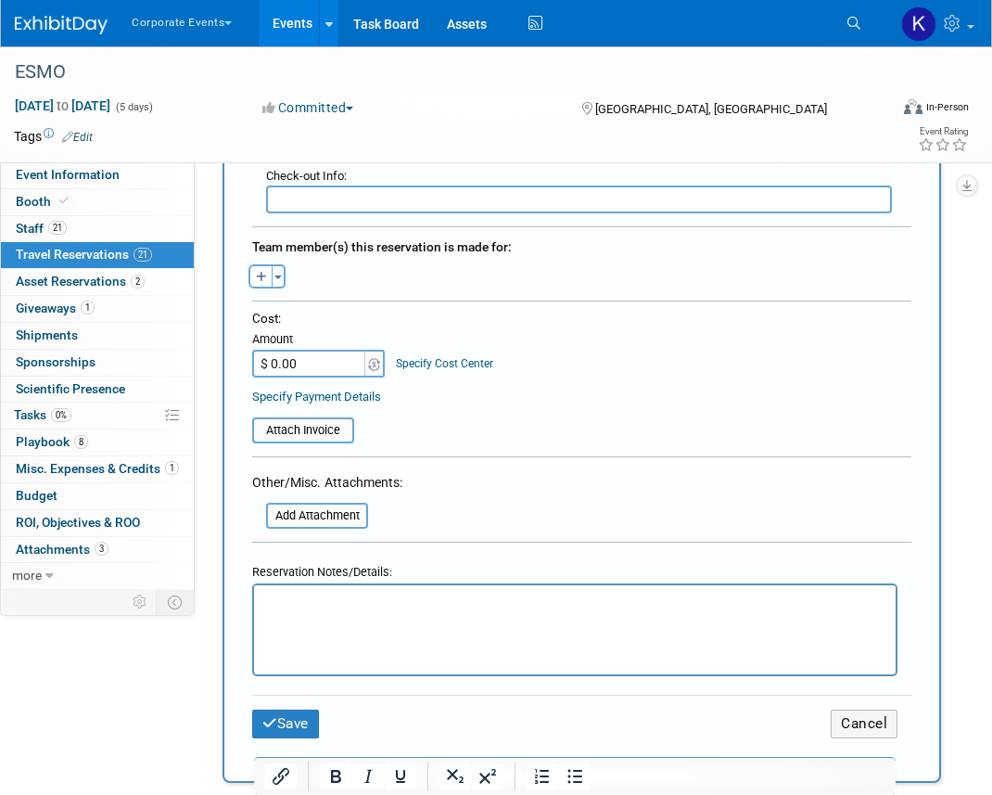
click at [432, 606] on p "Rich Text Area. Press ALT-0 for help." at bounding box center [575, 601] width 620 height 19
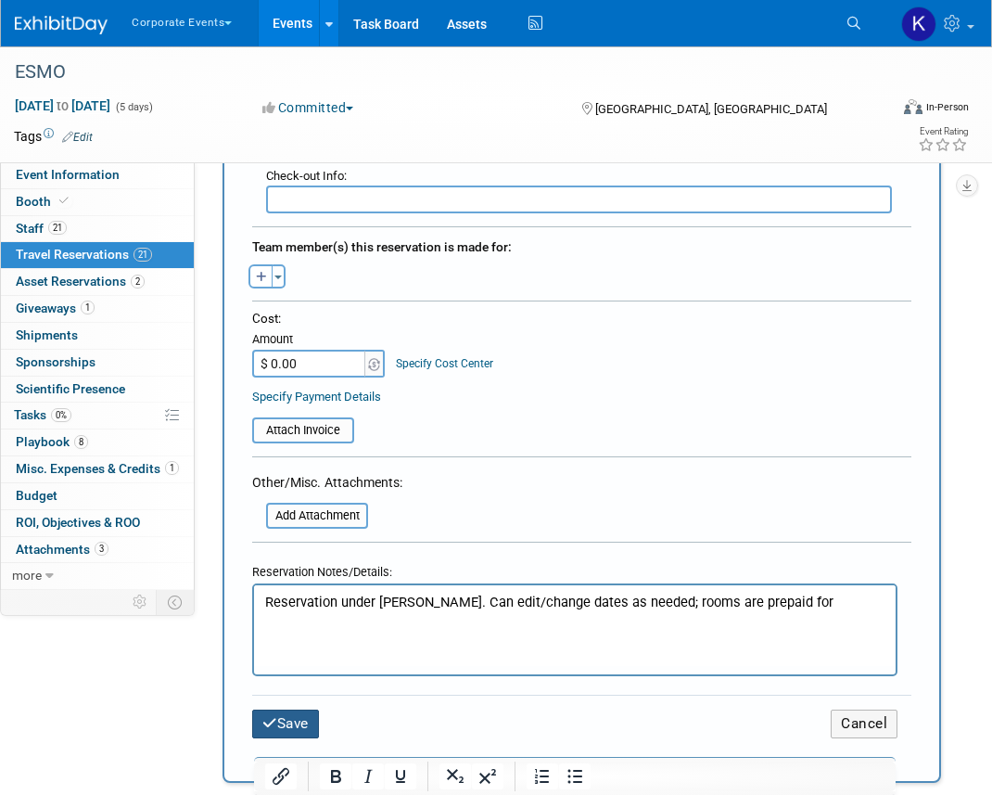
click at [319, 713] on button "Save" at bounding box center [285, 723] width 67 height 29
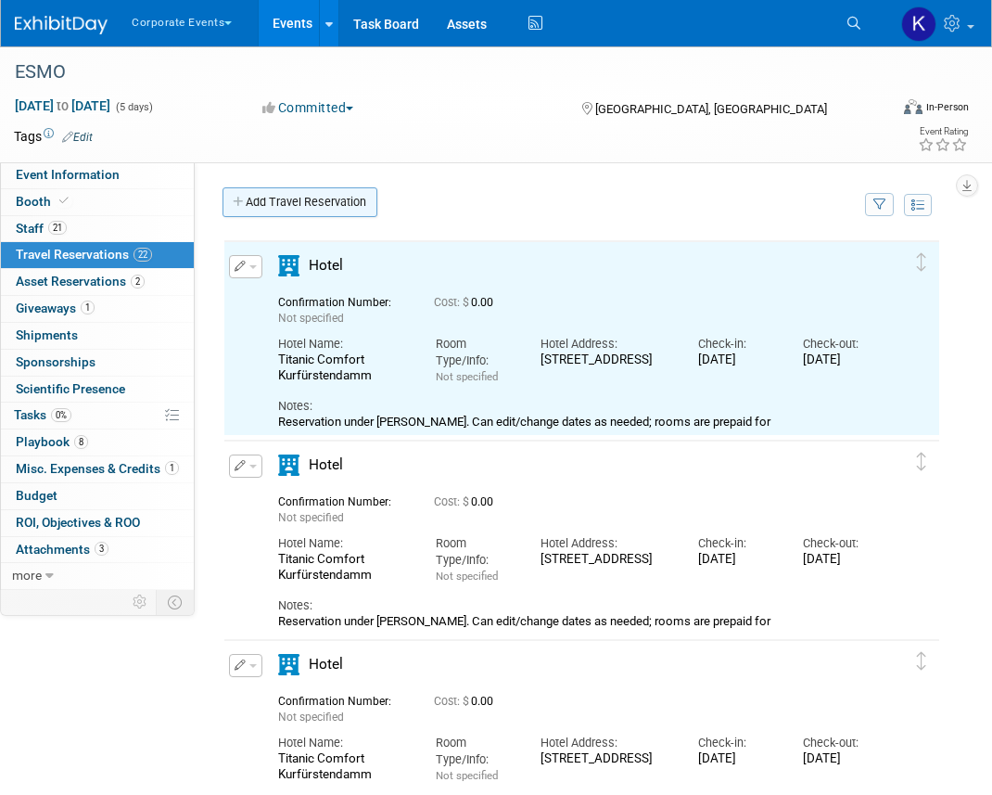
scroll to position [0, 0]
click at [330, 200] on link "Add Travel Reservation" at bounding box center [300, 202] width 155 height 30
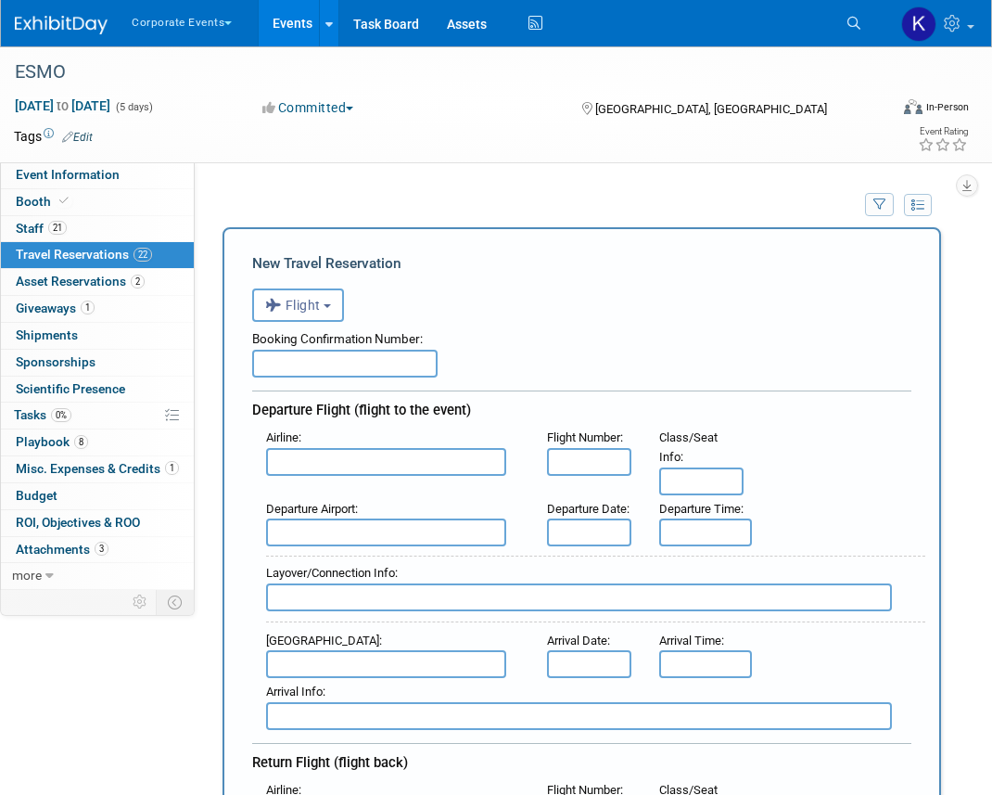
click at [318, 327] on div "Booking Confirmation Number:" at bounding box center [581, 336] width 659 height 28
click at [318, 309] on span "Flight" at bounding box center [293, 305] width 56 height 15
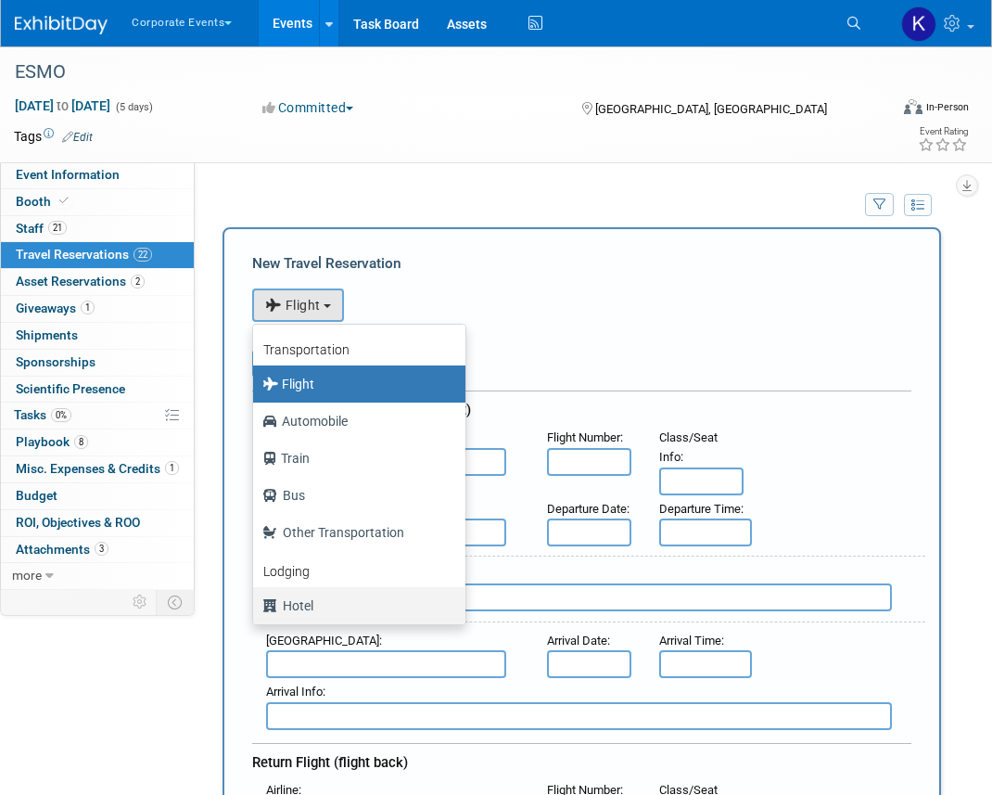
click at [325, 606] on label "Hotel" at bounding box center [354, 606] width 185 height 30
click at [256, 606] on input "Hotel" at bounding box center [250, 603] width 12 height 12
select select "6"
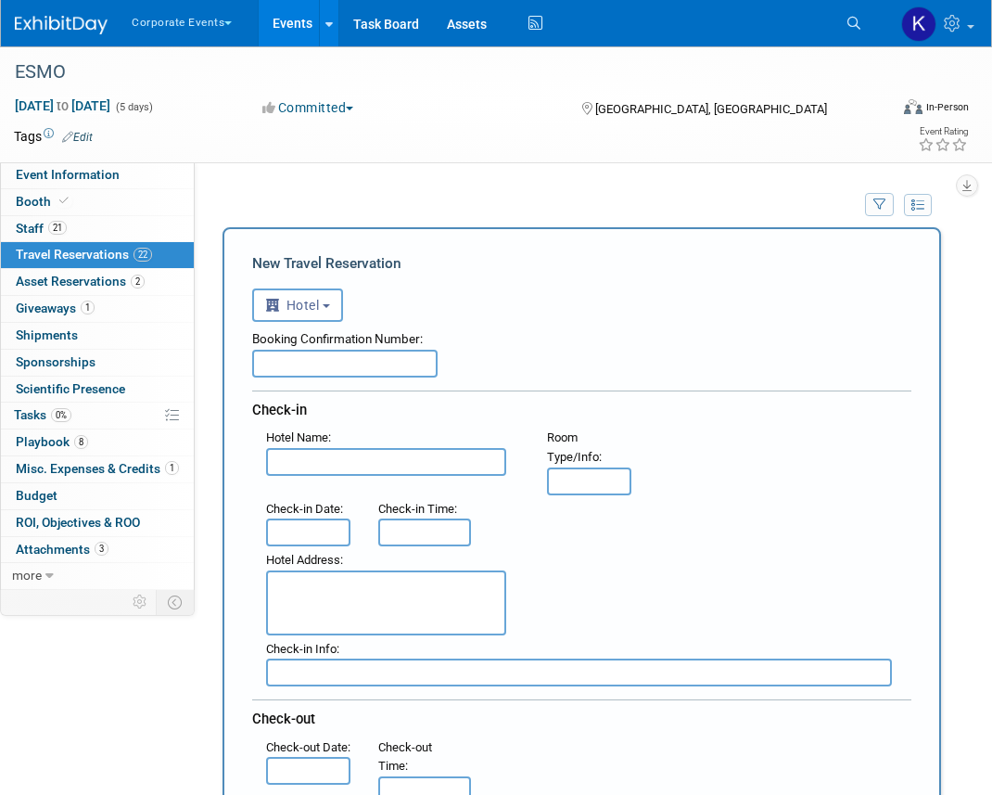
click at [327, 459] on input "text" at bounding box center [386, 462] width 240 height 28
paste input "Titanic Comfort Kurfürstendamm"
type input "Titanic Comfort Kurfürstendamm"
click at [330, 580] on textarea at bounding box center [386, 602] width 240 height 65
paste textarea "[STREET_ADDRESS]"
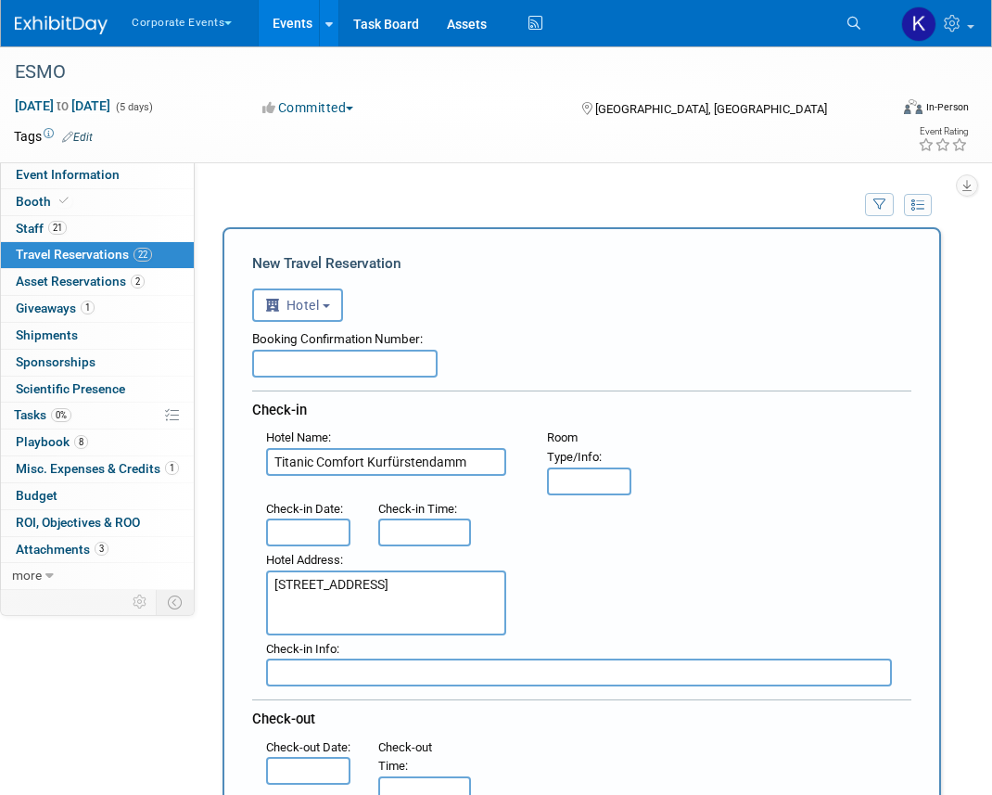
type textarea "[STREET_ADDRESS]"
click at [305, 528] on input "text" at bounding box center [308, 532] width 84 height 28
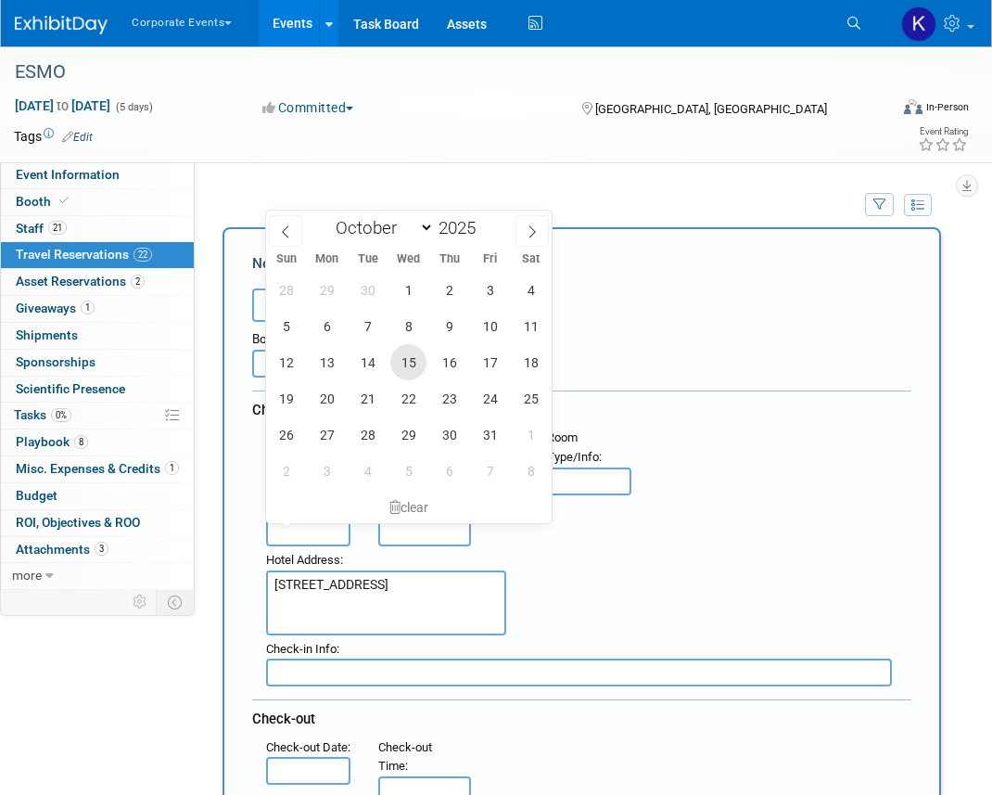
click at [410, 369] on span "15" at bounding box center [408, 362] width 36 height 36
type input "[DATE]"
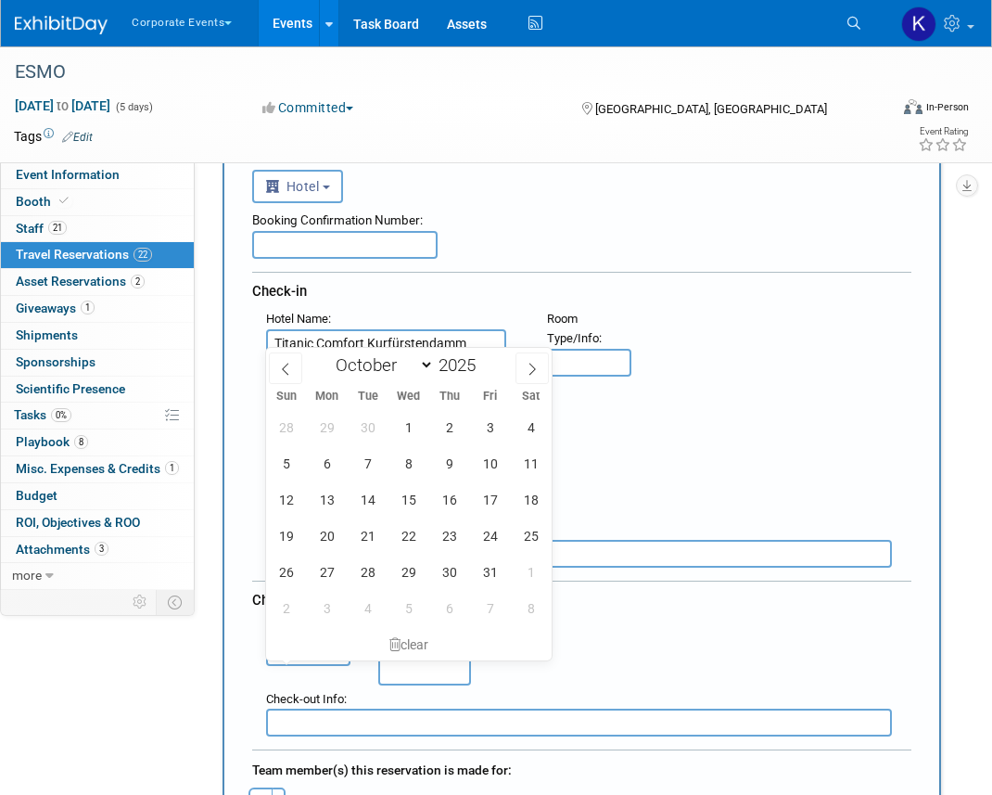
click at [310, 666] on input "text" at bounding box center [308, 652] width 84 height 28
click at [326, 535] on span "20" at bounding box center [327, 535] width 36 height 36
type input "[DATE]"
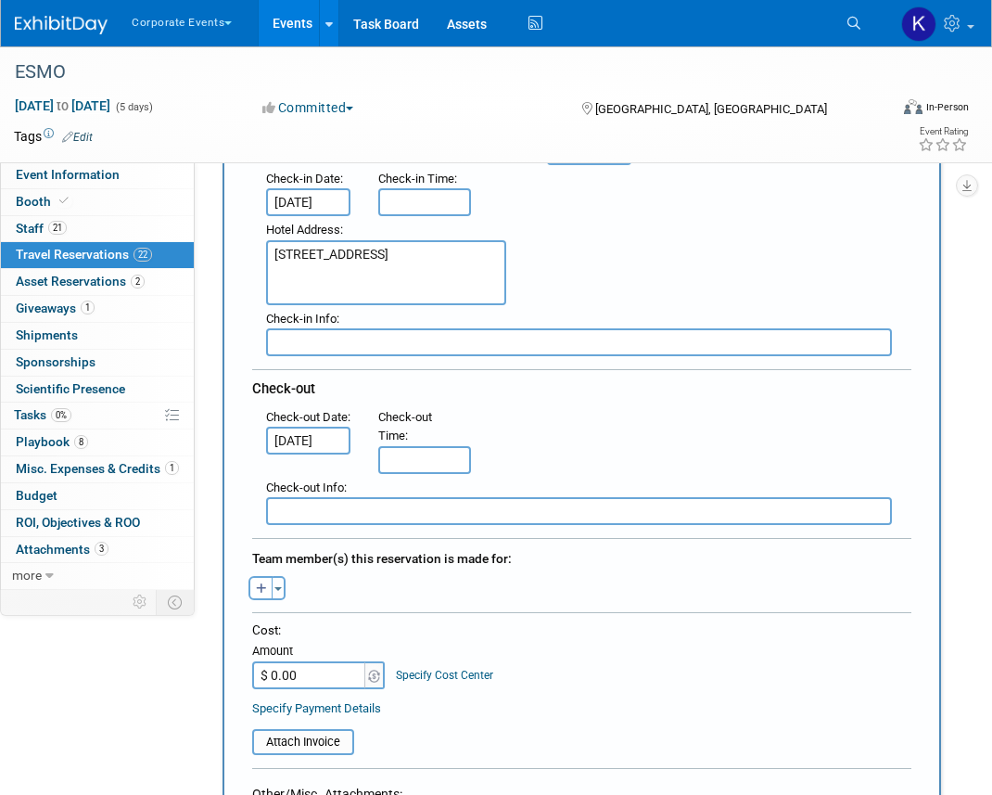
scroll to position [332, 0]
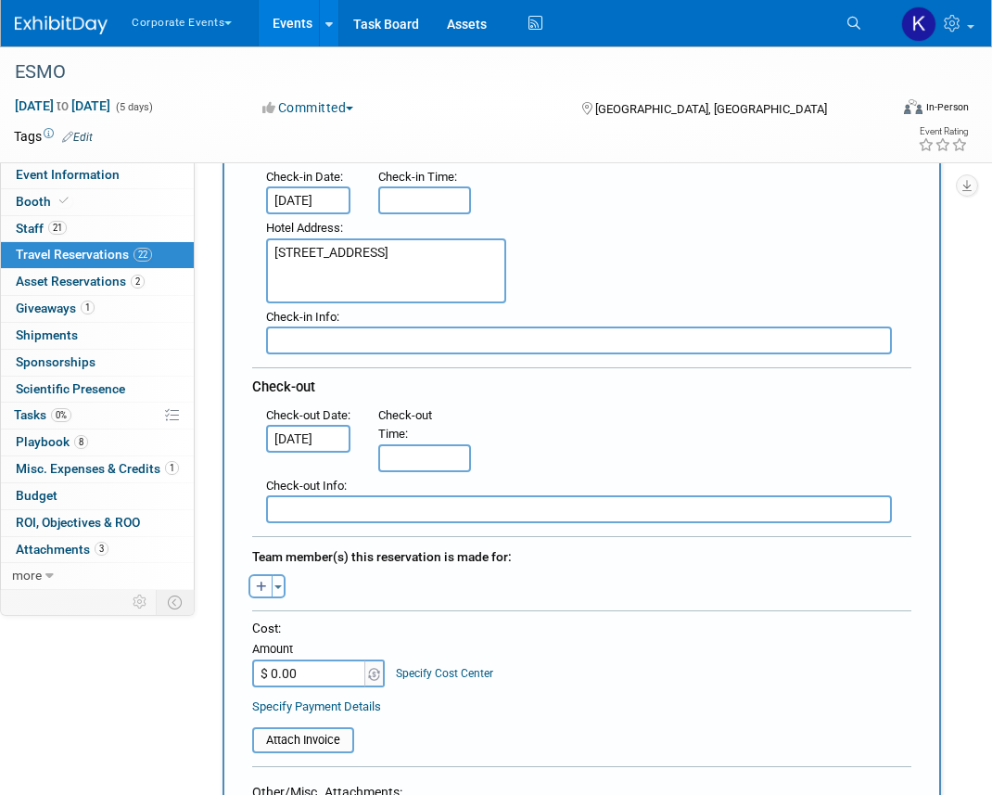
click at [261, 587] on icon "button" at bounding box center [261, 587] width 11 height 12
select select
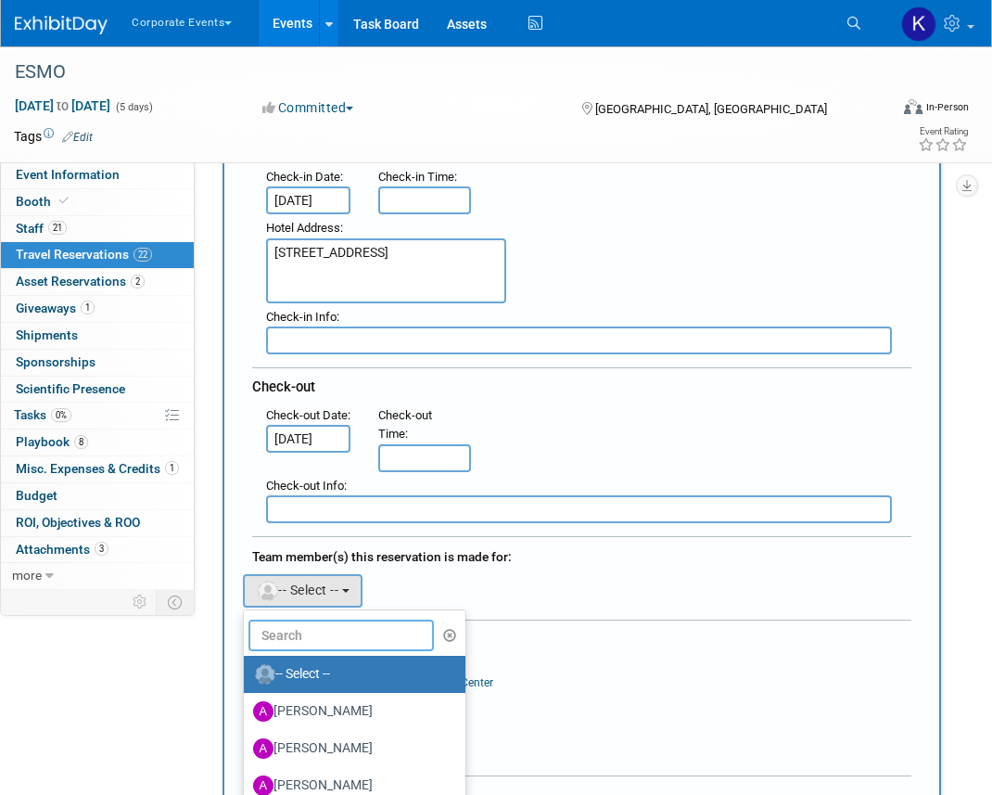
click at [290, 631] on input "text" at bounding box center [341, 635] width 185 height 32
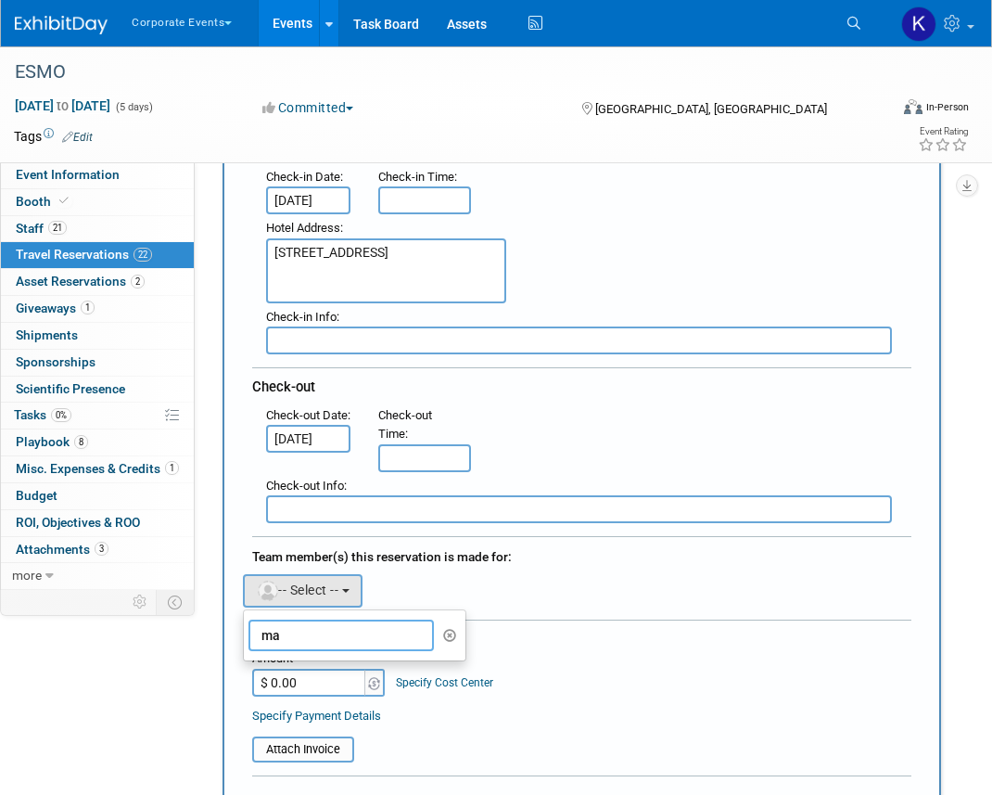
type input "m"
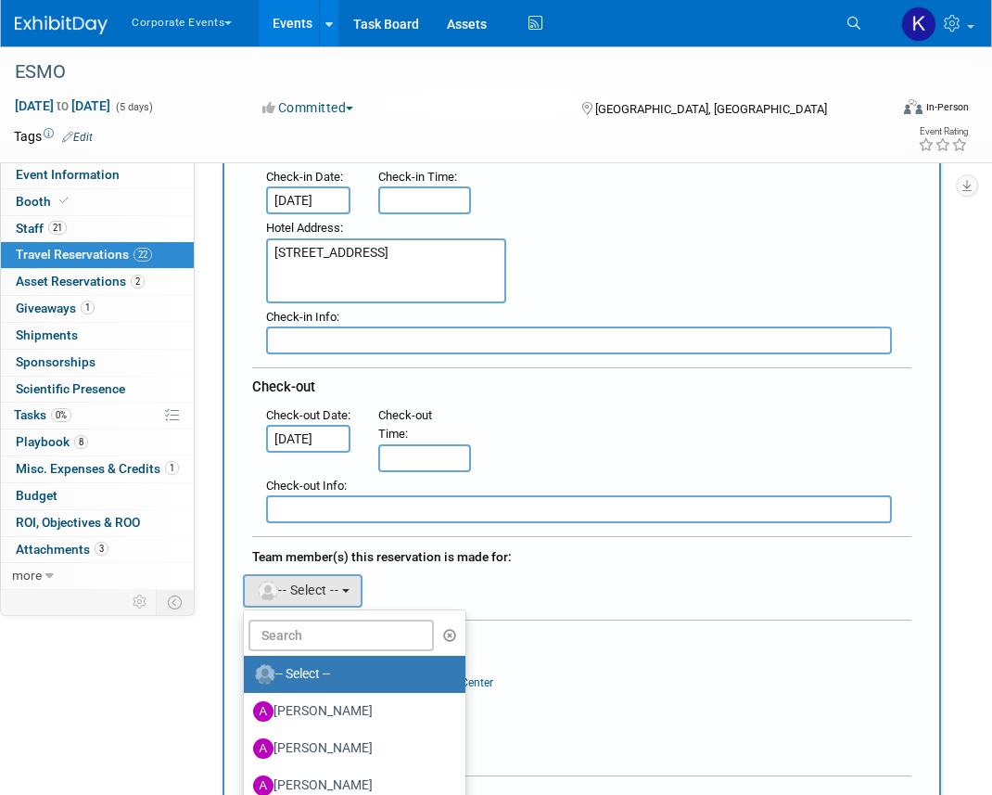
click at [421, 587] on div "Adeeb remove Adrian remove amine remove" at bounding box center [581, 588] width 687 height 38
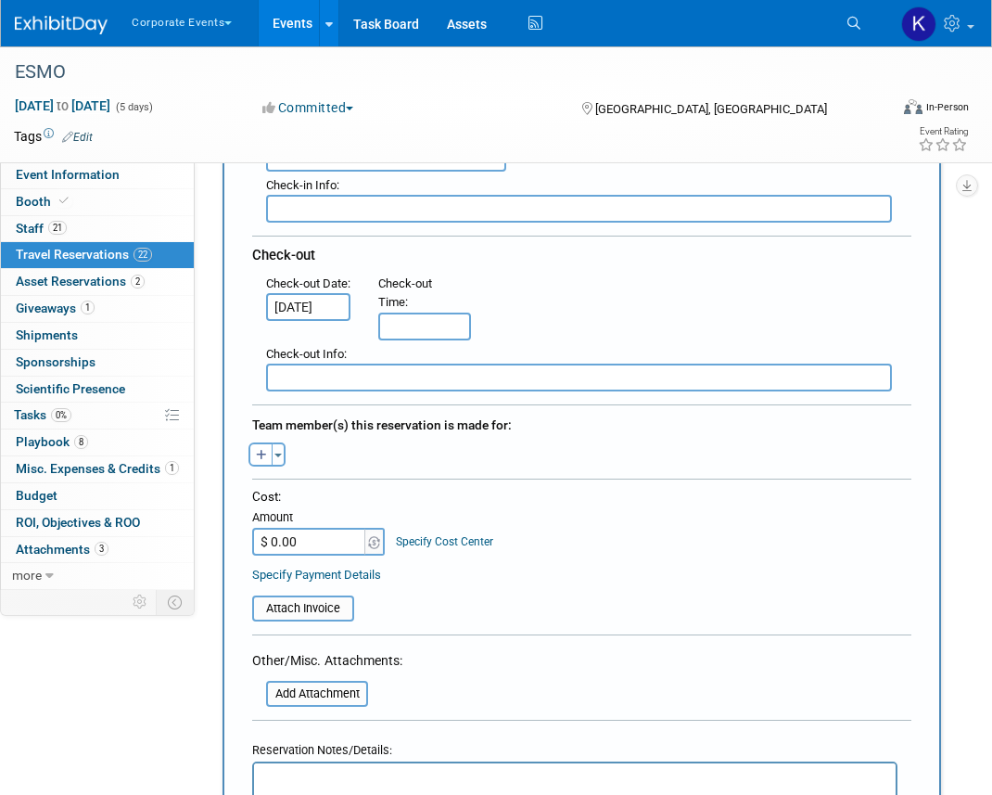
scroll to position [557, 0]
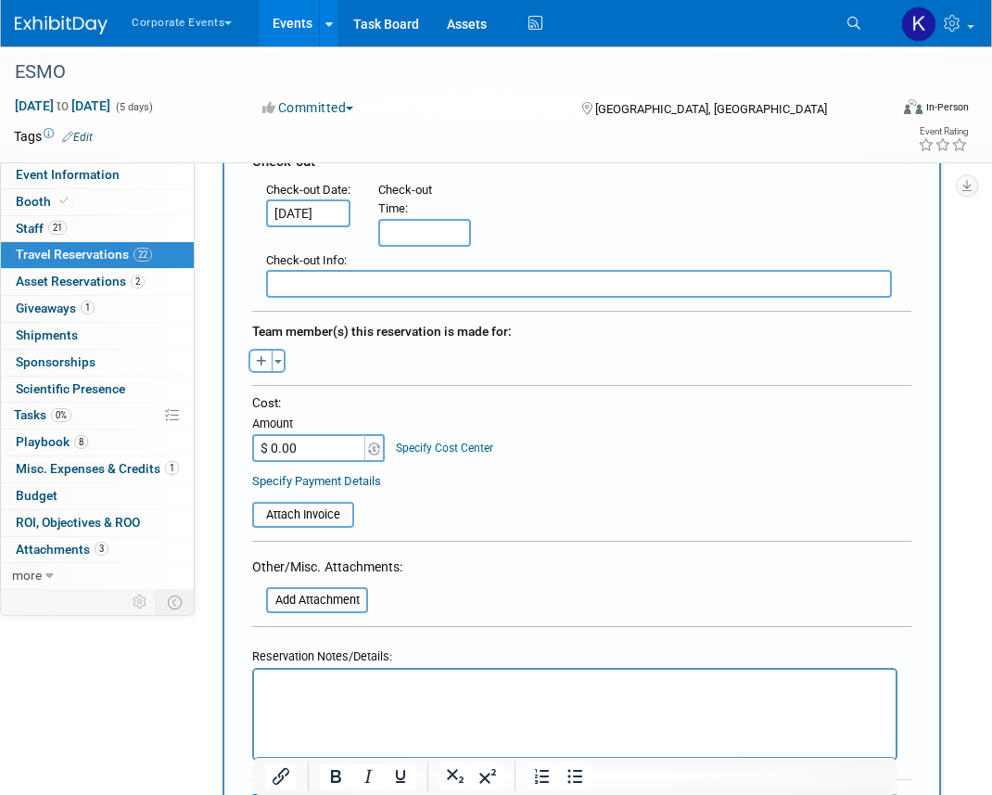
click at [394, 695] on p "Rich Text Area. Press ALT-0 for help." at bounding box center [575, 685] width 620 height 19
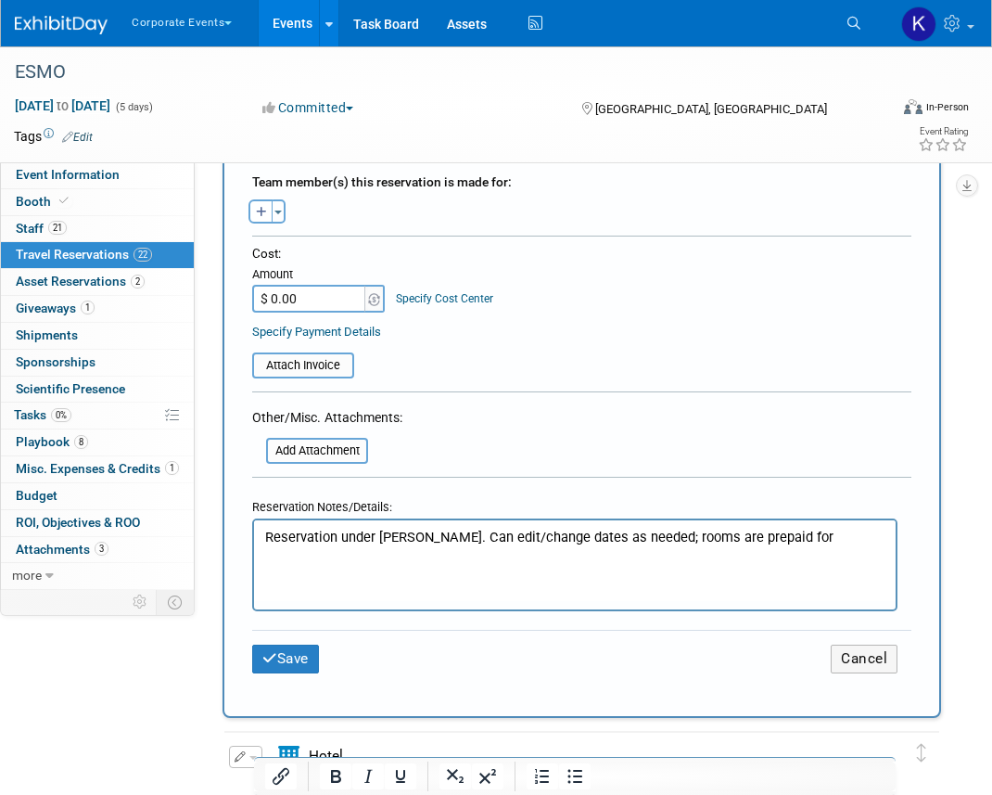
scroll to position [733, 0]
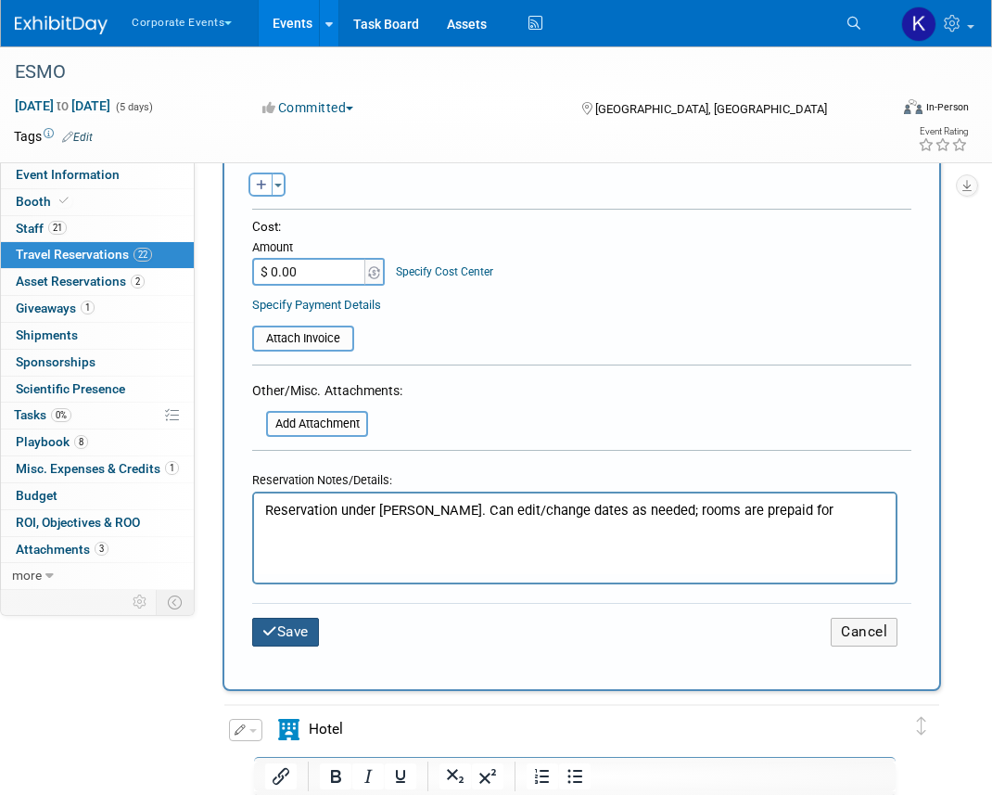
click at [308, 634] on button "Save" at bounding box center [285, 632] width 67 height 29
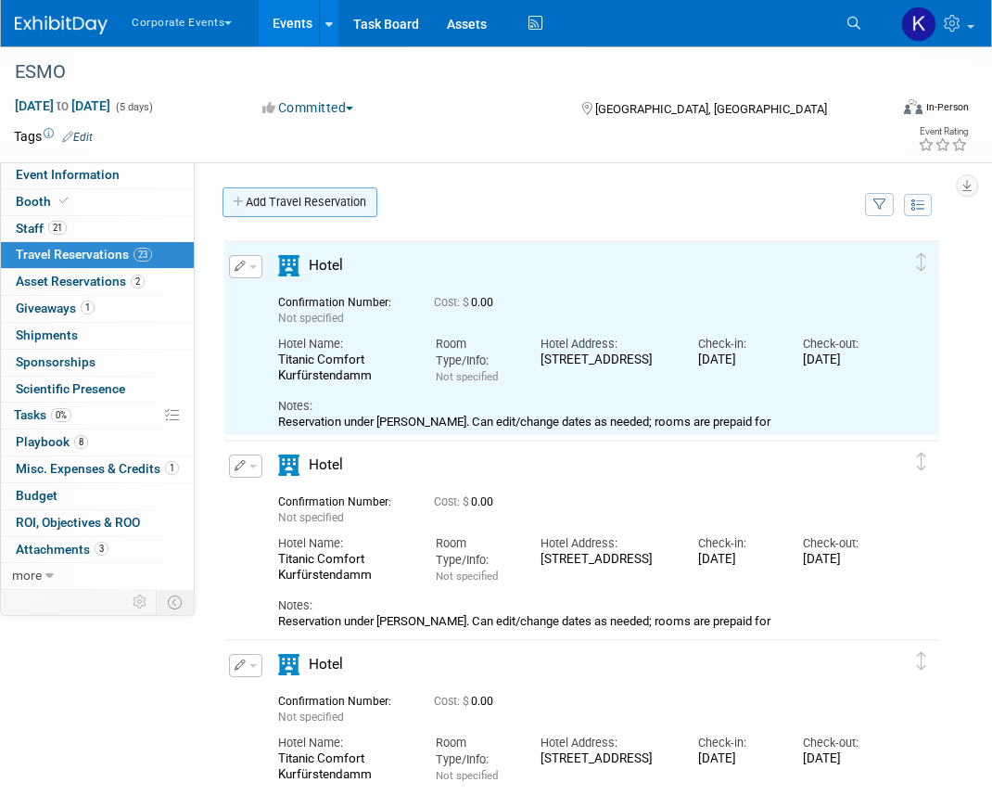
scroll to position [0, 0]
click at [279, 196] on link "Add Travel Reservation" at bounding box center [300, 202] width 155 height 30
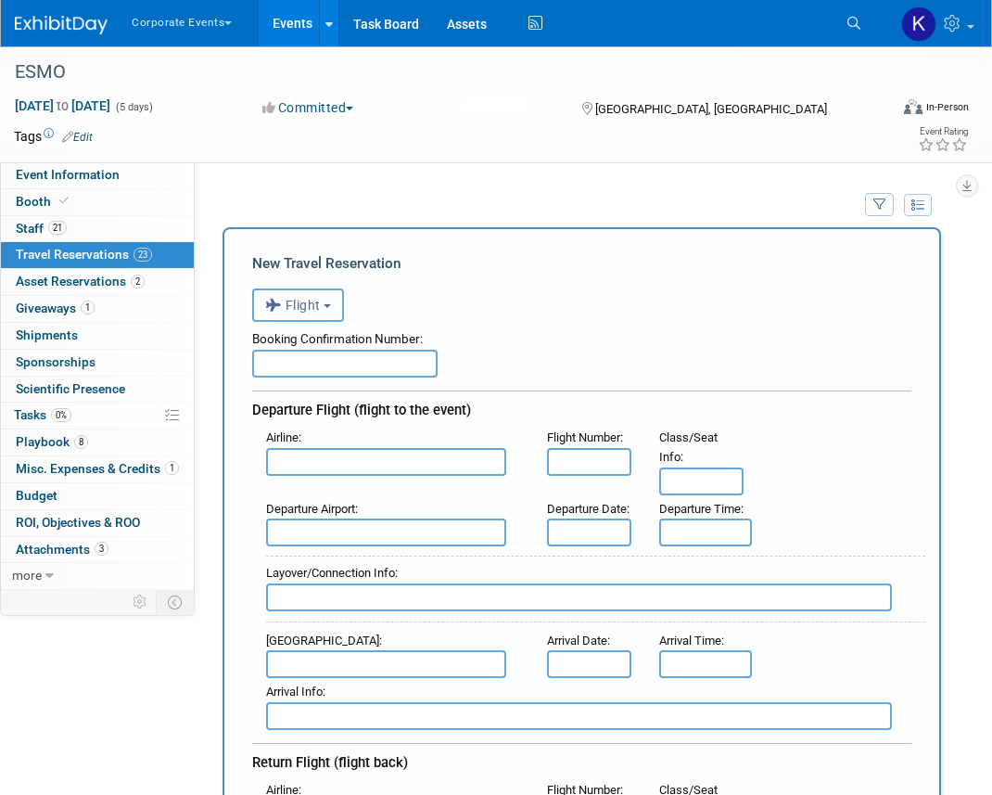
click at [317, 315] on button "Flight" at bounding box center [298, 304] width 92 height 33
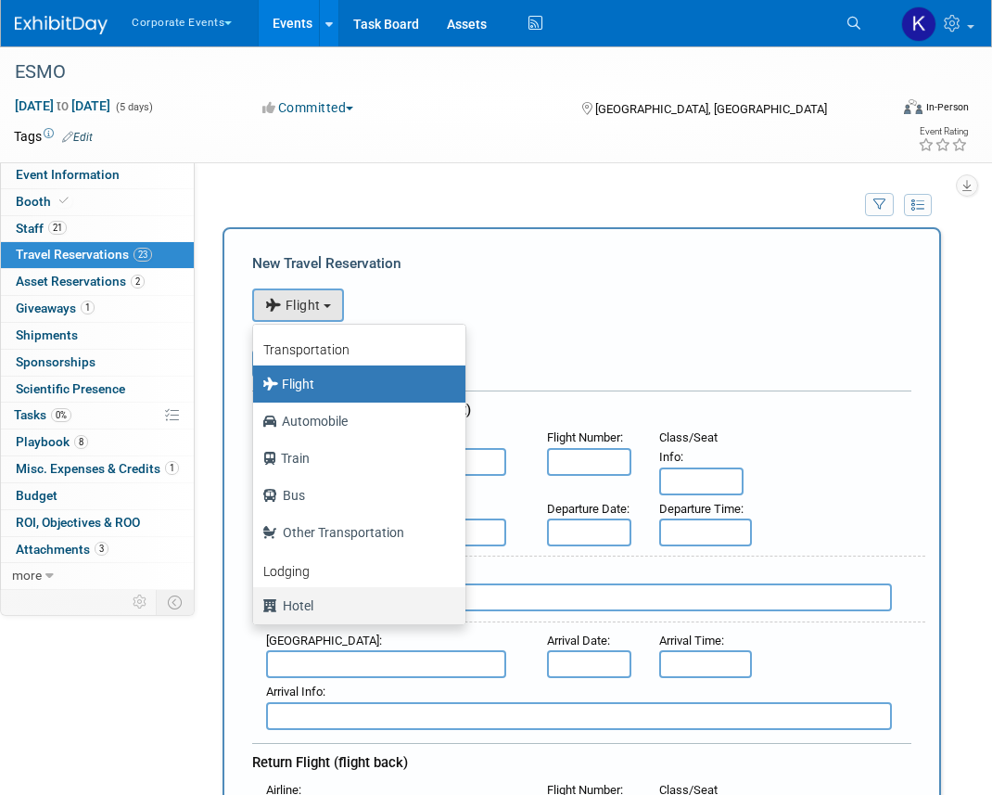
click at [331, 610] on label "Hotel" at bounding box center [354, 606] width 185 height 30
click at [256, 609] on input "Hotel" at bounding box center [250, 603] width 12 height 12
select select "6"
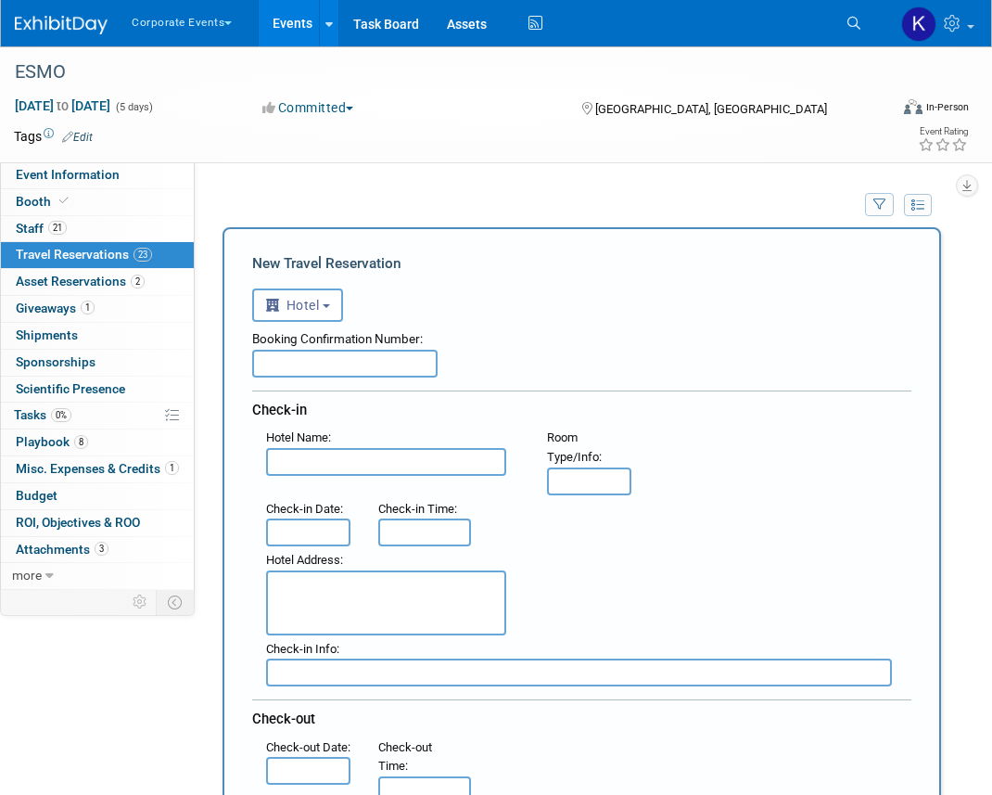
click at [323, 463] on input "text" at bounding box center [386, 462] width 240 height 28
click at [324, 591] on textarea at bounding box center [386, 602] width 240 height 65
paste textarea "[STREET_ADDRESS]"
type textarea "[STREET_ADDRESS]"
click at [321, 442] on span "Hotel Name" at bounding box center [297, 437] width 62 height 14
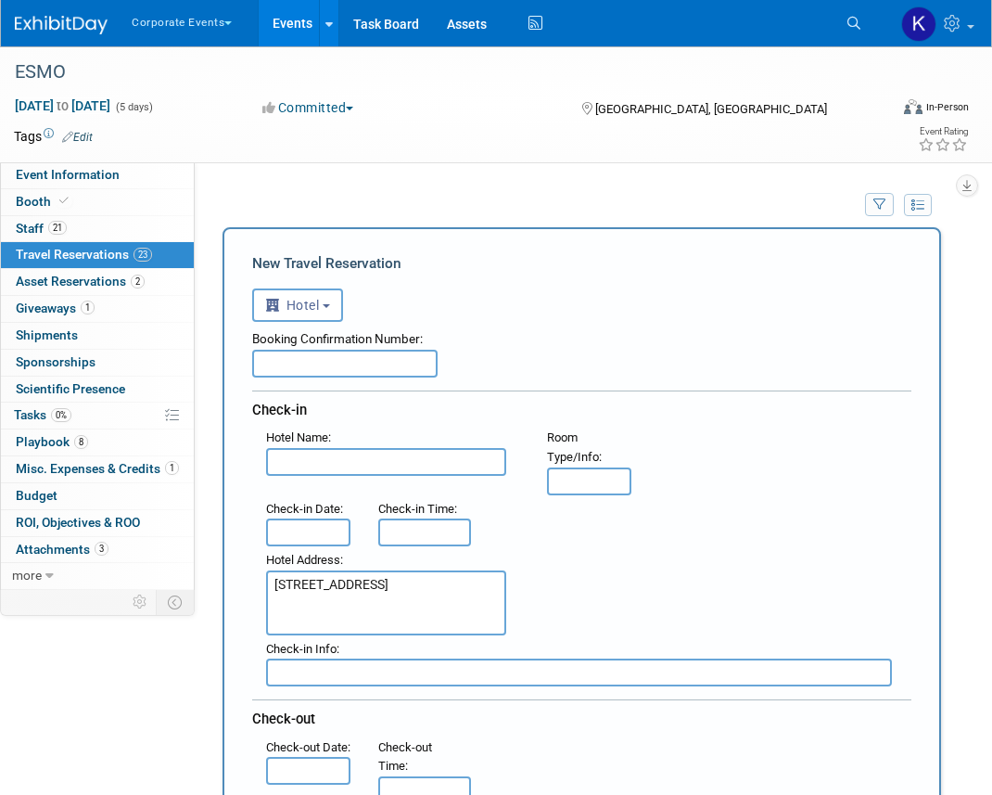
click at [322, 456] on input "text" at bounding box center [386, 462] width 240 height 28
paste input "Titanic Comfort Kurfürstendamm"
type input "Titanic Comfort Kurfürstendamm"
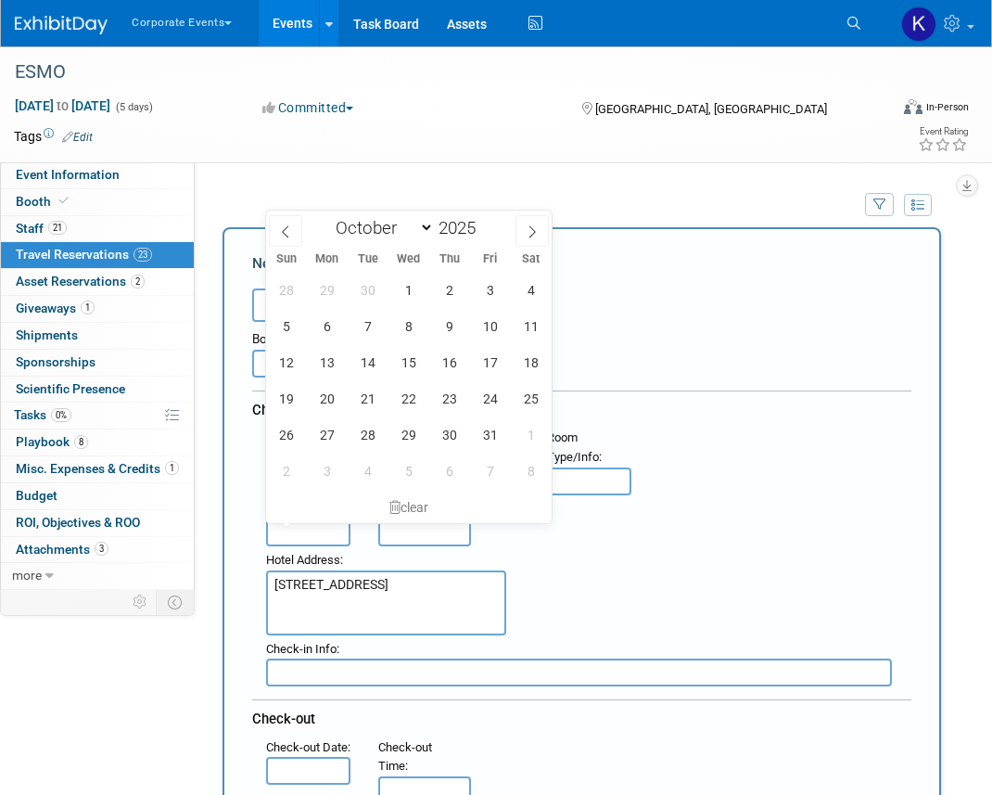
click at [300, 522] on input "text" at bounding box center [308, 532] width 84 height 28
click at [408, 370] on span "15" at bounding box center [408, 362] width 36 height 36
type input "[DATE]"
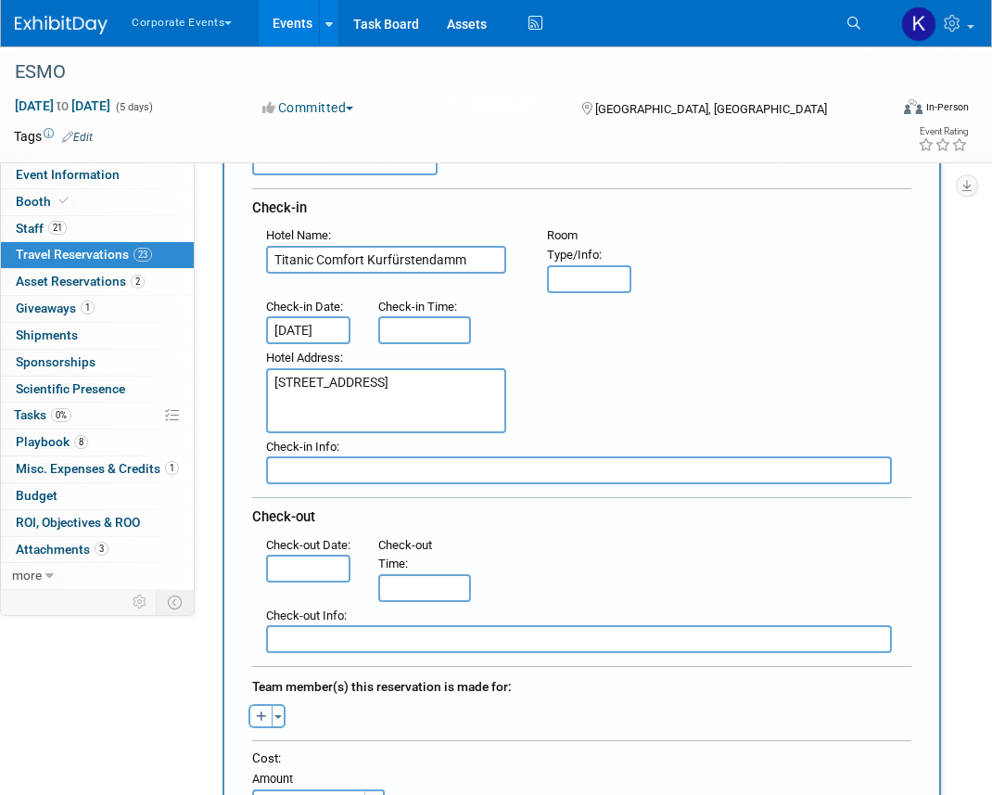
scroll to position [203, 0]
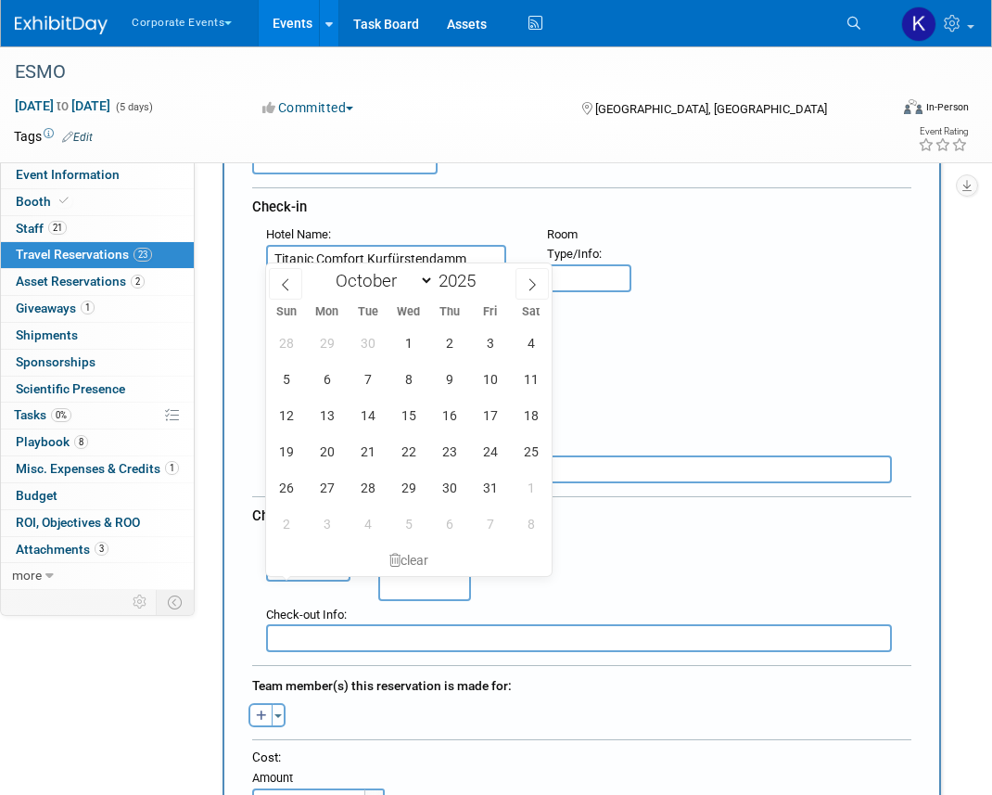
click at [319, 578] on input "text" at bounding box center [308, 568] width 84 height 28
click at [339, 456] on span "20" at bounding box center [327, 451] width 36 height 36
type input "[DATE]"
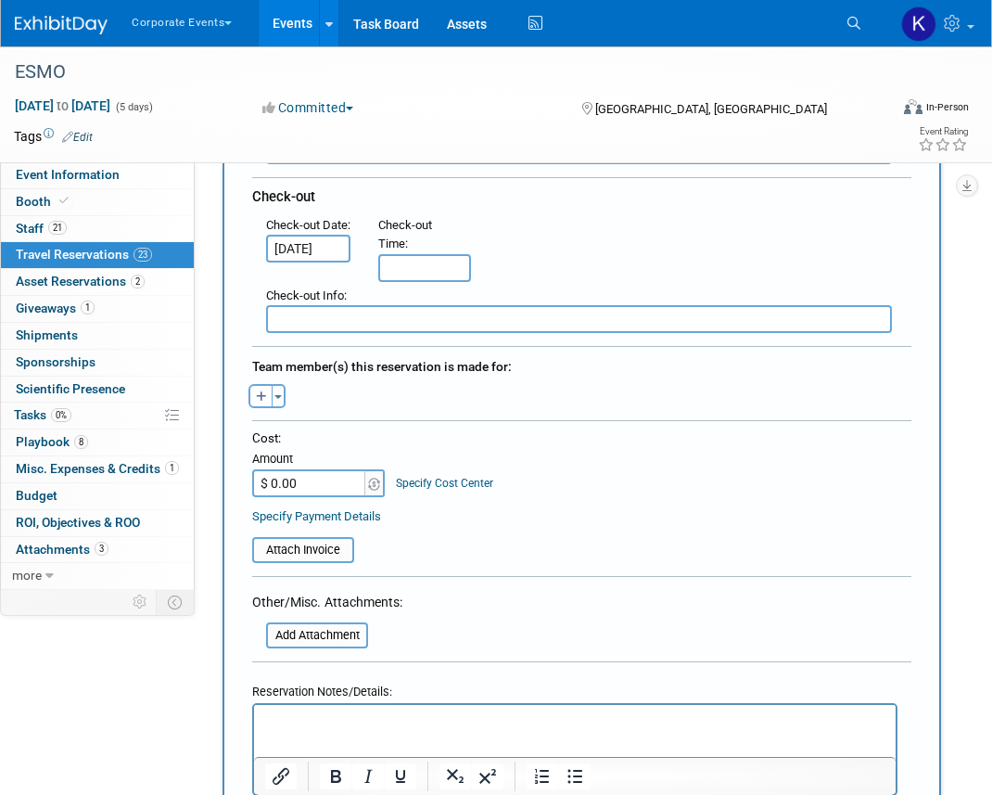
click at [305, 707] on html at bounding box center [575, 717] width 642 height 27
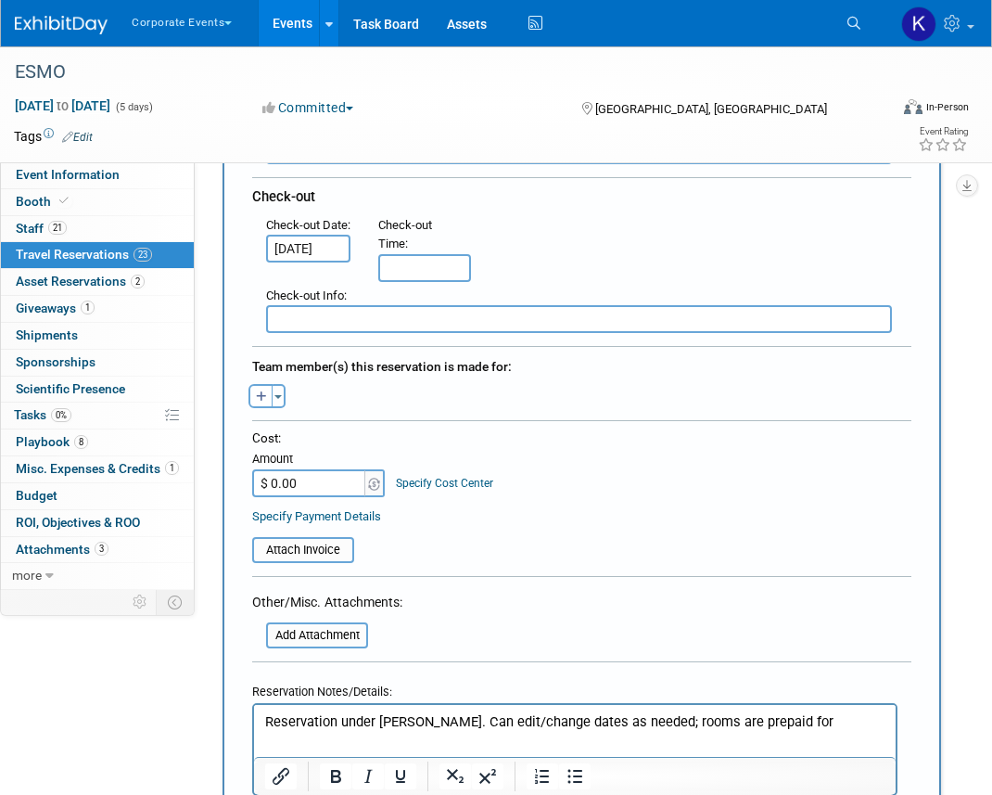
click at [483, 626] on form "<i class="fas fa-plane" style="padding: 6px 4px 6px 1px;"></i> Flight <i class=…" at bounding box center [581, 318] width 659 height 1125
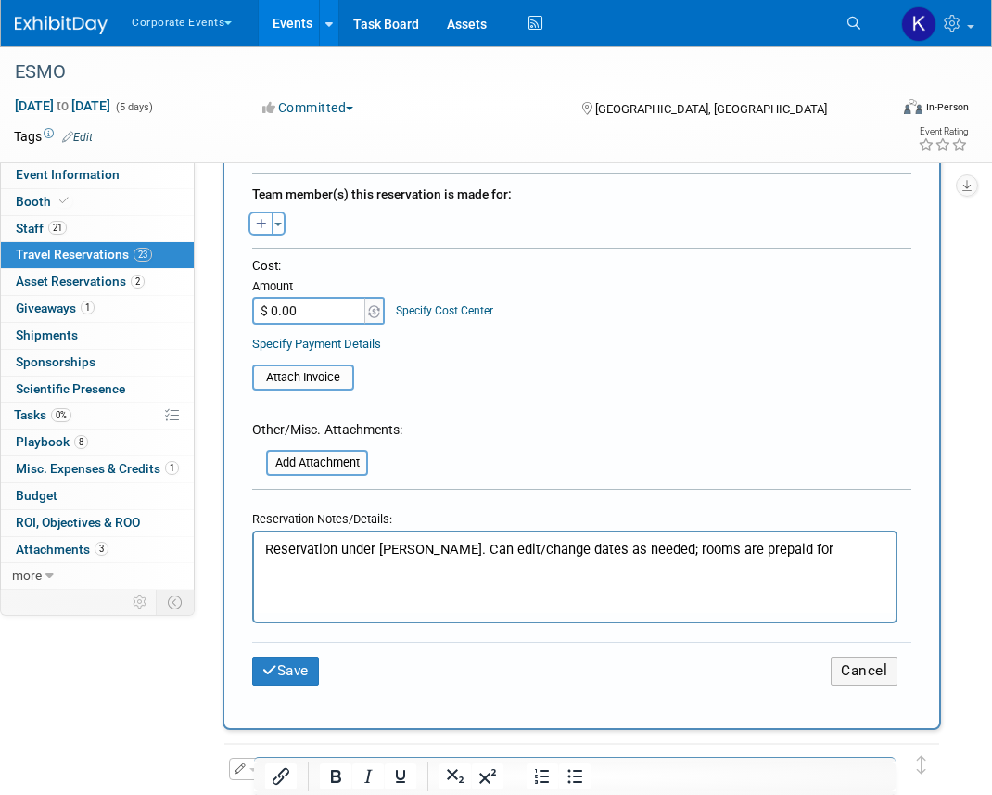
scroll to position [761, 0]
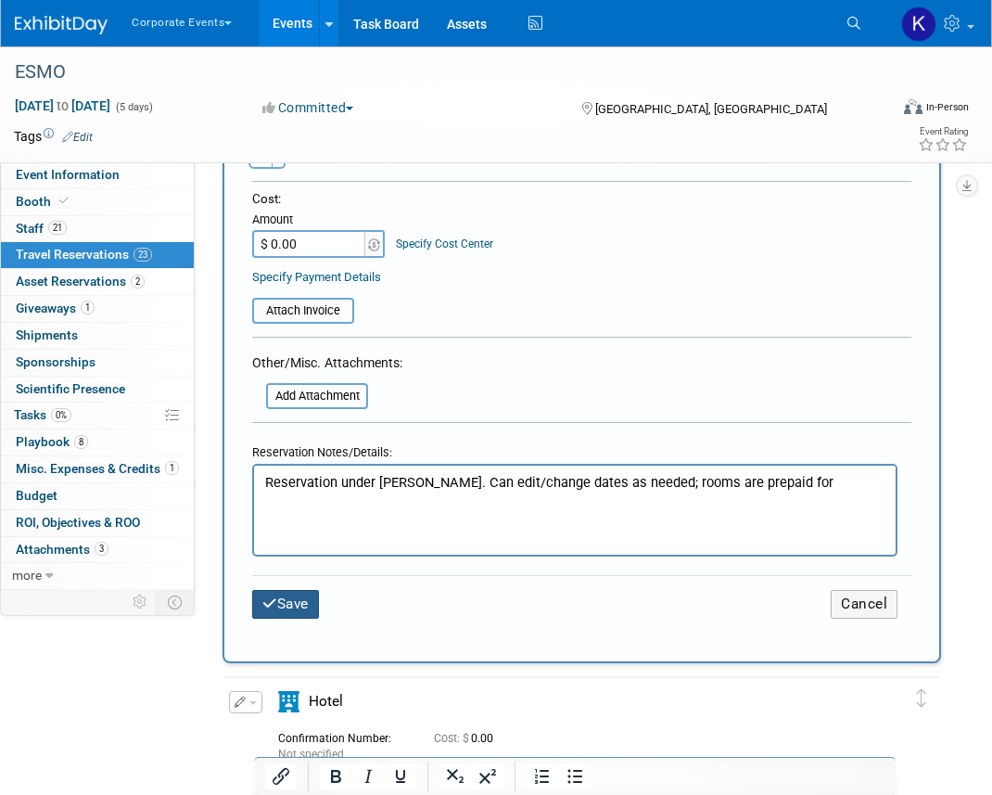
click at [305, 607] on button "Save" at bounding box center [285, 604] width 67 height 29
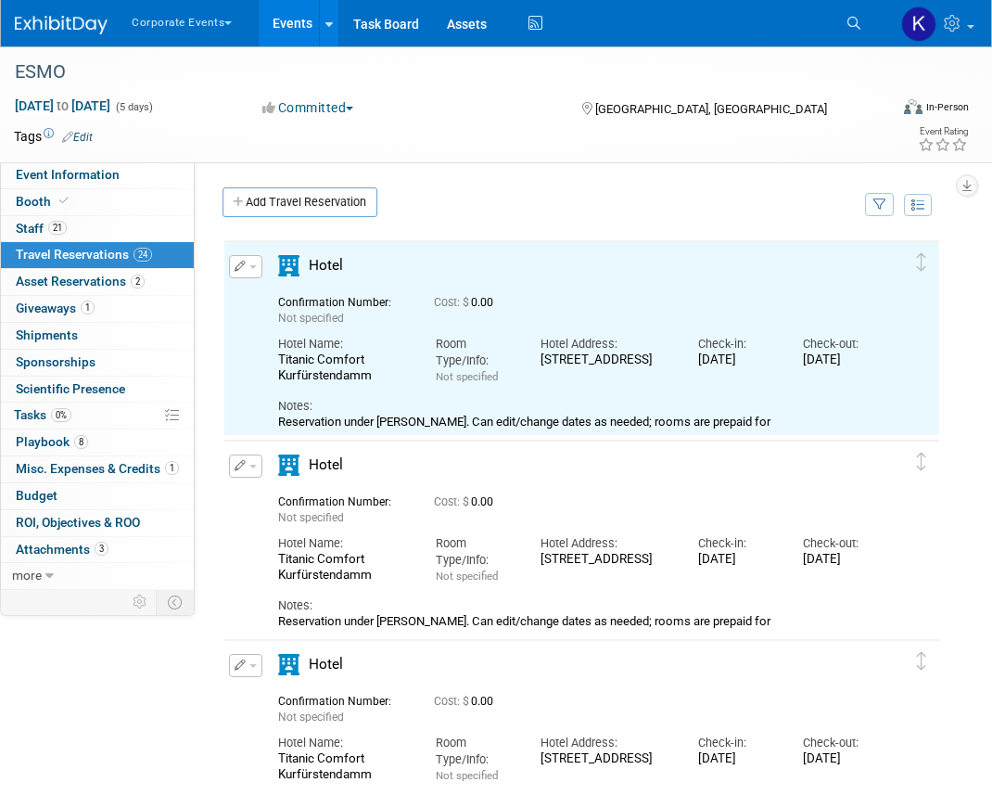
scroll to position [0, 0]
click at [313, 205] on link "Add Travel Reservation" at bounding box center [300, 202] width 155 height 30
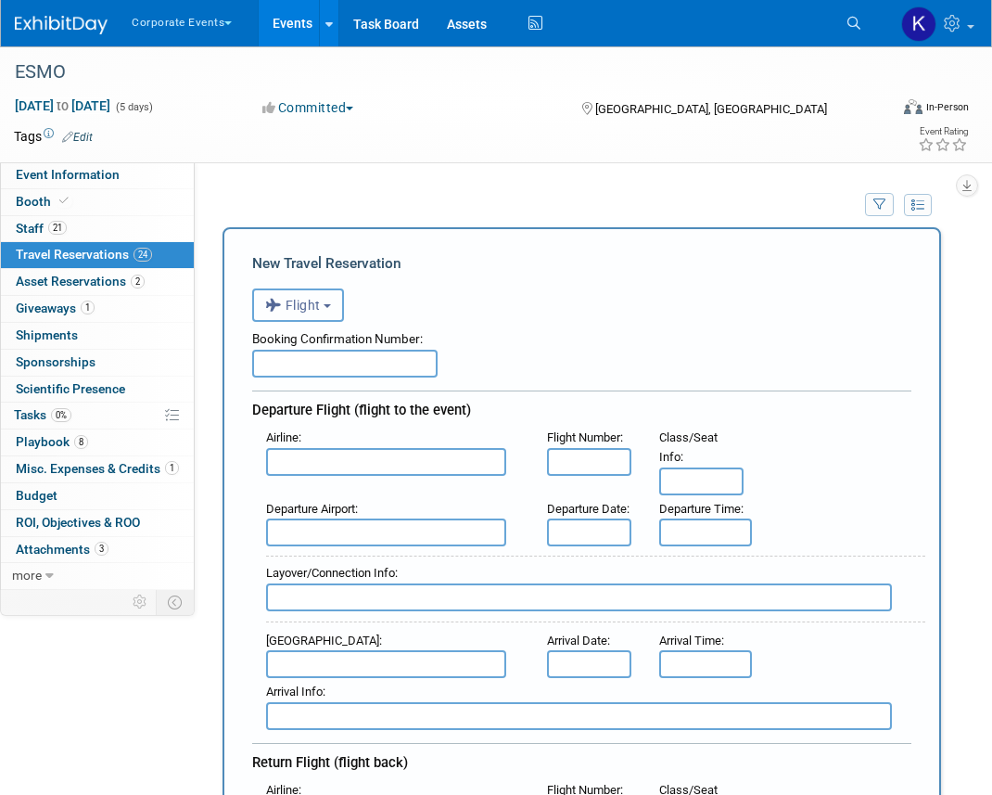
click at [301, 317] on button "Flight" at bounding box center [298, 304] width 92 height 33
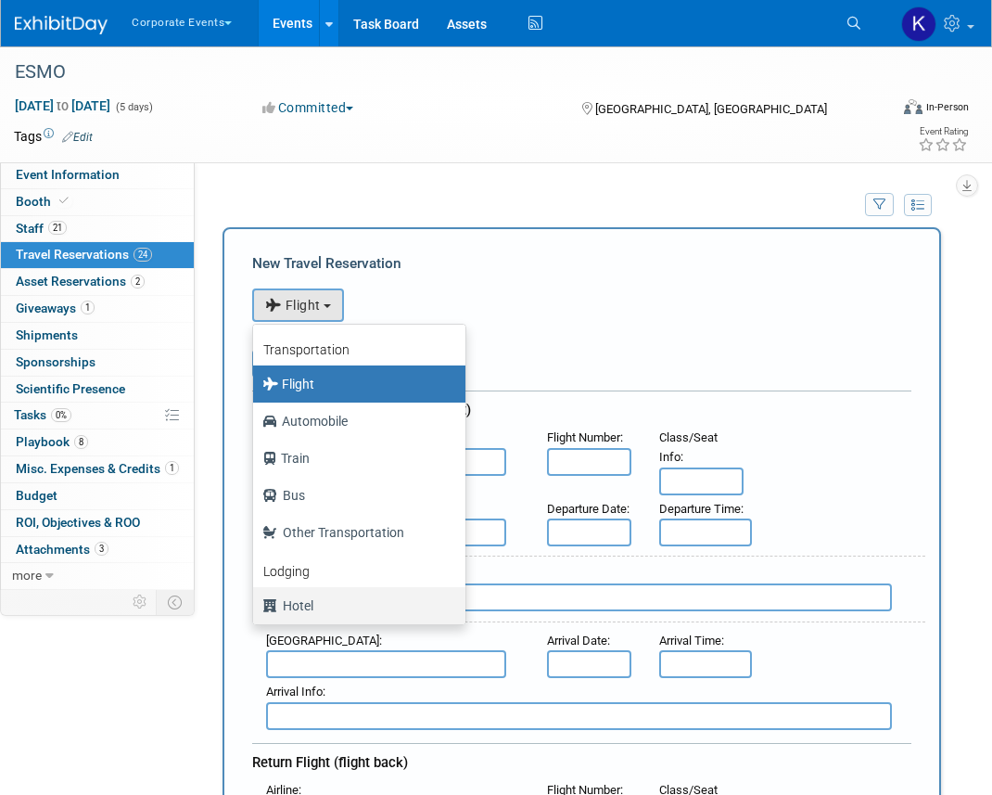
click at [313, 600] on label "Hotel" at bounding box center [354, 606] width 185 height 30
click at [256, 600] on input "Hotel" at bounding box center [250, 603] width 12 height 12
select select "6"
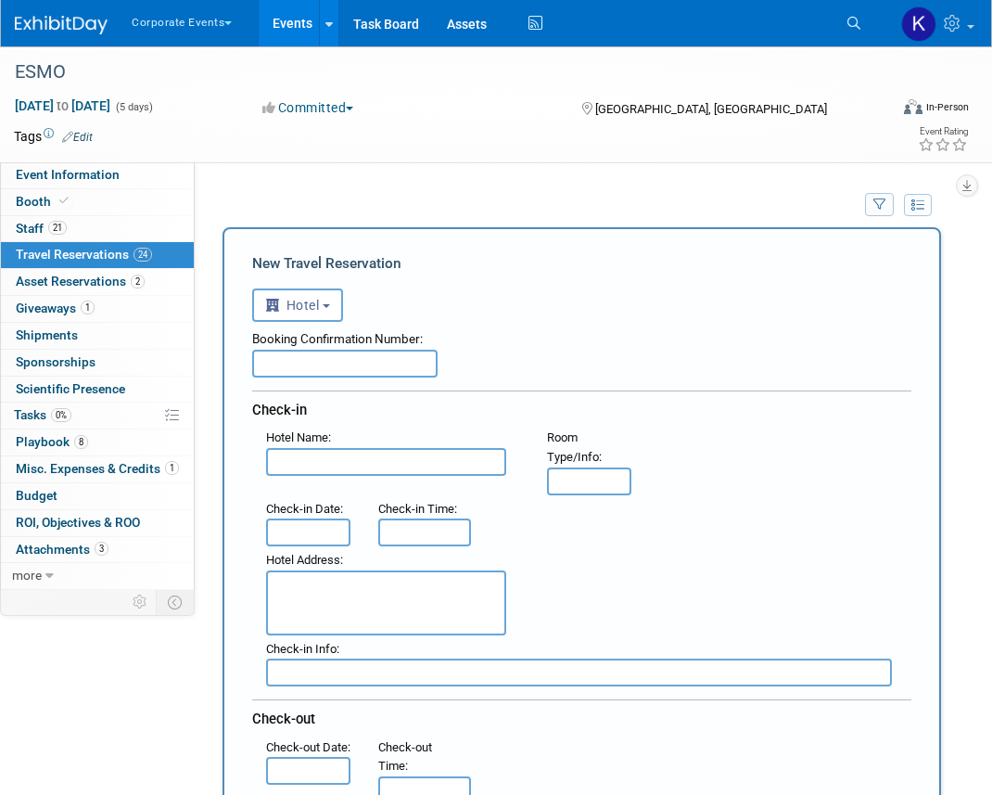
click at [323, 469] on input "text" at bounding box center [386, 462] width 240 height 28
paste input "Titanic Comfort Kurfürstendamm"
type input "Titanic Comfort Kurfürstendamm"
click at [310, 596] on textarea at bounding box center [386, 602] width 240 height 65
paste textarea "[STREET_ADDRESS]"
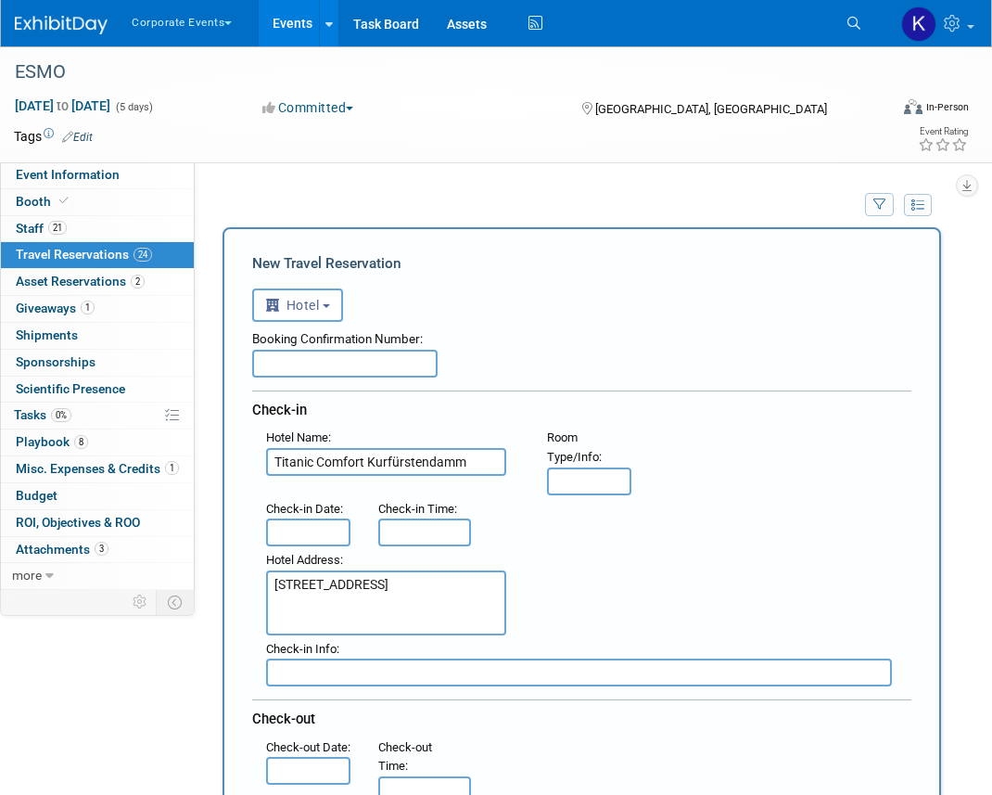
type textarea "[STREET_ADDRESS]"
click at [329, 532] on input "text" at bounding box center [308, 532] width 84 height 28
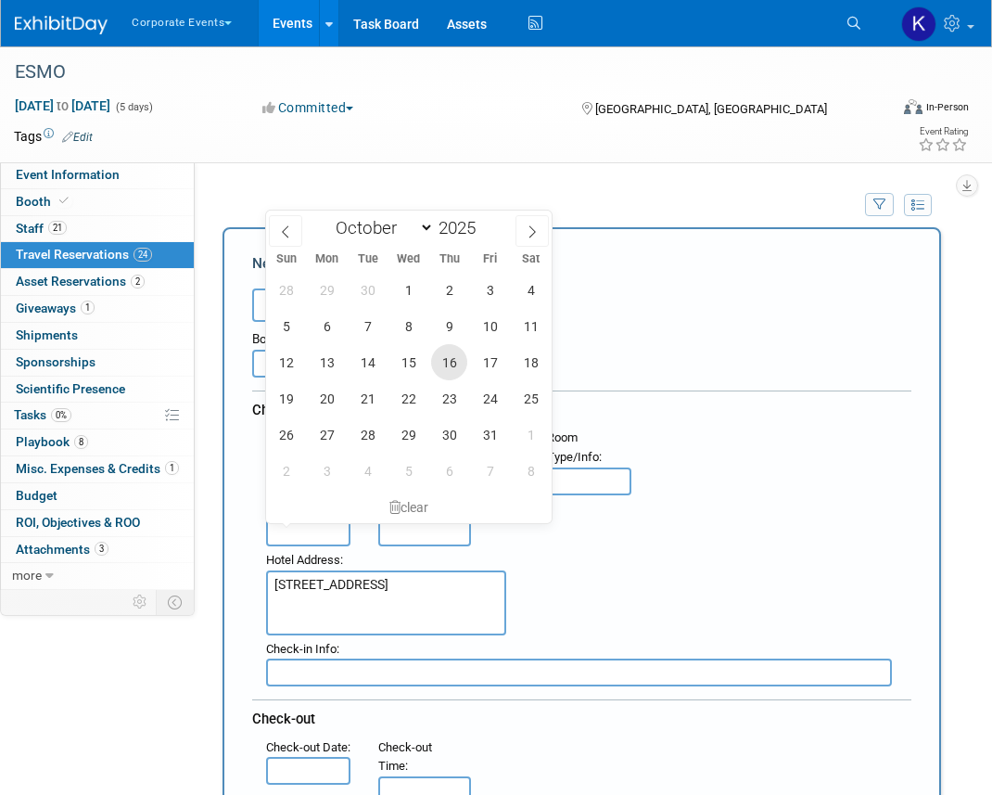
click at [448, 363] on span "16" at bounding box center [449, 362] width 36 height 36
type input "[DATE]"
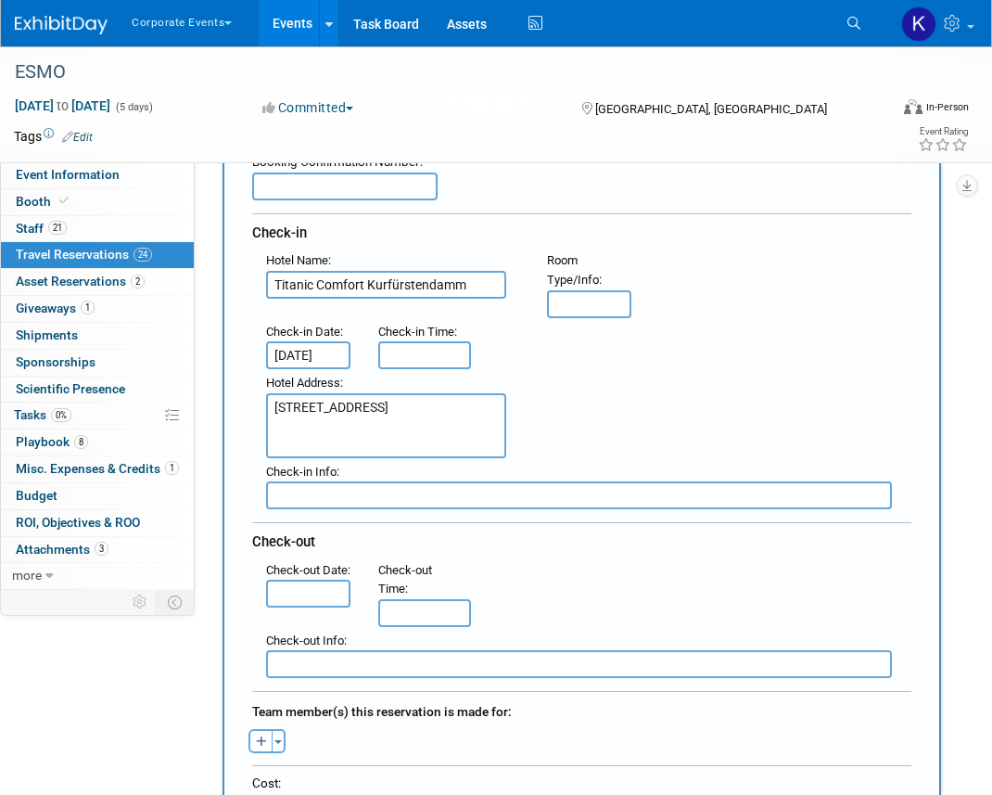
click at [335, 607] on input "text" at bounding box center [308, 594] width 84 height 28
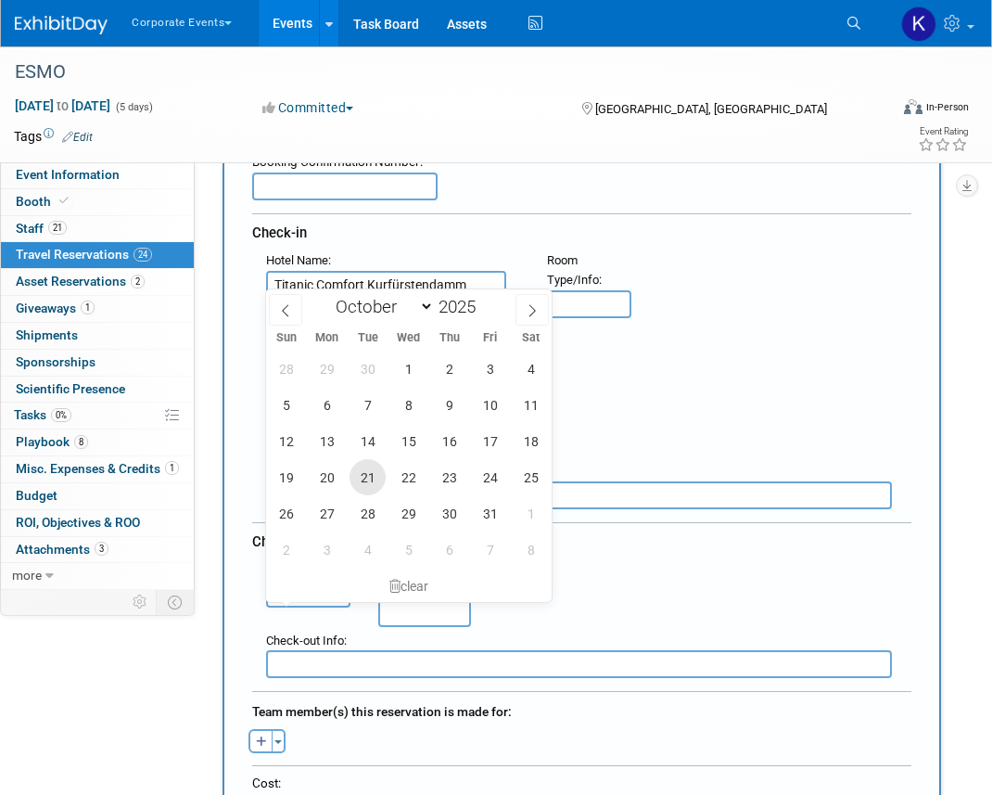
click at [380, 472] on span "21" at bounding box center [368, 477] width 36 height 36
type input "[DATE]"
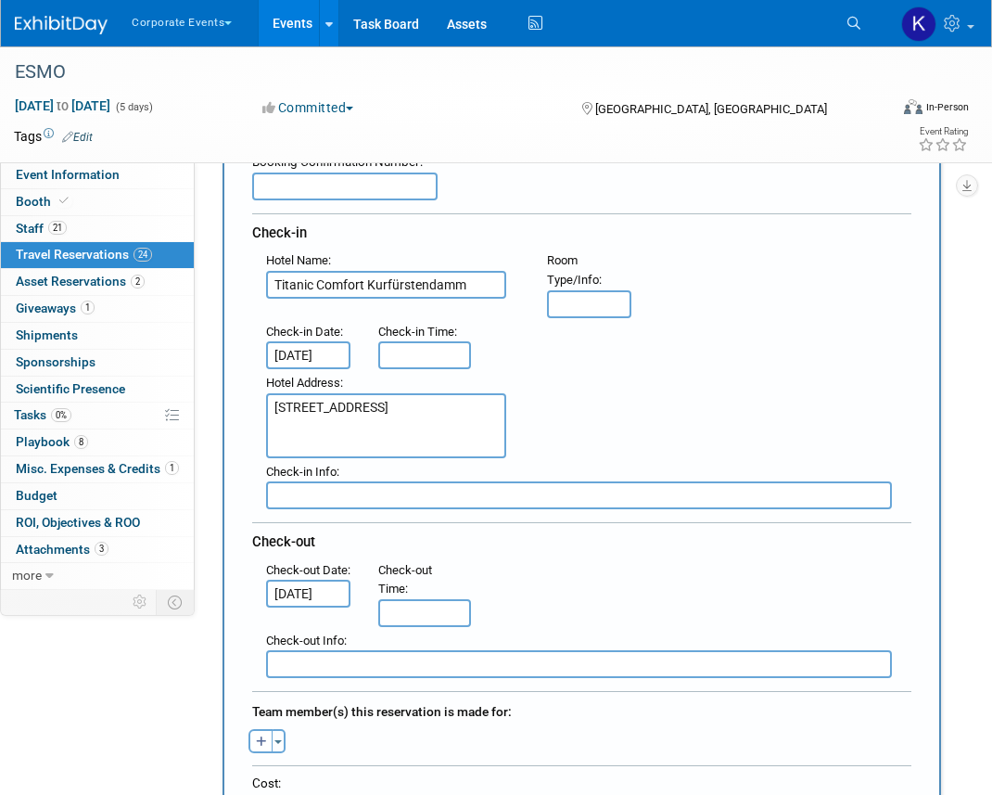
scroll to position [336, 0]
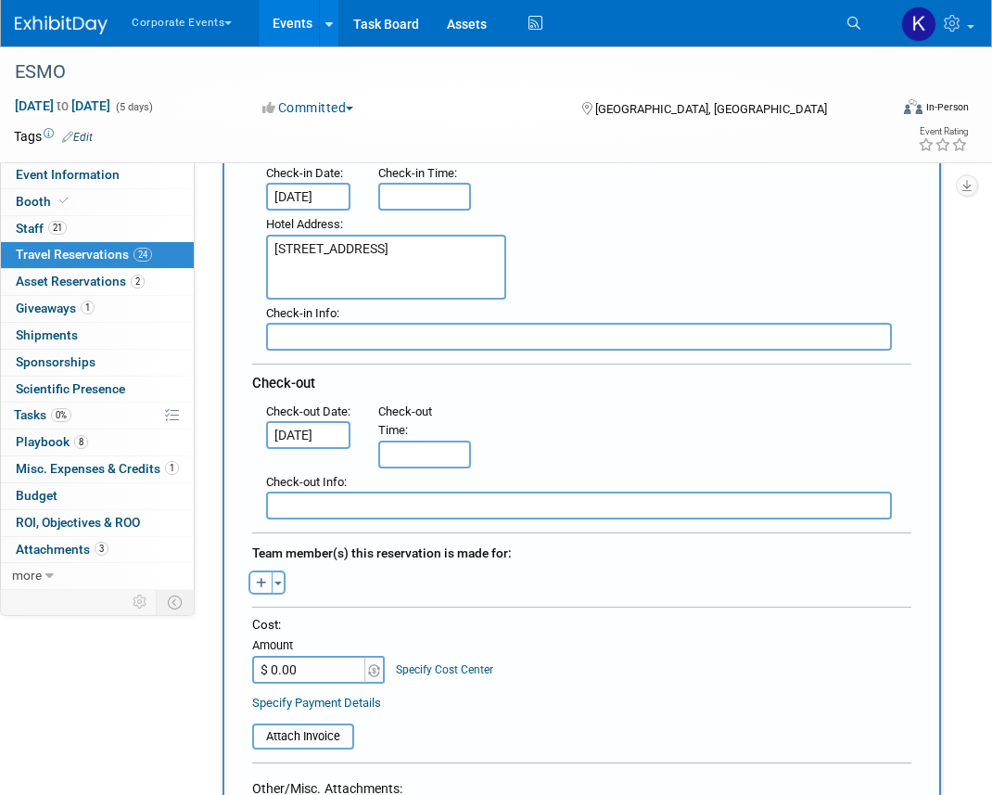
click at [254, 582] on button "button" at bounding box center [261, 582] width 24 height 24
select select
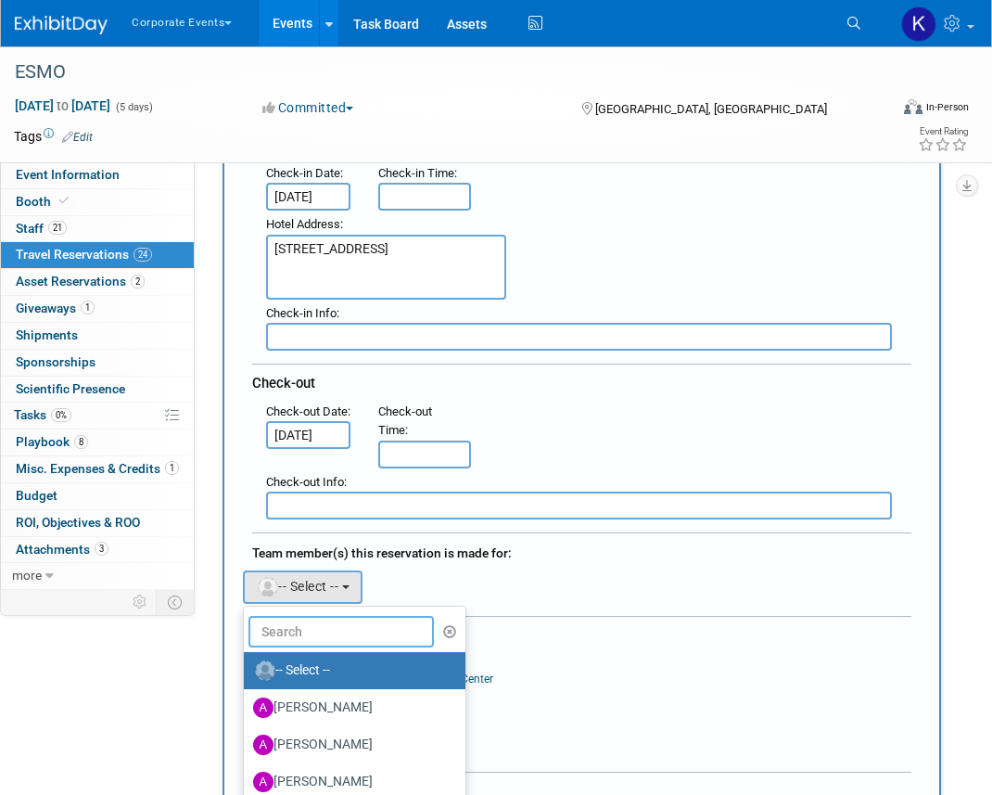
click at [279, 628] on input "text" at bounding box center [341, 632] width 185 height 32
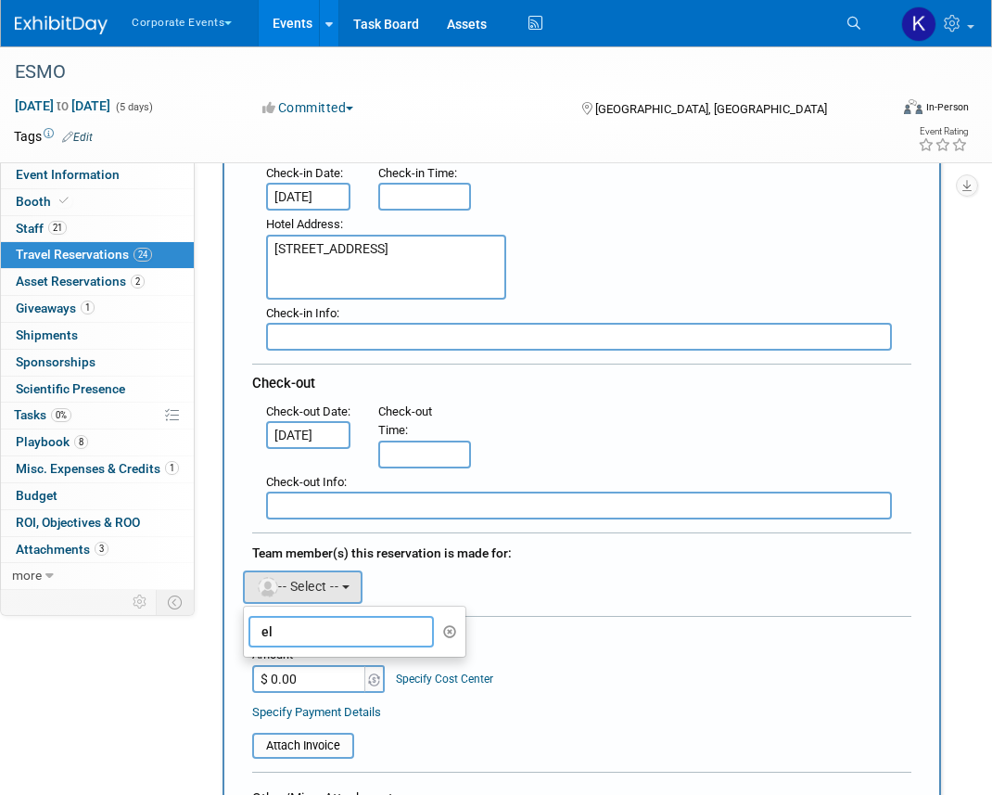
type input "e"
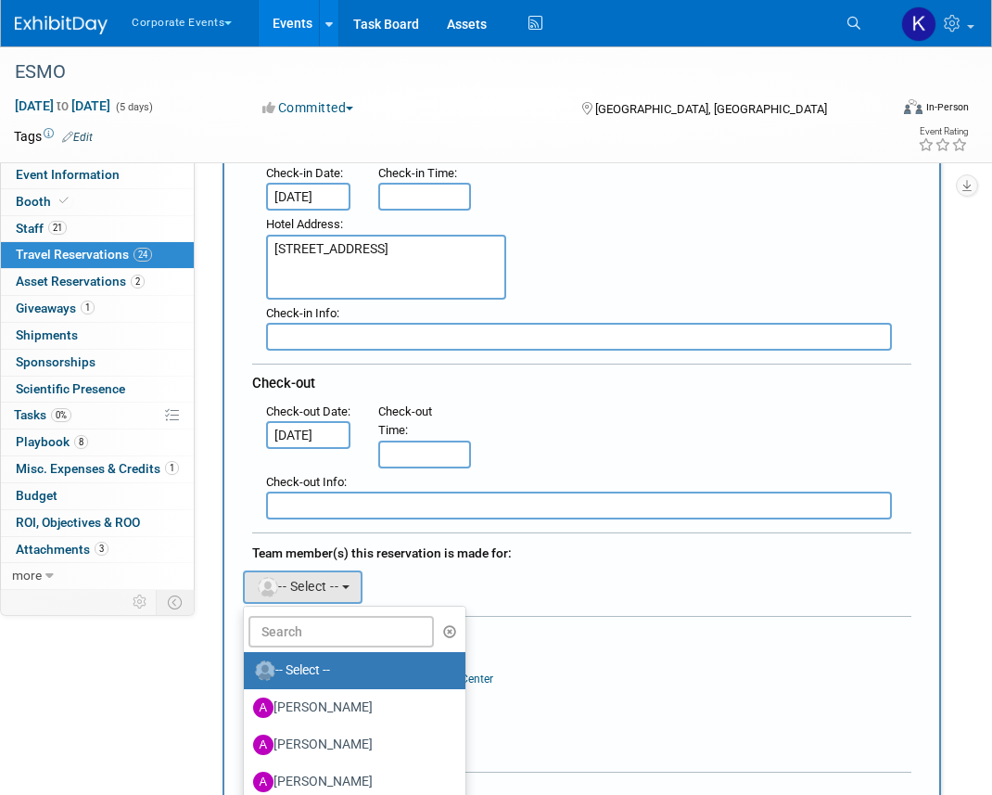
click at [394, 585] on div "Adeeb remove Adrian remove amine remove" at bounding box center [581, 585] width 687 height 38
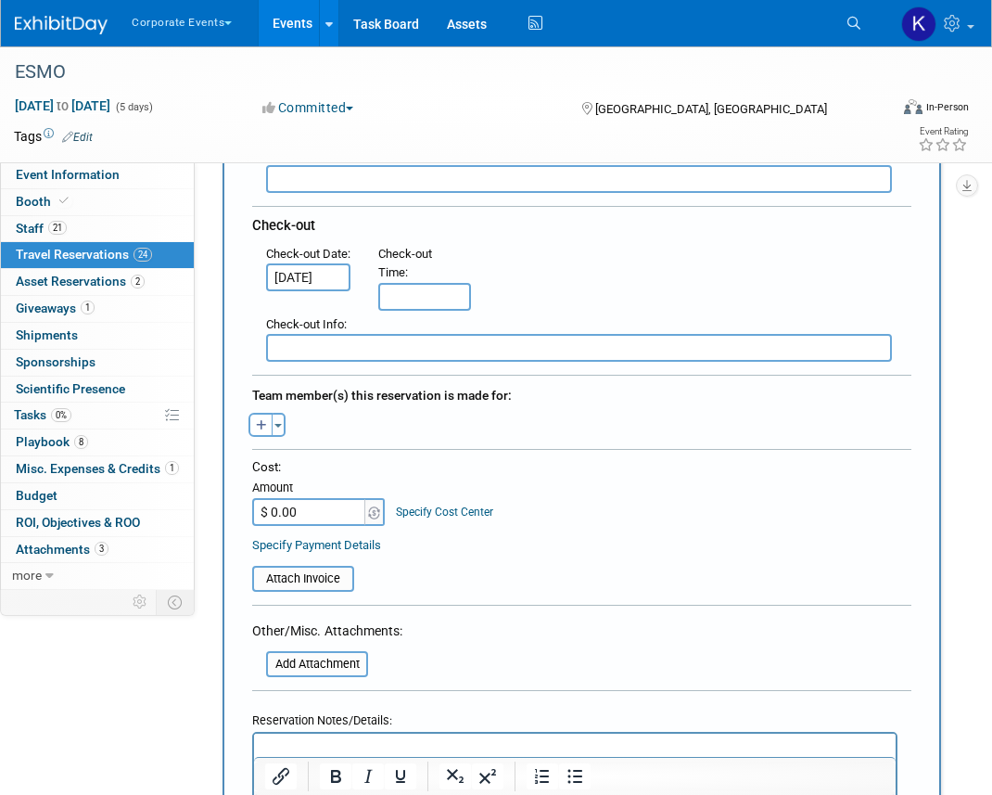
scroll to position [542, 0]
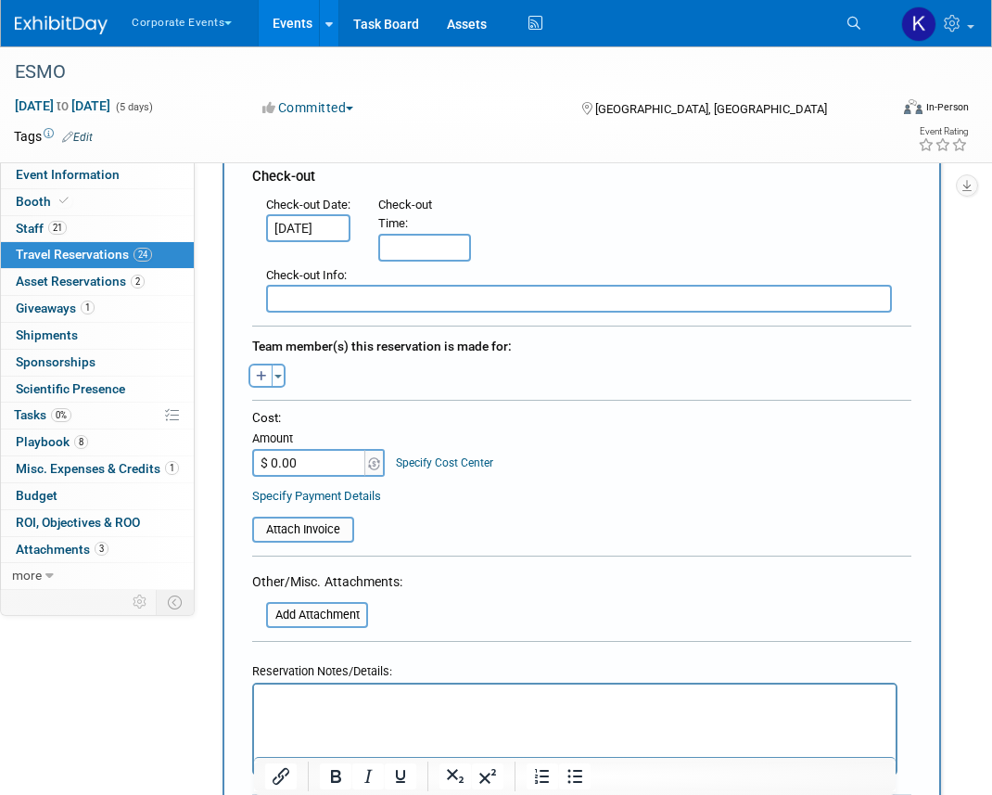
click at [360, 710] on html at bounding box center [575, 696] width 642 height 27
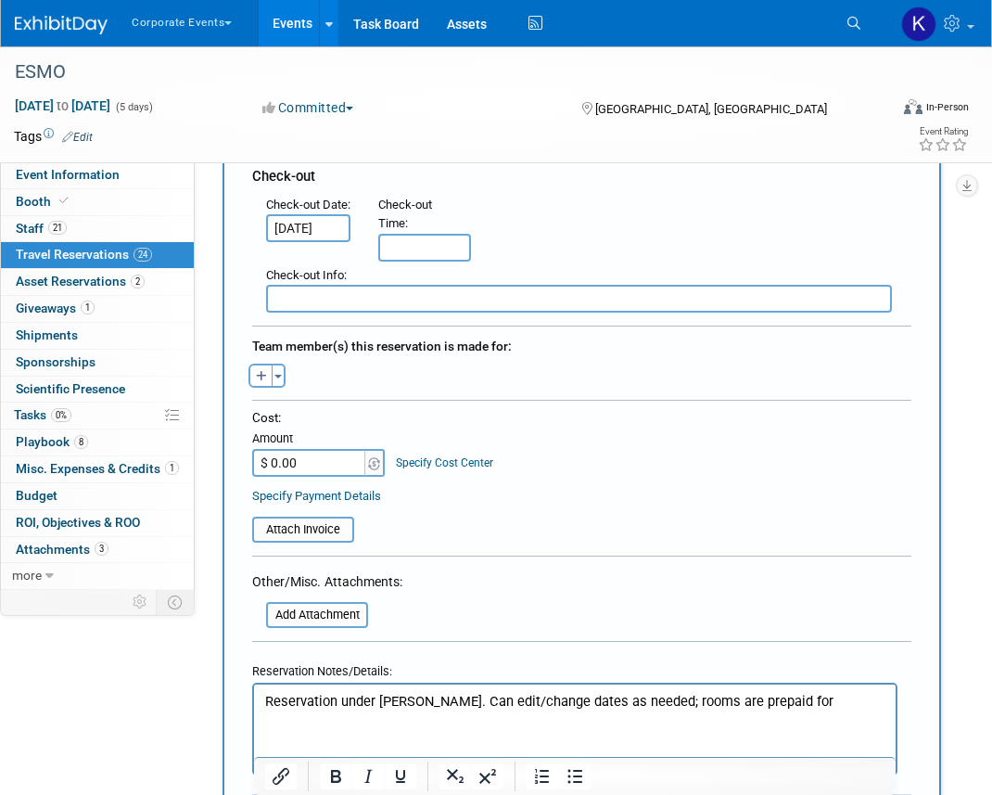
click at [531, 657] on div "Reservation Notes/Details:" at bounding box center [574, 668] width 645 height 27
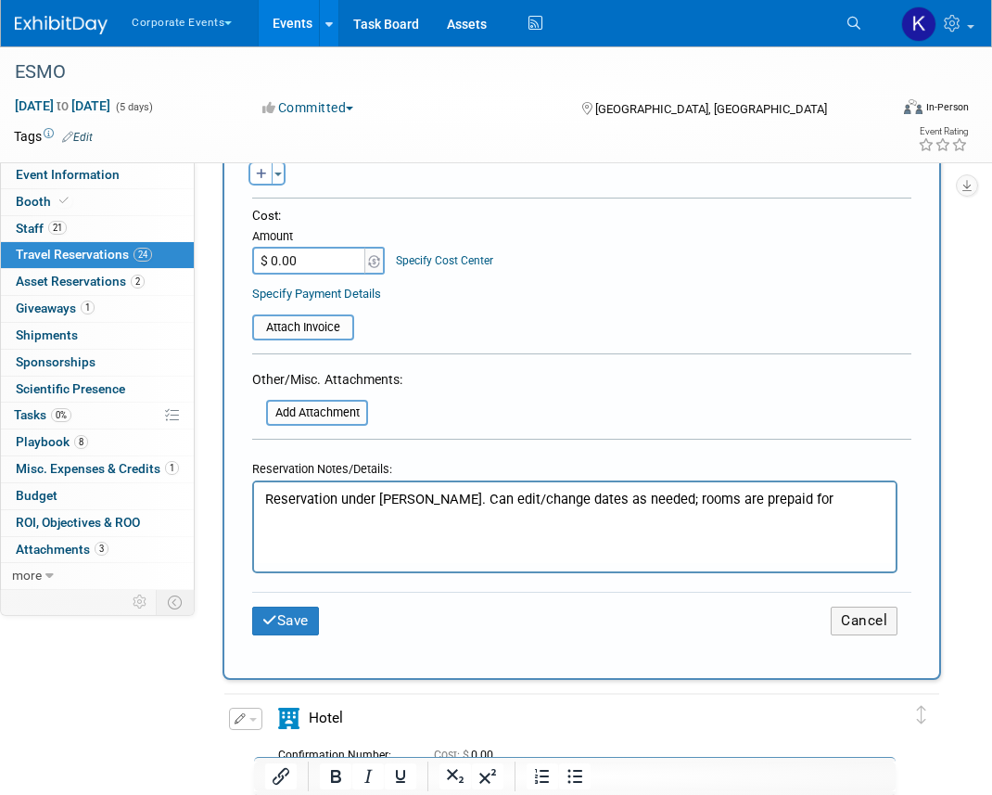
scroll to position [769, 0]
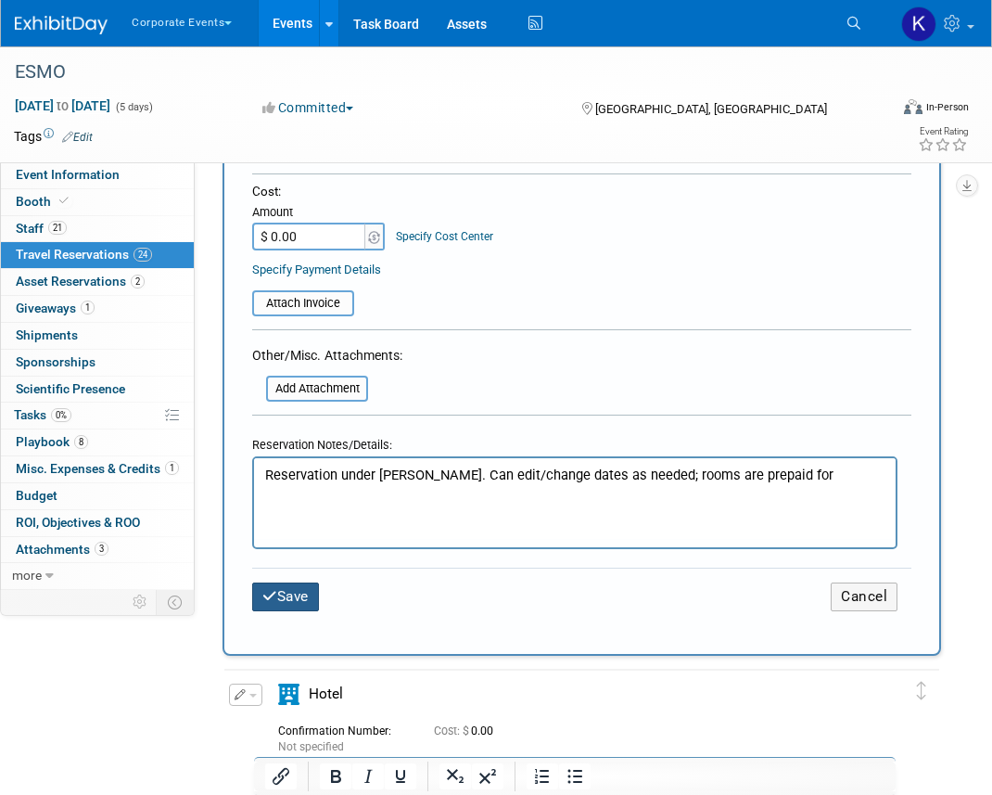
click at [303, 593] on button "Save" at bounding box center [285, 596] width 67 height 29
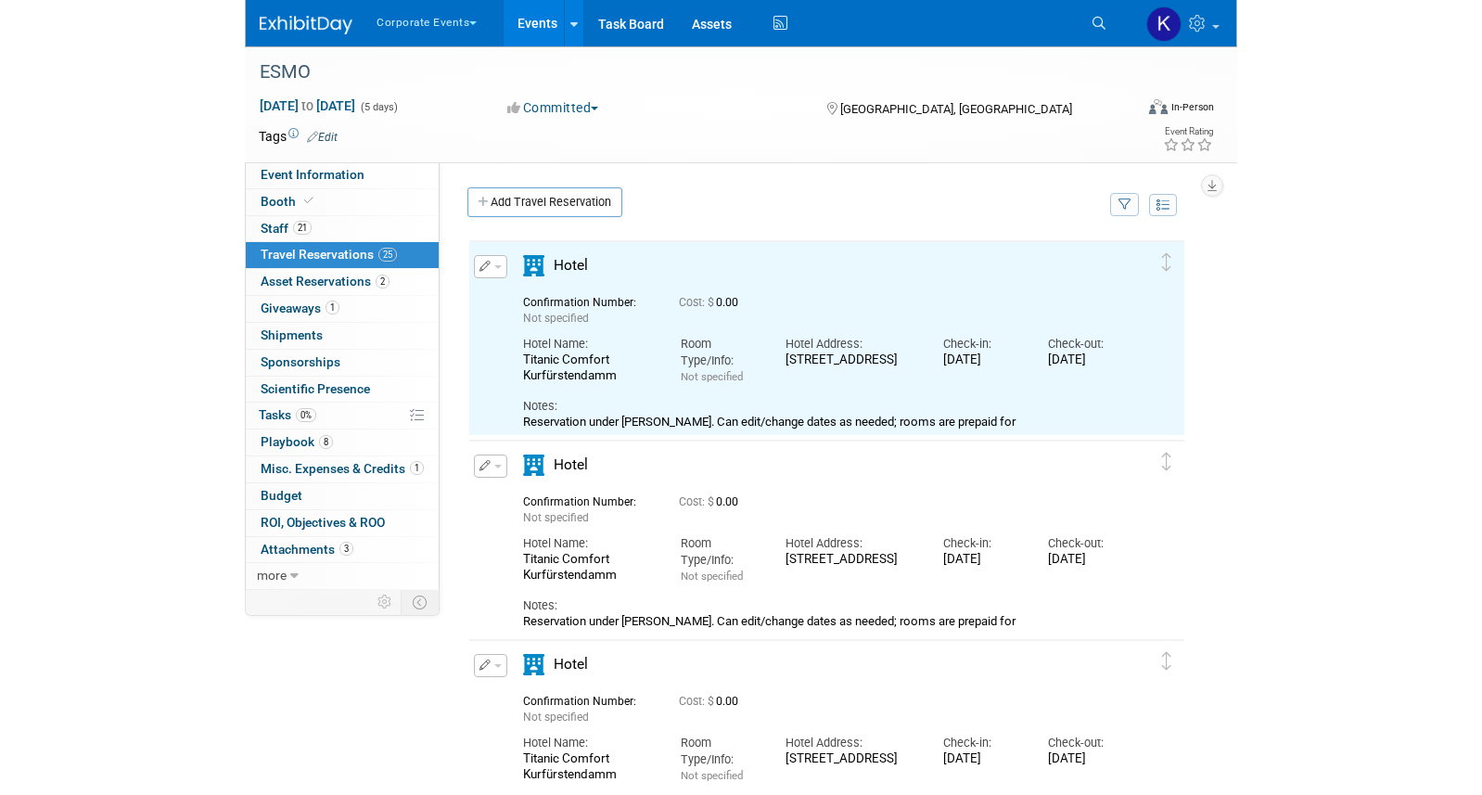
scroll to position [0, 0]
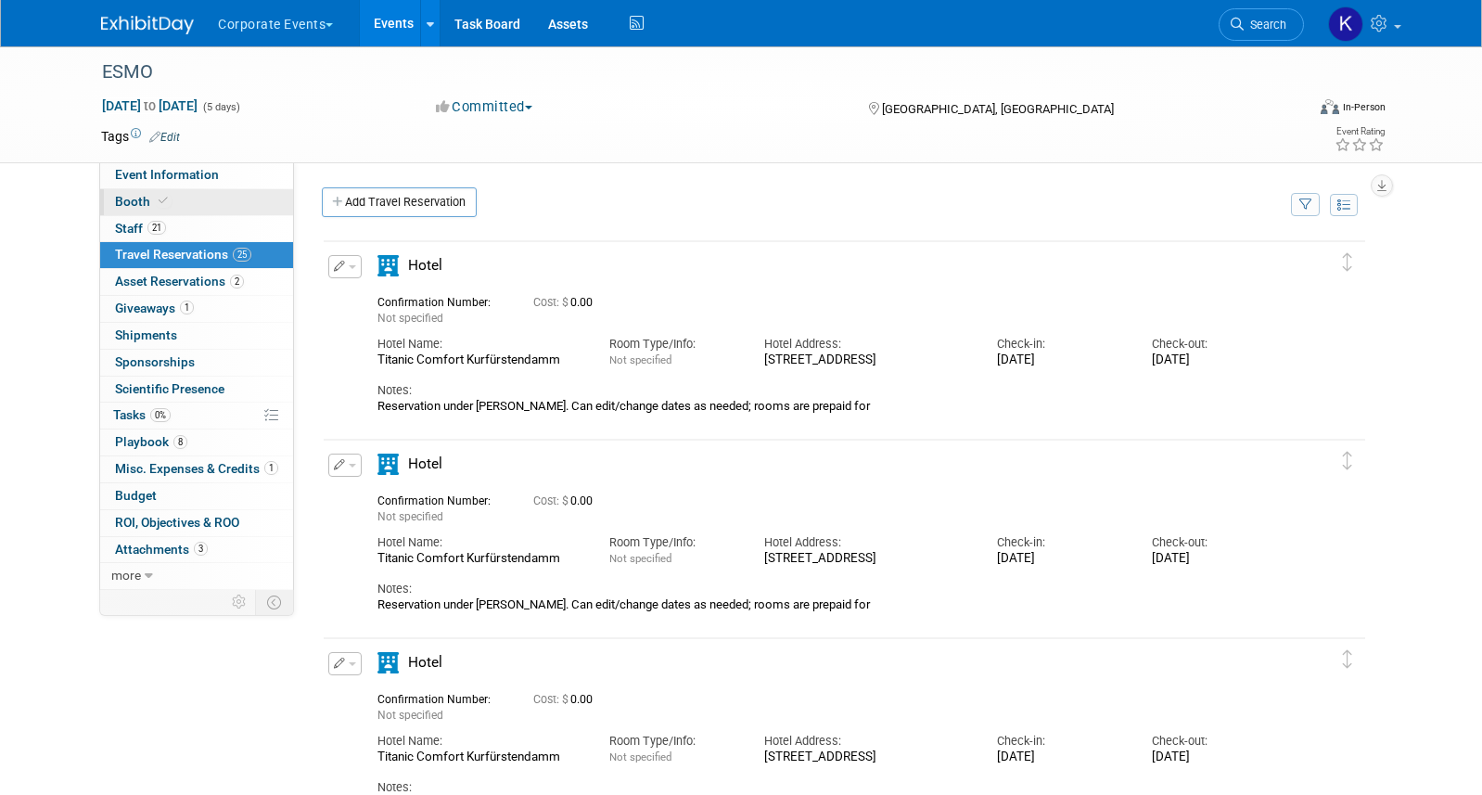
click at [248, 211] on link "Booth" at bounding box center [196, 202] width 193 height 26
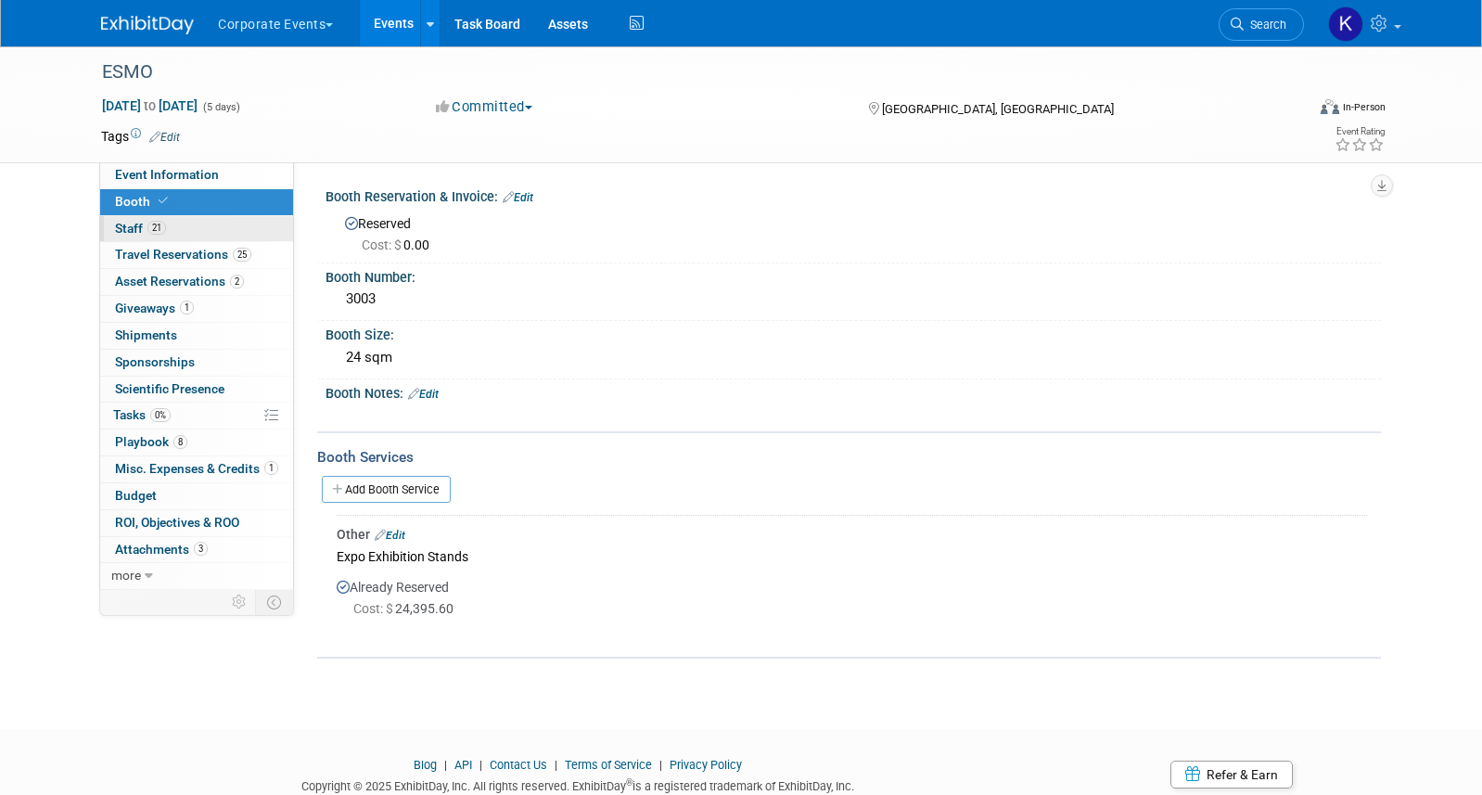
click at [246, 232] on link "21 Staff 21" at bounding box center [196, 229] width 193 height 26
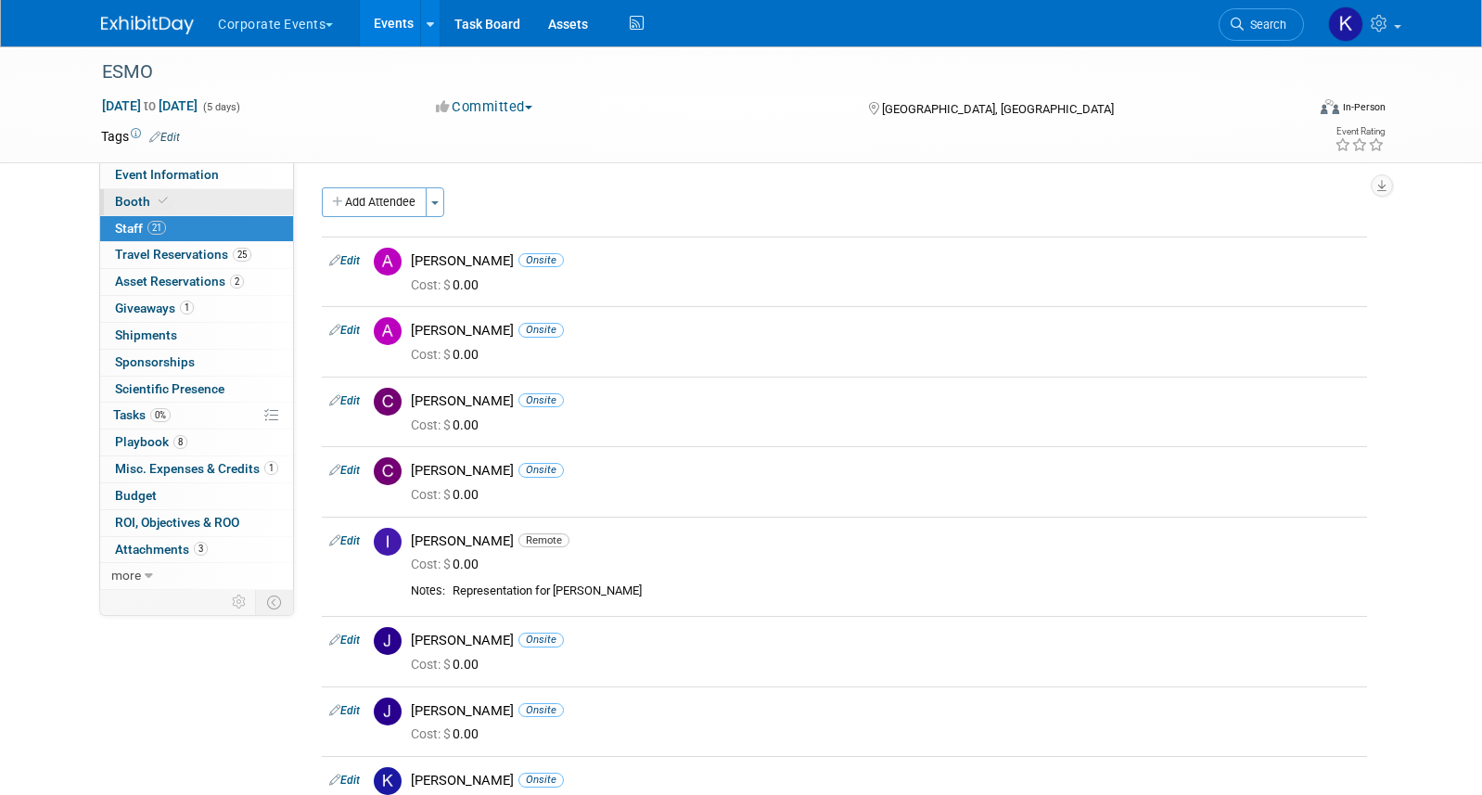
click at [241, 207] on link "Booth" at bounding box center [196, 202] width 193 height 26
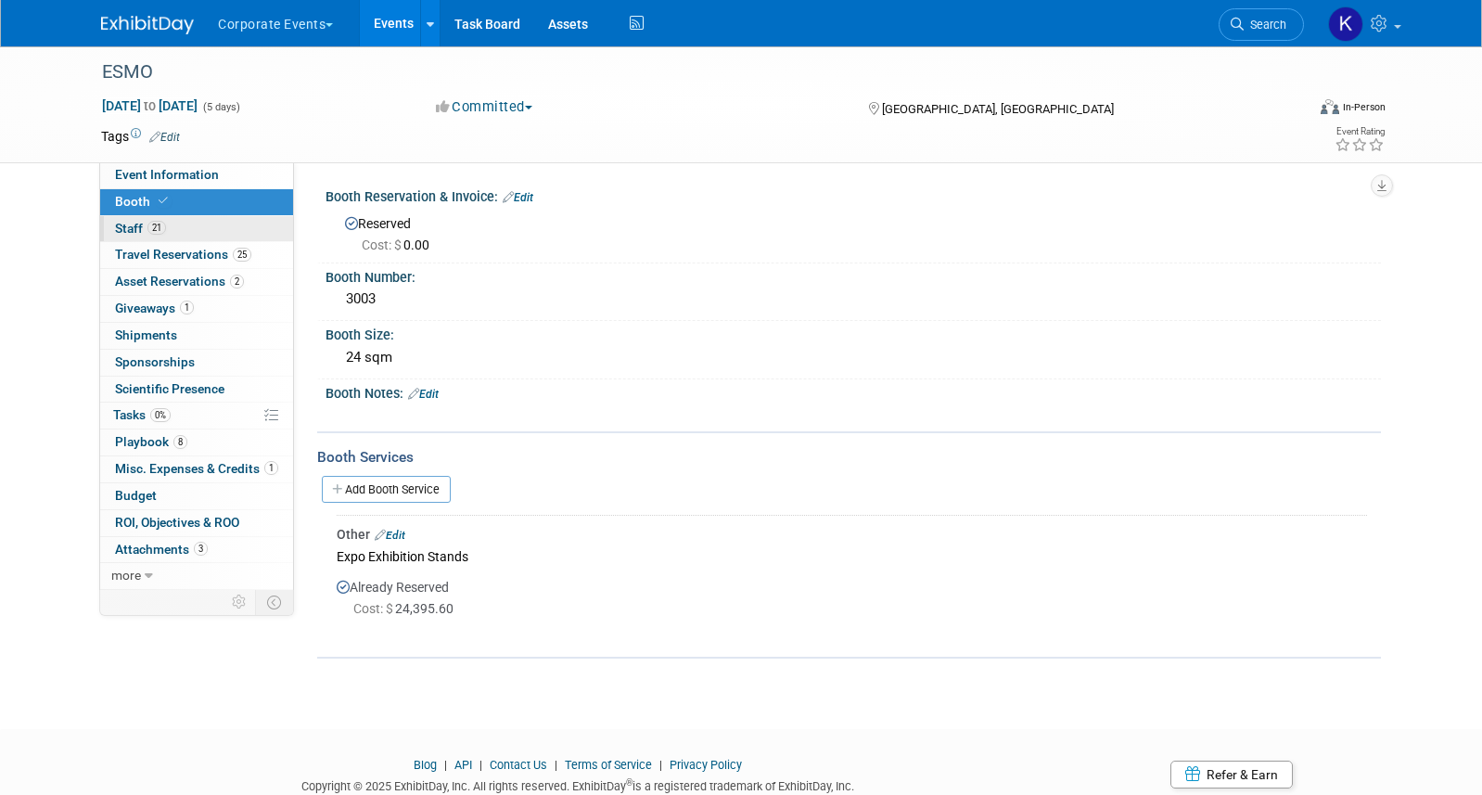
click at [236, 225] on link "21 Staff 21" at bounding box center [196, 229] width 193 height 26
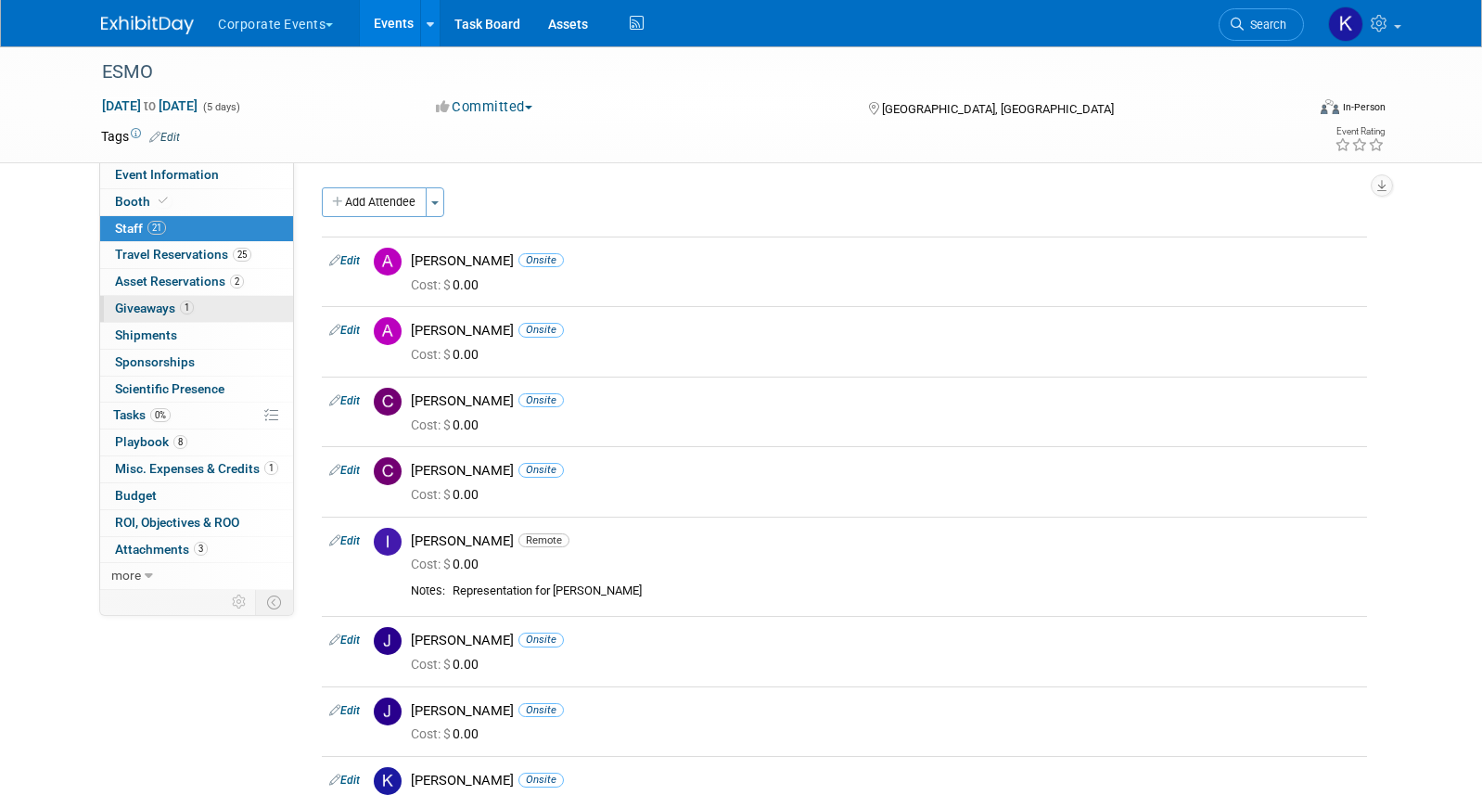
click at [237, 303] on link "1 Giveaways 1" at bounding box center [196, 309] width 193 height 26
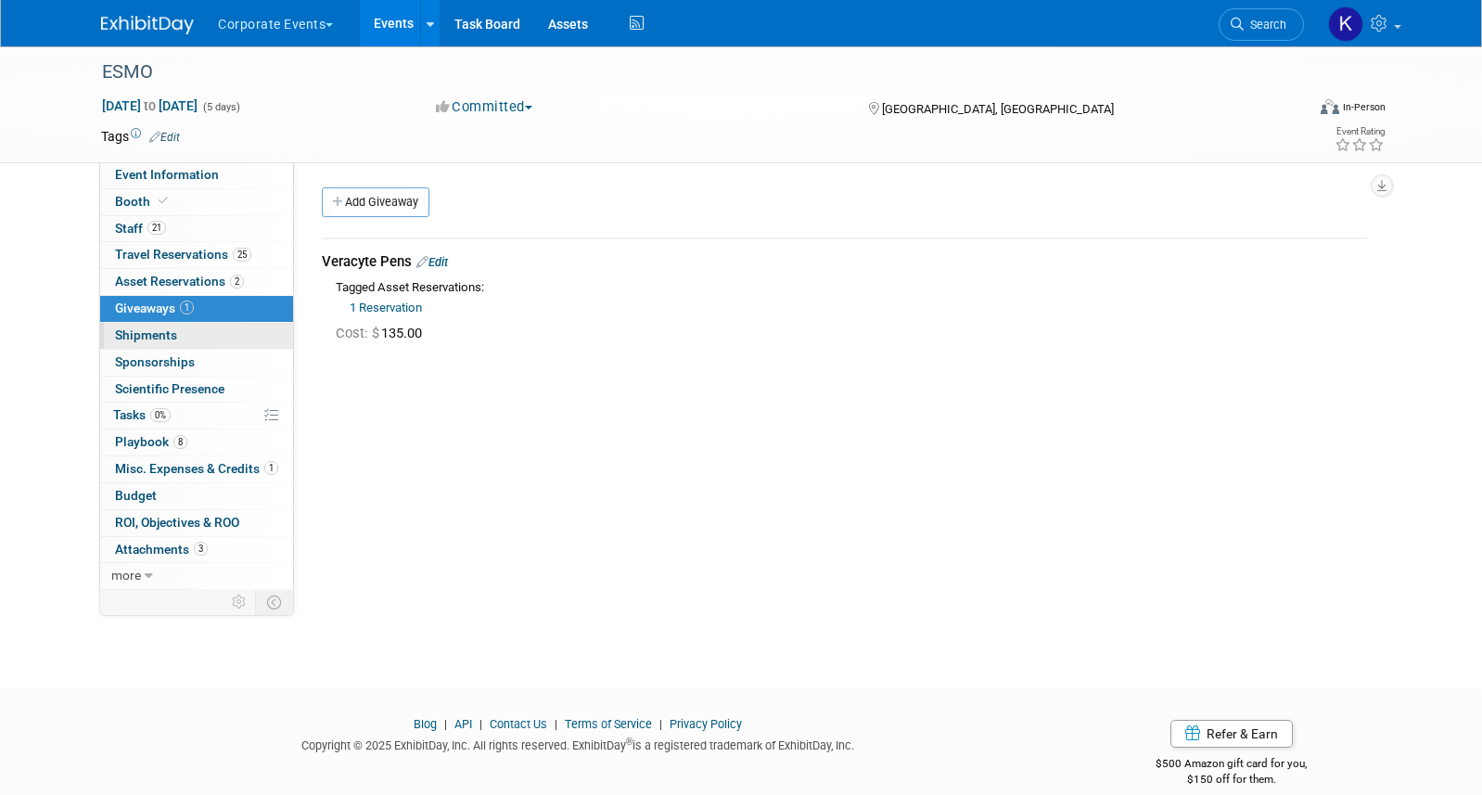
click at [221, 326] on link "0 Shipments 0" at bounding box center [196, 336] width 193 height 26
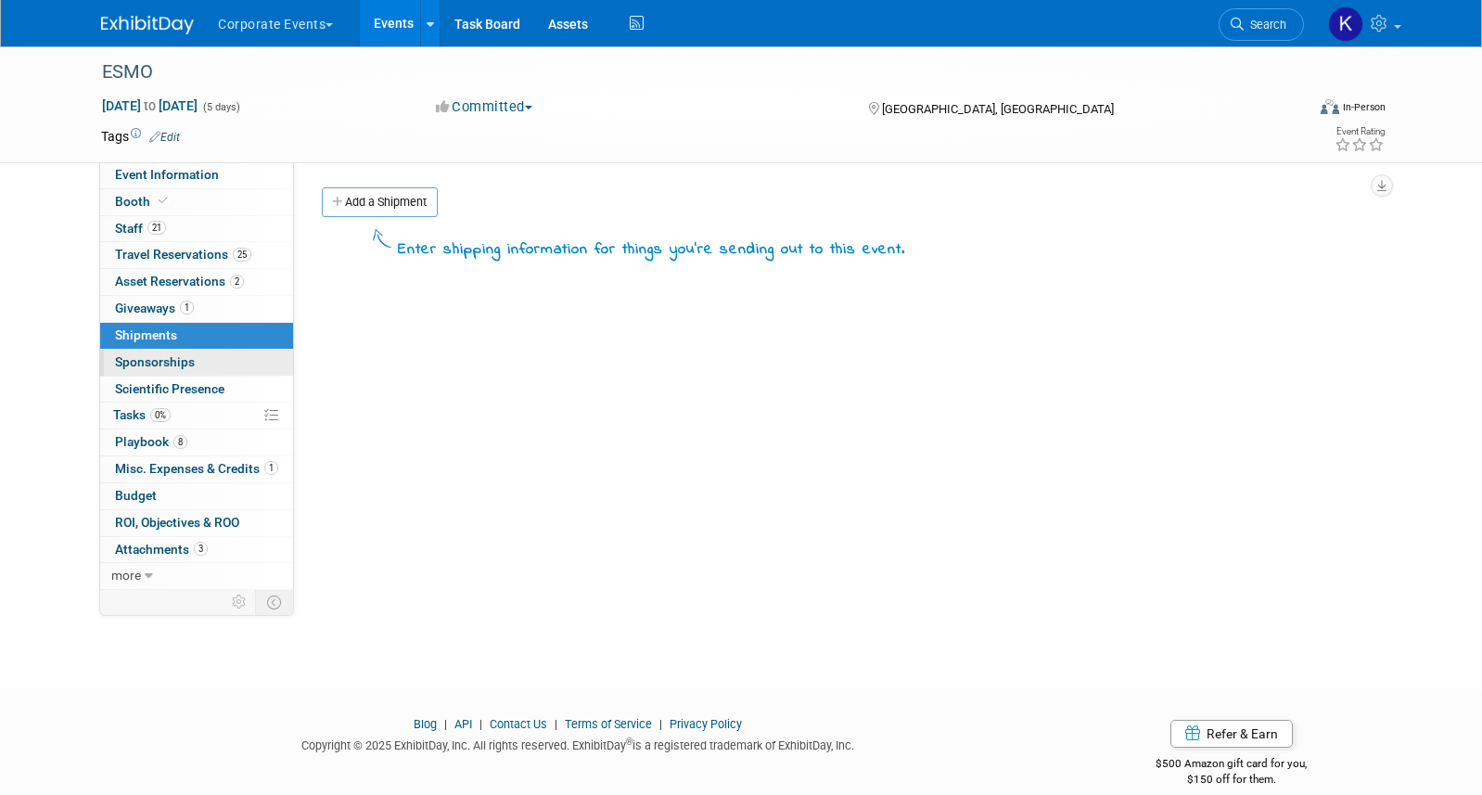
click at [212, 360] on link "0 Sponsorships 0" at bounding box center [196, 363] width 193 height 26
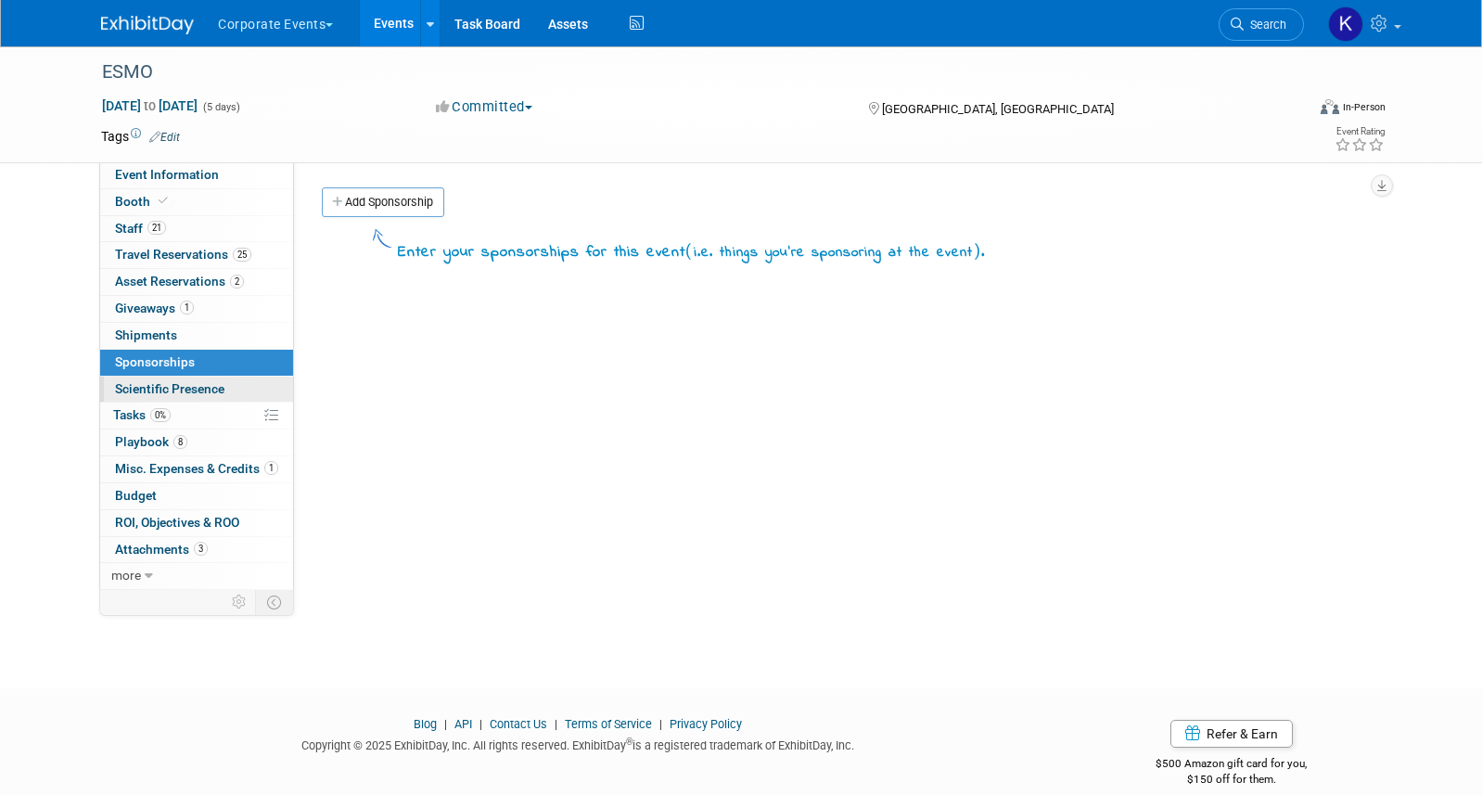
click at [213, 382] on span "Scientific Presence" at bounding box center [169, 388] width 109 height 15
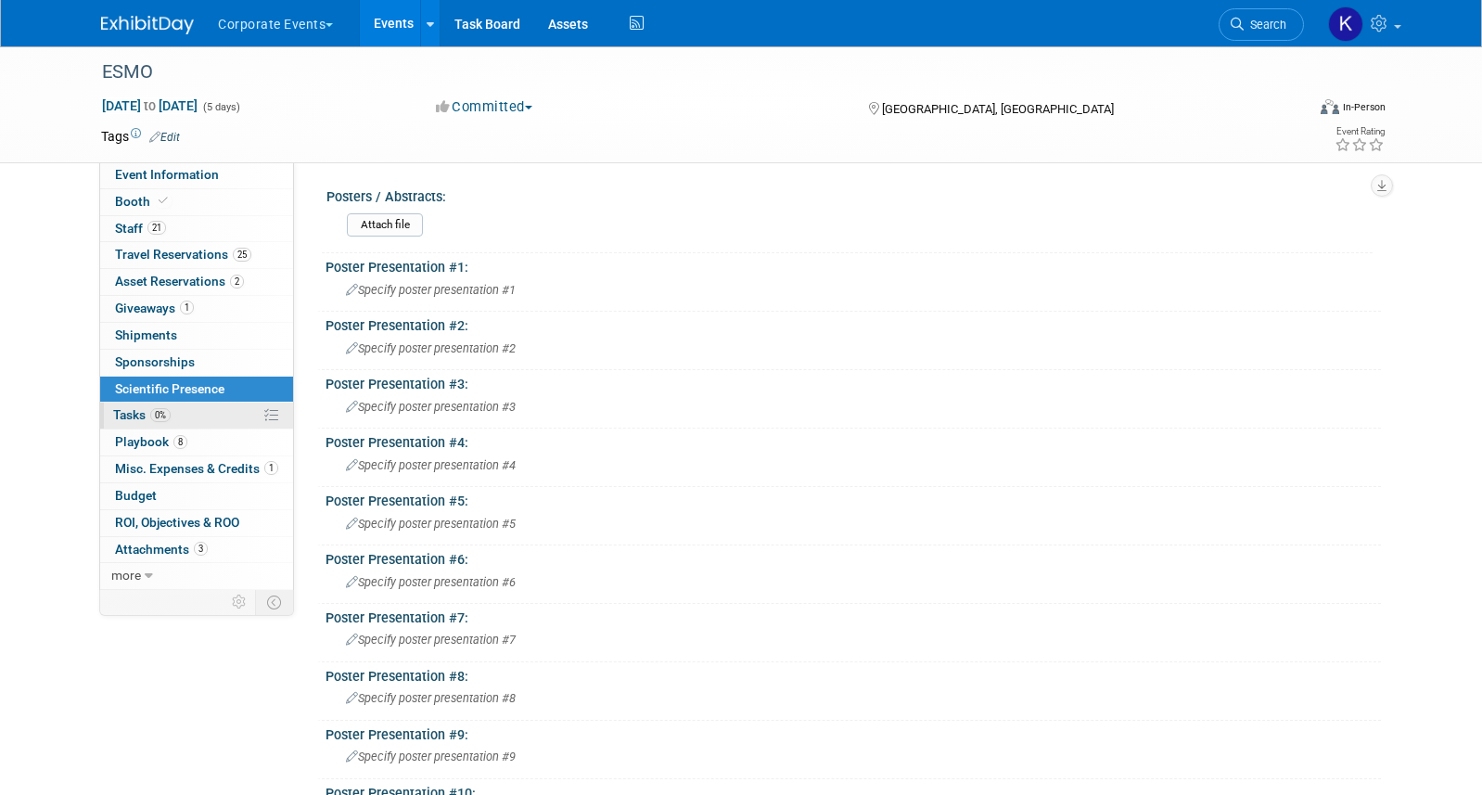
click at [210, 415] on link "0% Tasks 0%" at bounding box center [196, 415] width 193 height 26
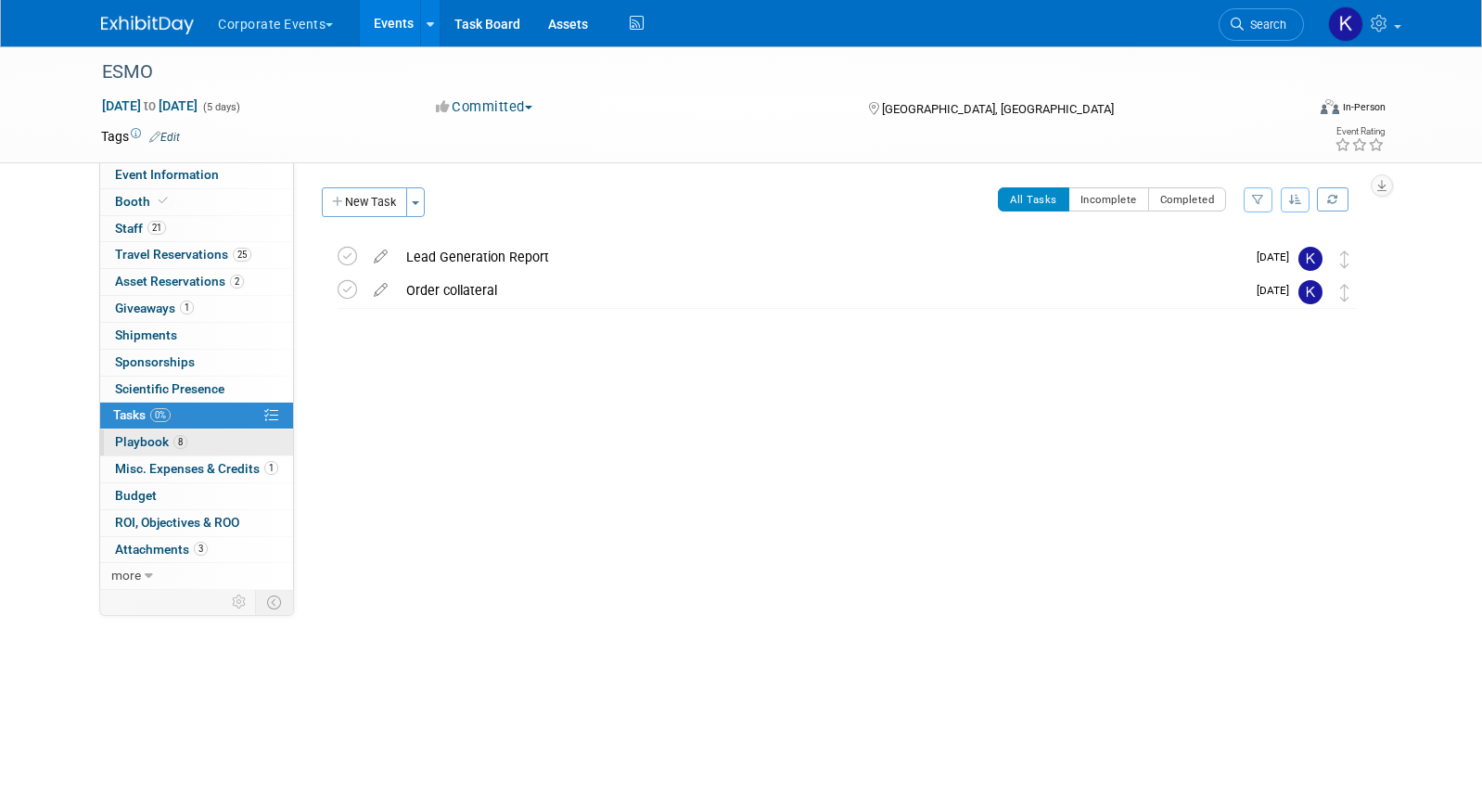
click at [205, 436] on link "8 Playbook 8" at bounding box center [196, 442] width 193 height 26
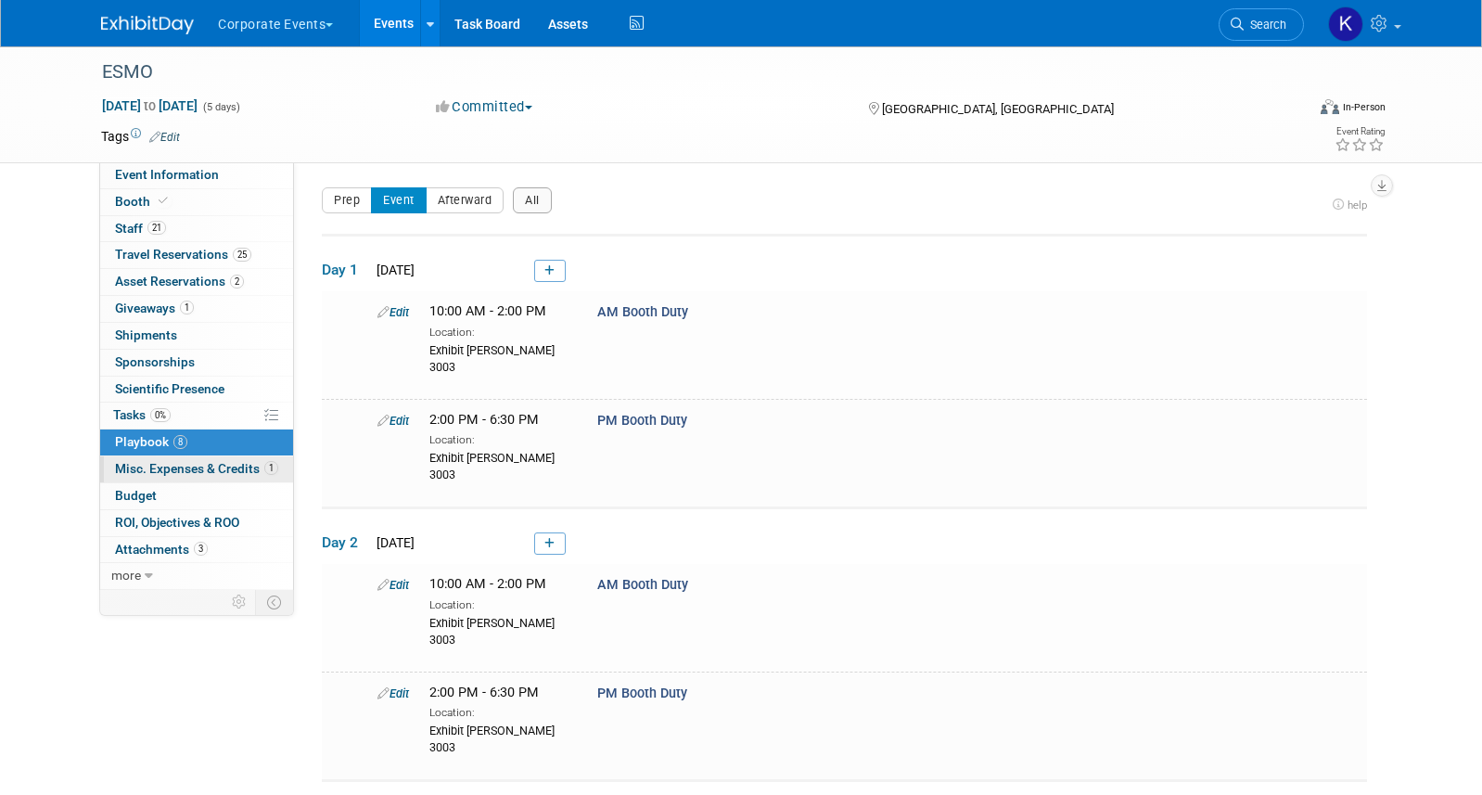
click at [204, 461] on link "1 Misc. Expenses & Credits 1" at bounding box center [196, 469] width 193 height 26
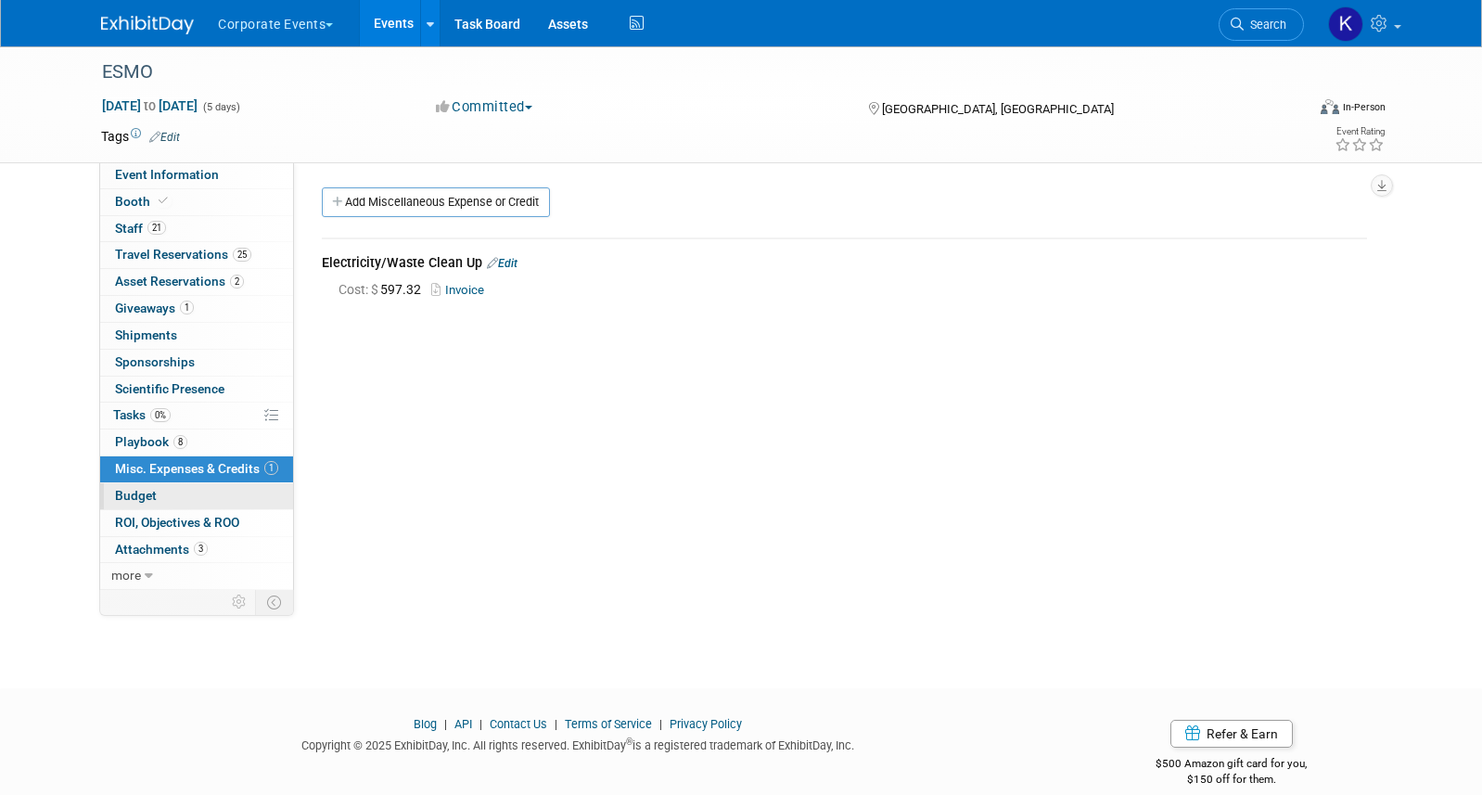
click at [200, 490] on link "Budget" at bounding box center [196, 496] width 193 height 26
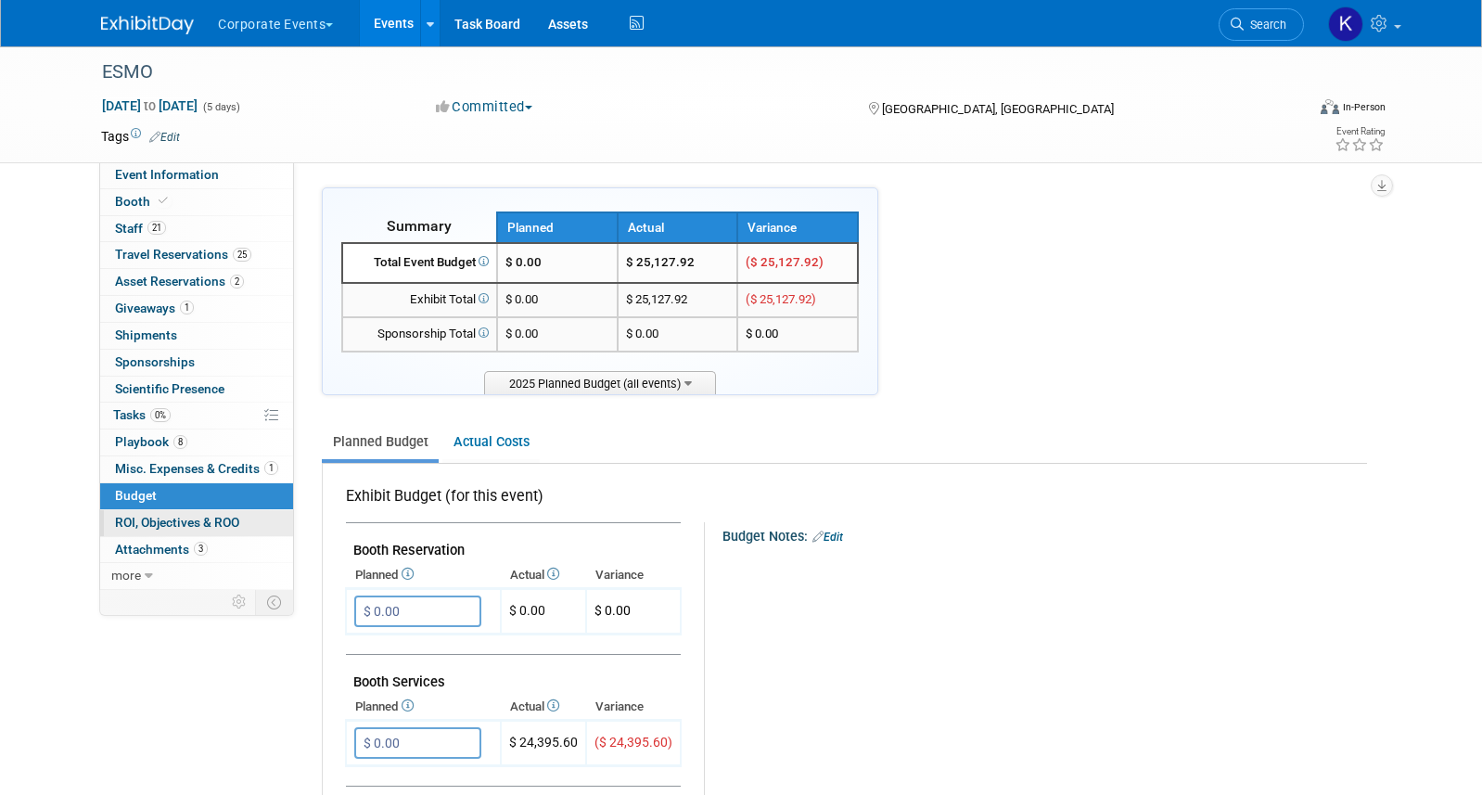
click at [199, 516] on span "ROI, Objectives & ROO 0" at bounding box center [177, 522] width 124 height 15
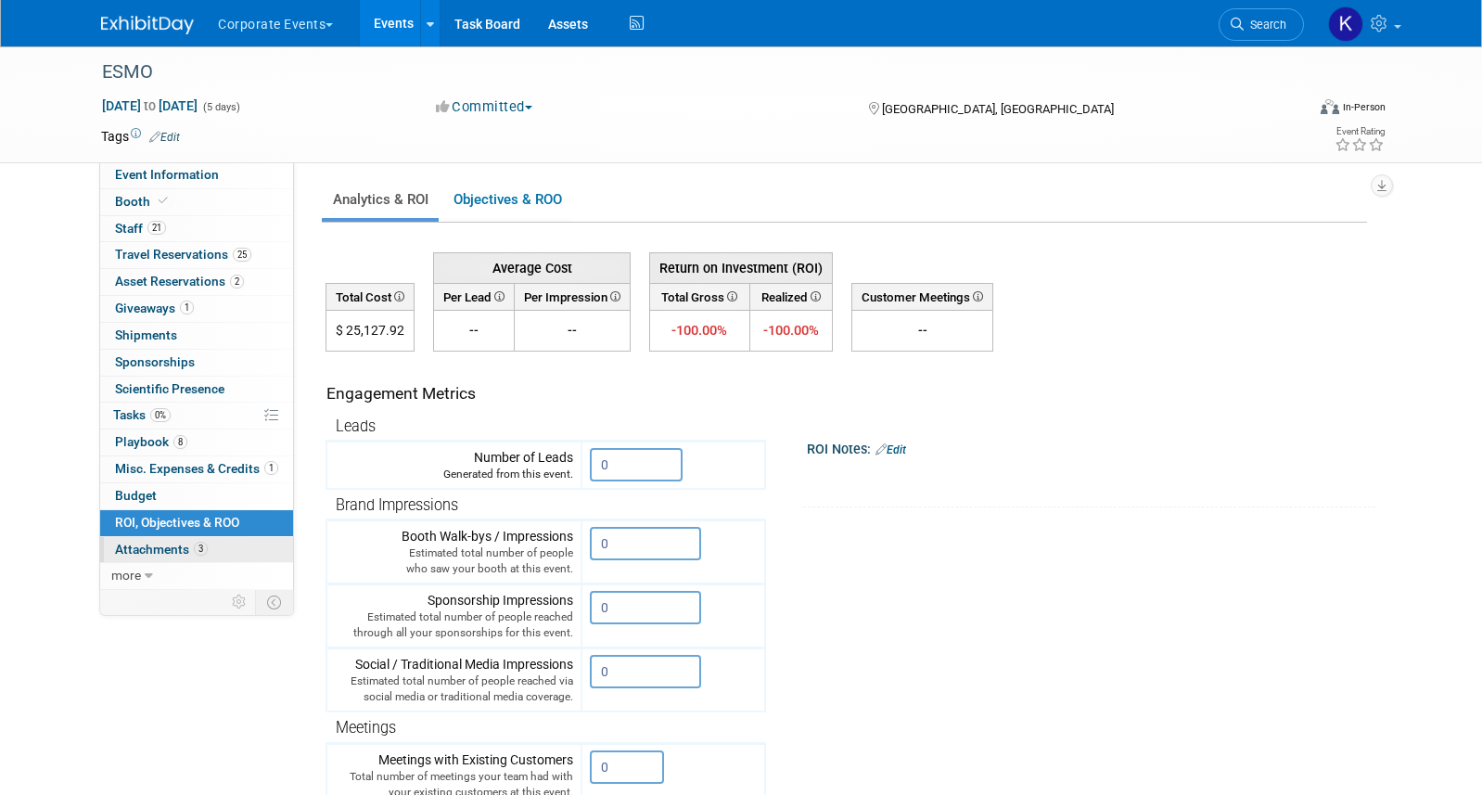
click at [195, 545] on span "3" at bounding box center [201, 549] width 14 height 14
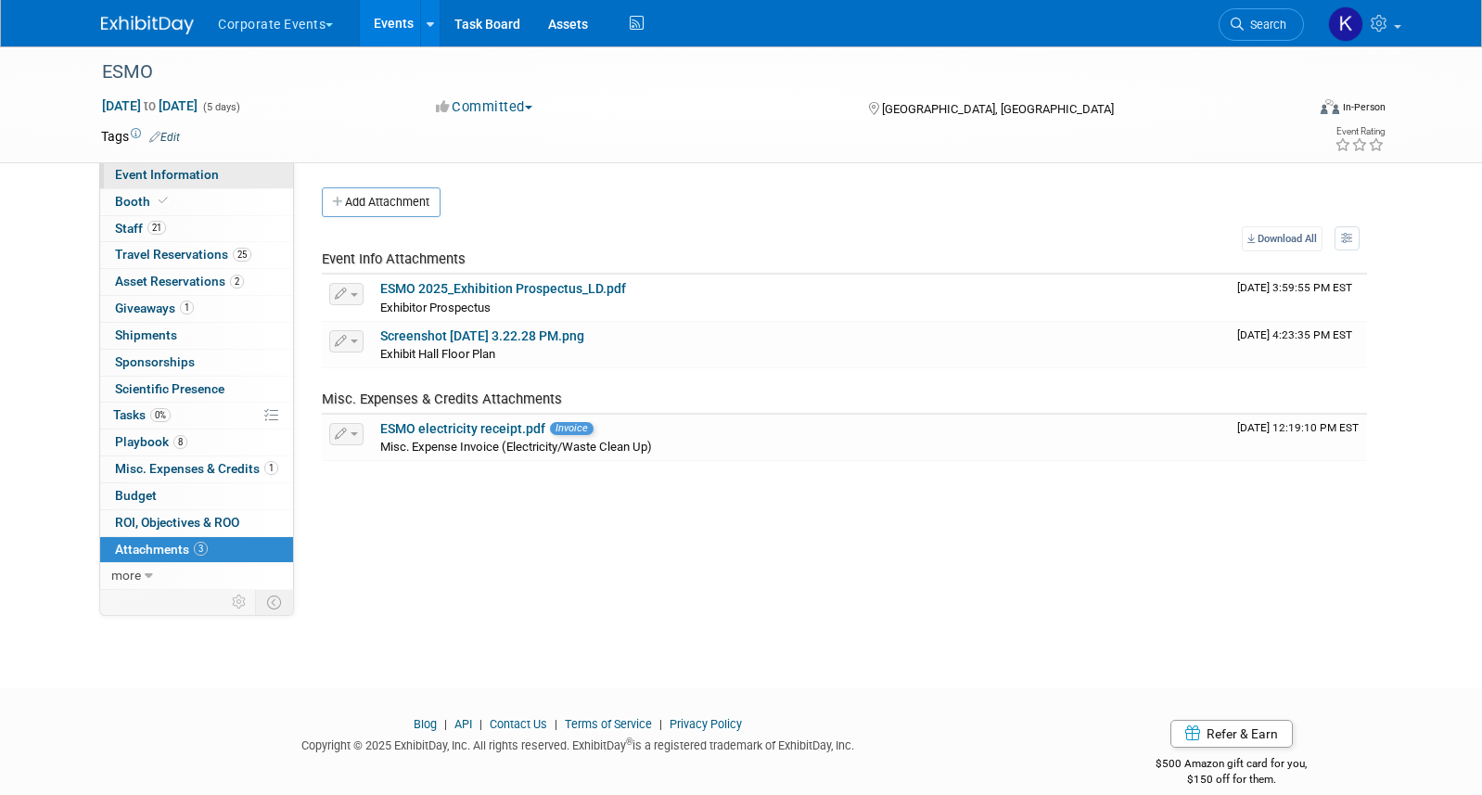
click at [201, 184] on link "Event Information" at bounding box center [196, 175] width 193 height 26
